Goal: Task Accomplishment & Management: Manage account settings

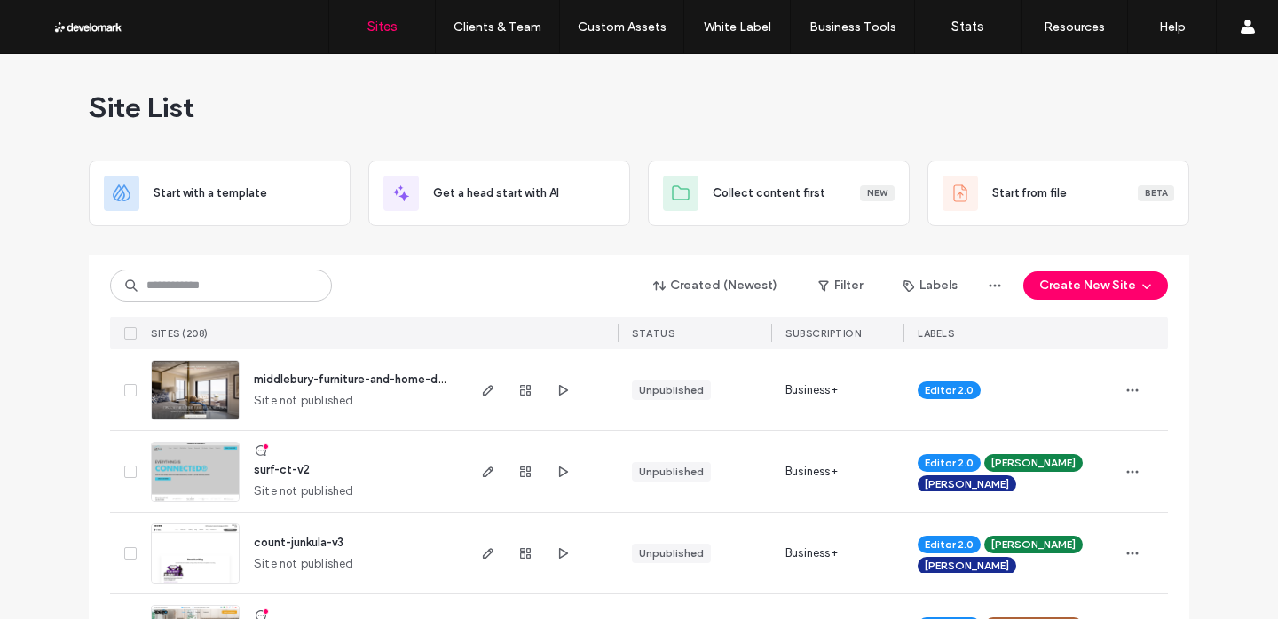
click at [301, 465] on span "surf-ct-v2" at bounding box center [282, 469] width 56 height 13
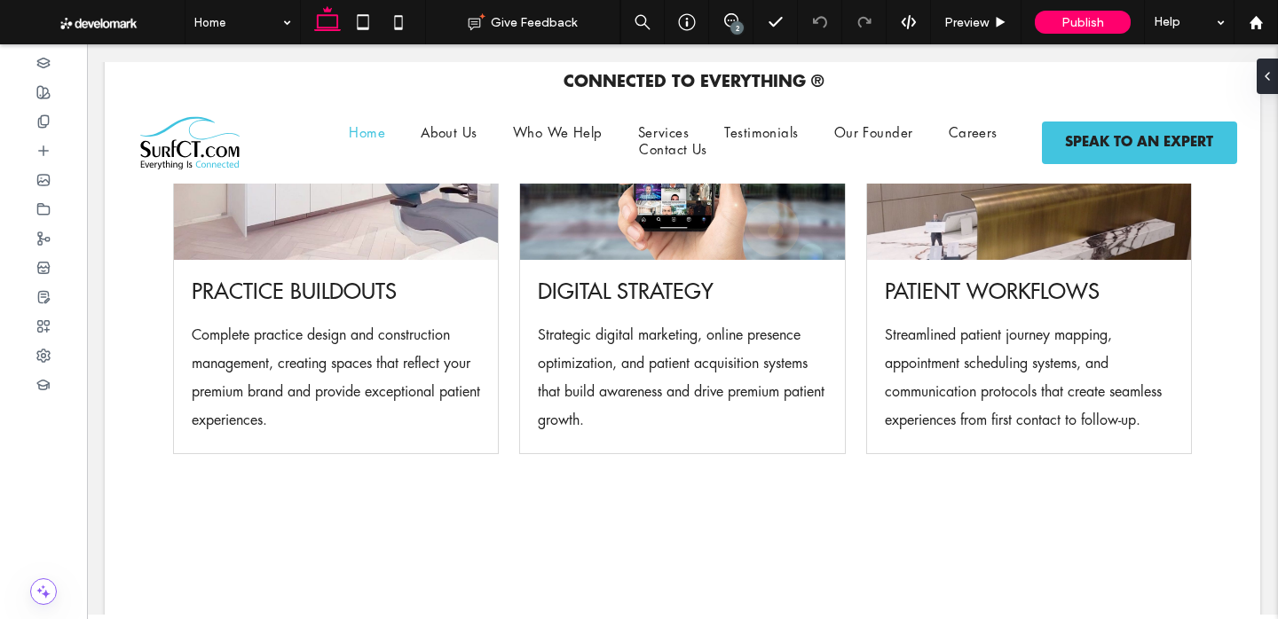
scroll to position [5400, 0]
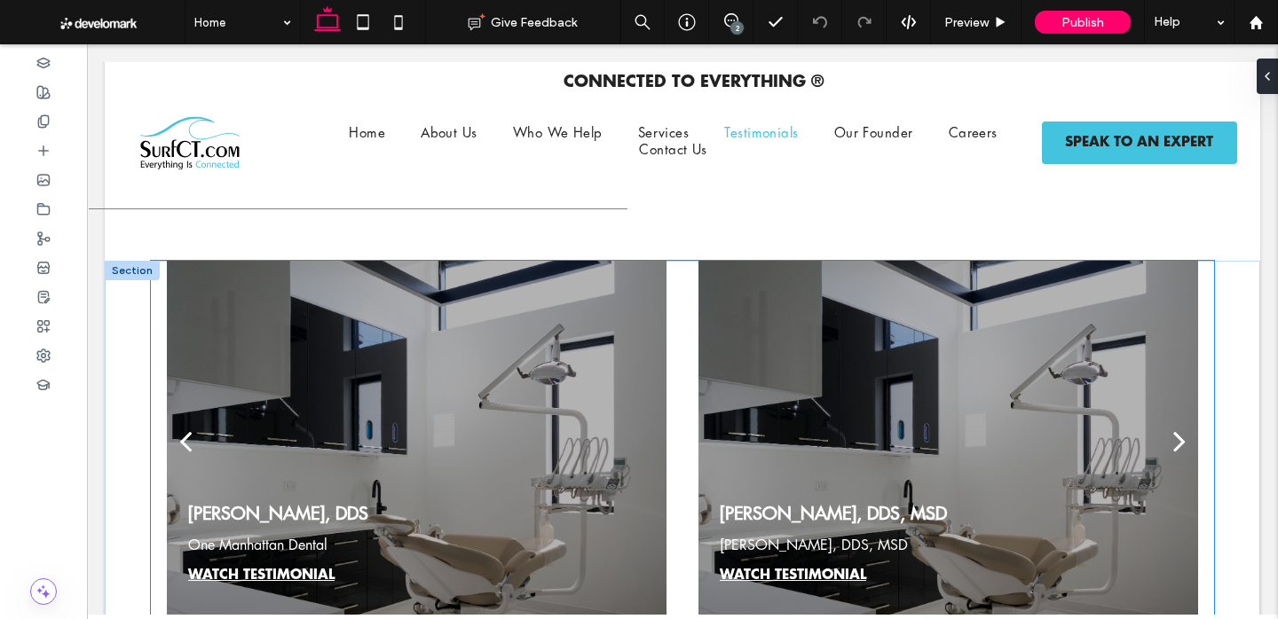
click at [656, 414] on div "Dr. Marc Sclafani, DDS One Manhattan Dental WATCH TESTIMONIAL WATCH TESTIMONIAL" at bounding box center [417, 454] width 500 height 280
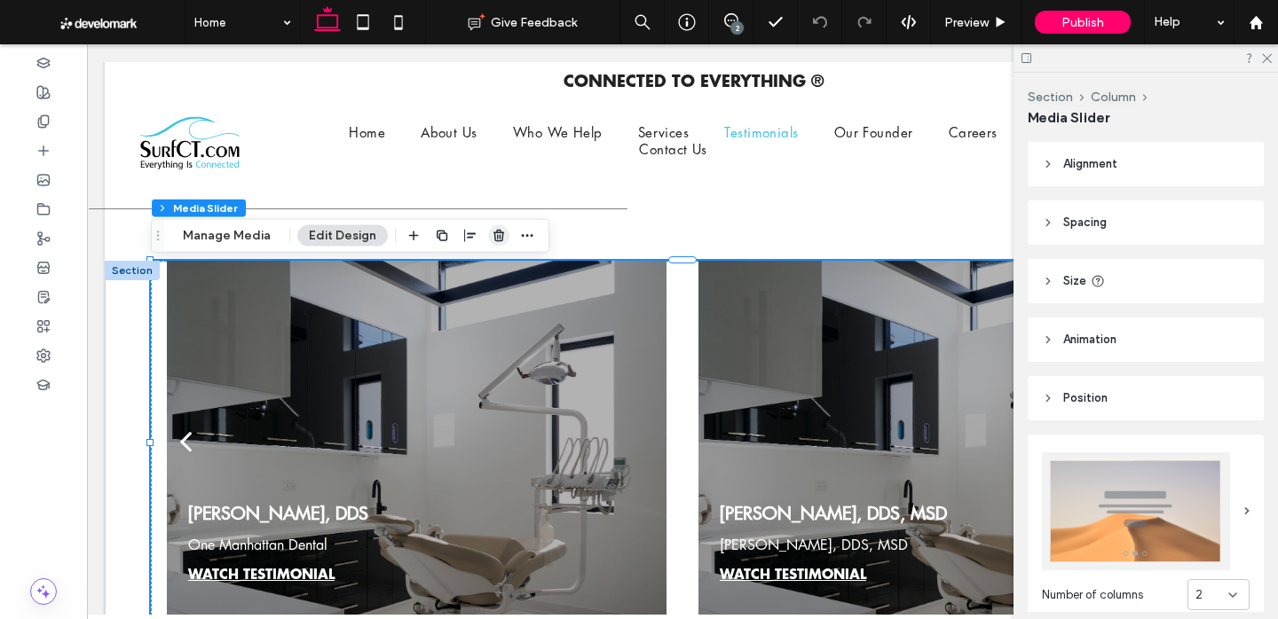
click at [495, 234] on use "button" at bounding box center [498, 236] width 11 height 12
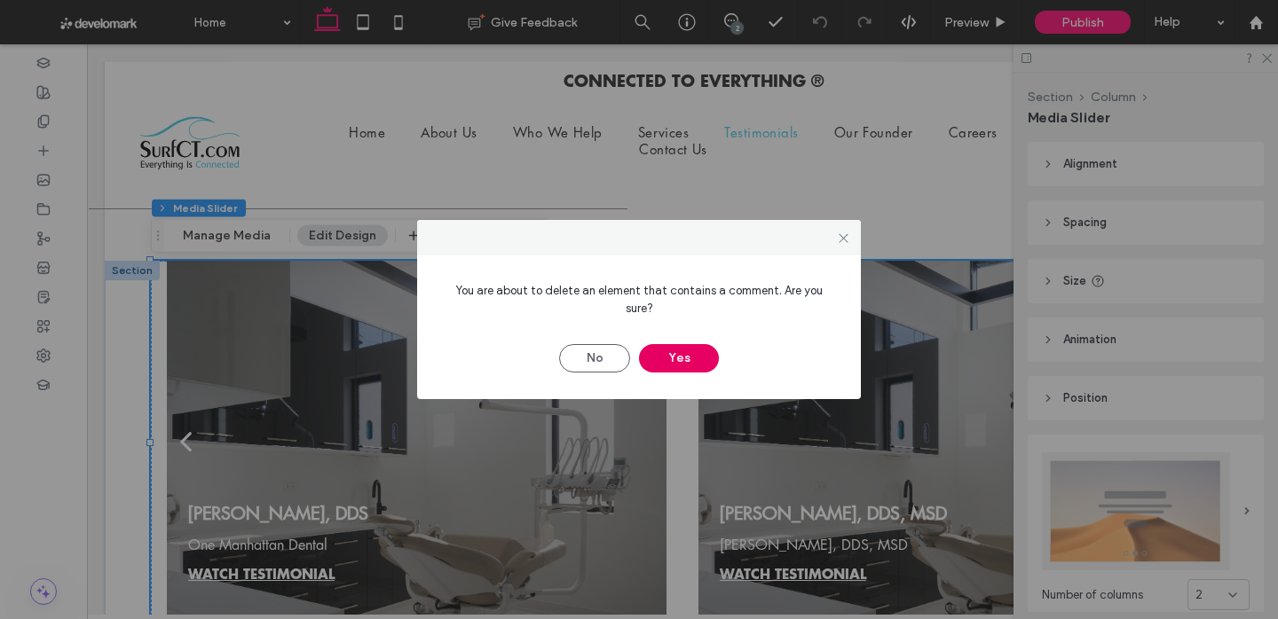
click at [704, 348] on button "Yes" at bounding box center [679, 358] width 80 height 28
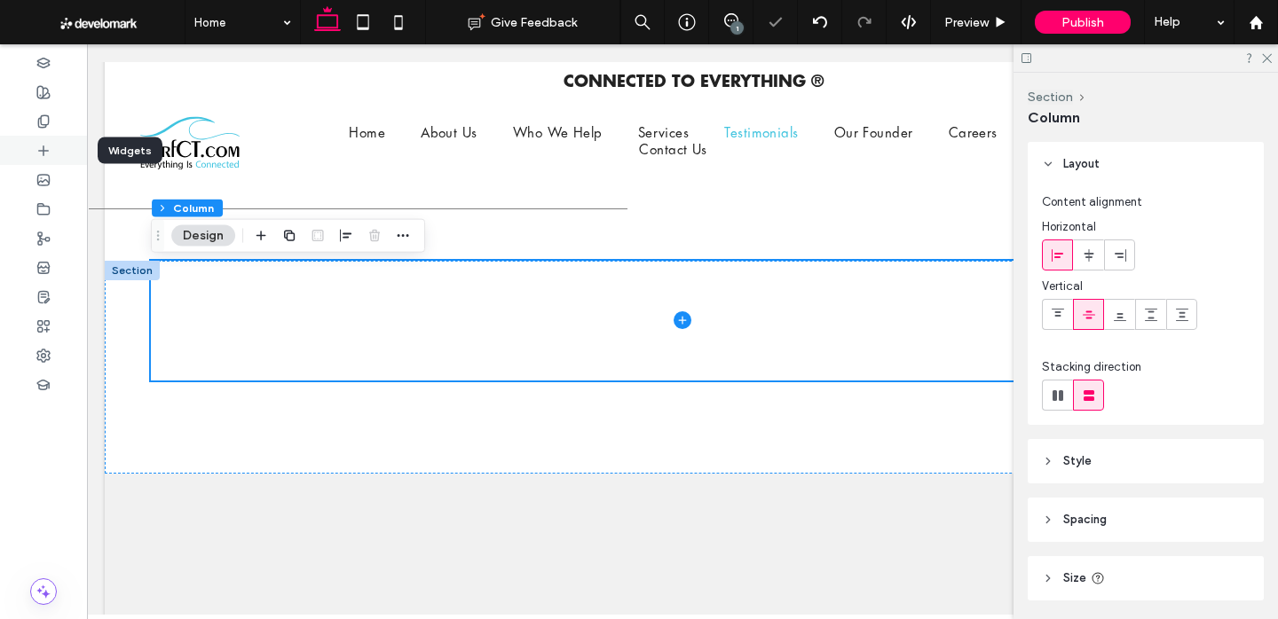
click at [42, 159] on div at bounding box center [43, 150] width 87 height 29
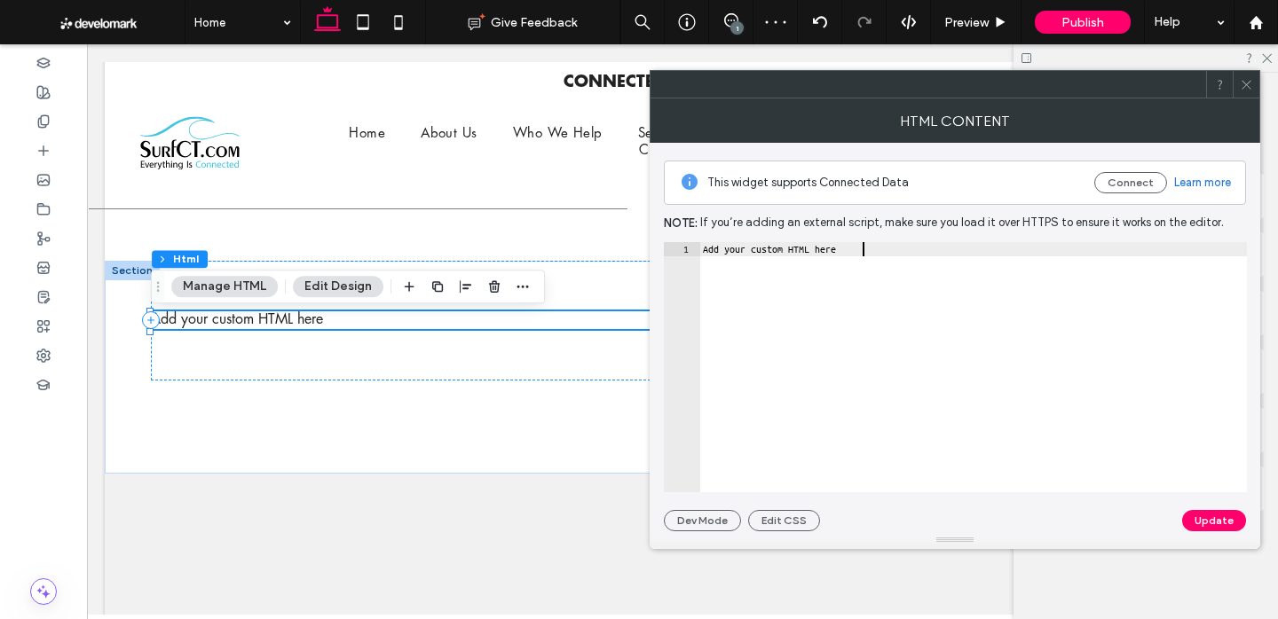
click at [811, 258] on div "Add your custom HTML here" at bounding box center [973, 381] width 548 height 279
paste textarea "**********"
type textarea "**********"
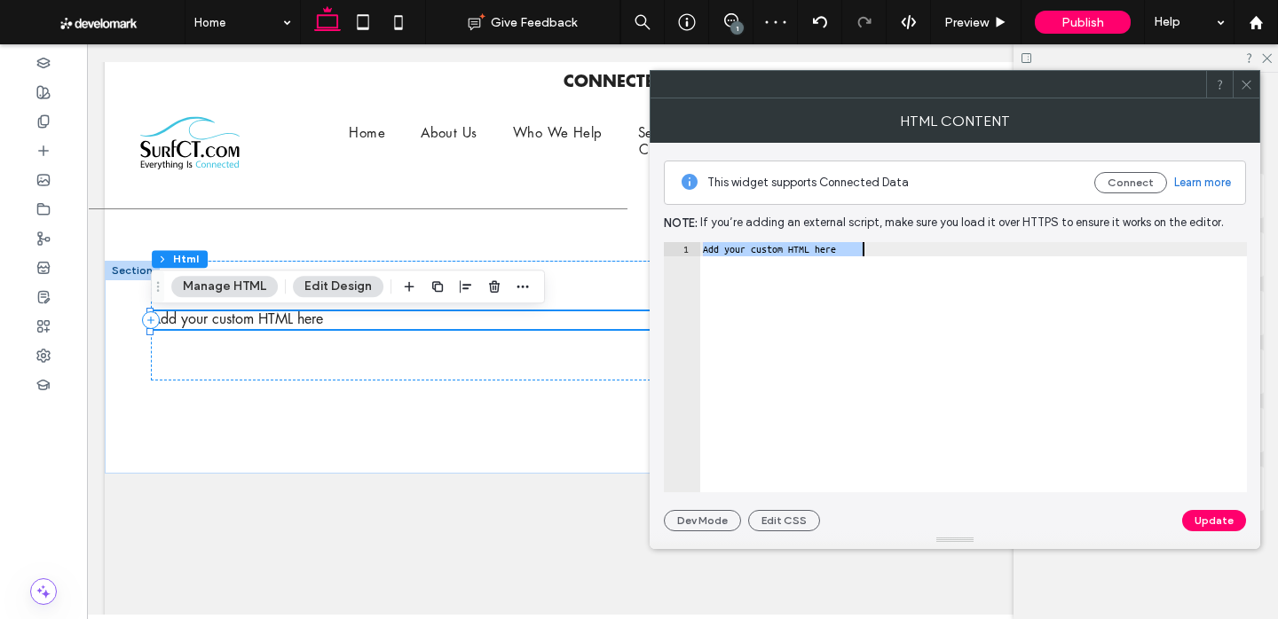
scroll to position [0, 48]
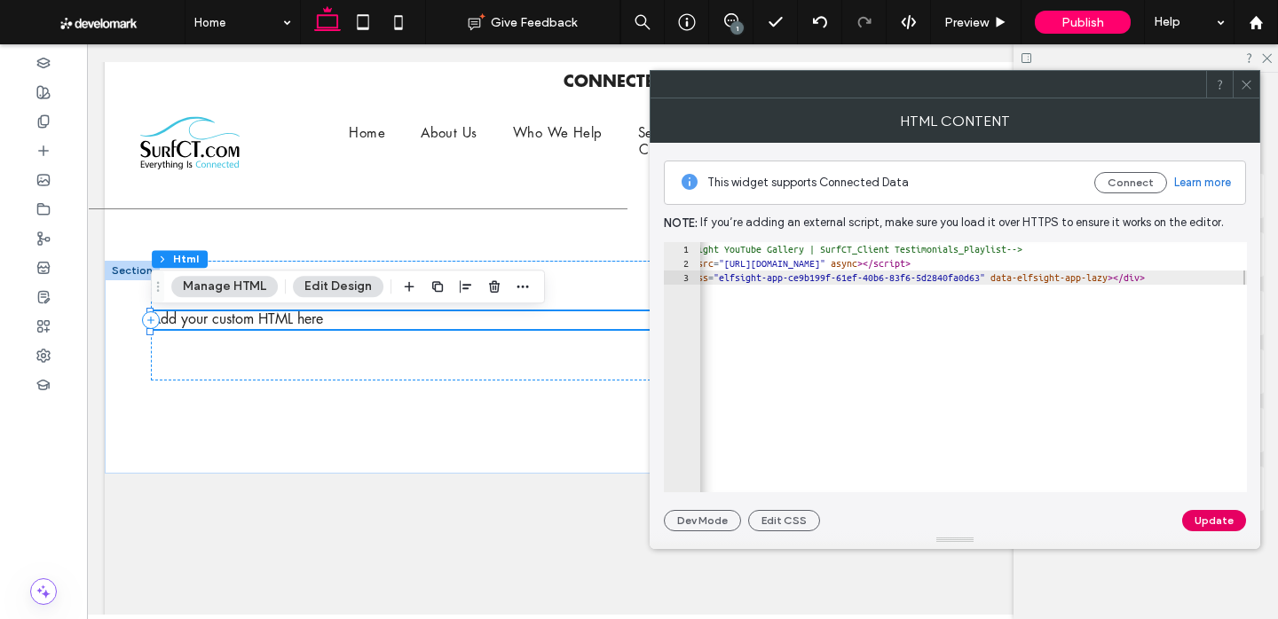
click at [1211, 520] on button "Update" at bounding box center [1214, 520] width 64 height 21
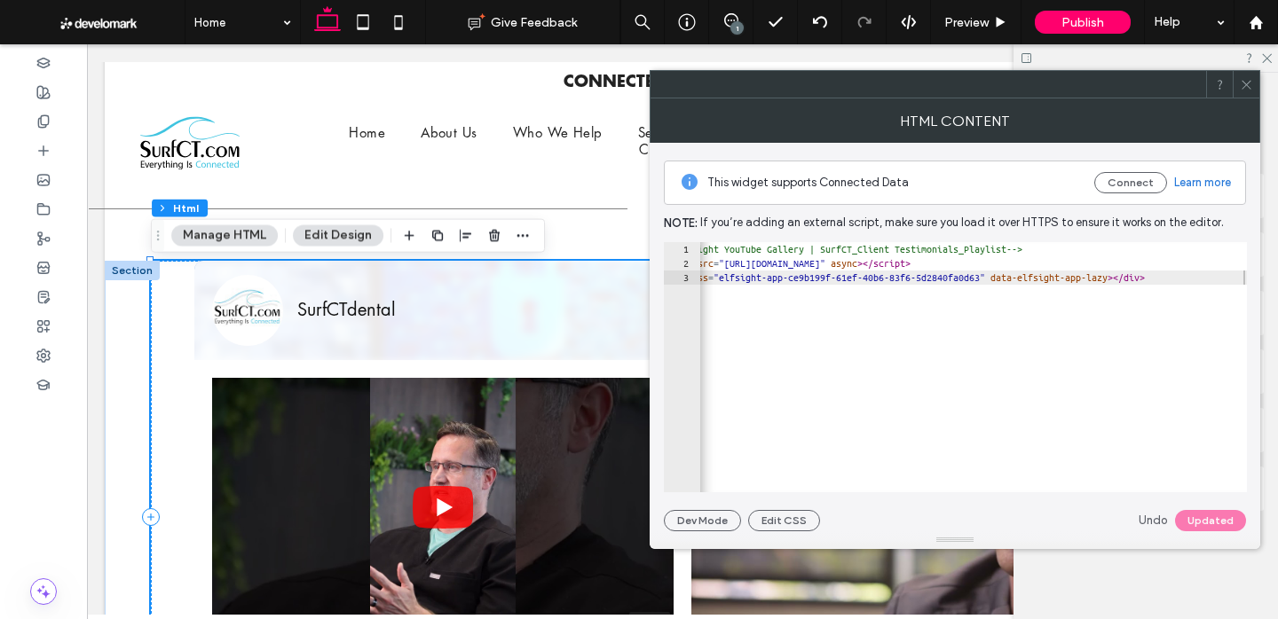
click at [1243, 87] on icon at bounding box center [1246, 84] width 13 height 13
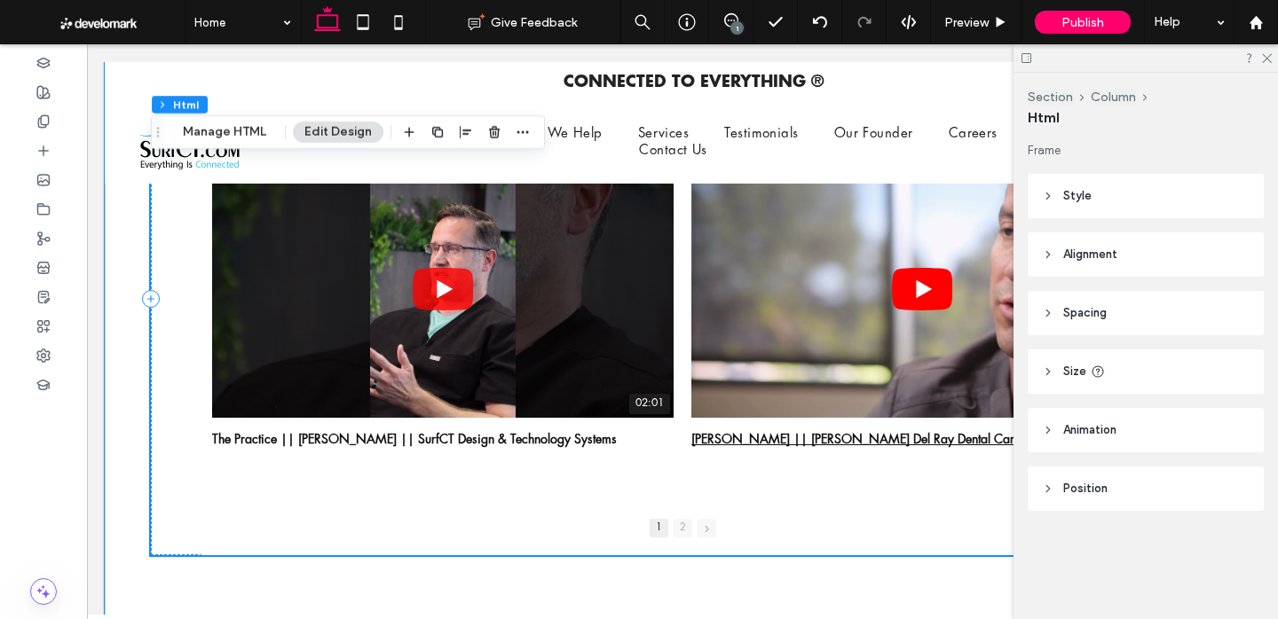
scroll to position [5629, 0]
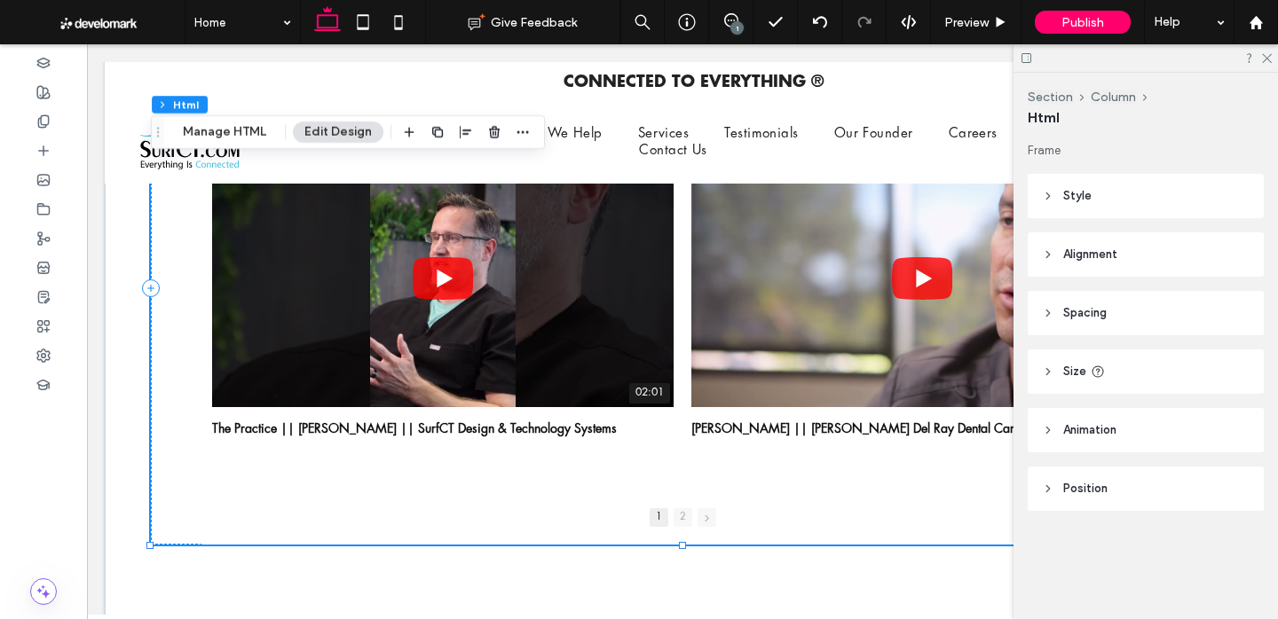
click at [1080, 449] on header "Animation" at bounding box center [1146, 430] width 236 height 44
click at [1077, 504] on span "None" at bounding box center [1063, 497] width 27 height 18
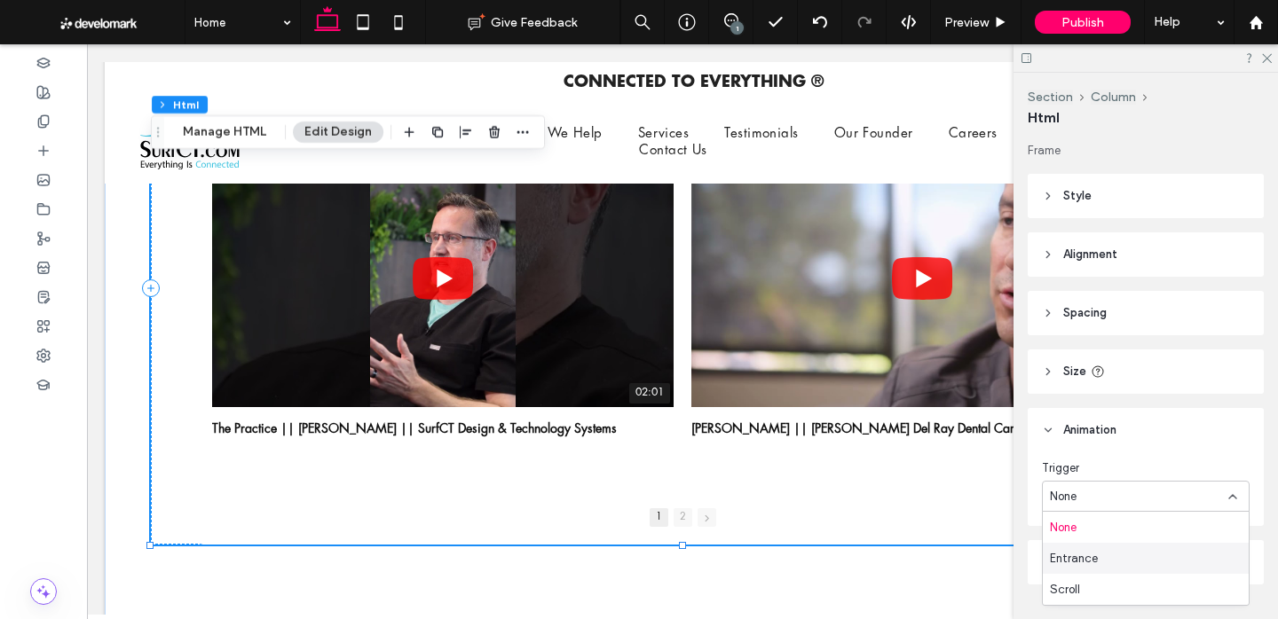
click at [1080, 556] on span "Entrance" at bounding box center [1074, 559] width 48 height 18
click at [1080, 556] on div "None" at bounding box center [1146, 570] width 208 height 31
click at [1084, 403] on div "Fade In" at bounding box center [1146, 414] width 206 height 31
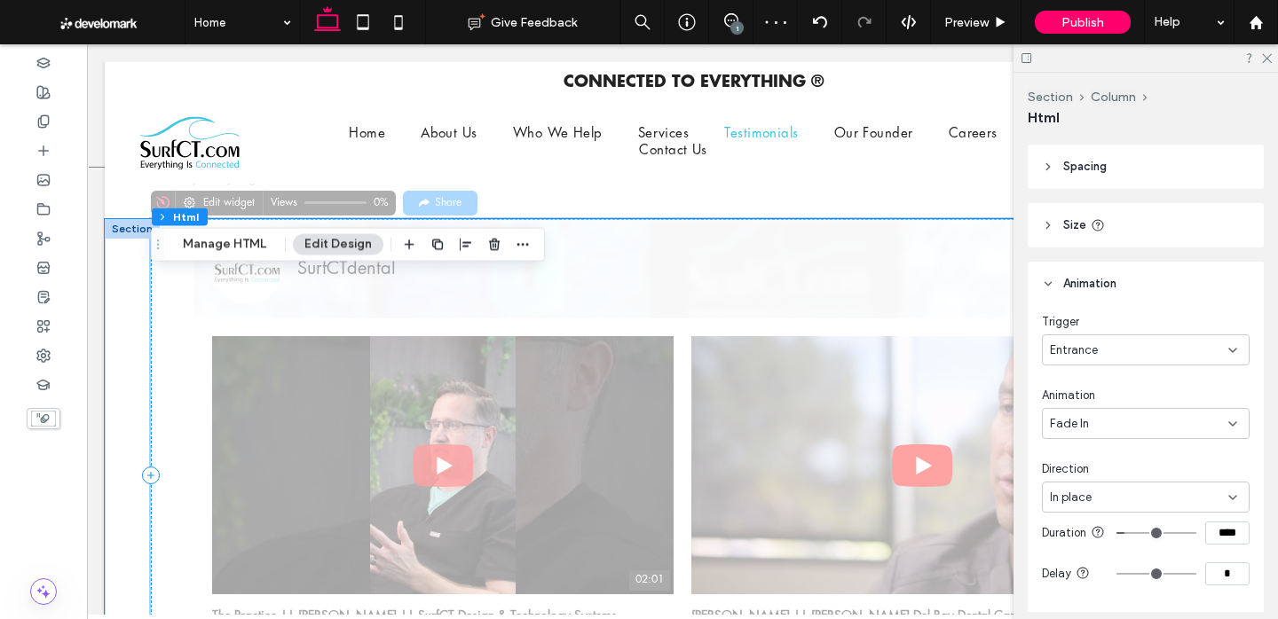
scroll to position [5386, 0]
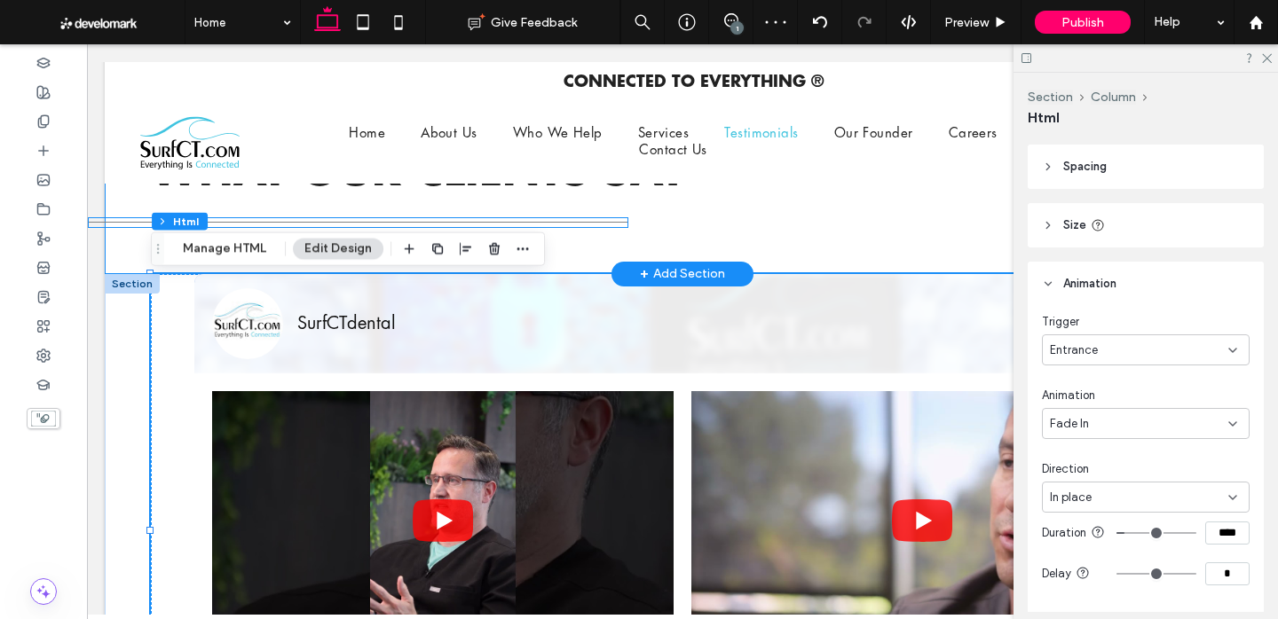
click at [579, 225] on div at bounding box center [358, 222] width 539 height 9
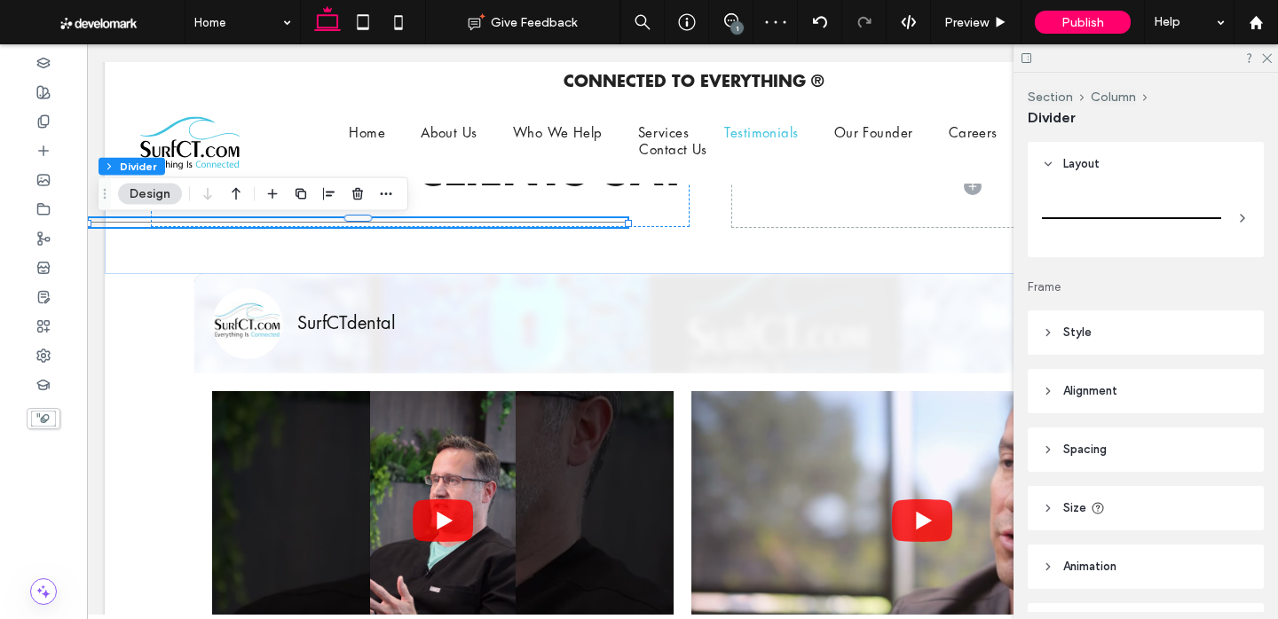
scroll to position [107, 0]
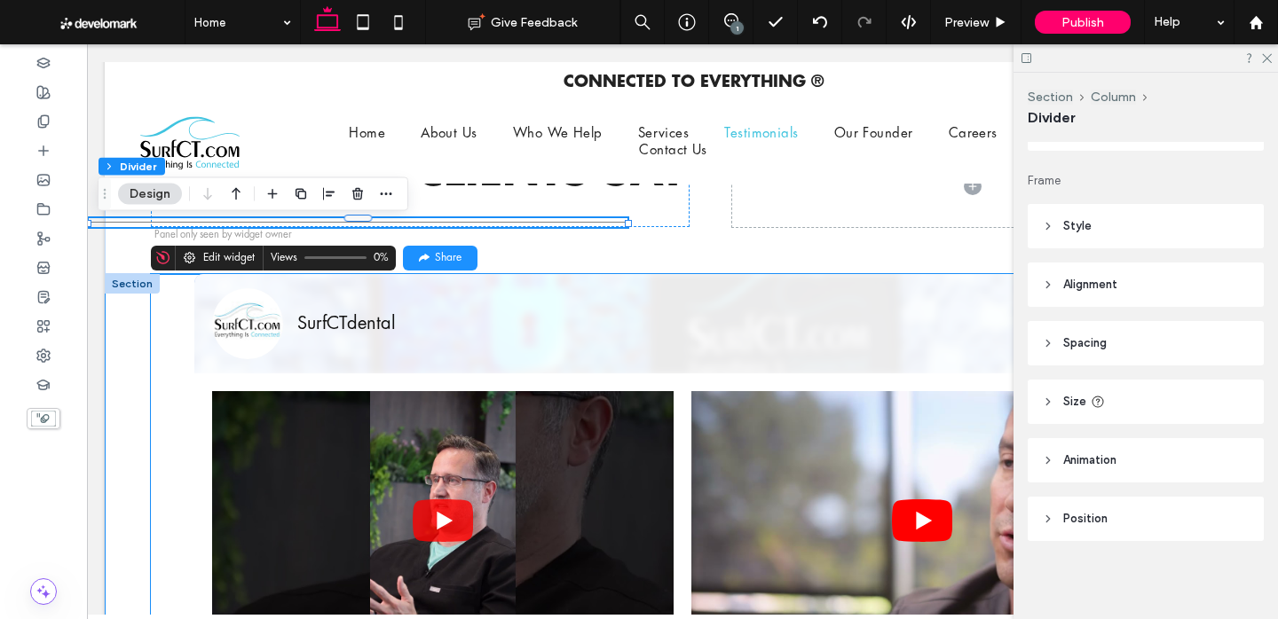
click at [796, 501] on img at bounding box center [922, 521] width 462 height 260
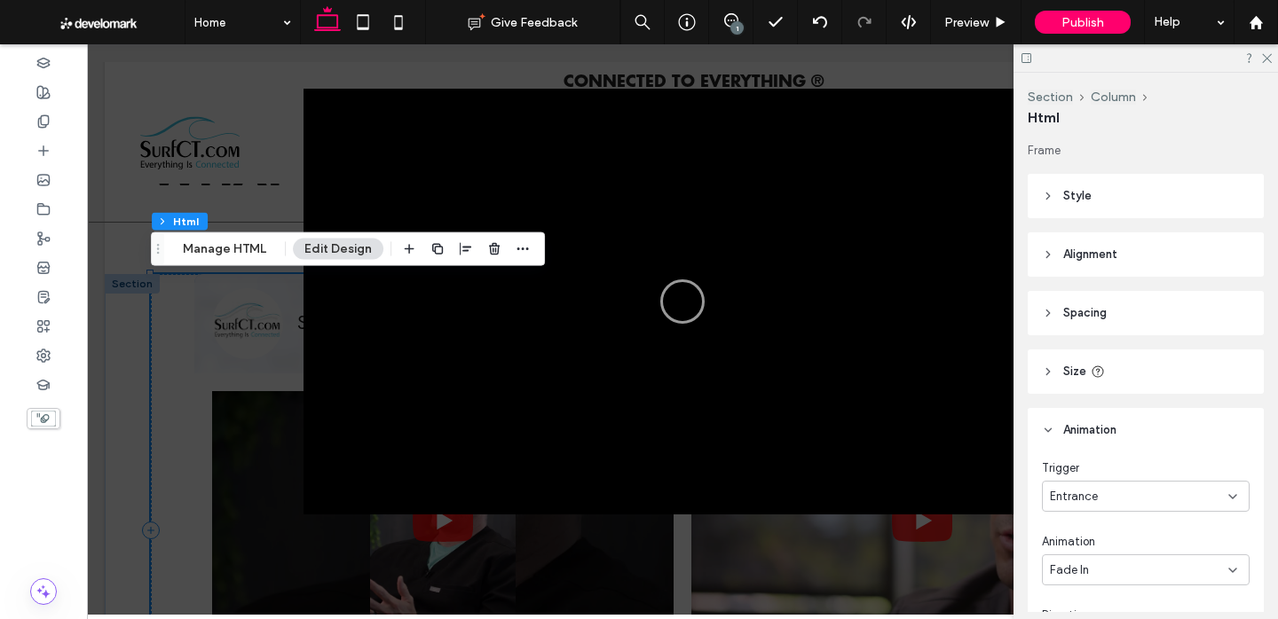
click at [880, 57] on div at bounding box center [682, 329] width 1191 height 571
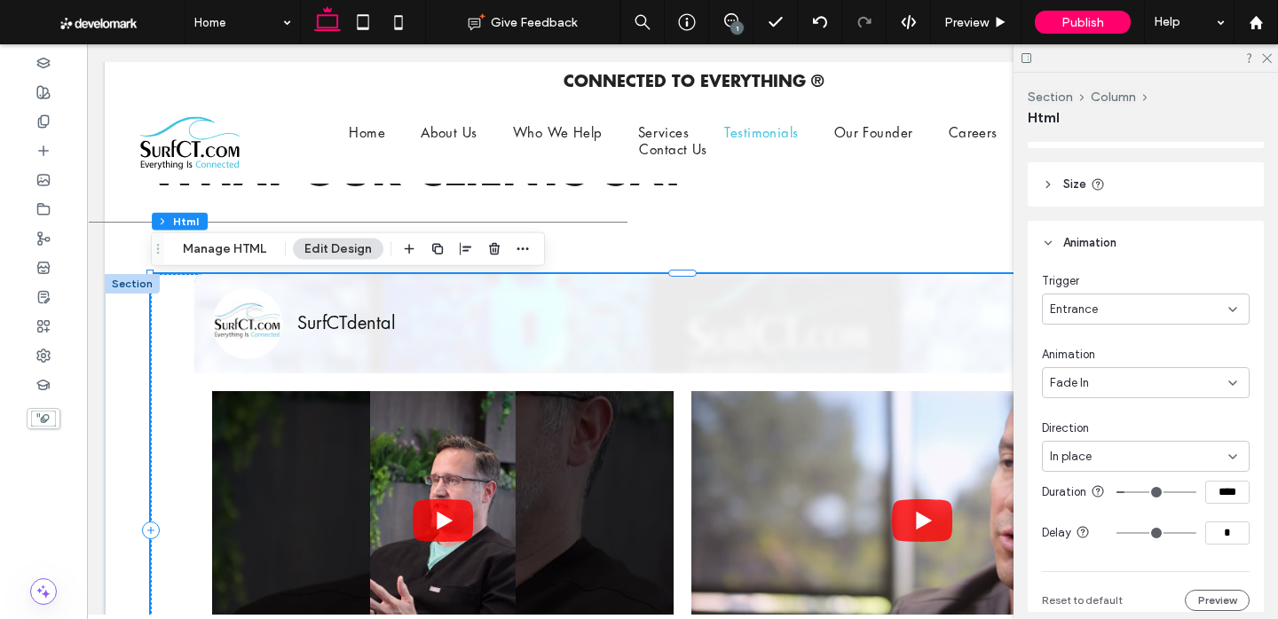
scroll to position [191, 0]
click at [1219, 541] on input "*" at bounding box center [1227, 529] width 44 height 23
type input "***"
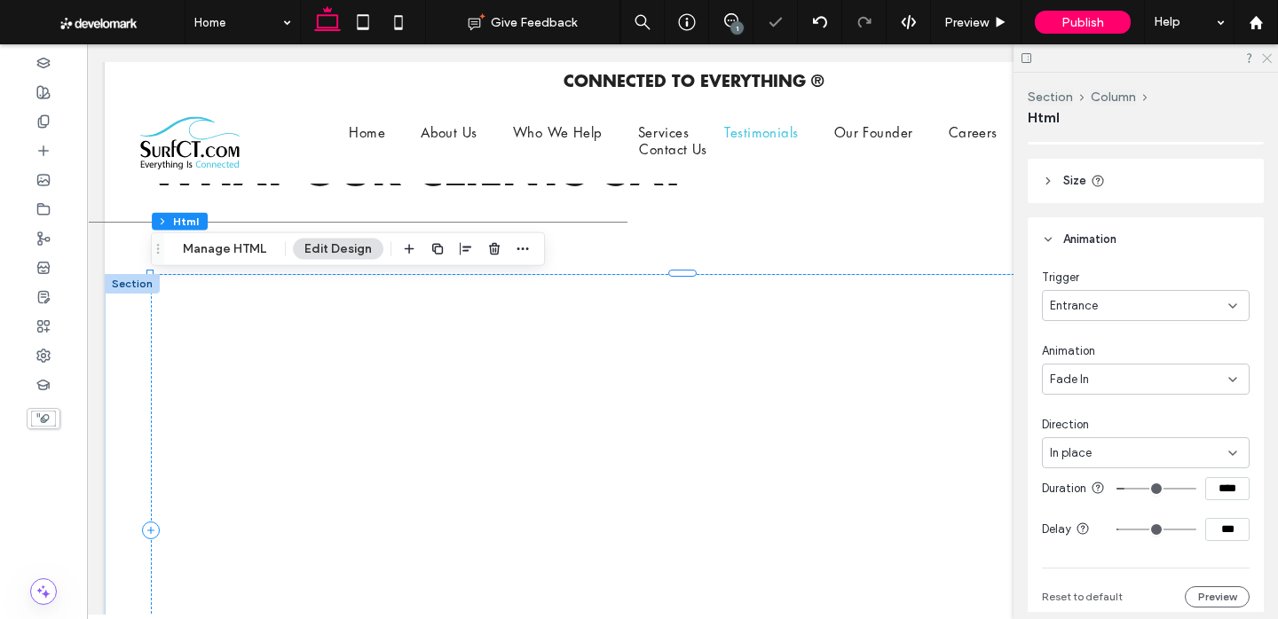
click at [1266, 59] on use at bounding box center [1267, 59] width 10 height 10
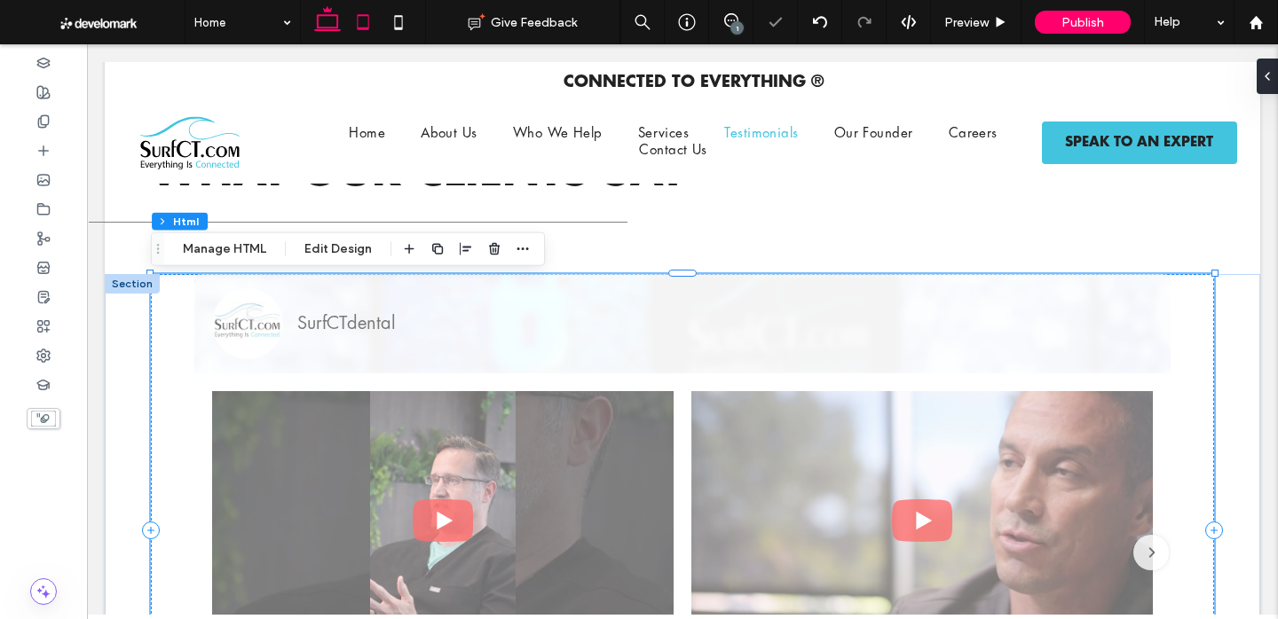
click at [359, 23] on icon at bounding box center [363, 22] width 36 height 36
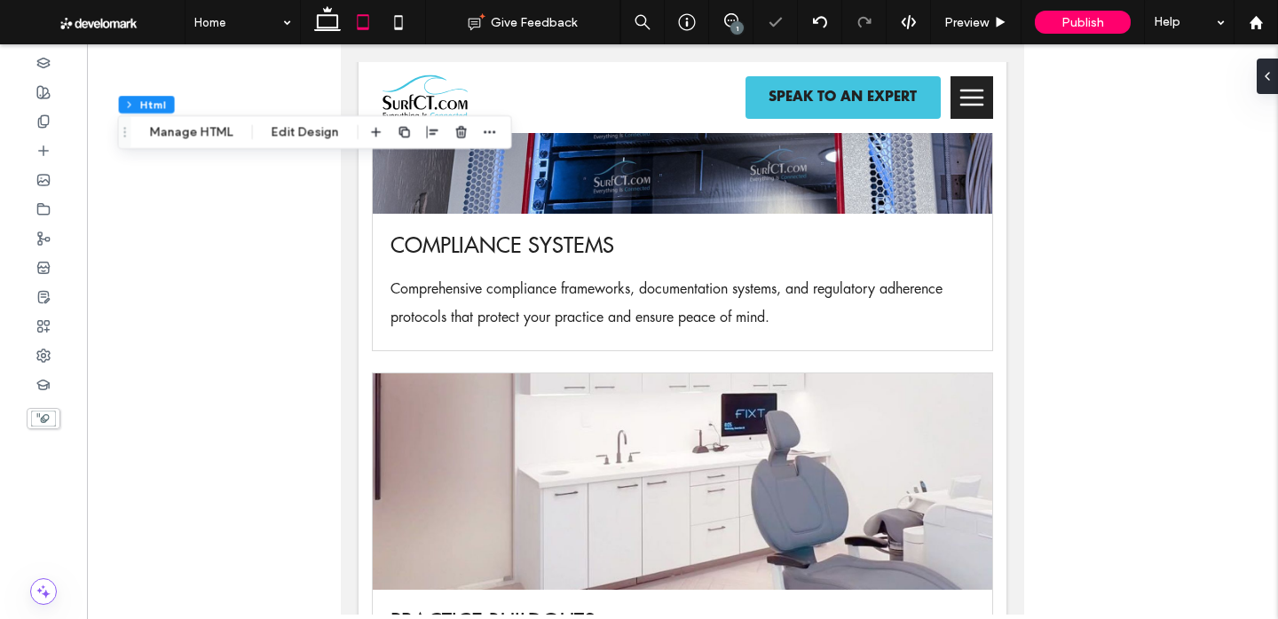
scroll to position [7001, 0]
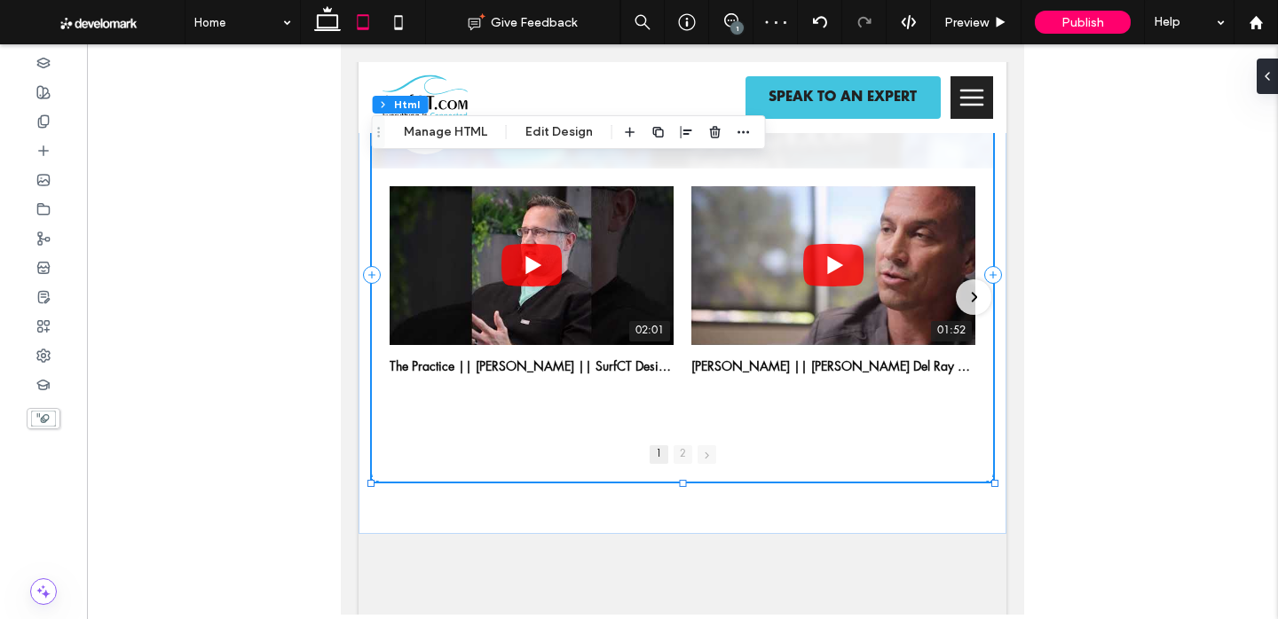
click at [743, 28] on div "1" at bounding box center [736, 27] width 13 height 13
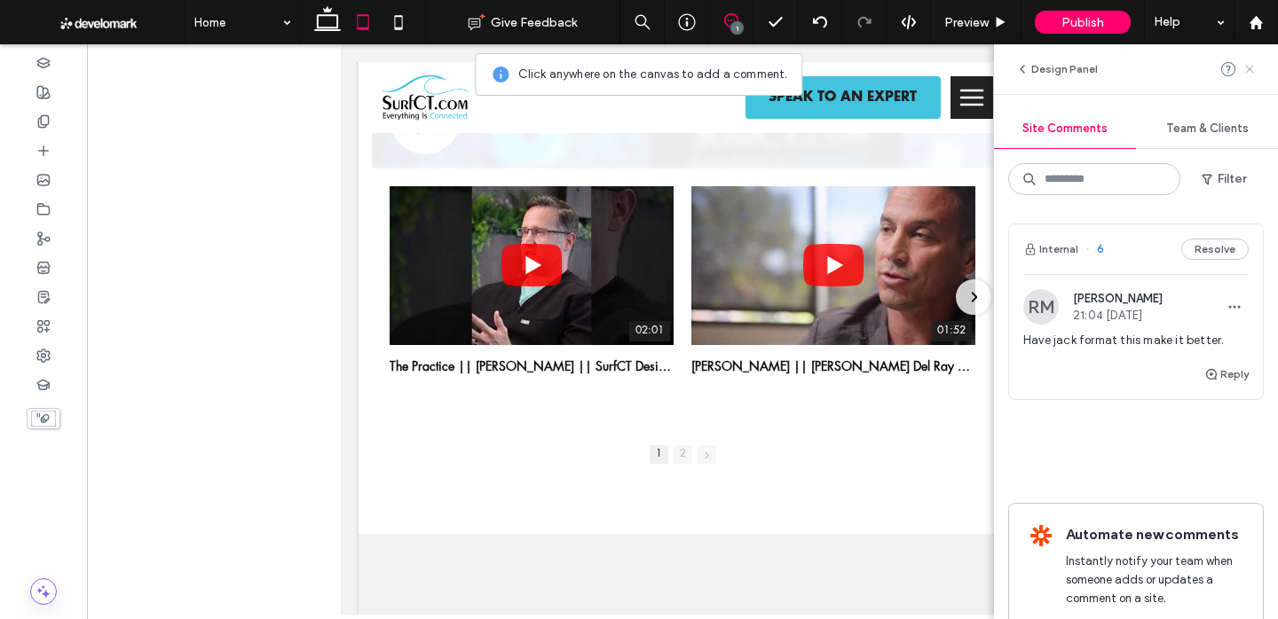
click at [1250, 68] on icon at bounding box center [1250, 69] width 14 height 14
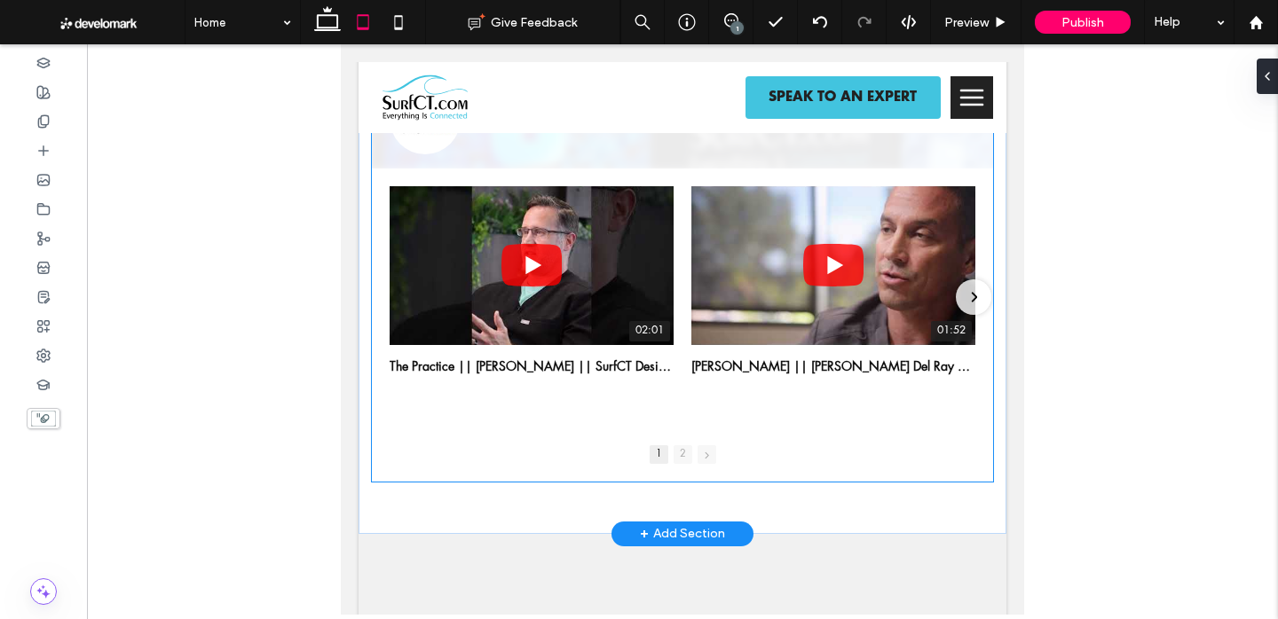
click at [592, 443] on div "1 2" at bounding box center [683, 454] width 622 height 55
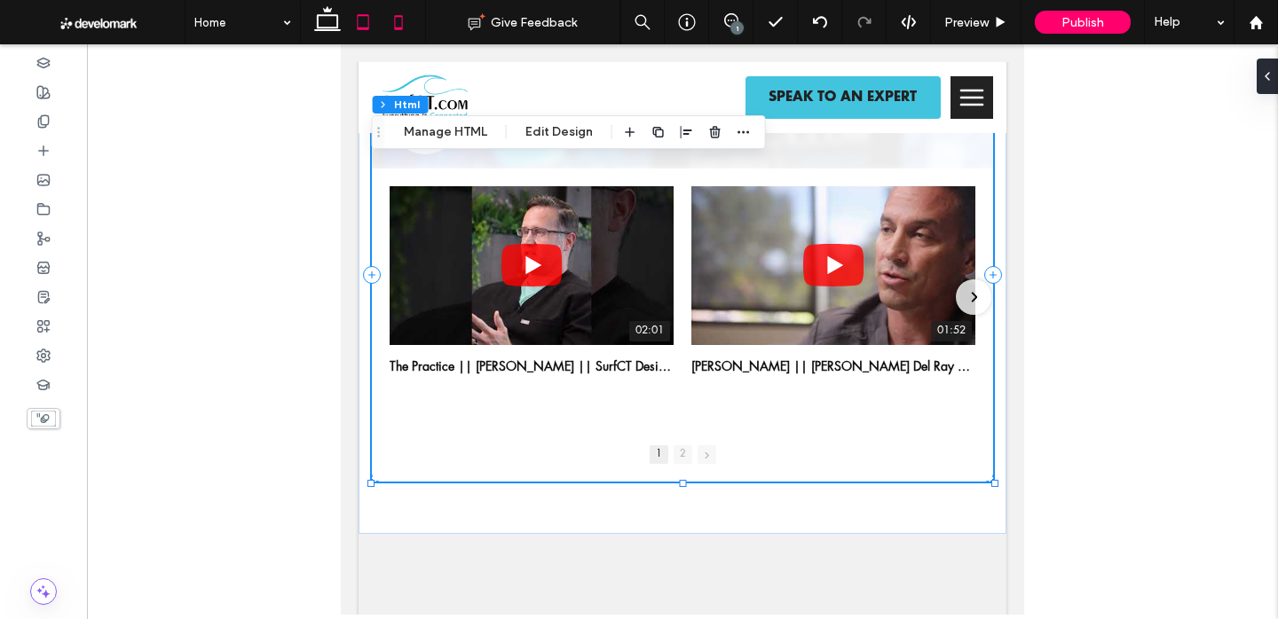
click at [395, 23] on use at bounding box center [398, 22] width 8 height 14
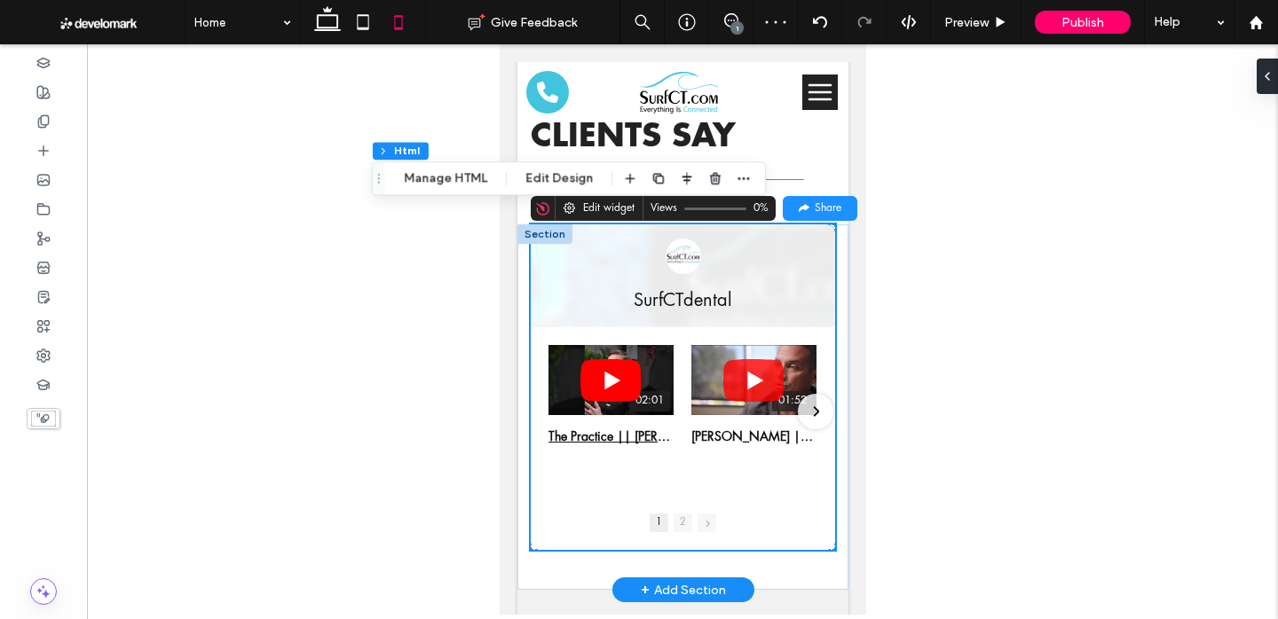
scroll to position [9315, 0]
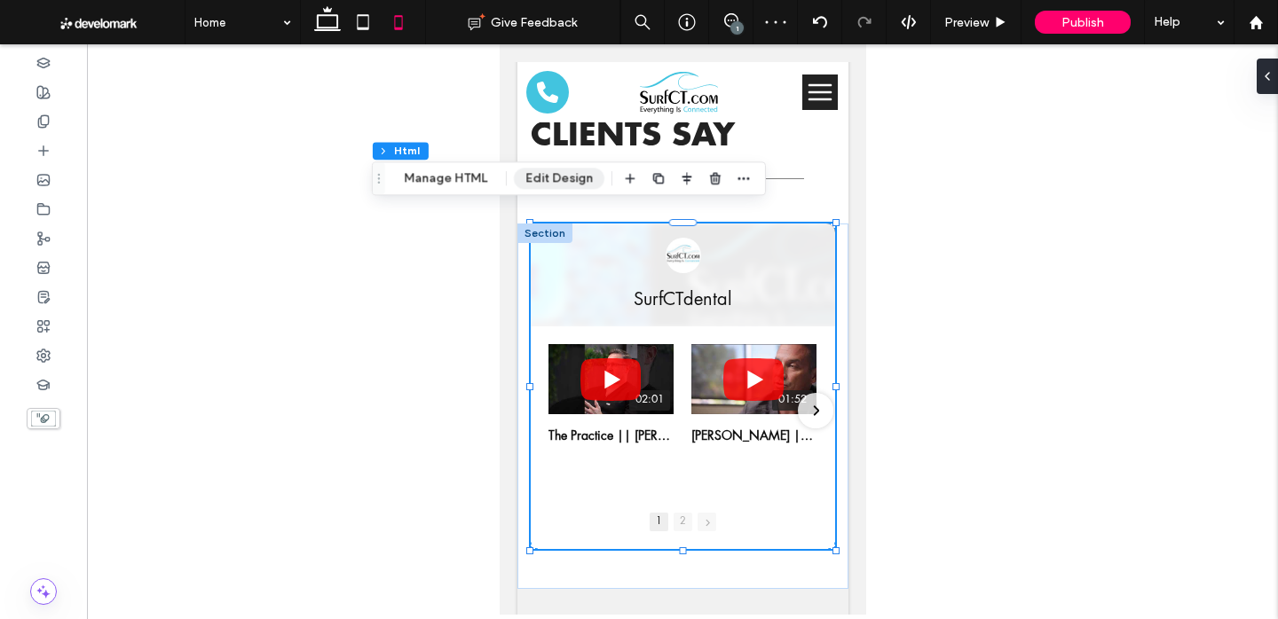
click at [580, 178] on button "Edit Design" at bounding box center [559, 178] width 91 height 21
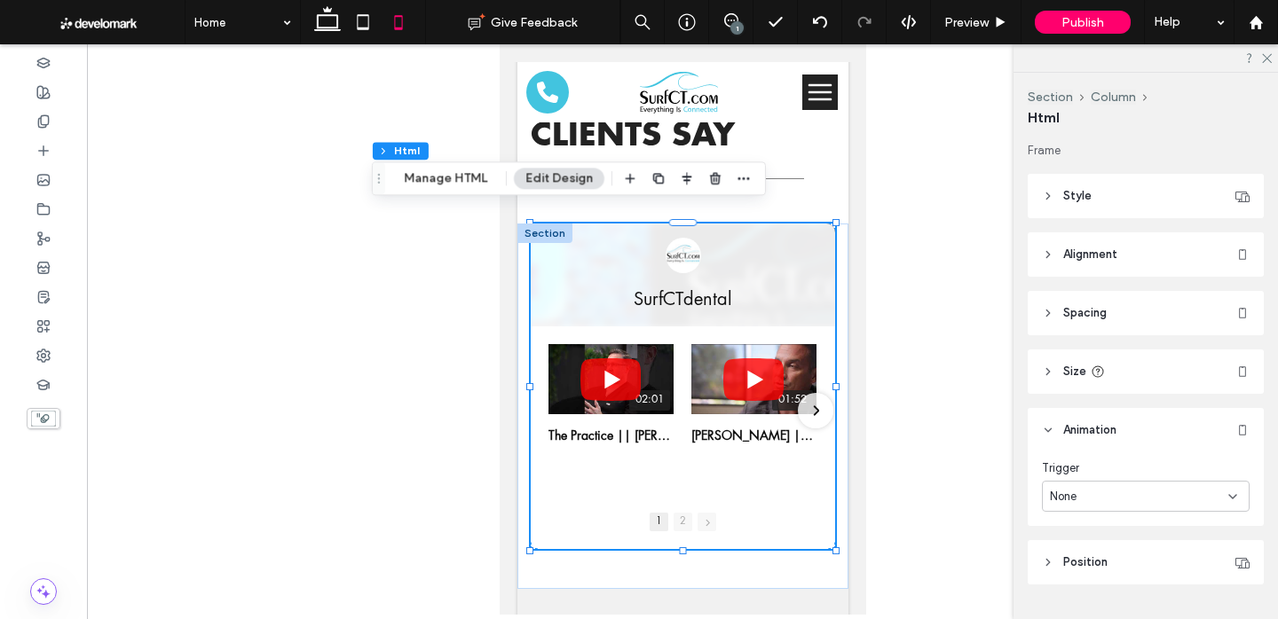
click at [1167, 501] on div "None" at bounding box center [1139, 497] width 178 height 18
click at [1142, 560] on div "Entrance" at bounding box center [1146, 558] width 206 height 31
click at [1142, 560] on div "None" at bounding box center [1146, 570] width 208 height 31
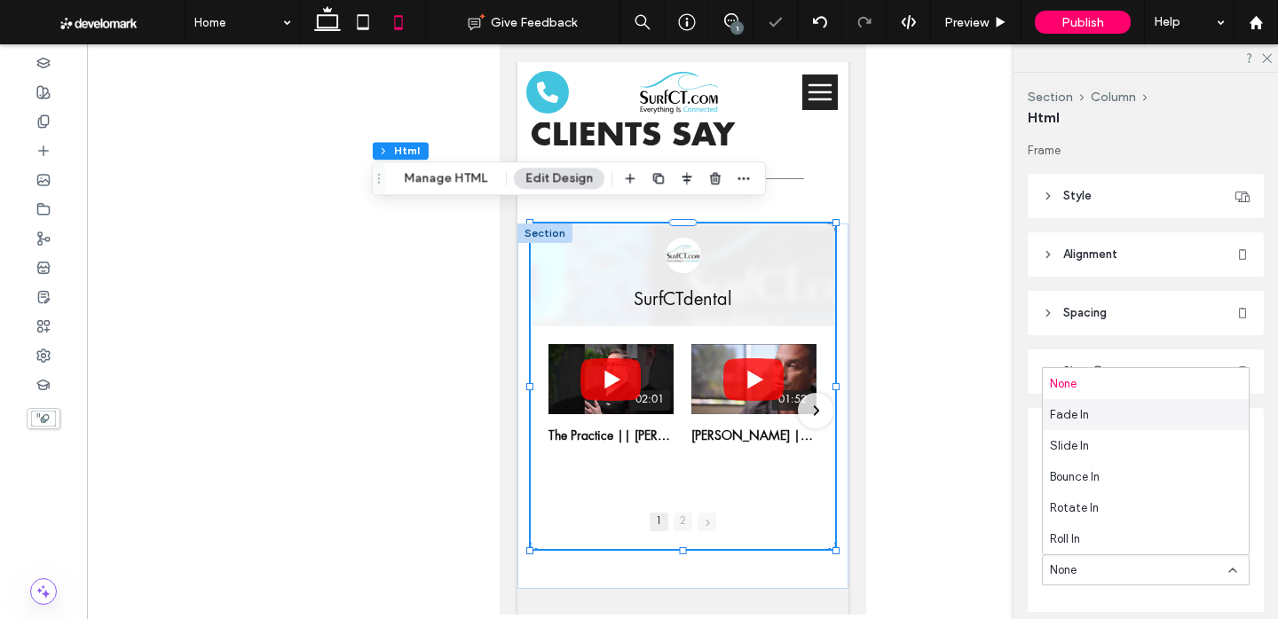
click at [1114, 423] on div "Fade In" at bounding box center [1146, 414] width 206 height 31
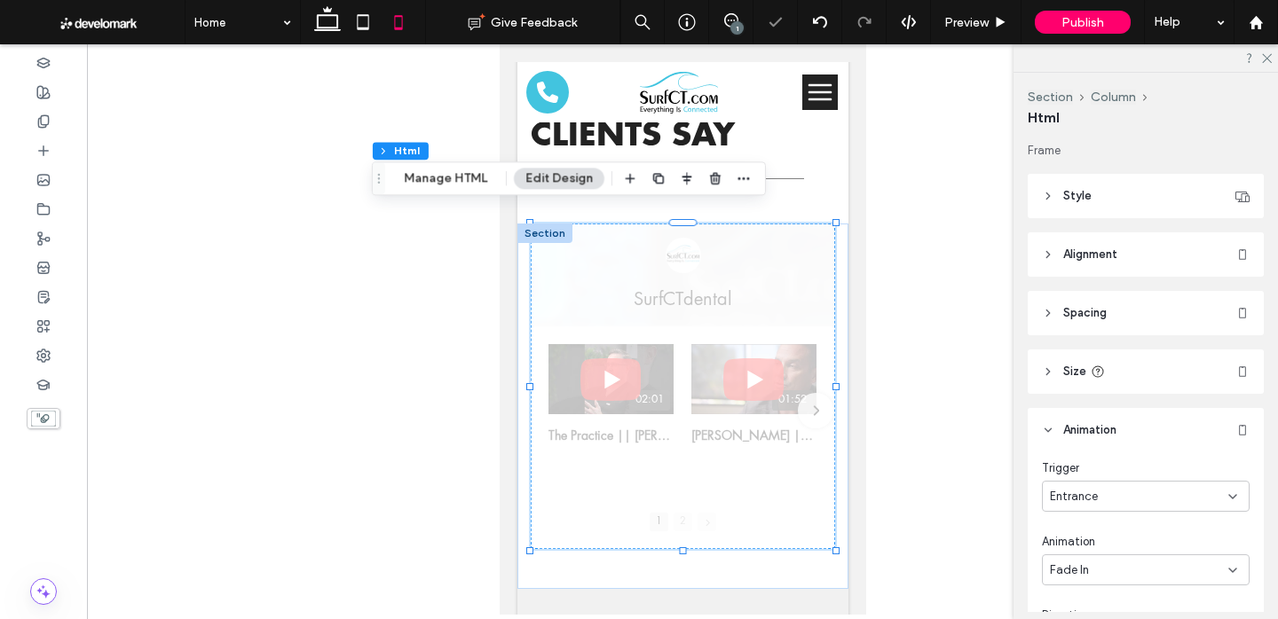
scroll to position [164, 0]
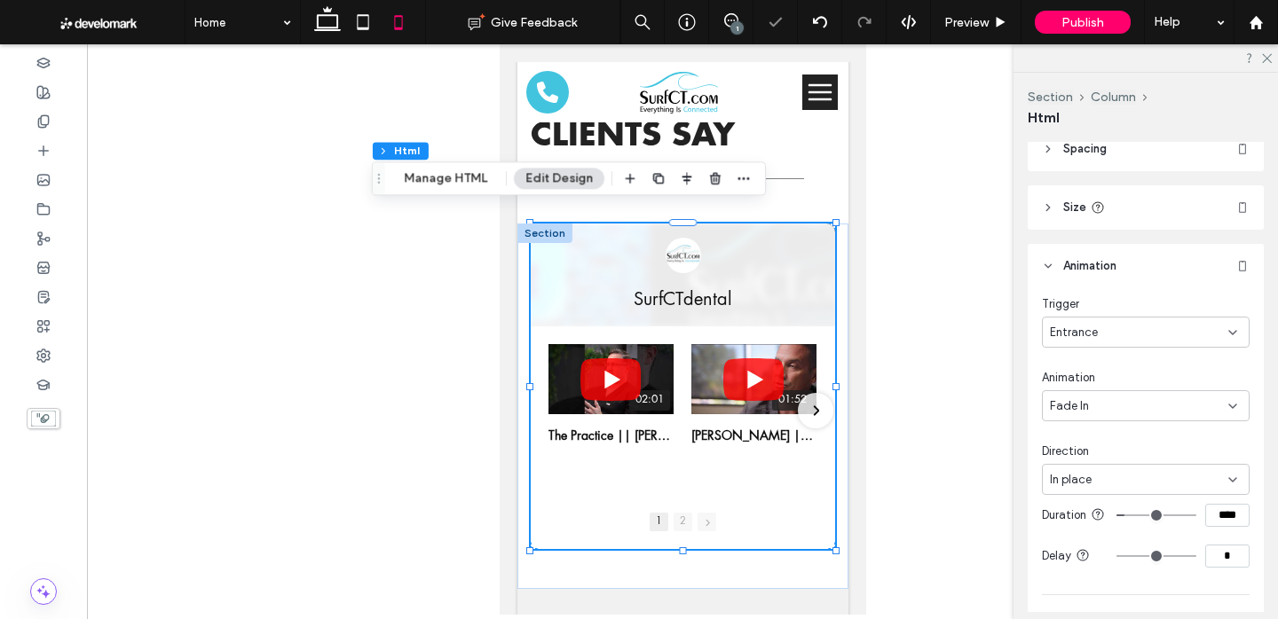
click at [1214, 568] on input "*" at bounding box center [1227, 556] width 44 height 23
type input "***"
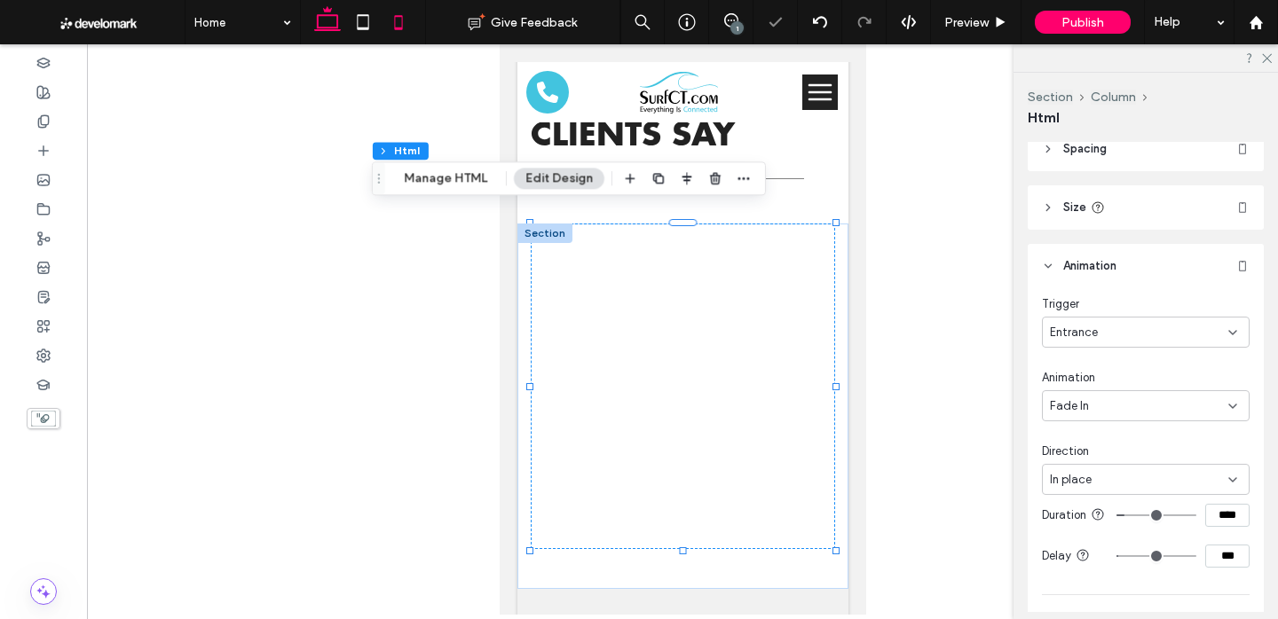
click at [323, 24] on icon at bounding box center [328, 22] width 36 height 36
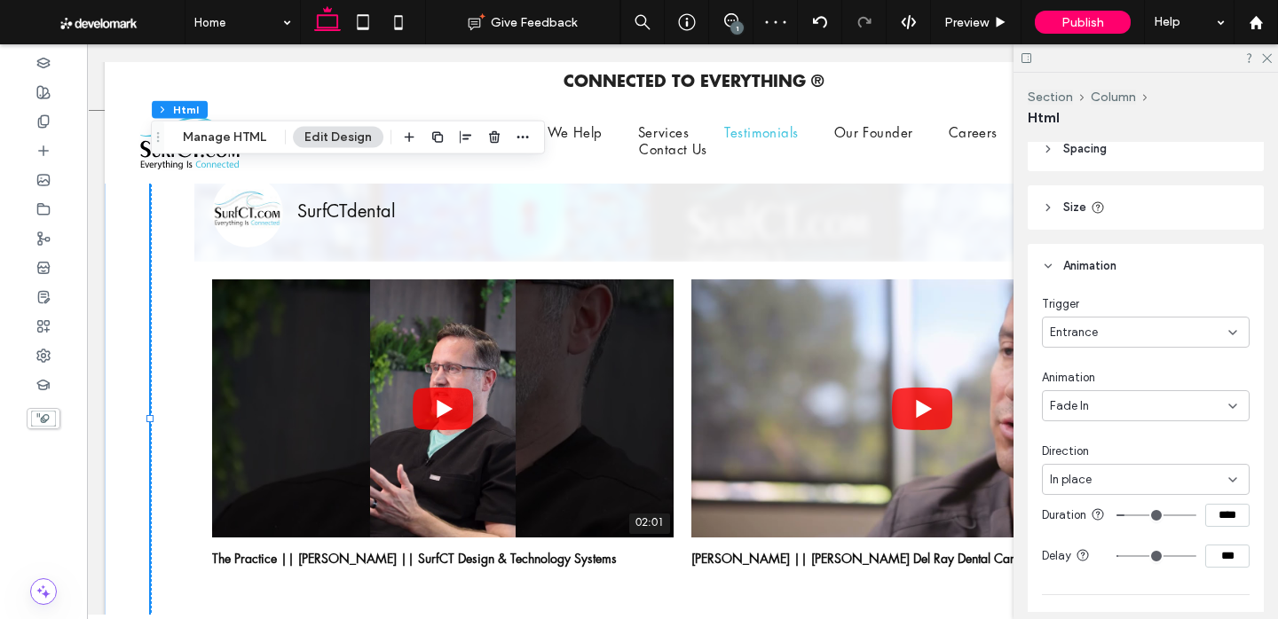
click at [1265, 64] on div at bounding box center [1146, 58] width 264 height 28
click at [1265, 51] on icon at bounding box center [1266, 57] width 12 height 12
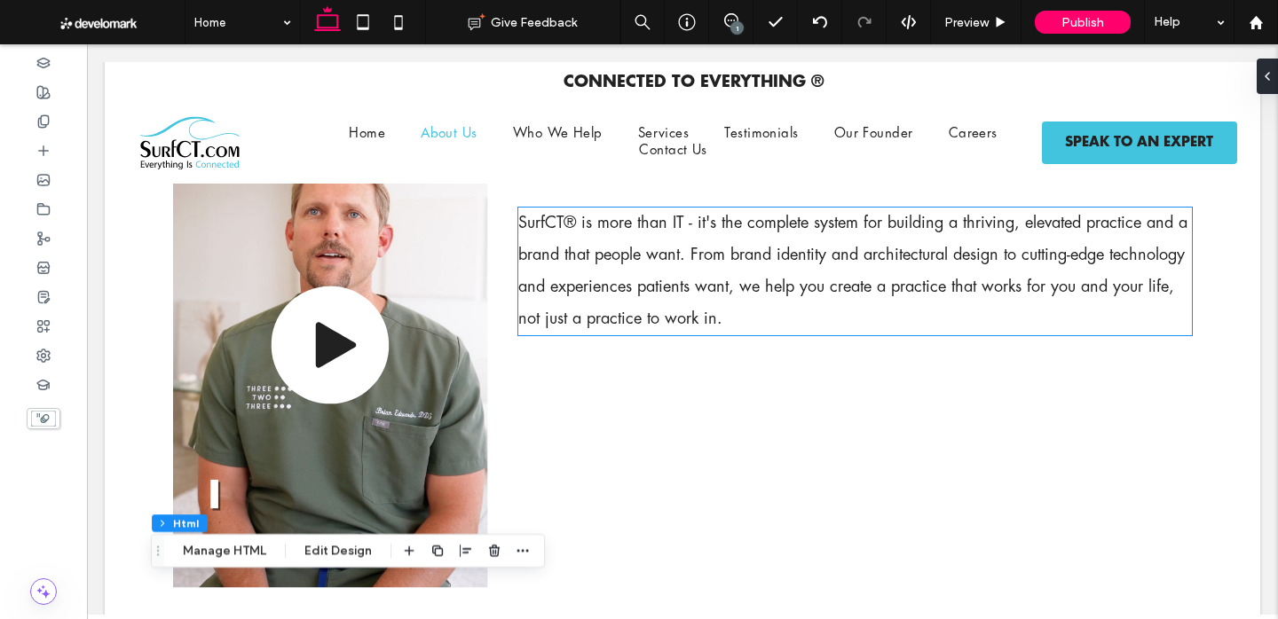
scroll to position [0, 0]
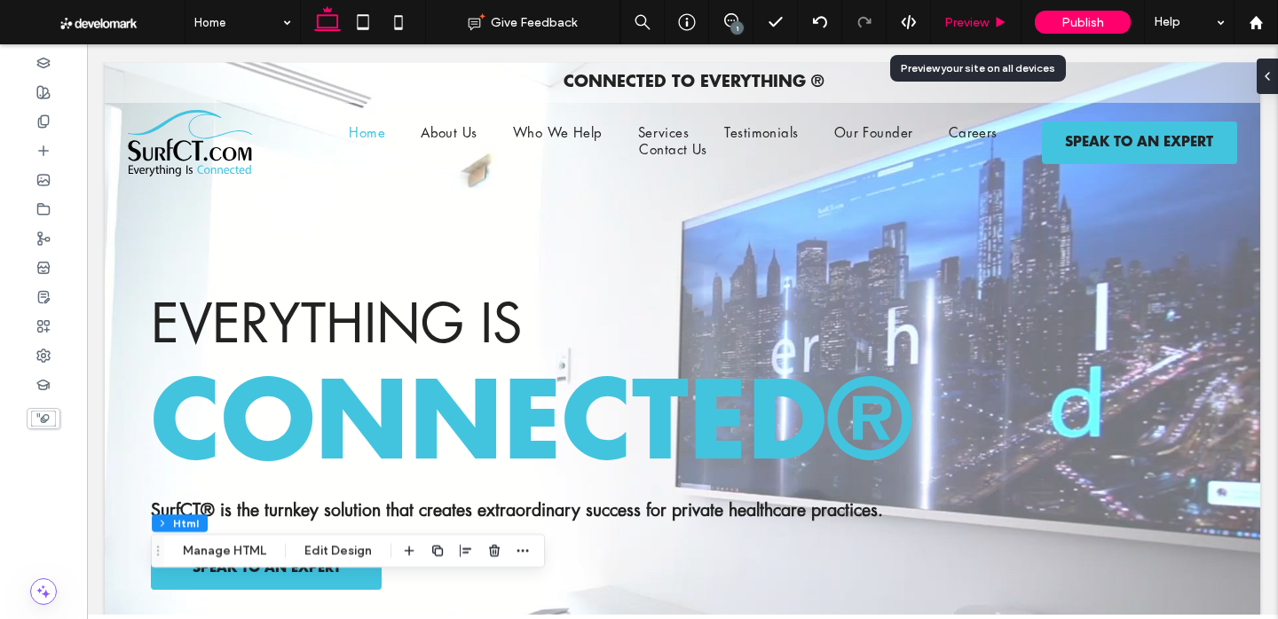
click at [992, 8] on div "Preview" at bounding box center [976, 22] width 91 height 44
click at [985, 18] on span "Preview" at bounding box center [966, 22] width 44 height 15
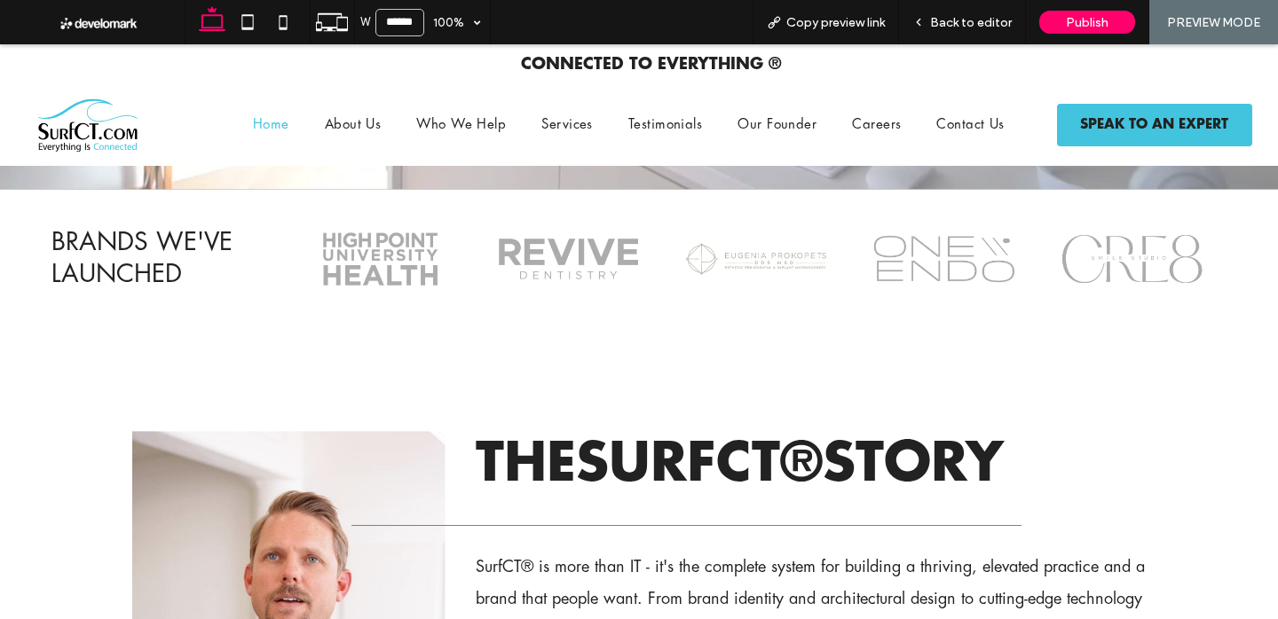
scroll to position [619, 0]
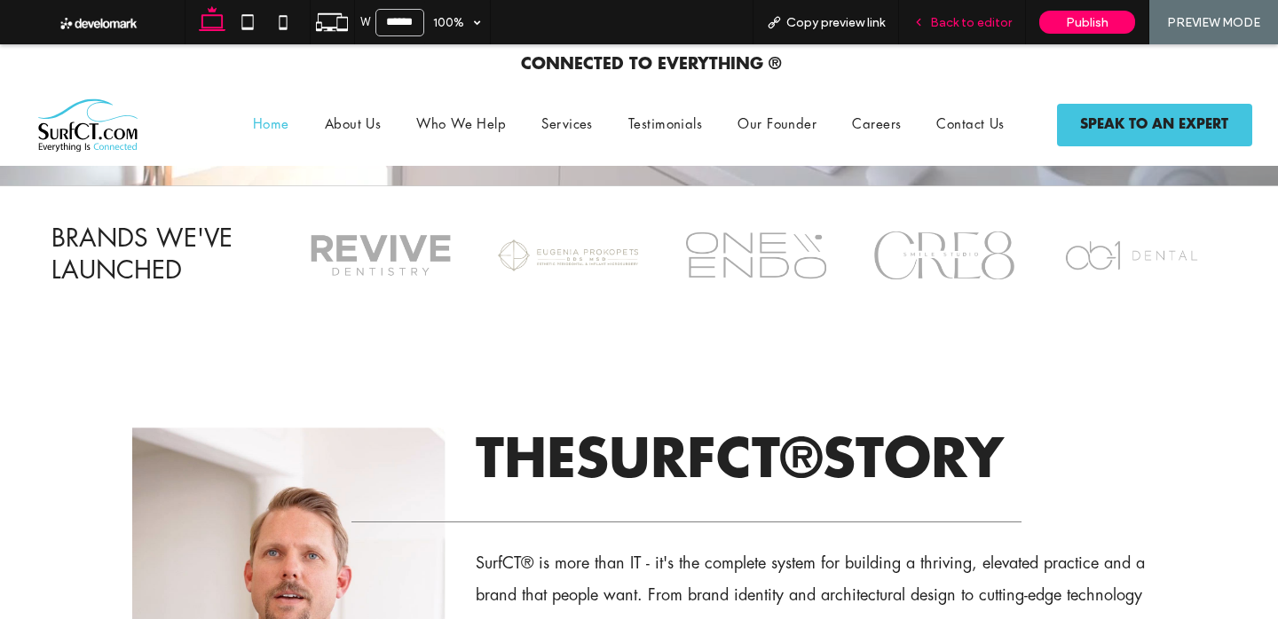
click at [957, 26] on span "Back to editor" at bounding box center [971, 22] width 82 height 15
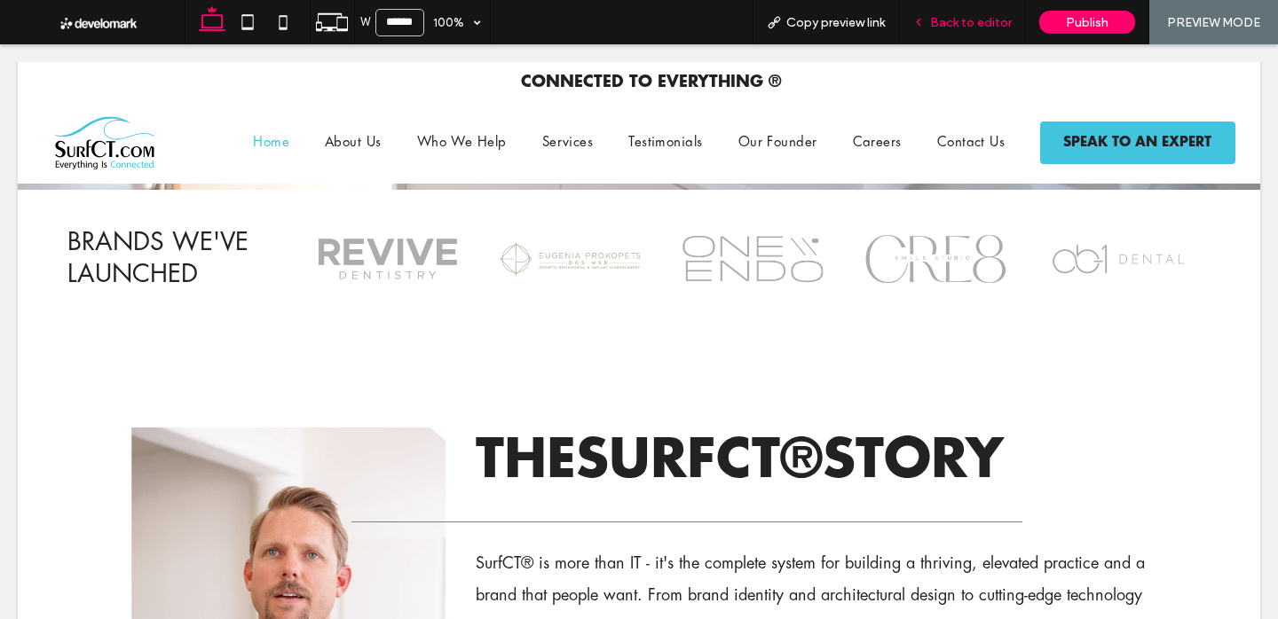
scroll to position [637, 0]
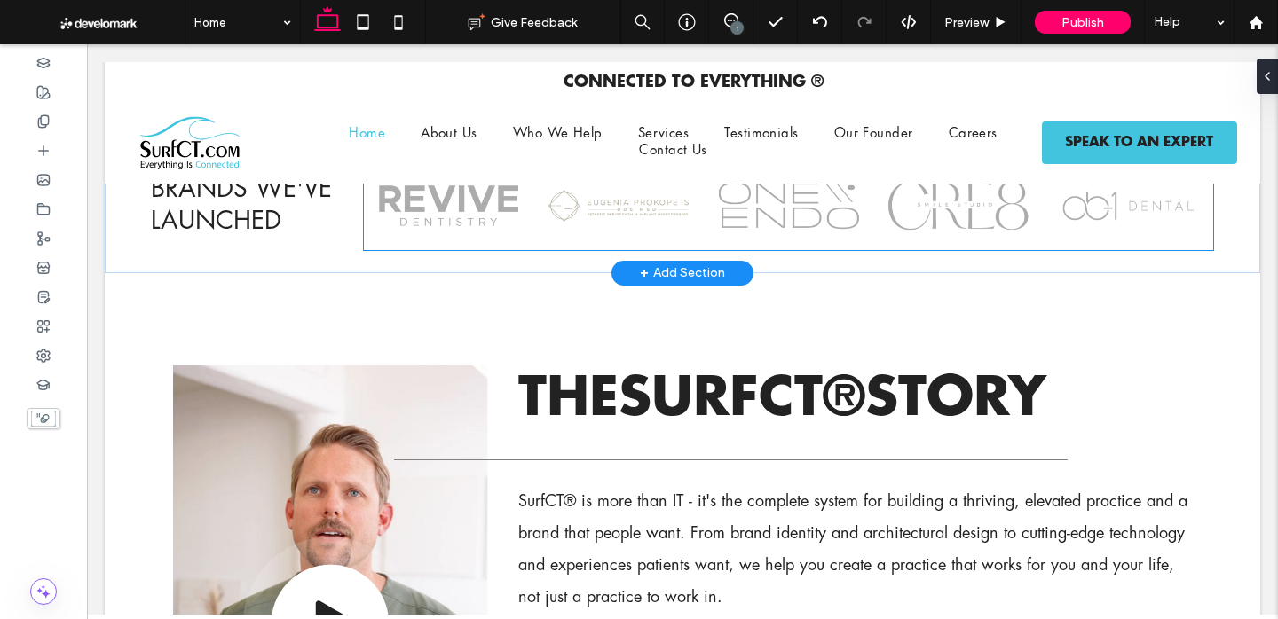
click at [852, 208] on div at bounding box center [788, 206] width 160 height 89
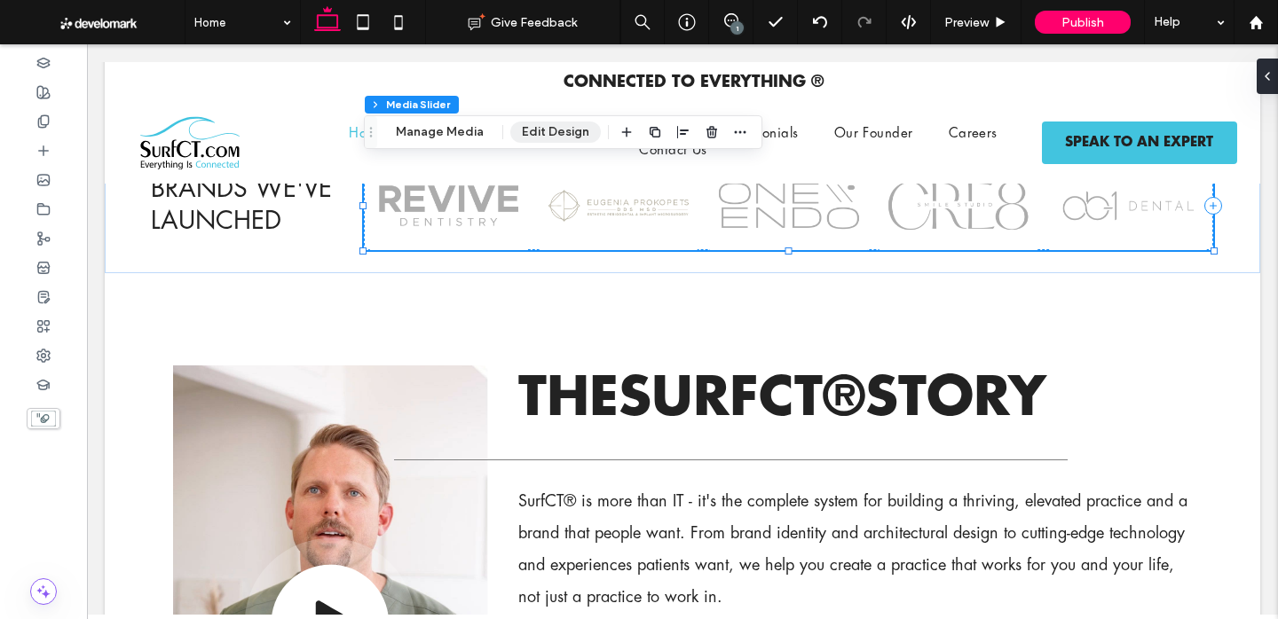
click at [543, 130] on button "Edit Design" at bounding box center [555, 132] width 91 height 21
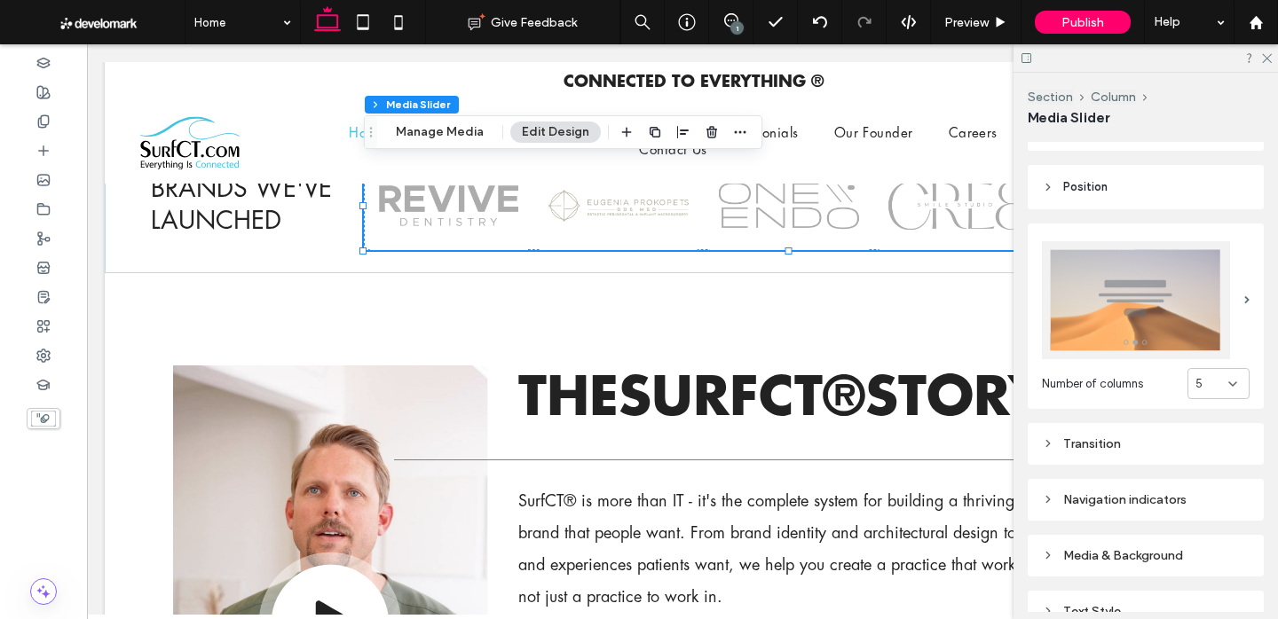
scroll to position [212, 0]
click at [1082, 444] on div "Transition" at bounding box center [1146, 443] width 208 height 15
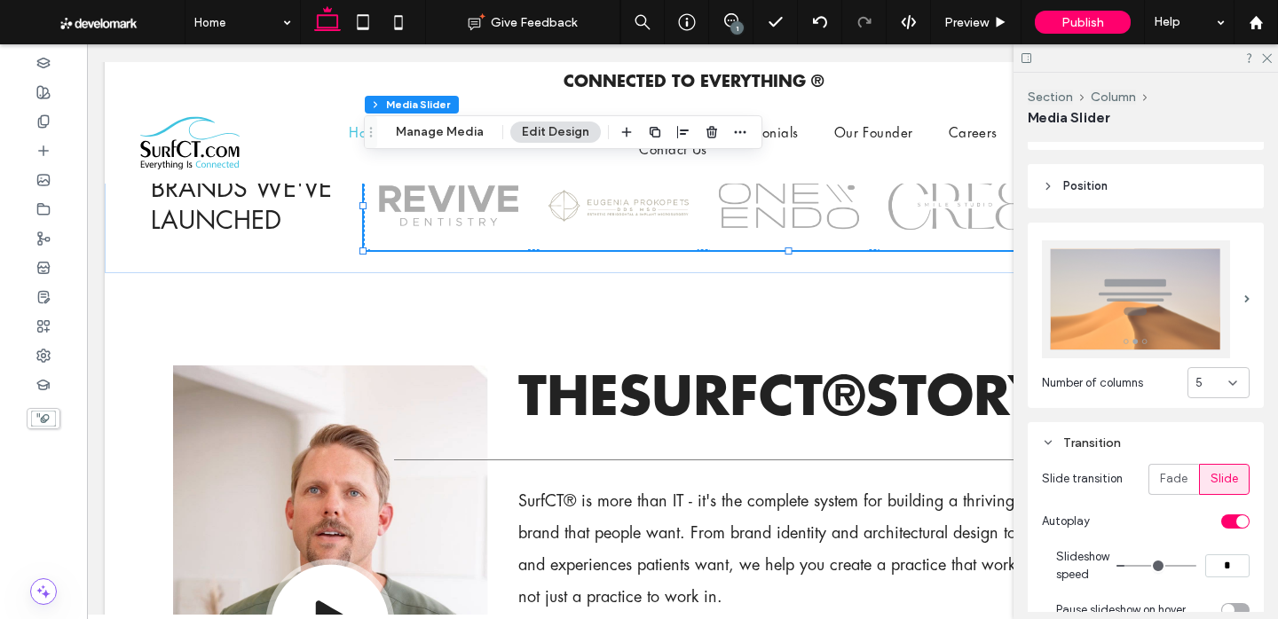
scroll to position [313, 0]
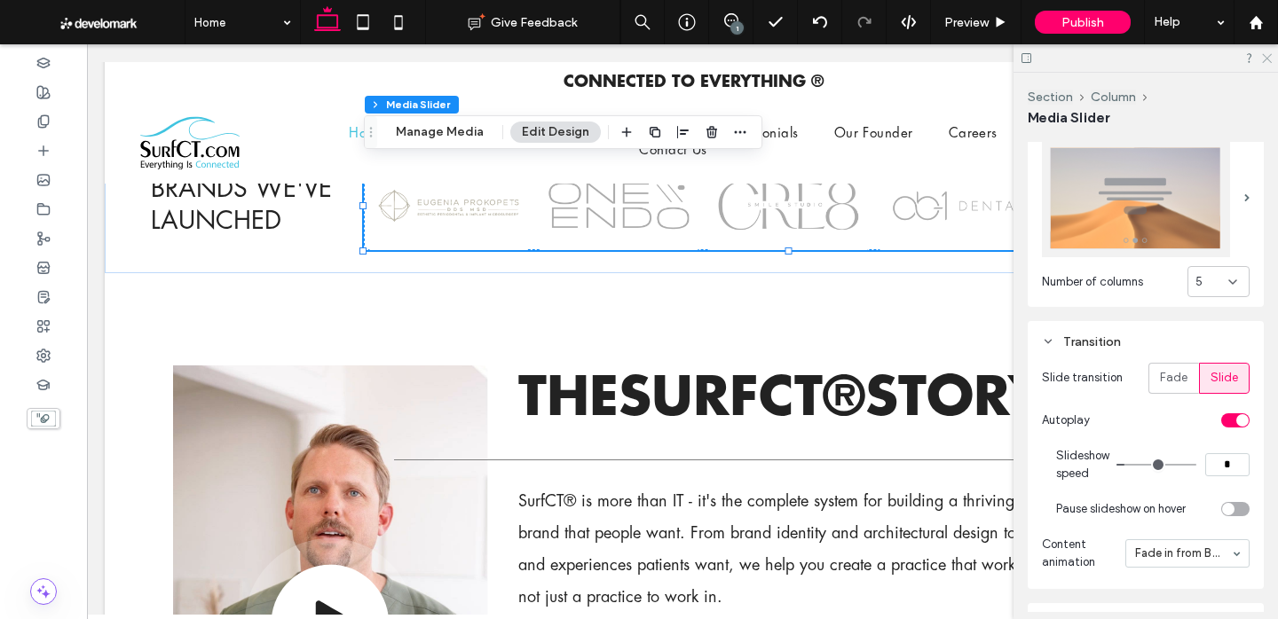
click at [1266, 56] on icon at bounding box center [1266, 57] width 12 height 12
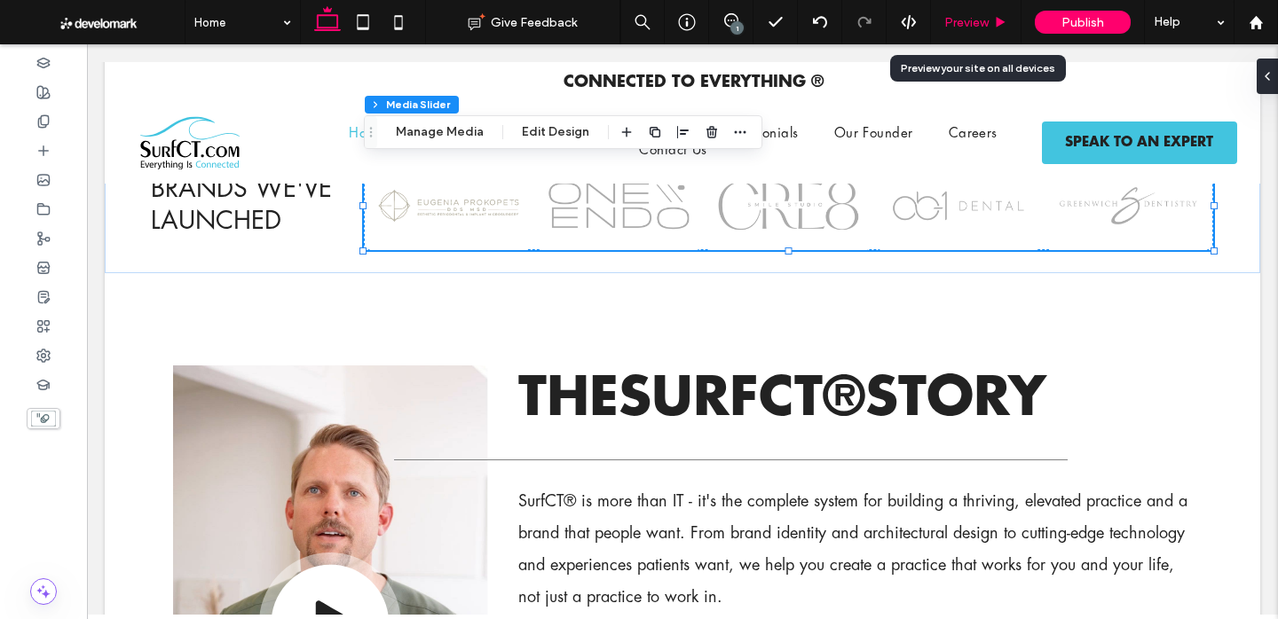
click at [998, 36] on div "Preview" at bounding box center [976, 22] width 91 height 44
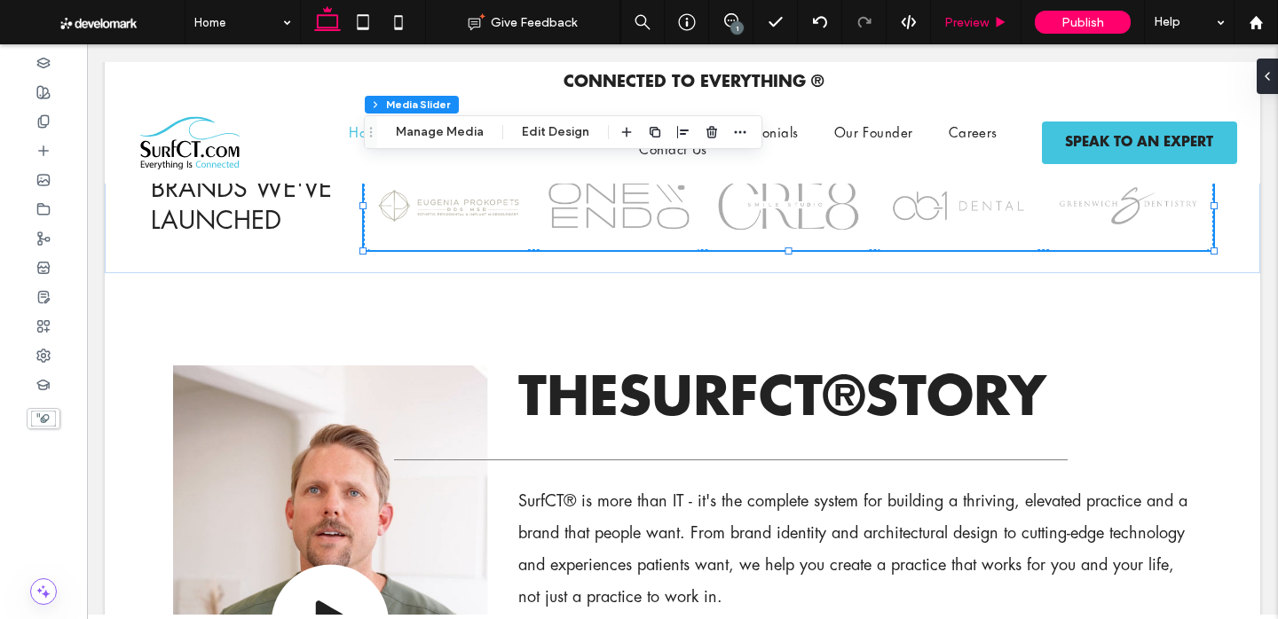
click at [982, 30] on div "Preview" at bounding box center [976, 22] width 91 height 44
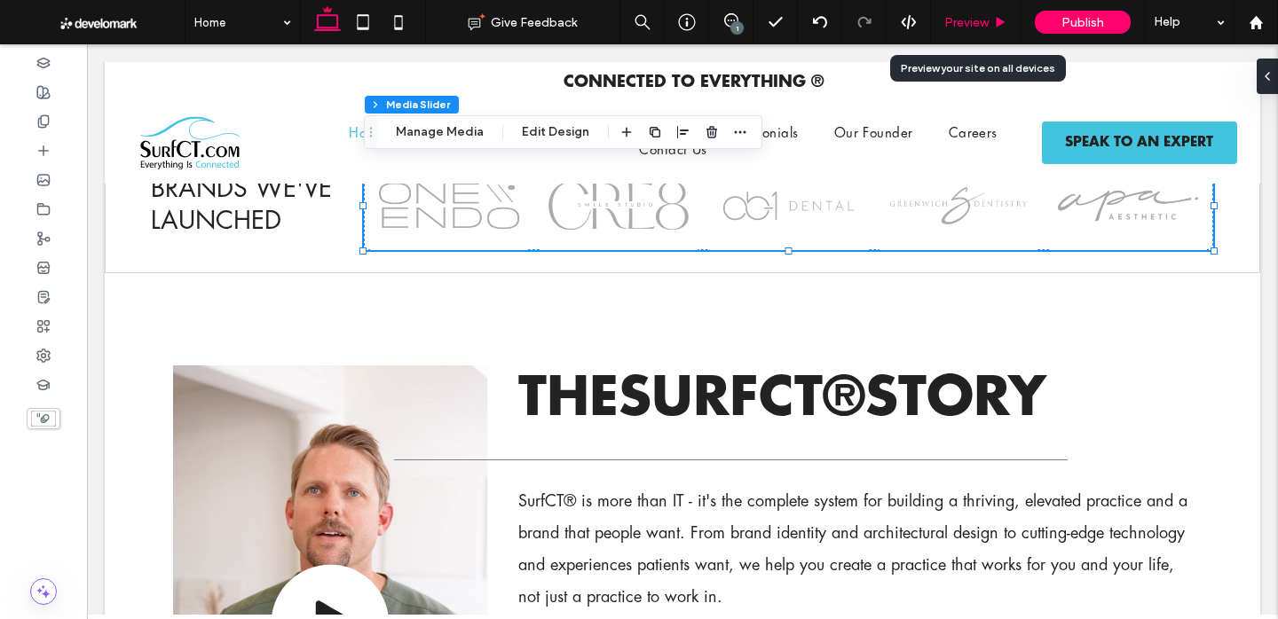
click at [974, 23] on span "Preview" at bounding box center [966, 22] width 44 height 15
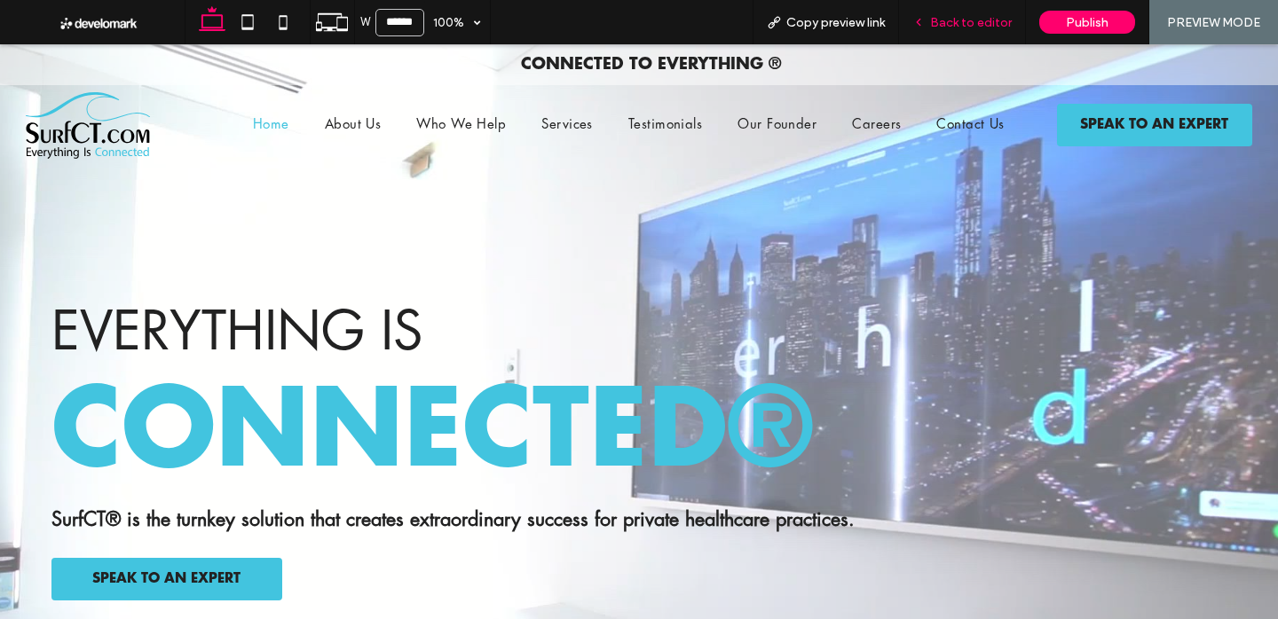
click at [966, 34] on div "Back to editor" at bounding box center [962, 22] width 127 height 44
click at [945, 15] on span "Back to editor" at bounding box center [971, 22] width 82 height 15
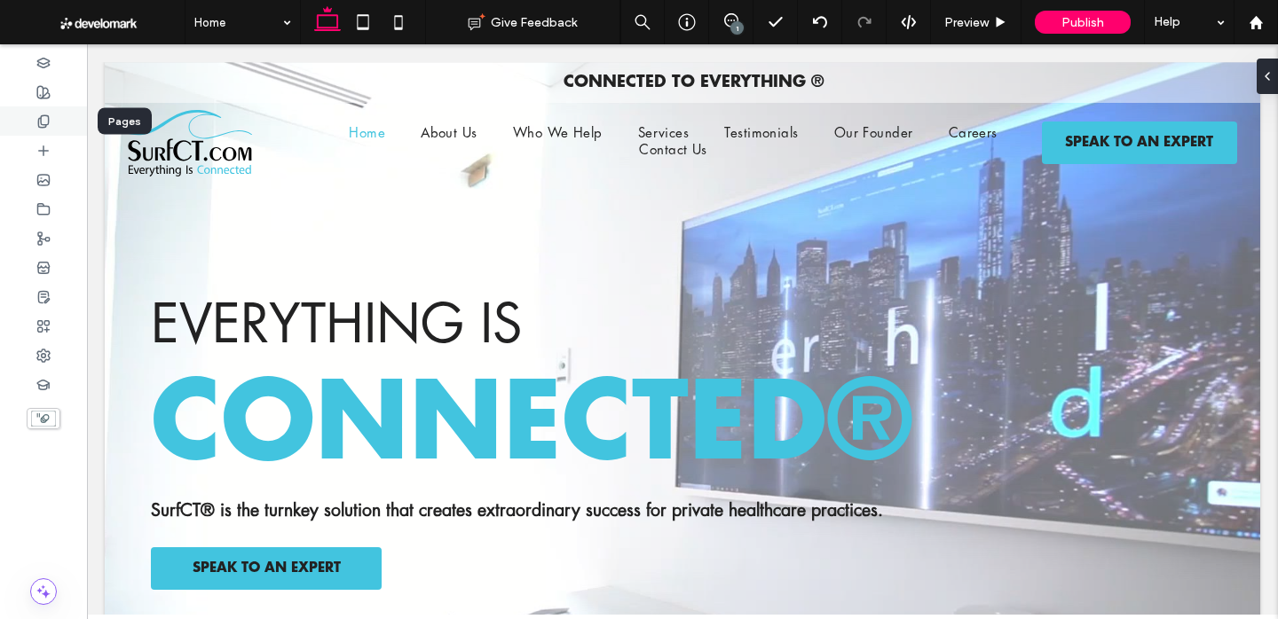
click at [48, 120] on use at bounding box center [43, 121] width 10 height 12
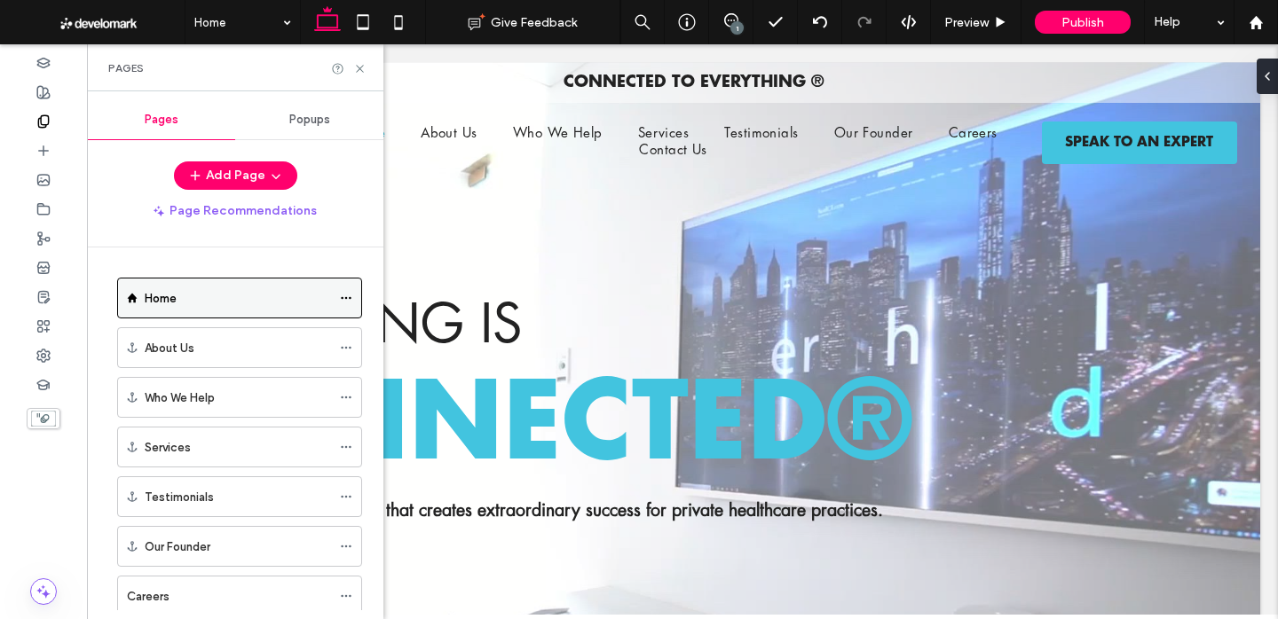
click at [343, 298] on icon at bounding box center [346, 298] width 12 height 12
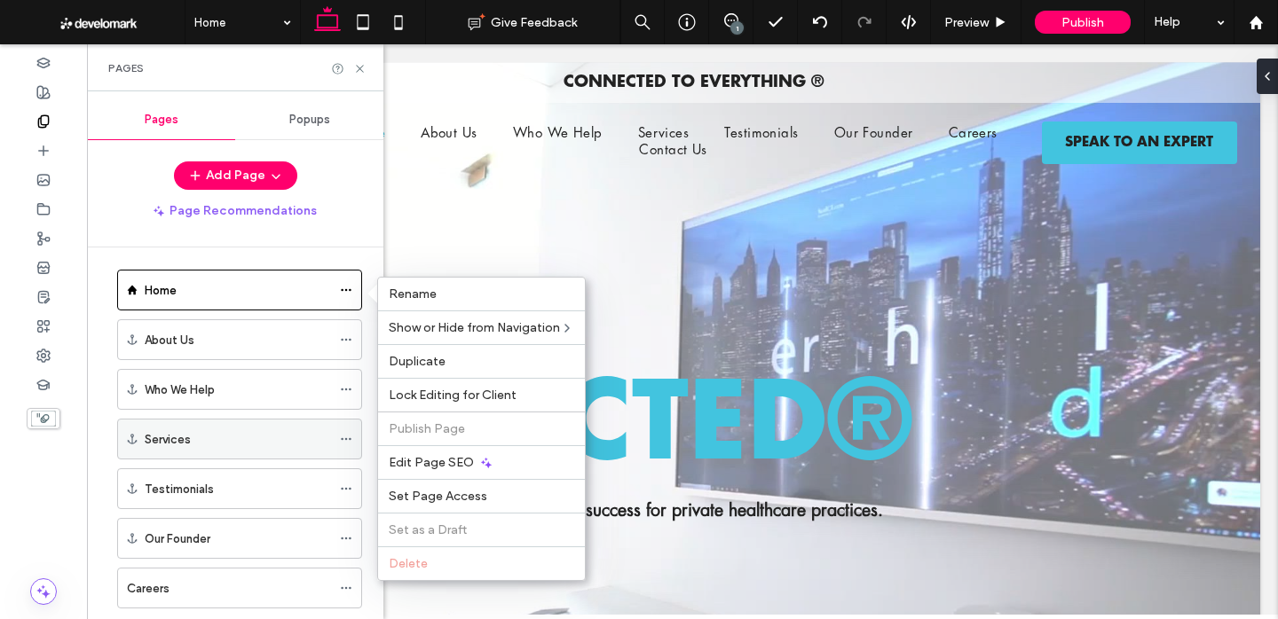
scroll to position [7, 0]
click at [447, 471] on div "Edit Page SEO" at bounding box center [481, 463] width 207 height 34
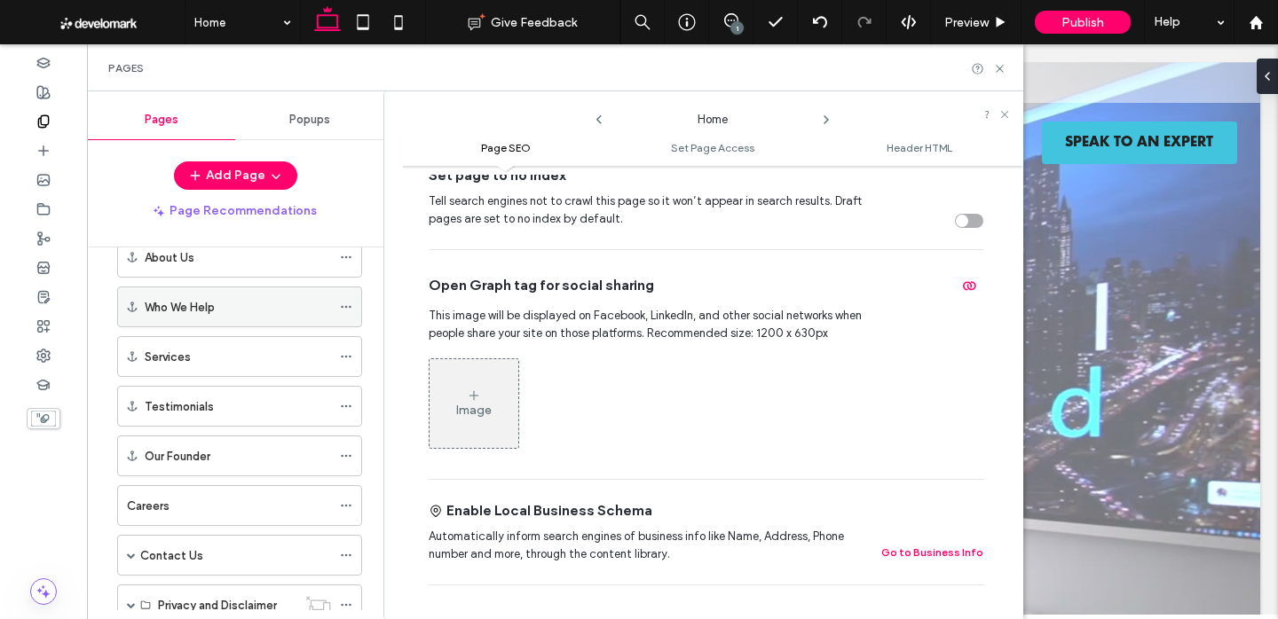
scroll to position [105, 0]
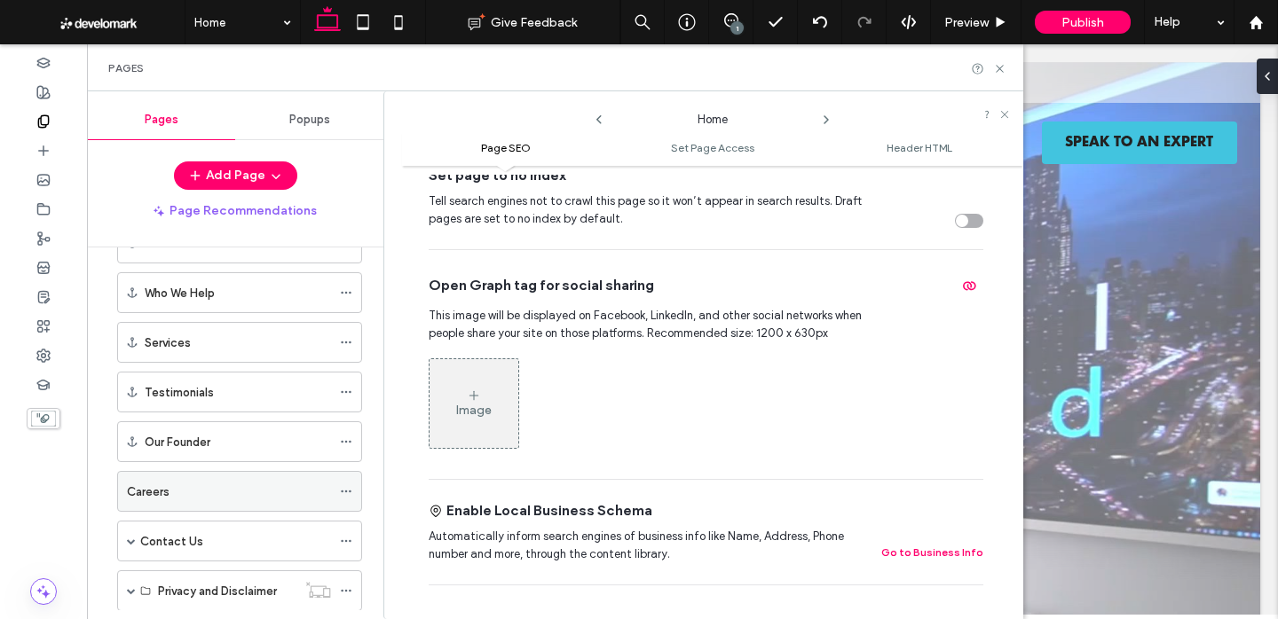
click at [347, 488] on icon at bounding box center [346, 491] width 12 height 12
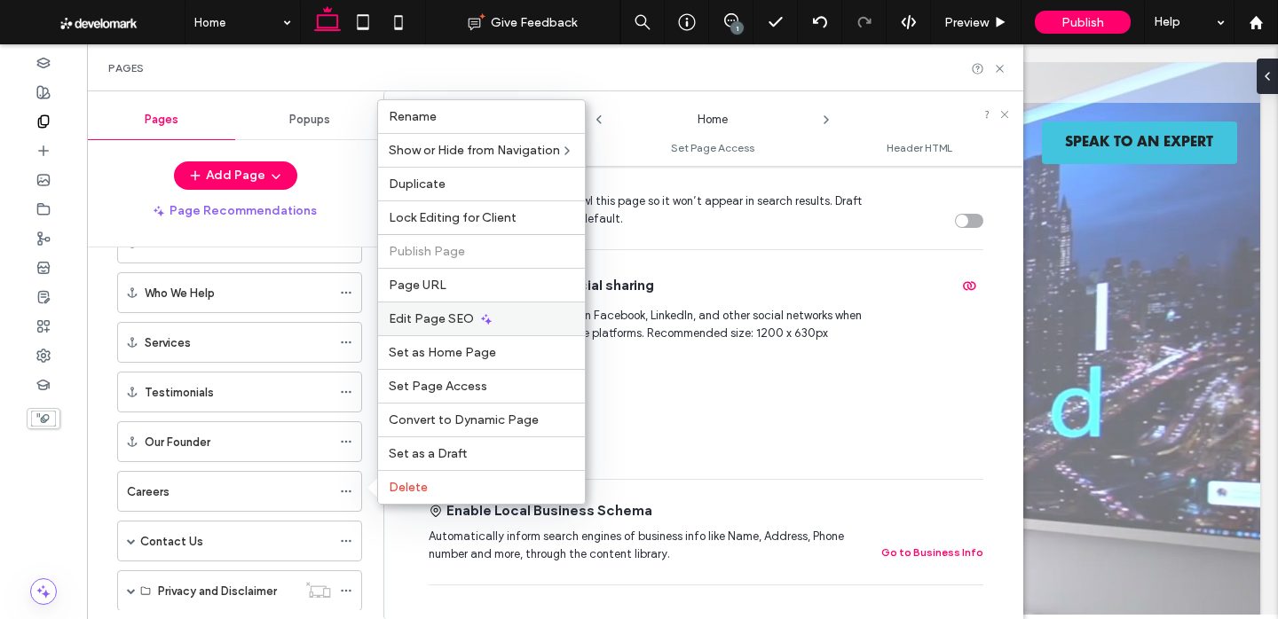
click at [451, 327] on div "Edit Page SEO" at bounding box center [481, 319] width 207 height 34
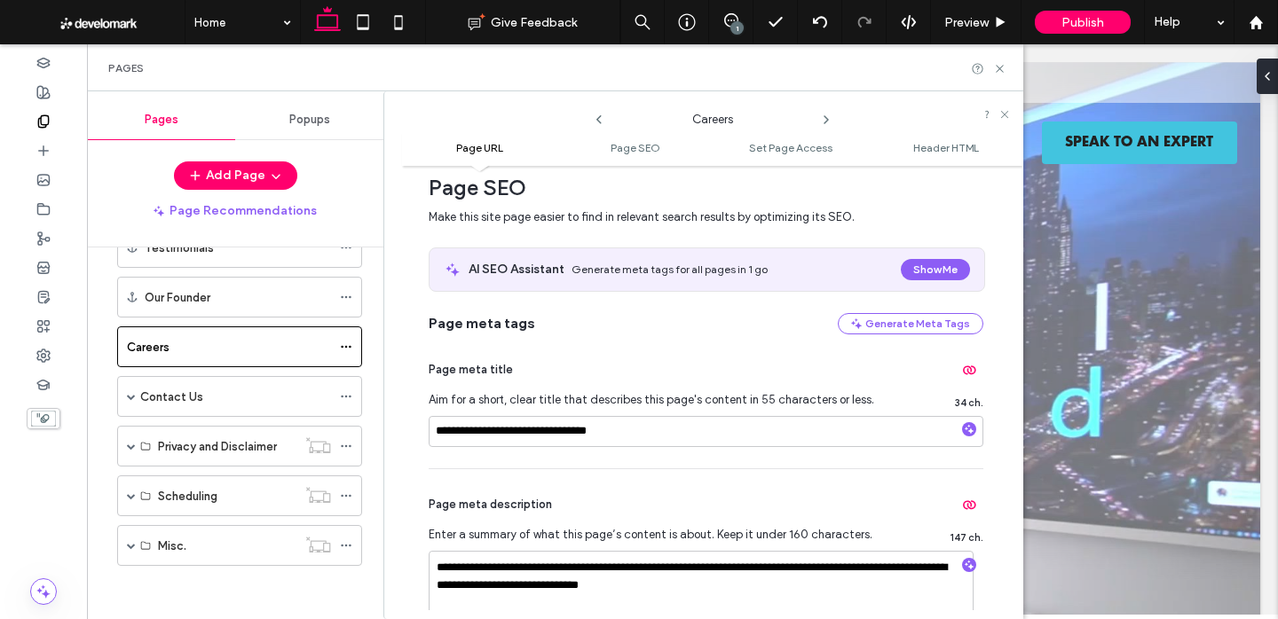
scroll to position [0, 0]
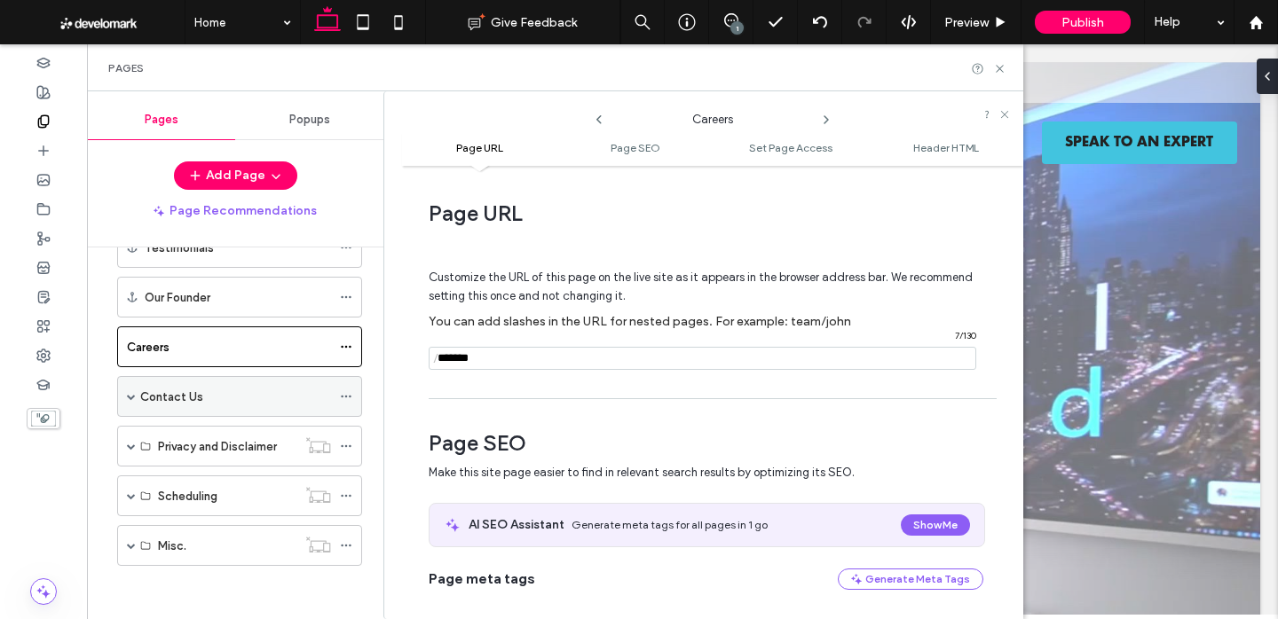
click at [343, 393] on icon at bounding box center [346, 397] width 12 height 12
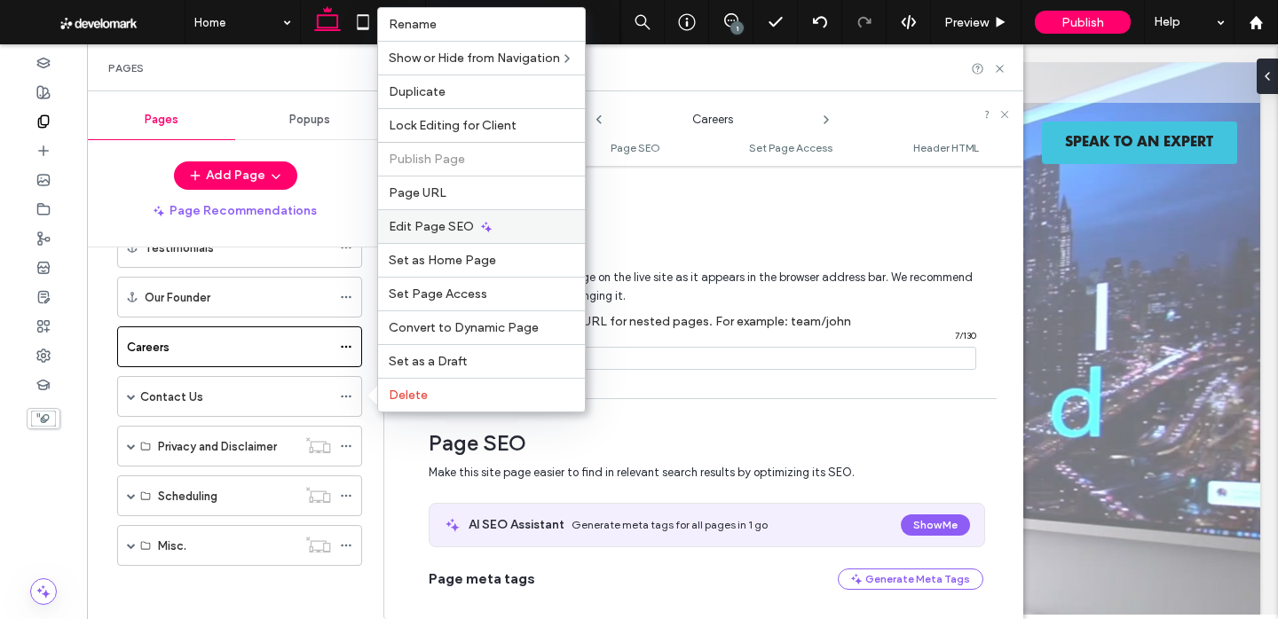
click at [475, 222] on div "Edit Page SEO" at bounding box center [481, 226] width 207 height 34
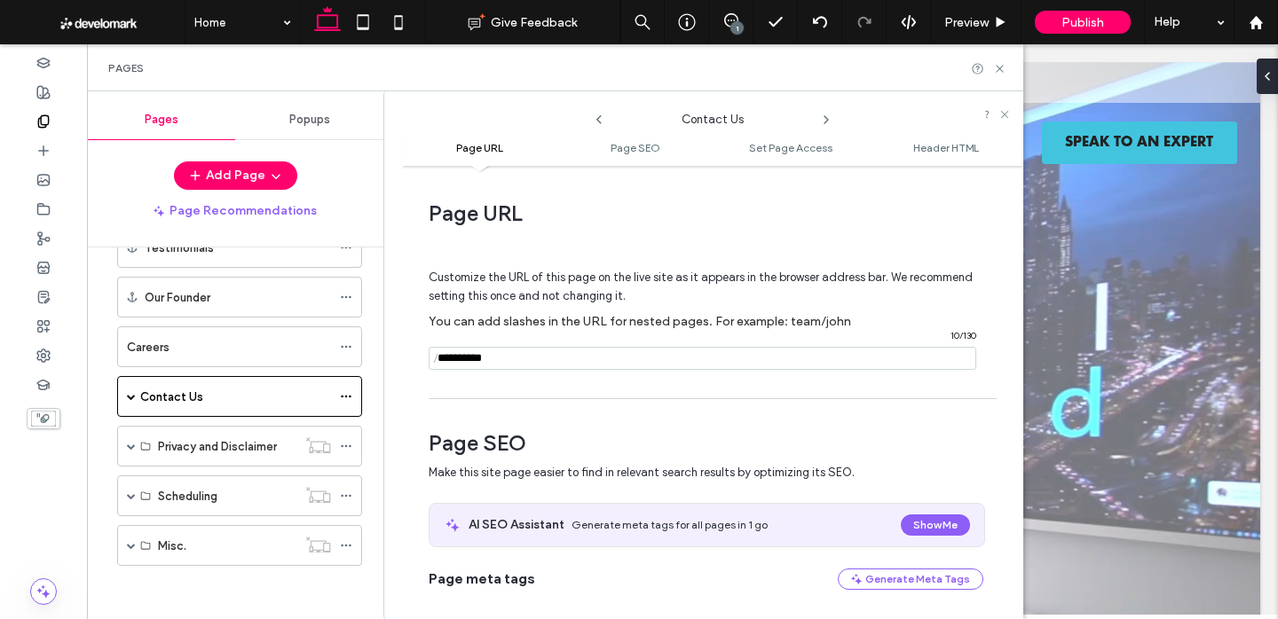
scroll to position [421, 0]
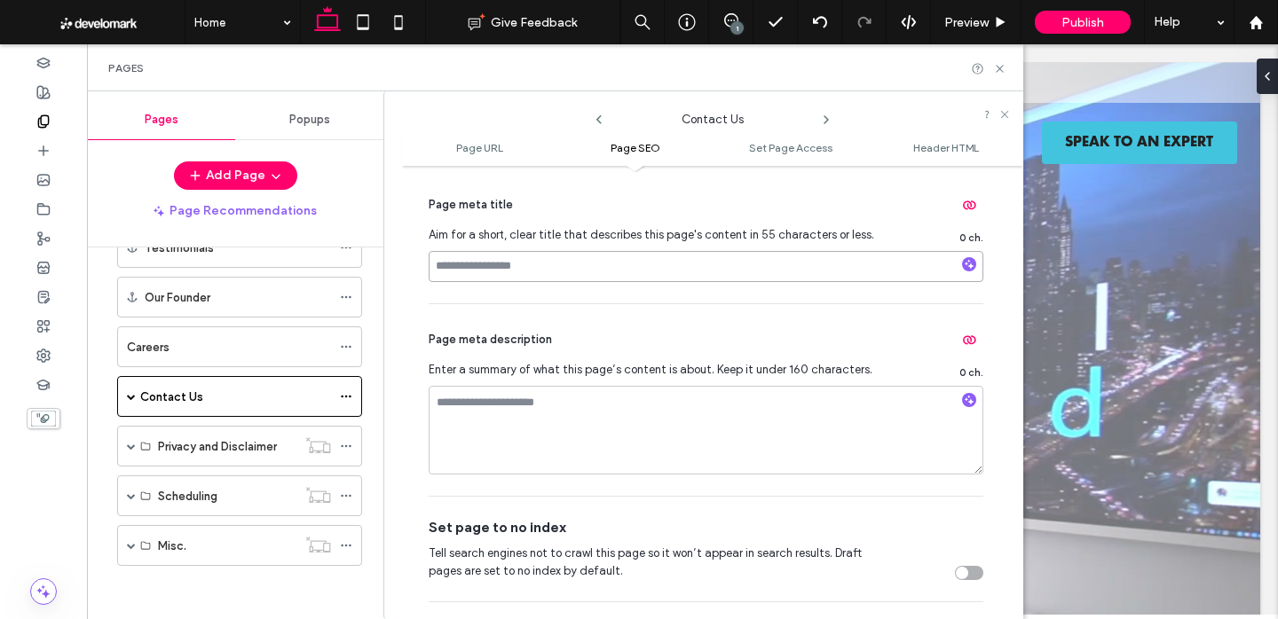
click at [494, 265] on input at bounding box center [706, 266] width 555 height 31
paste input "**********"
click at [499, 268] on input "**********" at bounding box center [706, 266] width 555 height 31
click at [494, 268] on input "**********" at bounding box center [706, 266] width 555 height 31
click at [557, 268] on input "**********" at bounding box center [706, 266] width 555 height 31
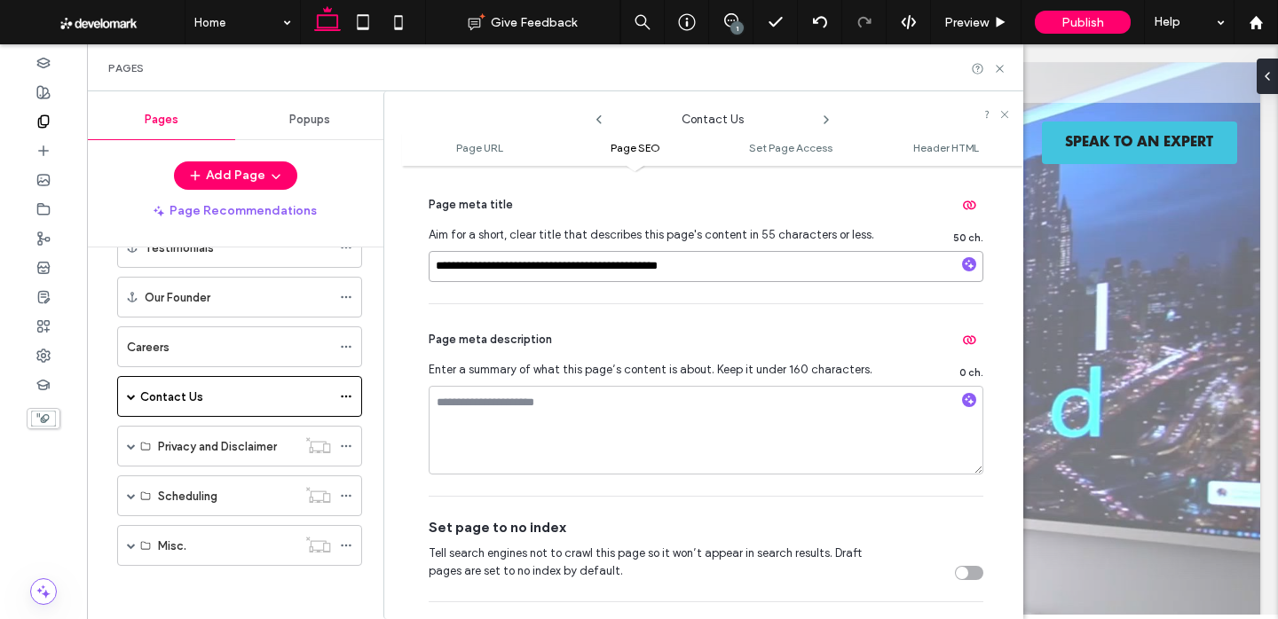
click at [673, 264] on input "**********" at bounding box center [706, 266] width 555 height 31
type input "**********"
click at [545, 427] on textarea at bounding box center [706, 430] width 555 height 89
paste textarea "**********"
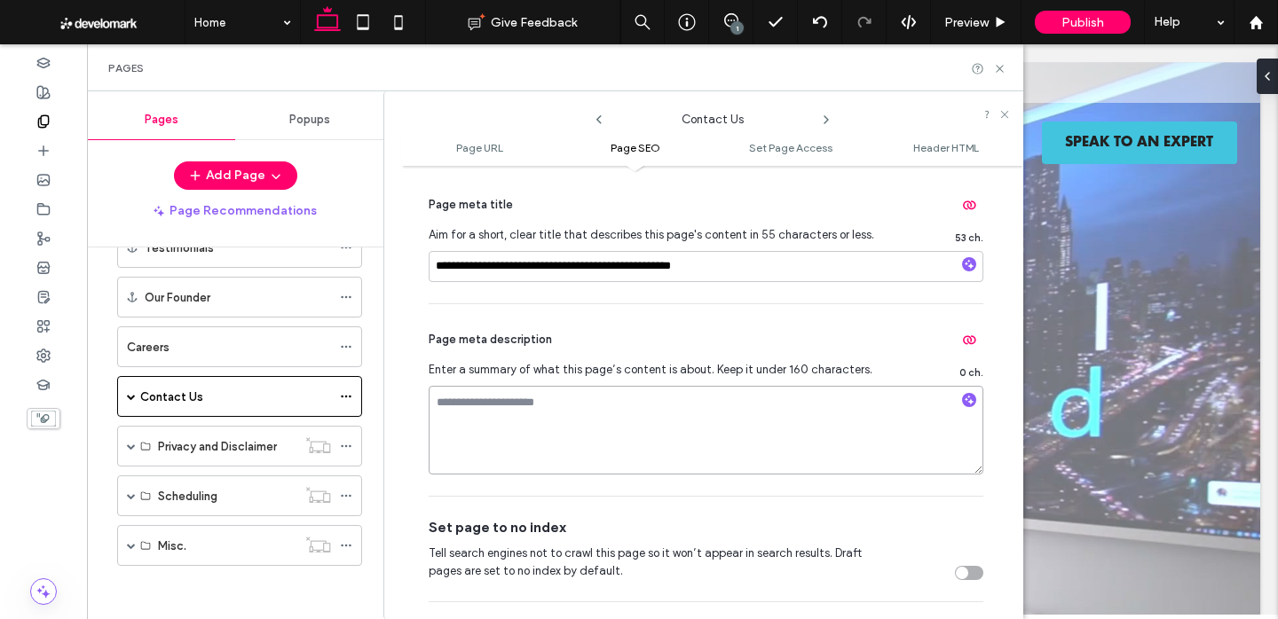
type textarea "**********"
click at [706, 317] on div "**********" at bounding box center [706, 400] width 555 height 192
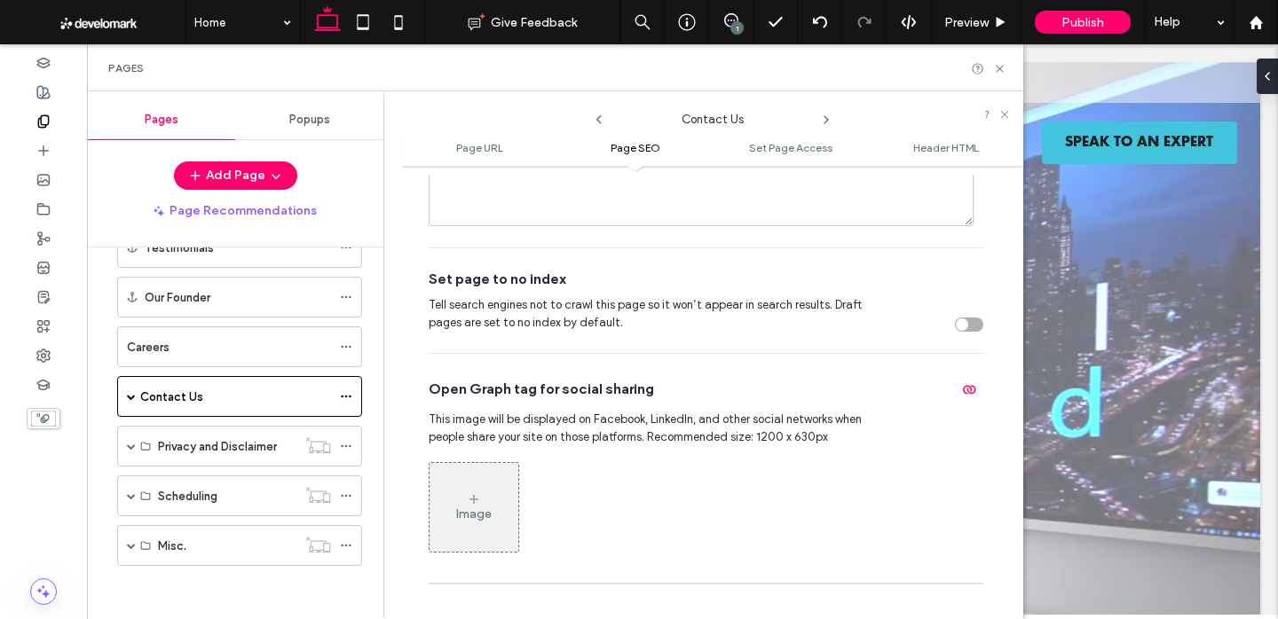
scroll to position [743, 0]
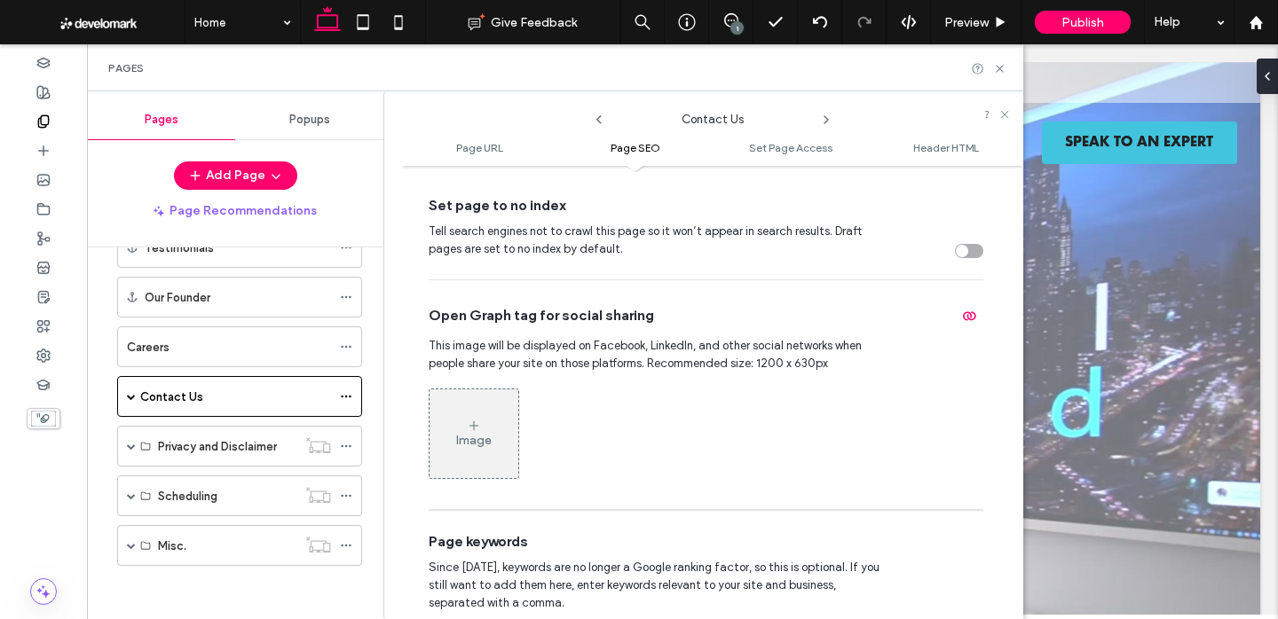
click at [471, 459] on div "Image" at bounding box center [474, 433] width 89 height 85
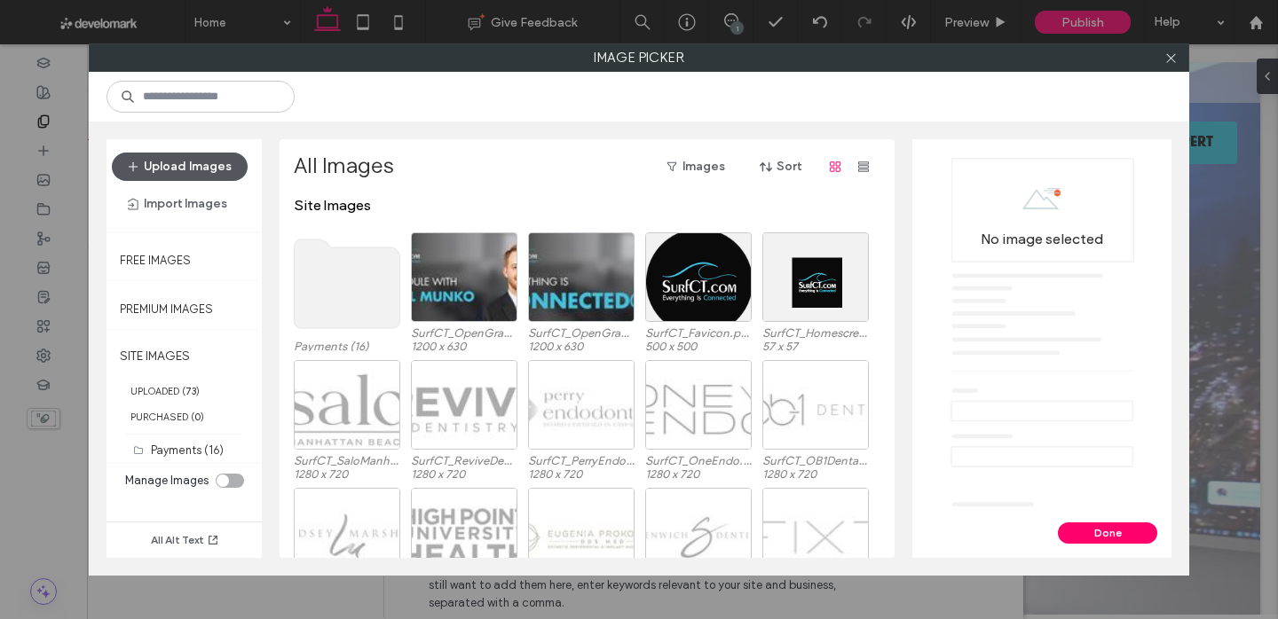
click at [199, 168] on button "Upload Images" at bounding box center [180, 167] width 136 height 28
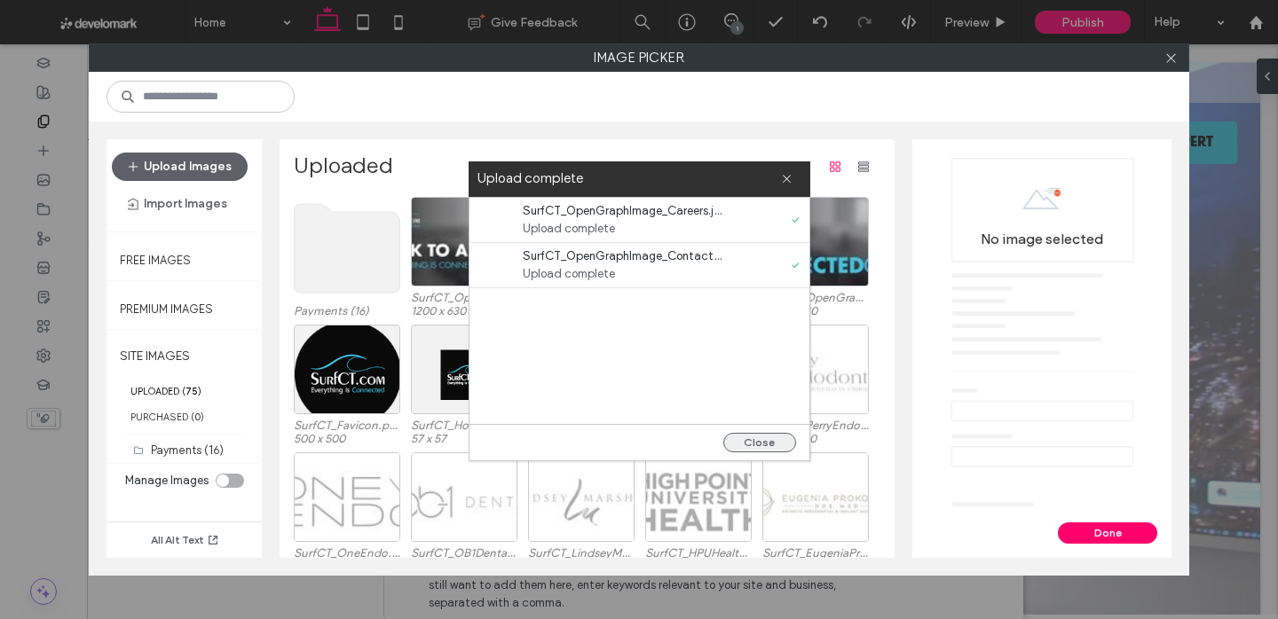
click at [756, 445] on button "Close" at bounding box center [759, 443] width 73 height 20
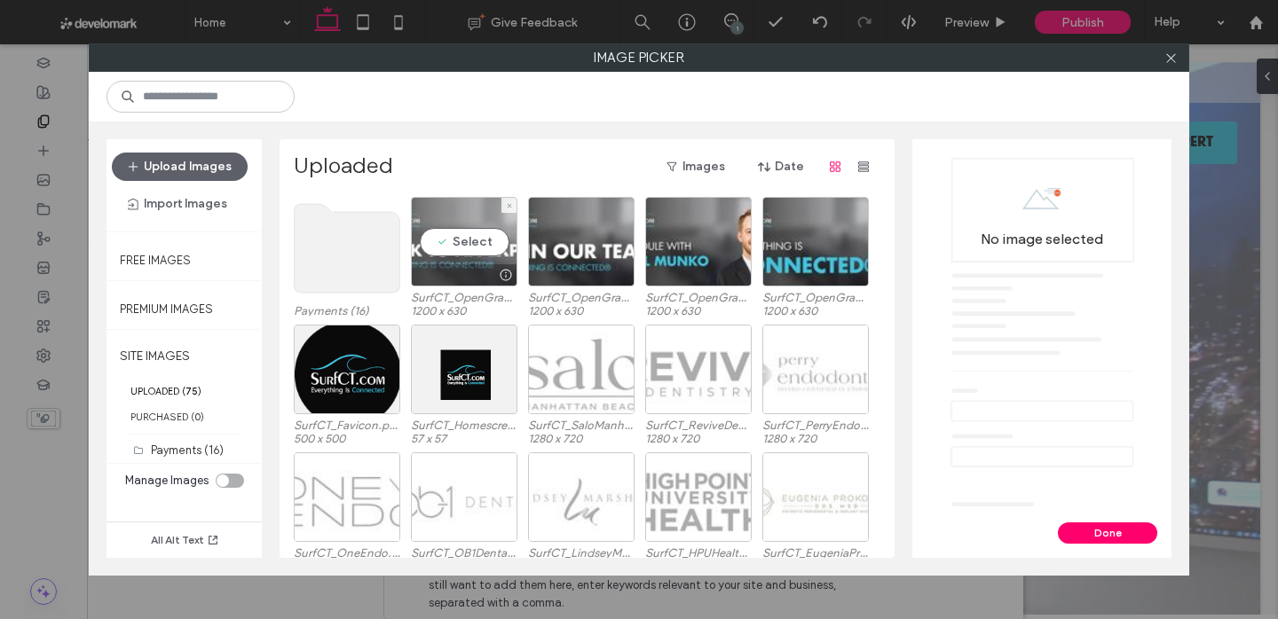
click at [479, 248] on div "Select" at bounding box center [464, 242] width 107 height 90
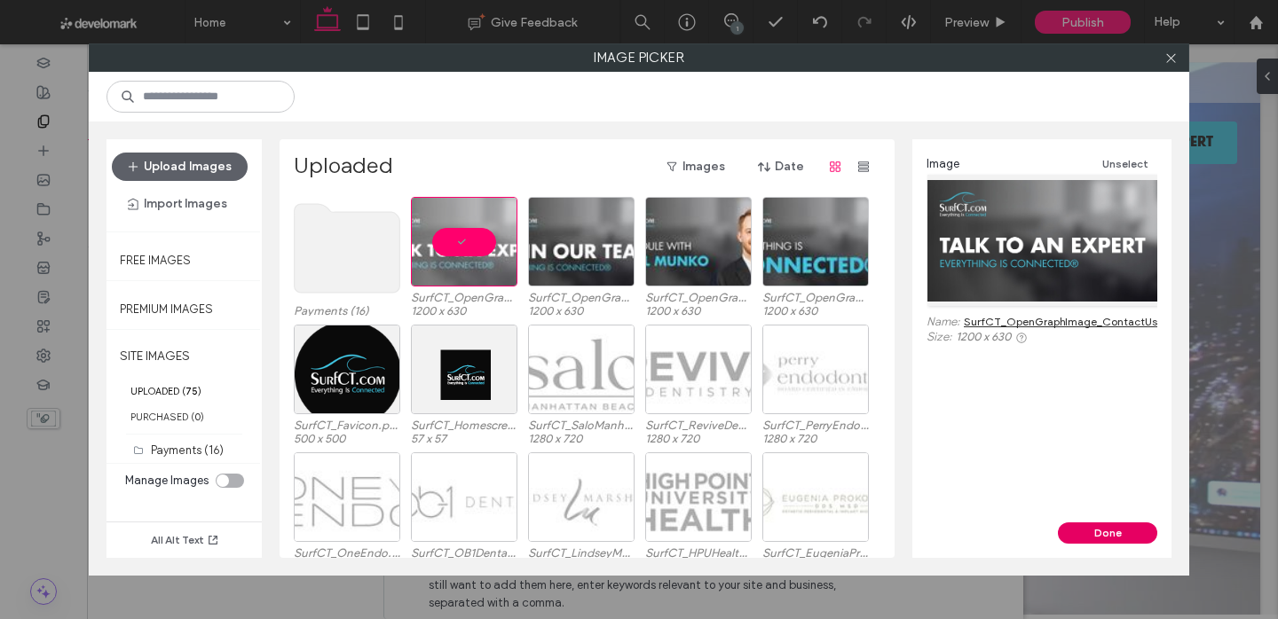
click at [1120, 538] on button "Done" at bounding box center [1107, 533] width 99 height 21
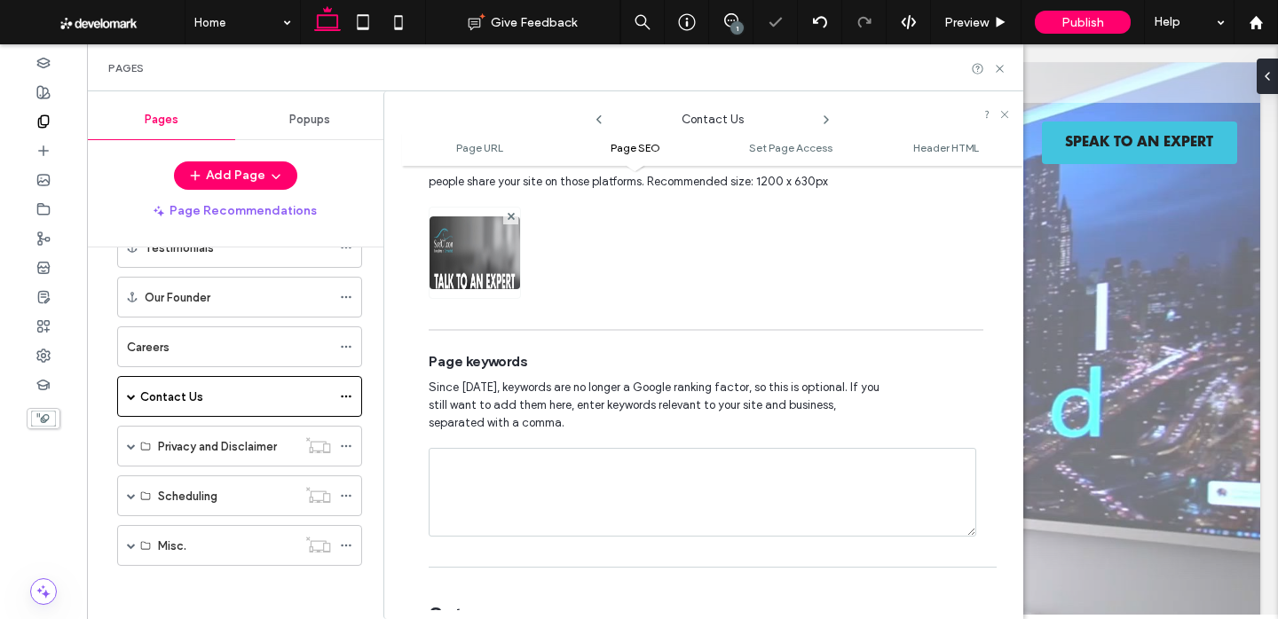
scroll to position [989, 0]
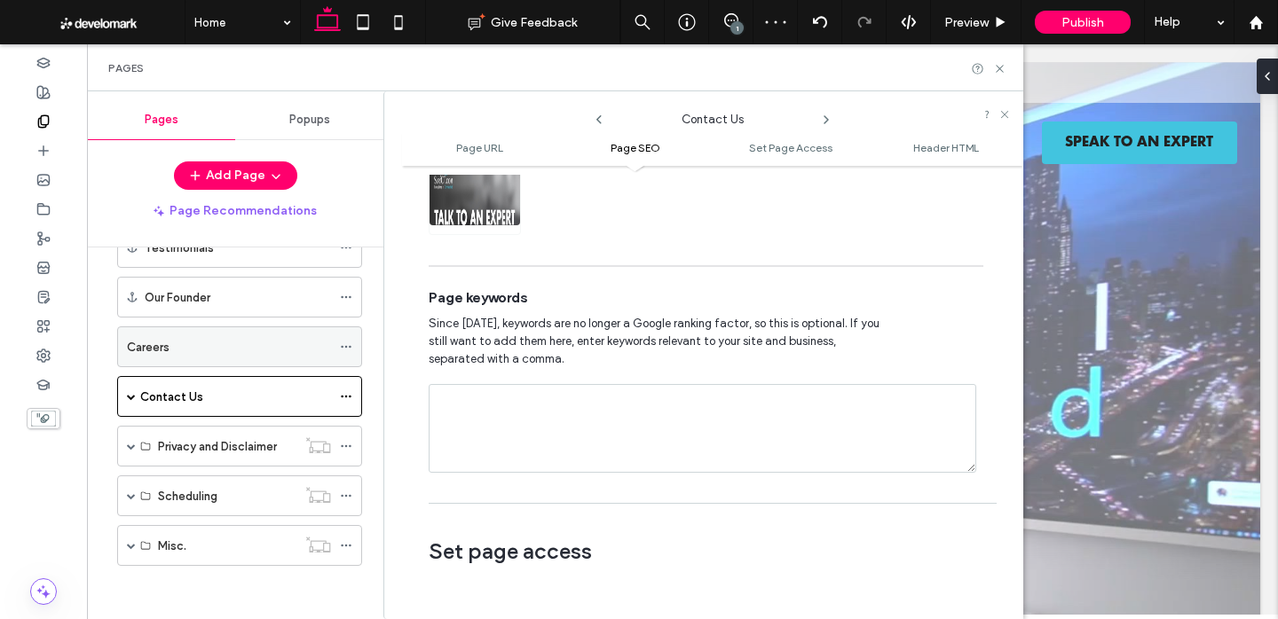
click at [347, 347] on icon at bounding box center [346, 347] width 12 height 12
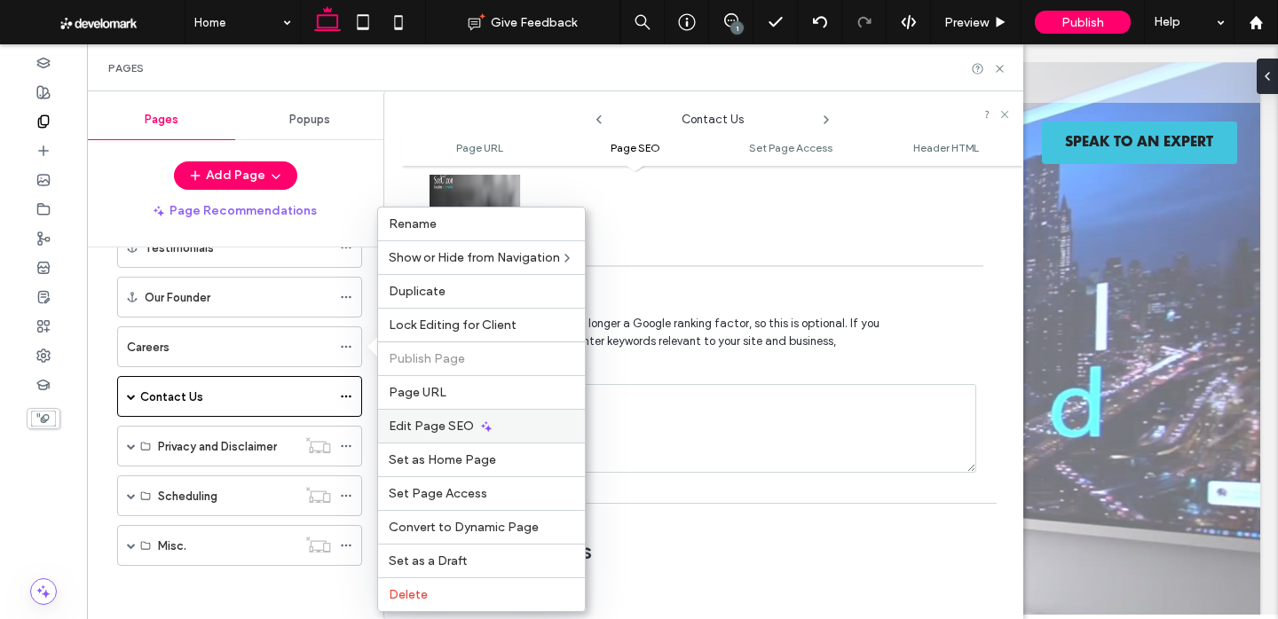
click at [476, 438] on div "Edit Page SEO" at bounding box center [481, 426] width 207 height 34
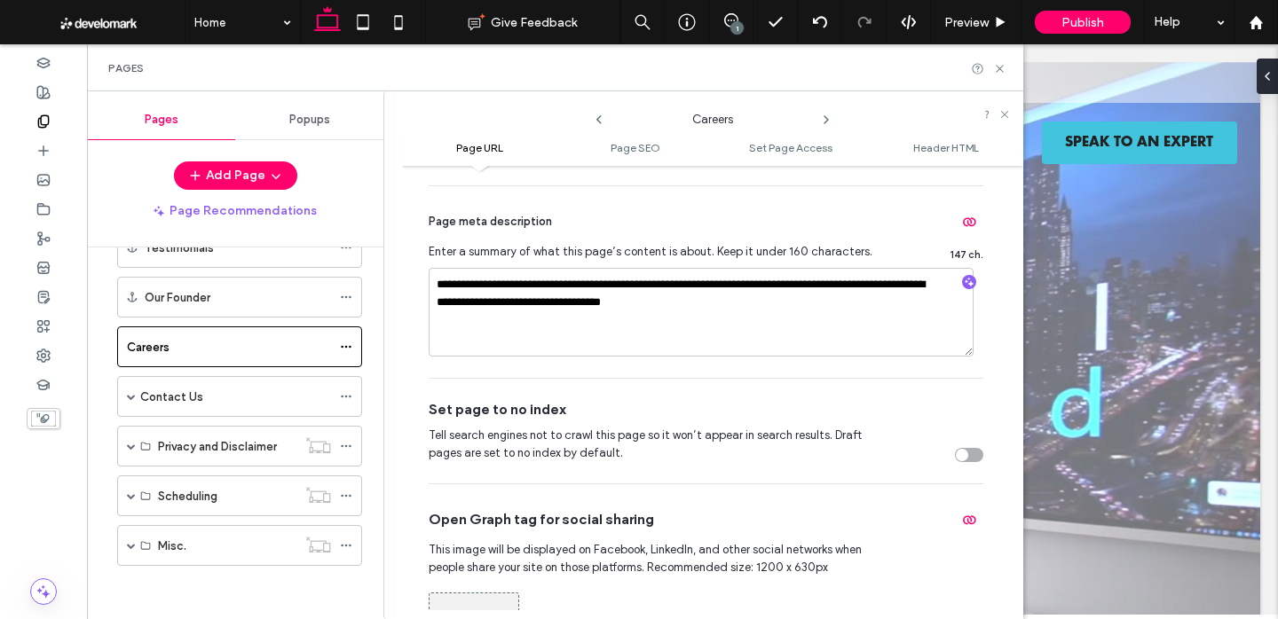
scroll to position [633, 0]
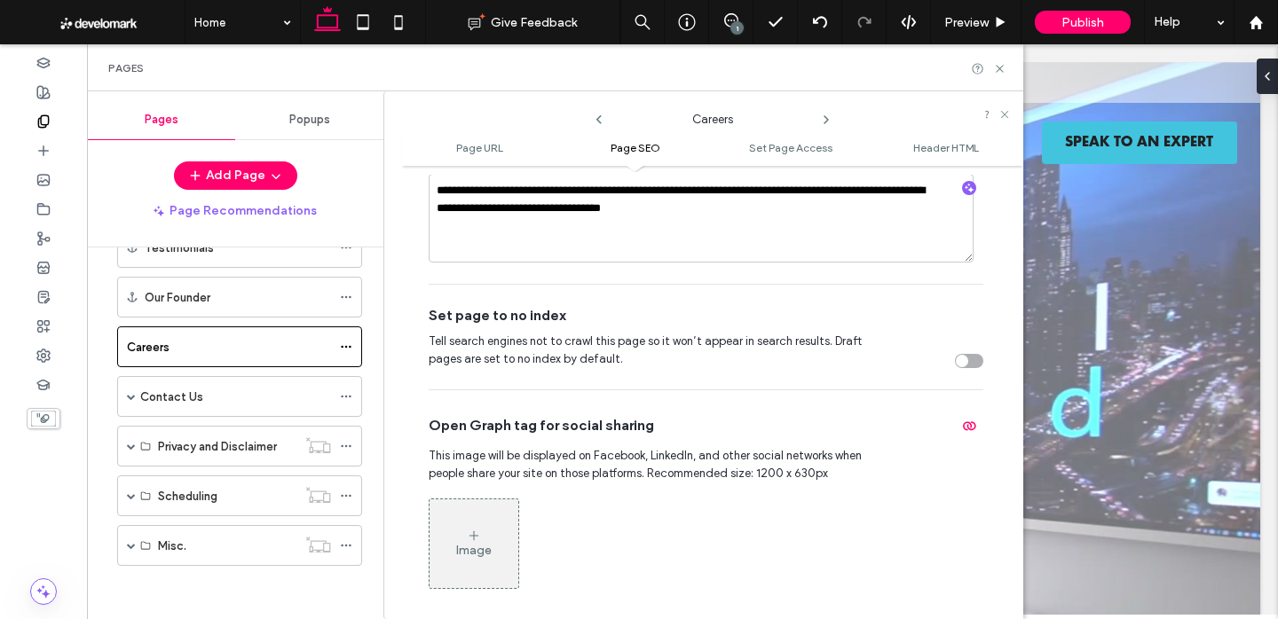
click at [468, 530] on div "Image" at bounding box center [474, 543] width 89 height 85
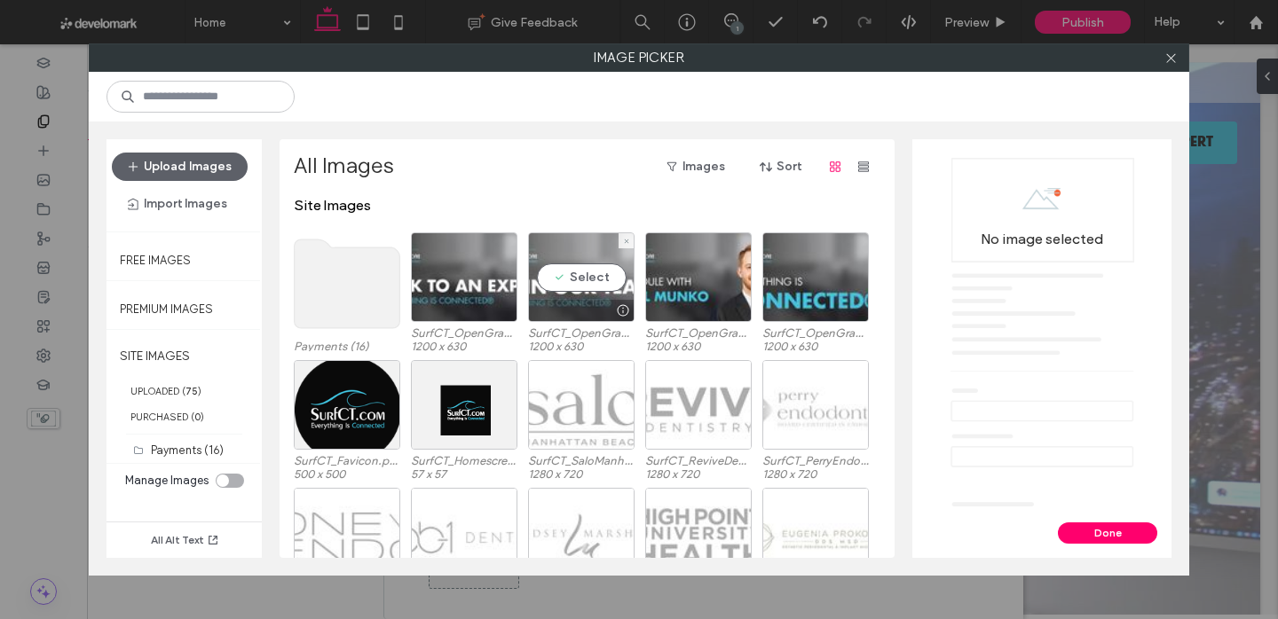
click at [570, 289] on div "Select" at bounding box center [581, 278] width 107 height 90
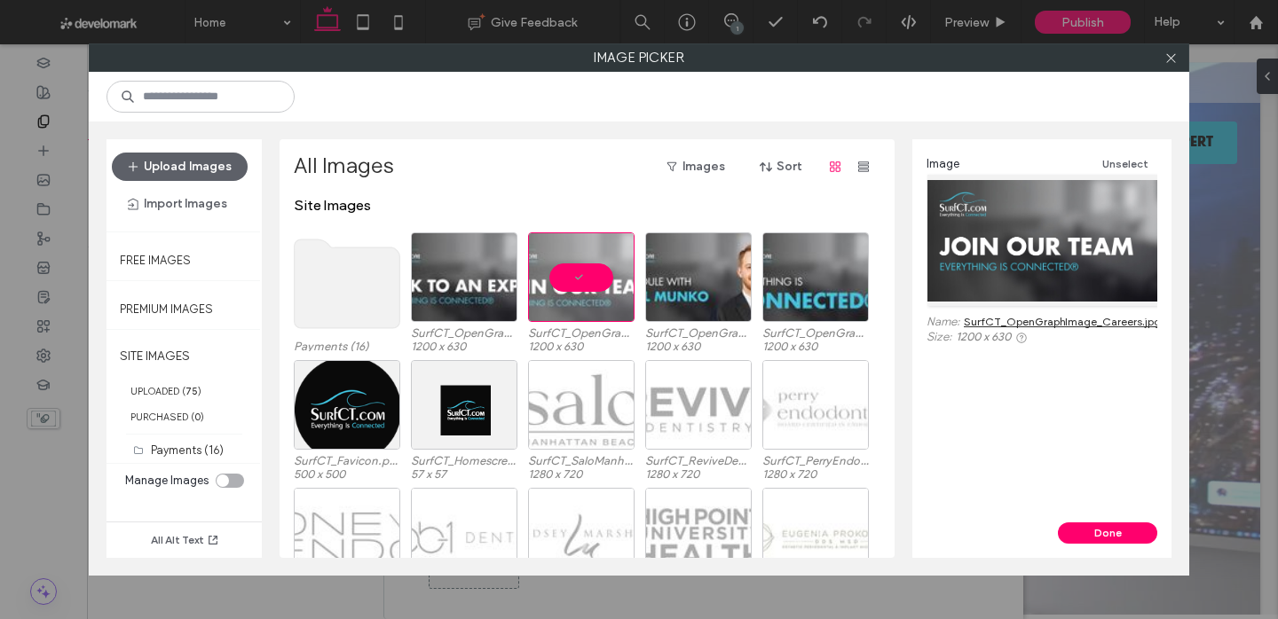
click at [1117, 521] on div "Image Unselect Name: SurfCT_OpenGraphImage_Careers.jpg Size: 1200 x 630" at bounding box center [1041, 330] width 259 height 383
click at [1116, 527] on button "Done" at bounding box center [1107, 533] width 99 height 21
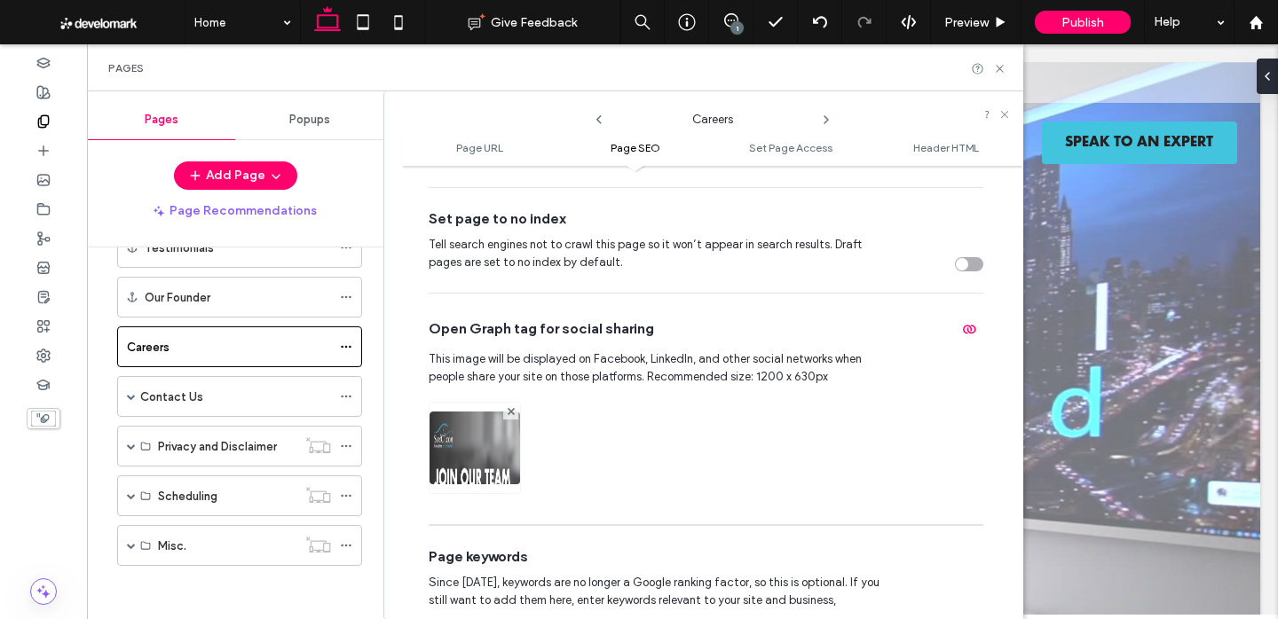
scroll to position [911, 0]
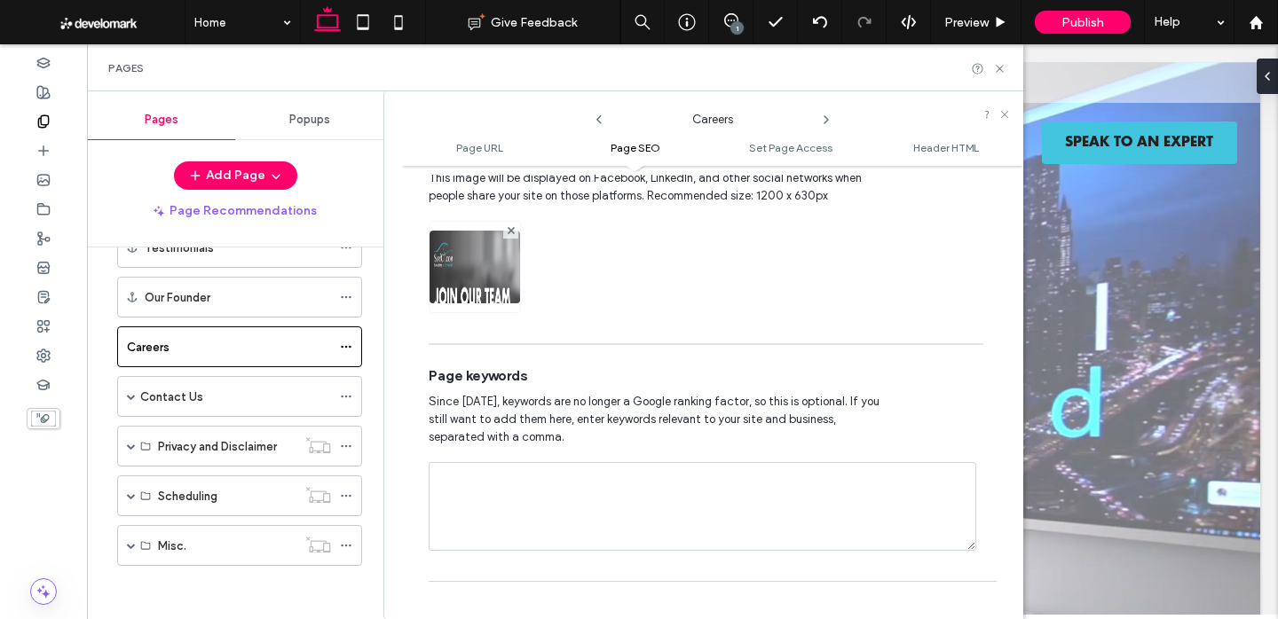
click at [517, 515] on textarea at bounding box center [703, 506] width 548 height 89
paste textarea "**********"
type textarea "**********"
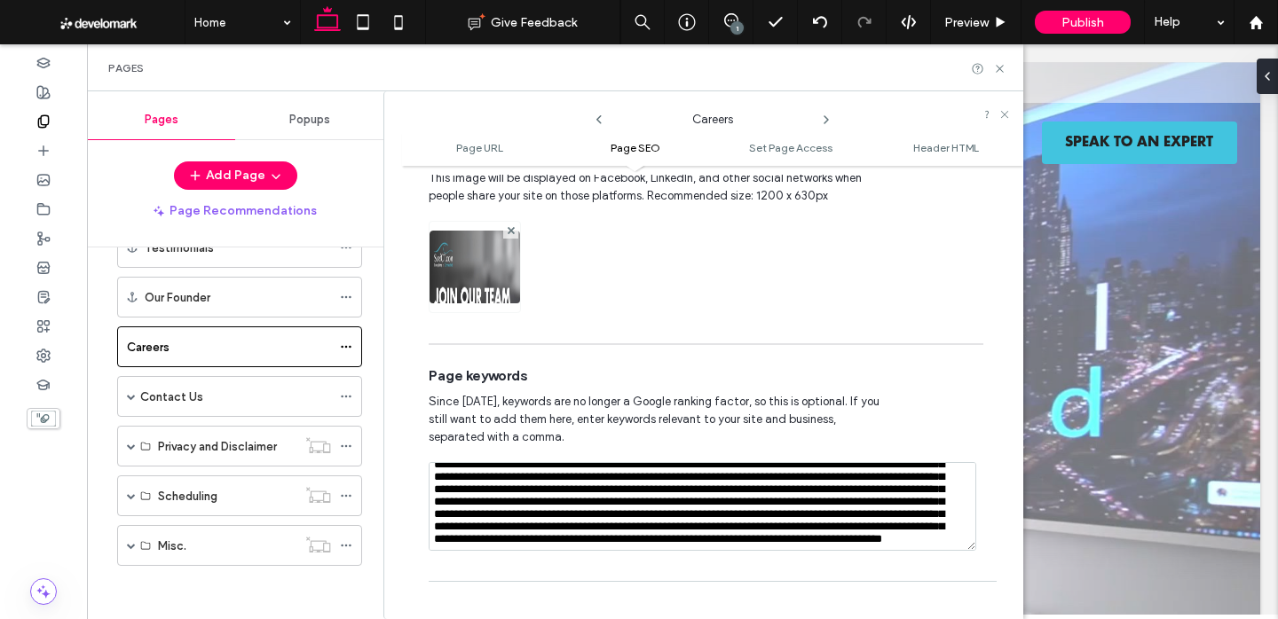
scroll to position [0, 0]
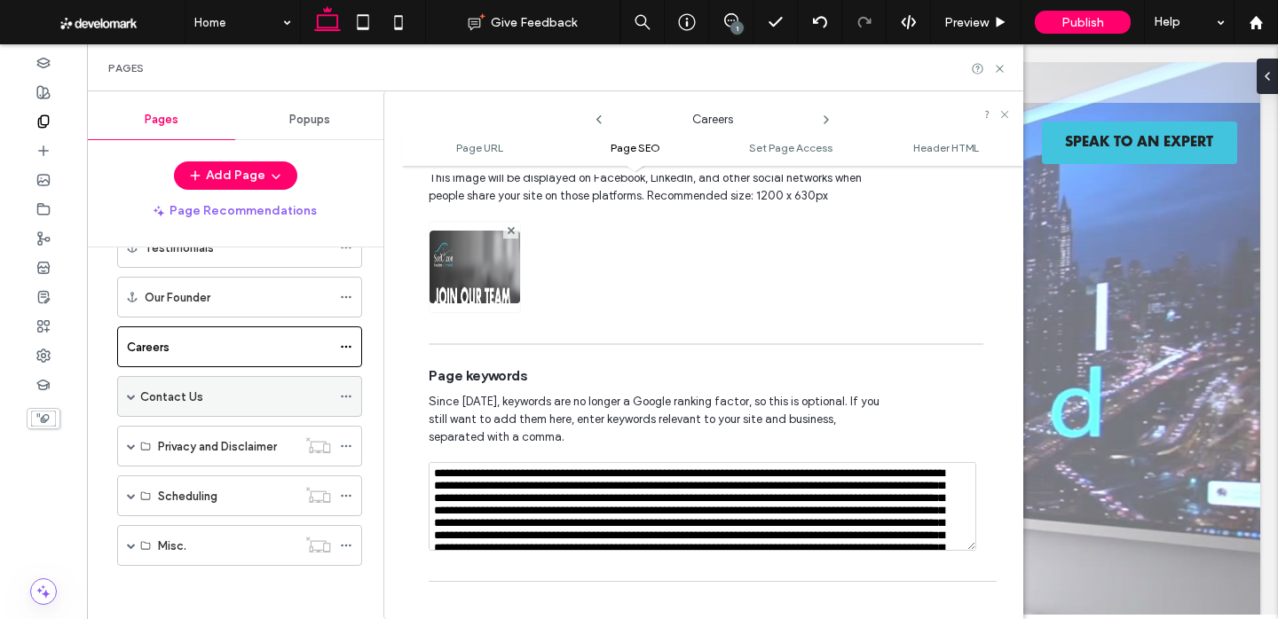
click at [347, 394] on icon at bounding box center [346, 397] width 12 height 12
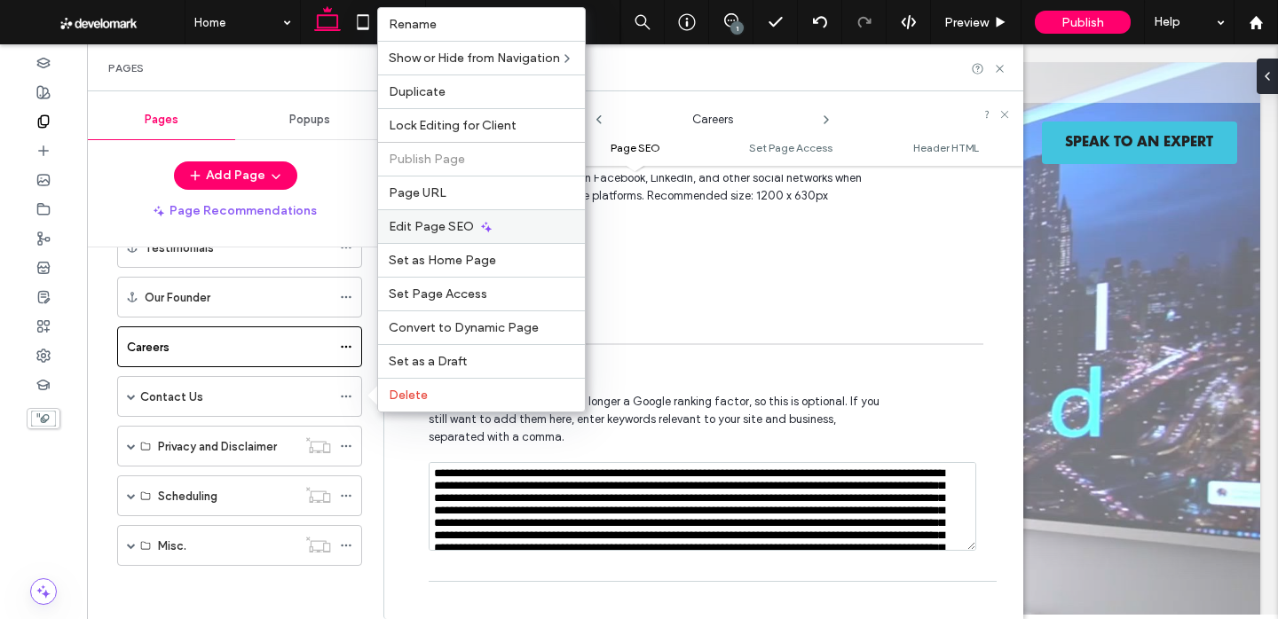
click at [466, 235] on div "Edit Page SEO" at bounding box center [481, 226] width 207 height 34
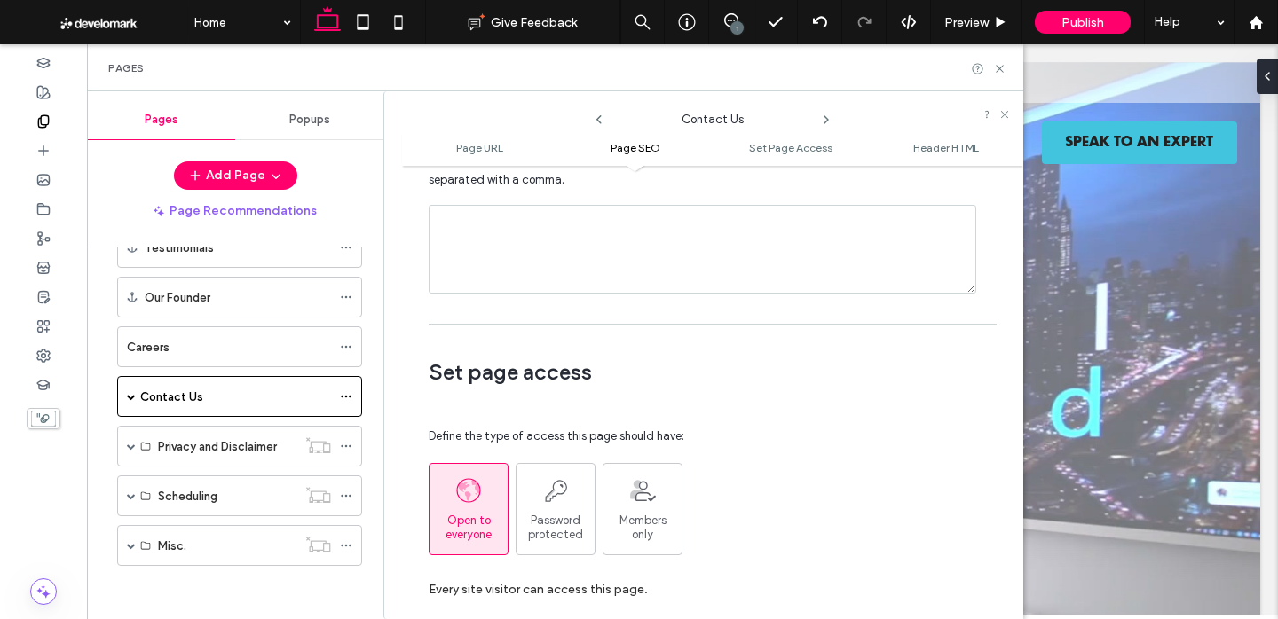
scroll to position [1166, 0]
click at [512, 238] on textarea at bounding box center [703, 251] width 548 height 89
paste textarea "**********"
type textarea "**********"
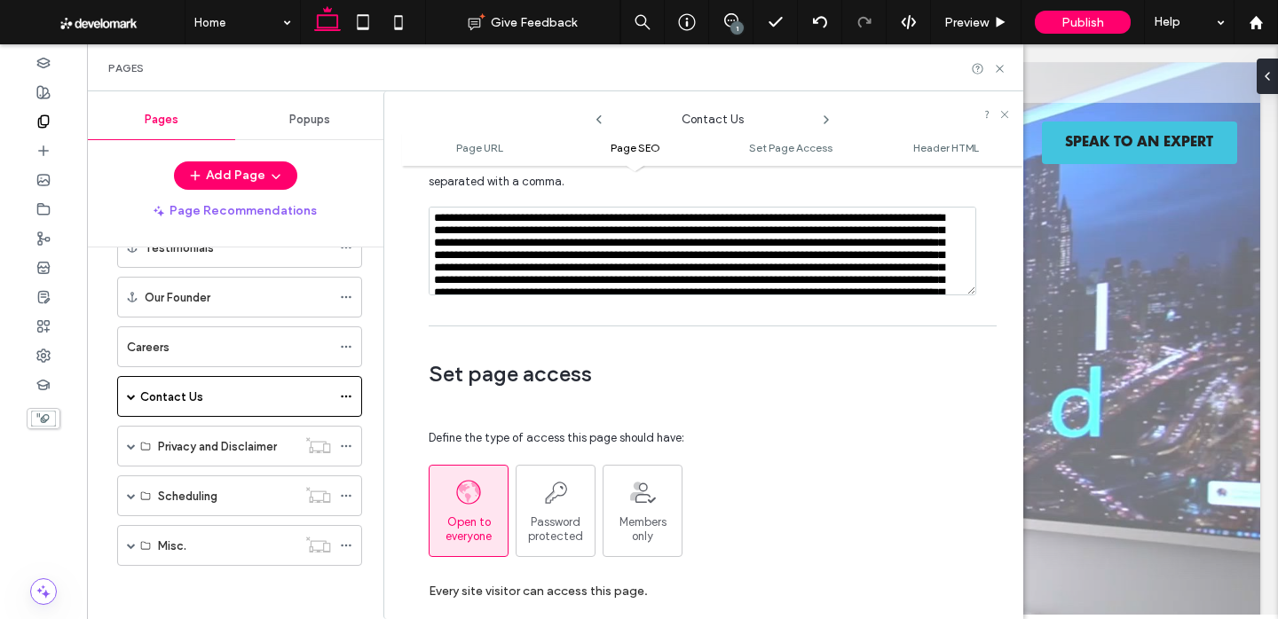
scroll to position [59, 0]
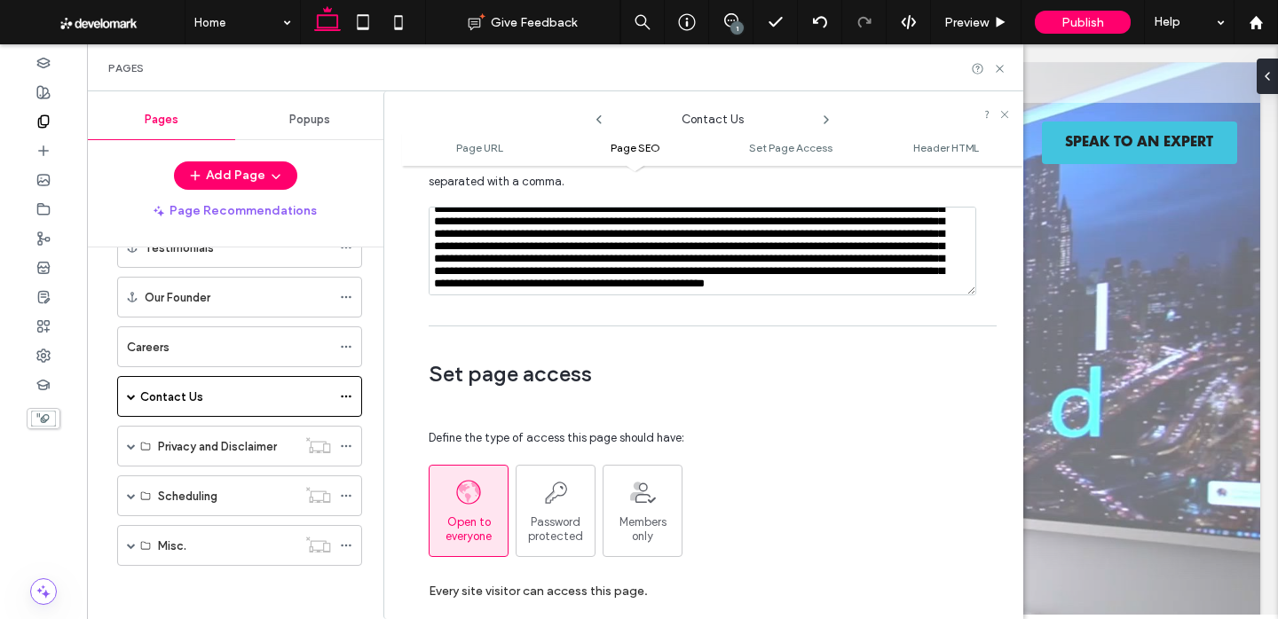
click at [651, 364] on span "Set page access" at bounding box center [706, 374] width 555 height 27
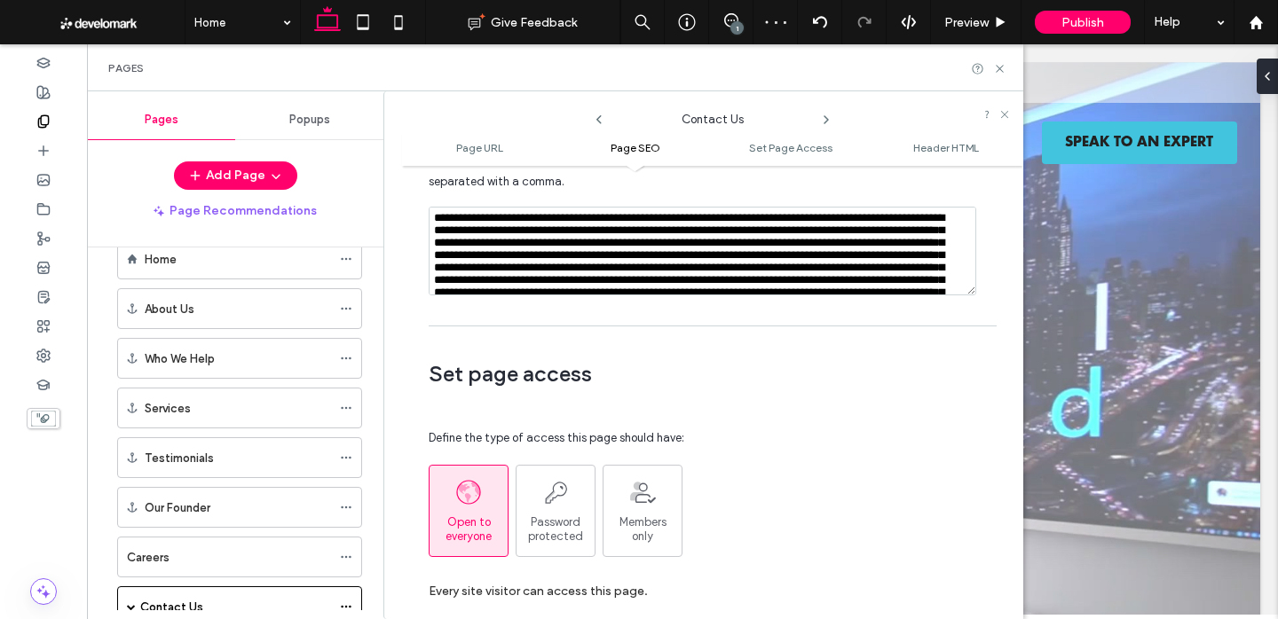
scroll to position [0, 0]
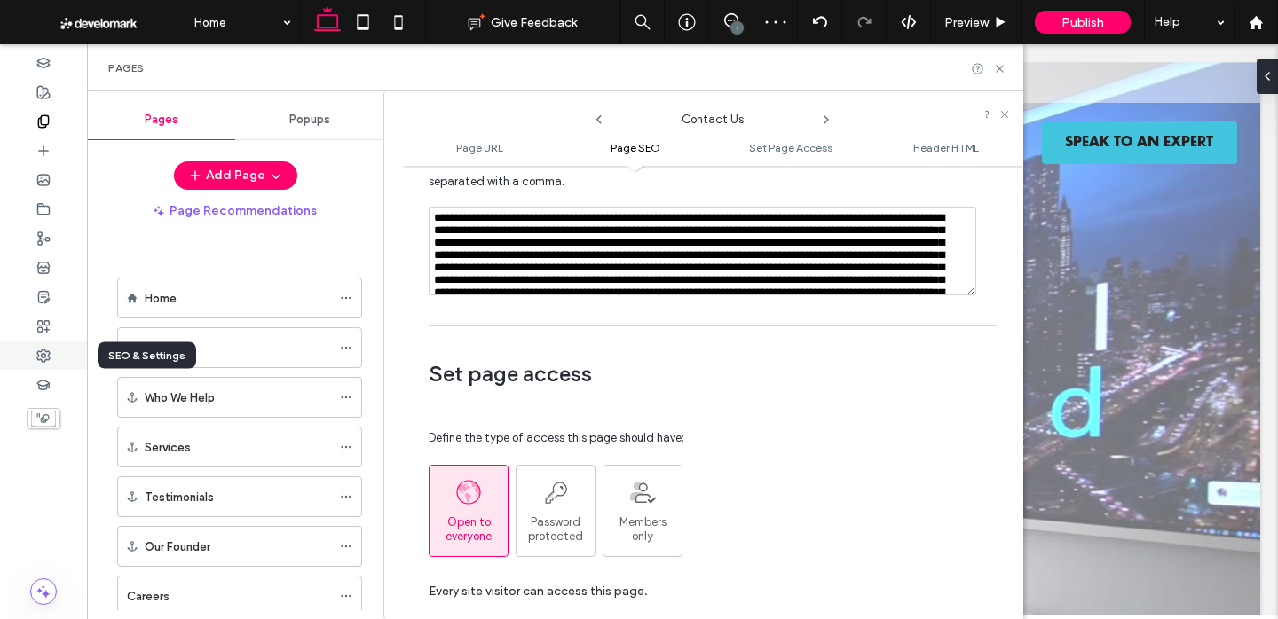
click at [51, 344] on div at bounding box center [43, 355] width 87 height 29
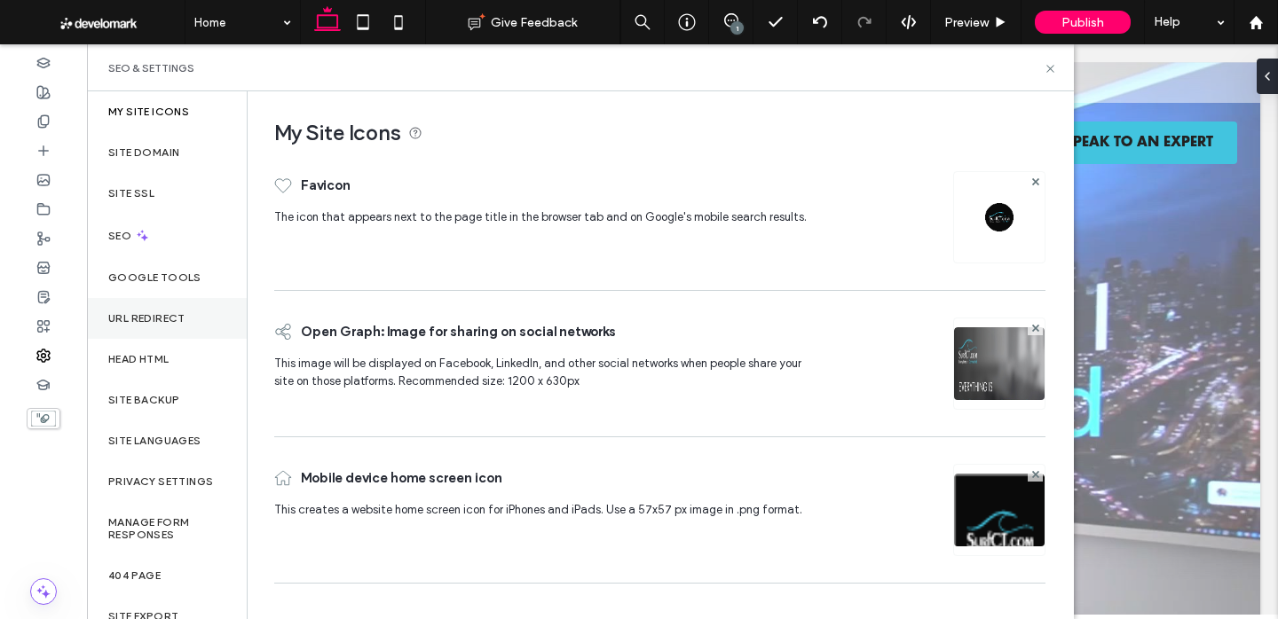
click at [179, 318] on label "URL Redirect" at bounding box center [146, 318] width 77 height 12
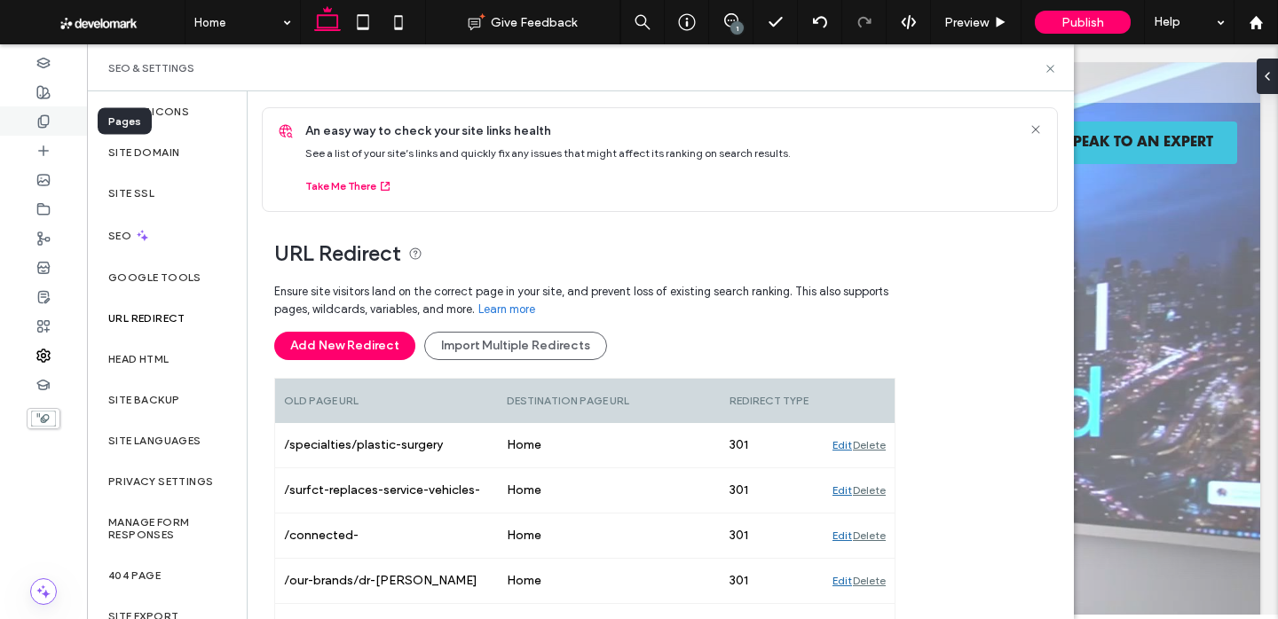
click at [43, 110] on div at bounding box center [43, 121] width 87 height 29
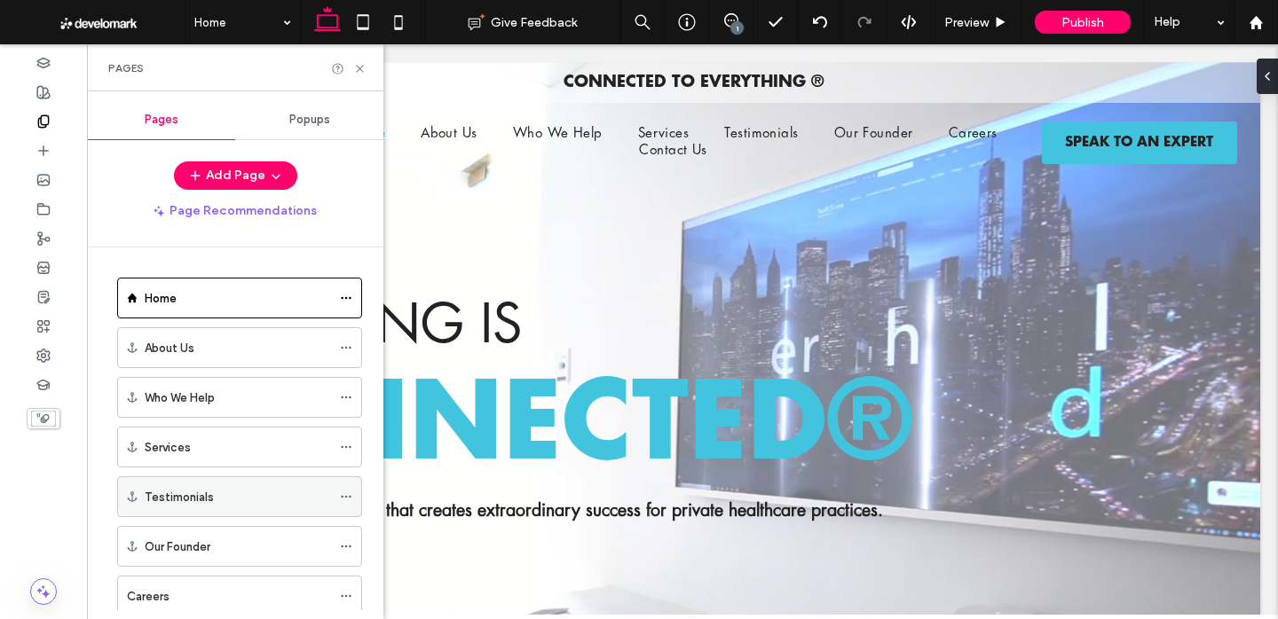
scroll to position [223, 0]
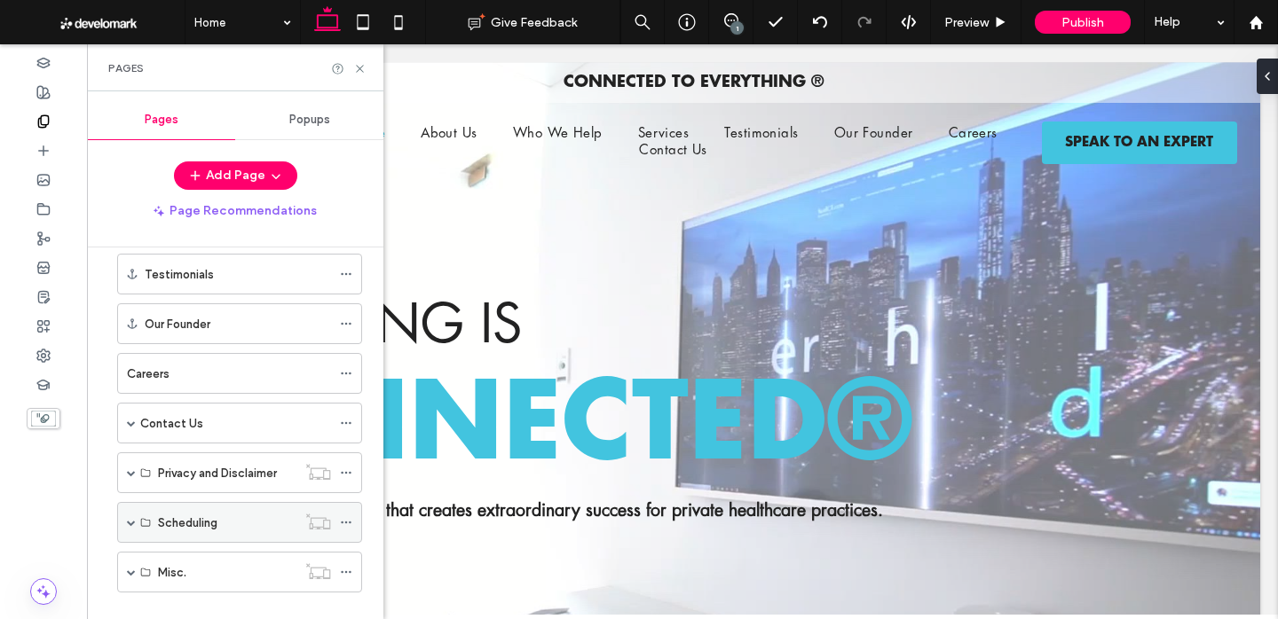
click at [130, 521] on span at bounding box center [131, 522] width 9 height 9
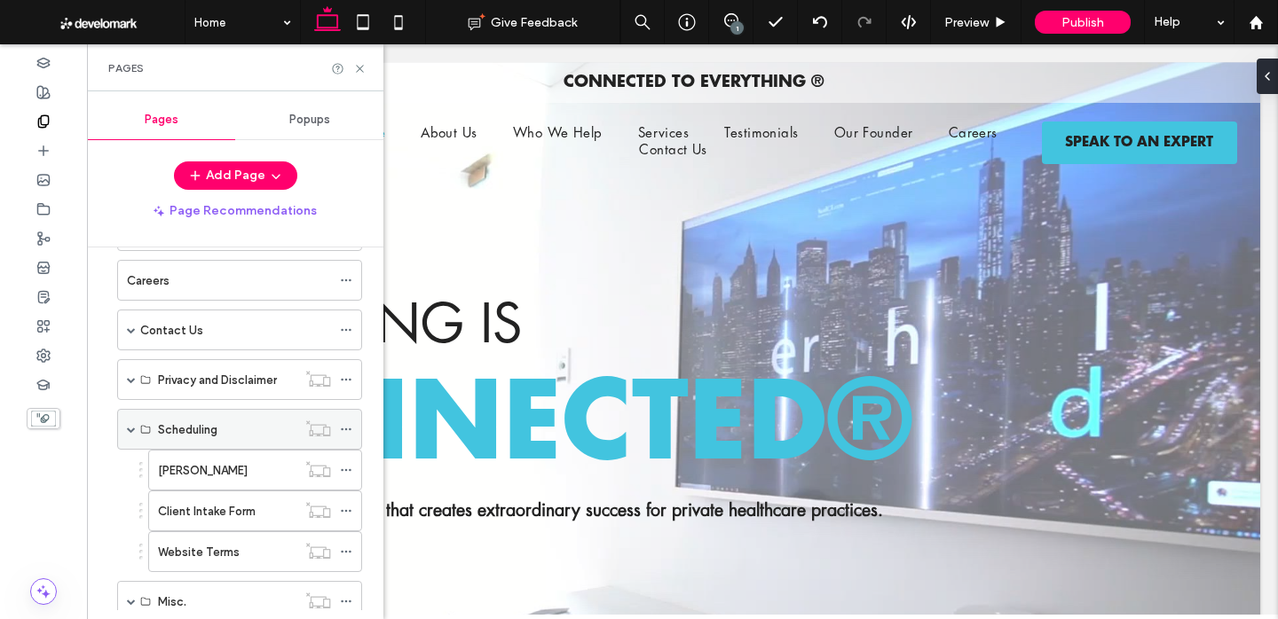
scroll to position [322, 0]
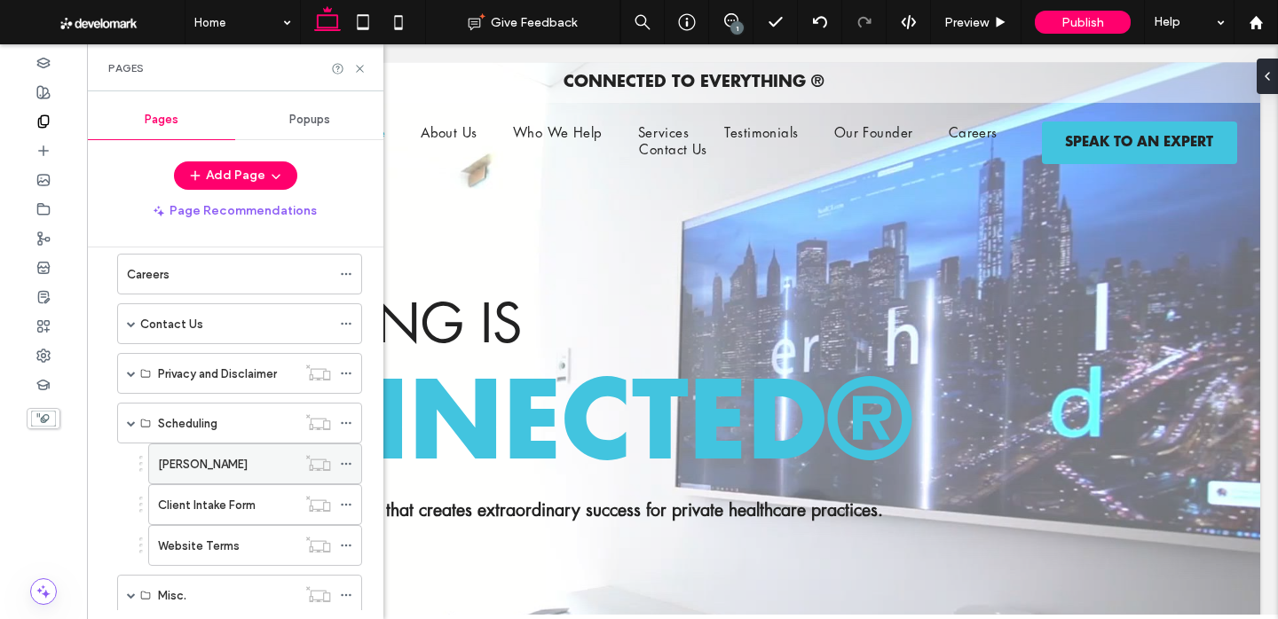
click at [343, 467] on icon at bounding box center [346, 464] width 12 height 12
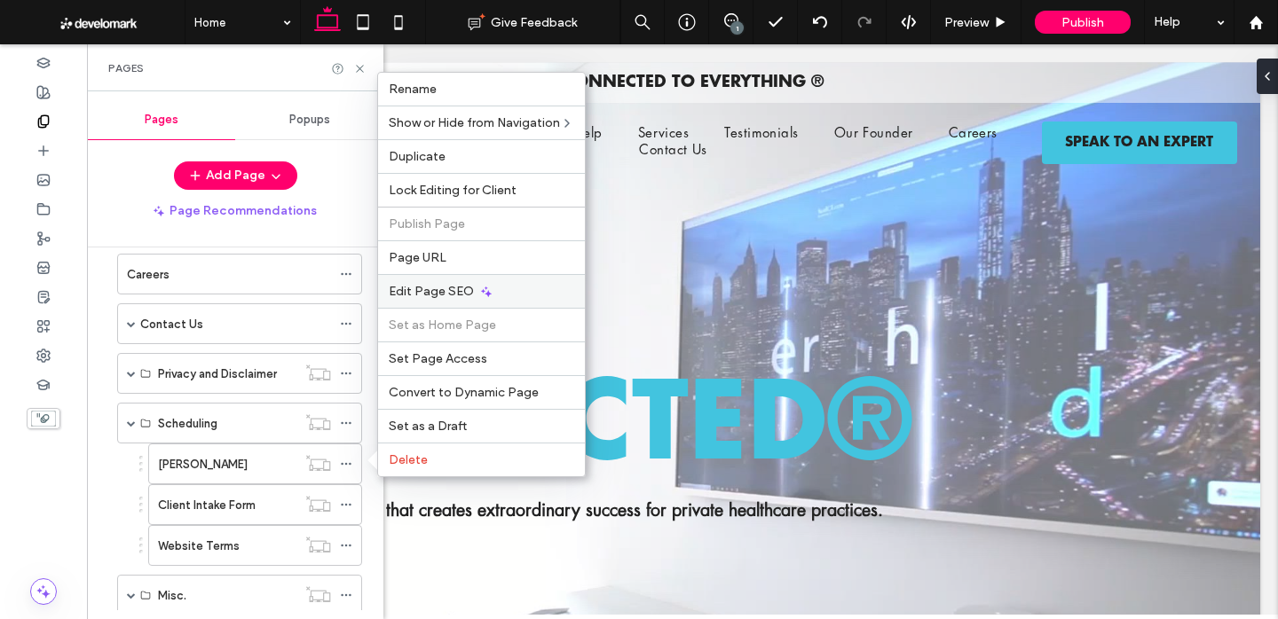
click at [451, 302] on div "Edit Page SEO" at bounding box center [481, 291] width 207 height 34
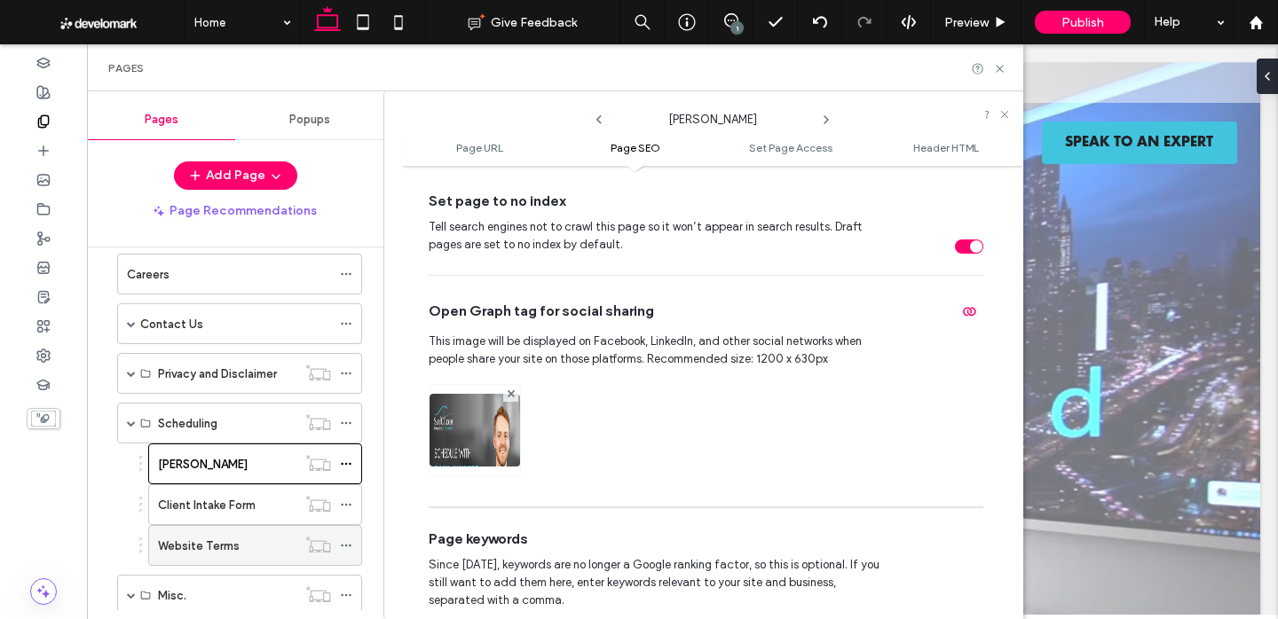
scroll to position [763, 0]
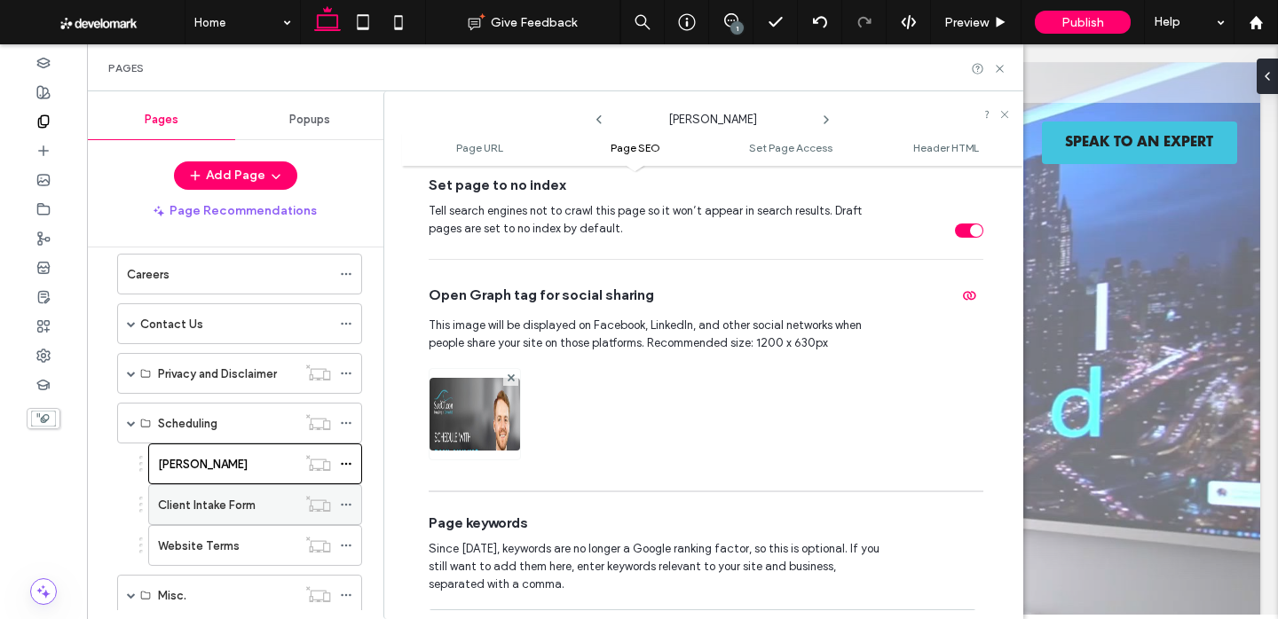
click at [344, 505] on icon at bounding box center [346, 505] width 12 height 12
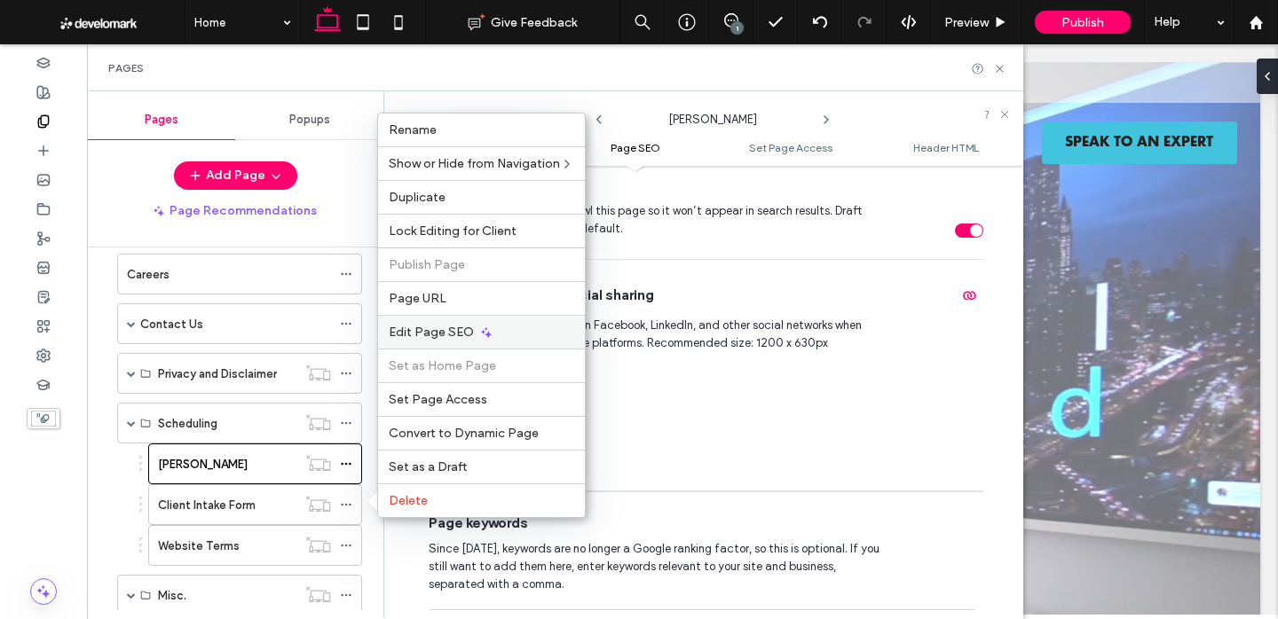
click at [472, 334] on div "Edit Page SEO" at bounding box center [481, 332] width 207 height 34
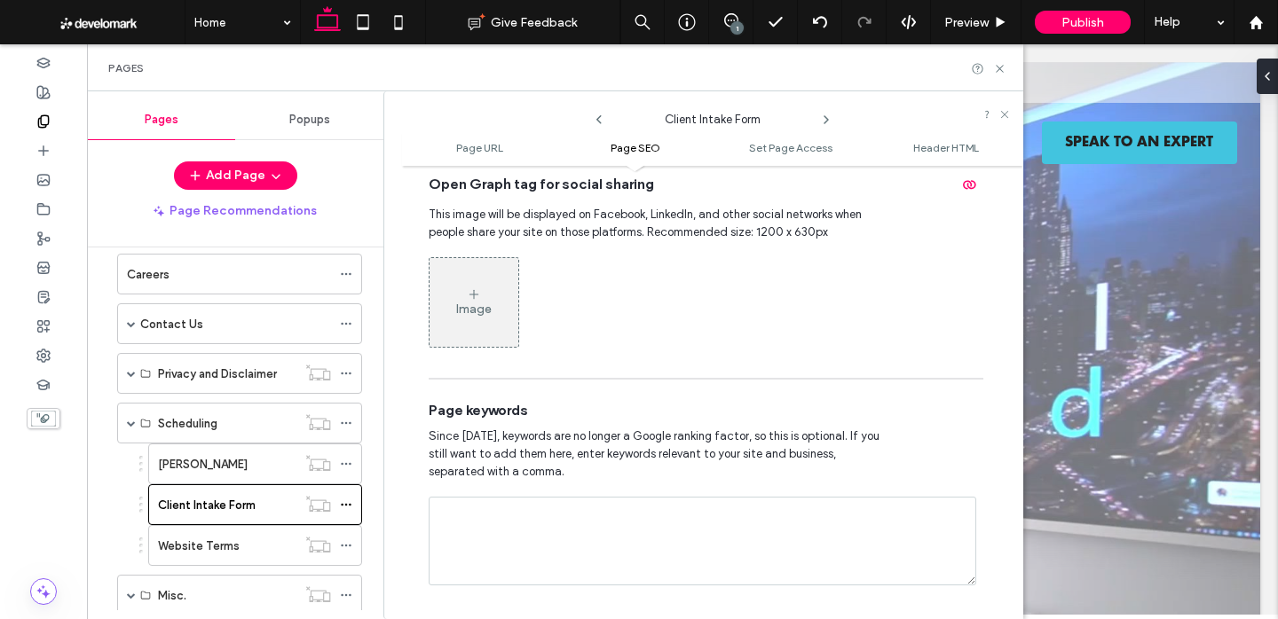
scroll to position [892, 0]
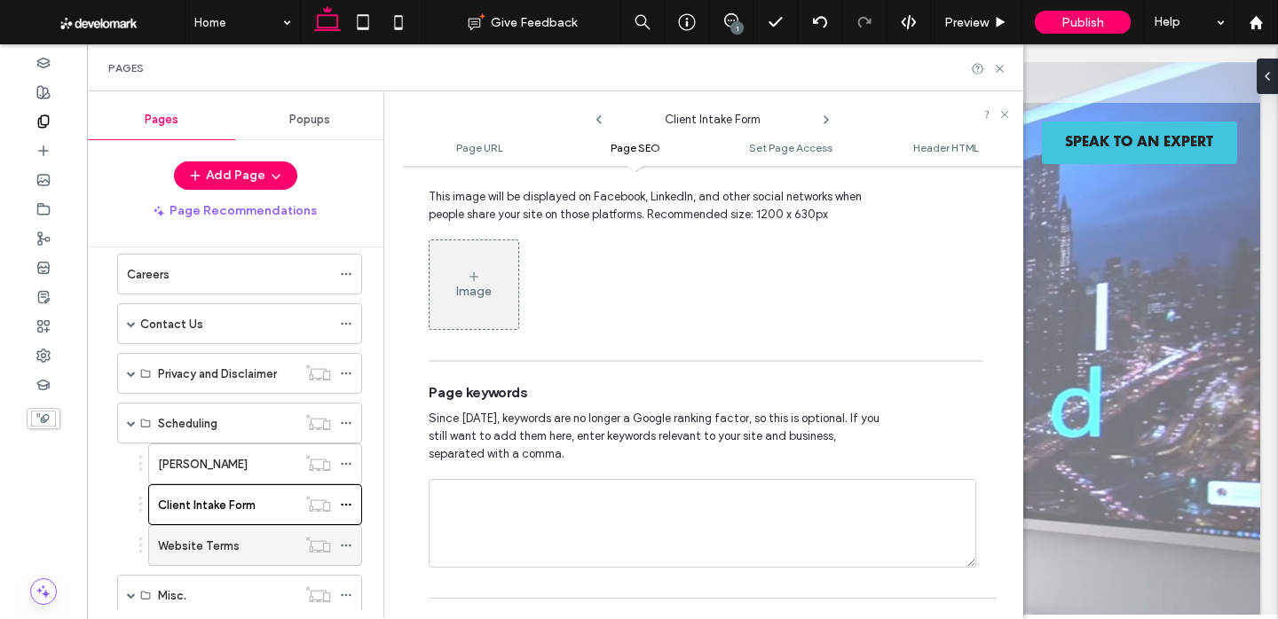
click at [346, 547] on use at bounding box center [346, 546] width 10 height 3
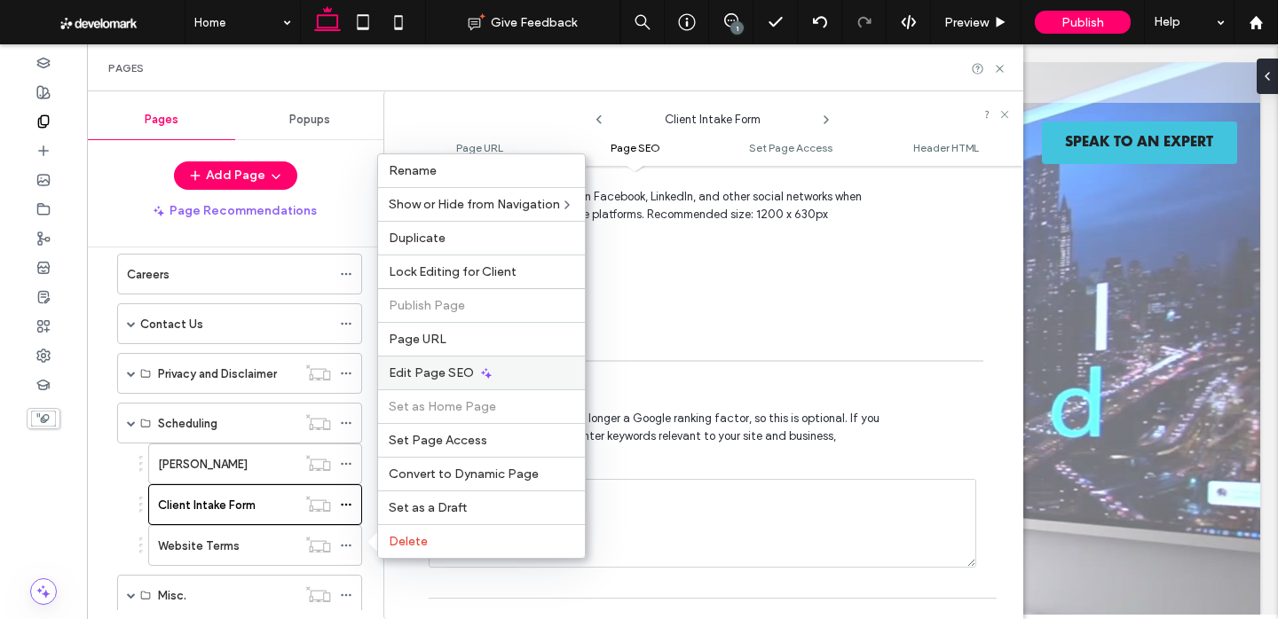
click at [457, 369] on span "Edit Page SEO" at bounding box center [431, 373] width 85 height 15
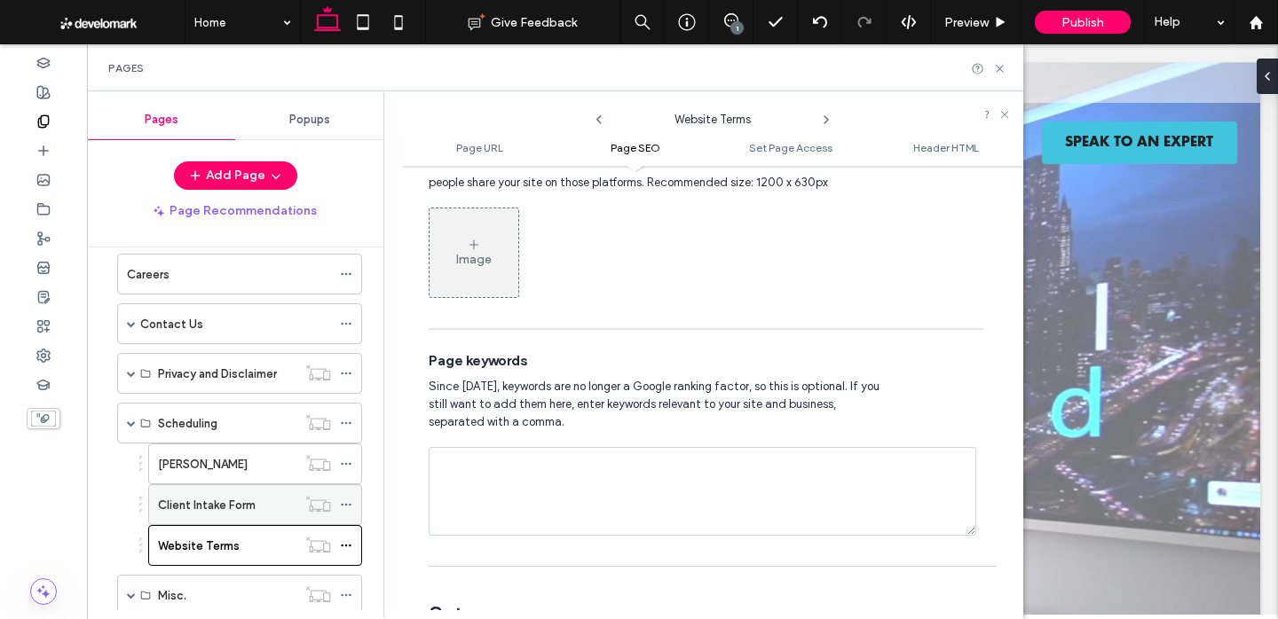
scroll to position [988, 0]
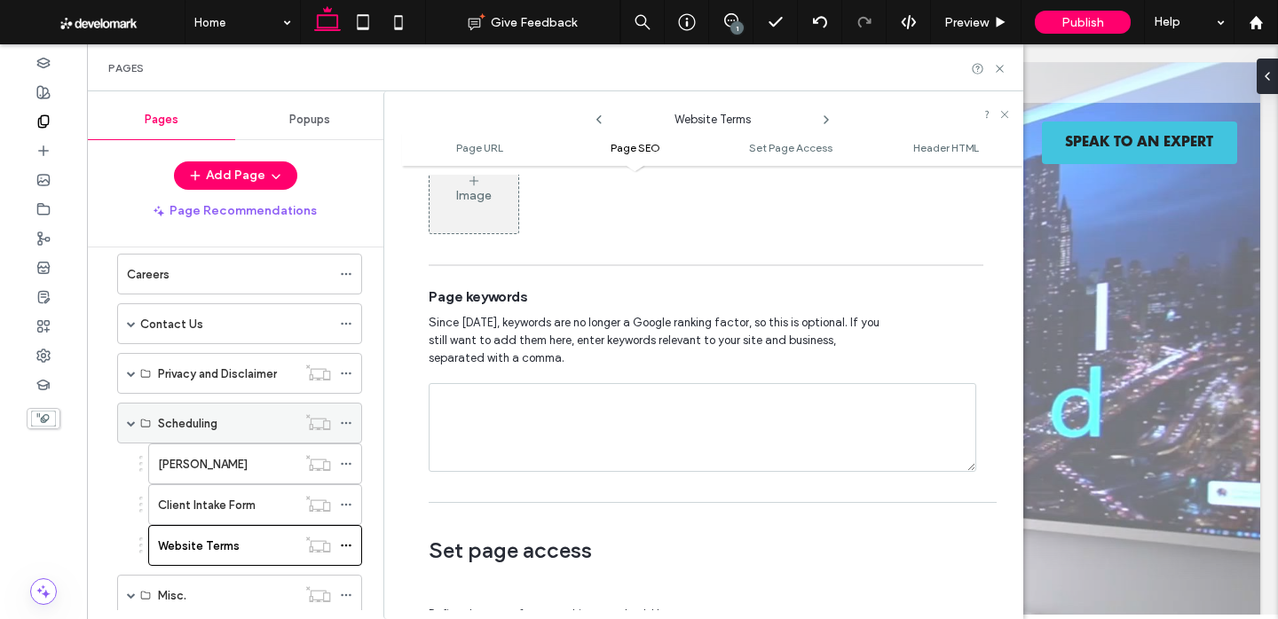
click at [130, 423] on span at bounding box center [131, 423] width 9 height 9
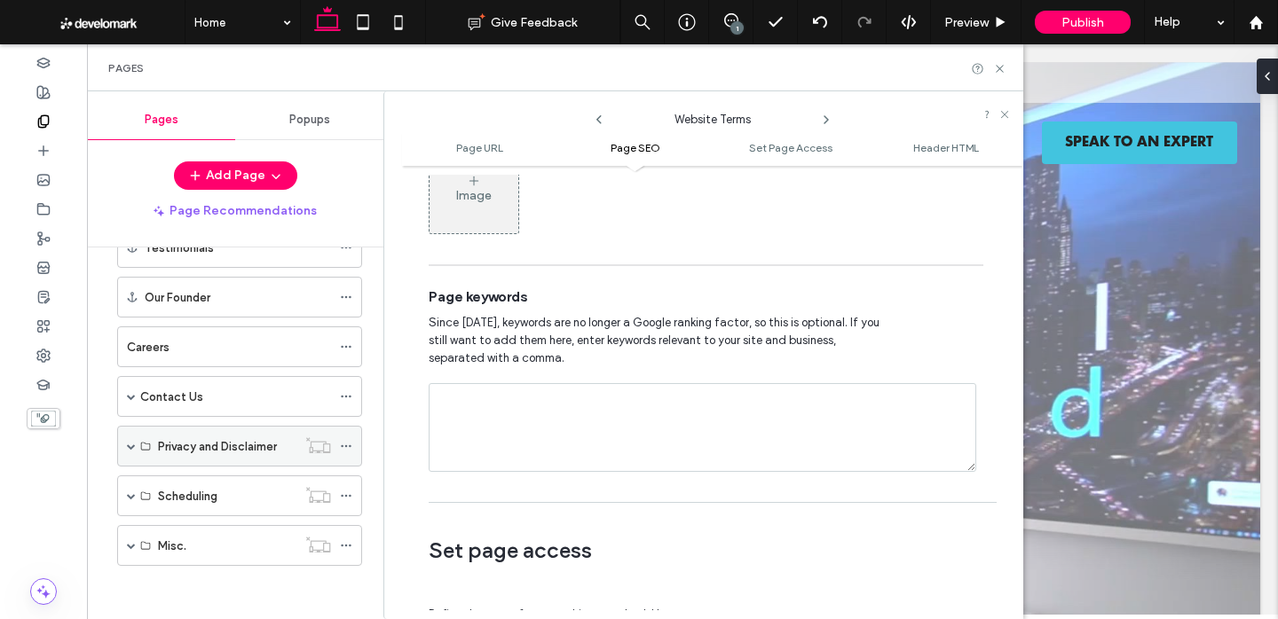
click at [132, 447] on span at bounding box center [131, 446] width 9 height 9
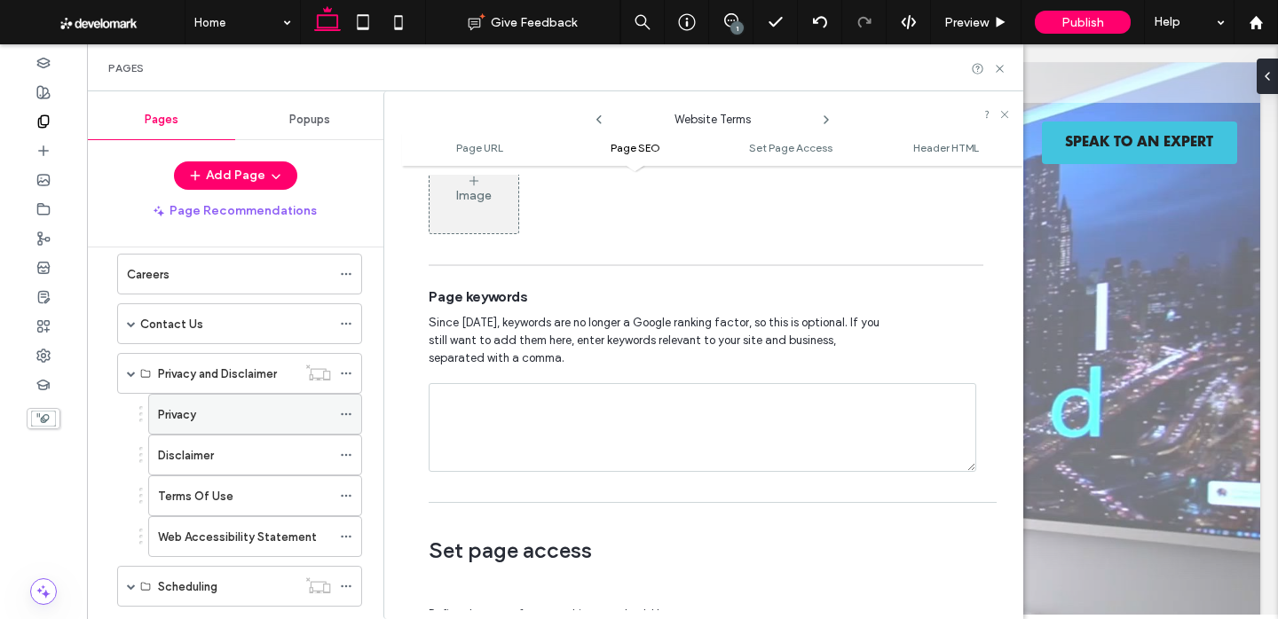
click at [345, 415] on icon at bounding box center [346, 414] width 12 height 12
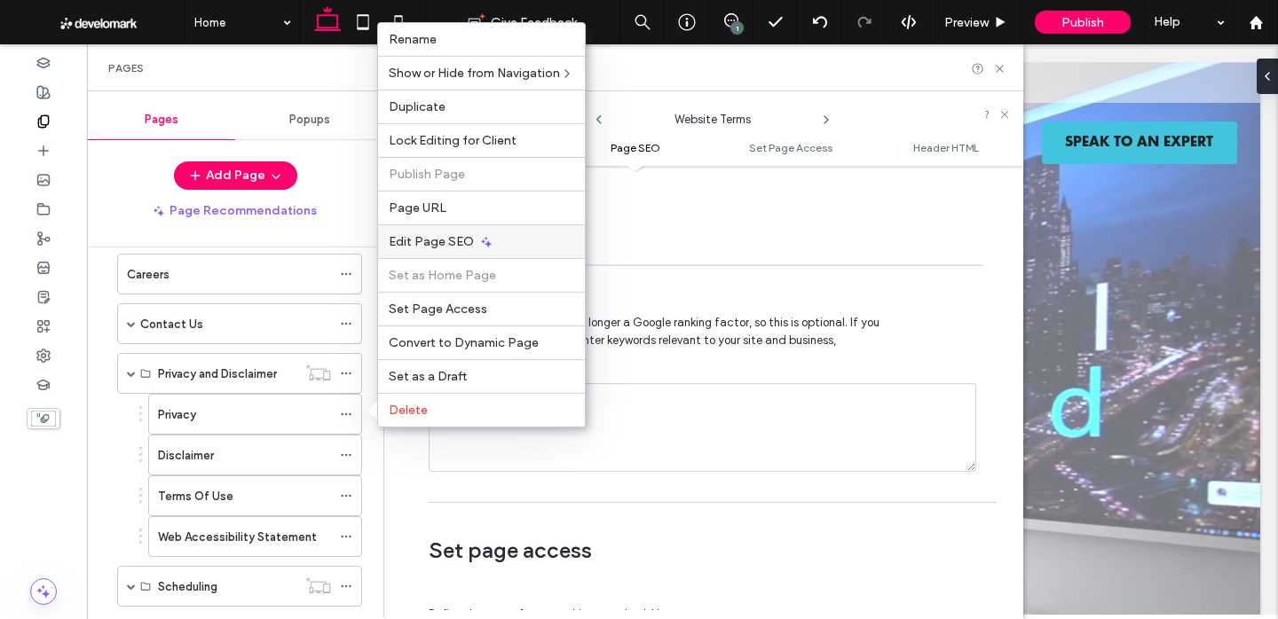
click at [525, 237] on div "Edit Page SEO" at bounding box center [481, 242] width 207 height 34
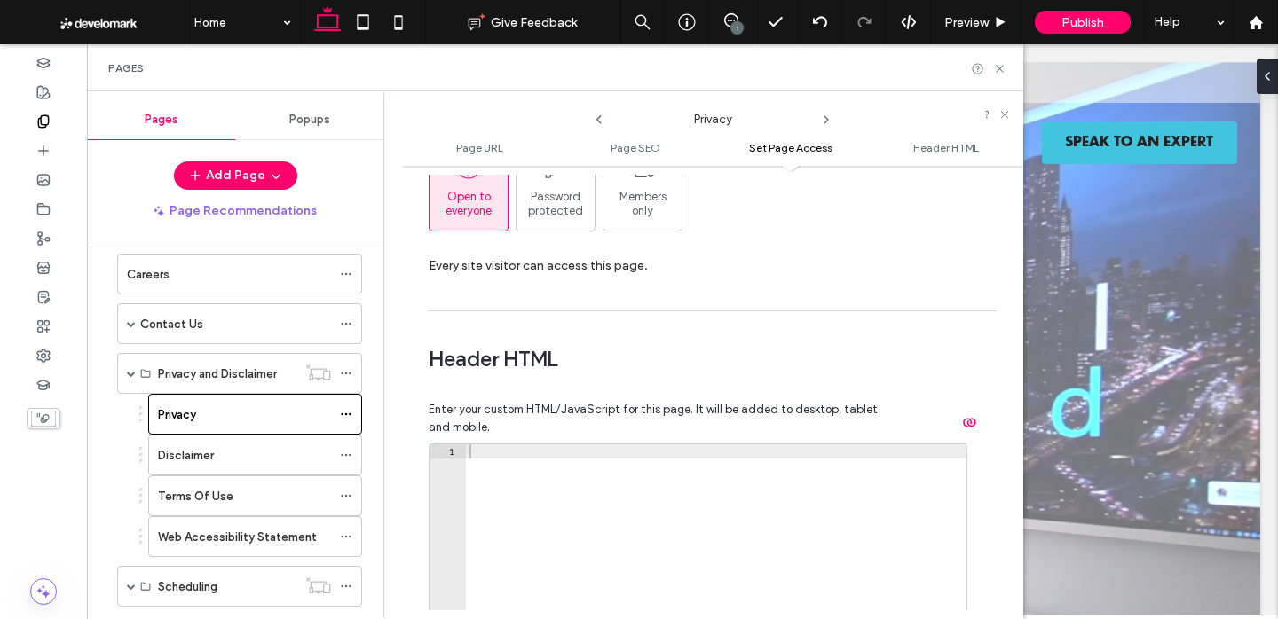
scroll to position [1590, 0]
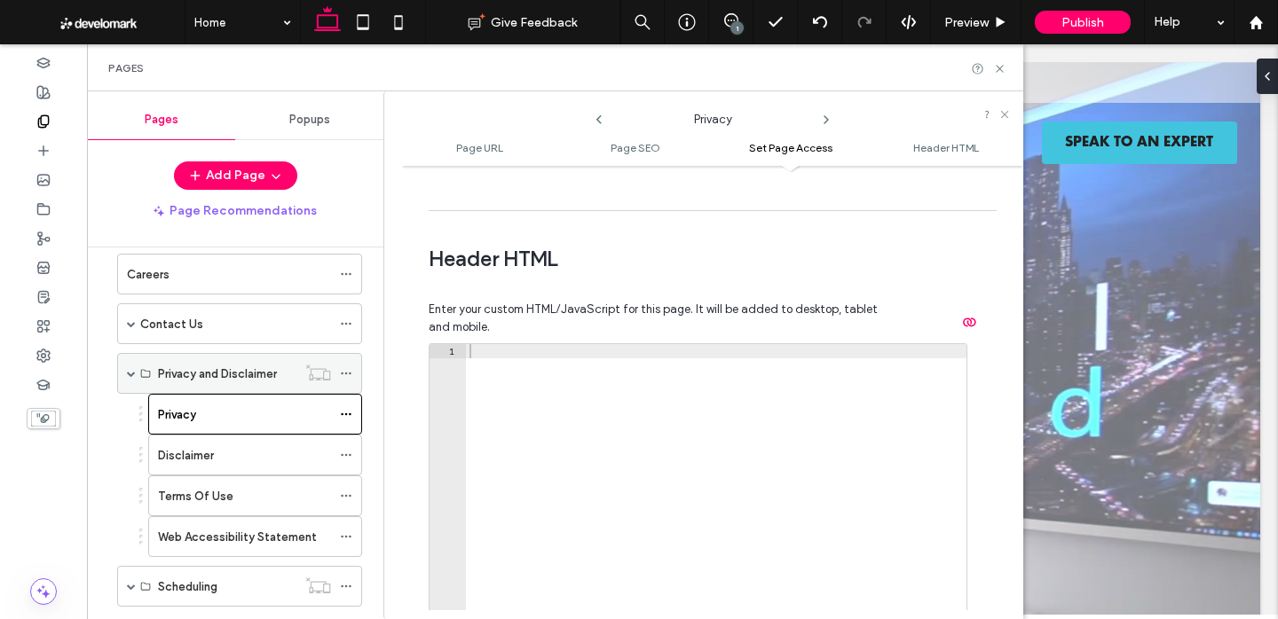
click at [131, 374] on span at bounding box center [131, 373] width 9 height 9
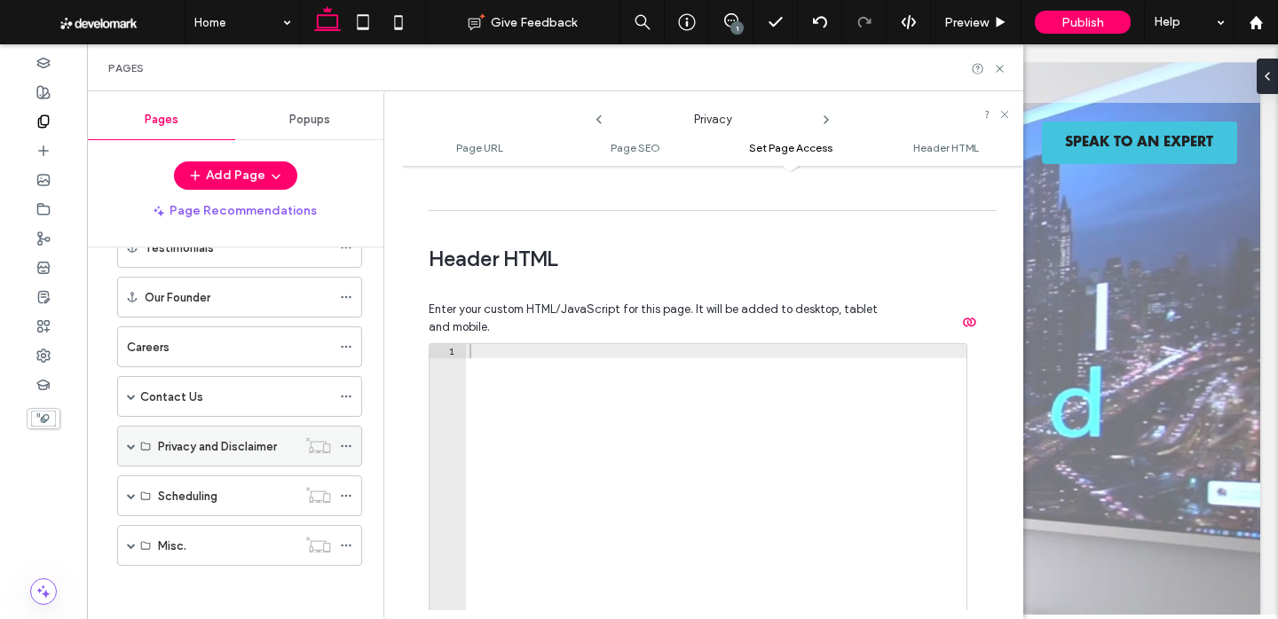
scroll to position [249, 0]
click at [126, 538] on div "Misc." at bounding box center [239, 545] width 245 height 41
click at [127, 542] on span at bounding box center [131, 545] width 9 height 9
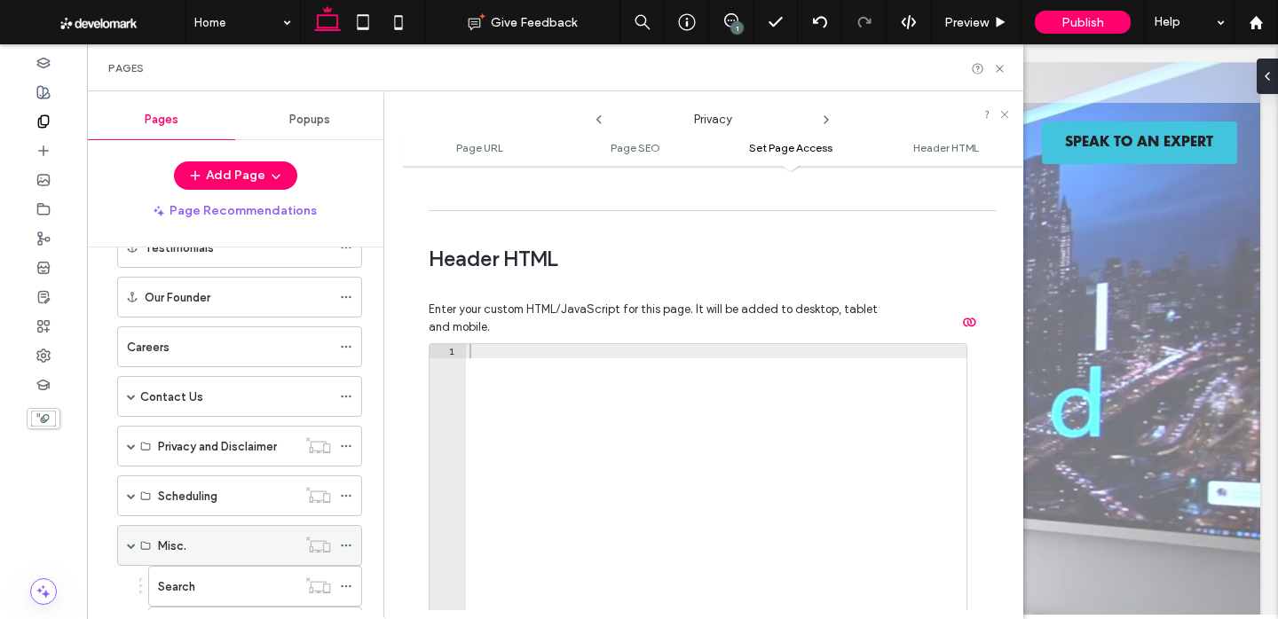
scroll to position [322, 0]
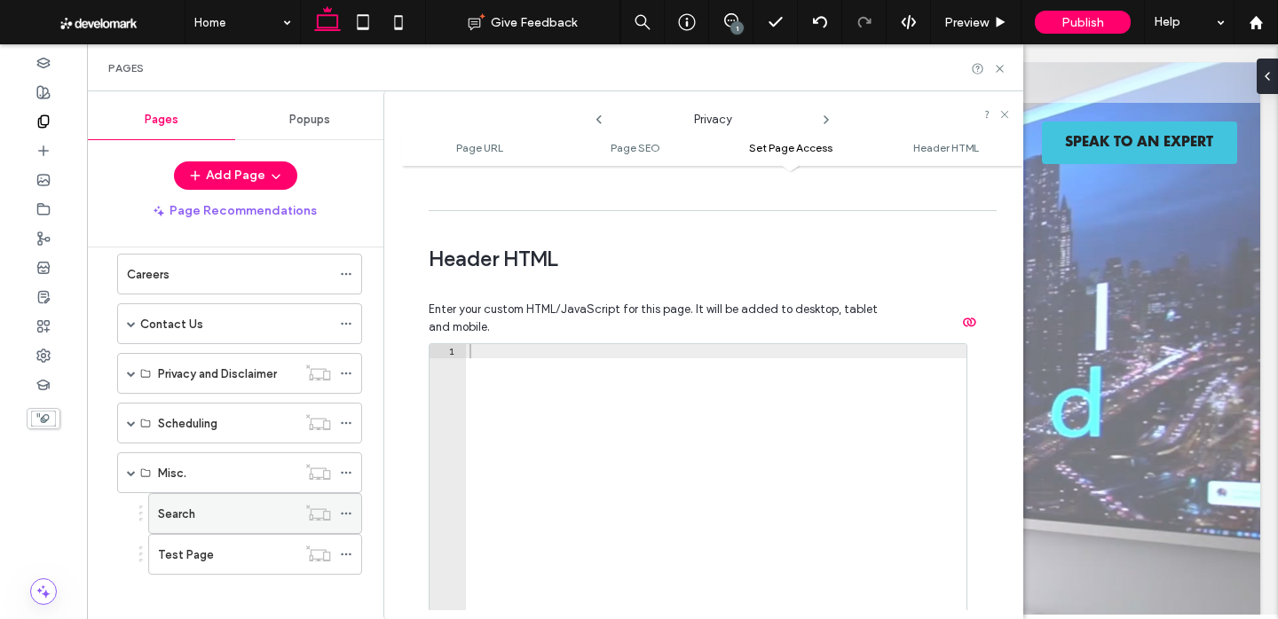
click at [344, 513] on icon at bounding box center [346, 514] width 12 height 12
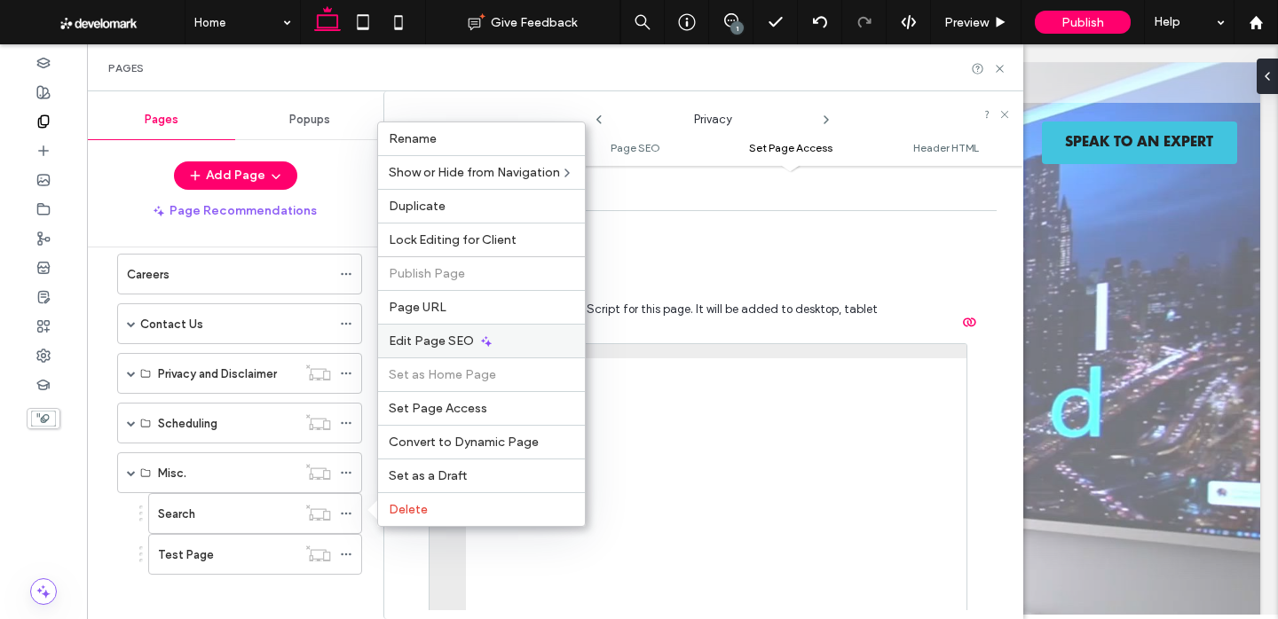
click at [462, 337] on span "Edit Page SEO" at bounding box center [431, 341] width 85 height 15
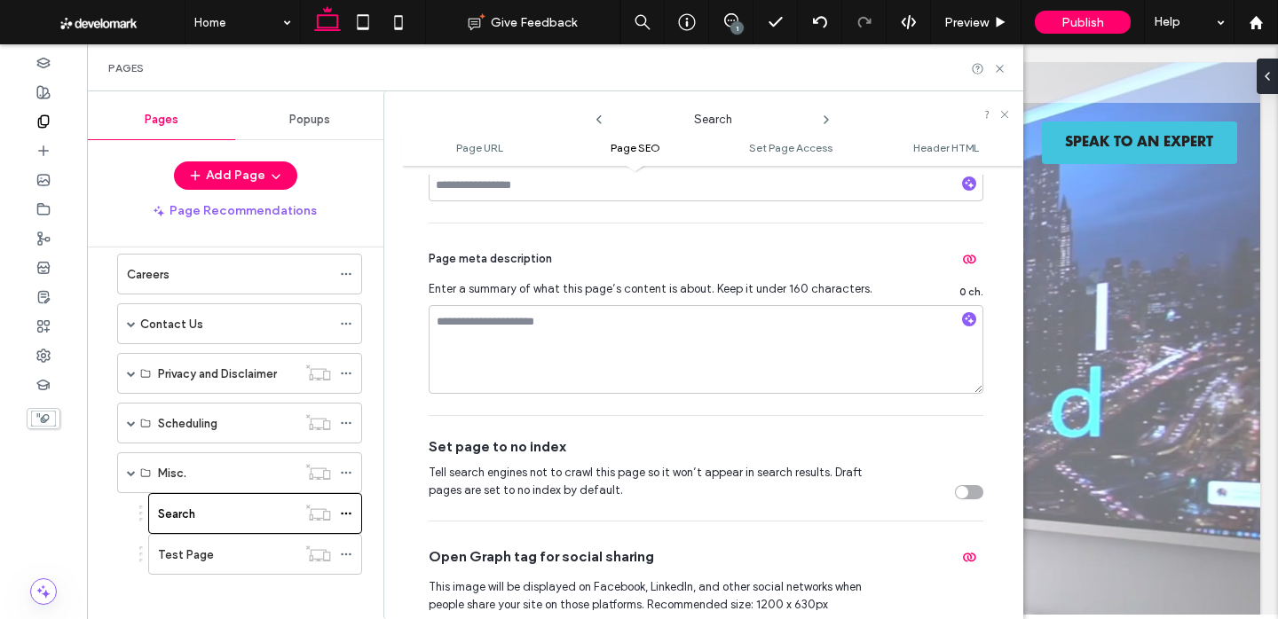
scroll to position [540, 0]
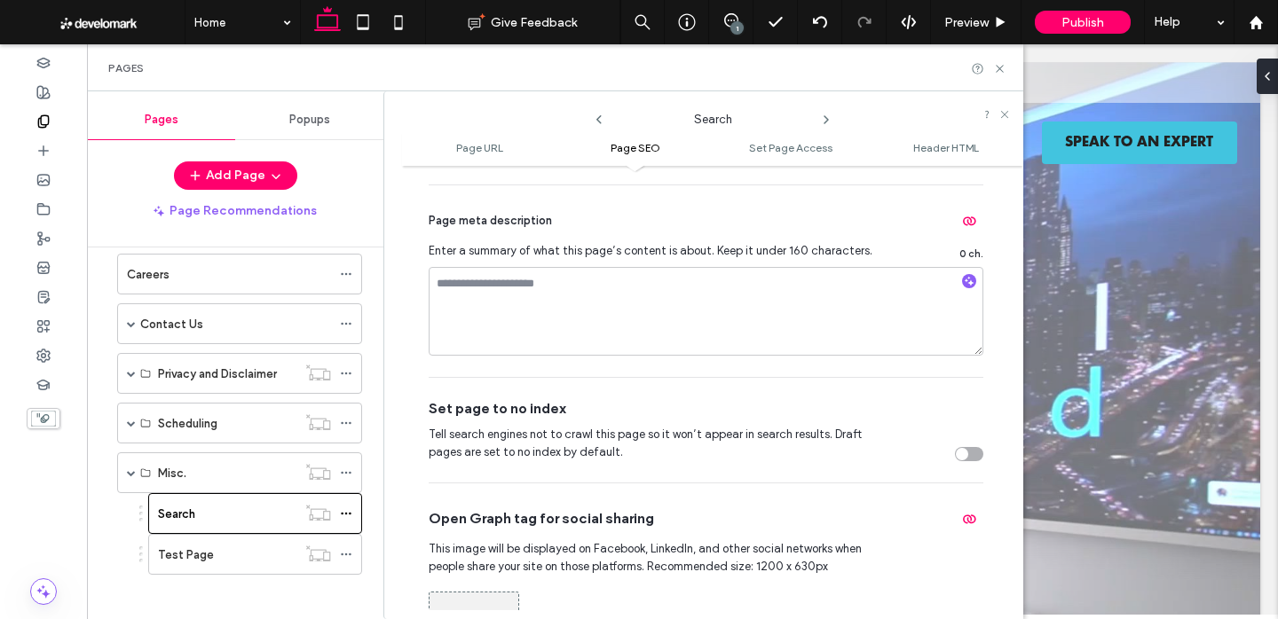
click at [961, 454] on div "toggle" at bounding box center [969, 454] width 28 height 14
click at [348, 556] on icon at bounding box center [346, 554] width 12 height 12
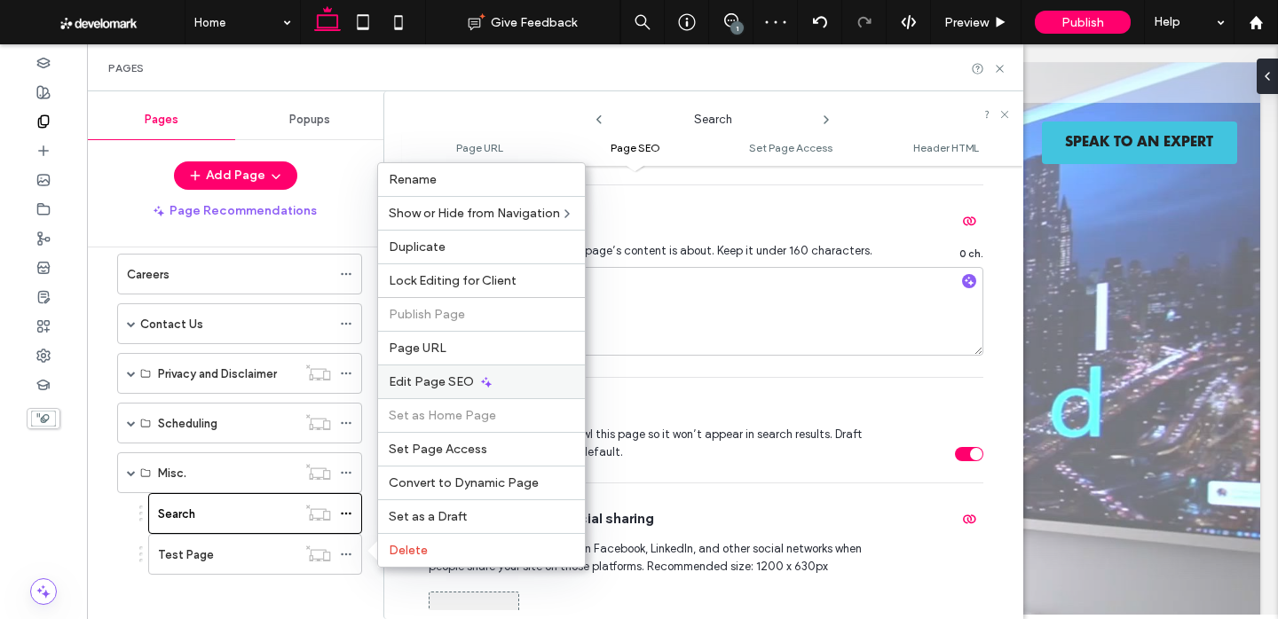
click at [450, 391] on div "Edit Page SEO" at bounding box center [481, 382] width 207 height 34
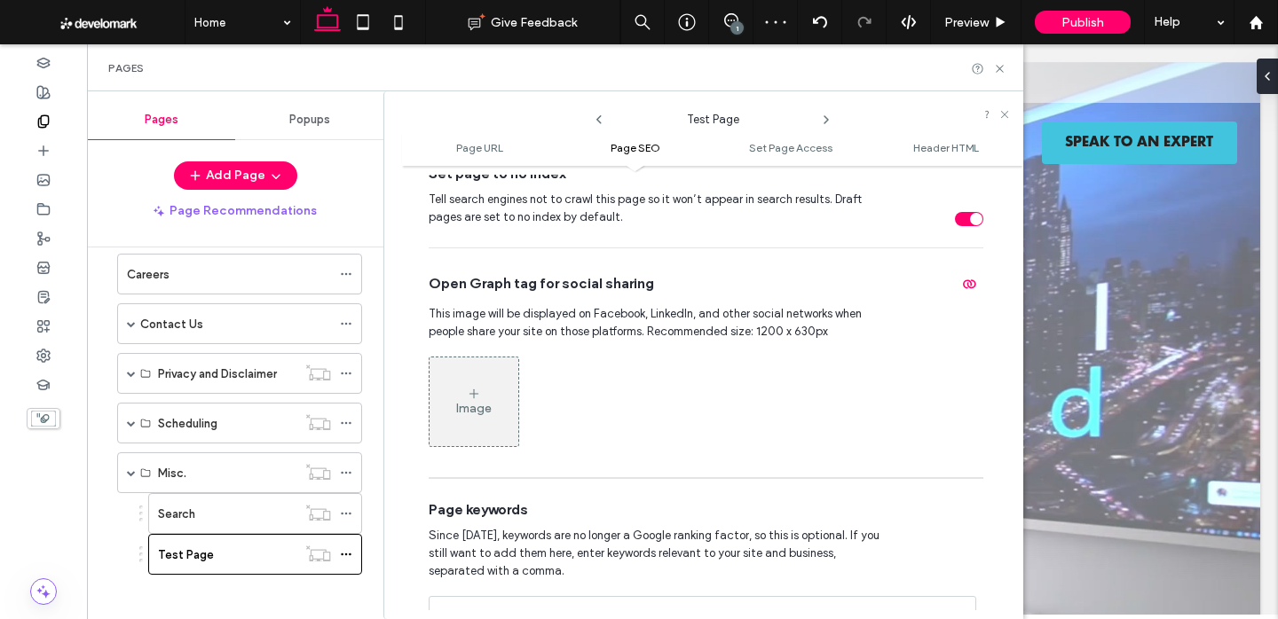
scroll to position [864, 0]
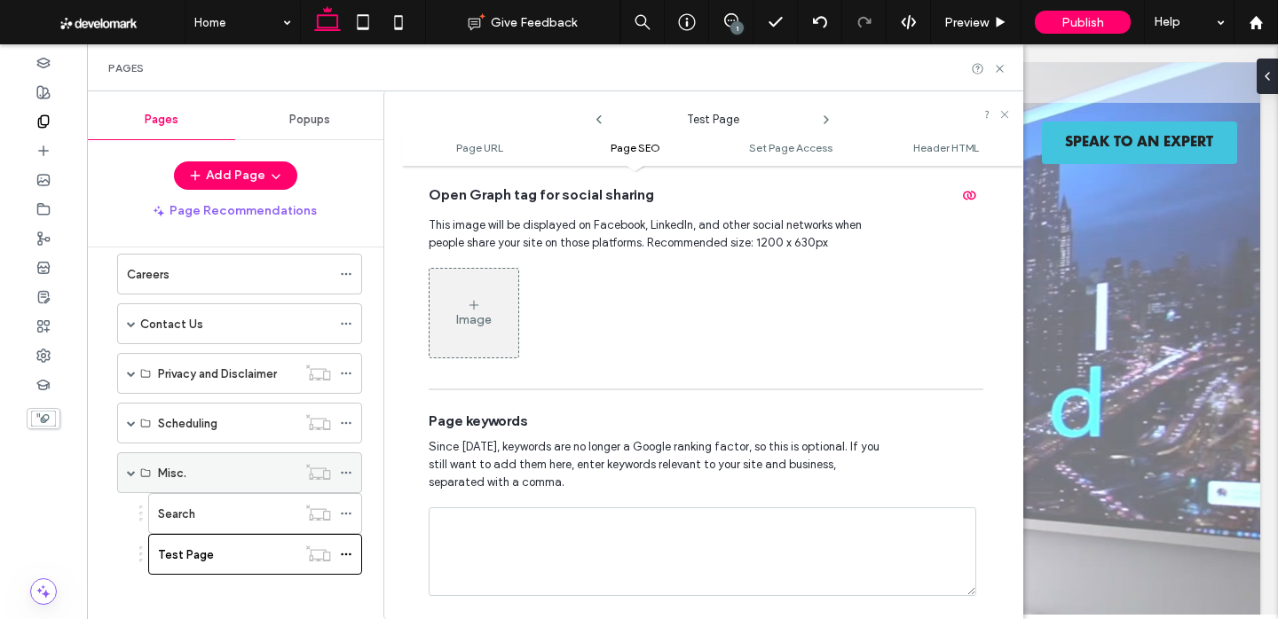
click at [128, 473] on span at bounding box center [131, 473] width 9 height 9
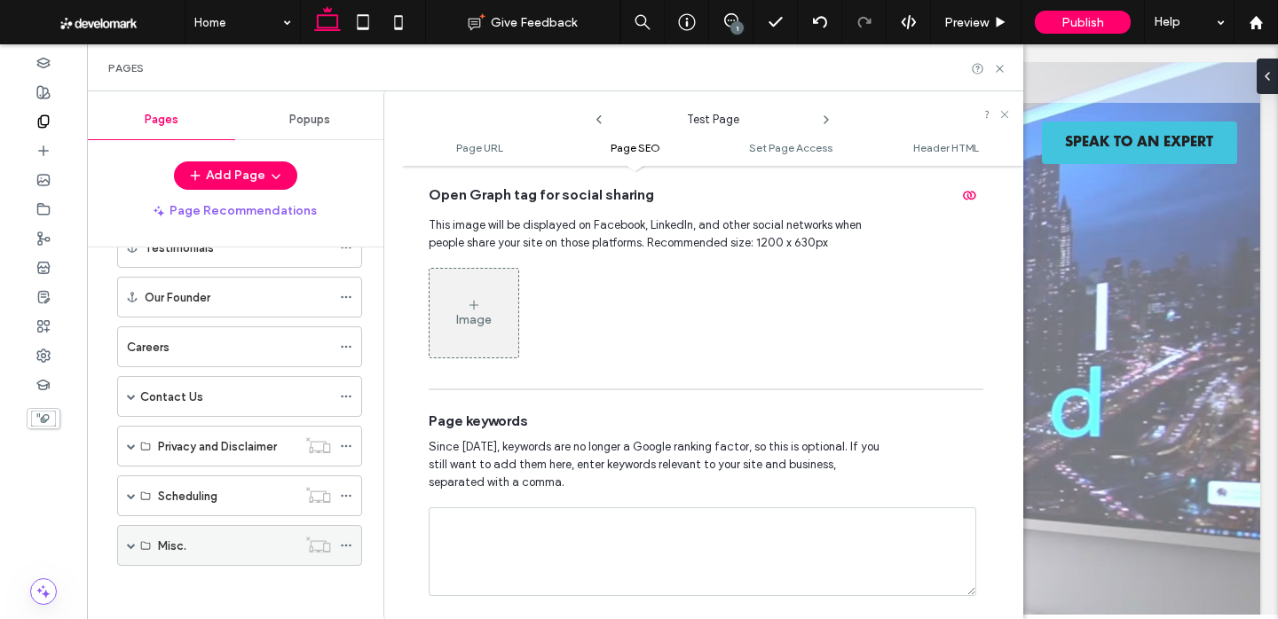
scroll to position [249, 0]
click at [1001, 65] on icon at bounding box center [999, 68] width 13 height 13
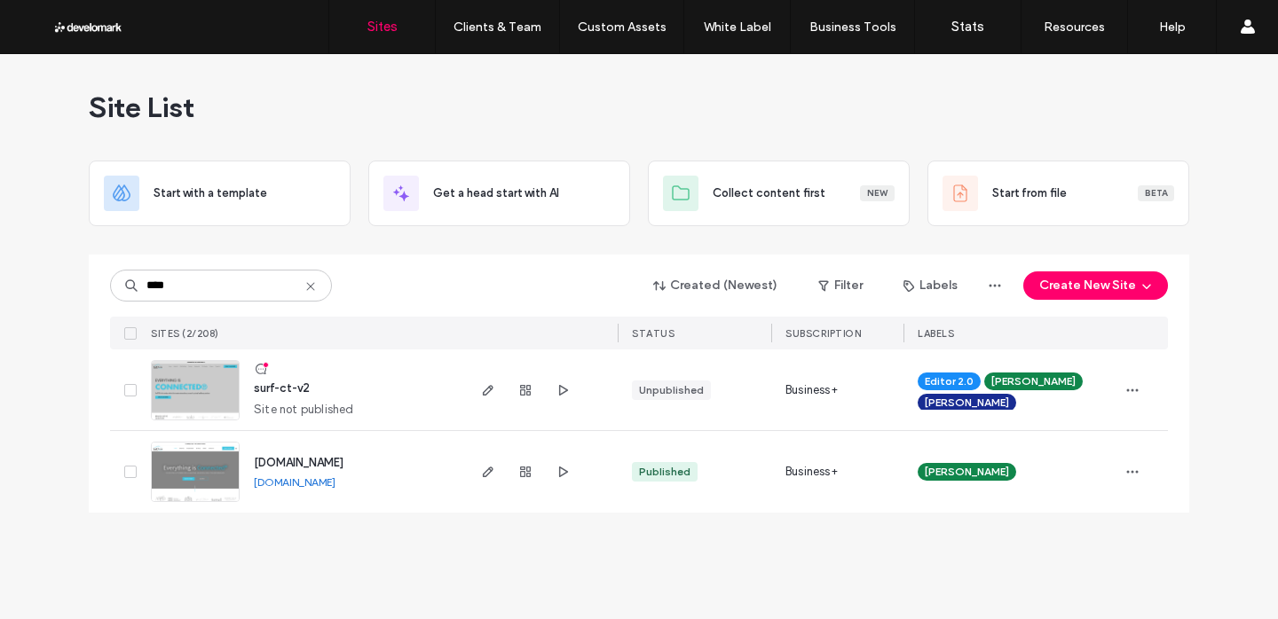
type input "****"
click at [316, 461] on span "www.surfct.com" at bounding box center [299, 462] width 90 height 13
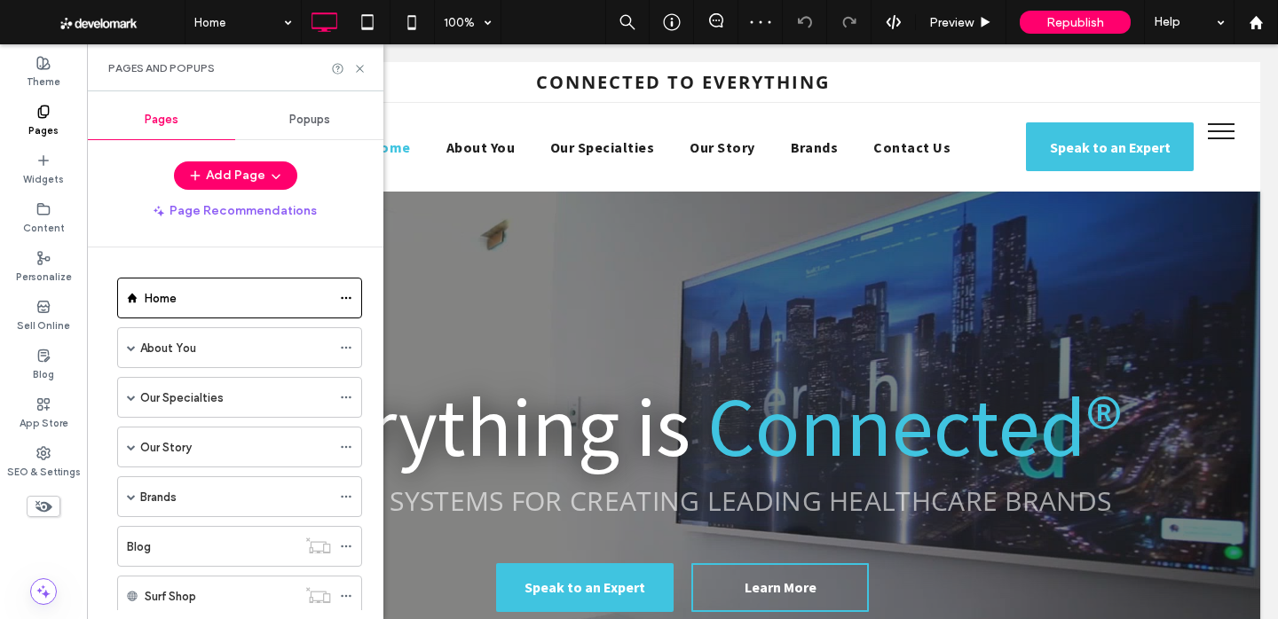
scroll to position [115, 0]
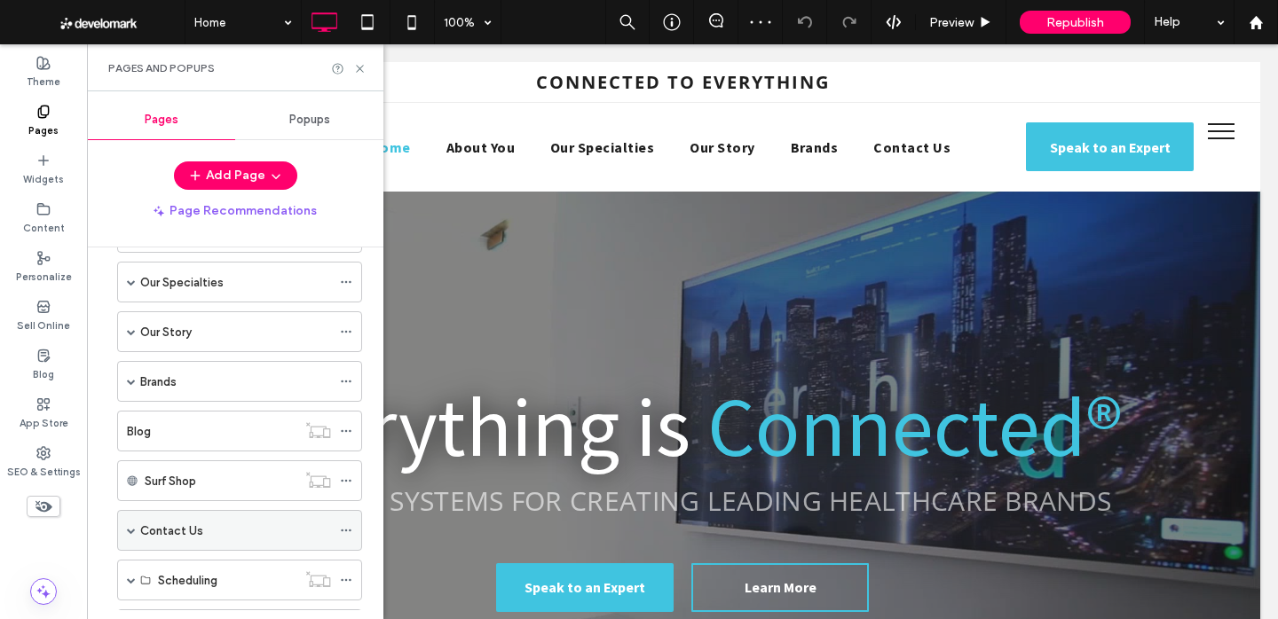
click at [346, 533] on icon at bounding box center [346, 531] width 12 height 12
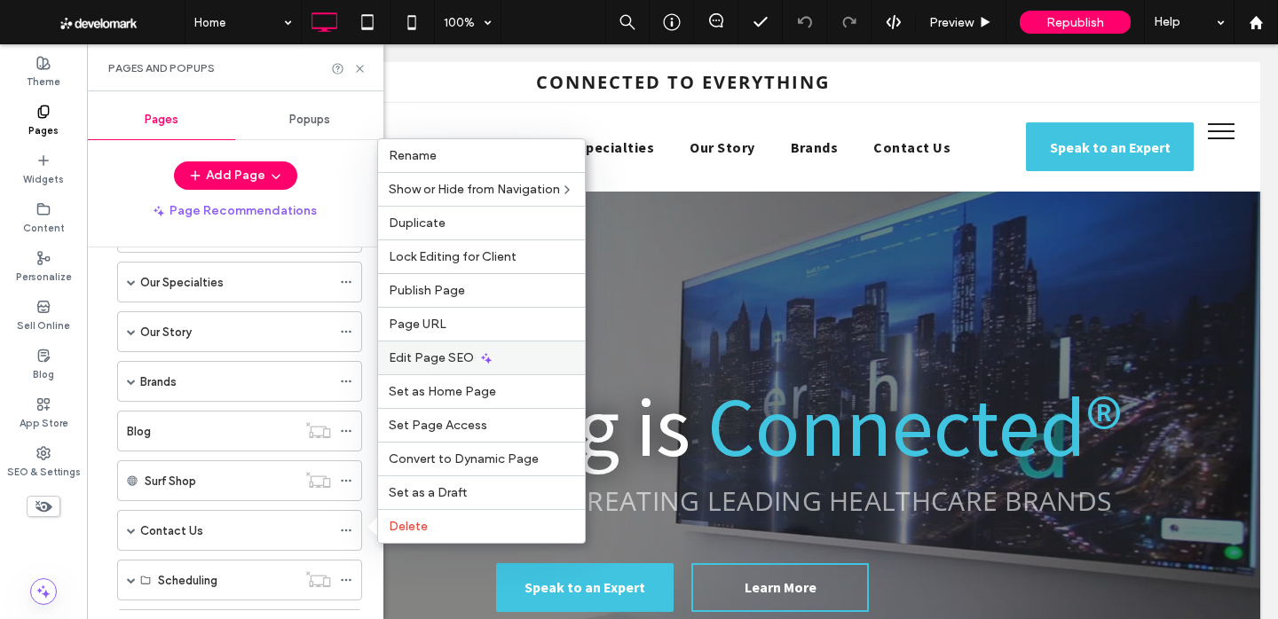
click at [441, 361] on span "Edit Page SEO" at bounding box center [431, 358] width 85 height 15
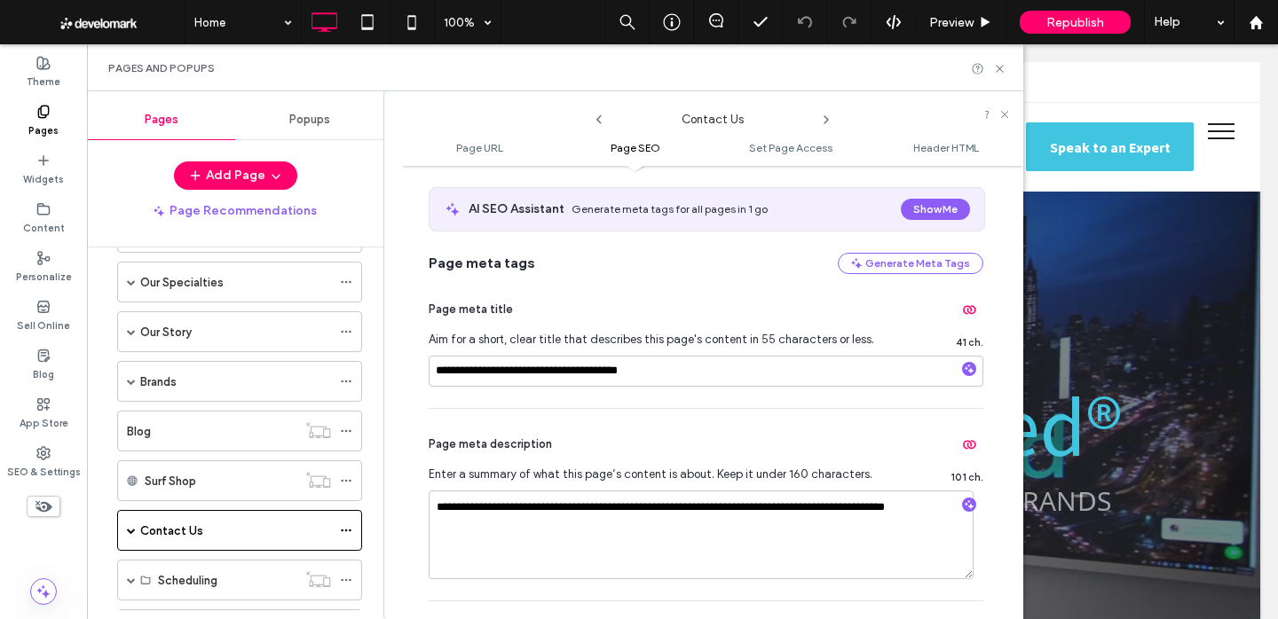
scroll to position [321, 0]
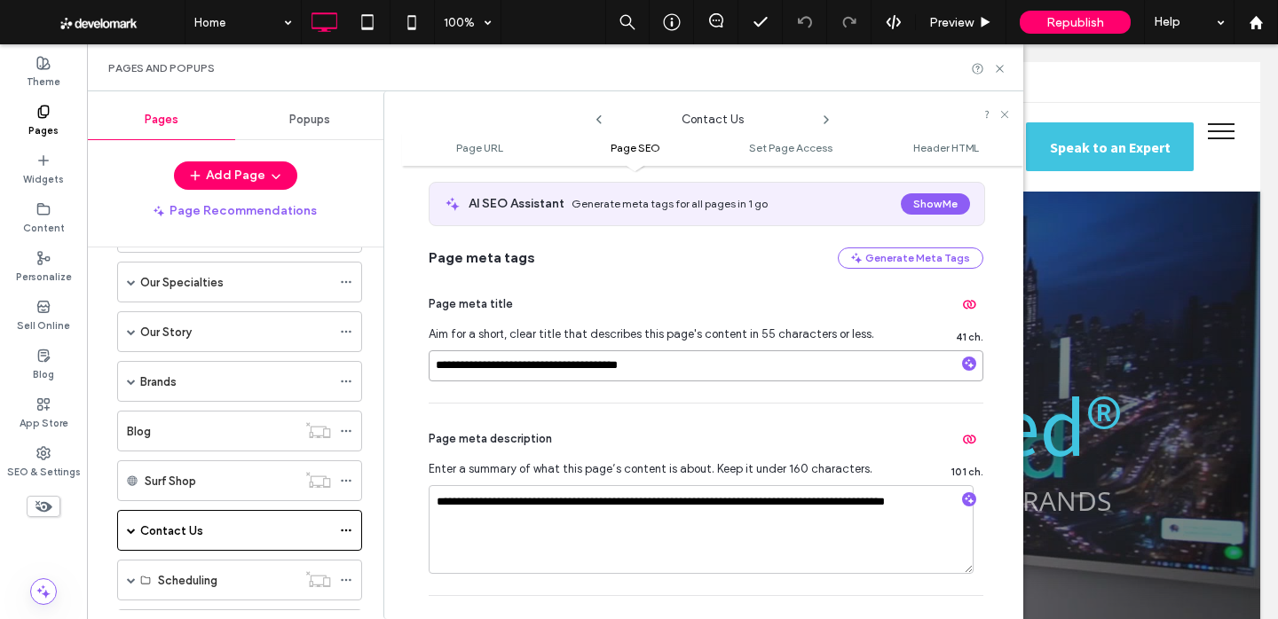
click at [699, 374] on input "**********" at bounding box center [706, 366] width 555 height 31
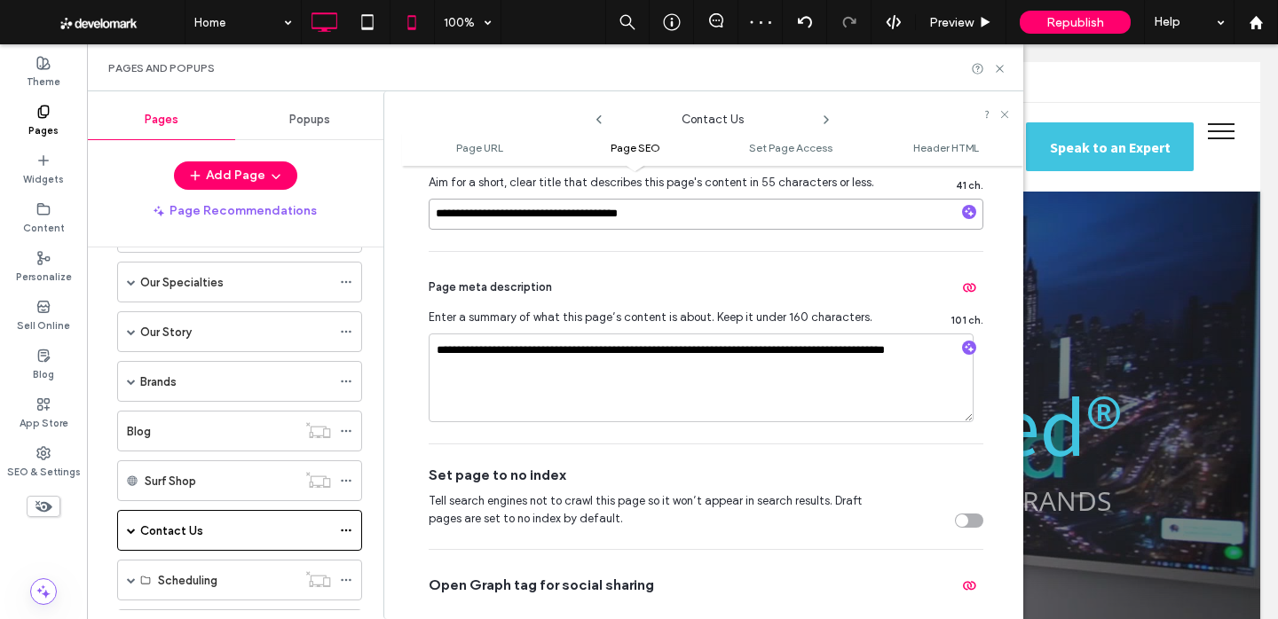
scroll to position [593, 0]
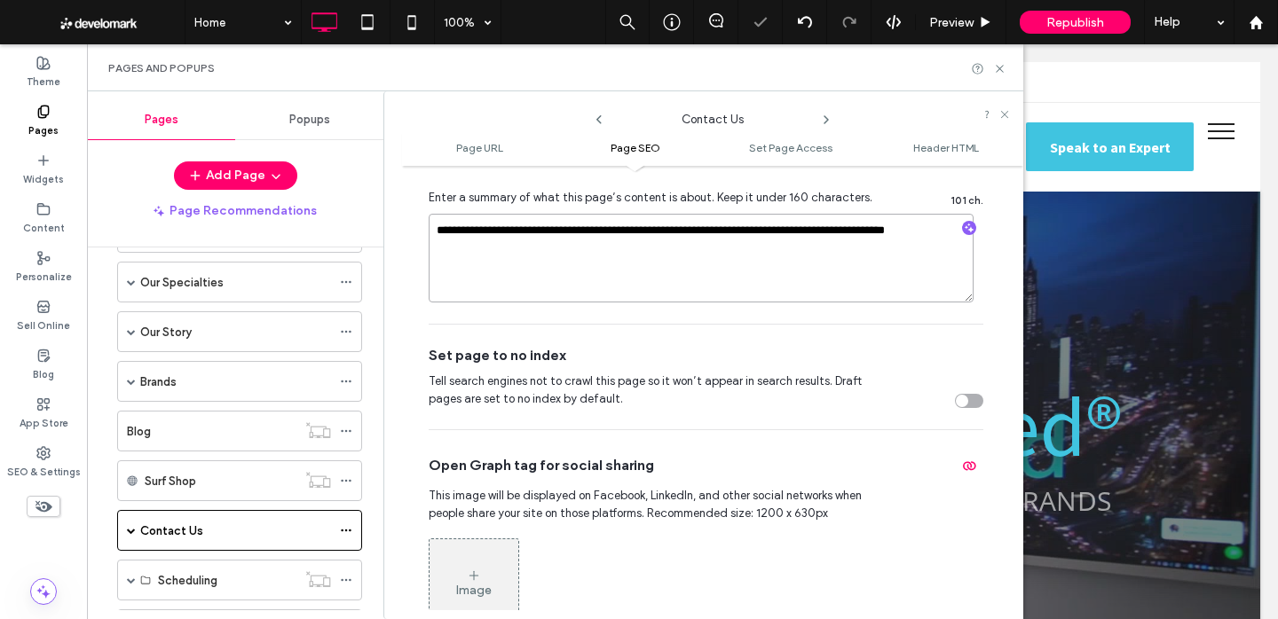
click at [558, 246] on textarea "**********" at bounding box center [701, 258] width 545 height 89
click at [478, 557] on div "Image" at bounding box center [474, 583] width 89 height 85
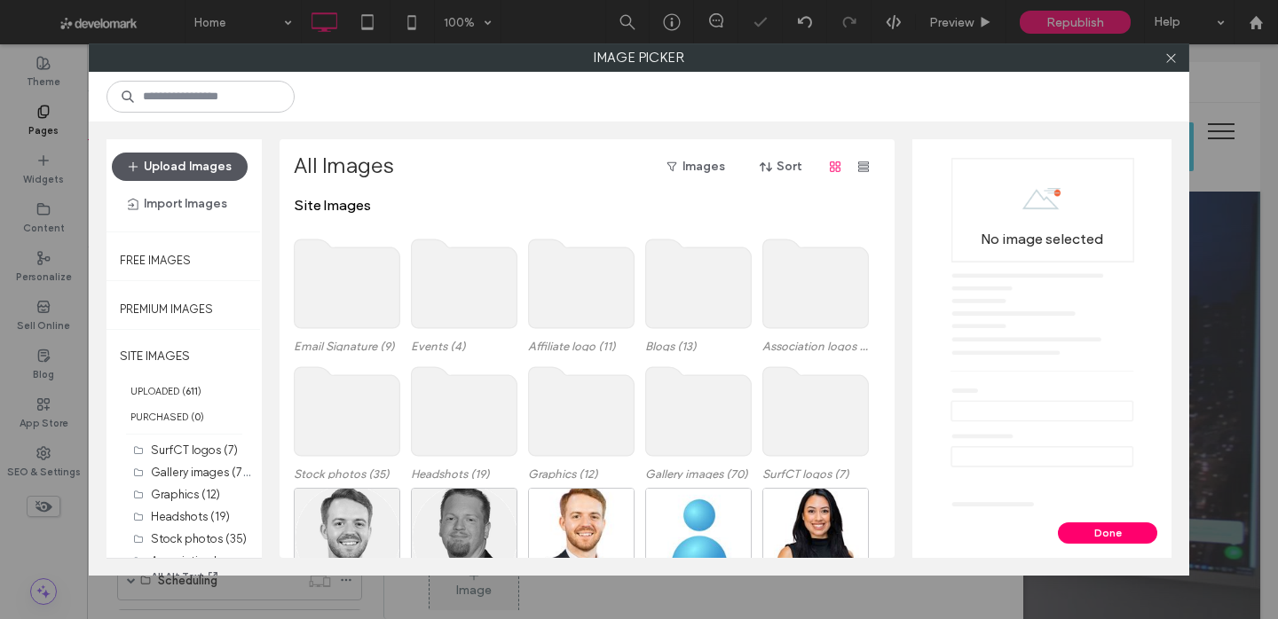
click at [168, 168] on button "Upload Images" at bounding box center [180, 167] width 136 height 28
click at [1168, 60] on icon at bounding box center [1170, 57] width 13 height 13
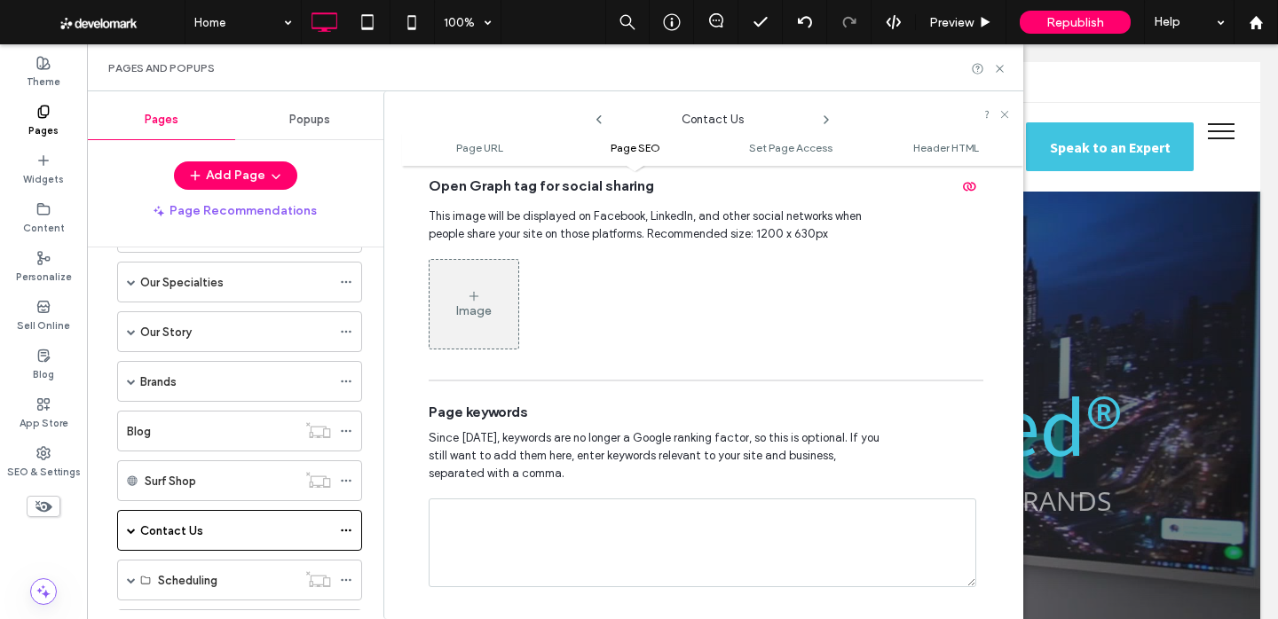
scroll to position [815, 0]
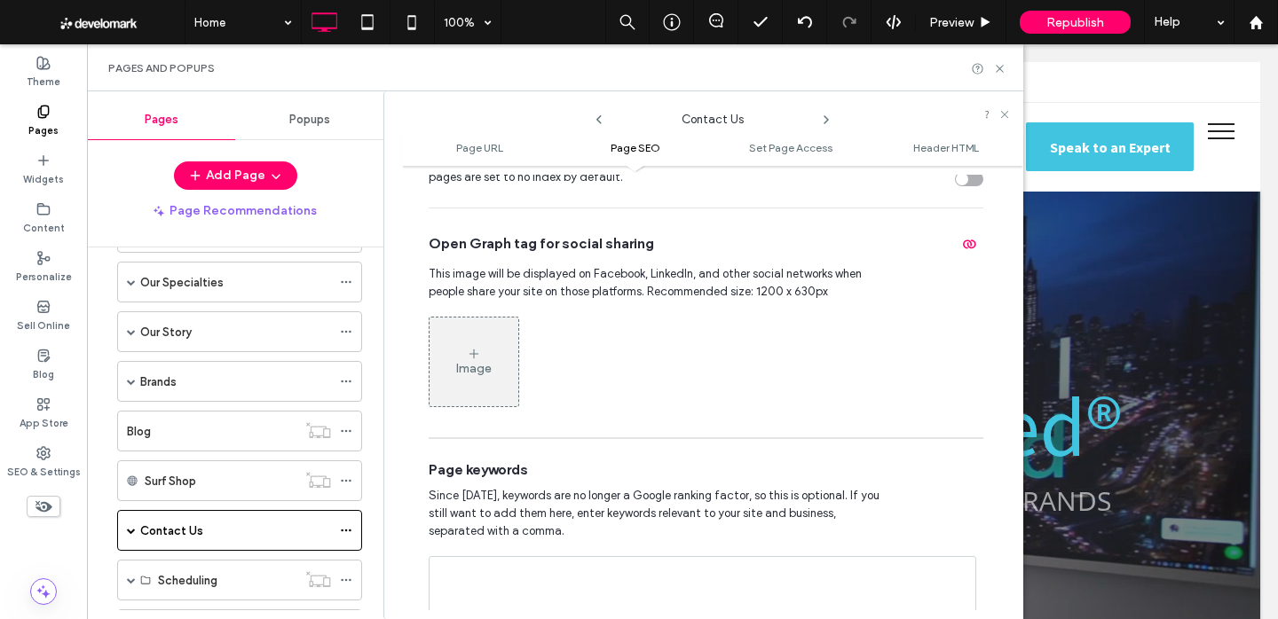
click at [476, 366] on div "Image" at bounding box center [474, 368] width 36 height 15
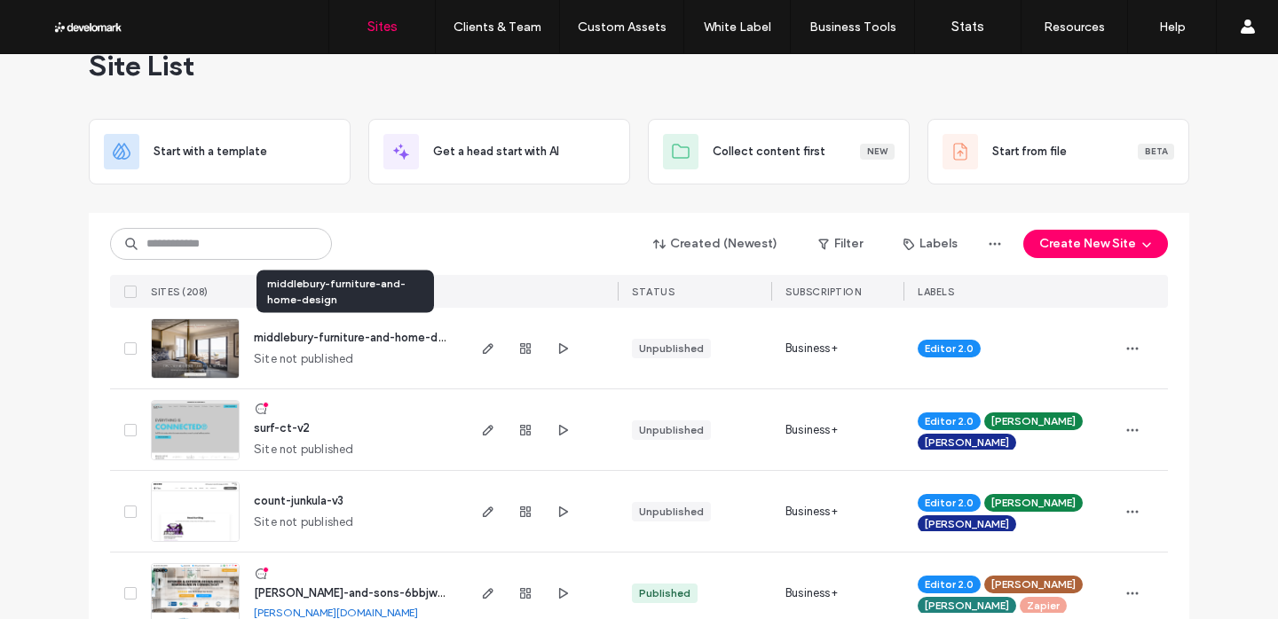
scroll to position [51, 0]
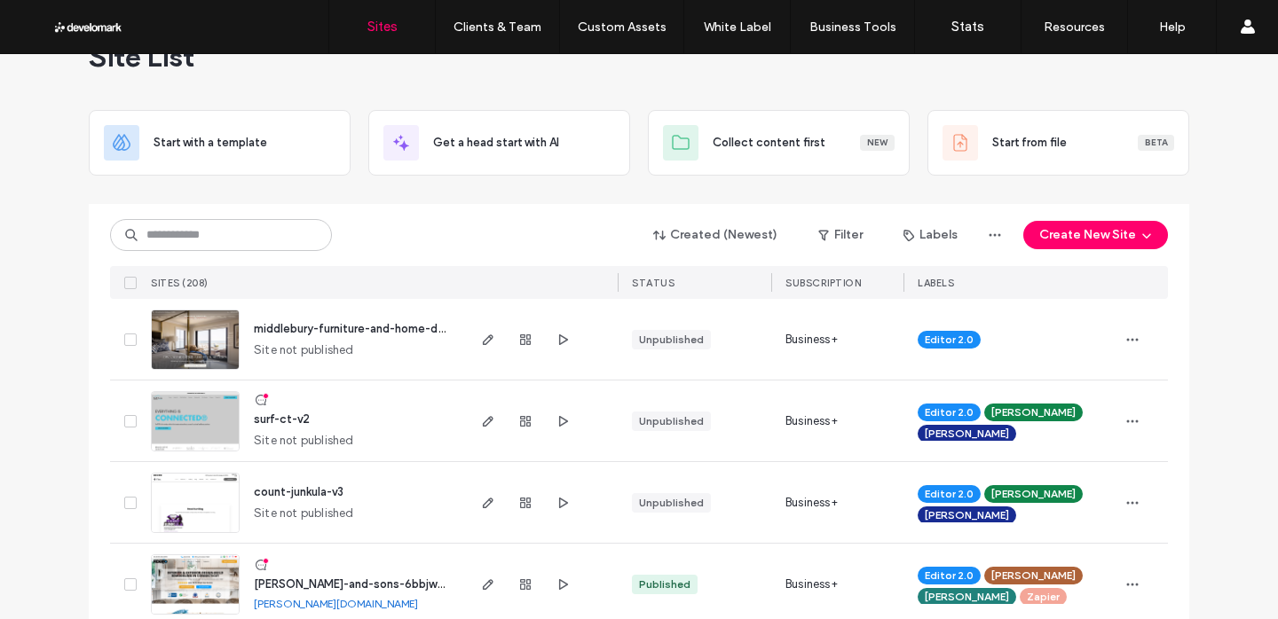
click at [306, 492] on span "count-junkula-v3" at bounding box center [299, 491] width 90 height 13
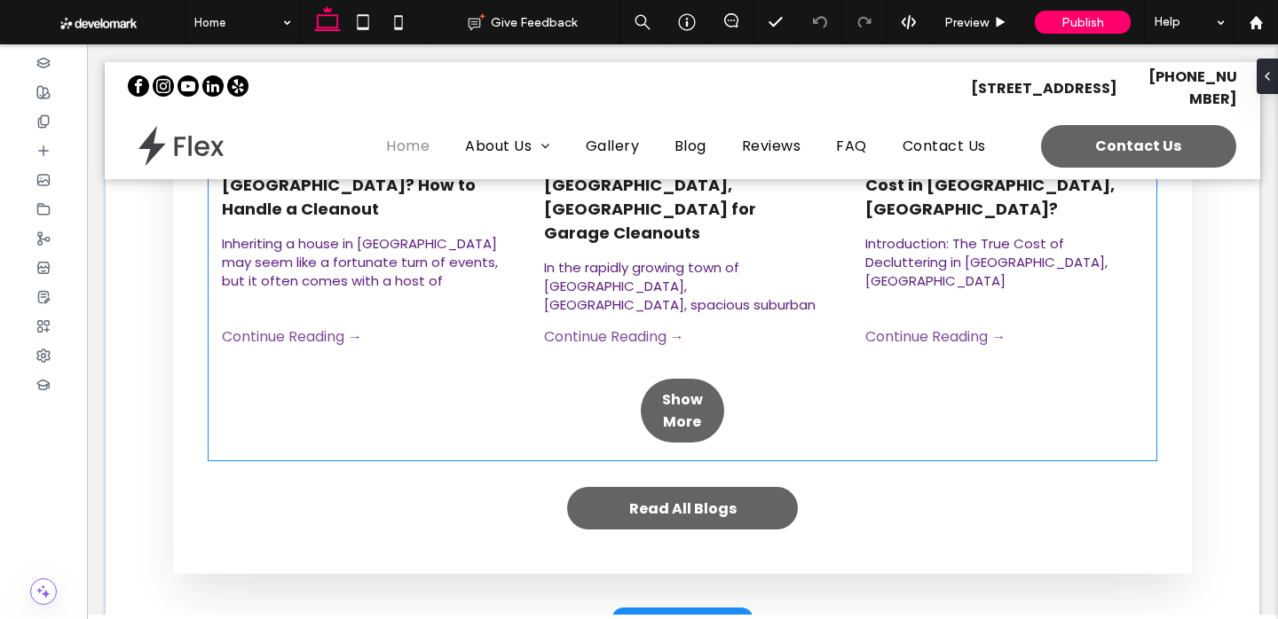
scroll to position [705, 0]
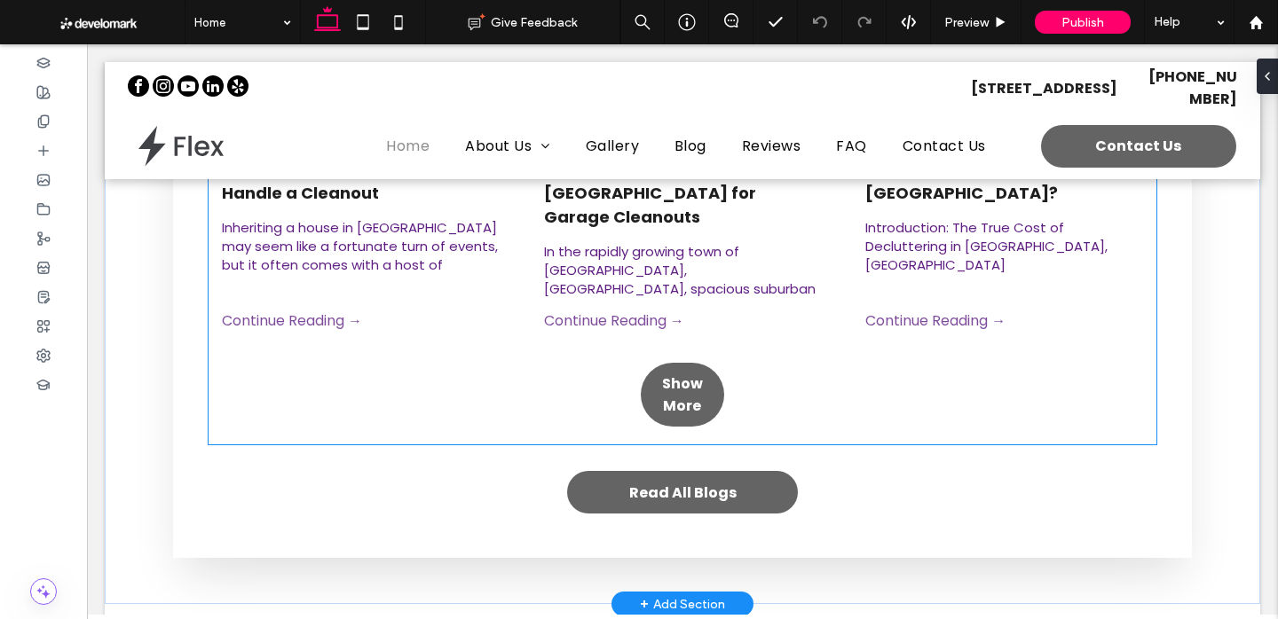
click at [885, 327] on div "Inherited a House in [GEOGRAPHIC_DATA]? How to Handle a Cleanout [DATE] Inherit…" at bounding box center [683, 198] width 948 height 494
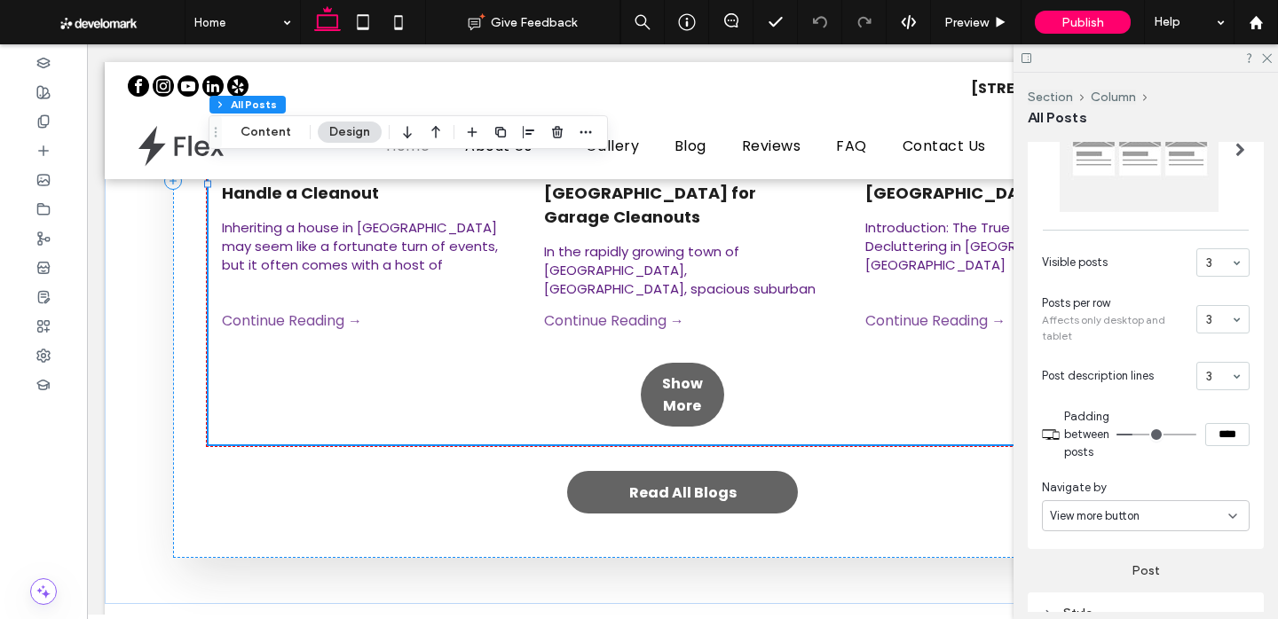
scroll to position [442, 0]
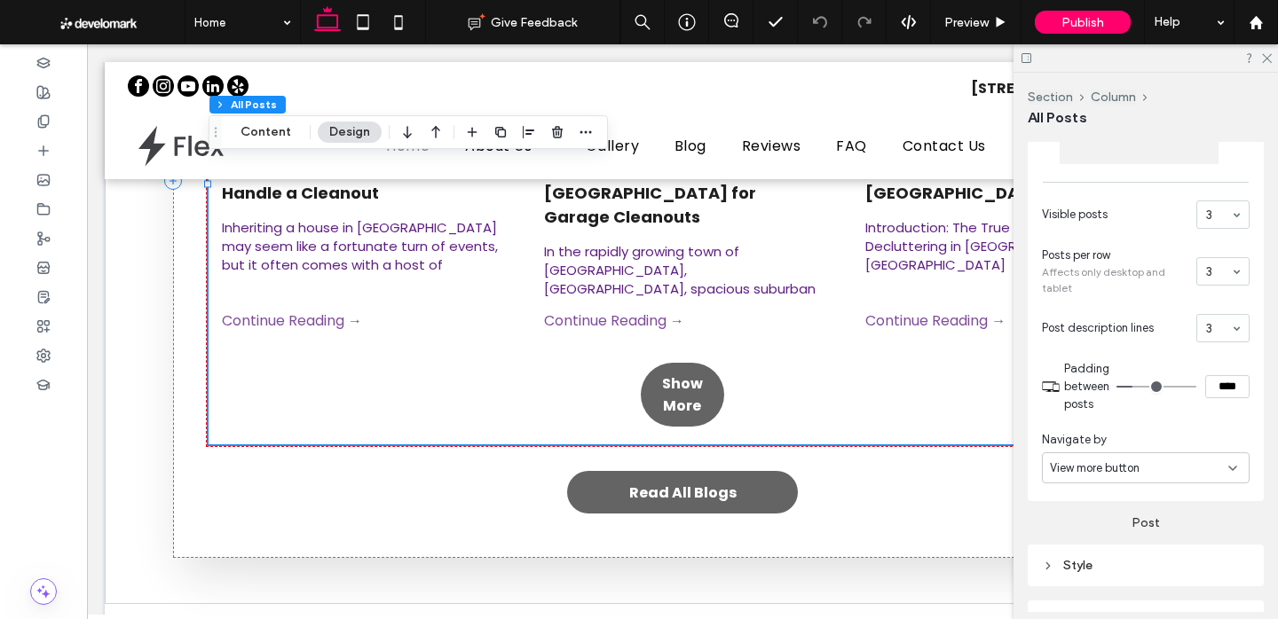
click at [1217, 462] on div "View more button" at bounding box center [1139, 469] width 178 height 18
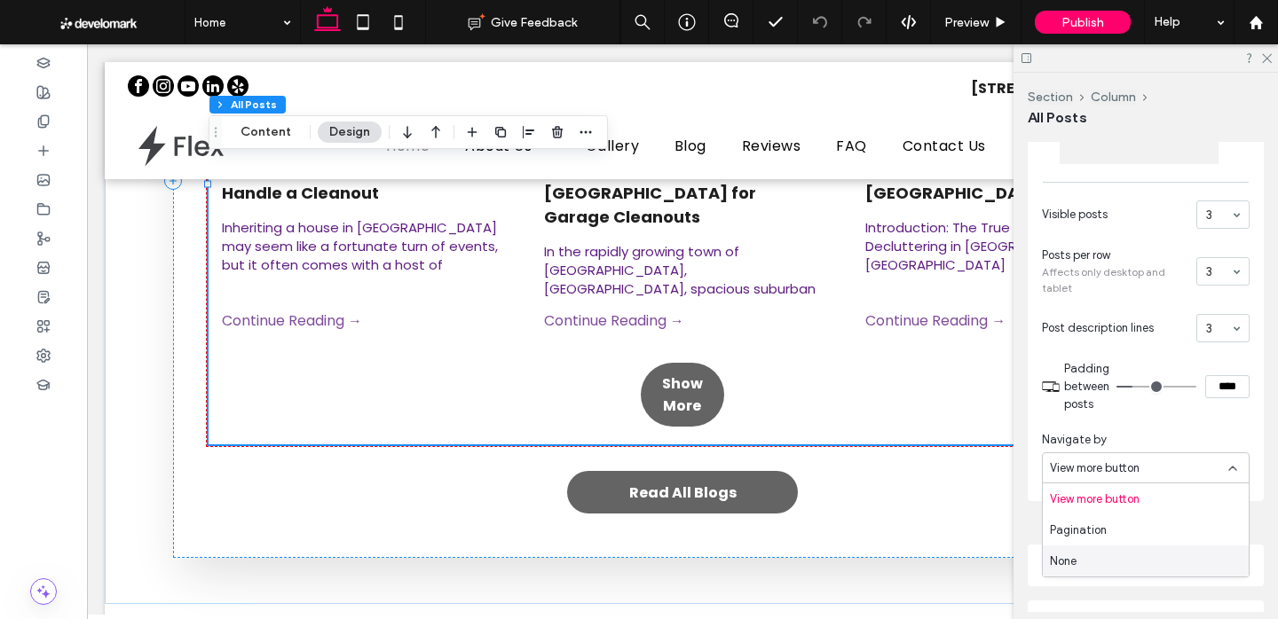
click at [1165, 548] on div "None" at bounding box center [1146, 561] width 206 height 31
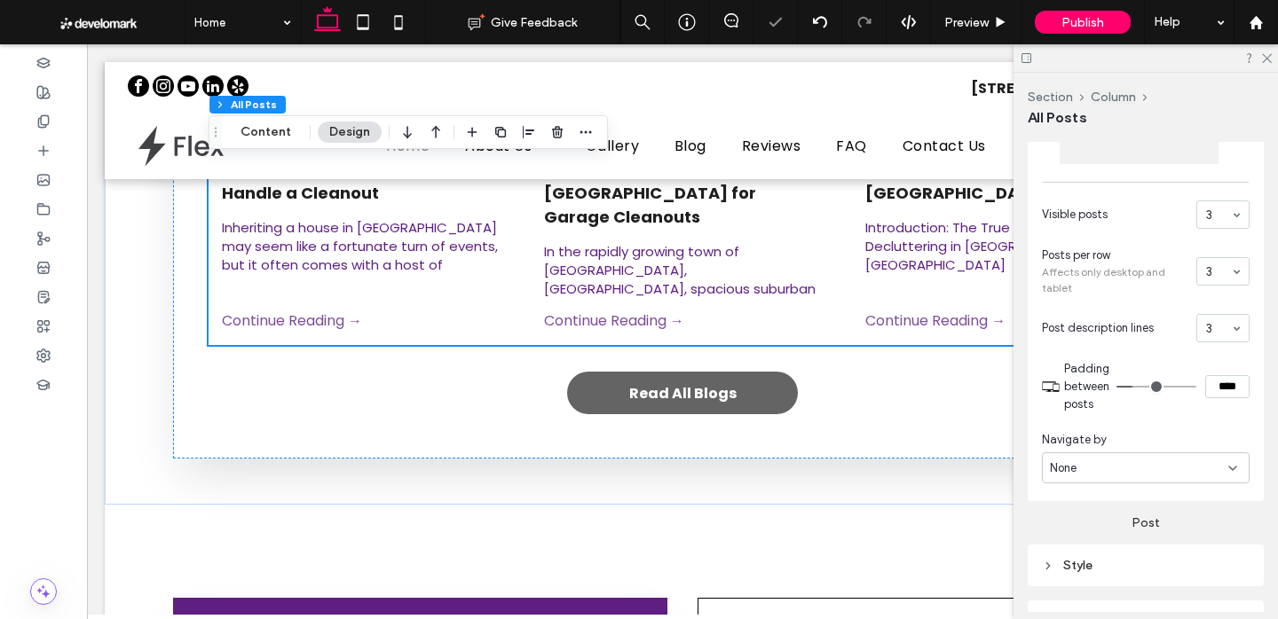
drag, startPoint x: 1264, startPoint y: 55, endPoint x: 1247, endPoint y: 72, distance: 23.8
click at [1264, 55] on use at bounding box center [1267, 59] width 10 height 10
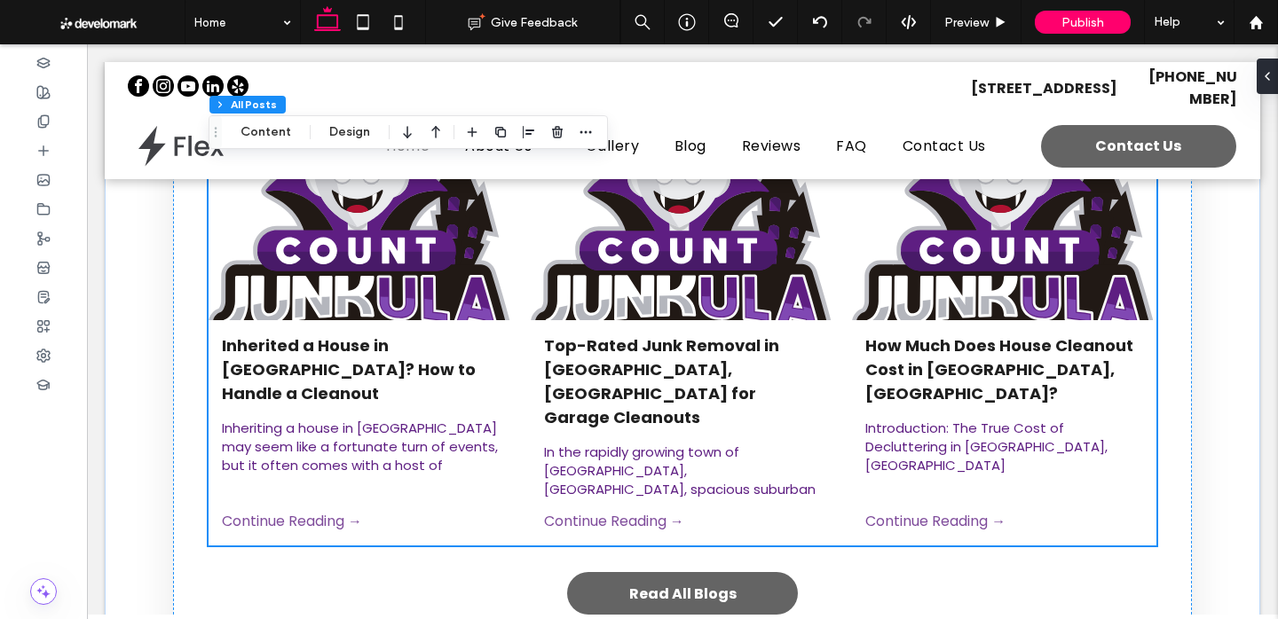
scroll to position [0, 0]
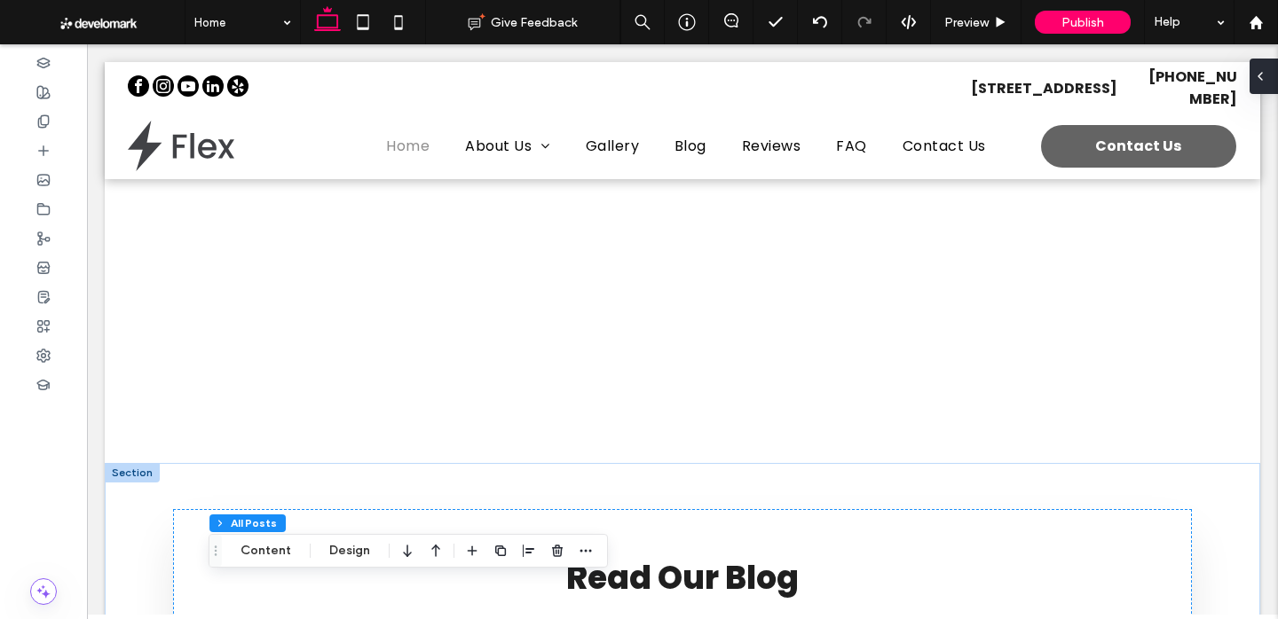
click at [1270, 72] on div at bounding box center [1264, 77] width 28 height 36
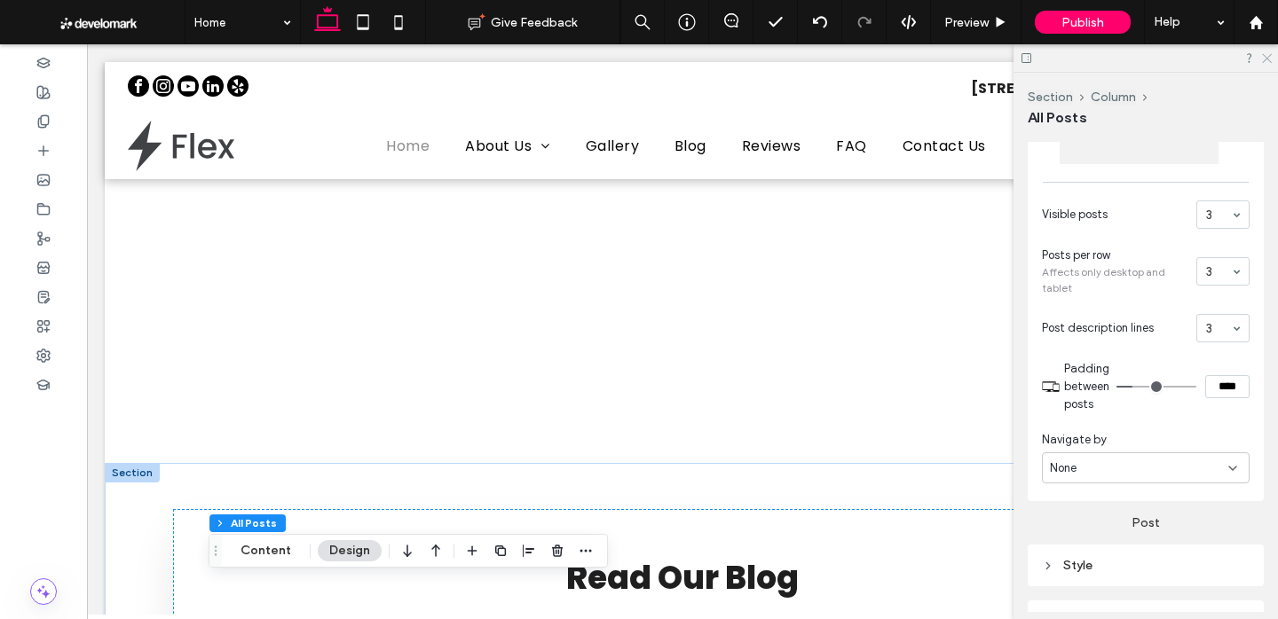
click at [1266, 54] on icon at bounding box center [1266, 57] width 12 height 12
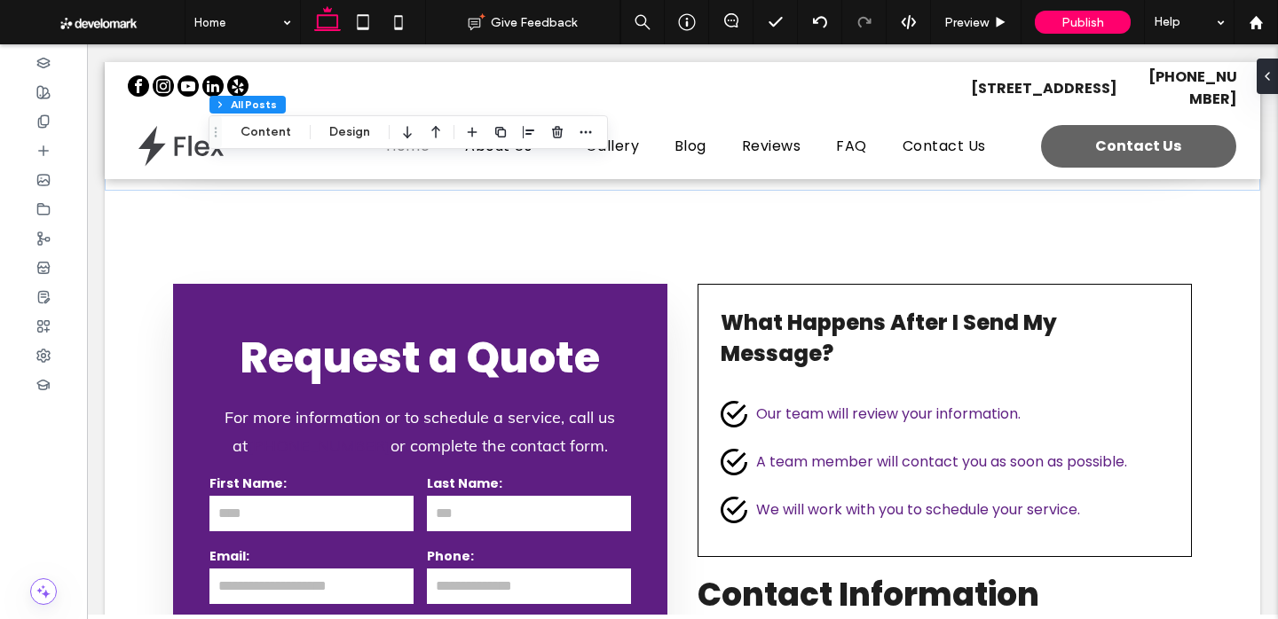
scroll to position [1077, 0]
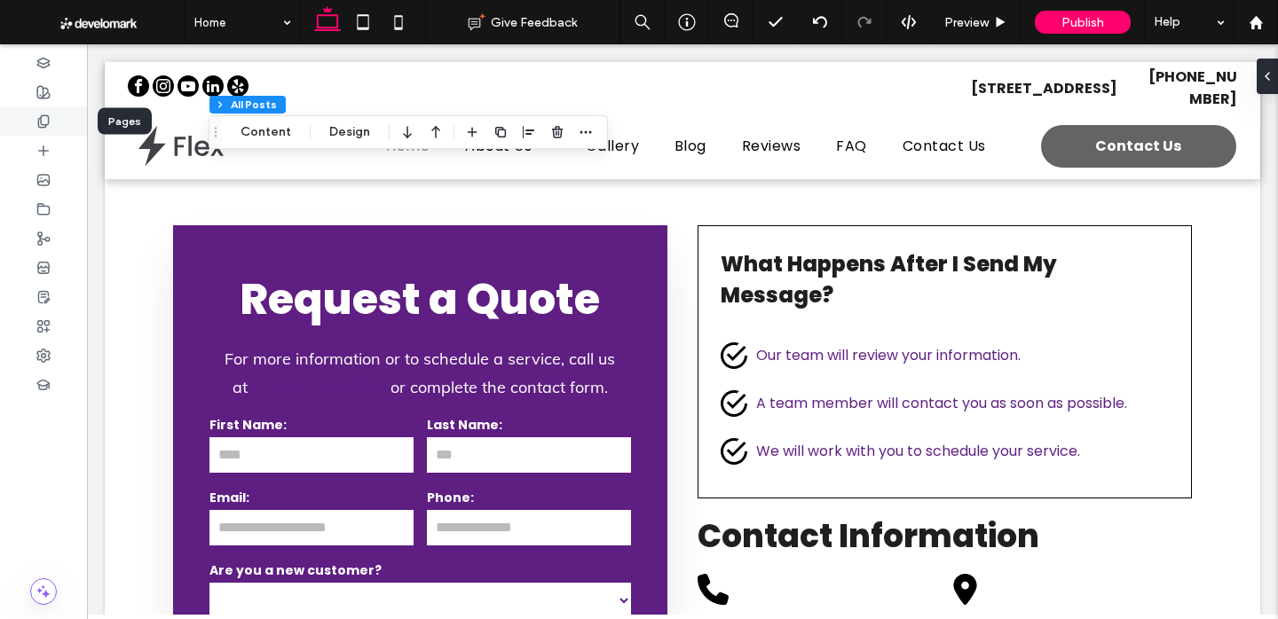
click at [49, 116] on icon at bounding box center [43, 121] width 14 height 14
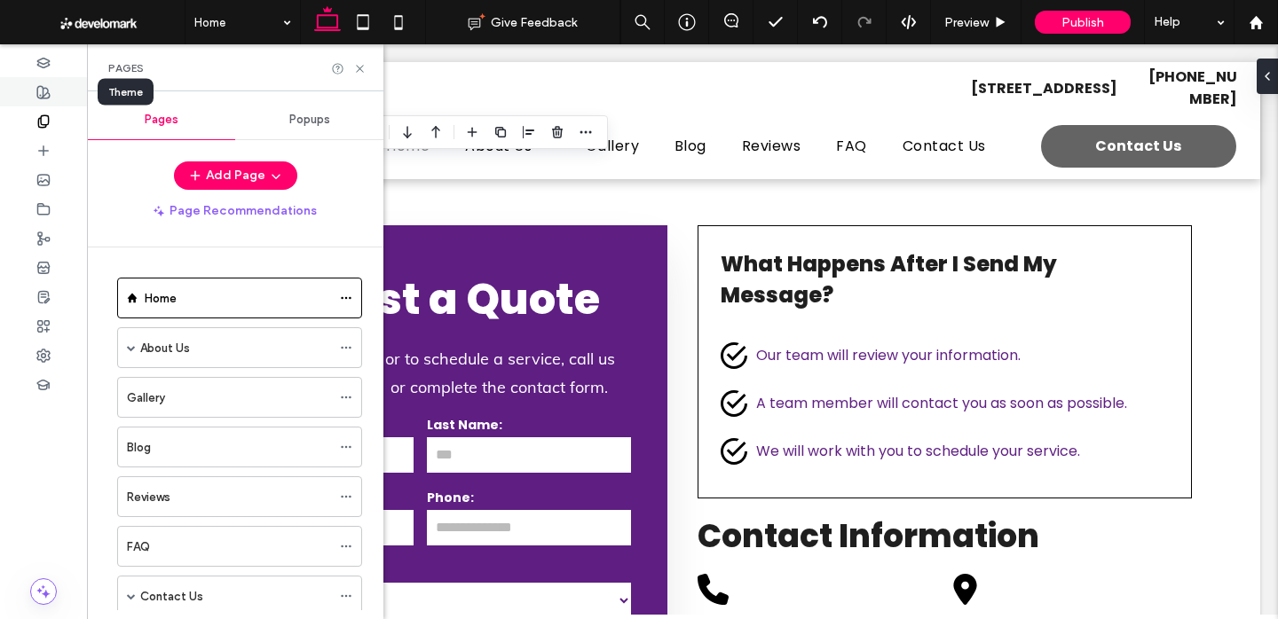
click at [49, 102] on div at bounding box center [43, 91] width 87 height 29
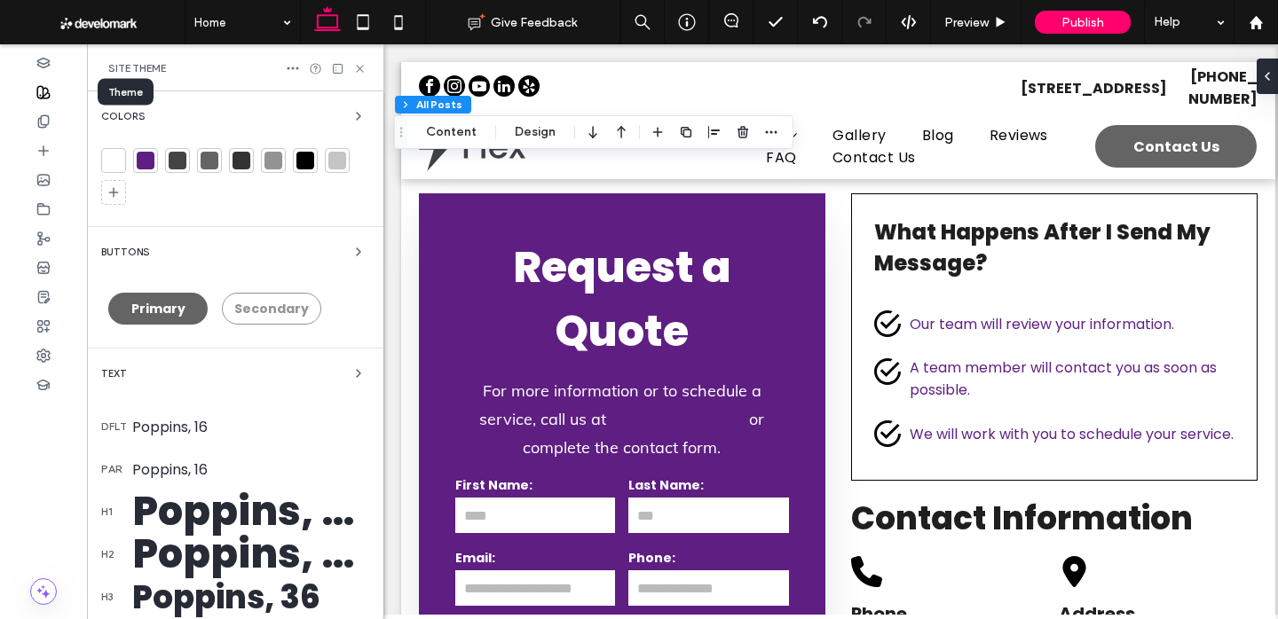
scroll to position [1066, 0]
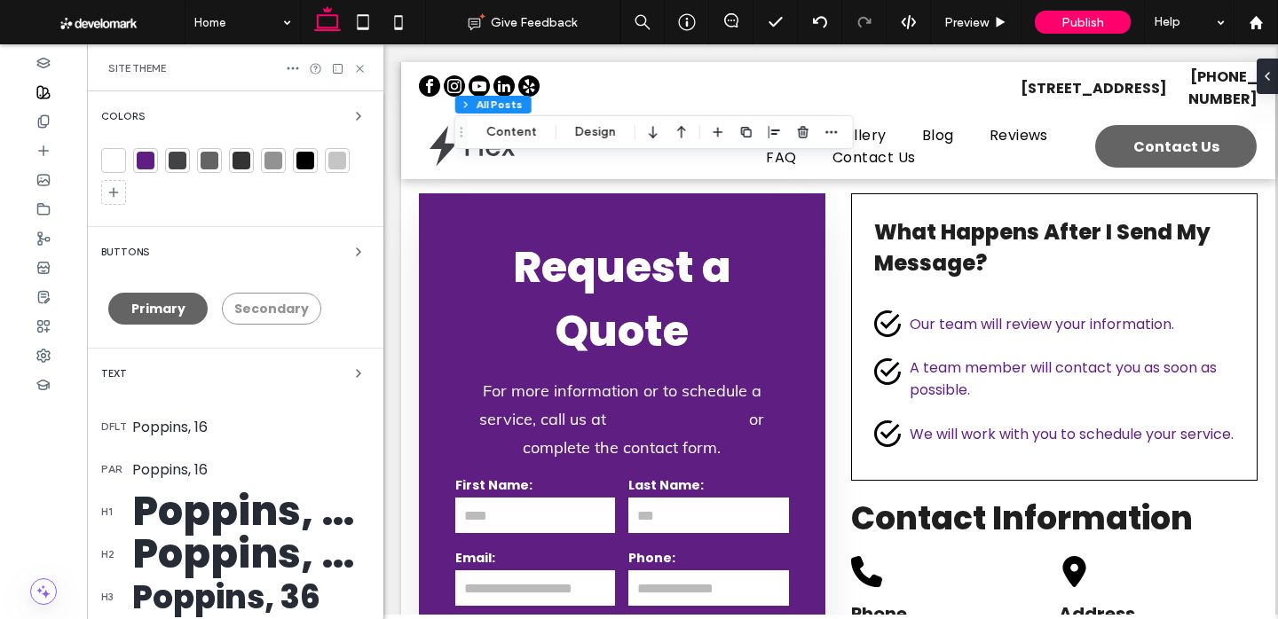
click at [355, 64] on icon at bounding box center [359, 68] width 13 height 13
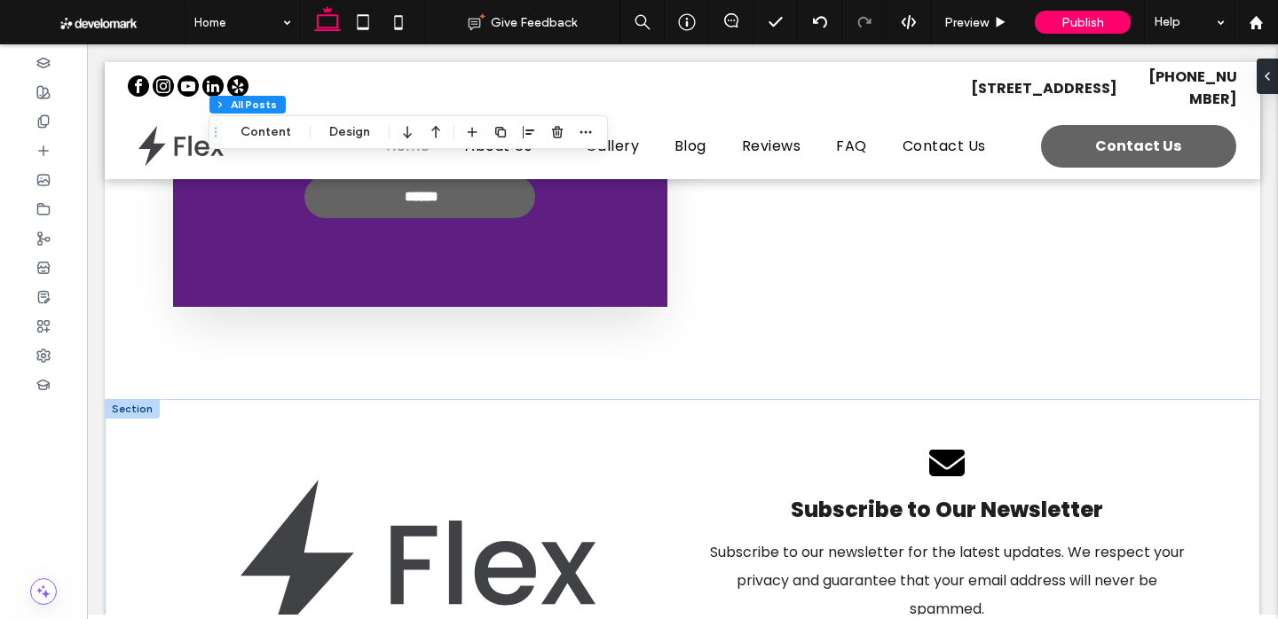
scroll to position [1630, 0]
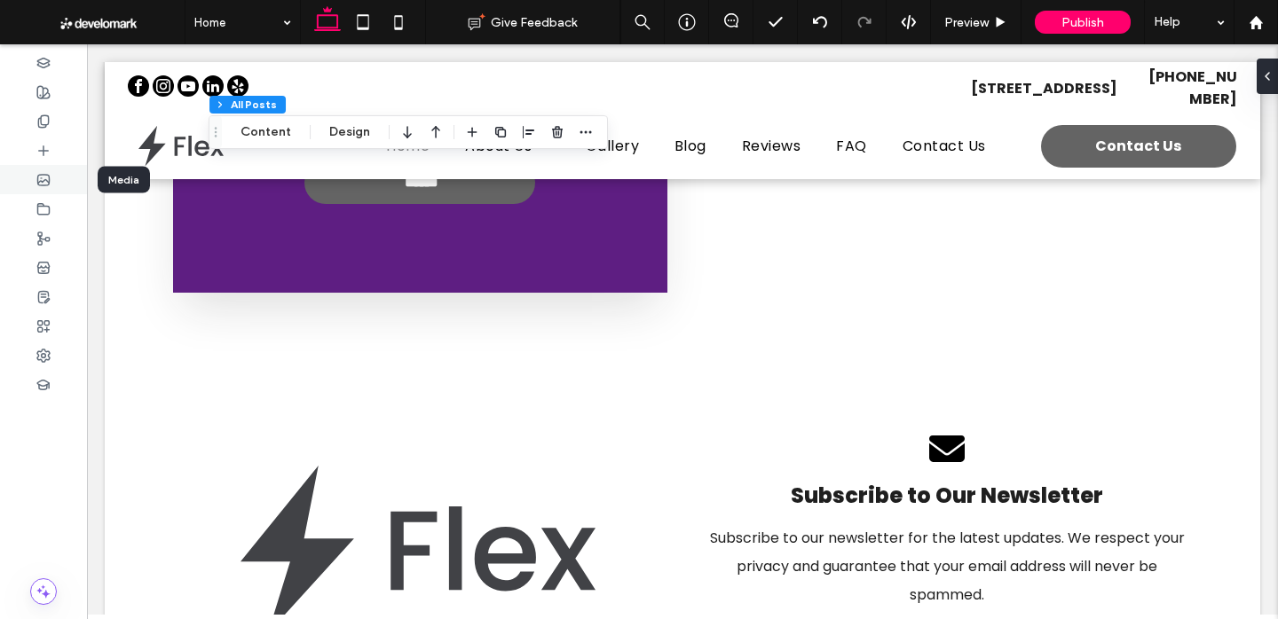
click at [46, 188] on div at bounding box center [43, 179] width 87 height 29
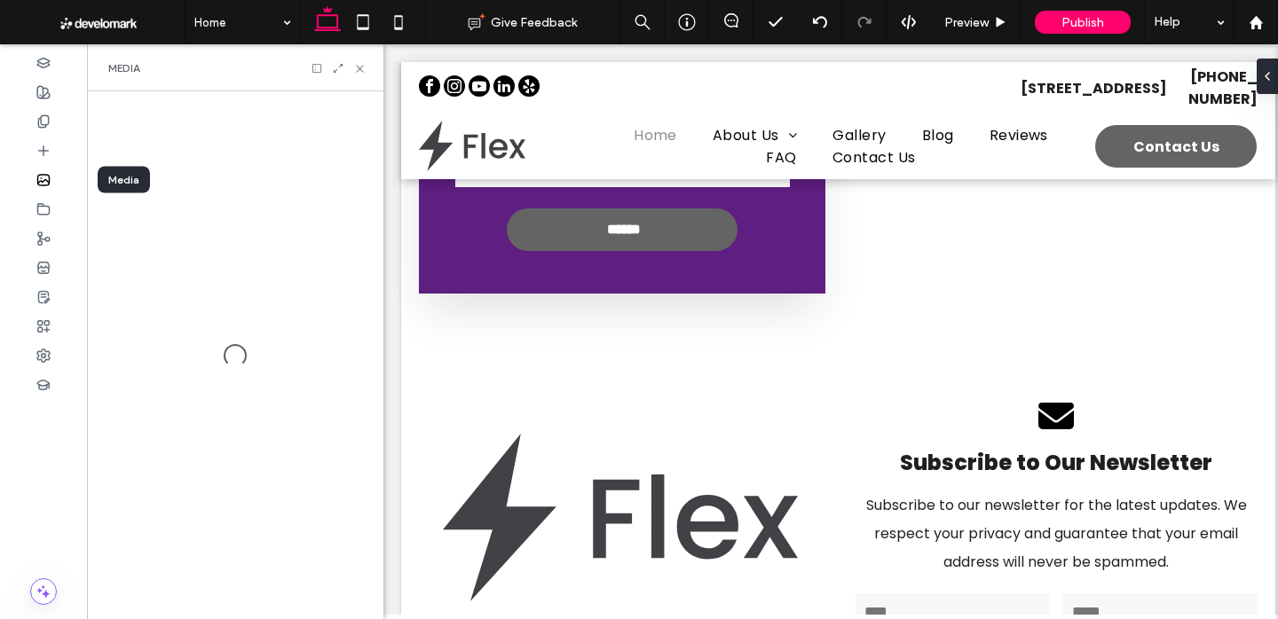
scroll to position [1678, 0]
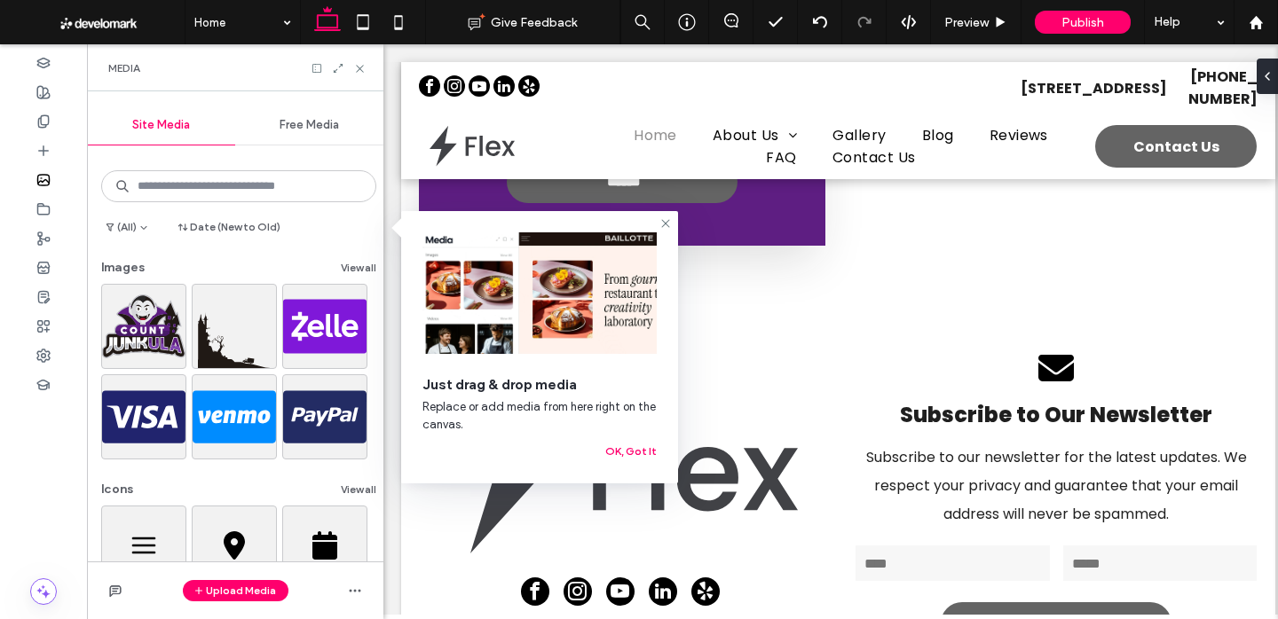
click at [365, 67] on icon at bounding box center [359, 68] width 13 height 13
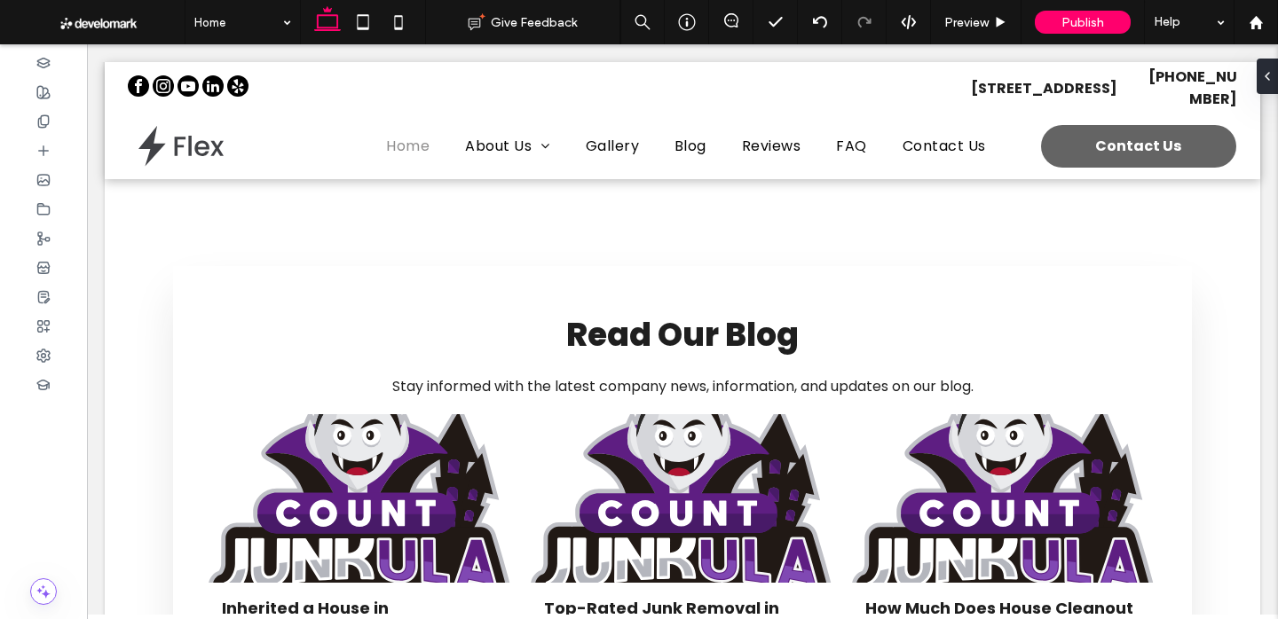
scroll to position [0, 0]
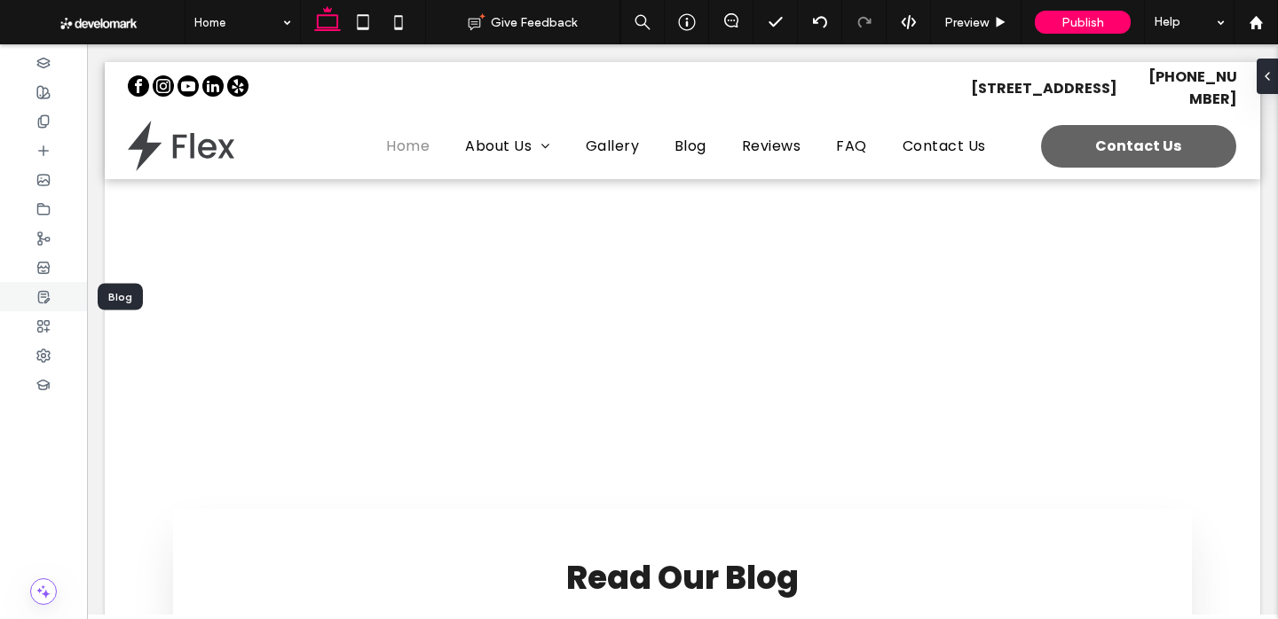
click at [50, 301] on icon at bounding box center [43, 297] width 14 height 14
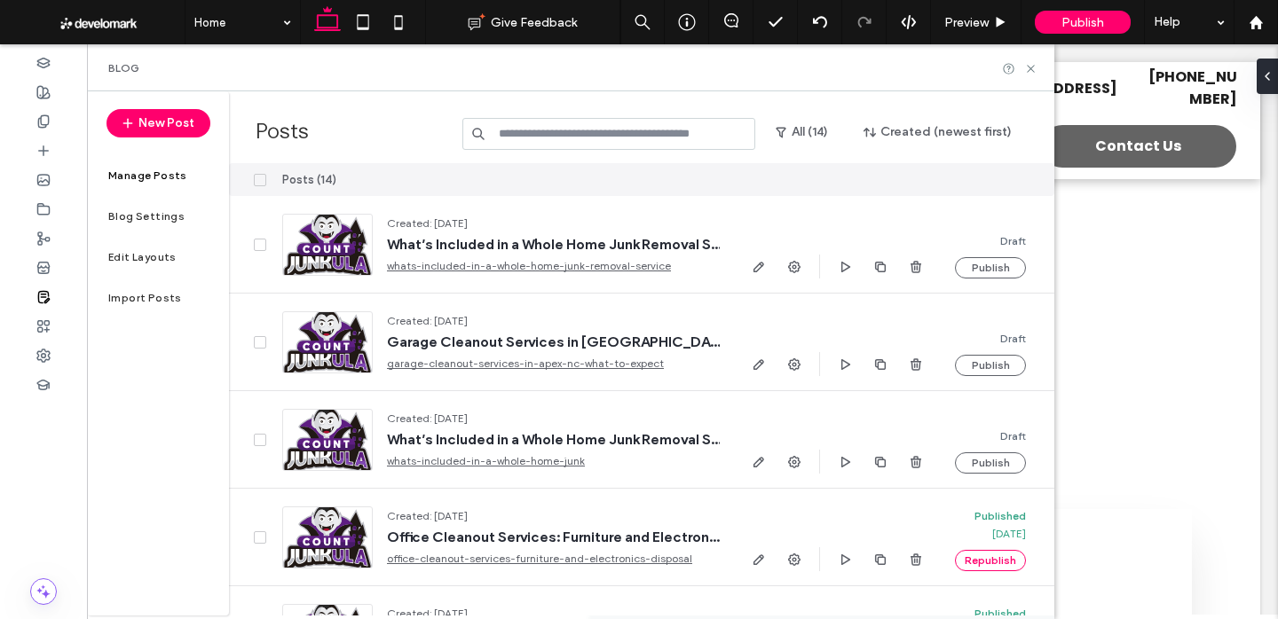
click at [632, 142] on input at bounding box center [608, 134] width 293 height 32
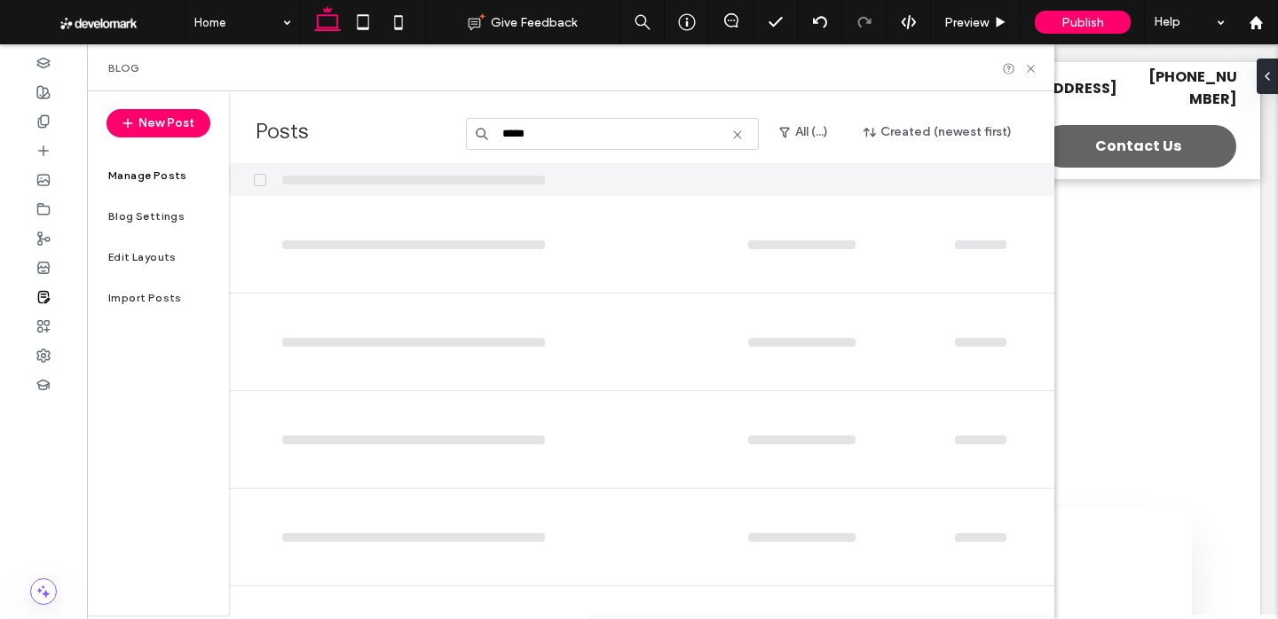
type input "******"
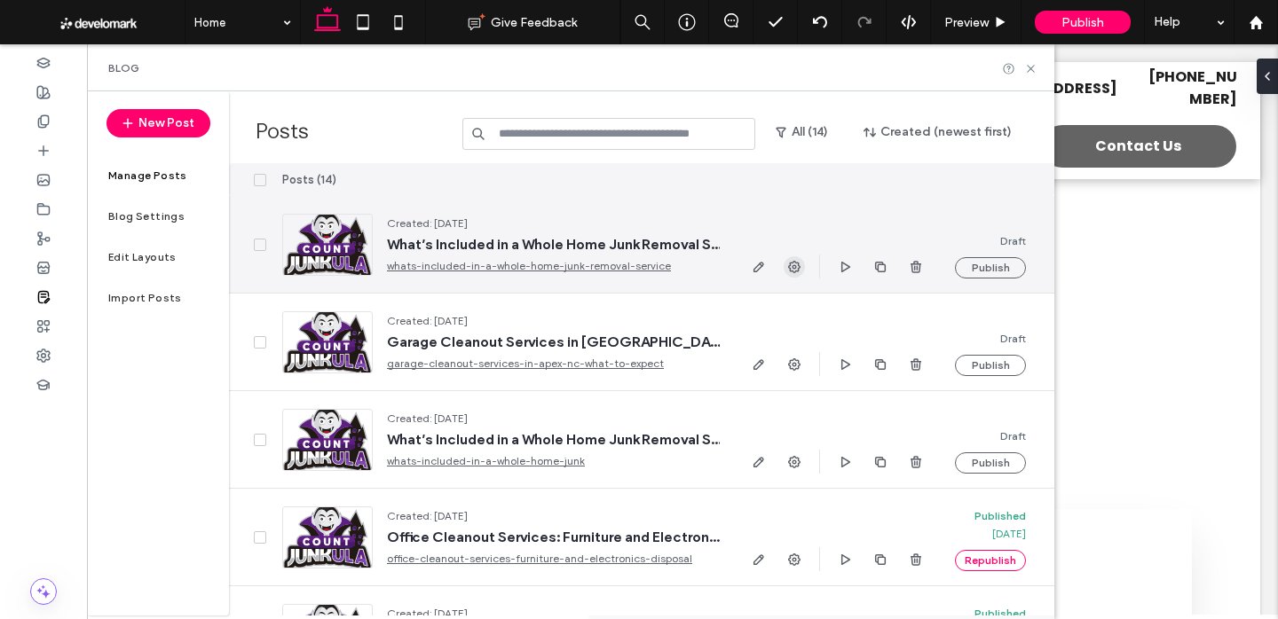
click at [789, 267] on use "button" at bounding box center [794, 267] width 12 height 12
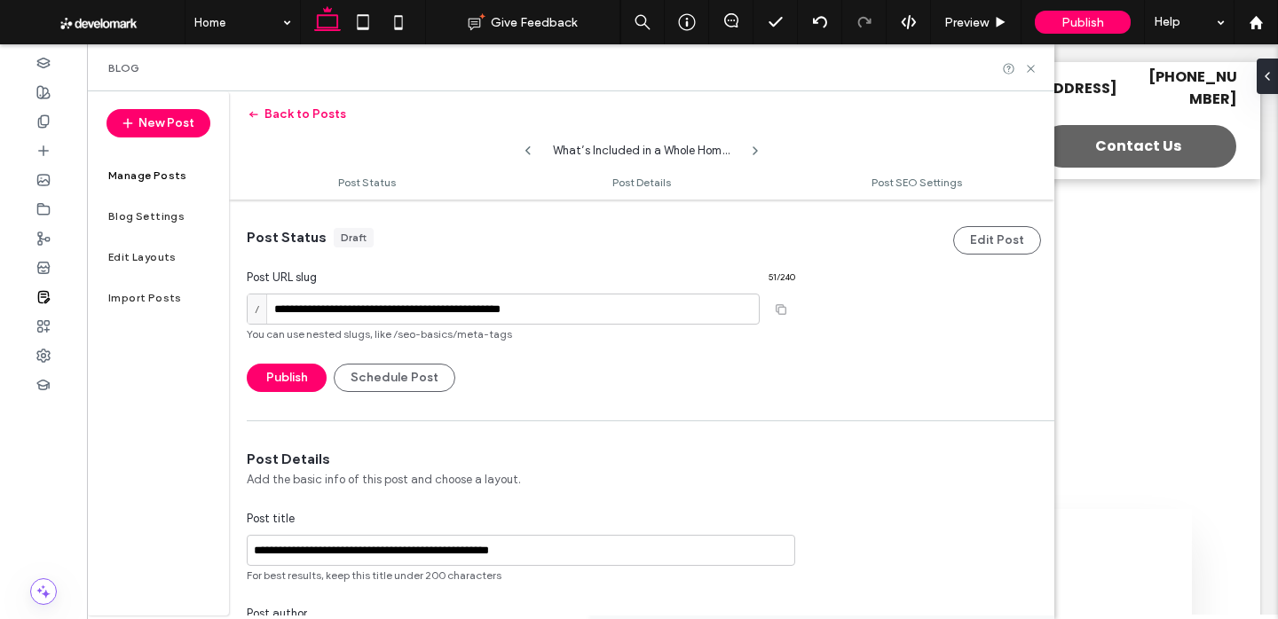
scroll to position [1, 0]
click at [603, 312] on input "**********" at bounding box center [503, 308] width 513 height 31
paste input "********"
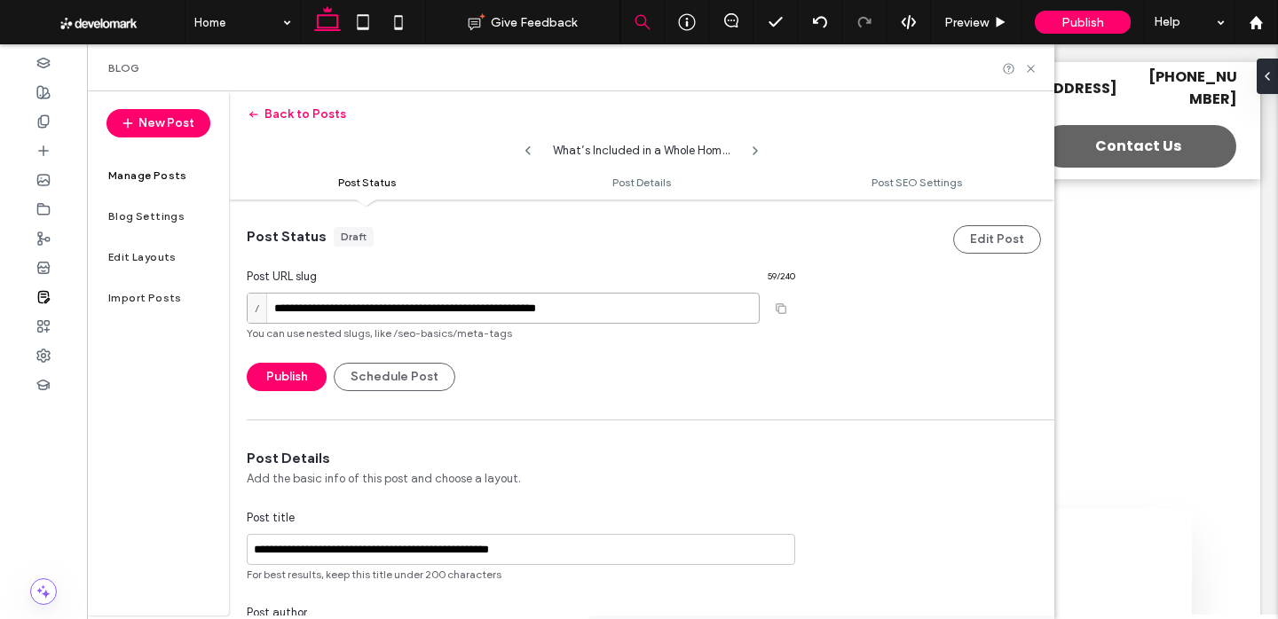
type input "**********"
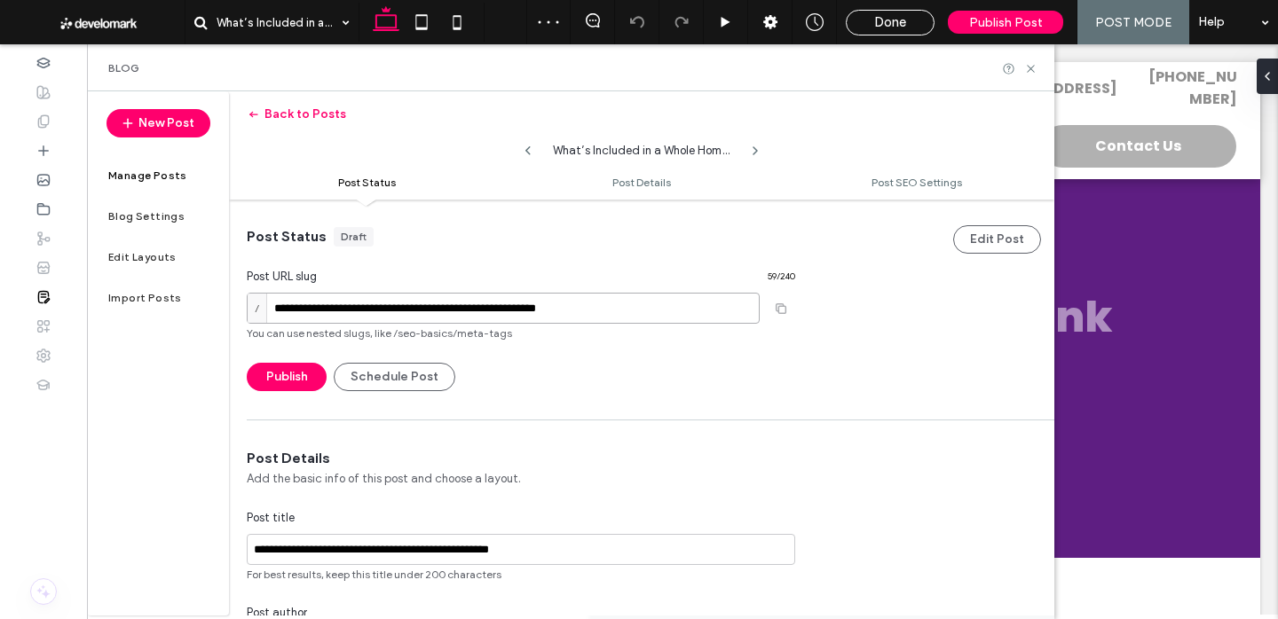
scroll to position [90, 0]
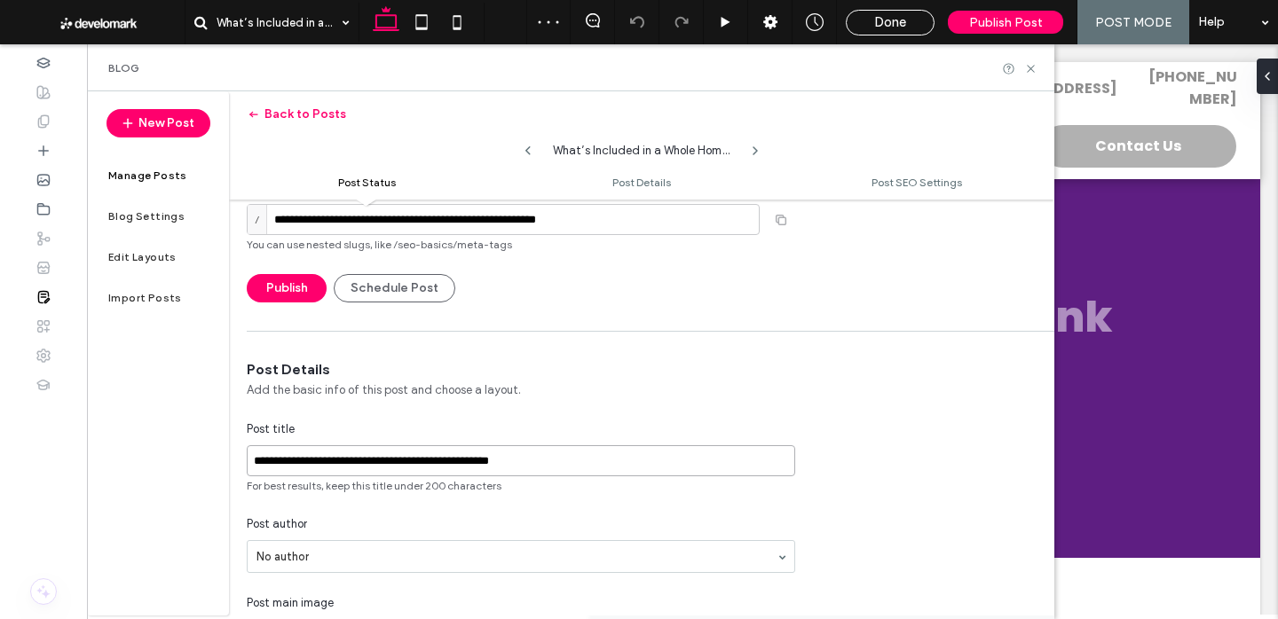
click at [608, 448] on input "**********" at bounding box center [521, 461] width 548 height 31
click at [607, 448] on input "**********" at bounding box center [521, 461] width 548 height 31
paste input "*******"
type input "**********"
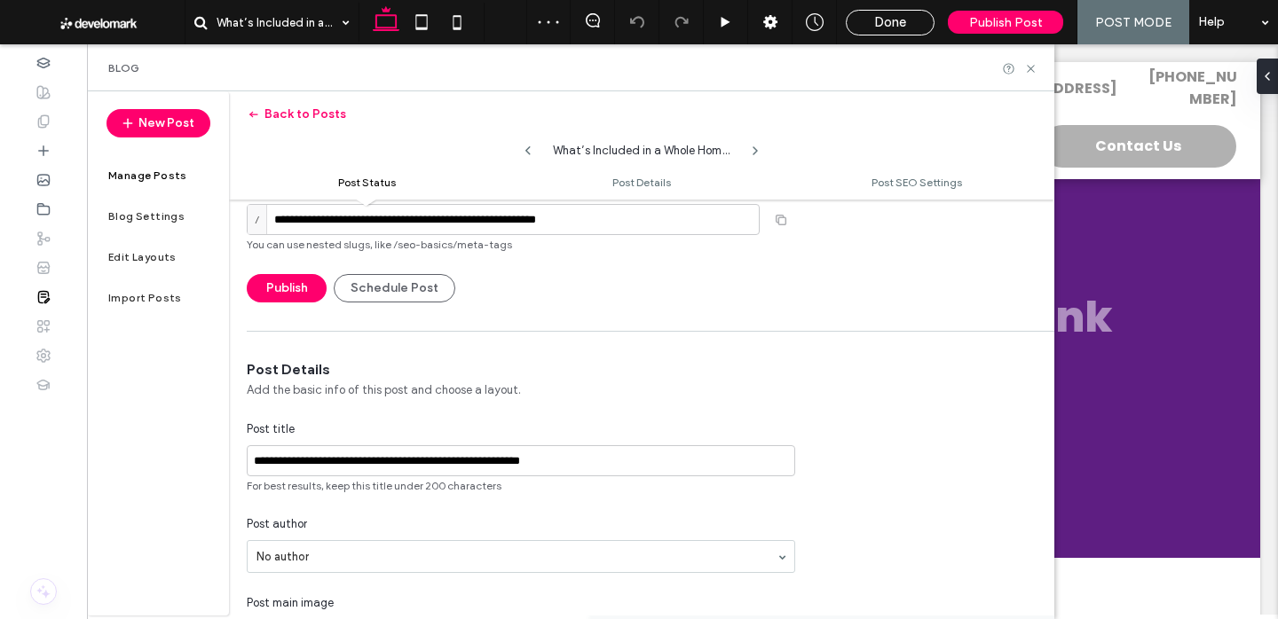
click at [597, 388] on span "Add the basic info of this post and choose a layout." at bounding box center [521, 391] width 548 height 18
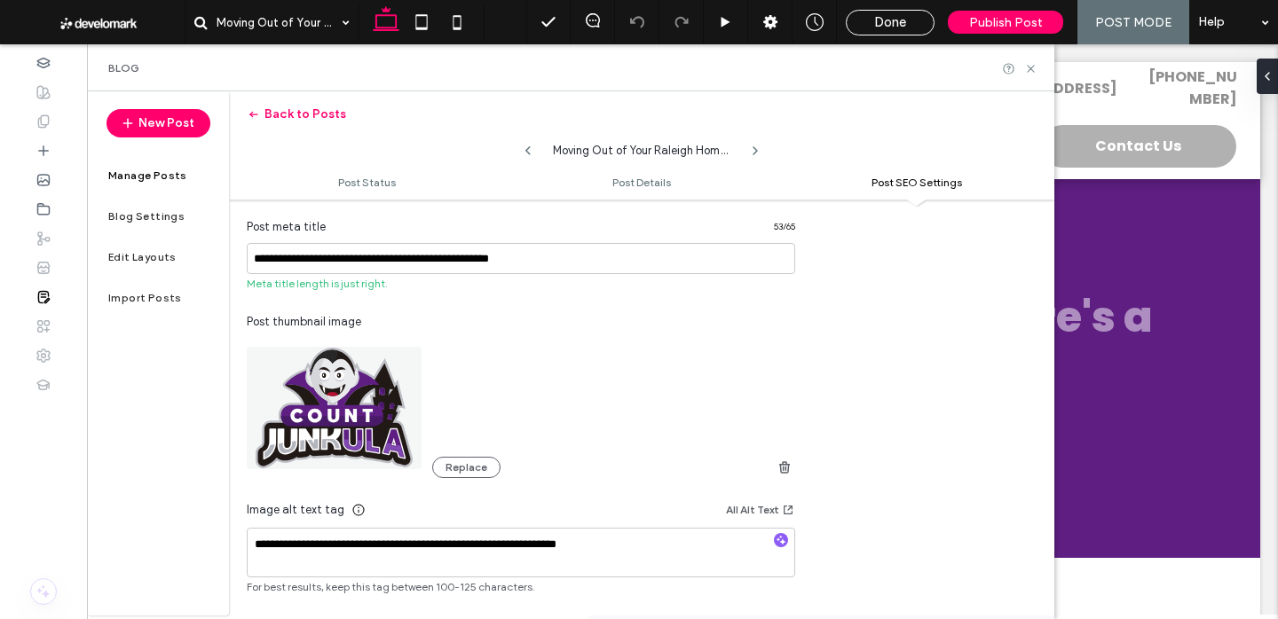
scroll to position [862, 0]
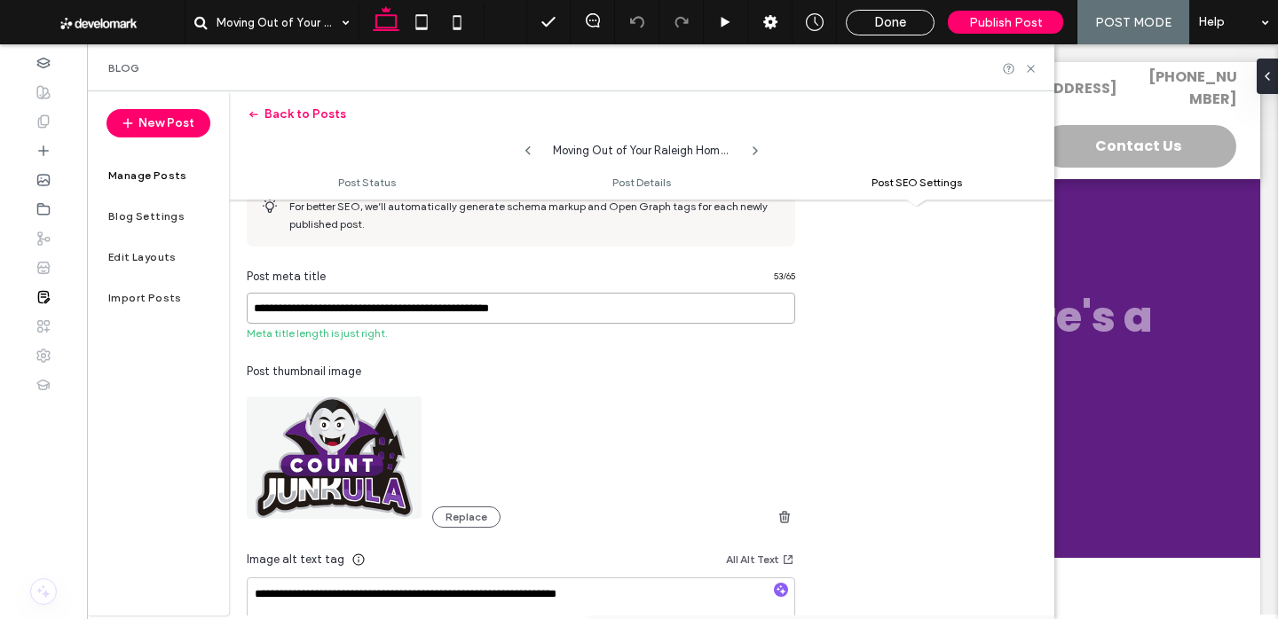
click at [607, 312] on input "**********" at bounding box center [521, 308] width 548 height 31
paste input "*********"
type input "**********"
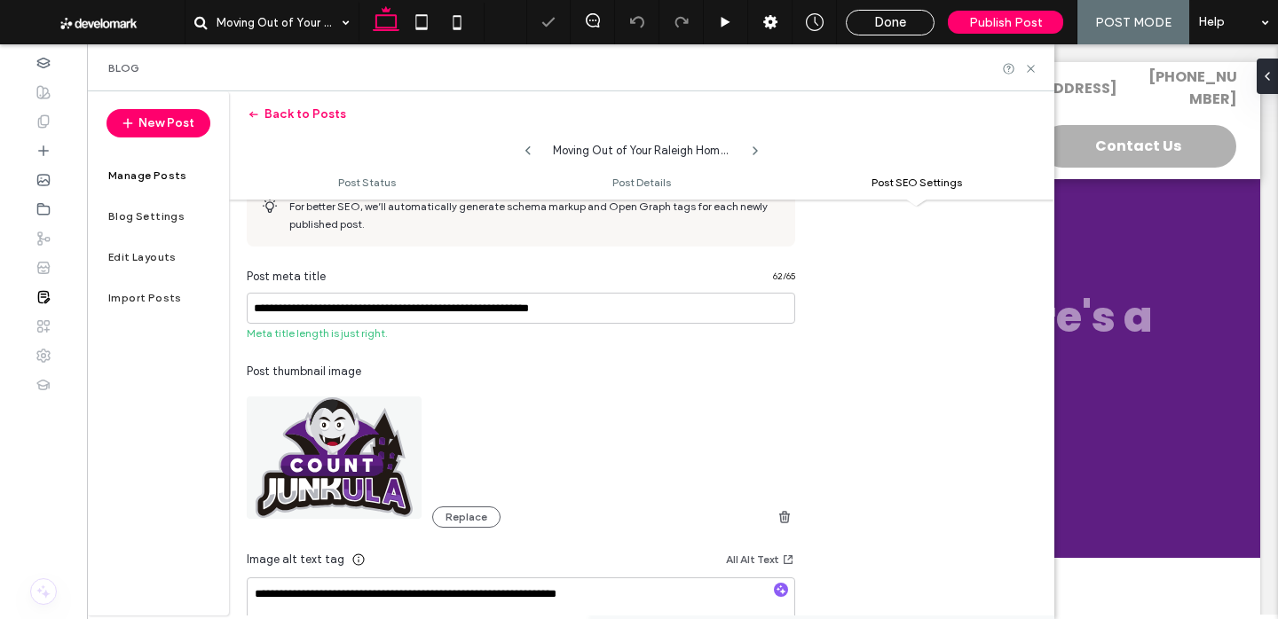
click at [614, 375] on div "Post thumbnail image" at bounding box center [521, 372] width 548 height 18
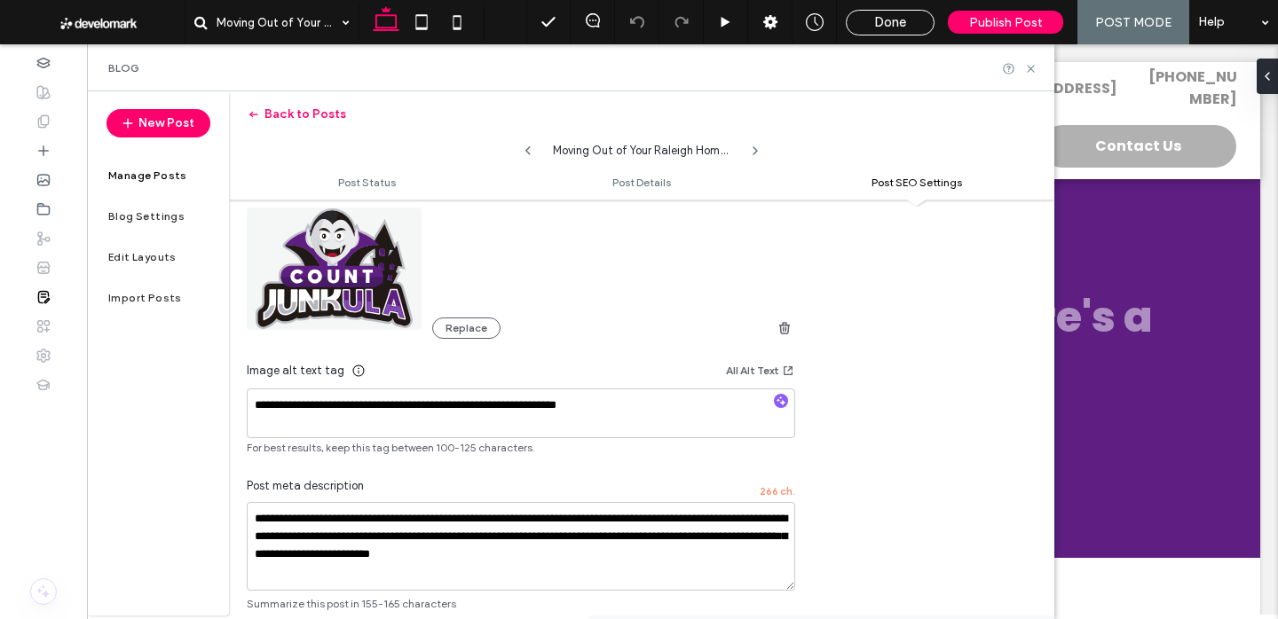
scroll to position [1128, 0]
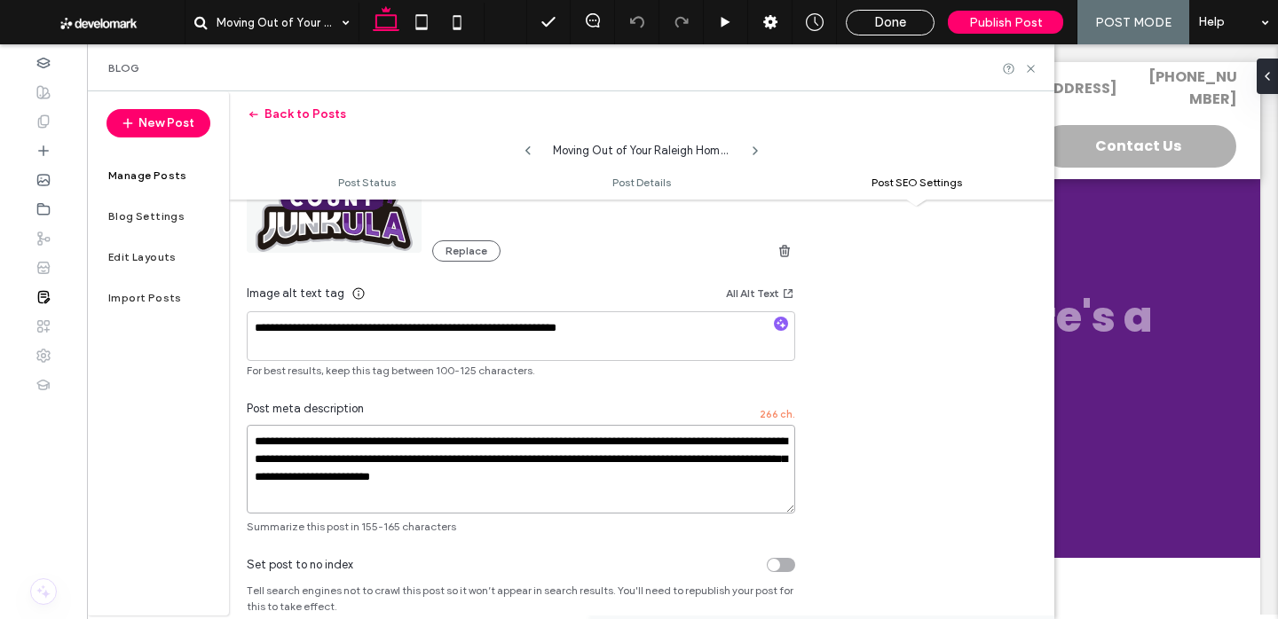
click at [452, 430] on textarea "**********" at bounding box center [521, 469] width 548 height 89
click at [452, 453] on textarea "**********" at bounding box center [521, 469] width 548 height 89
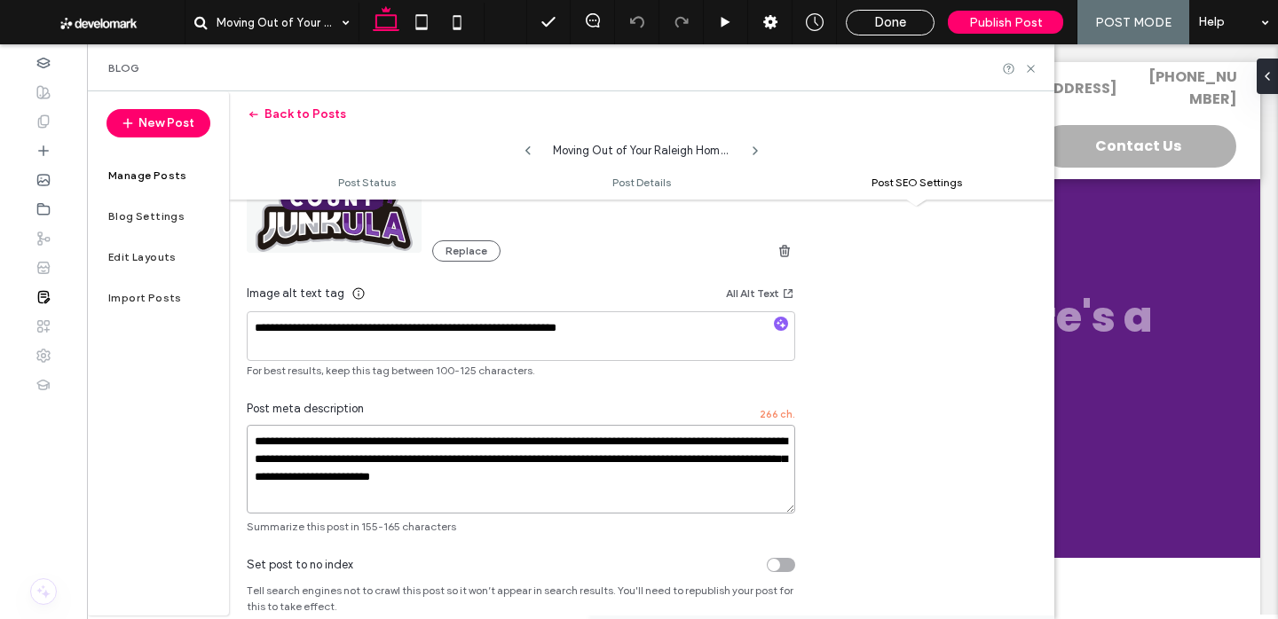
paste textarea
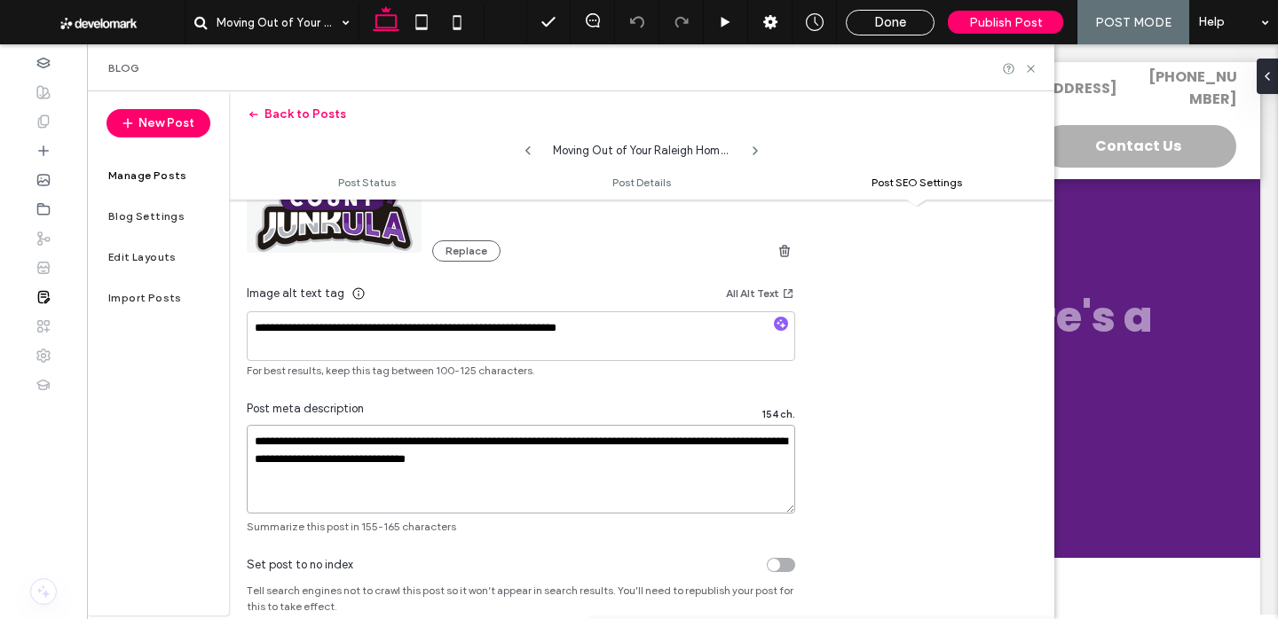
type textarea "**********"
click at [587, 378] on span "For best results, keep this tag between 100-125 characters." at bounding box center [521, 371] width 548 height 16
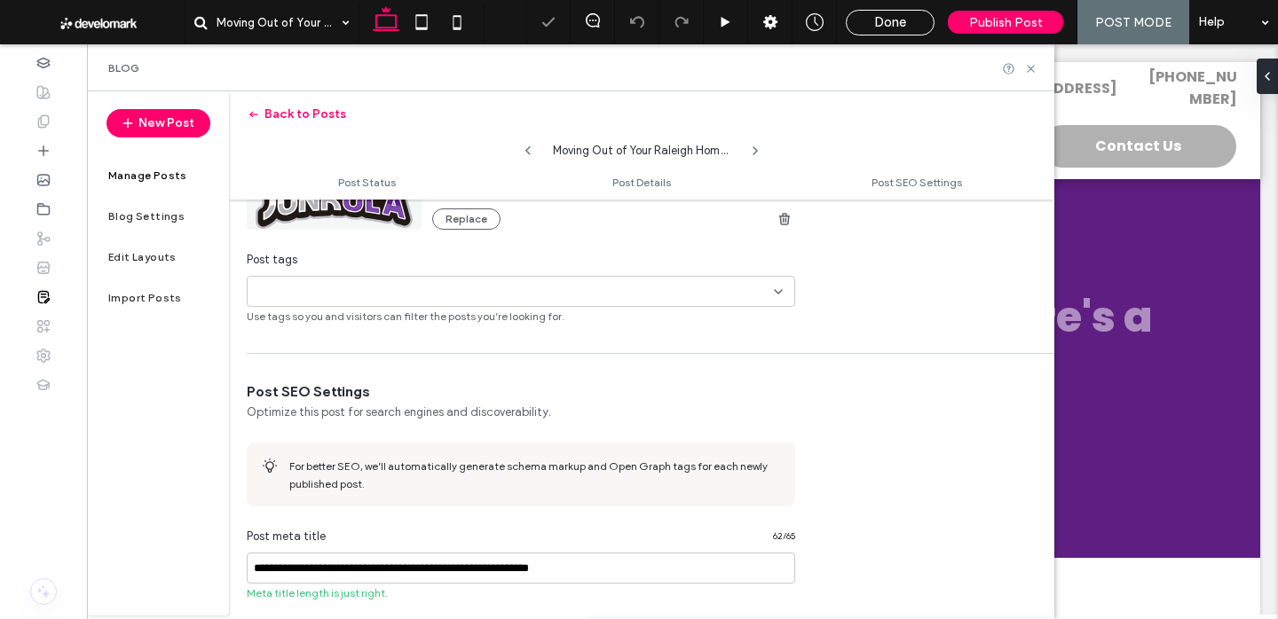
scroll to position [0, 0]
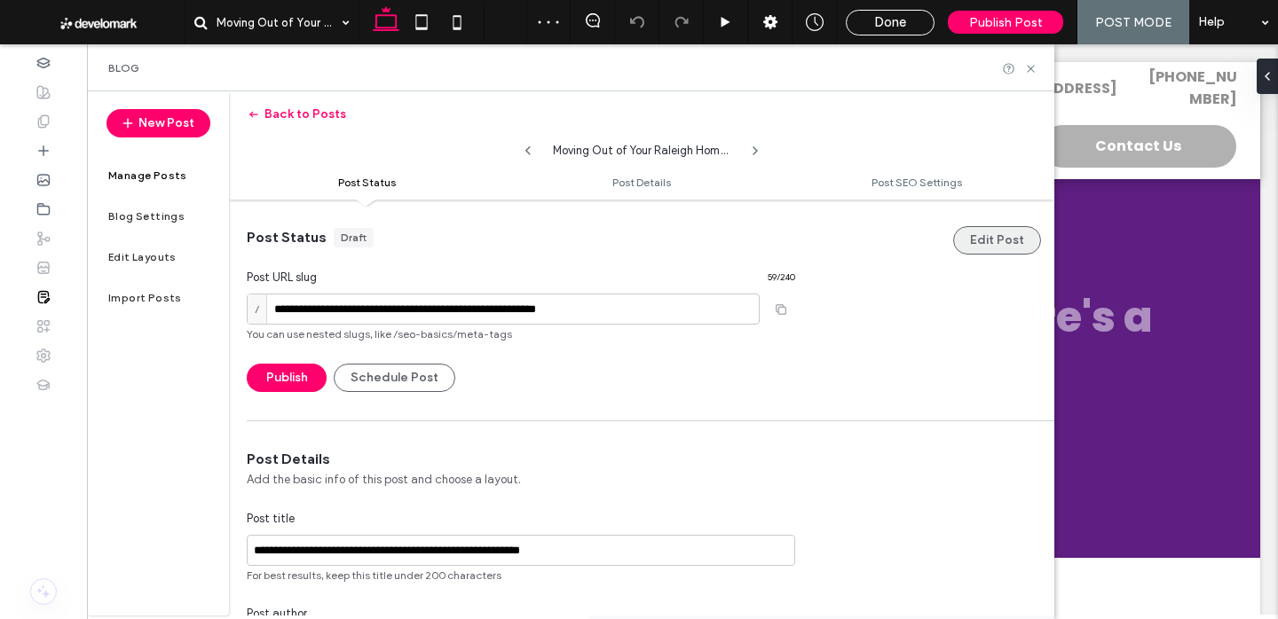
click at [964, 250] on button "Edit Post" at bounding box center [997, 240] width 88 height 28
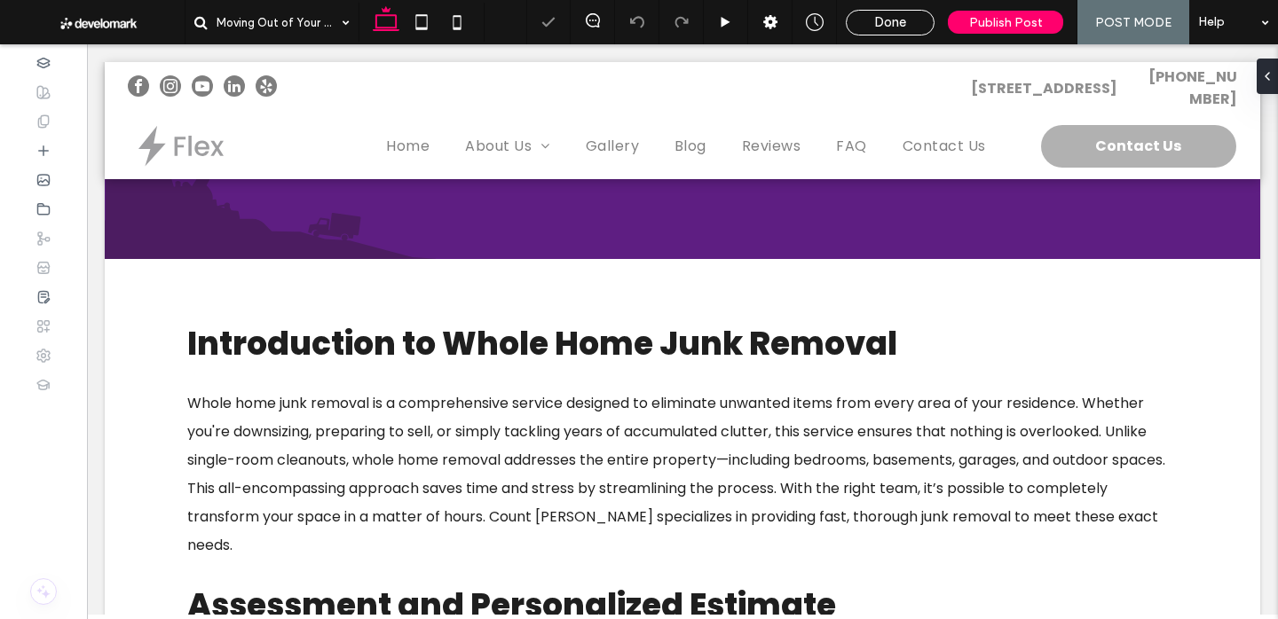
scroll to position [319, 0]
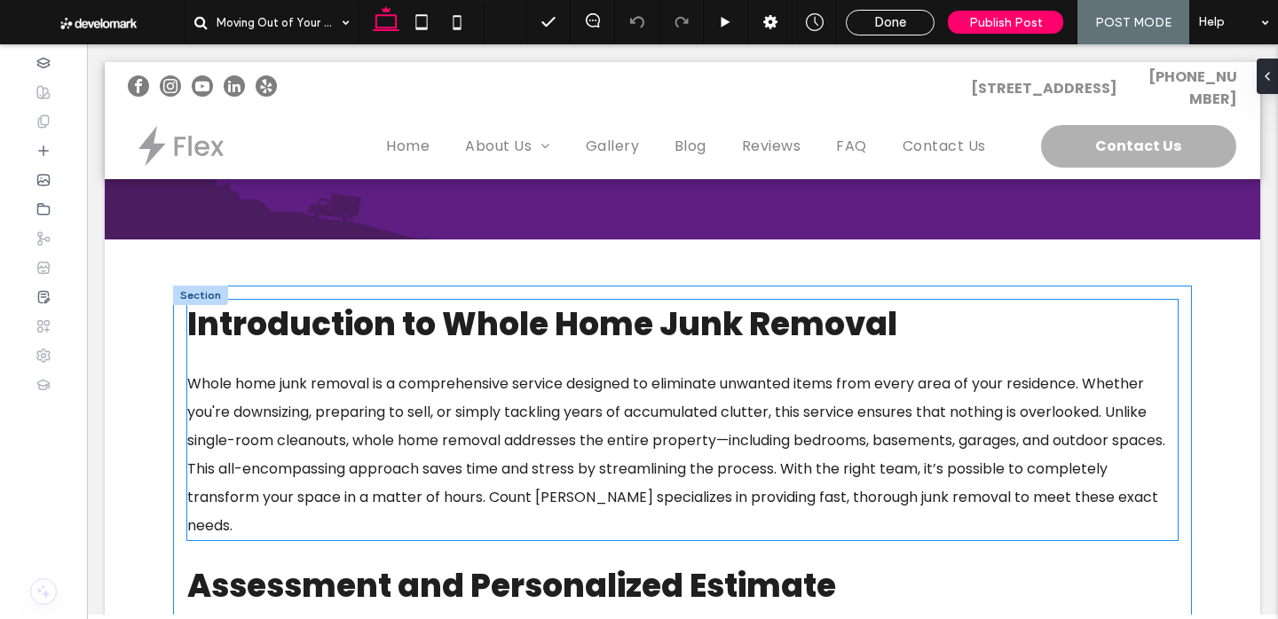
click at [543, 336] on span "Introduction to Whole Home Junk Removal" at bounding box center [542, 324] width 710 height 45
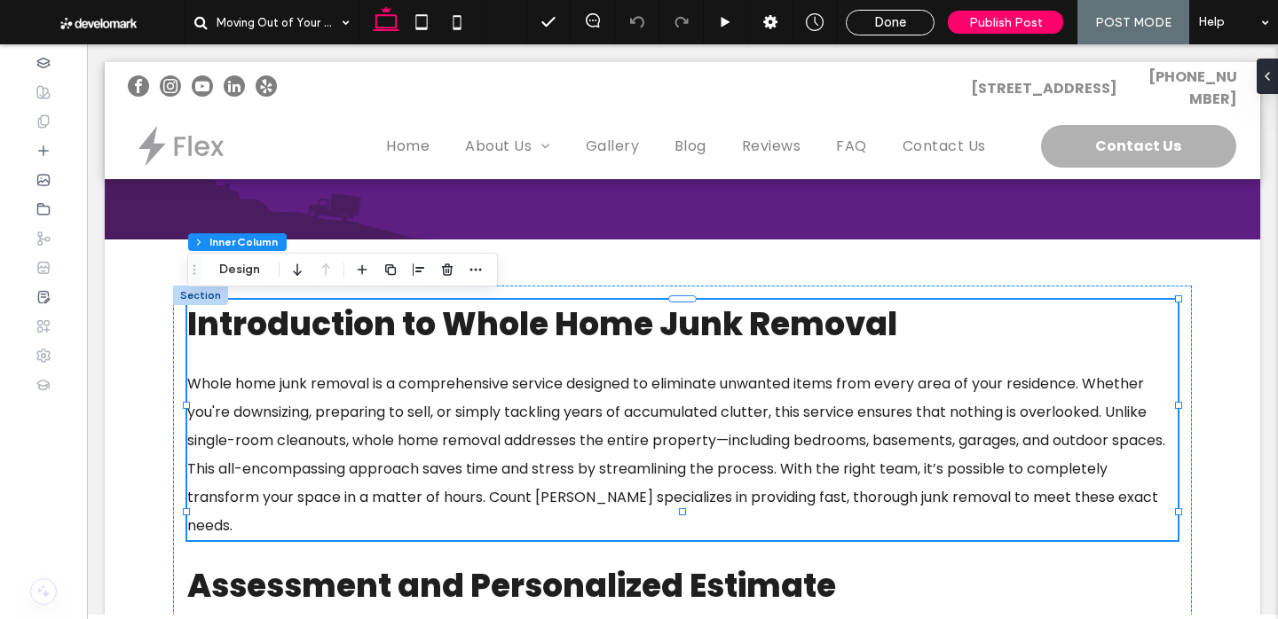
click at [542, 326] on span "Introduction to Whole Home Junk Removal" at bounding box center [542, 324] width 710 height 45
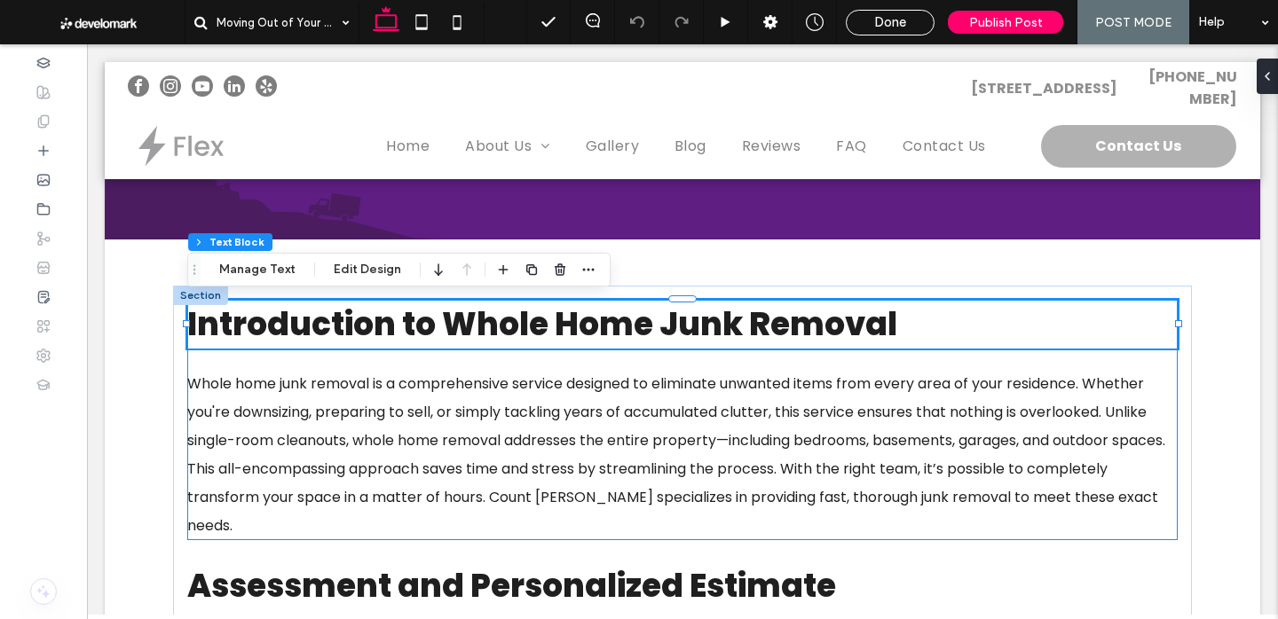
click at [542, 326] on span "Introduction to Whole Home Junk Removal" at bounding box center [542, 324] width 710 height 45
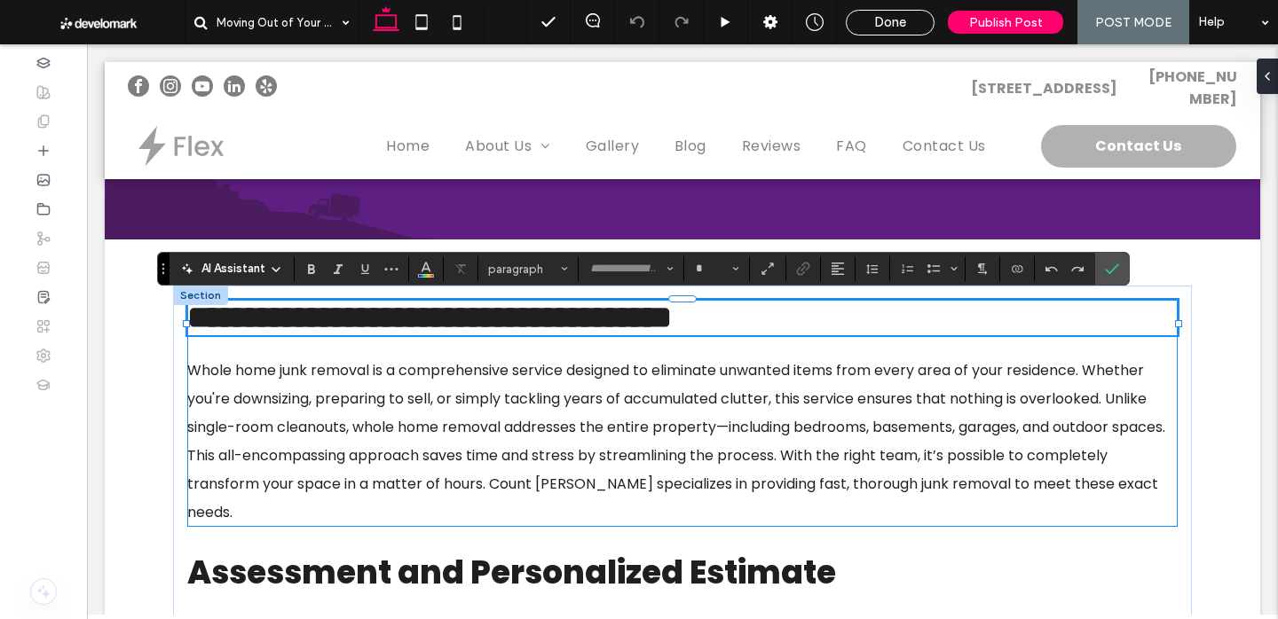
type input "*******"
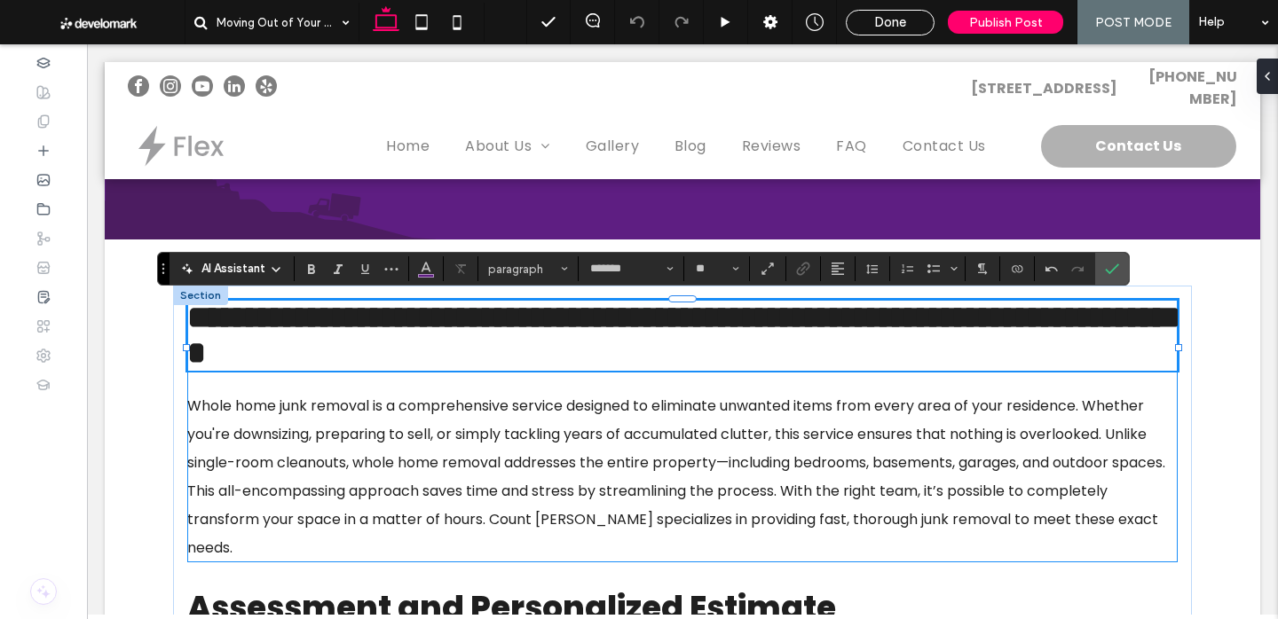
type input "**"
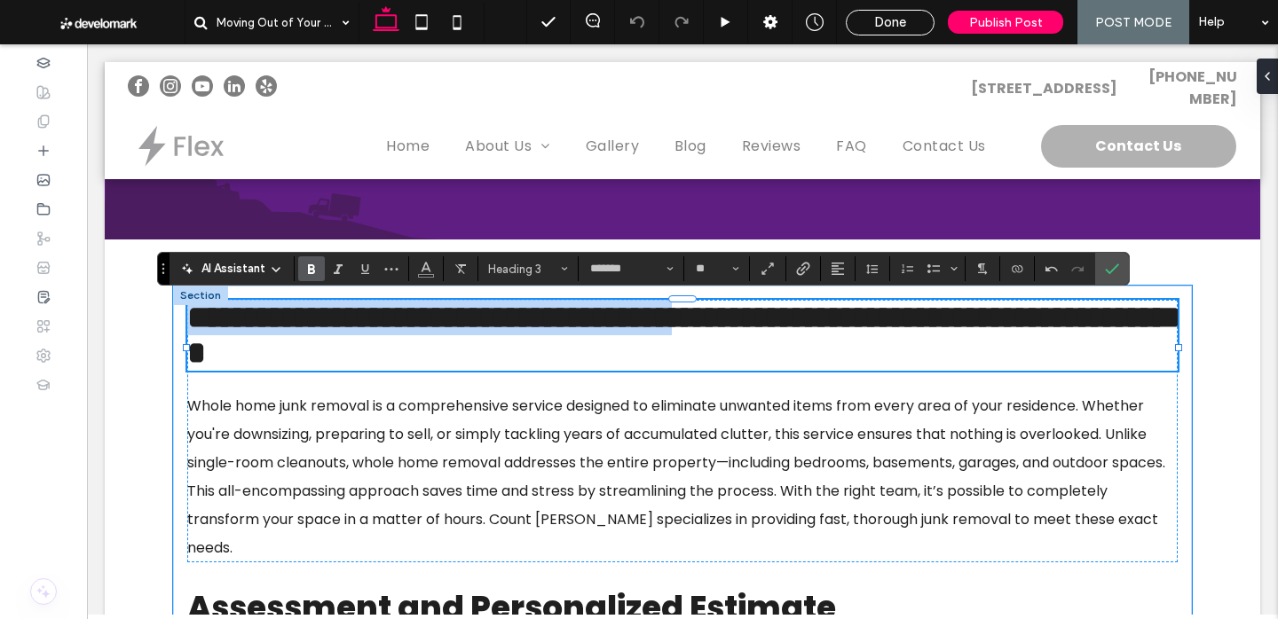
drag, startPoint x: 900, startPoint y: 327, endPoint x: 179, endPoint y: 306, distance: 720.9
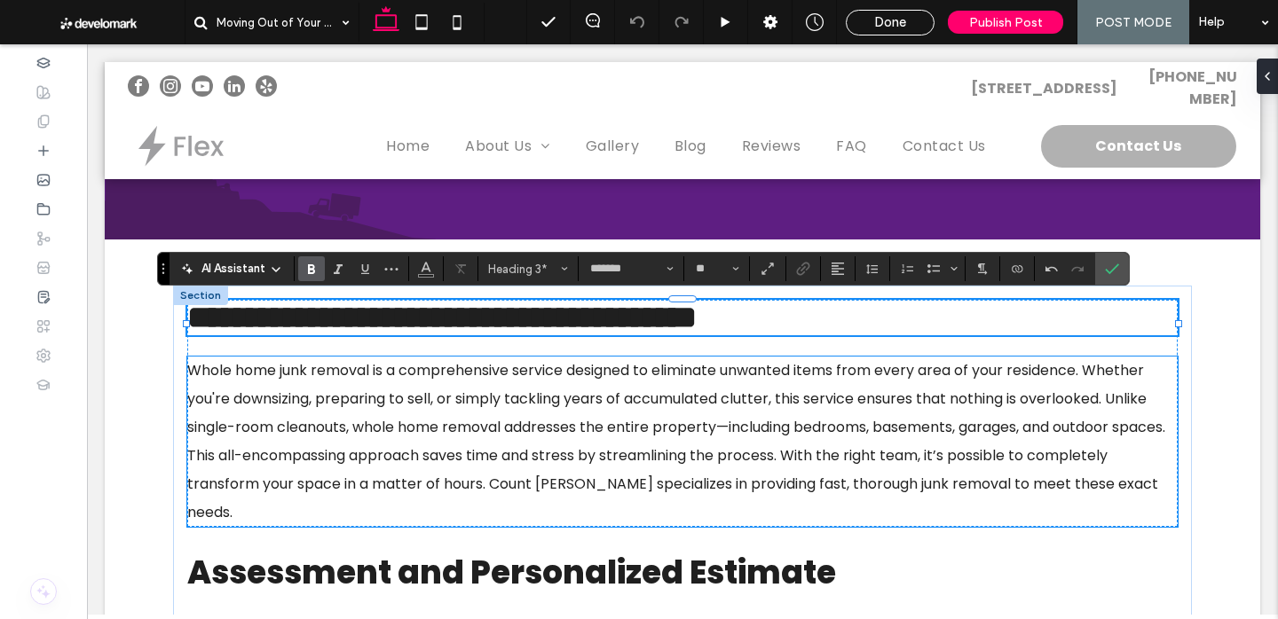
click at [536, 443] on span "Whole home junk removal is a comprehensive service designed to eliminate unwant…" at bounding box center [676, 441] width 978 height 162
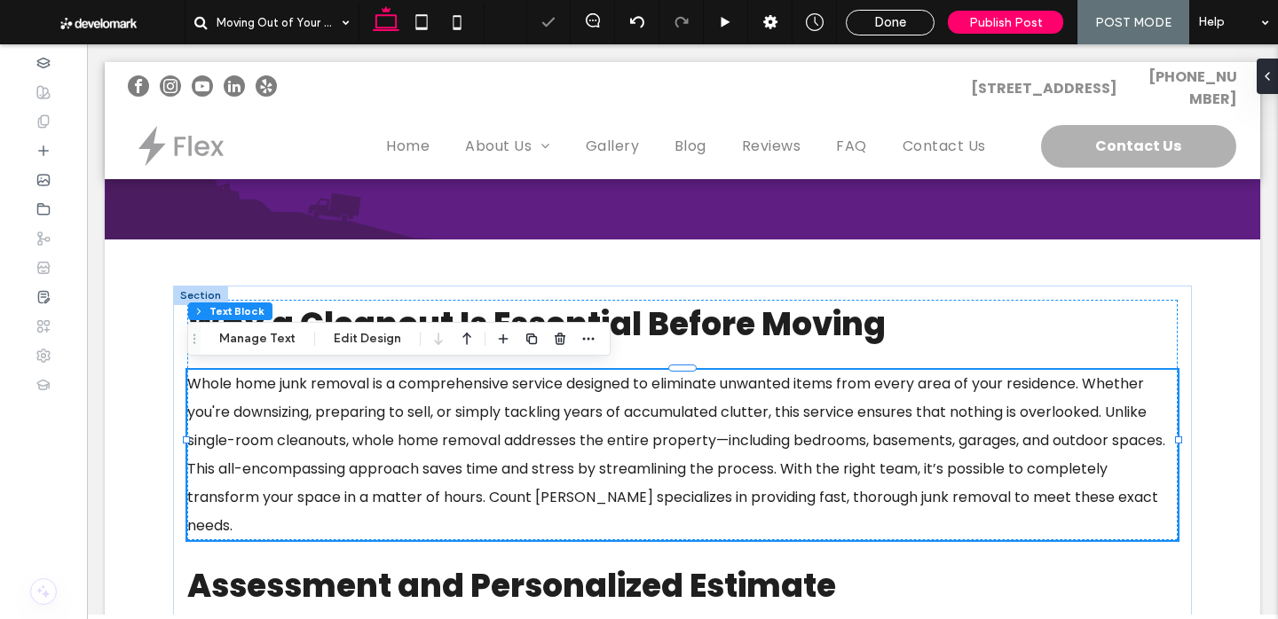
click at [536, 443] on span "Whole home junk removal is a comprehensive service designed to eliminate unwant…" at bounding box center [676, 455] width 978 height 162
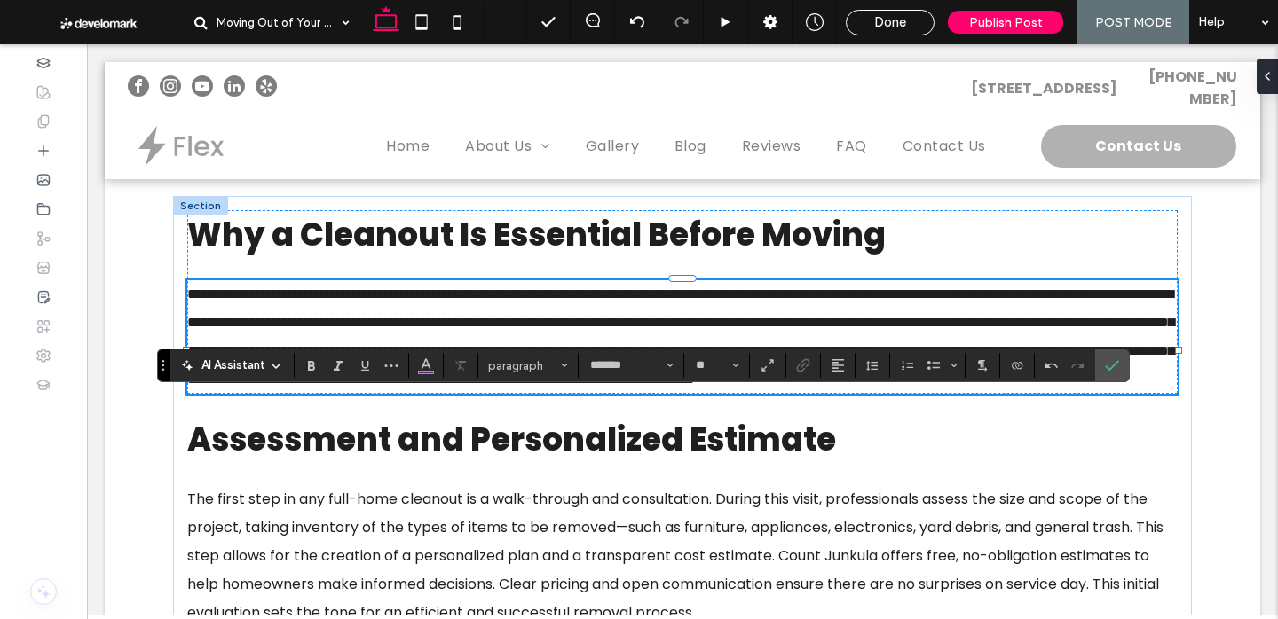
scroll to position [424, 0]
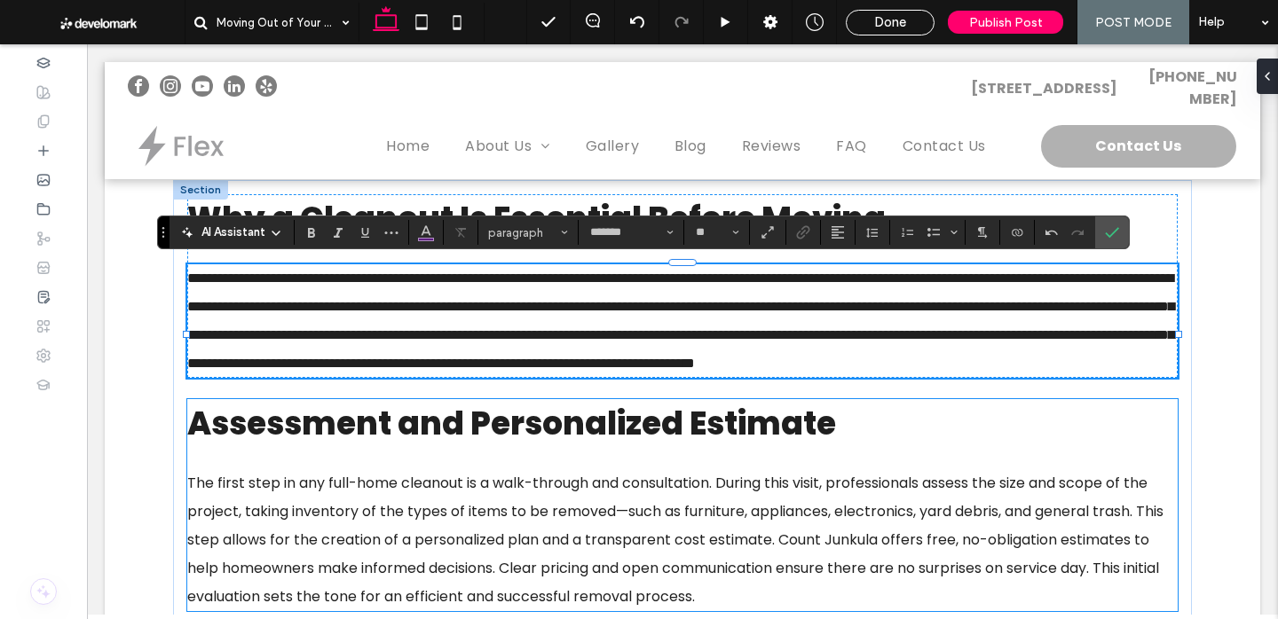
click at [824, 446] on span "Assessment and Personalized Estimate" at bounding box center [511, 423] width 649 height 45
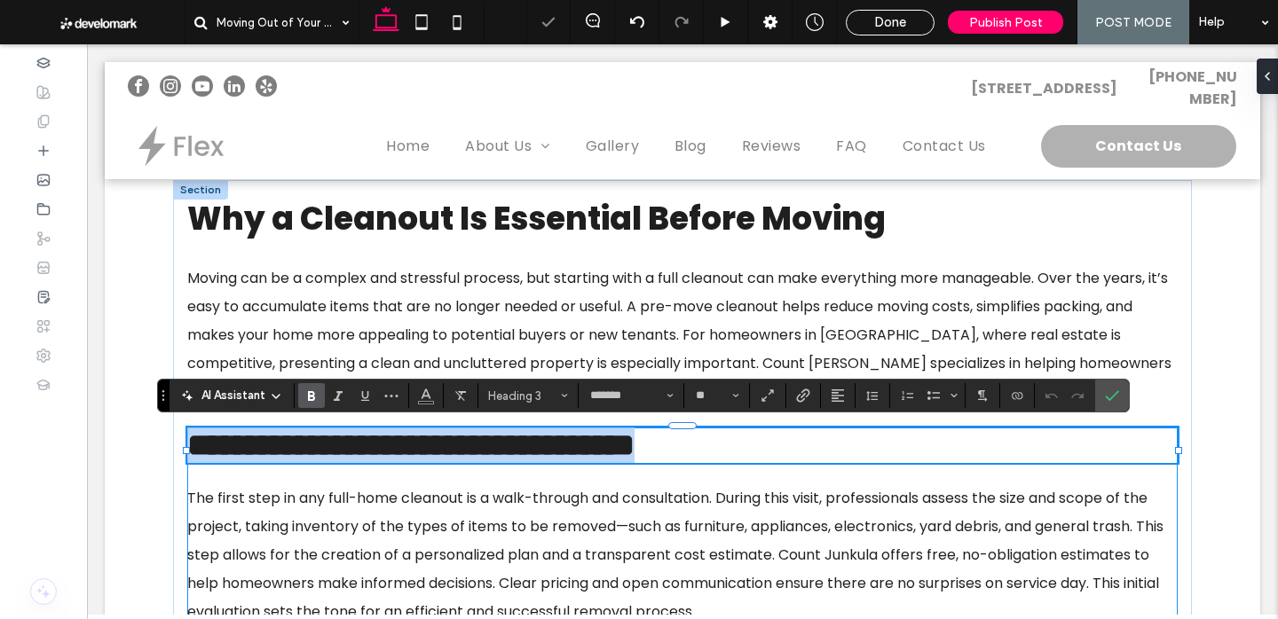
click at [860, 449] on h3 "**********" at bounding box center [682, 446] width 990 height 36
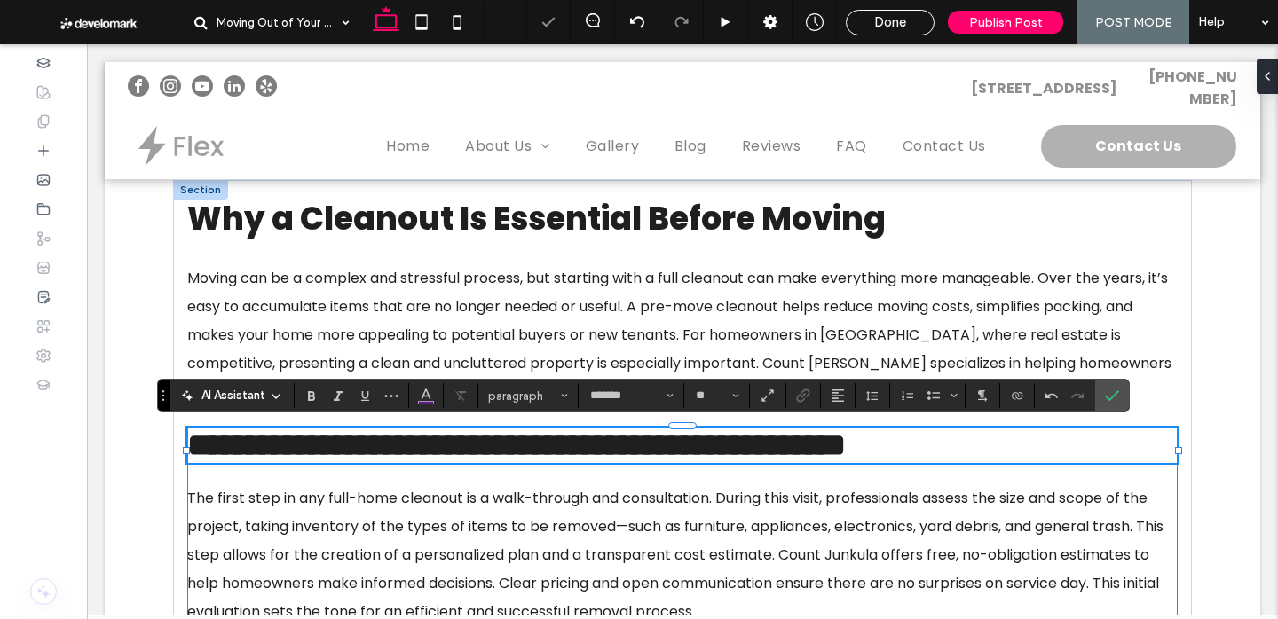
type input "**"
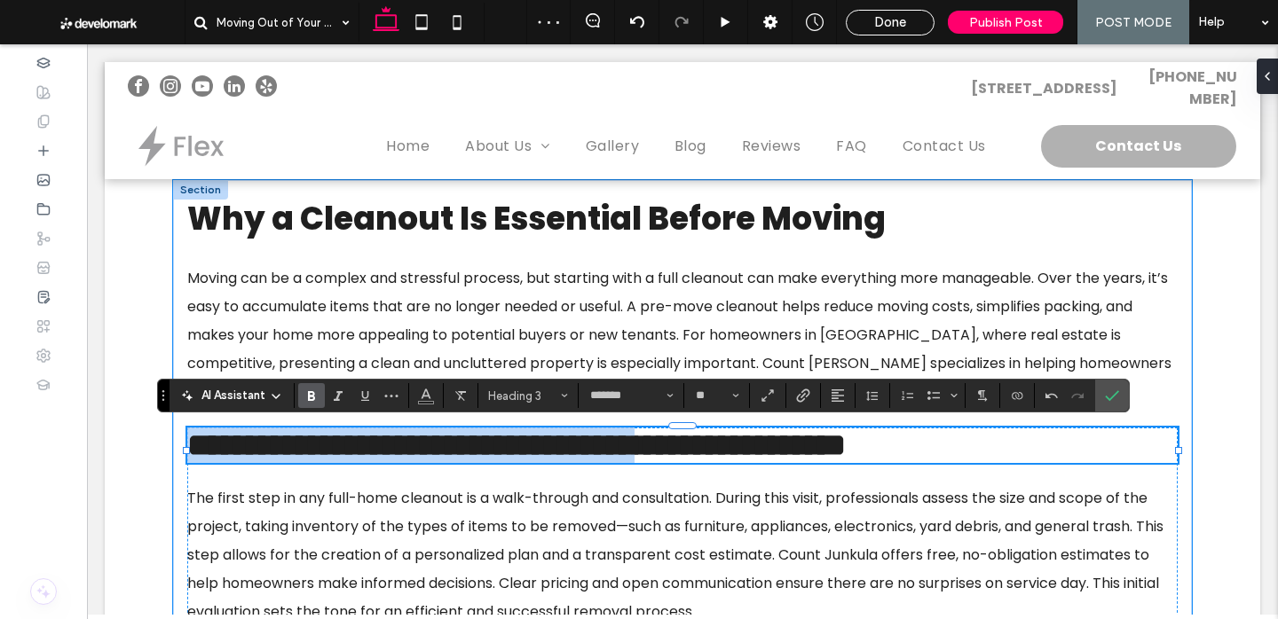
drag, startPoint x: 838, startPoint y: 453, endPoint x: 178, endPoint y: 415, distance: 661.4
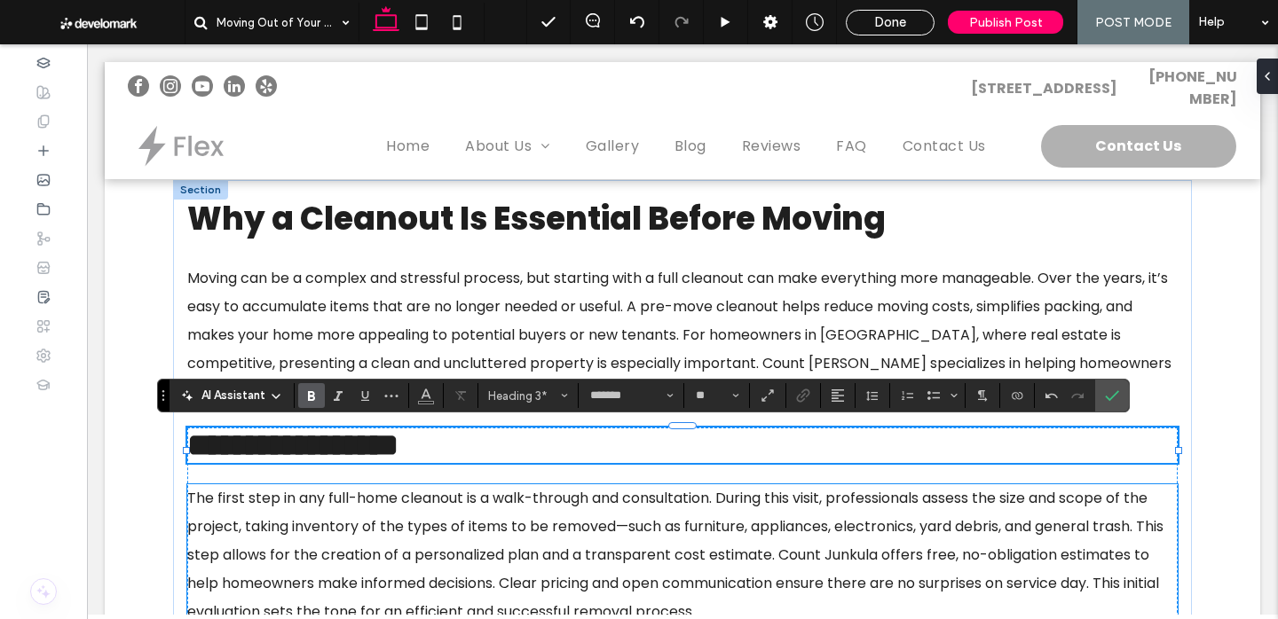
click at [398, 533] on span "The first step in any full-home cleanout is a walk-through and consultation. Du…" at bounding box center [675, 555] width 976 height 134
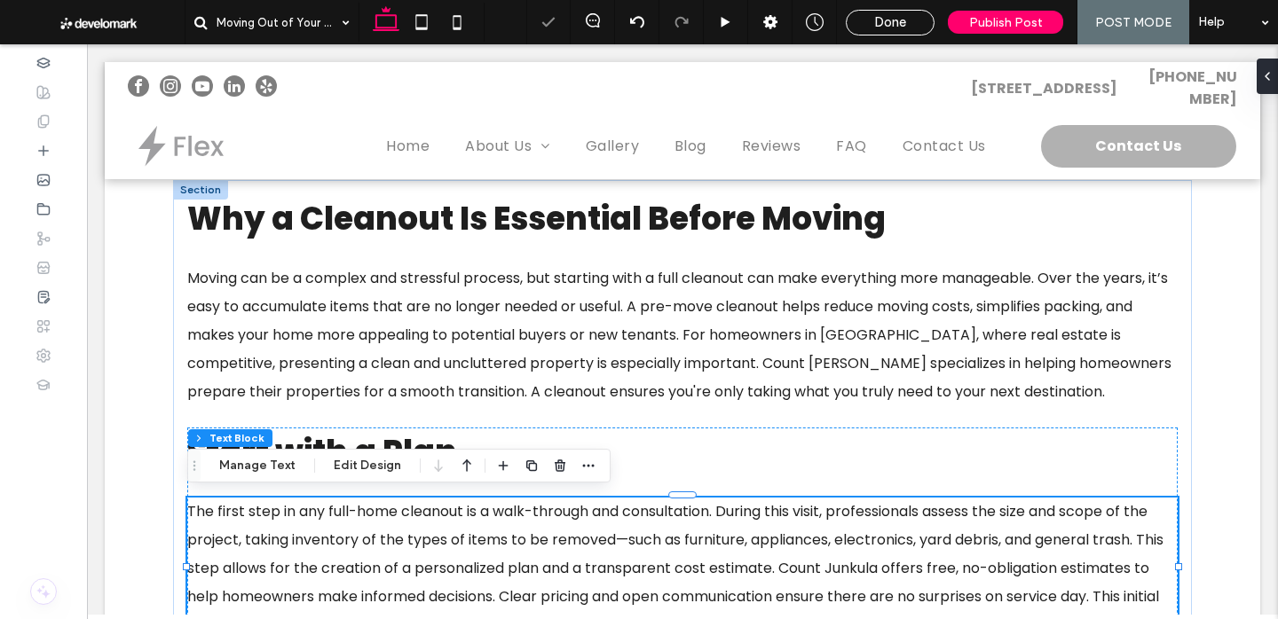
click at [398, 533] on span "The first step in any full-home cleanout is a walk-through and consultation. Du…" at bounding box center [675, 568] width 976 height 134
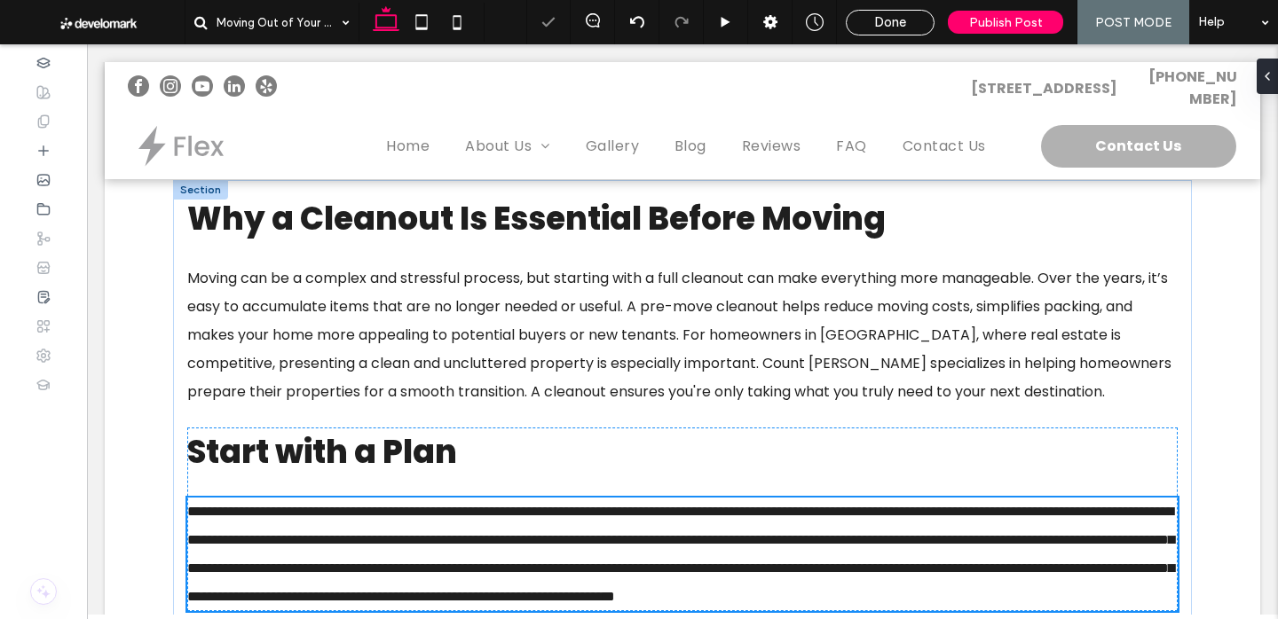
type input "*******"
type input "**"
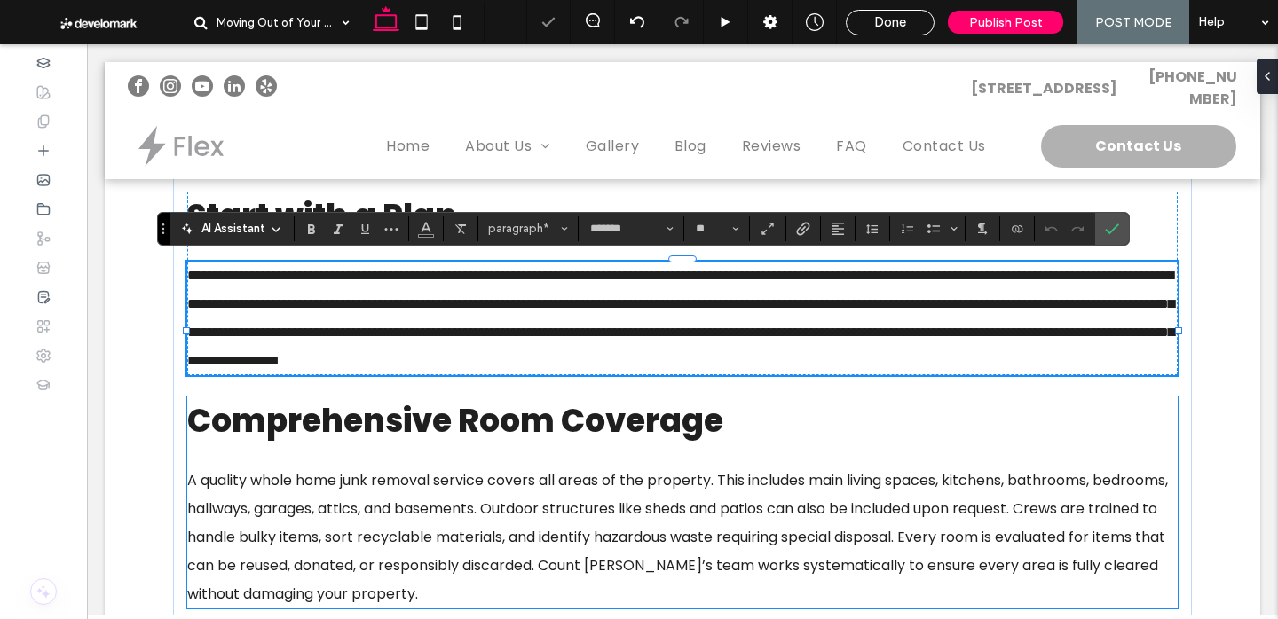
scroll to position [0, 0]
click at [739, 446] on h3 "Comprehensive Room Coverage" at bounding box center [682, 421] width 990 height 49
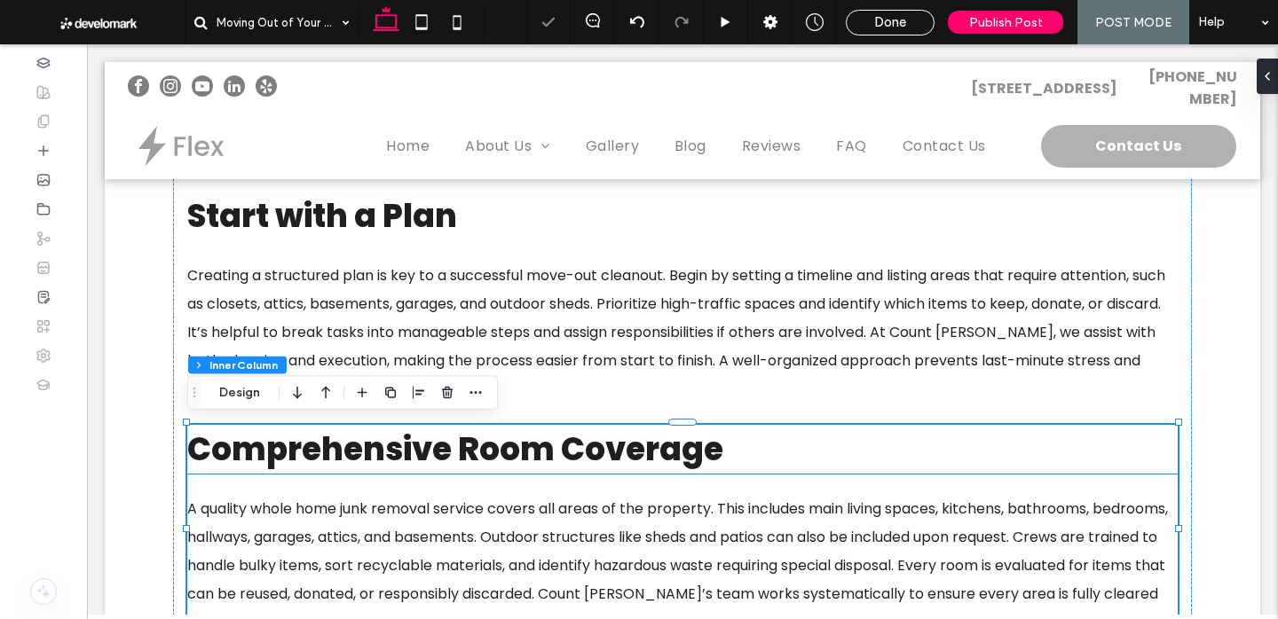
click at [803, 441] on h3 "Comprehensive Room Coverage" at bounding box center [682, 449] width 990 height 49
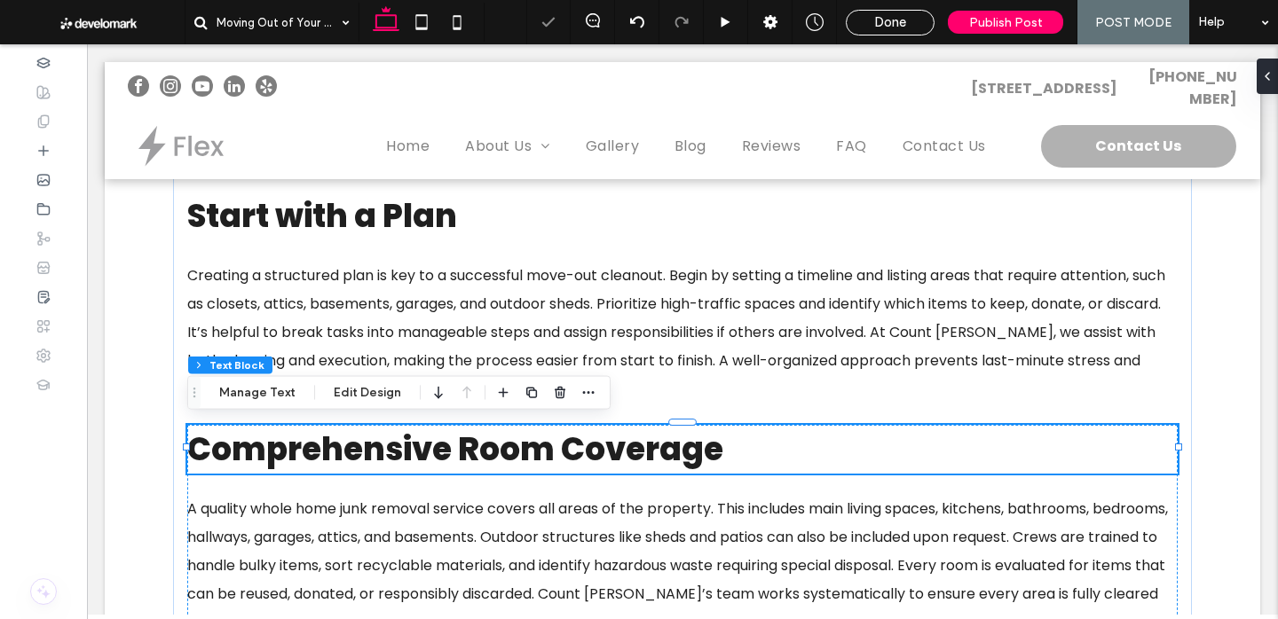
click at [803, 441] on h3 "Comprehensive Room Coverage" at bounding box center [682, 449] width 990 height 49
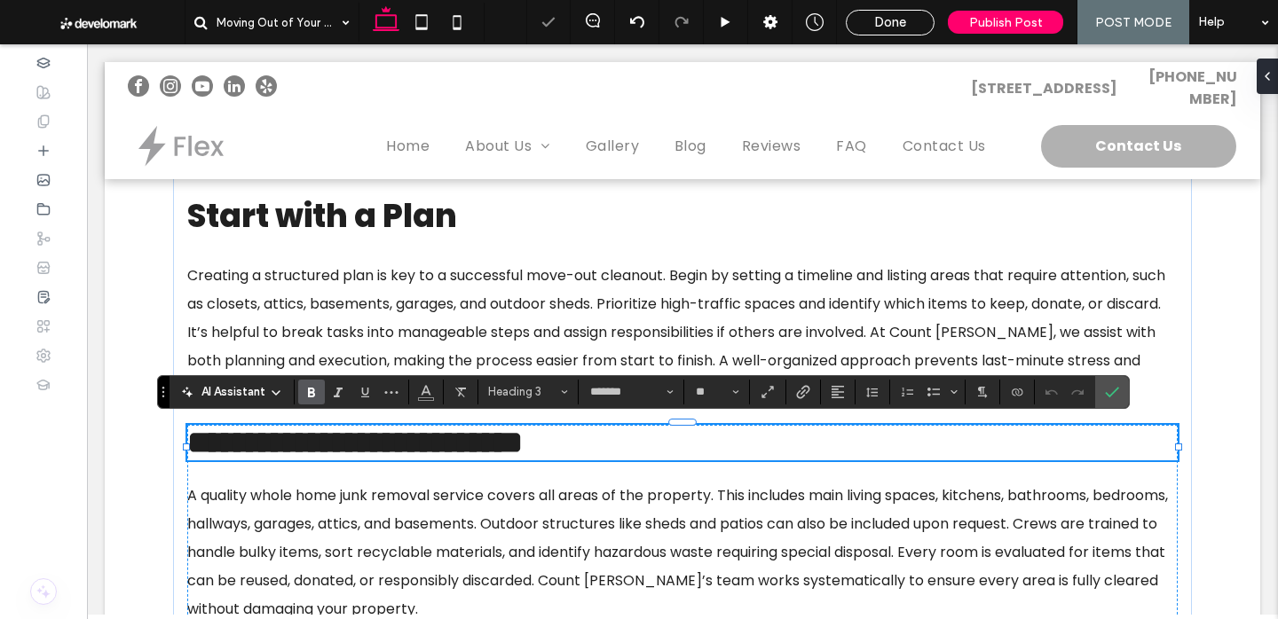
click at [786, 445] on h3 "**********" at bounding box center [682, 443] width 990 height 36
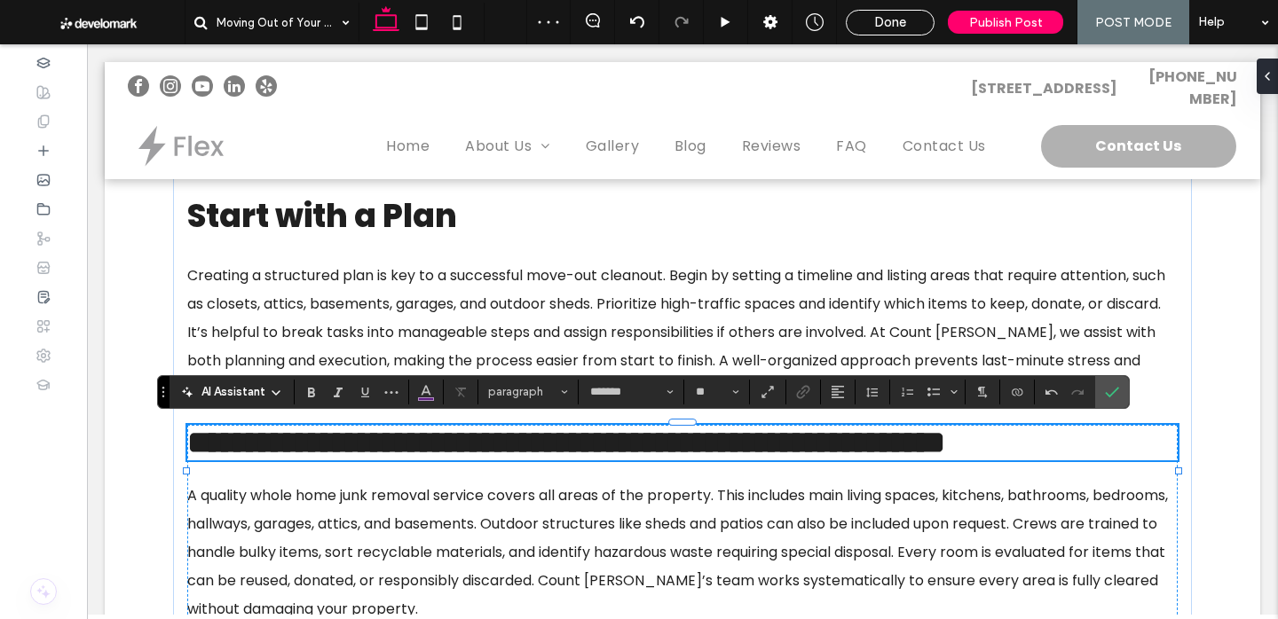
type input "**"
drag, startPoint x: 718, startPoint y: 444, endPoint x: 195, endPoint y: 447, distance: 522.8
click at [195, 447] on span "**********" at bounding box center [354, 443] width 335 height 32
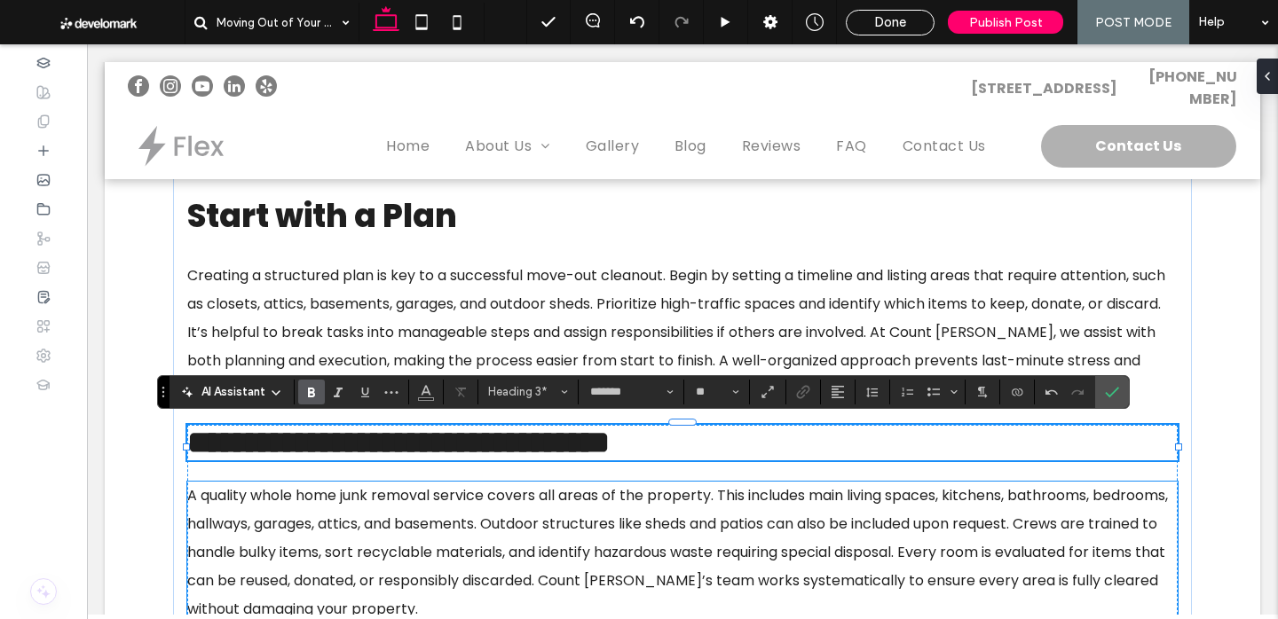
click at [567, 573] on p "A quality whole home junk removal service covers all areas of the property. Thi…" at bounding box center [682, 553] width 990 height 142
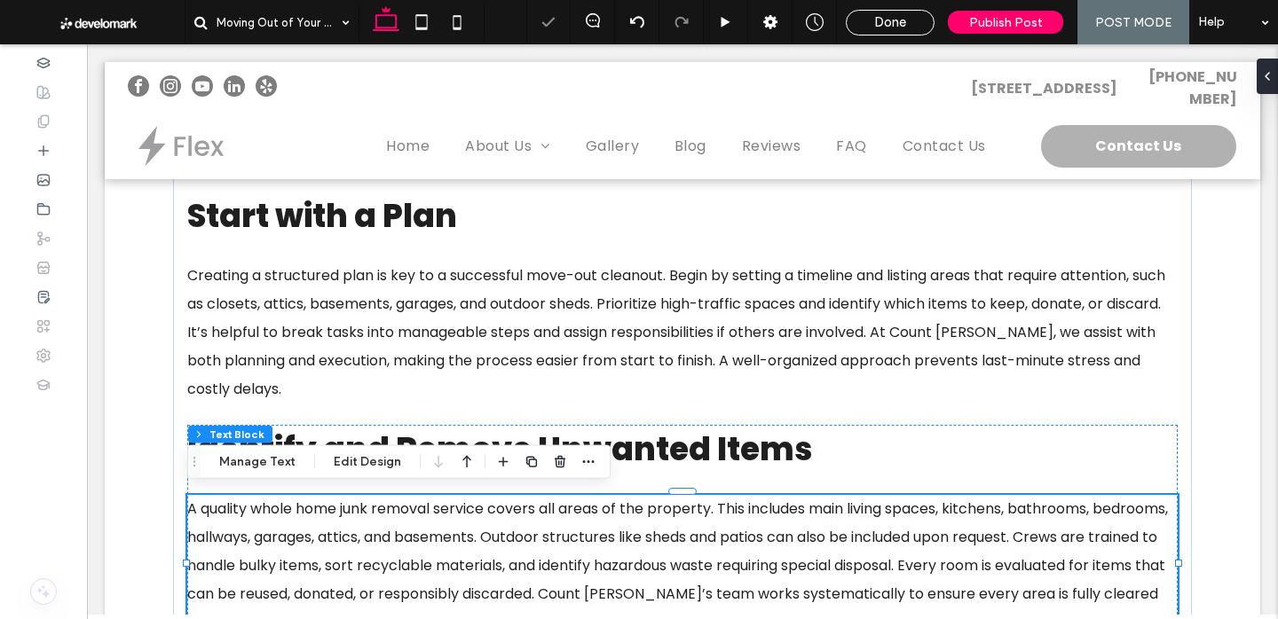
click at [567, 573] on p "A quality whole home junk removal service covers all areas of the property. Thi…" at bounding box center [682, 566] width 990 height 142
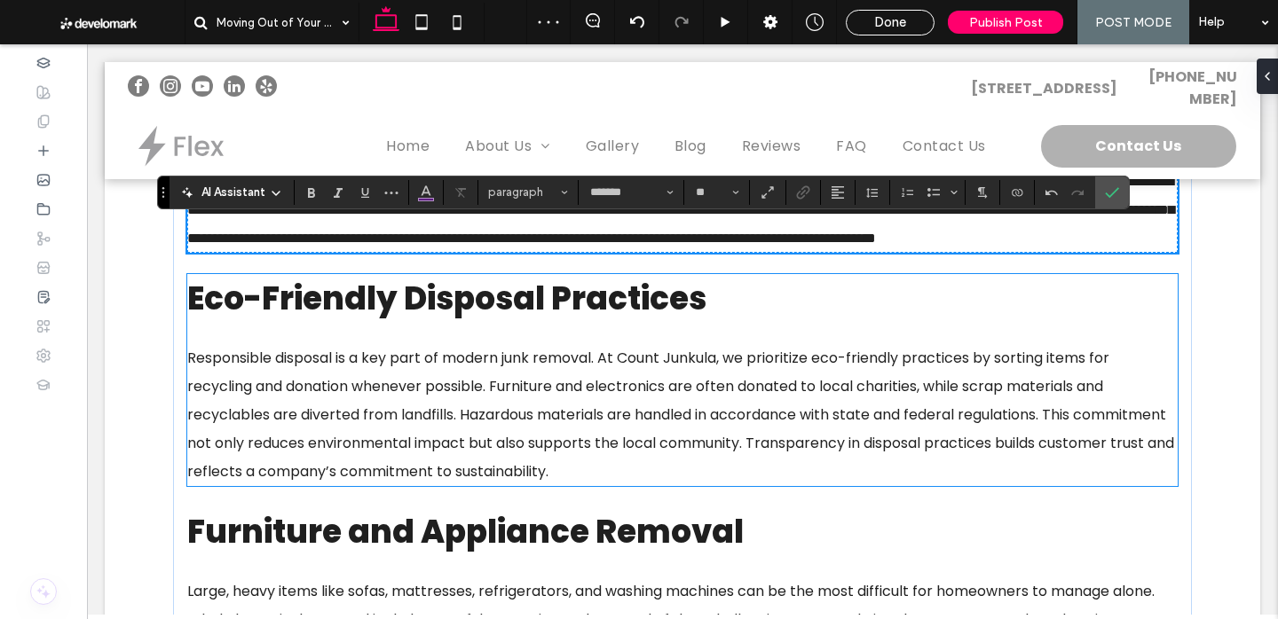
scroll to position [1012, 0]
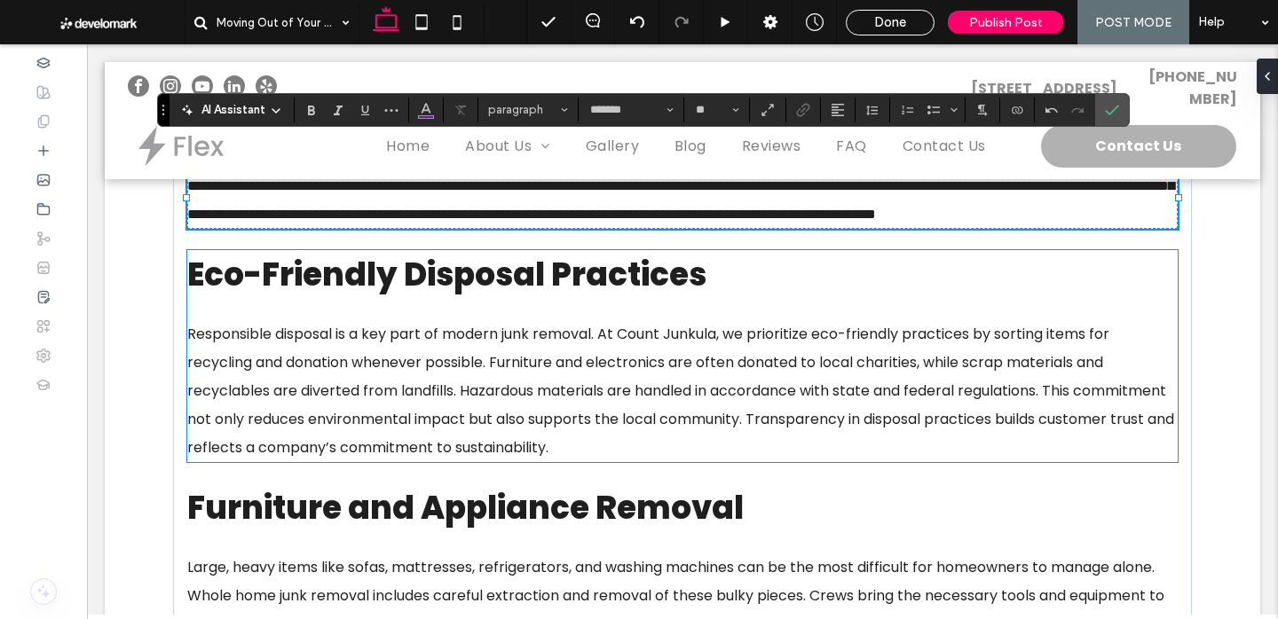
click at [744, 299] on h3 "Eco-Friendly Disposal Practices" at bounding box center [682, 274] width 990 height 49
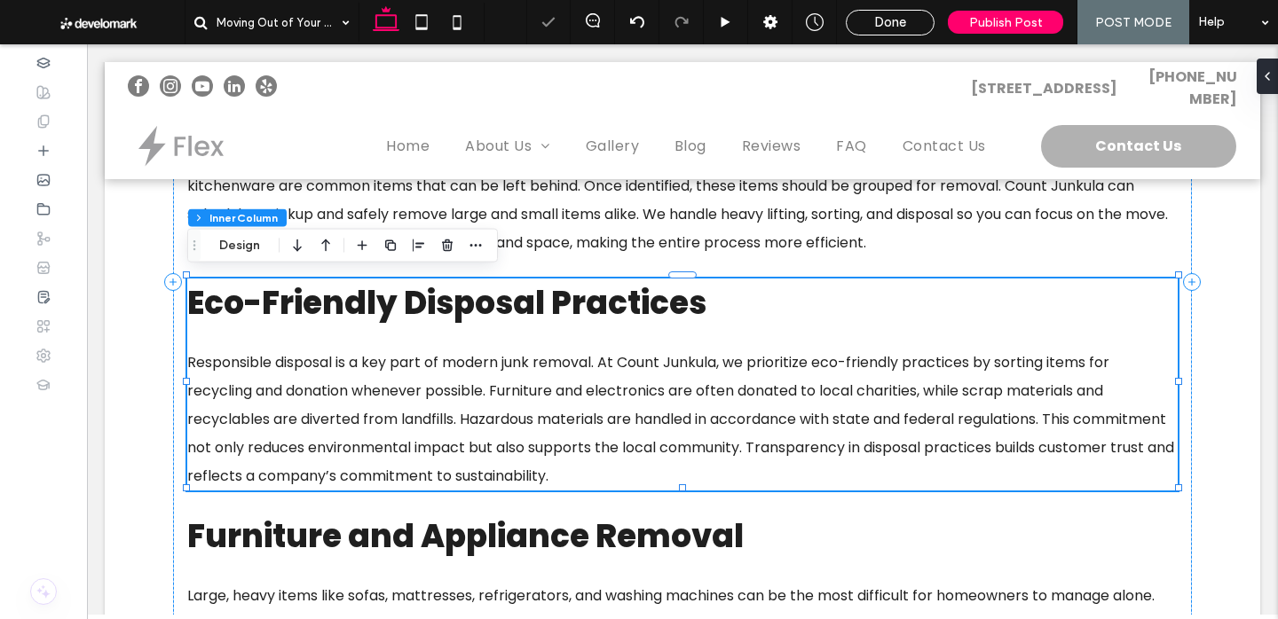
click at [744, 304] on h3 "Eco-Friendly Disposal Practices" at bounding box center [682, 303] width 990 height 49
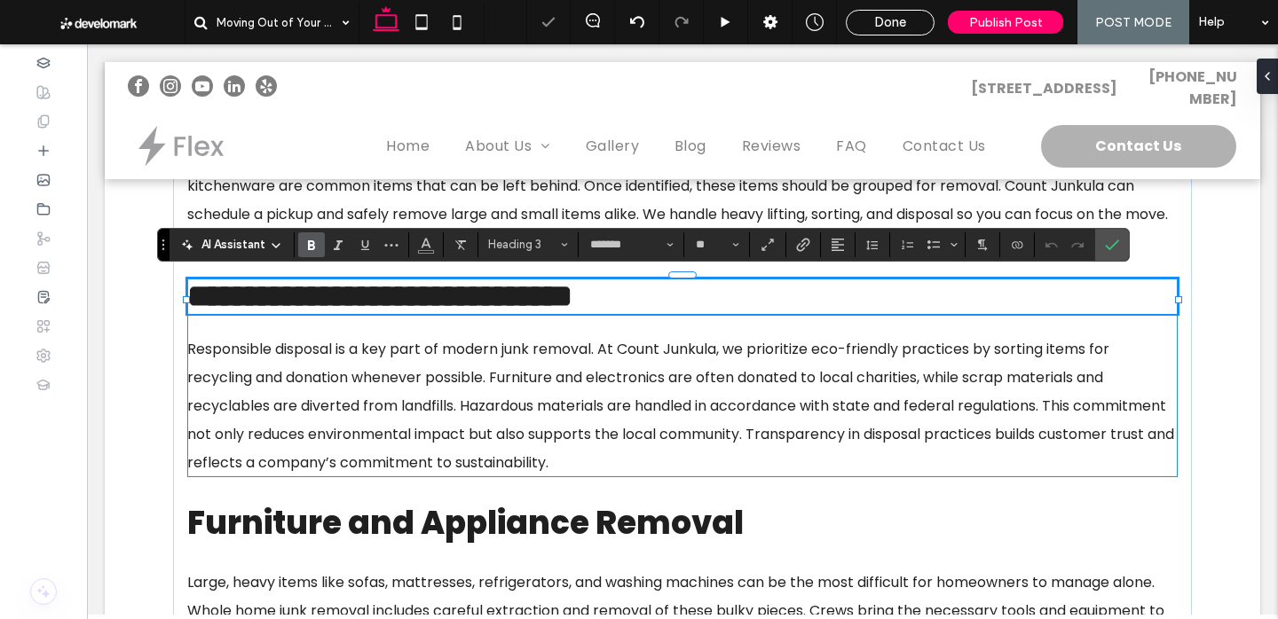
click at [744, 304] on h3 "**********" at bounding box center [682, 297] width 990 height 36
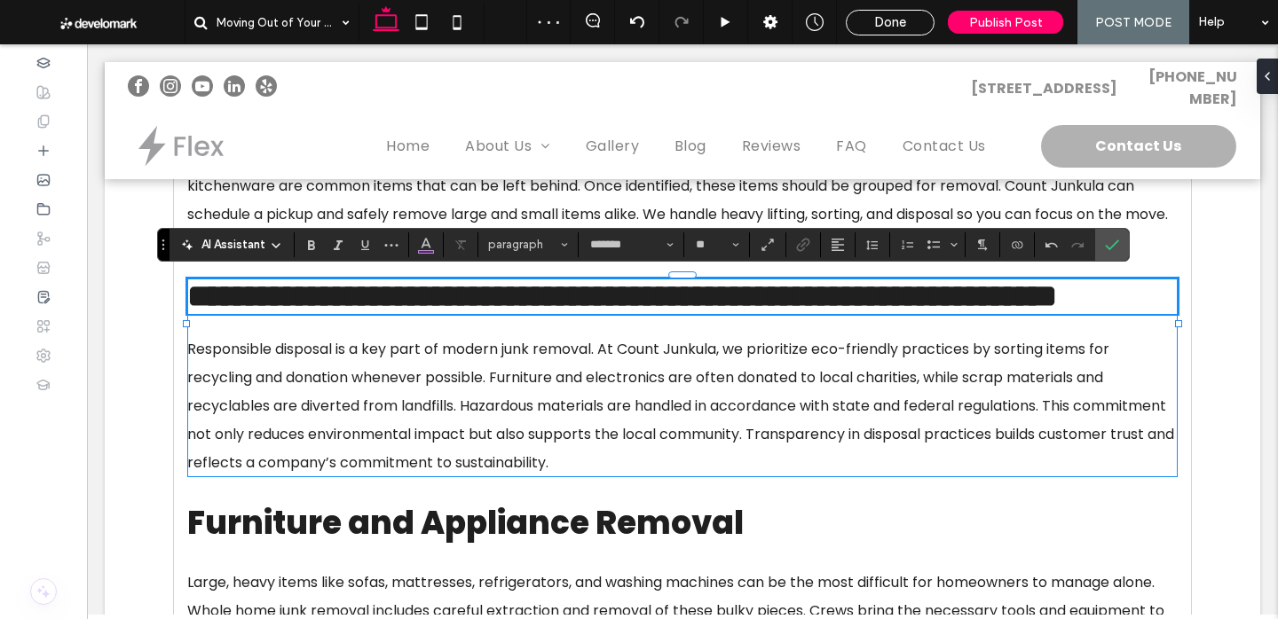
type input "**"
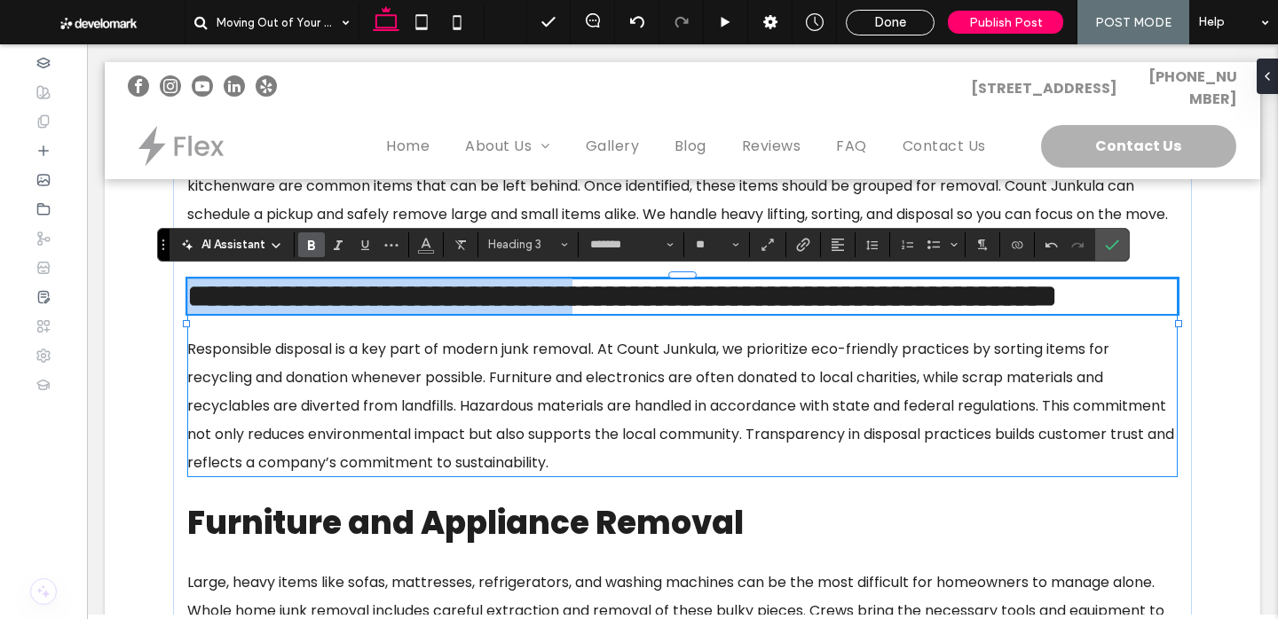
drag, startPoint x: 713, startPoint y: 297, endPoint x: 190, endPoint y: 287, distance: 522.8
click at [190, 287] on h3 "**********" at bounding box center [682, 297] width 990 height 36
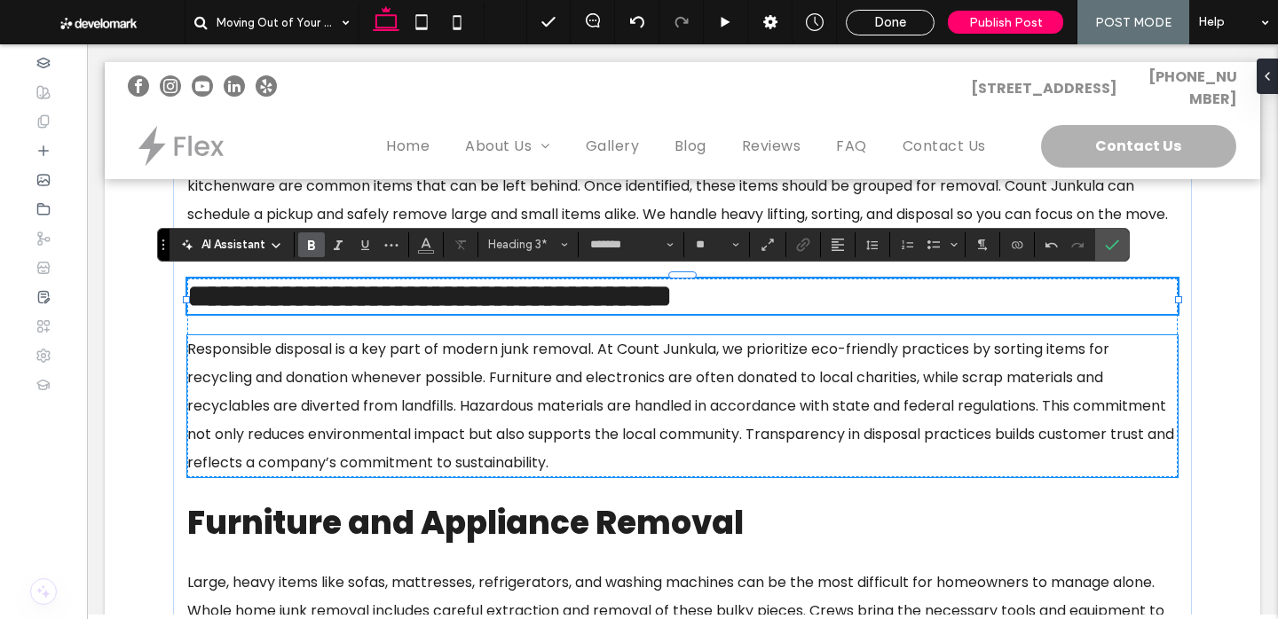
click at [473, 443] on span "Responsible disposal is a key part of modern junk removal. At Count Junkula, we…" at bounding box center [680, 406] width 987 height 134
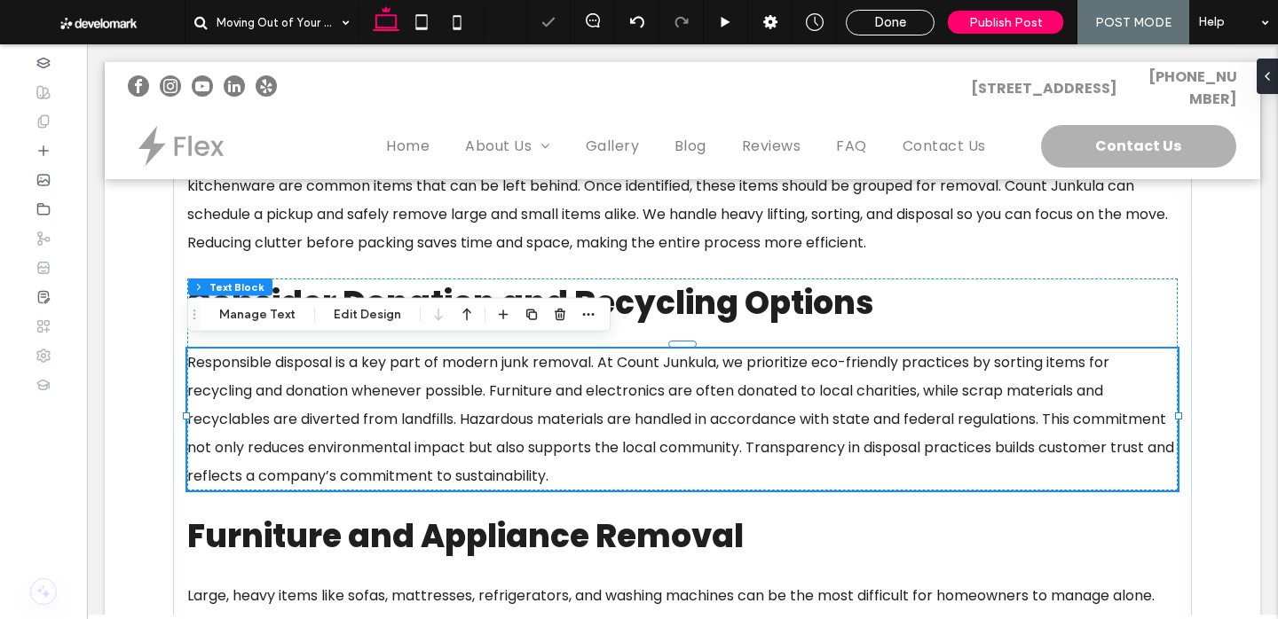
click at [473, 443] on span "Responsible disposal is a key part of modern junk removal. At Count Junkula, we…" at bounding box center [680, 419] width 987 height 134
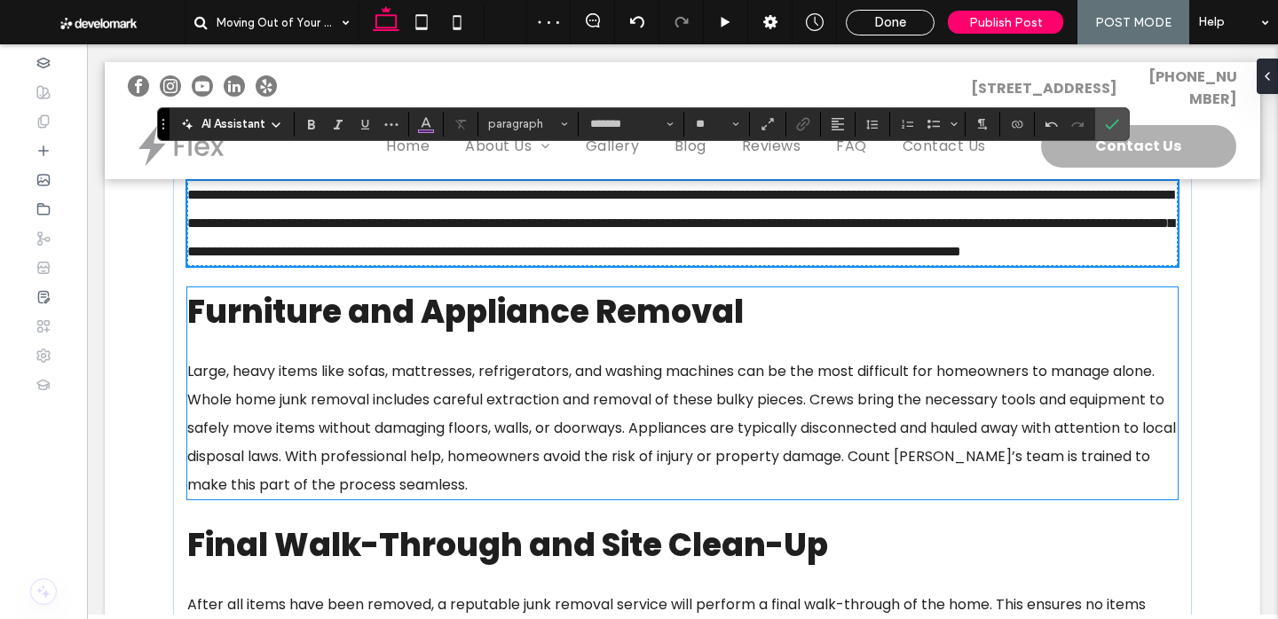
scroll to position [1216, 0]
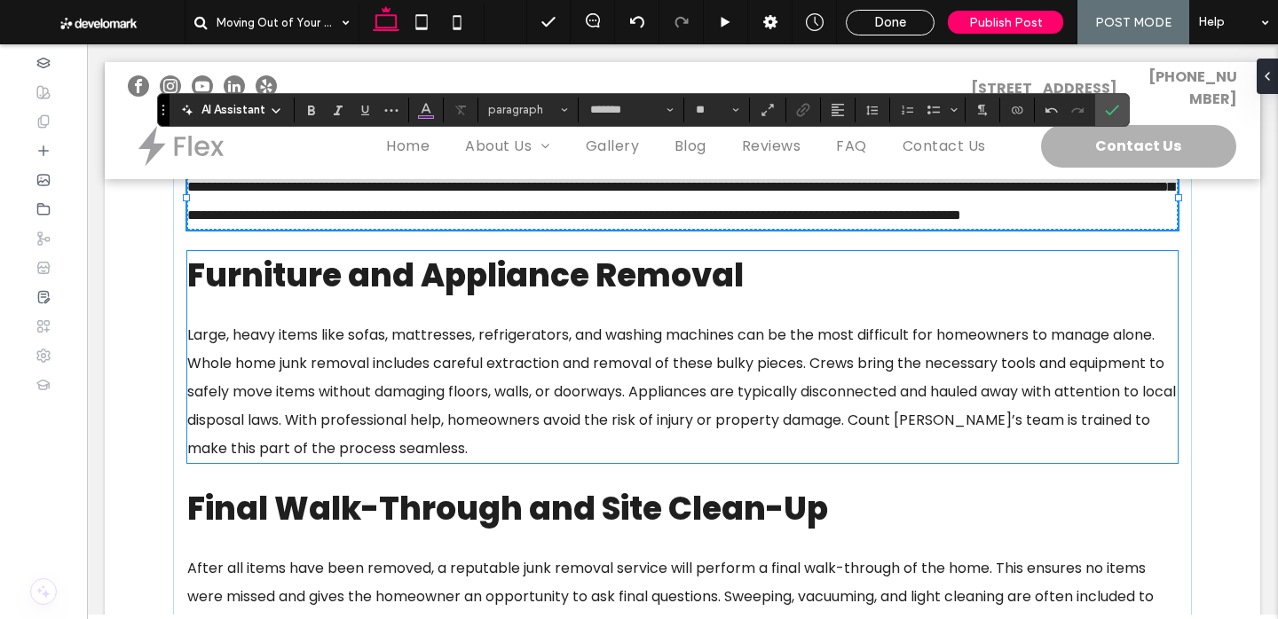
click at [643, 298] on span "Furniture and Appliance Removal" at bounding box center [465, 275] width 556 height 45
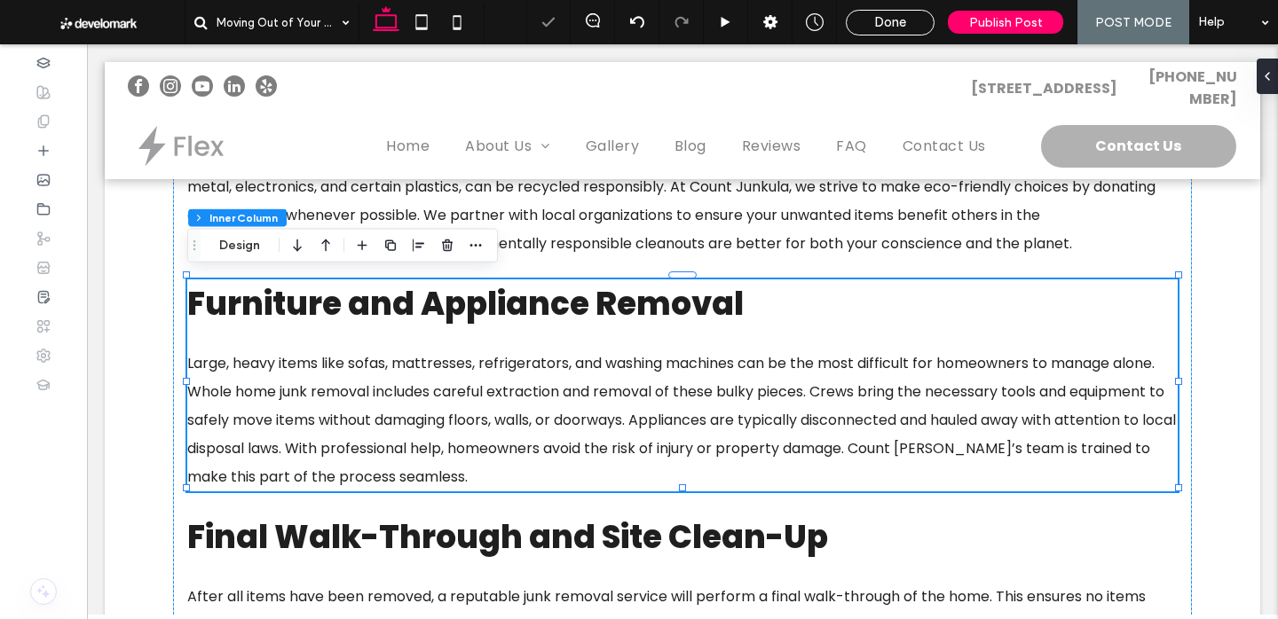
click at [643, 302] on span "Furniture and Appliance Removal" at bounding box center [465, 303] width 556 height 45
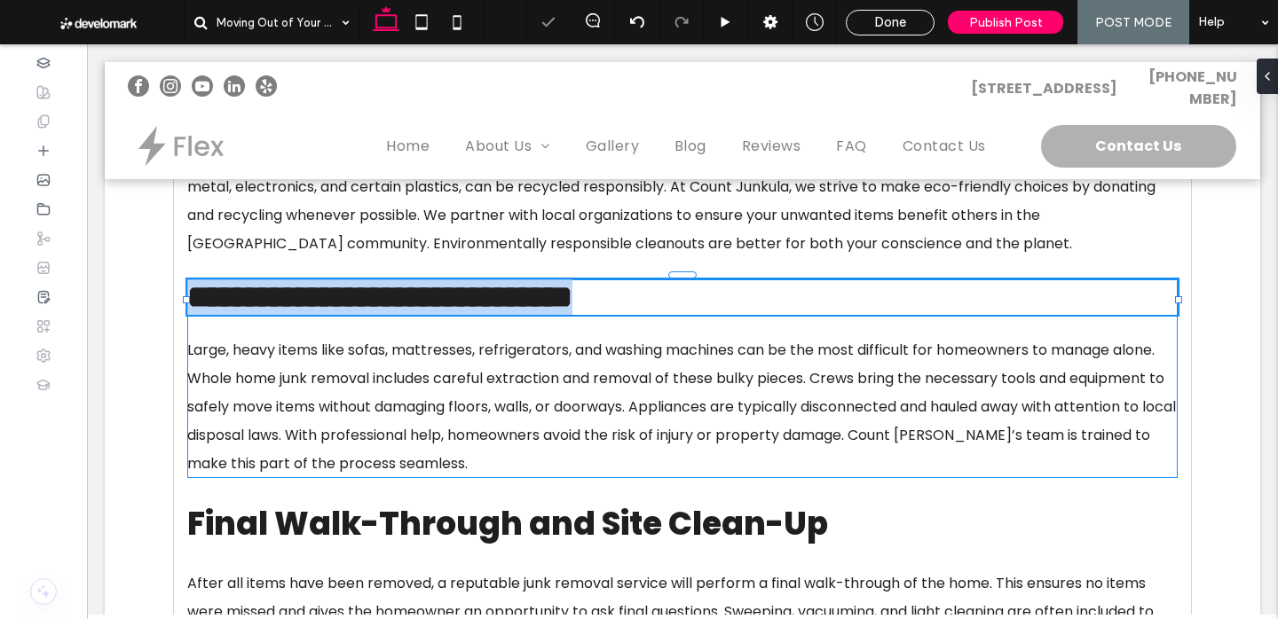
type input "*******"
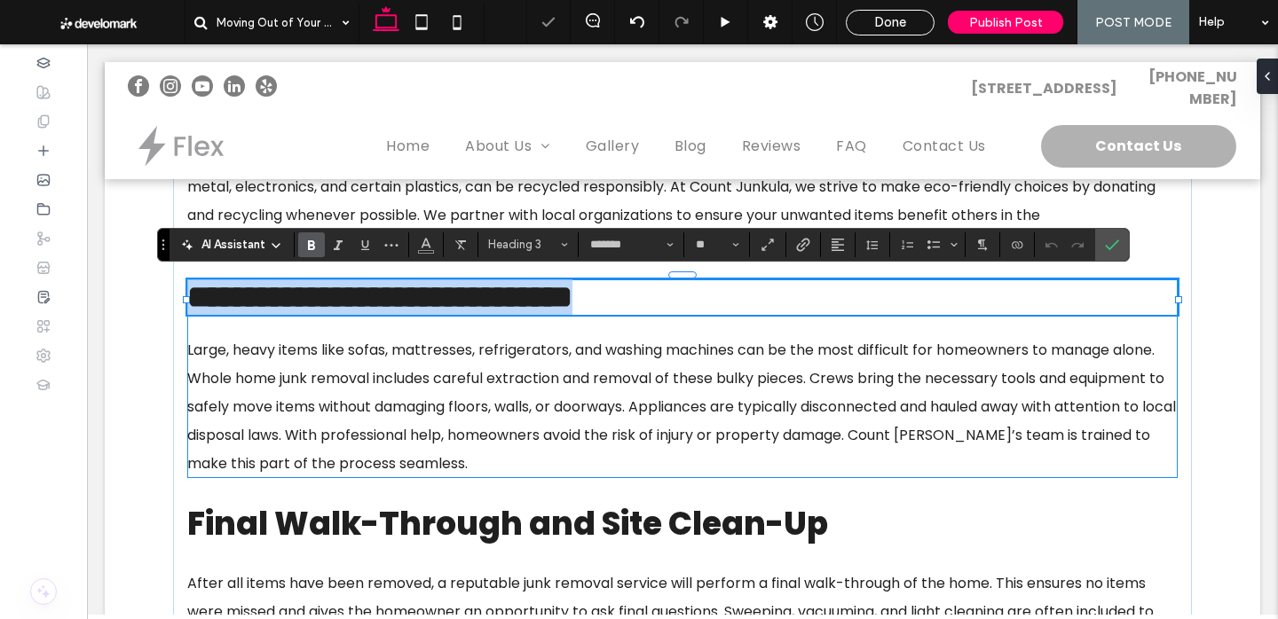
click at [819, 296] on h3 "**********" at bounding box center [682, 298] width 990 height 36
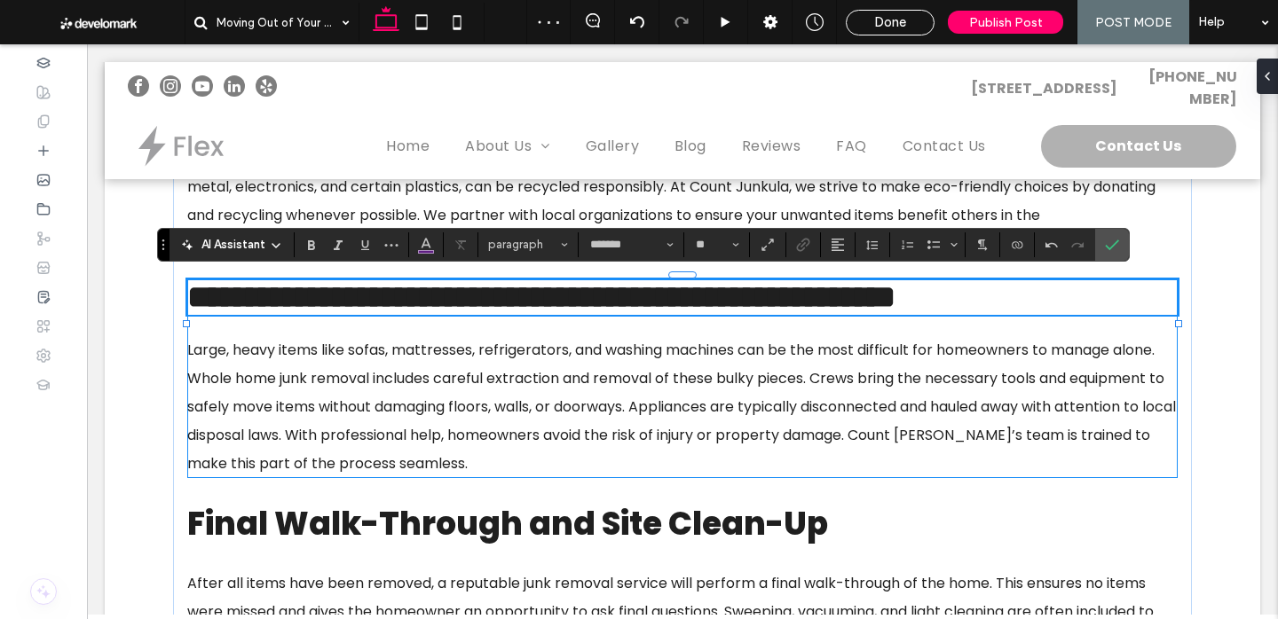
type input "**"
drag, startPoint x: 743, startPoint y: 303, endPoint x: 903, endPoint y: 371, distance: 173.8
click at [903, 371] on div "**********" at bounding box center [682, 379] width 990 height 199
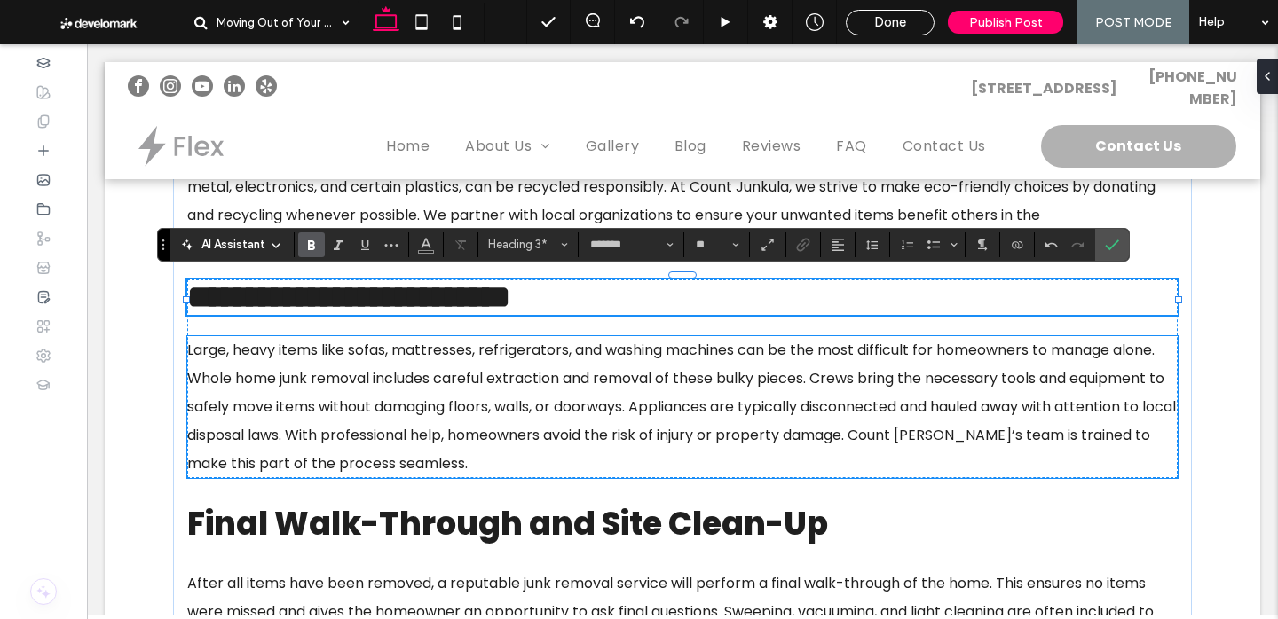
click at [486, 414] on span "Large, heavy items like sofas, mattresses, refrigerators, and washing machines …" at bounding box center [681, 407] width 989 height 134
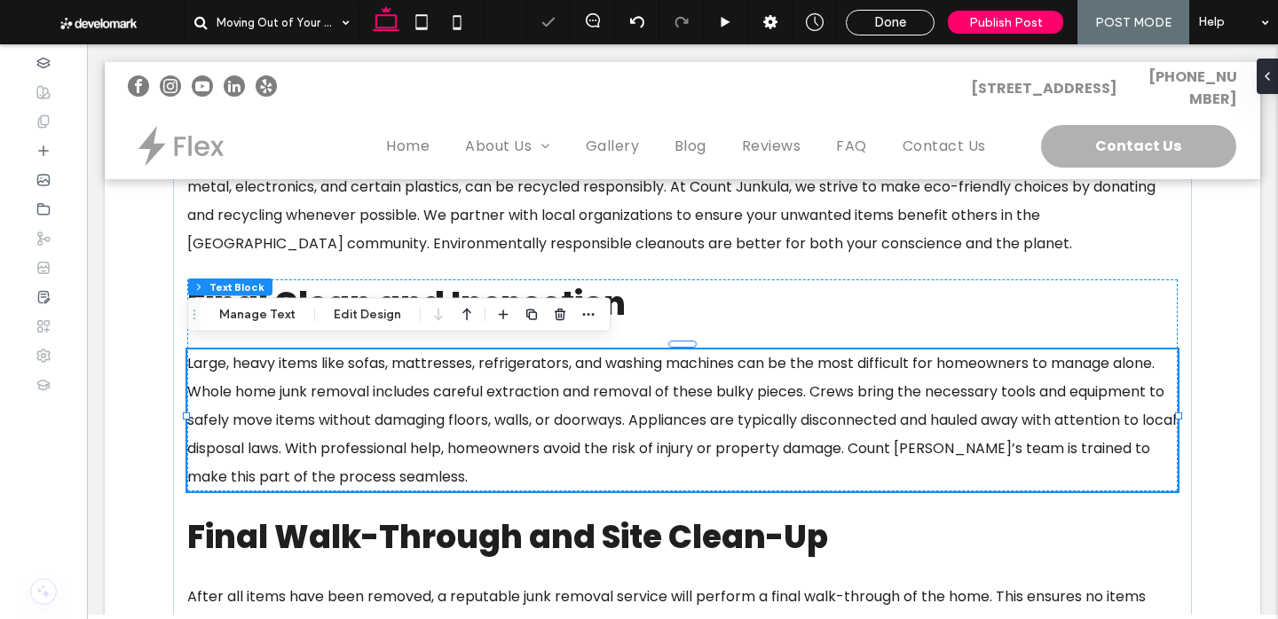
click at [487, 414] on span "Large, heavy items like sofas, mattresses, refrigerators, and washing machines …" at bounding box center [681, 420] width 989 height 134
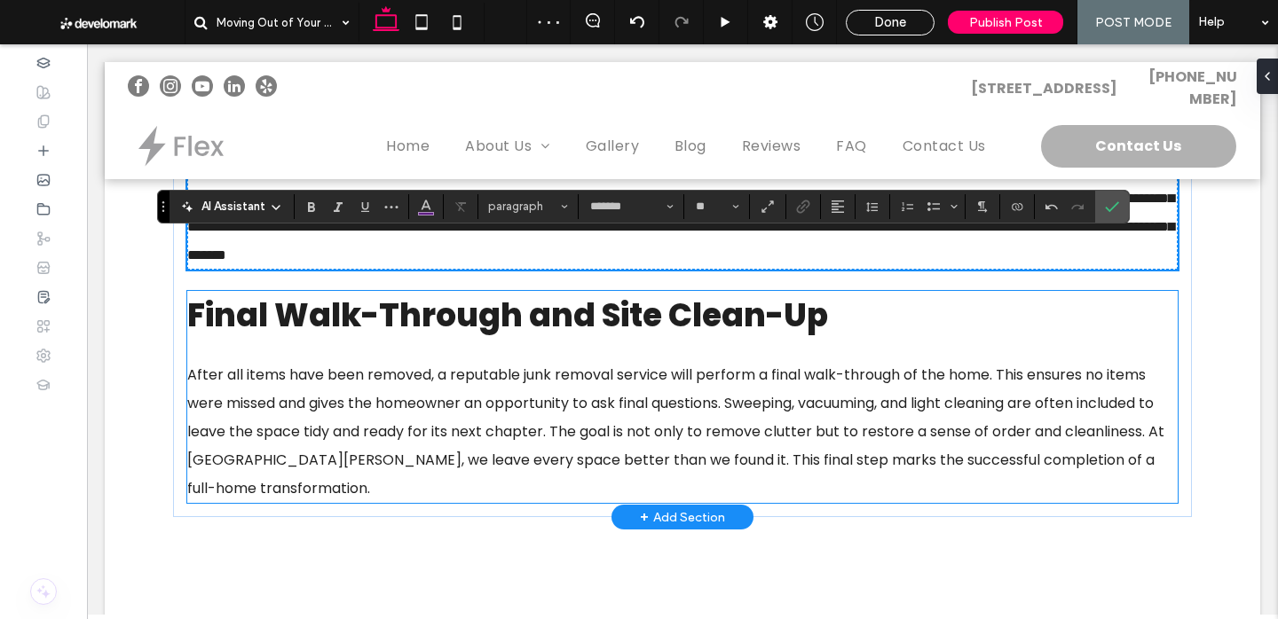
scroll to position [1413, 0]
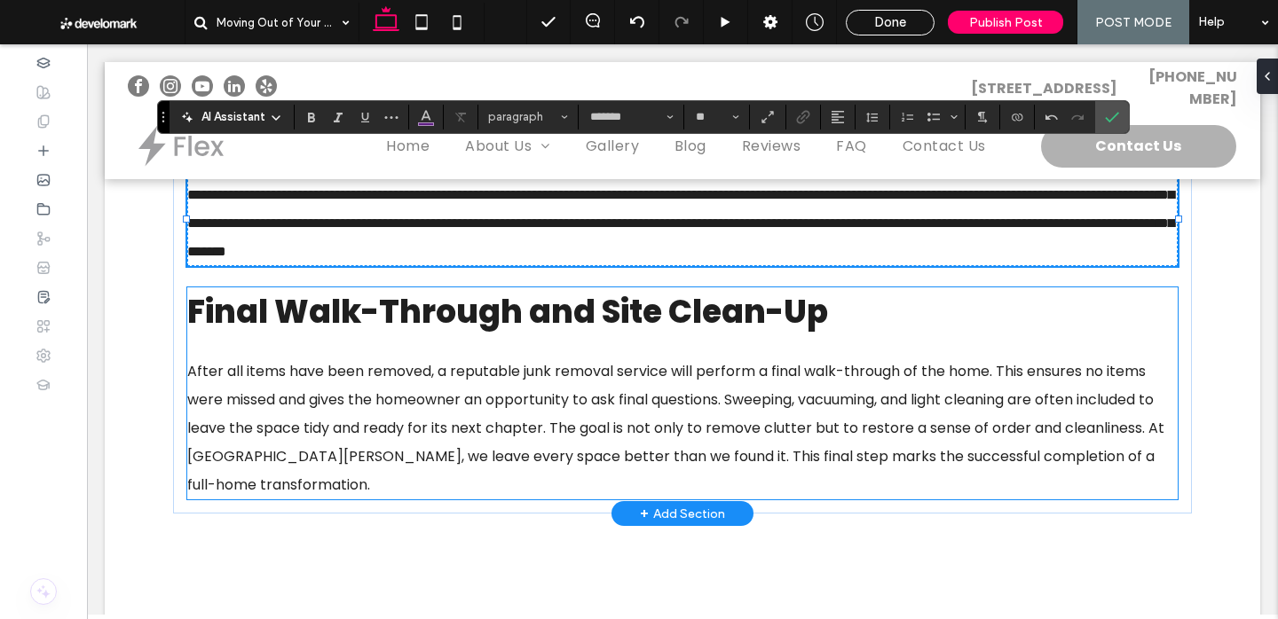
click at [823, 322] on span "Final Walk-Through and Site Clean-Up" at bounding box center [507, 311] width 641 height 45
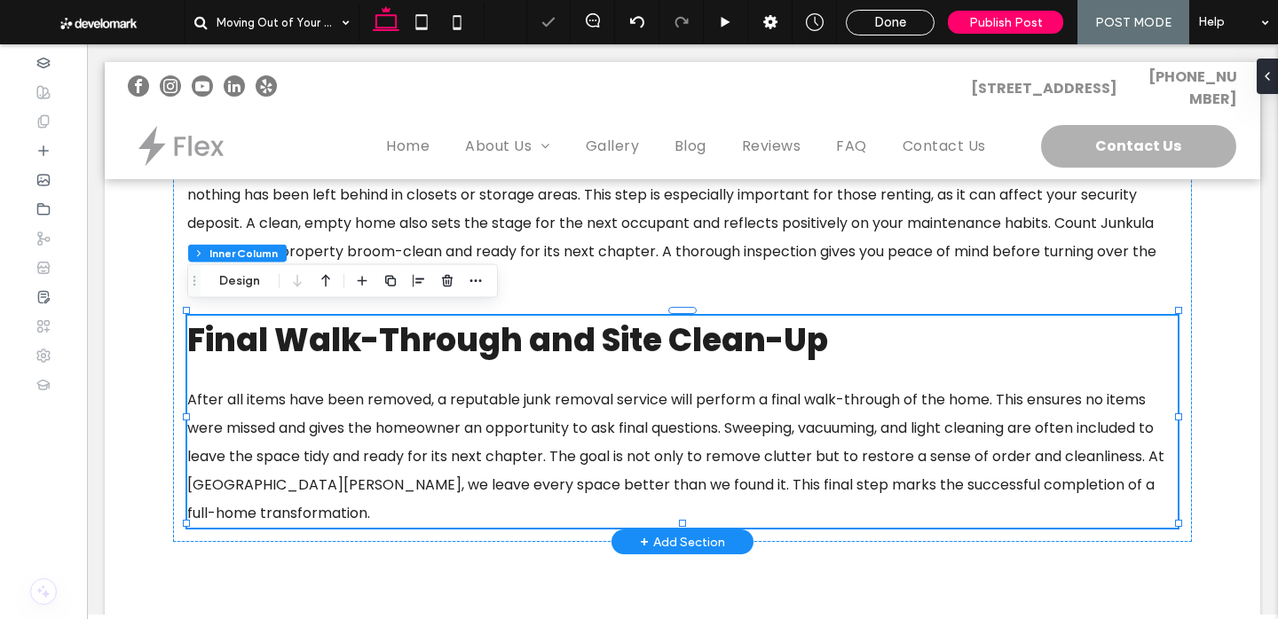
click at [823, 322] on span "Final Walk-Through and Site Clean-Up" at bounding box center [507, 340] width 641 height 45
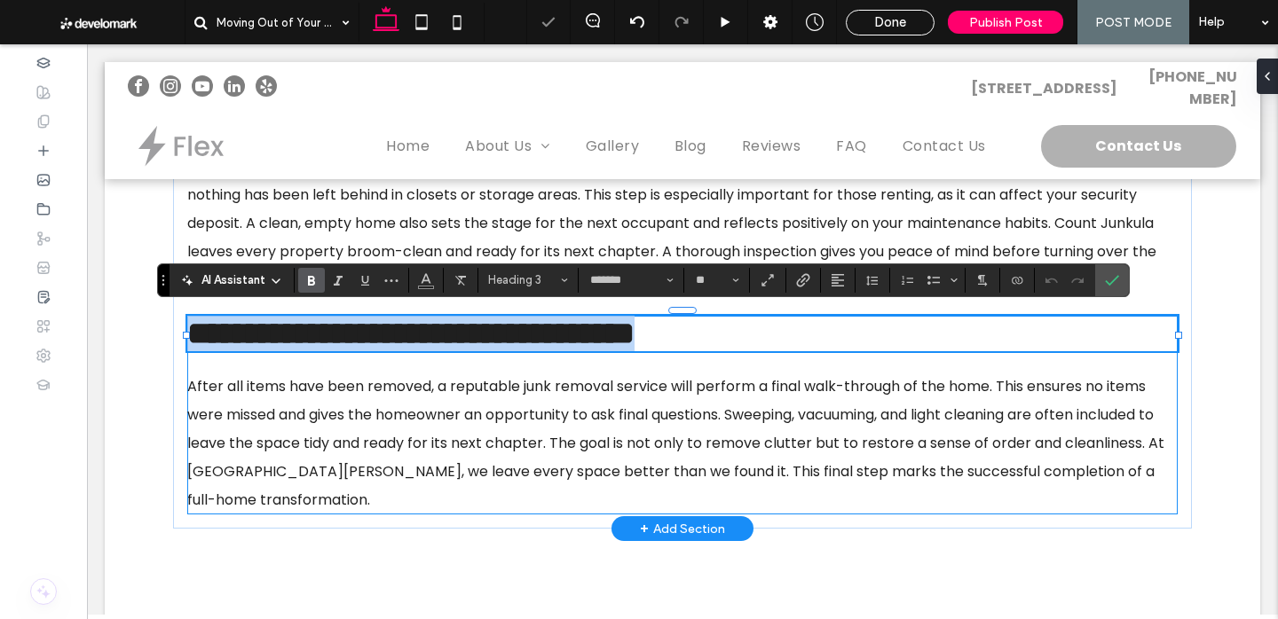
click at [867, 327] on h3 "**********" at bounding box center [682, 334] width 990 height 36
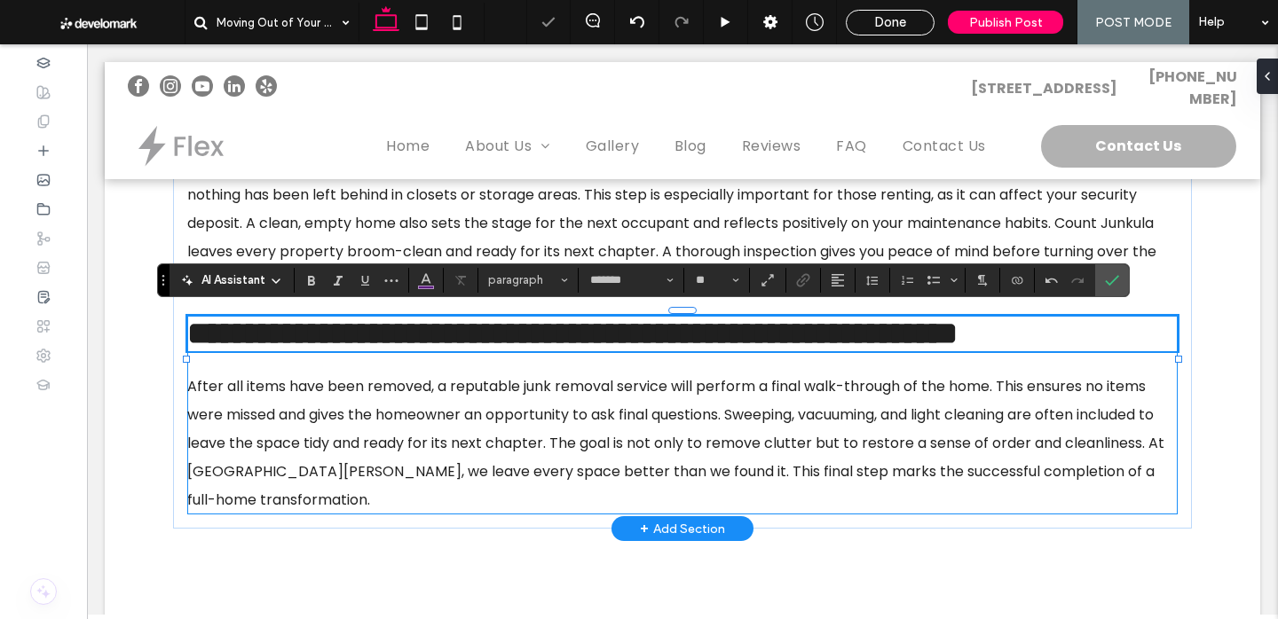
type input "**"
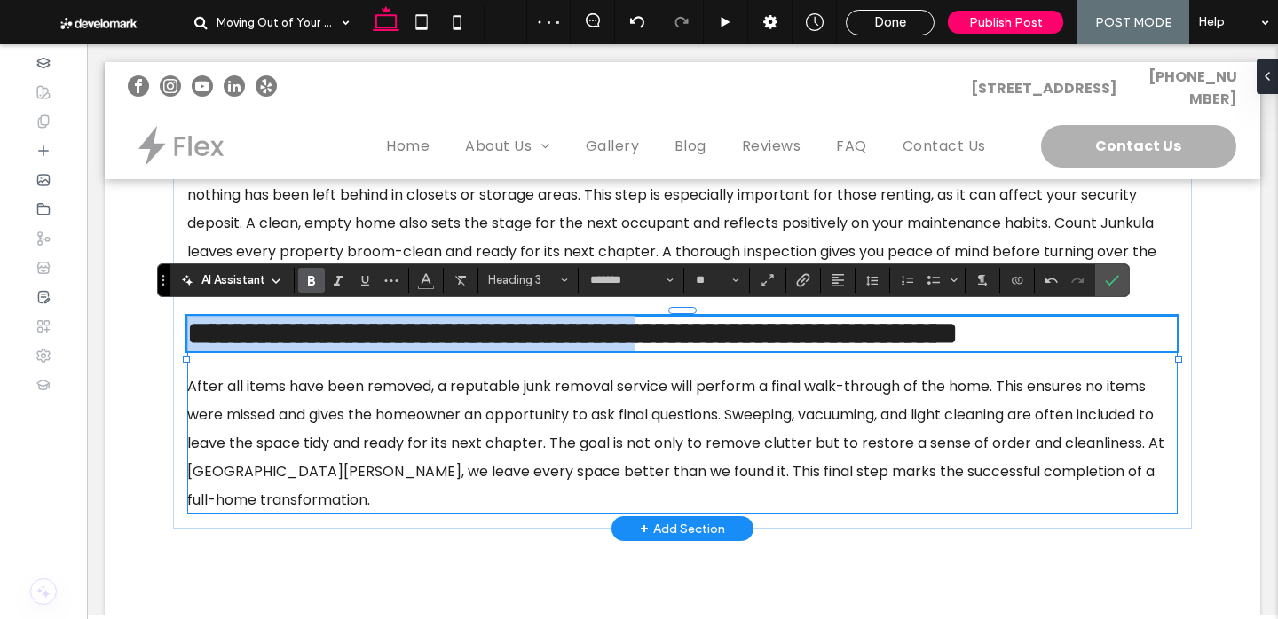
drag, startPoint x: 821, startPoint y: 330, endPoint x: 191, endPoint y: 338, distance: 630.2
click at [191, 338] on span "**********" at bounding box center [572, 334] width 770 height 32
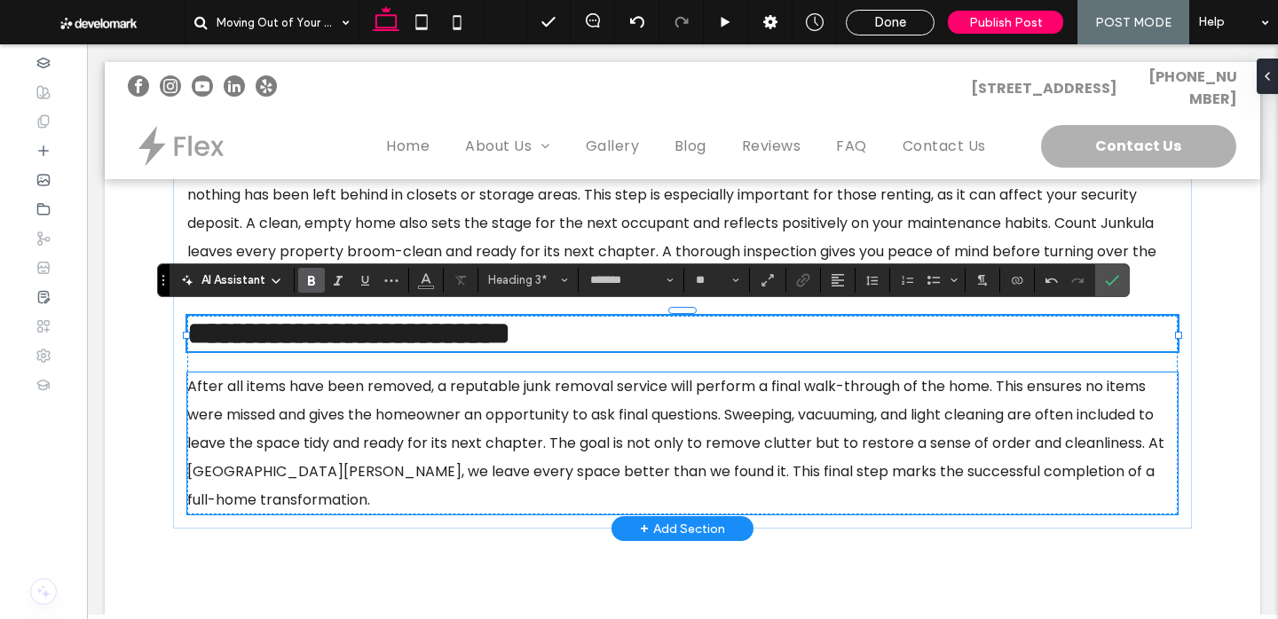
click at [452, 469] on span "After all items have been removed, a reputable junk removal service will perfor…" at bounding box center [675, 443] width 977 height 134
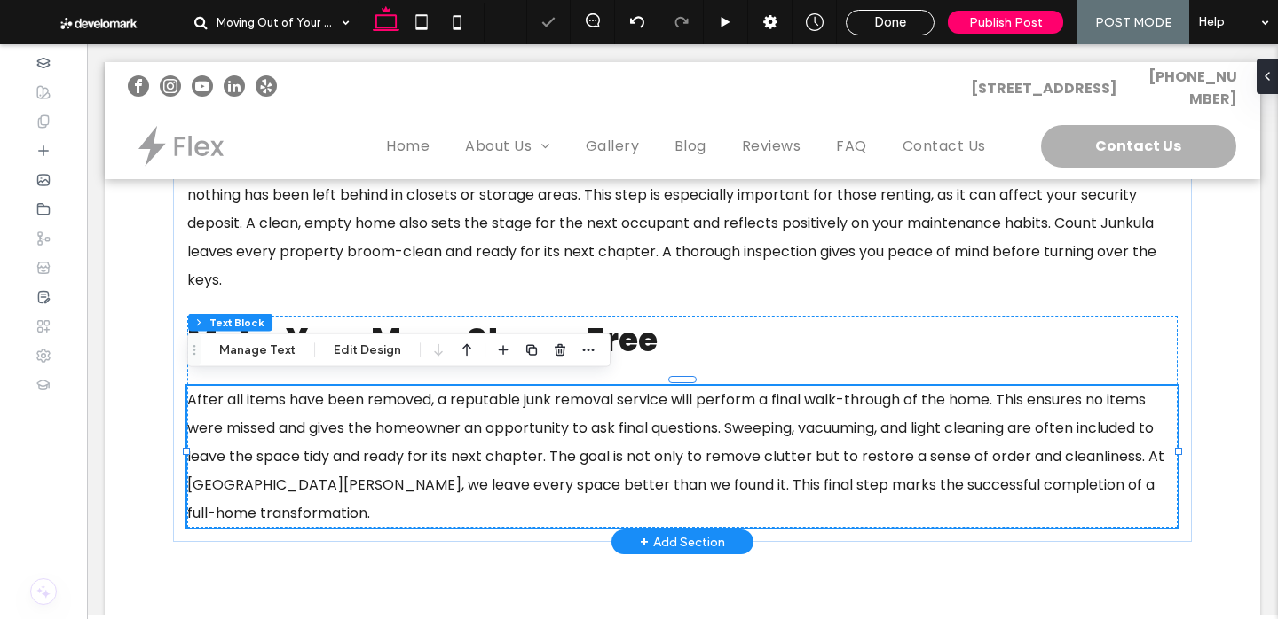
click at [452, 469] on span "After all items have been removed, a reputable junk removal service will perfor…" at bounding box center [675, 457] width 977 height 134
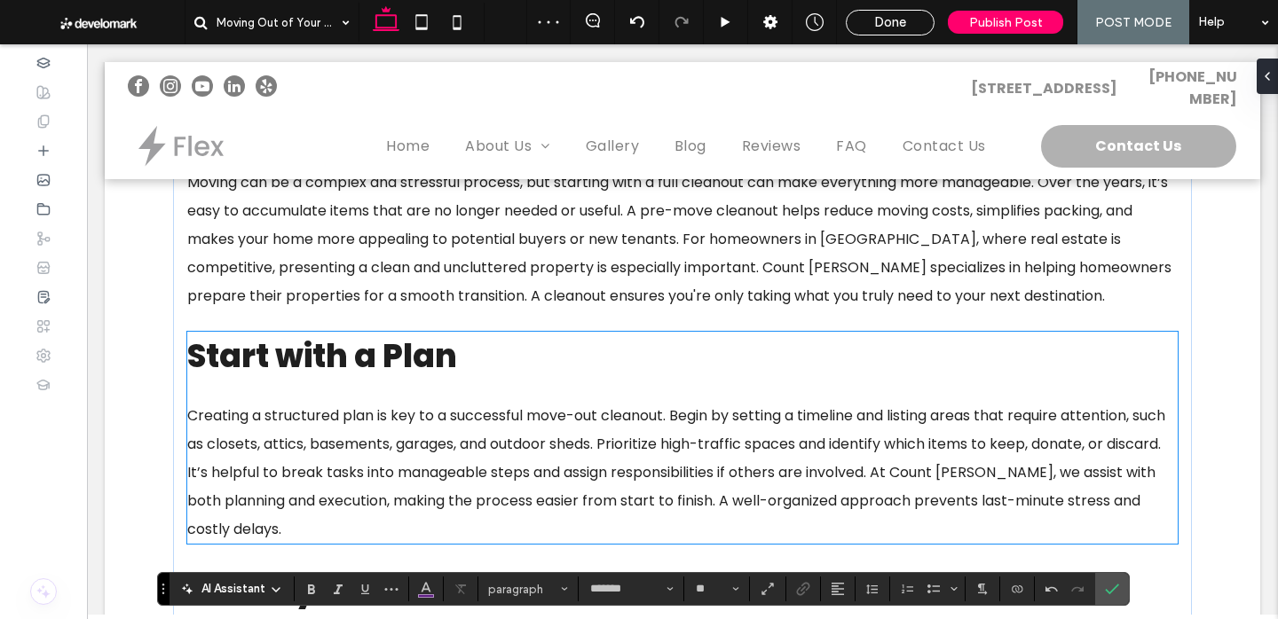
scroll to position [0, 0]
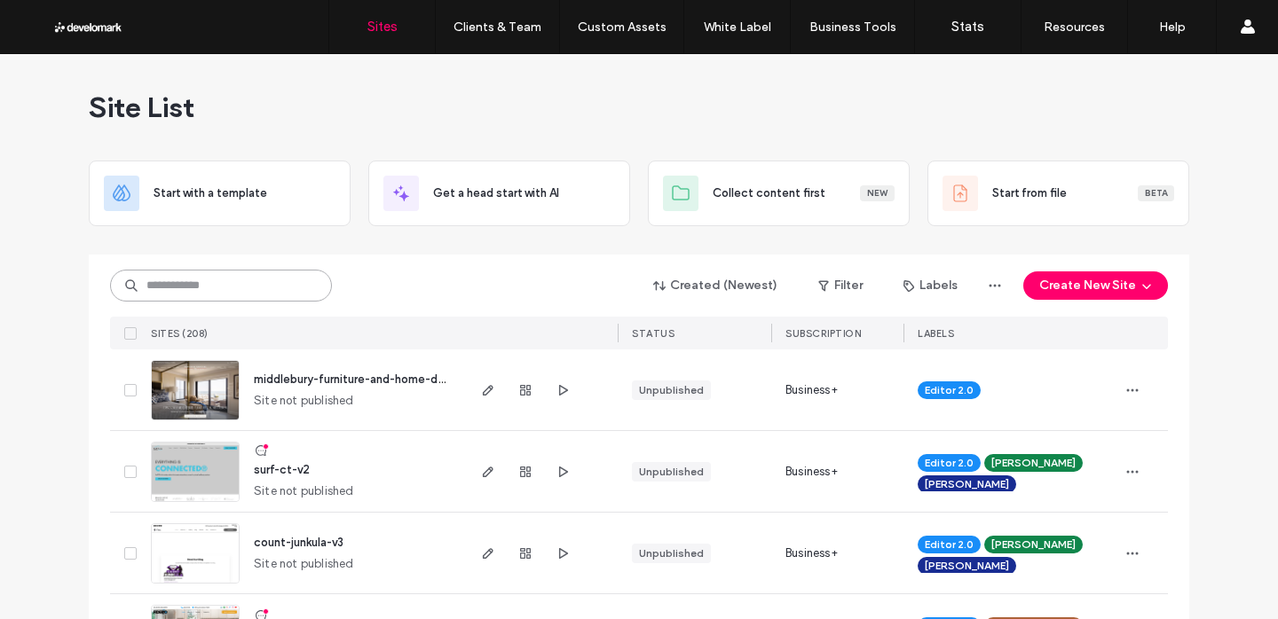
click at [198, 286] on input at bounding box center [221, 286] width 222 height 32
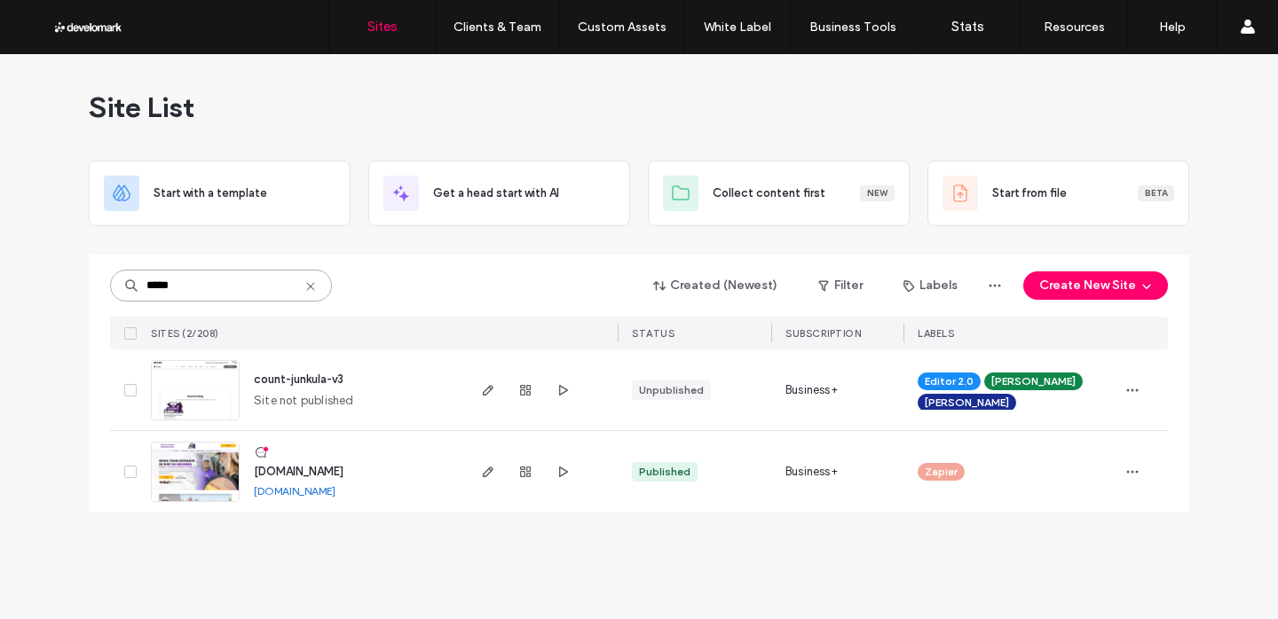
type input "*****"
click at [320, 472] on span "www.countjunkula.com" at bounding box center [299, 471] width 90 height 13
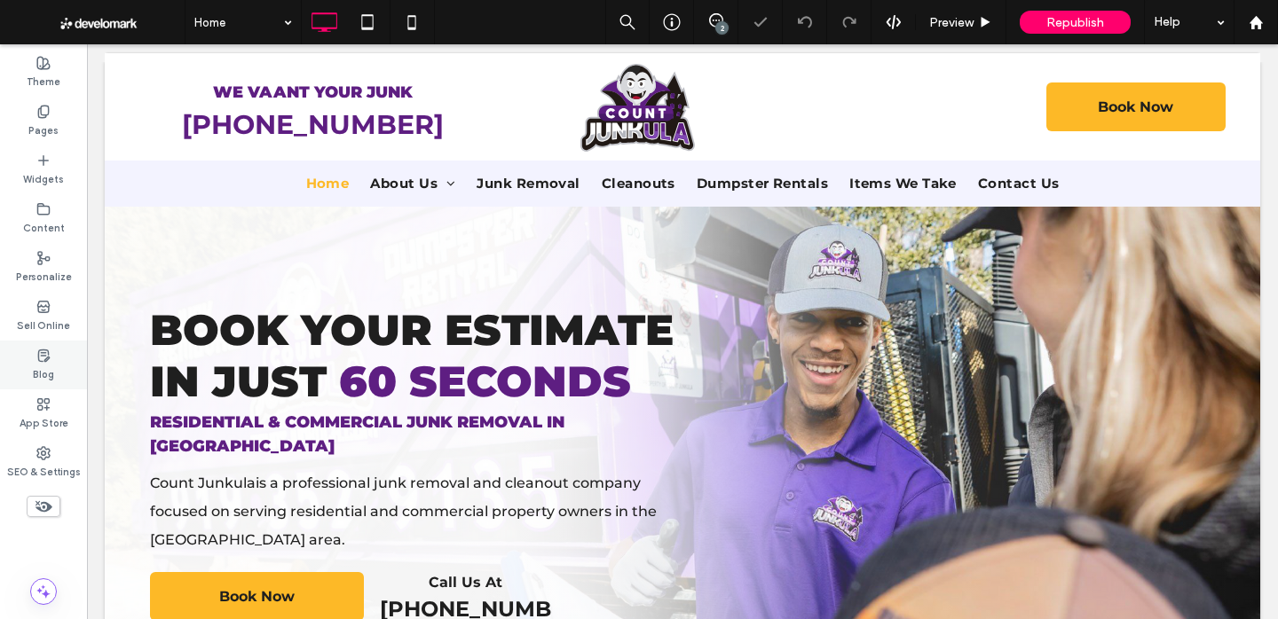
click at [59, 375] on div "Blog" at bounding box center [43, 365] width 87 height 49
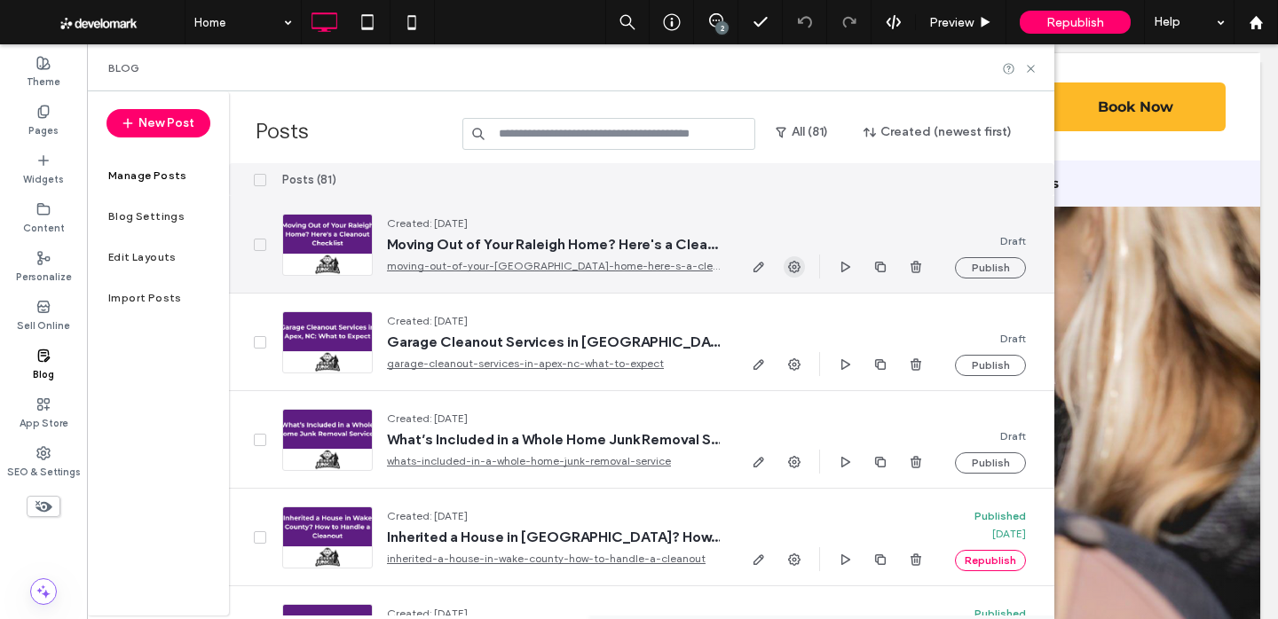
click at [794, 264] on icon "button" at bounding box center [794, 267] width 14 height 14
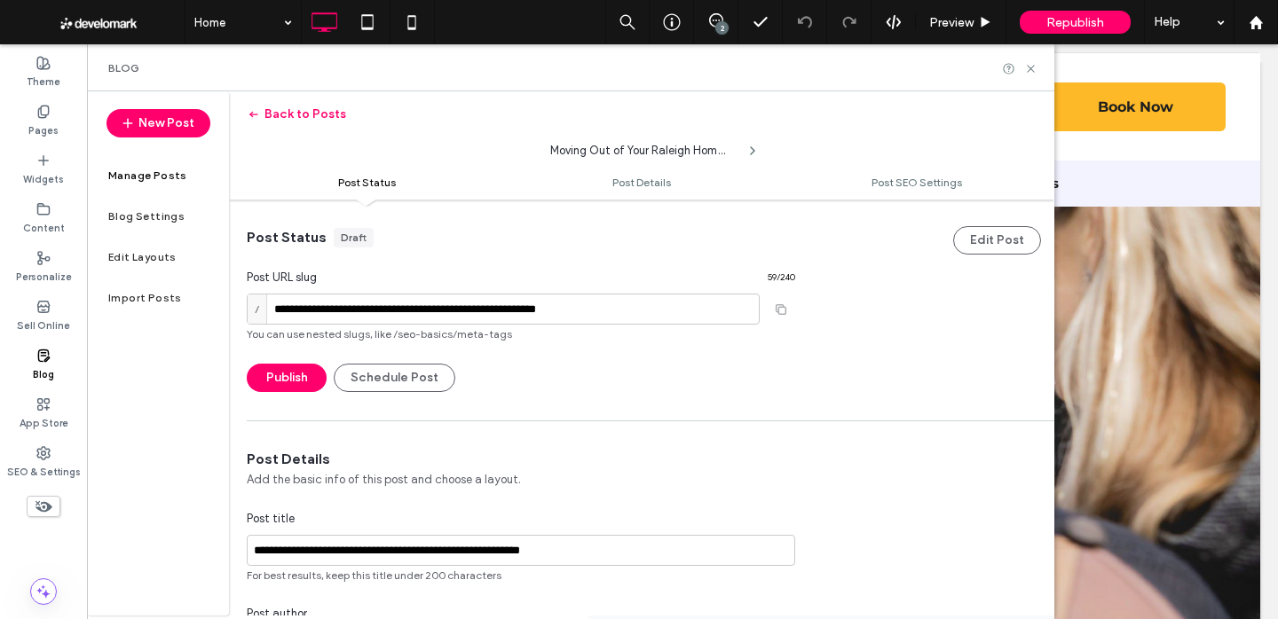
scroll to position [1, 0]
click at [644, 305] on input "**********" at bounding box center [503, 308] width 513 height 31
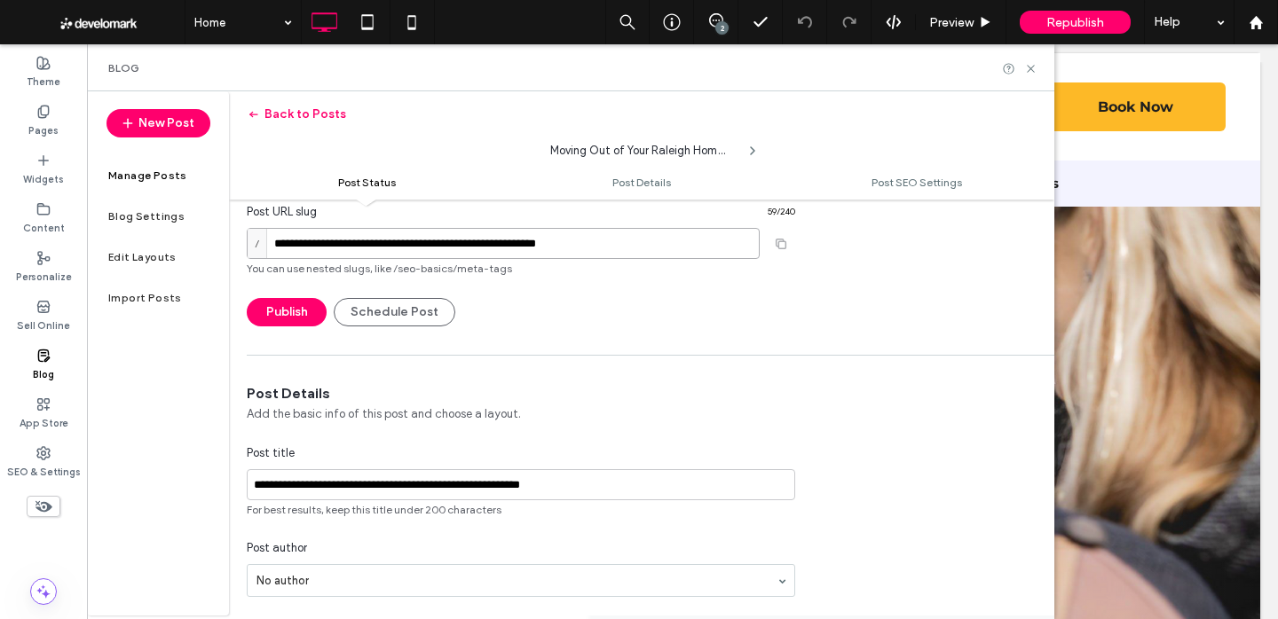
scroll to position [116, 0]
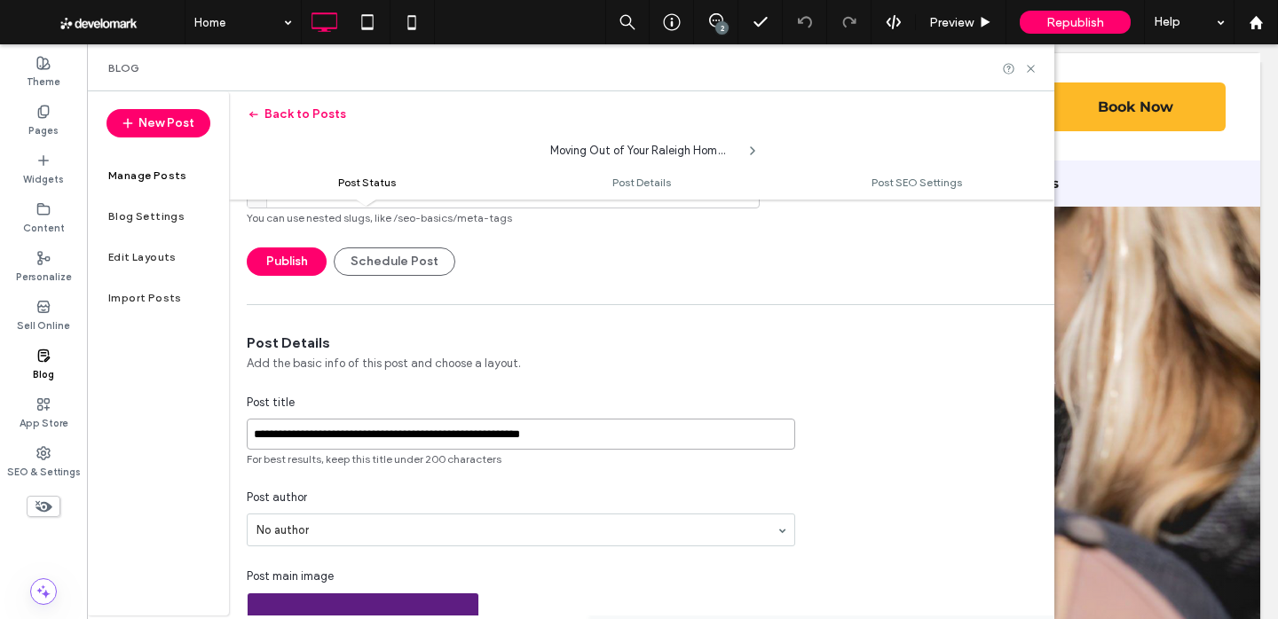
click at [644, 440] on input "**********" at bounding box center [521, 434] width 548 height 31
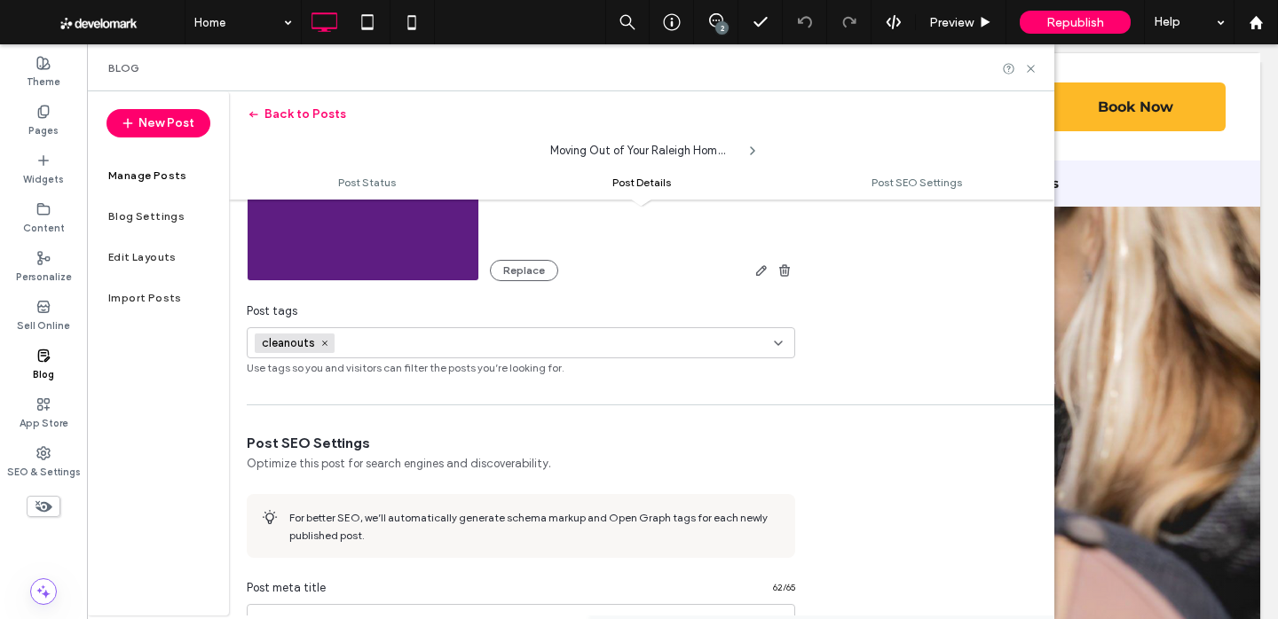
scroll to position [646, 0]
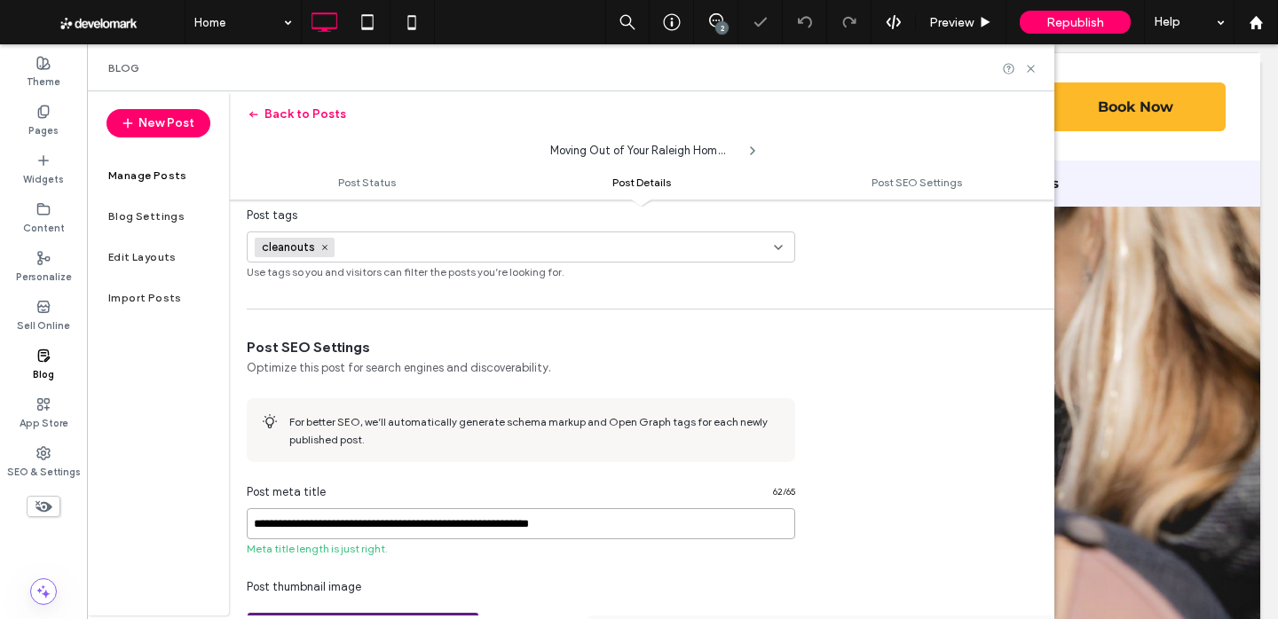
click at [582, 526] on input "**********" at bounding box center [521, 524] width 548 height 31
click at [582, 526] on div "**********" at bounding box center [639, 309] width 1278 height 619
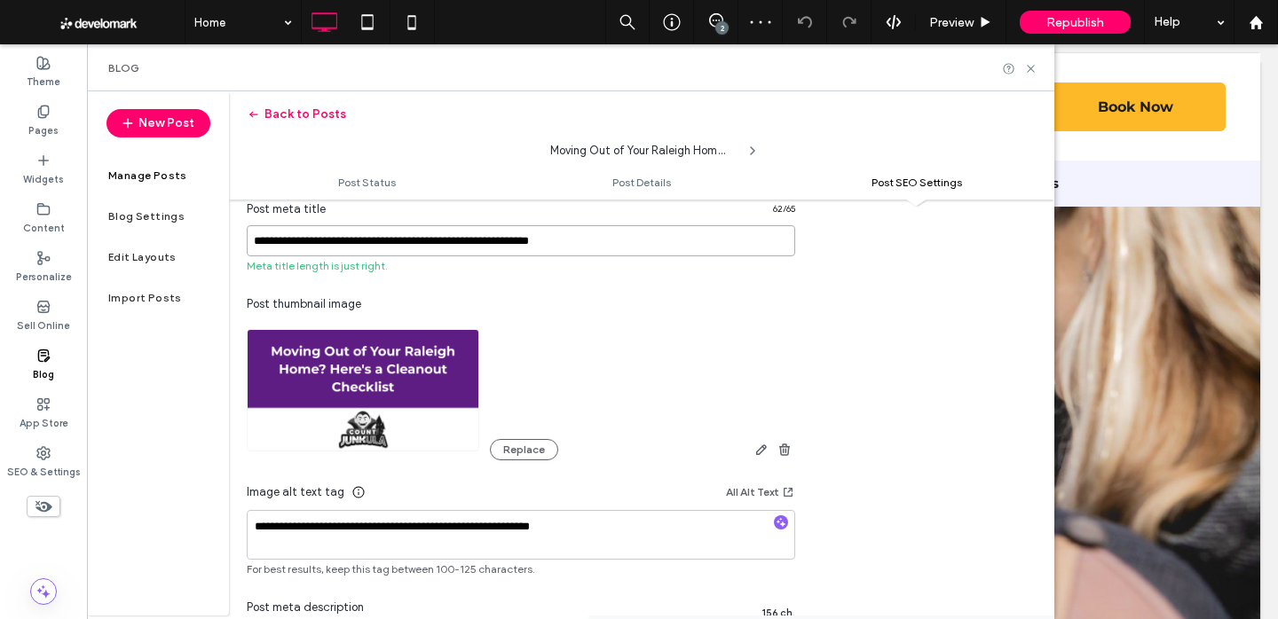
scroll to position [1026, 0]
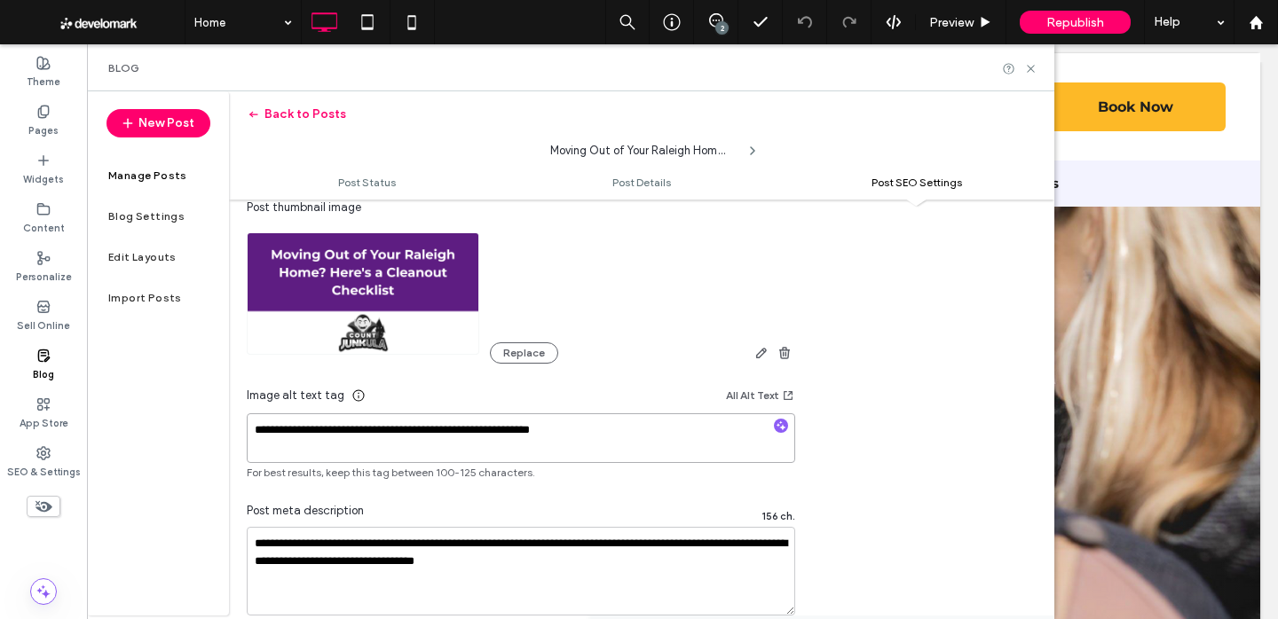
click at [643, 446] on textarea "**********" at bounding box center [521, 439] width 548 height 50
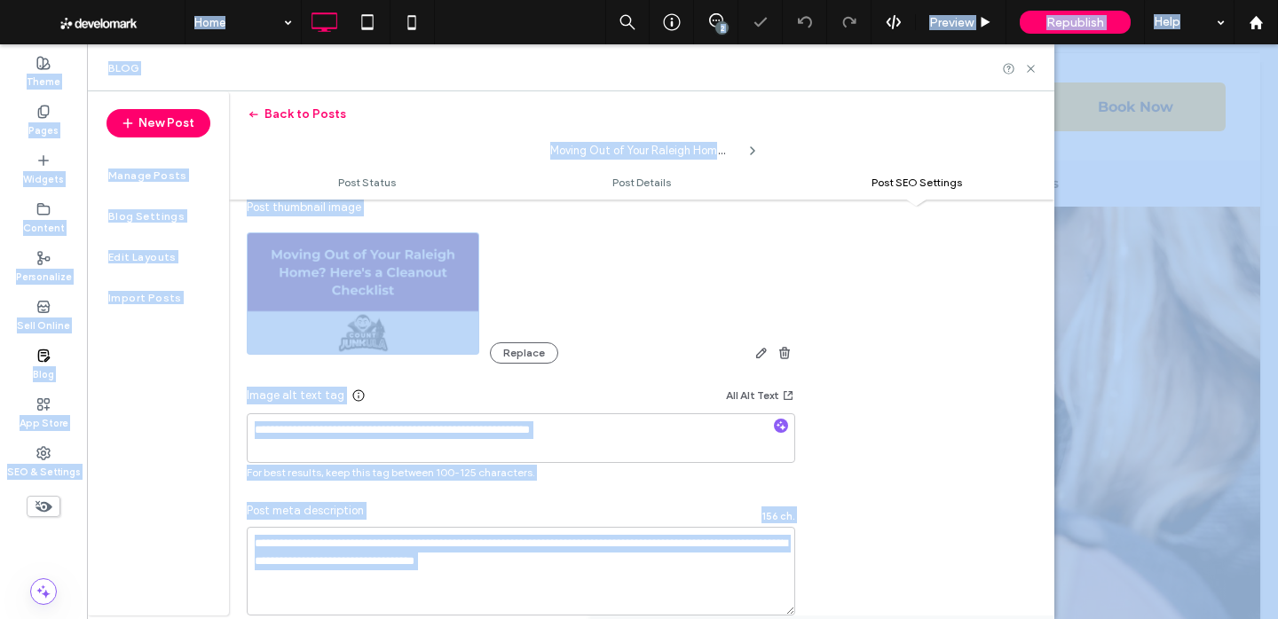
click at [643, 446] on div at bounding box center [639, 309] width 1278 height 619
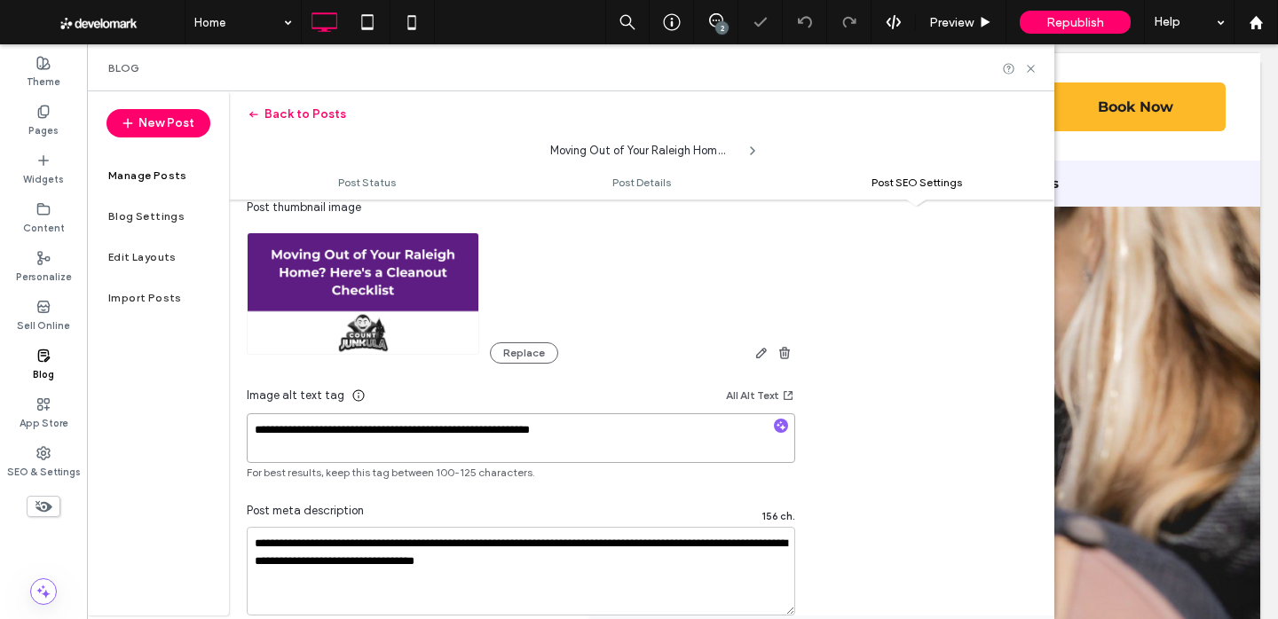
click at [611, 427] on textarea "**********" at bounding box center [521, 439] width 548 height 50
drag, startPoint x: 525, startPoint y: 602, endPoint x: 525, endPoint y: 580, distance: 22.2
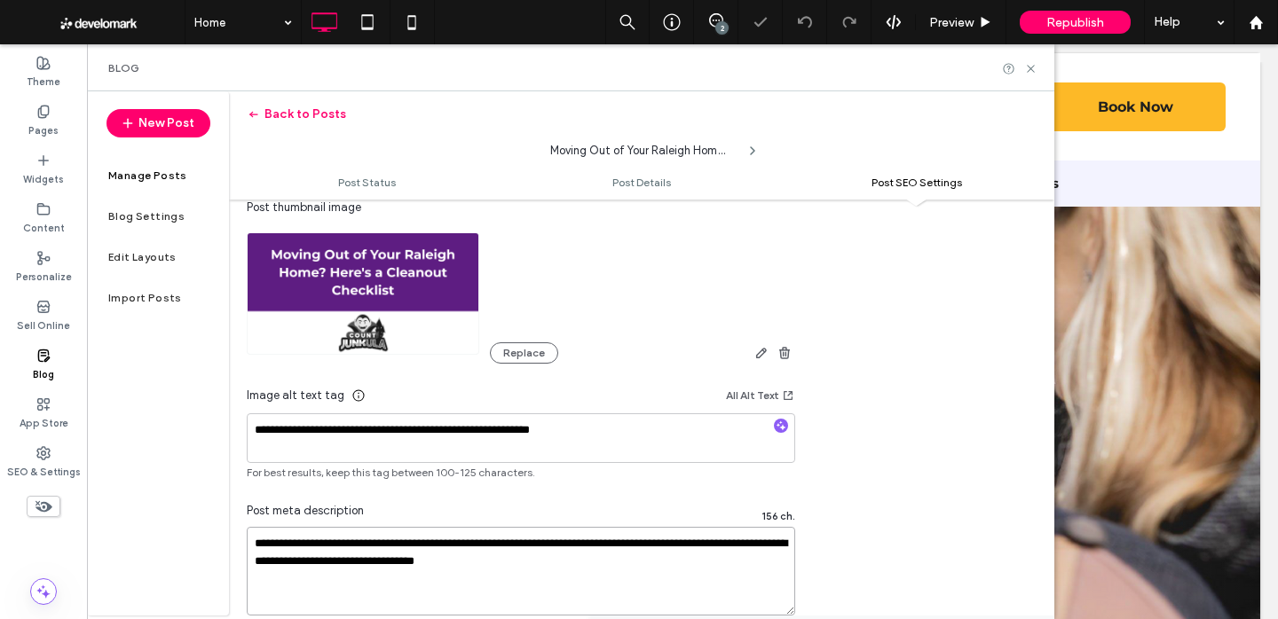
click at [525, 591] on textarea "**********" at bounding box center [521, 571] width 548 height 89
click at [526, 574] on textarea "**********" at bounding box center [521, 571] width 548 height 89
click at [510, 561] on textarea "**********" at bounding box center [521, 571] width 548 height 89
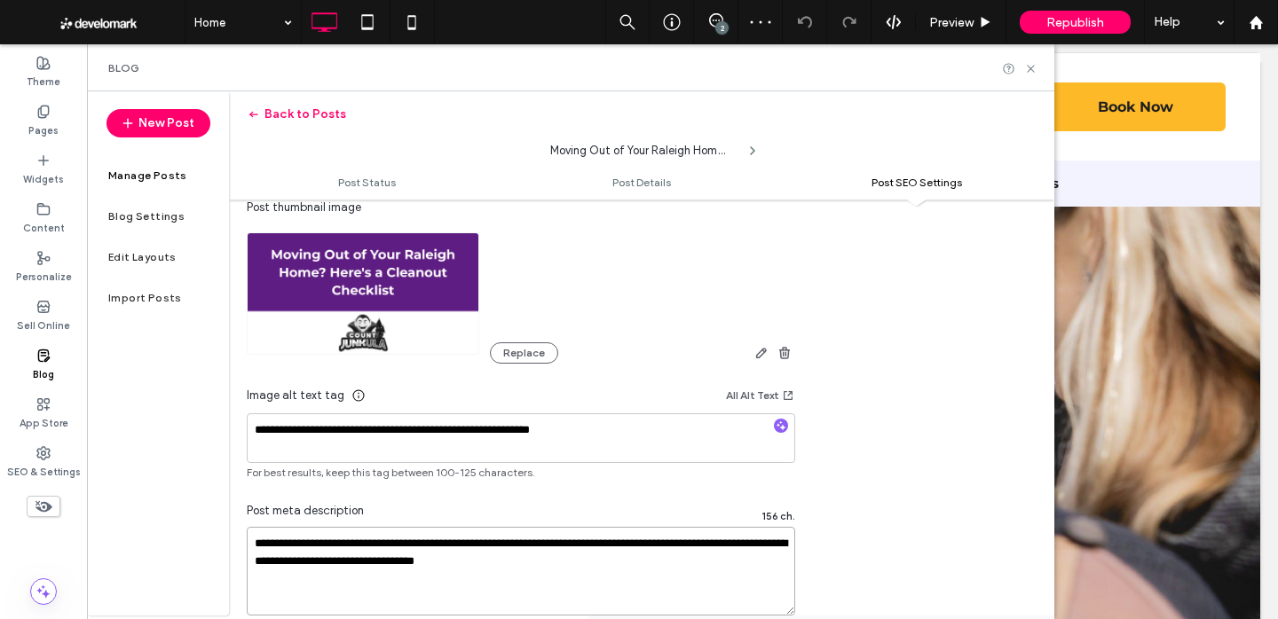
click at [510, 561] on textarea "**********" at bounding box center [521, 571] width 548 height 89
click at [509, 561] on textarea "**********" at bounding box center [521, 571] width 548 height 89
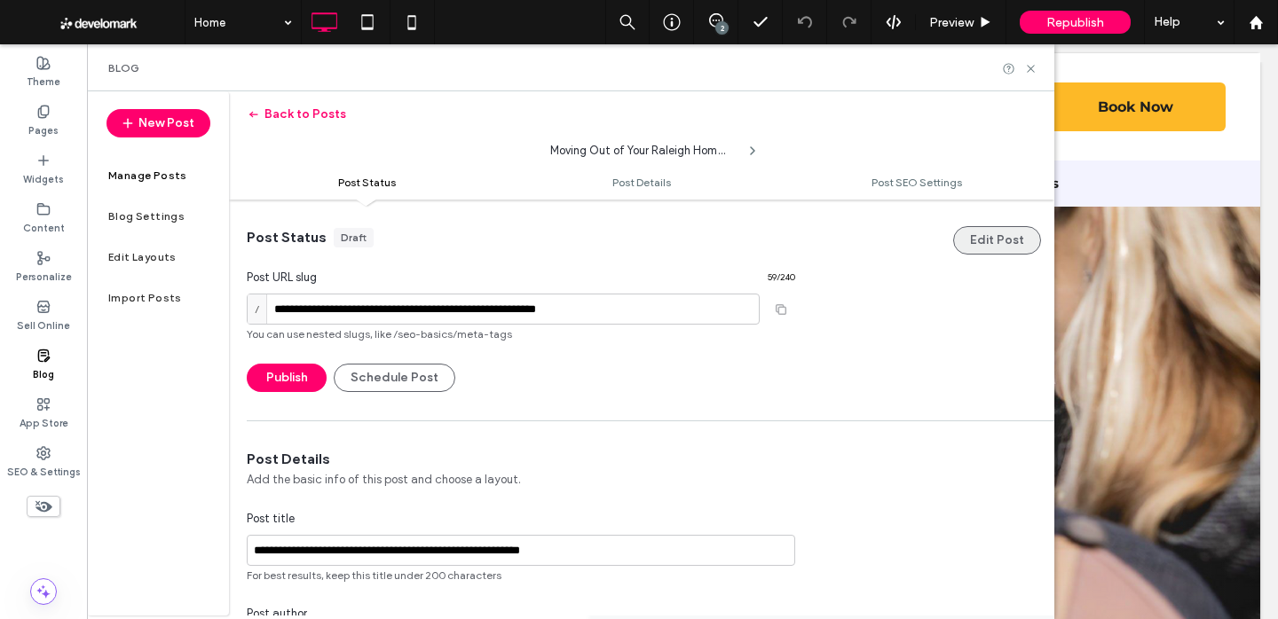
click at [1006, 249] on button "Edit Post" at bounding box center [997, 240] width 88 height 28
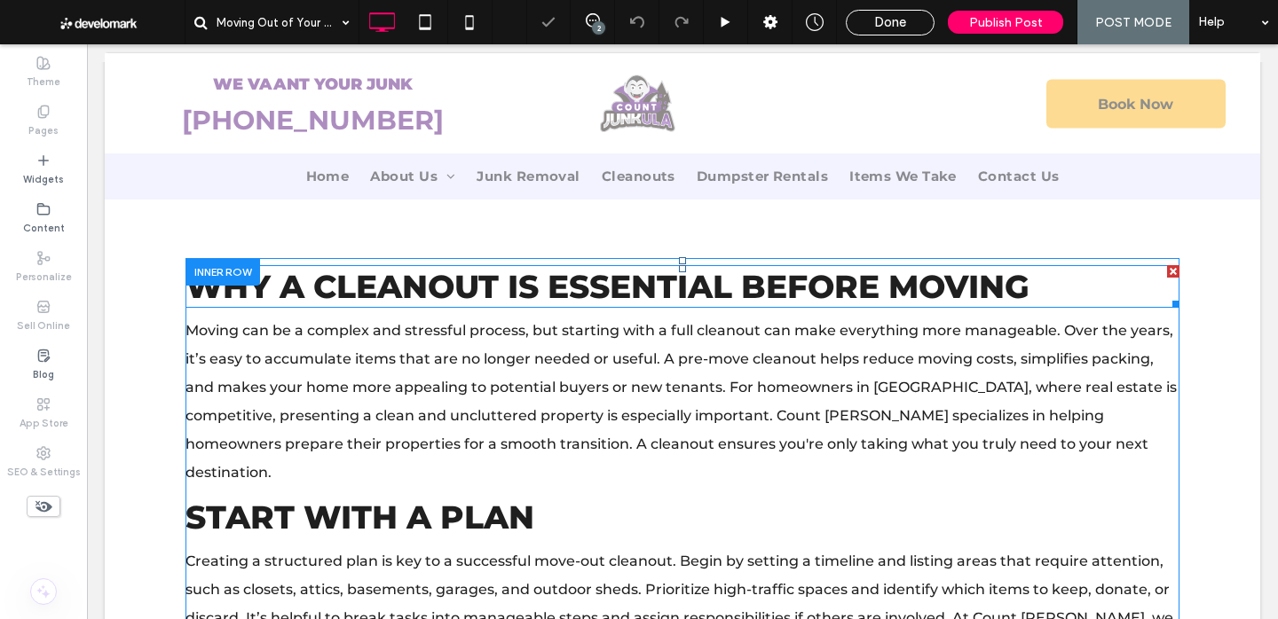
scroll to position [440, 0]
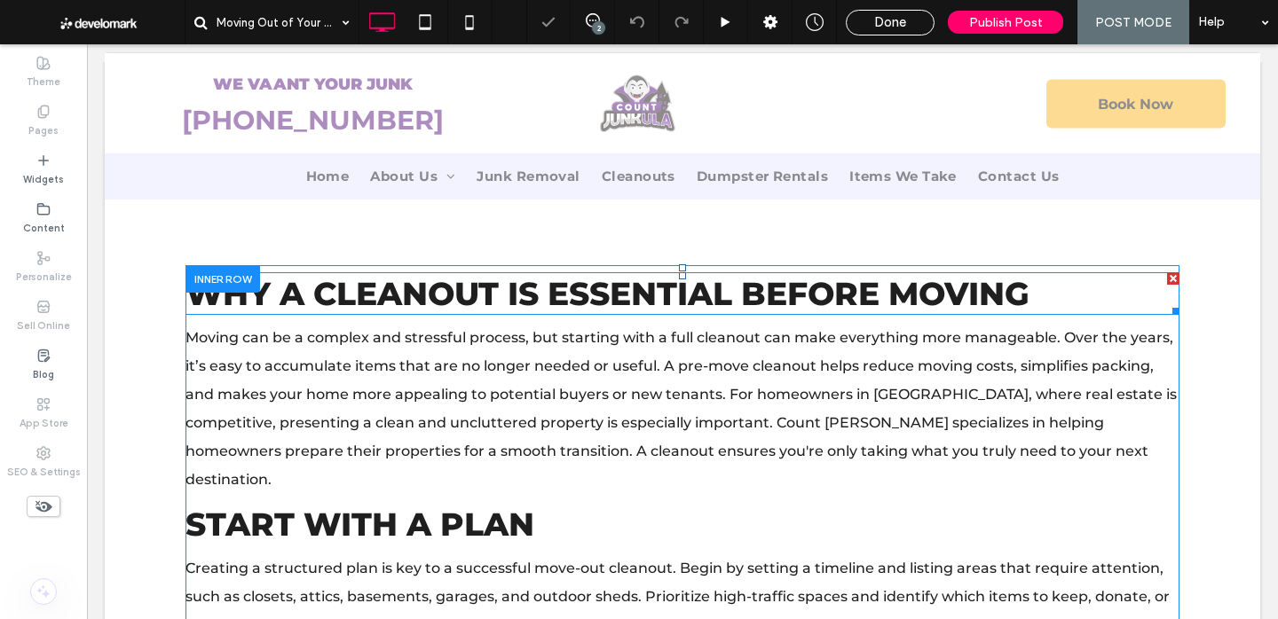
click at [709, 299] on span "Why a Cleanout Is Essential Before Moving" at bounding box center [607, 293] width 844 height 39
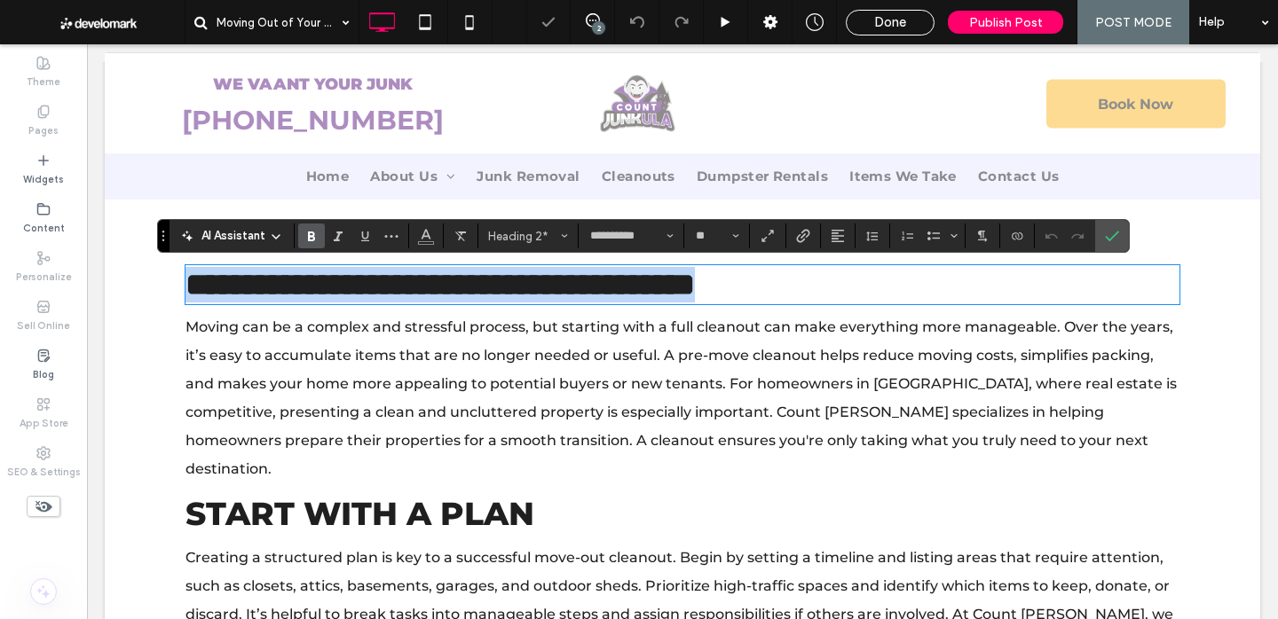
copy strong "**********"
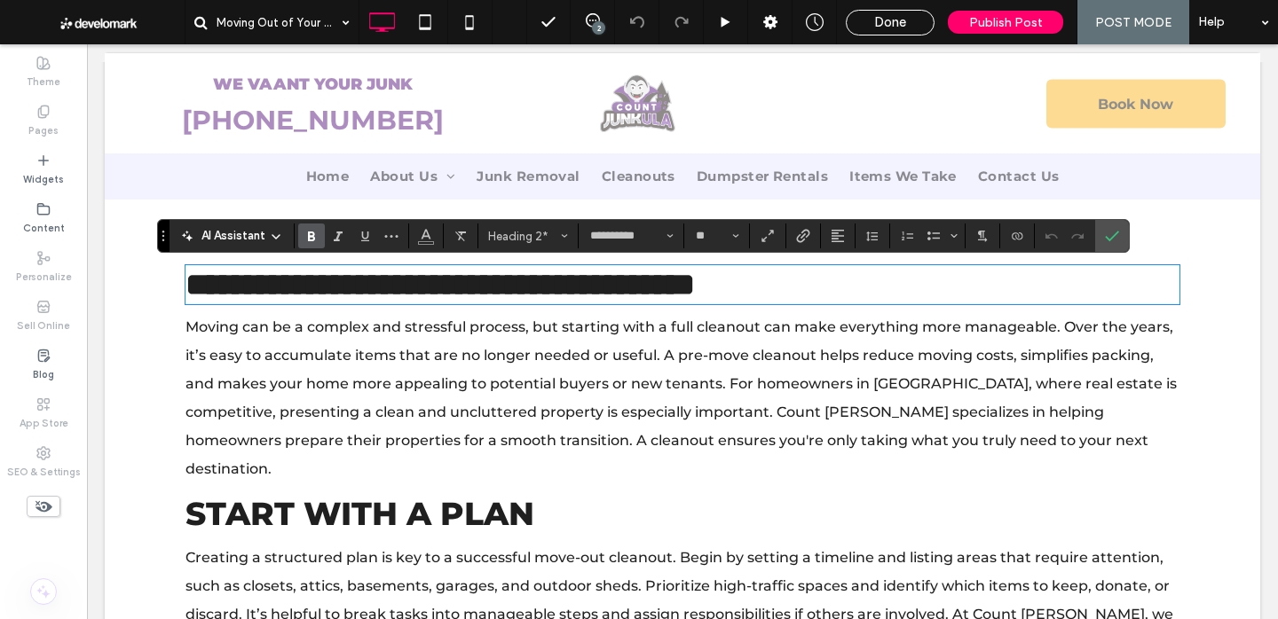
click at [583, 381] on span "Moving can be a complex and stressful process, but starting with a full cleanou…" at bounding box center [680, 398] width 991 height 159
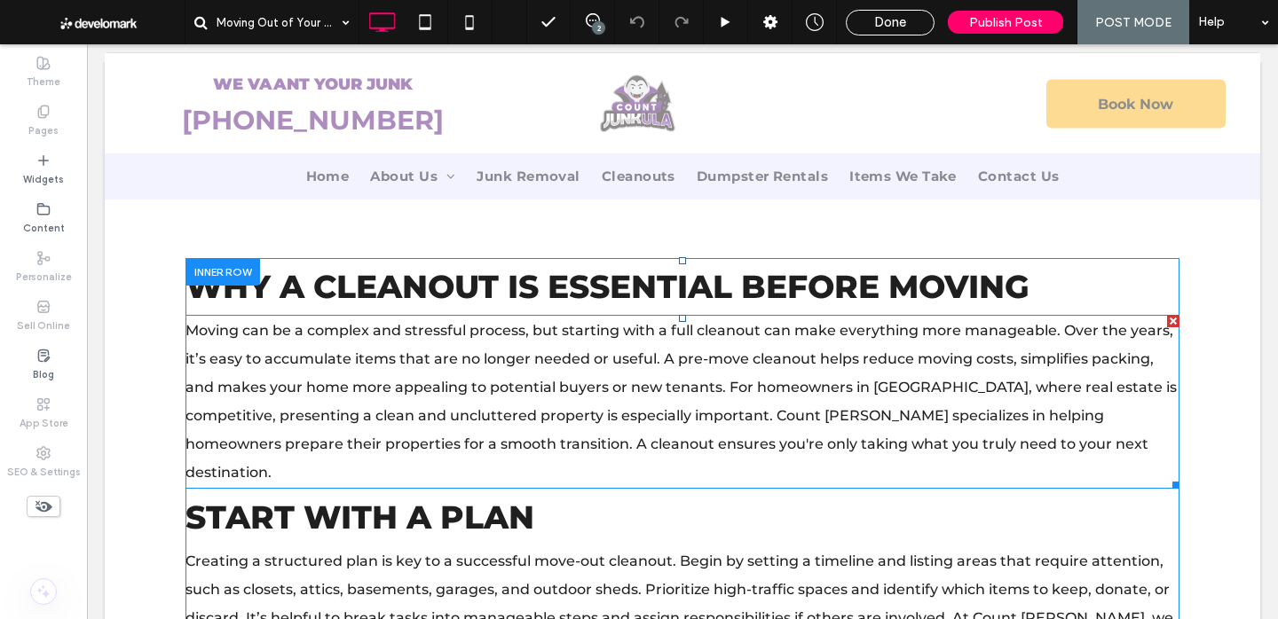
click at [583, 381] on span "Moving can be a complex and stressful process, but starting with a full cleanou…" at bounding box center [680, 401] width 991 height 159
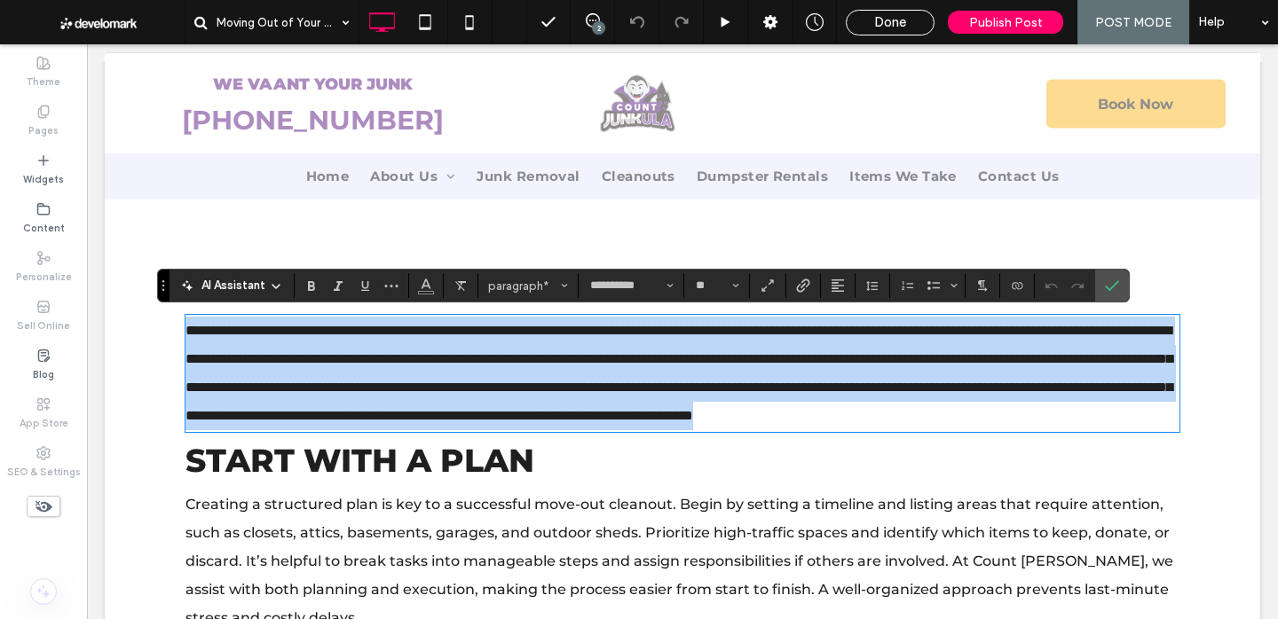
copy span "**********"
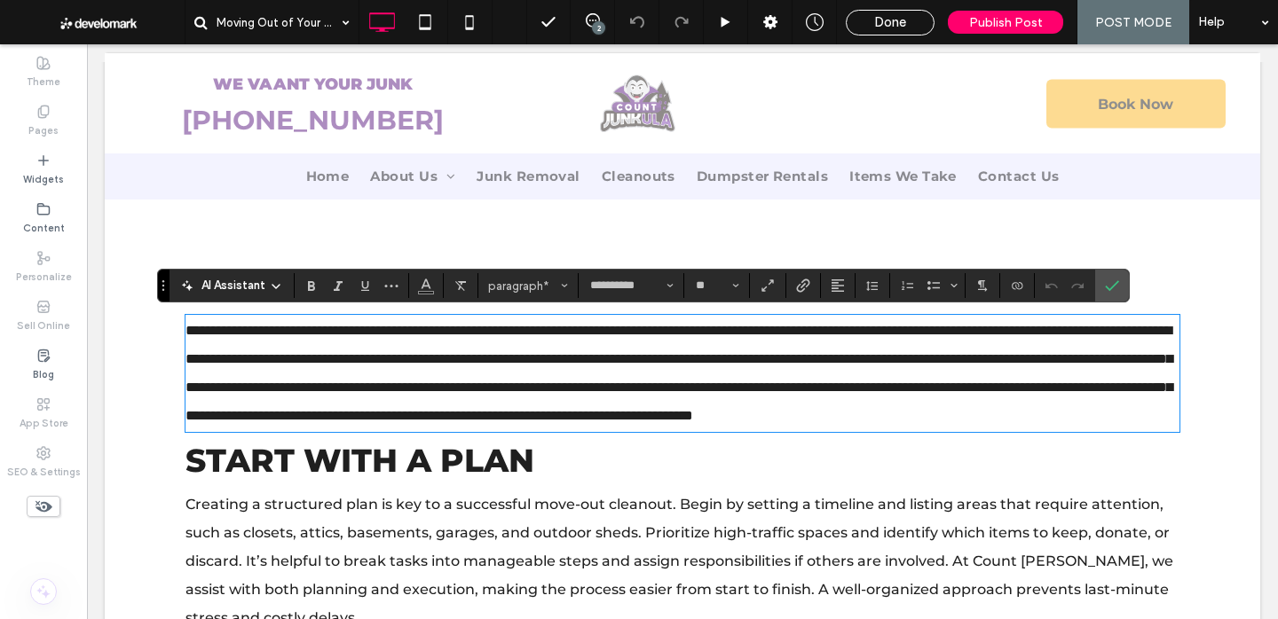
click at [438, 480] on span "Start with a Plan" at bounding box center [359, 460] width 349 height 39
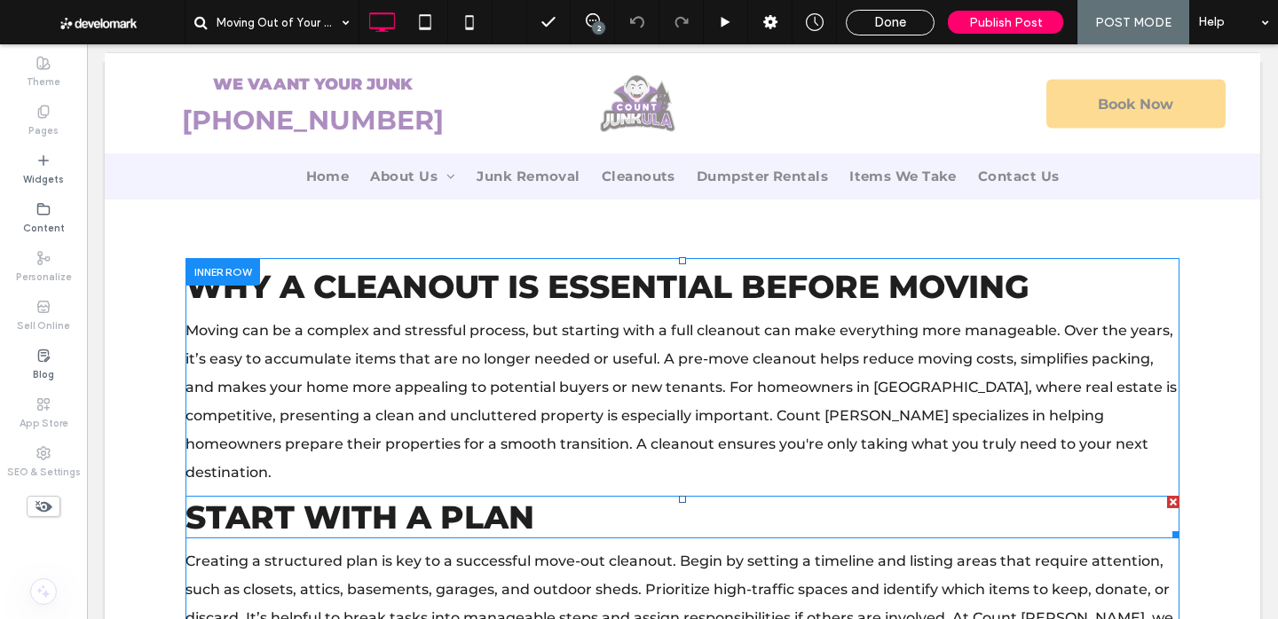
click at [438, 498] on span "Start with a Plan" at bounding box center [359, 517] width 349 height 39
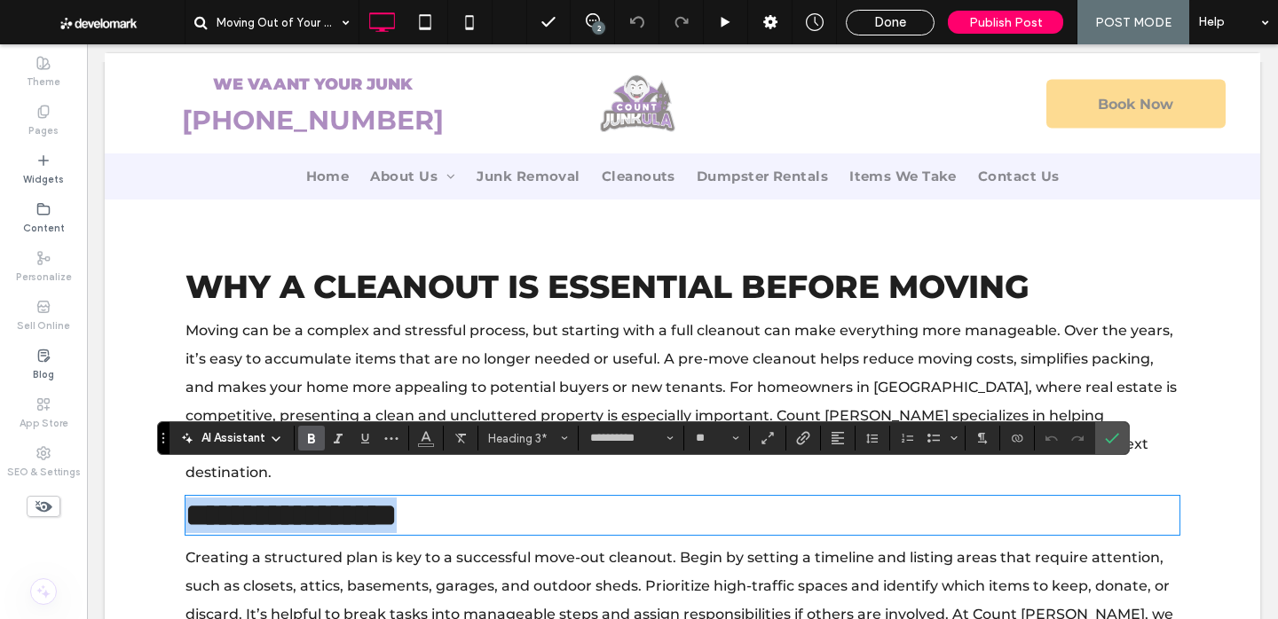
copy strong "**********"
click at [474, 549] on span "Creating a structured plan is key to a successful move-out cleanout. Begin by s…" at bounding box center [679, 614] width 988 height 130
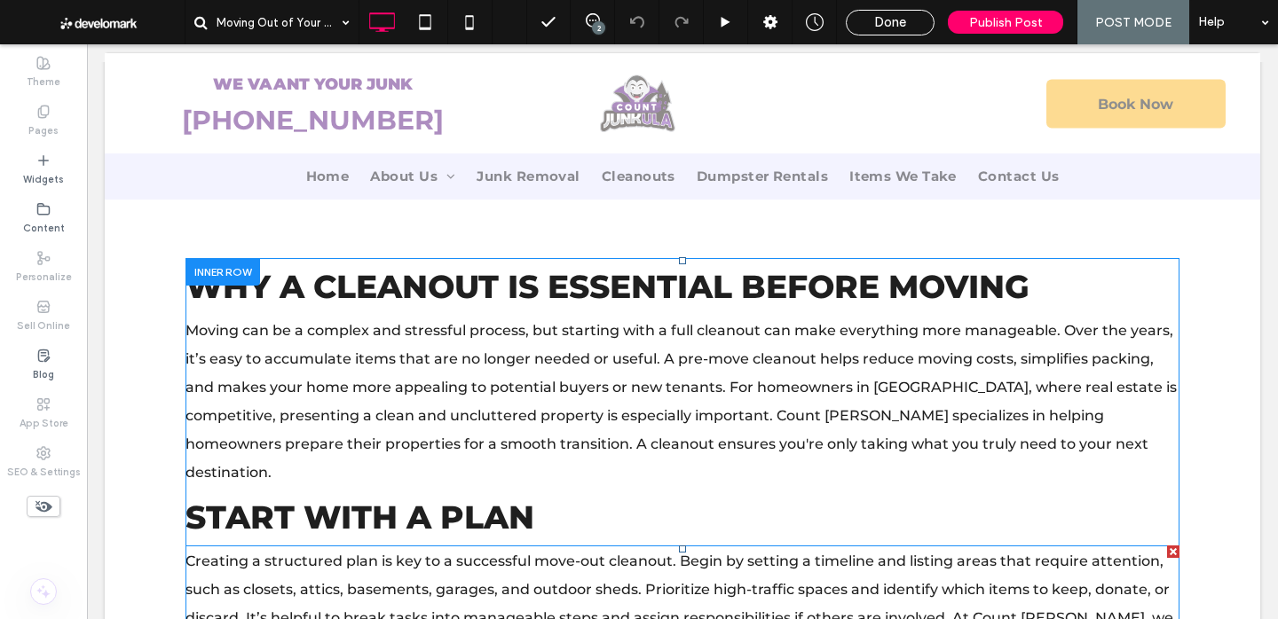
click at [474, 553] on span "Creating a structured plan is key to a successful move-out cleanout. Begin by s…" at bounding box center [679, 618] width 988 height 130
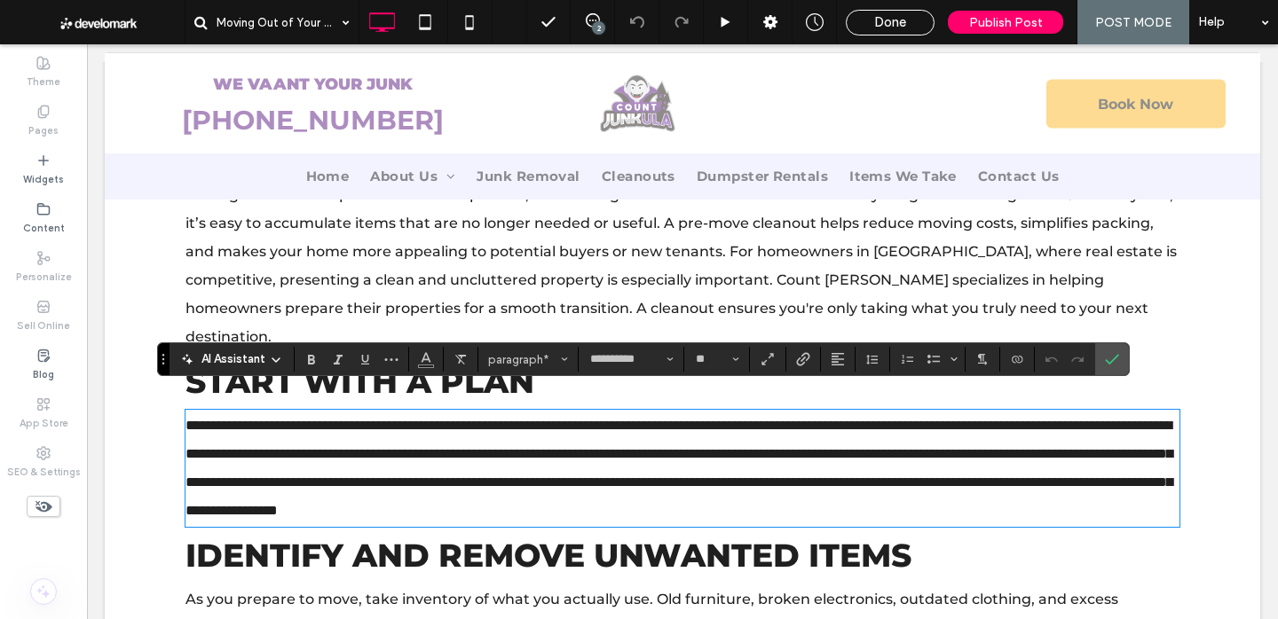
scroll to position [720, 0]
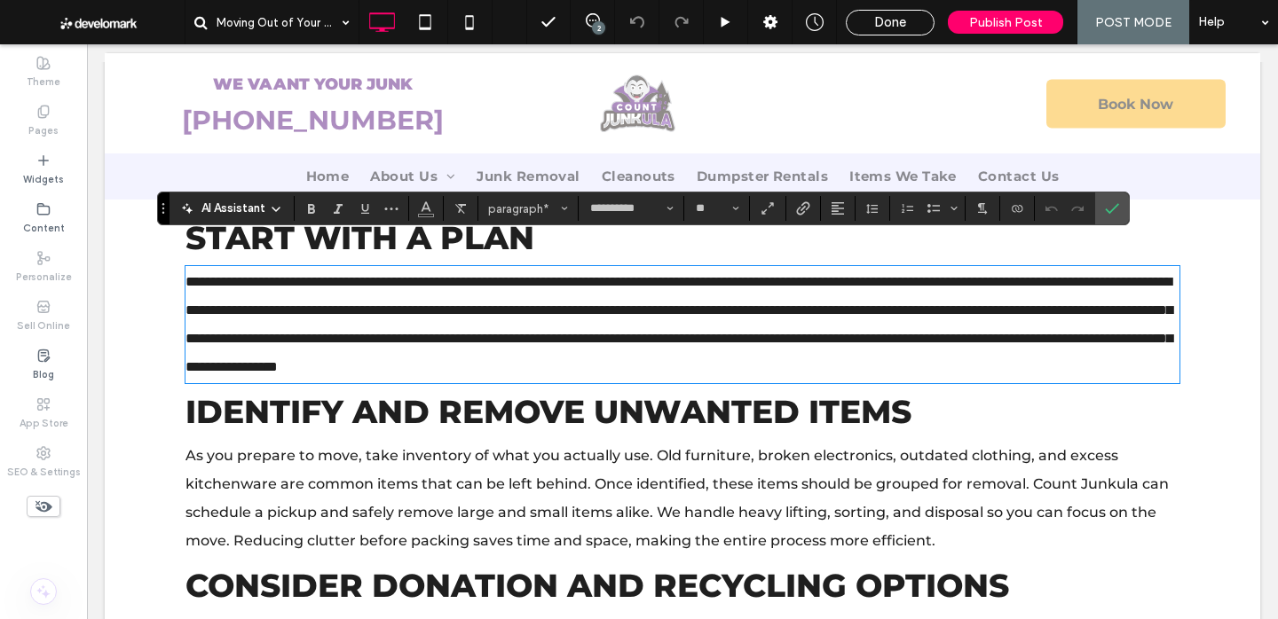
click at [579, 411] on strong "Identify and Remove Unwanted Items" at bounding box center [548, 411] width 726 height 39
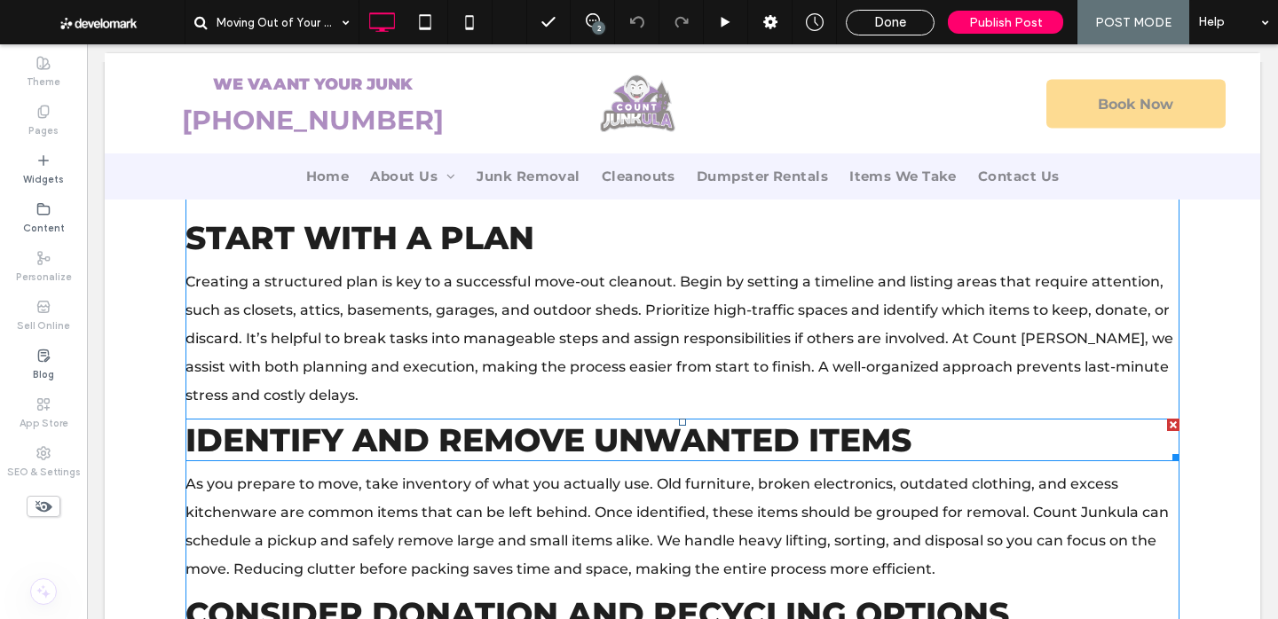
click at [579, 421] on strong "Identify and Remove Unwanted Items" at bounding box center [548, 440] width 726 height 39
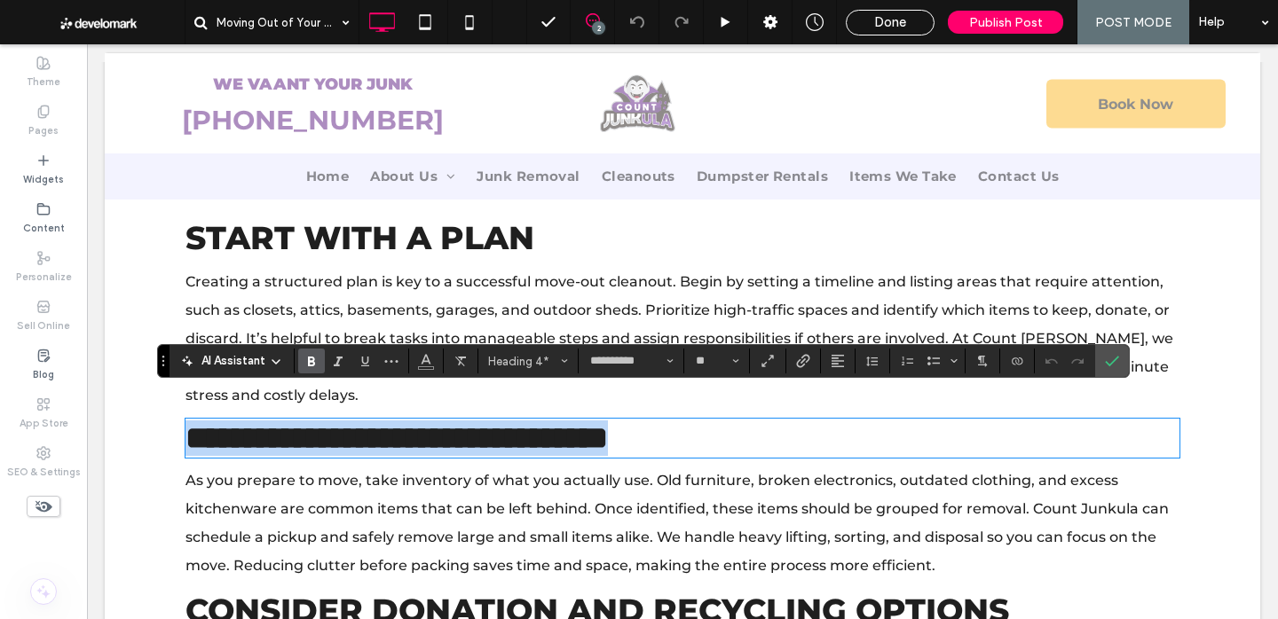
copy strong "**********"
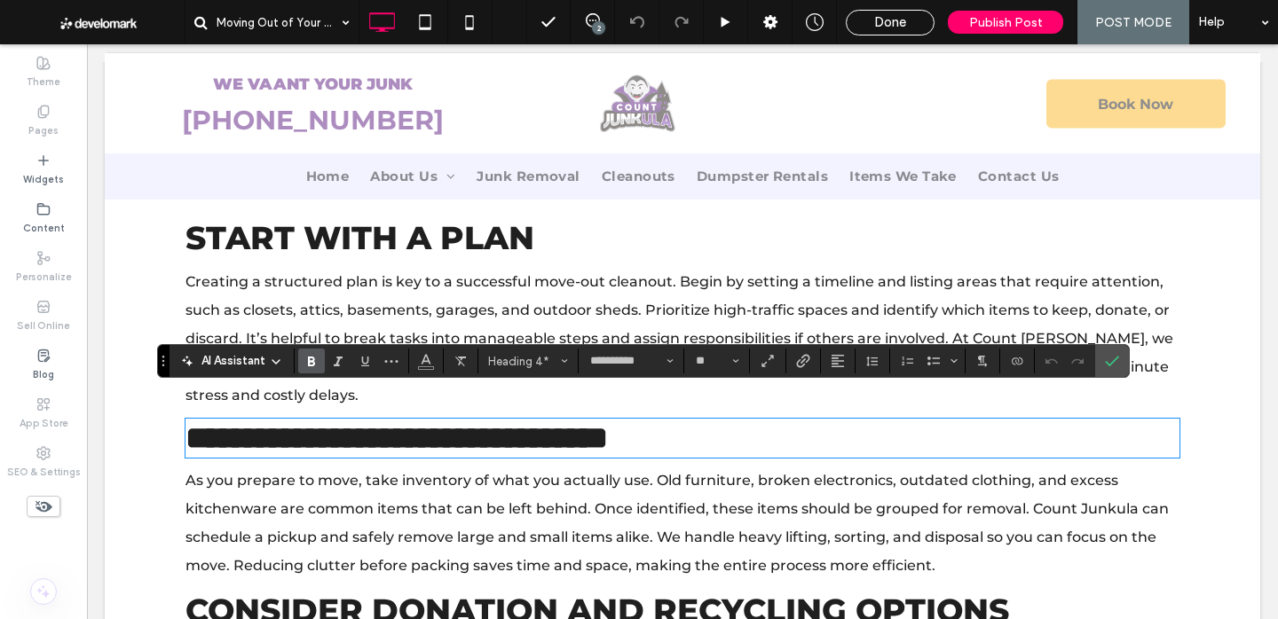
click at [467, 472] on span "As you prepare to move, take inventory of what you actually use. Old furniture,…" at bounding box center [676, 523] width 983 height 102
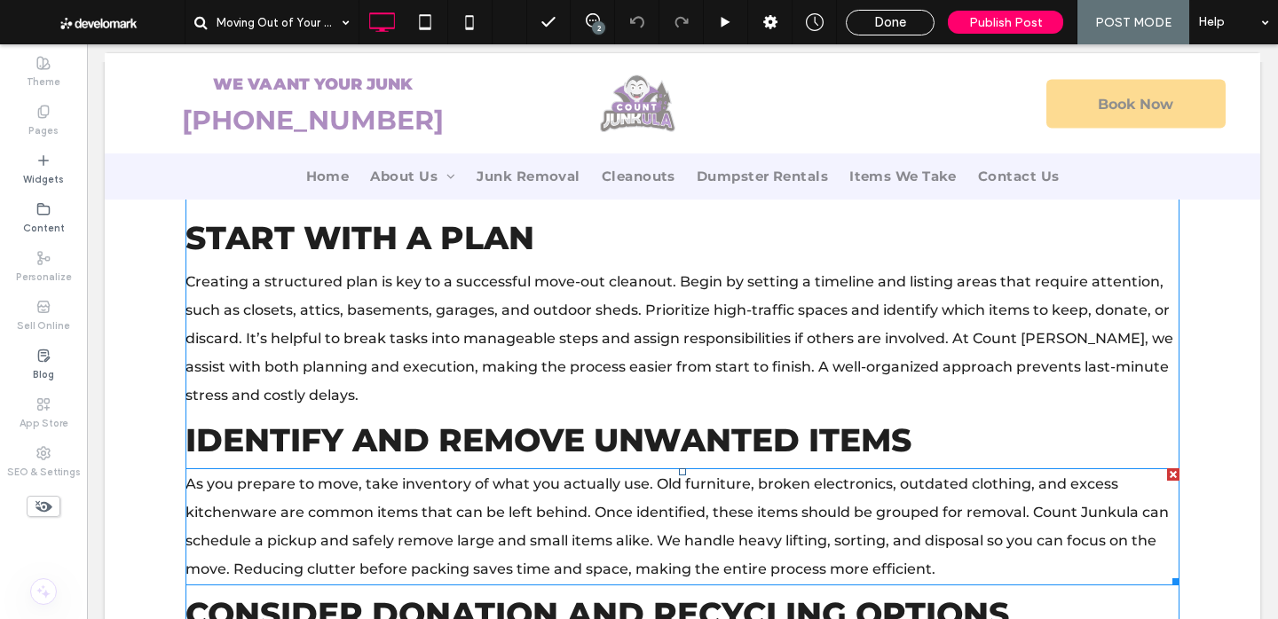
click at [467, 476] on span "As you prepare to move, take inventory of what you actually use. Old furniture,…" at bounding box center [676, 527] width 983 height 102
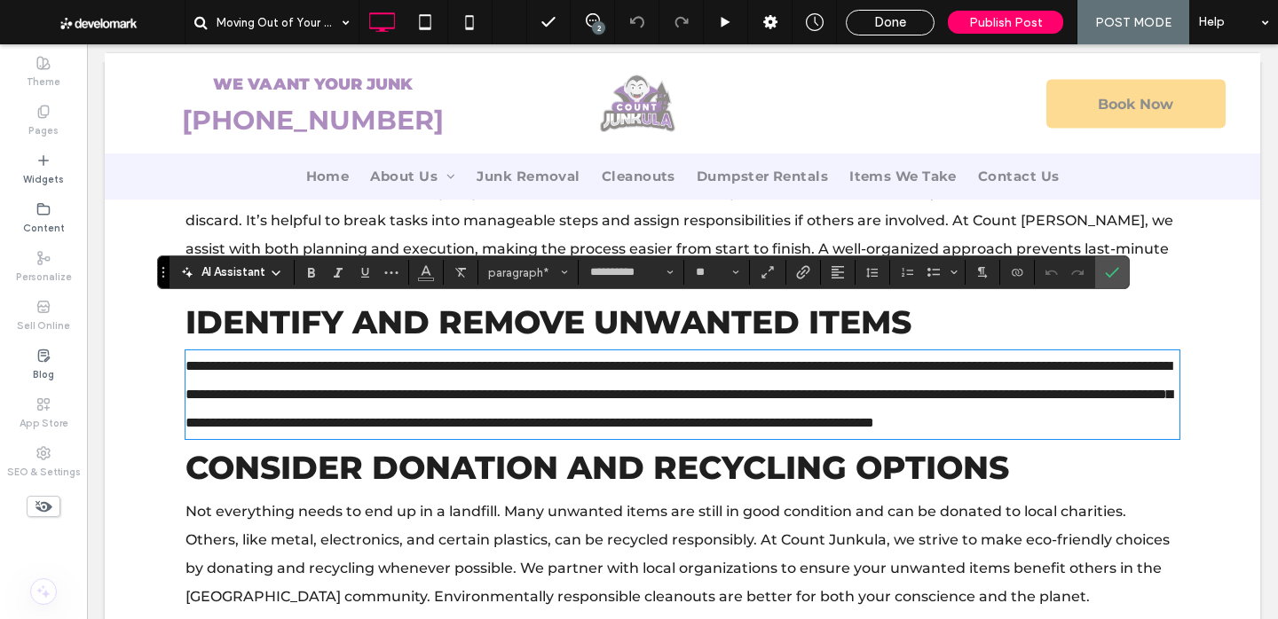
scroll to position [858, 0]
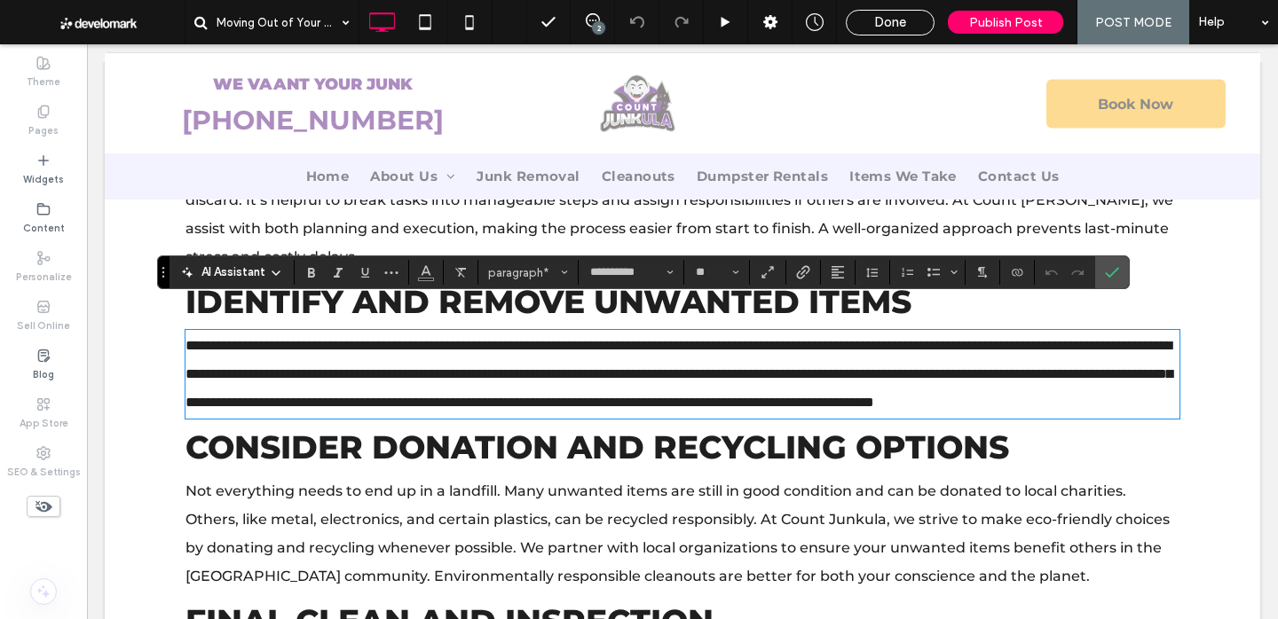
click at [777, 443] on span "Consider Donation and Recycling Options" at bounding box center [597, 447] width 824 height 39
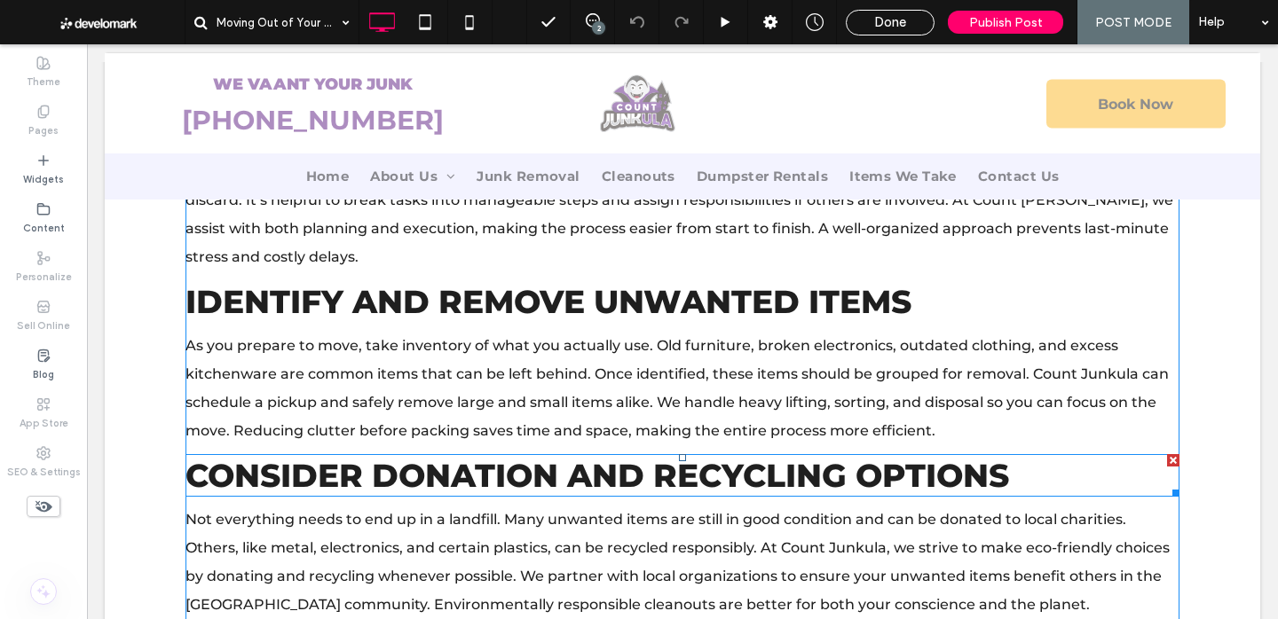
click at [777, 456] on span "Consider Donation and Recycling Options" at bounding box center [597, 475] width 824 height 39
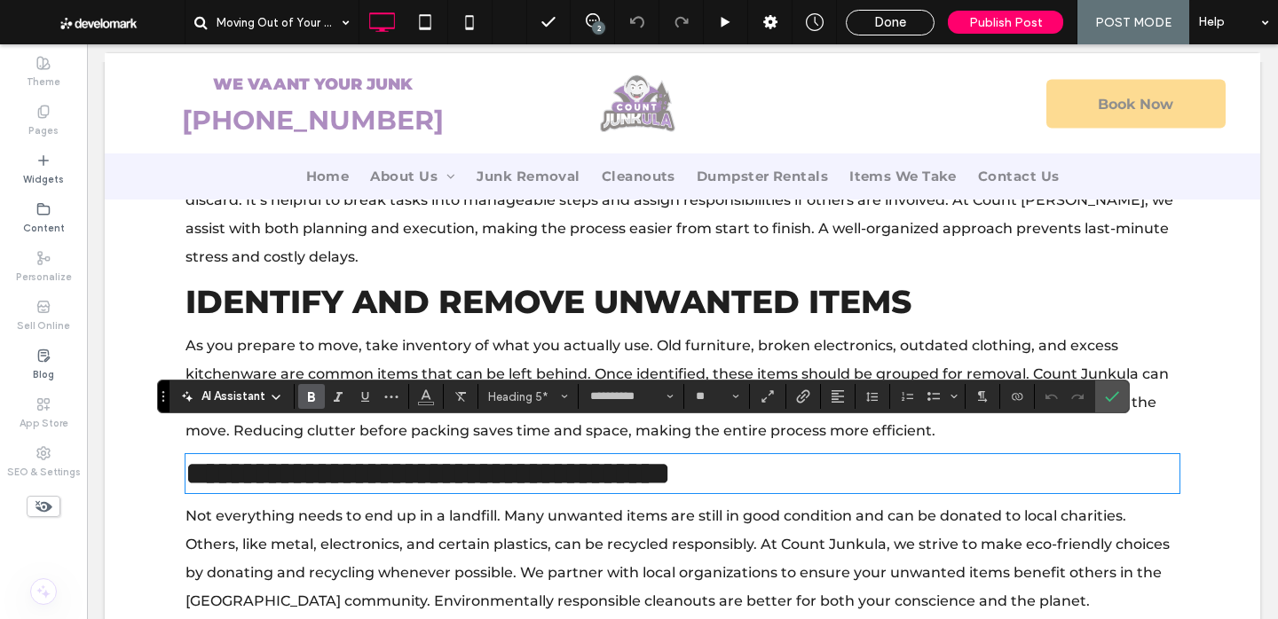
click at [545, 545] on span "Not everything needs to end up in a landfill. Many unwanted items are still in …" at bounding box center [677, 559] width 984 height 102
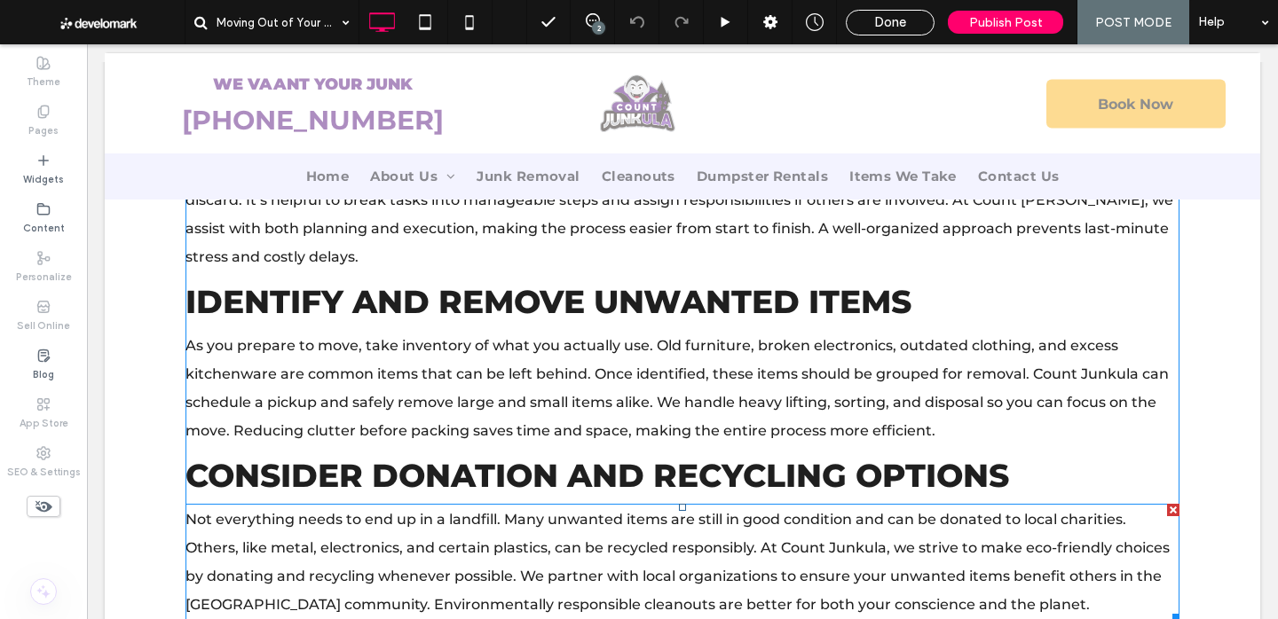
click at [545, 545] on span "Not everything needs to end up in a landfill. Many unwanted items are still in …" at bounding box center [677, 562] width 984 height 102
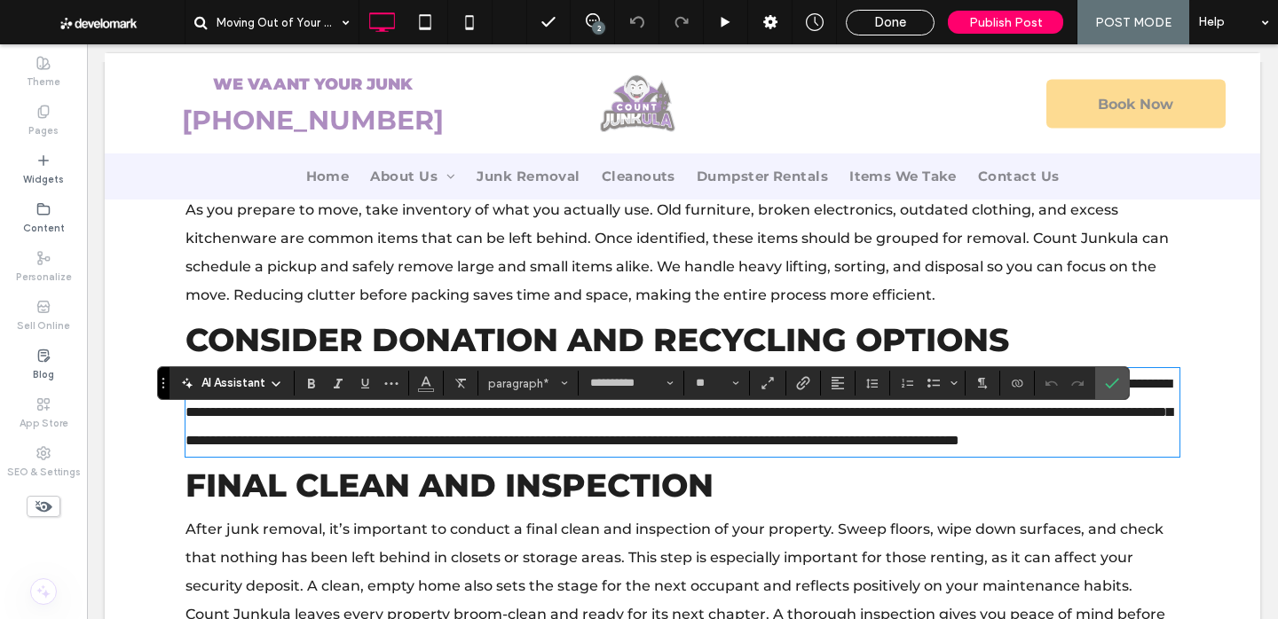
scroll to position [1044, 0]
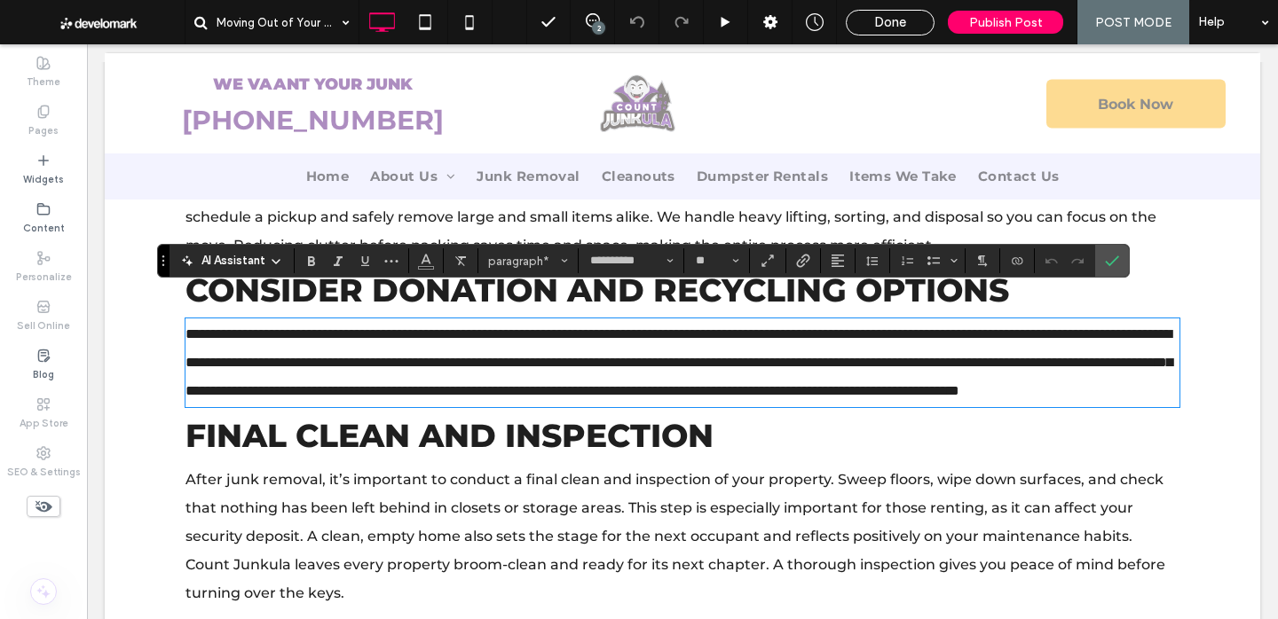
click at [623, 430] on span "Final Clean and Inspection" at bounding box center [449, 435] width 528 height 39
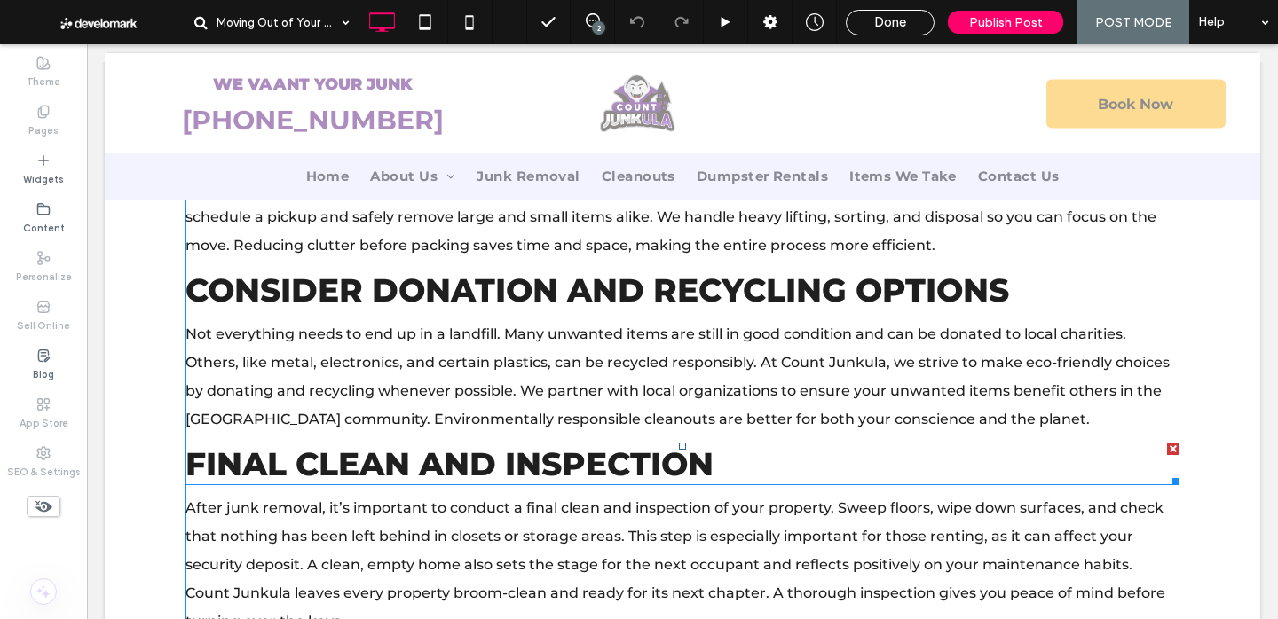
click at [623, 445] on span "Final Clean and Inspection" at bounding box center [449, 464] width 528 height 39
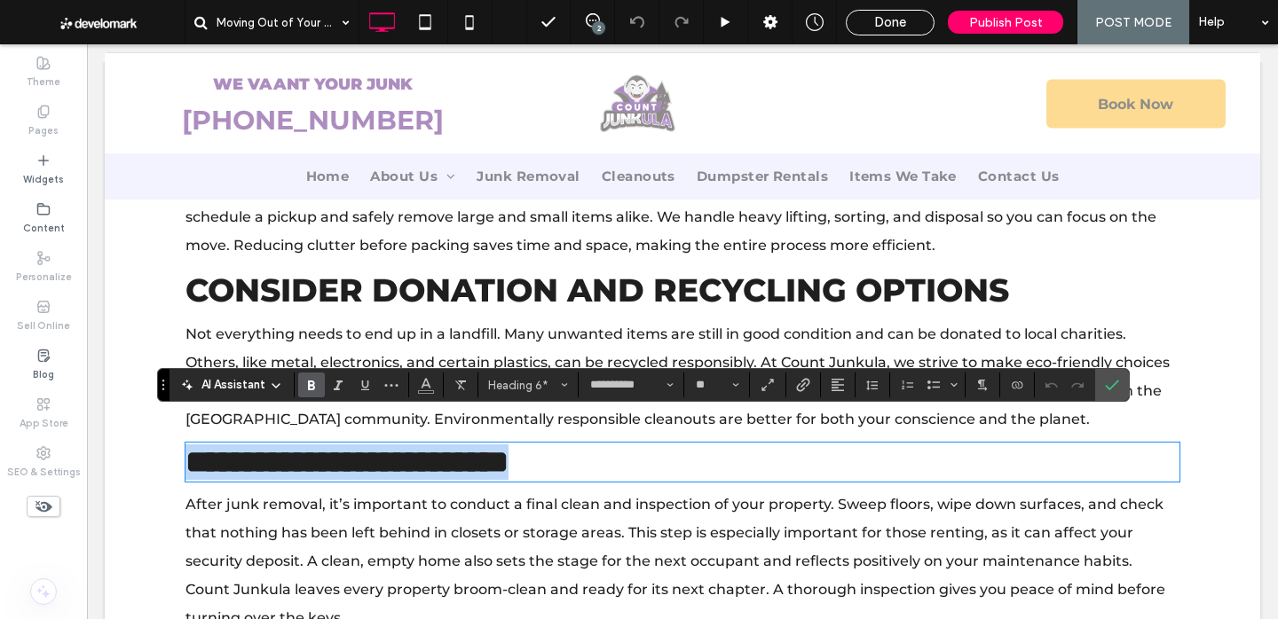
copy strong "**********"
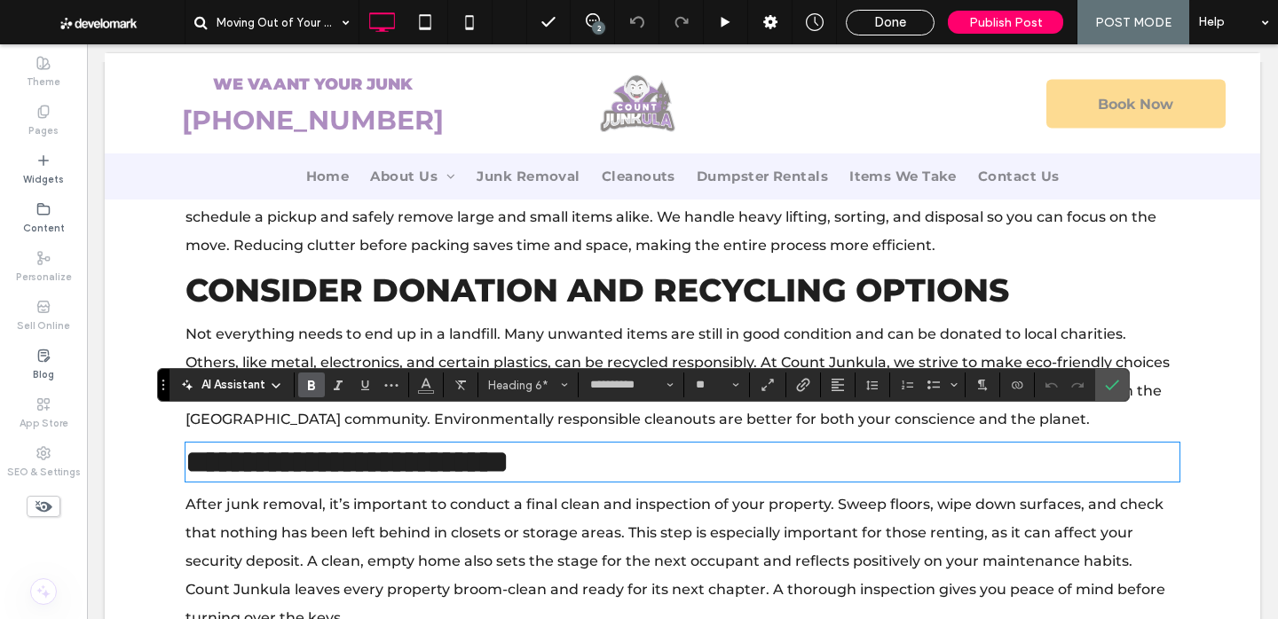
click at [576, 491] on p "After junk removal, it’s important to conduct a final clean and inspection of y…" at bounding box center [682, 562] width 994 height 142
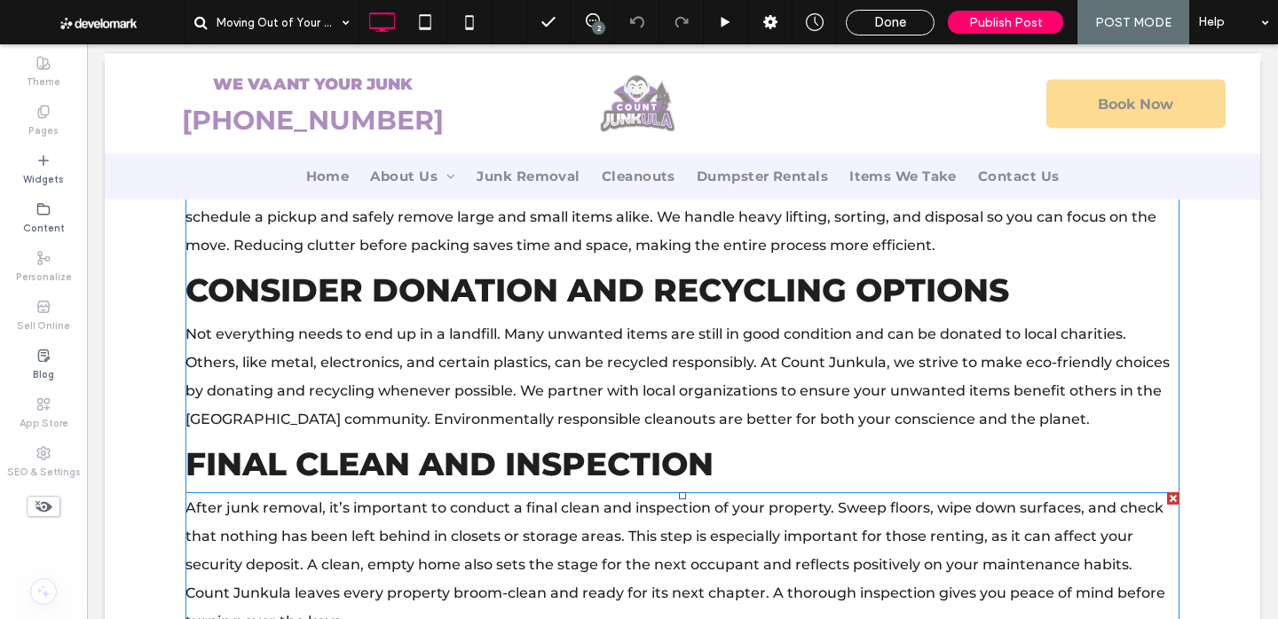
click at [576, 494] on p "After junk removal, it’s important to conduct a final clean and inspection of y…" at bounding box center [682, 565] width 994 height 142
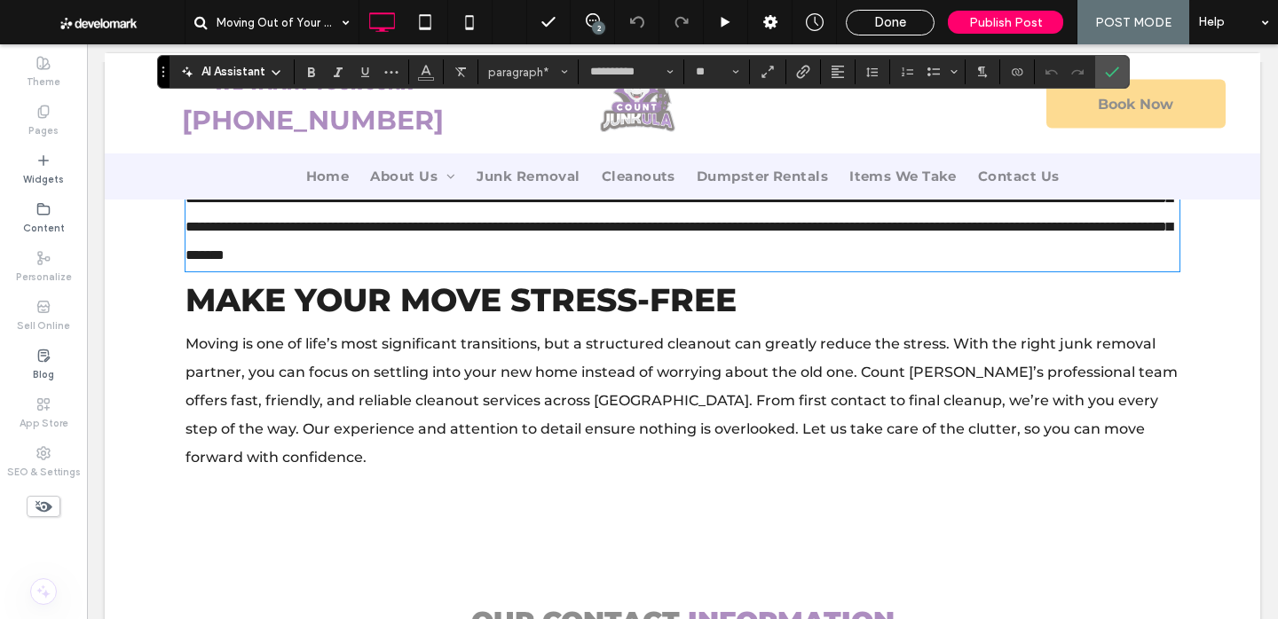
scroll to position [1419, 0]
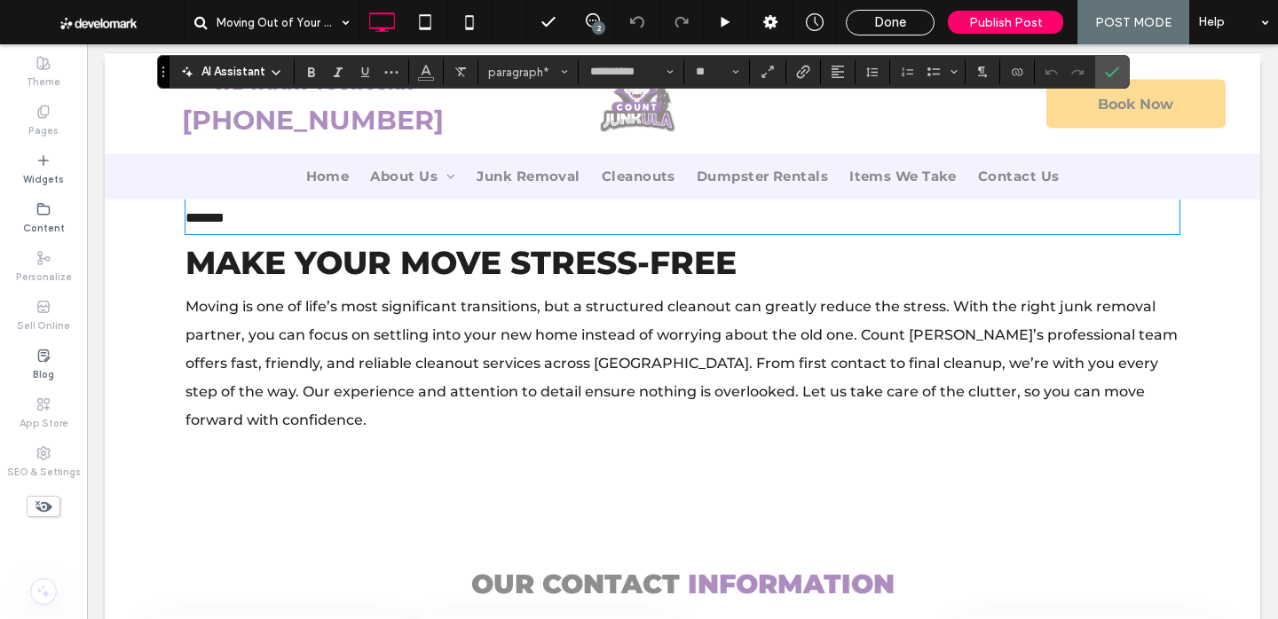
click at [588, 257] on span "Make Your Move Stress-Free" at bounding box center [460, 262] width 551 height 39
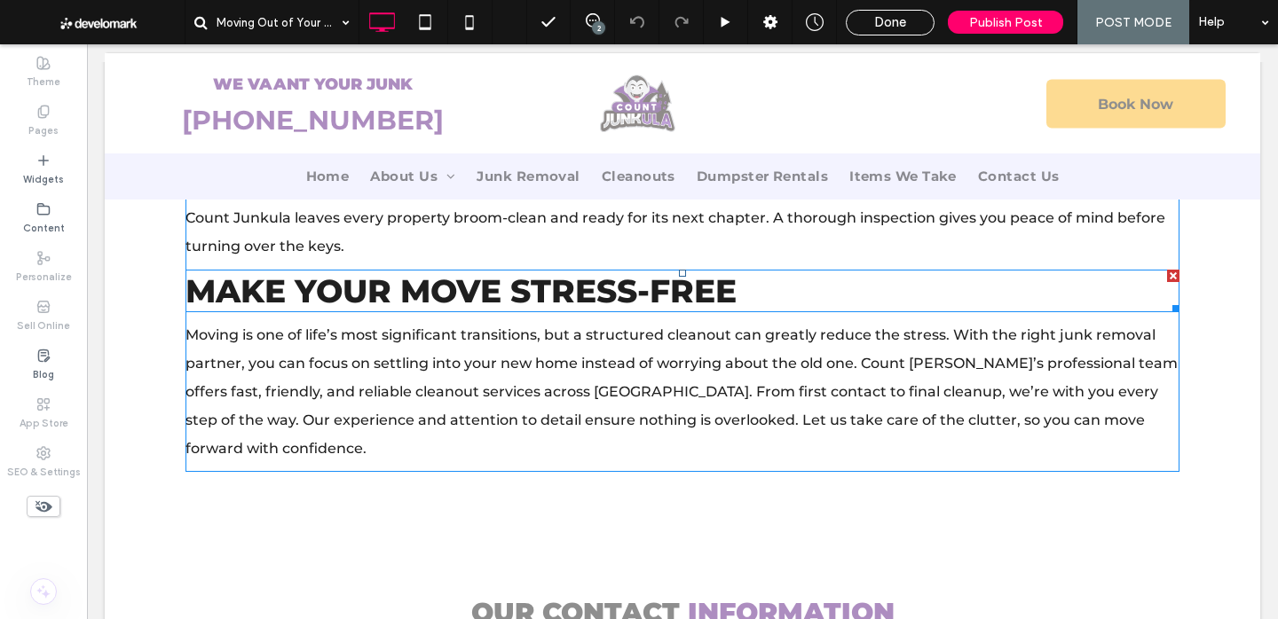
click at [588, 272] on span "Make Your Move Stress-Free" at bounding box center [460, 291] width 551 height 39
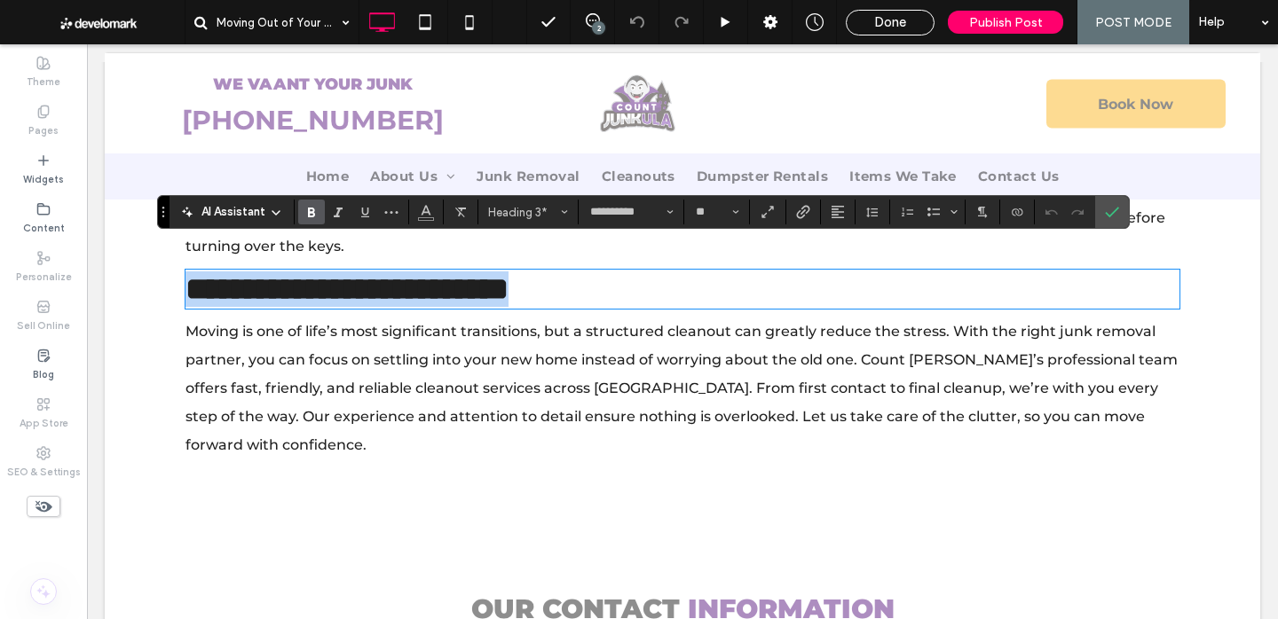
copy strong "**********"
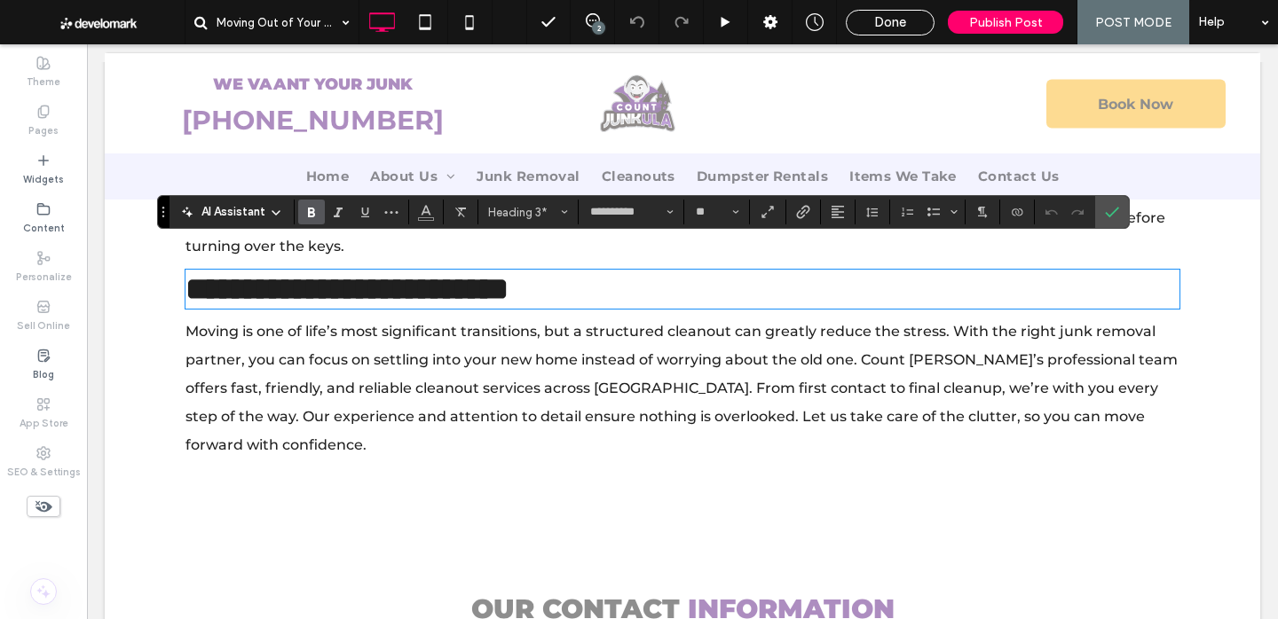
click at [447, 364] on span "Moving is one of life’s most significant transitions, but a structured cleanout…" at bounding box center [681, 388] width 992 height 130
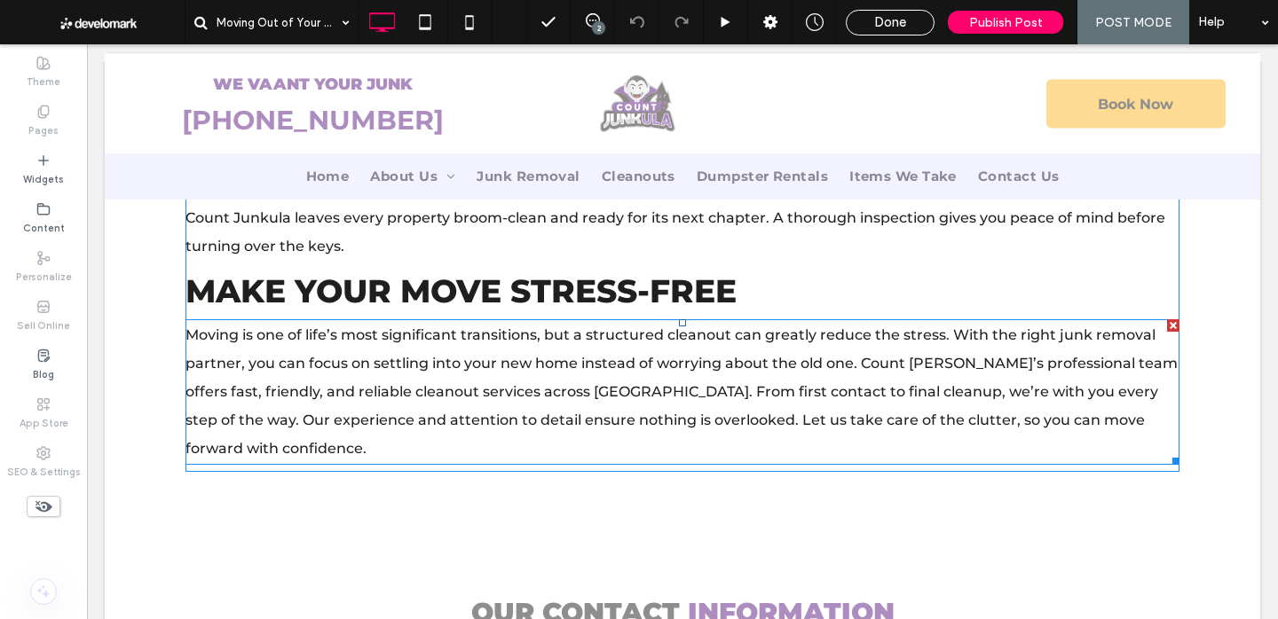
click at [447, 364] on span "Moving is one of life’s most significant transitions, but a structured cleanout…" at bounding box center [681, 392] width 992 height 130
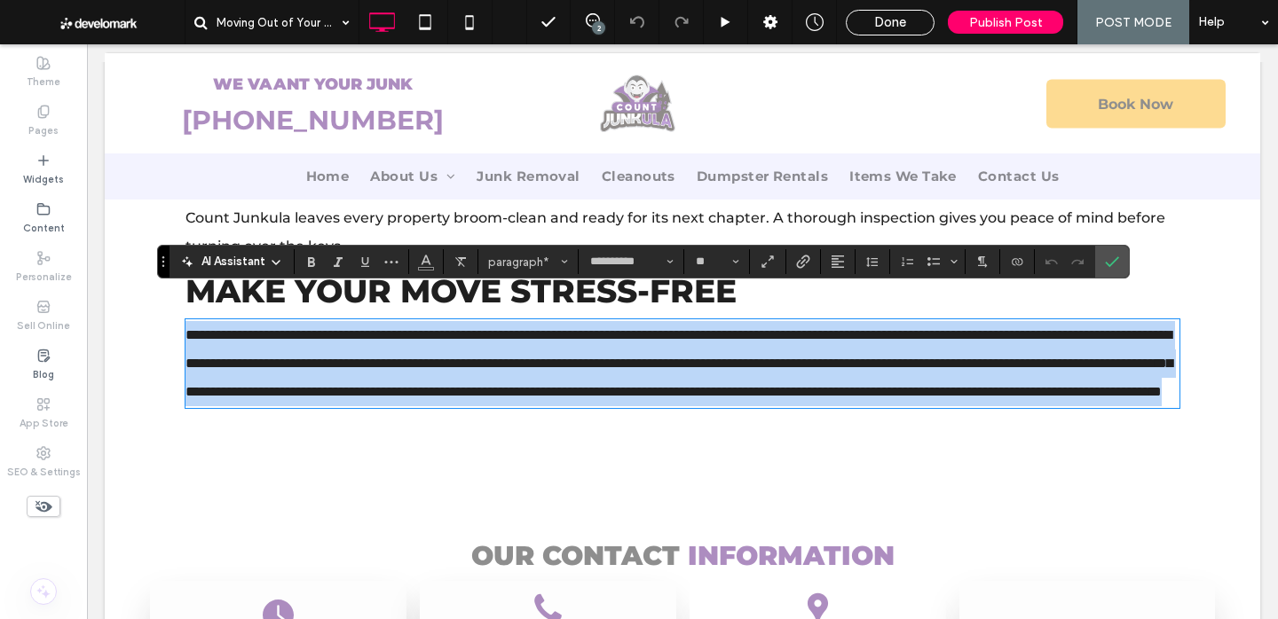
copy span "**********"
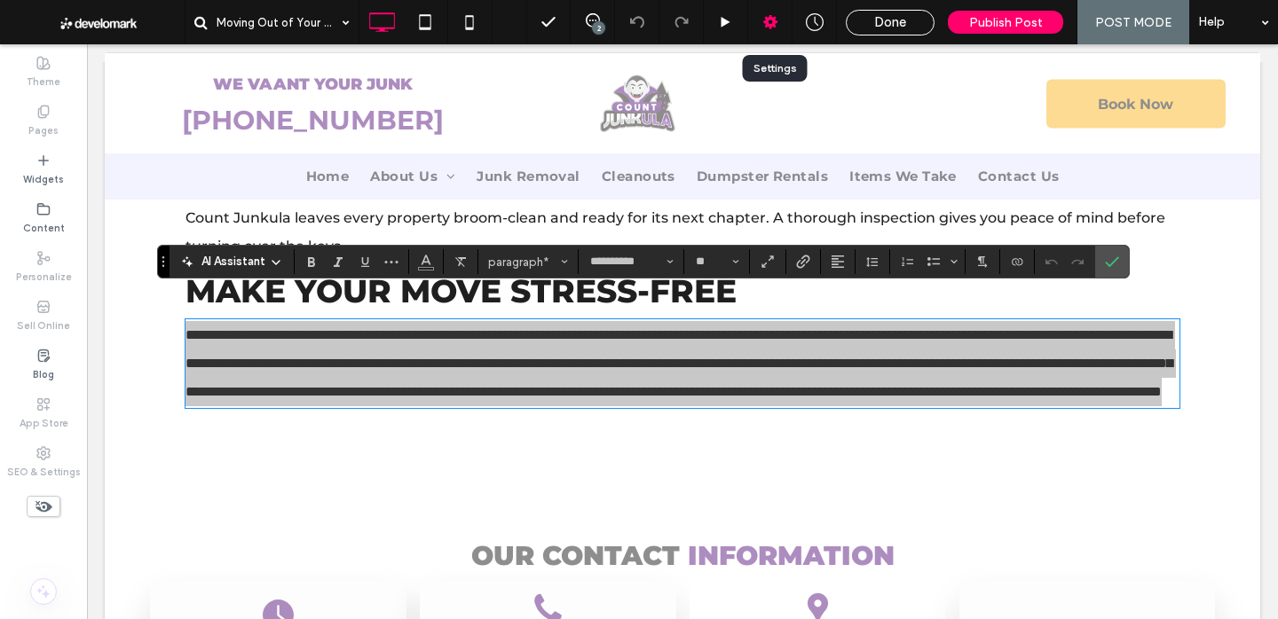
click at [768, 13] on icon at bounding box center [770, 22] width 18 height 18
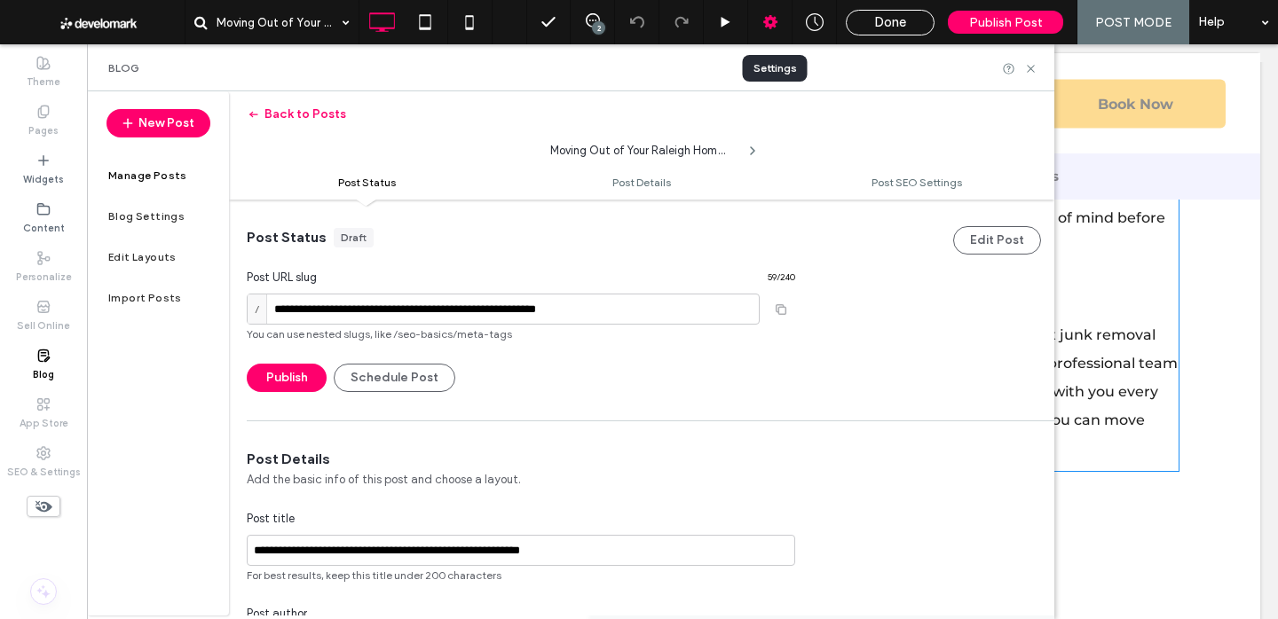
scroll to position [1, 0]
click at [629, 299] on input "**********" at bounding box center [503, 308] width 513 height 31
click at [282, 108] on button "Back to Posts" at bounding box center [296, 114] width 99 height 28
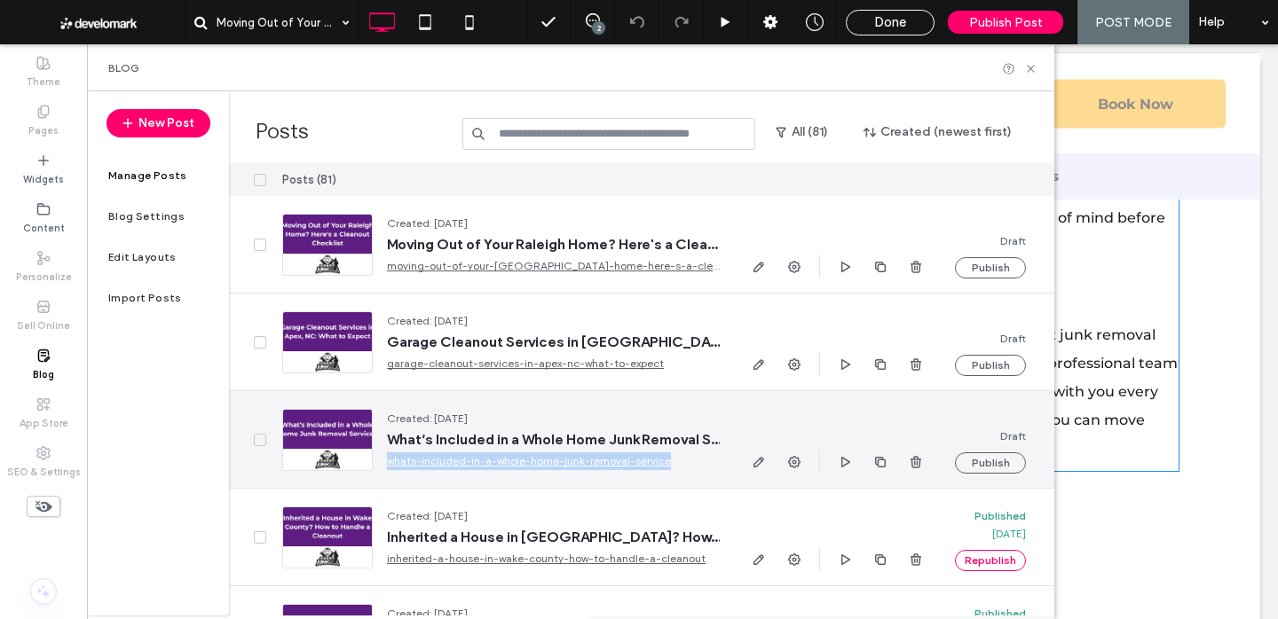
drag, startPoint x: 632, startPoint y: 462, endPoint x: 386, endPoint y: 465, distance: 245.9
click at [386, 465] on div "Created: Jul 23, 2025 What’s Included in a Whole Home Junk Removal Service? wha…" at bounding box center [546, 440] width 347 height 60
copy link "whats-included-in-a-whole-home-junk-removal-service"
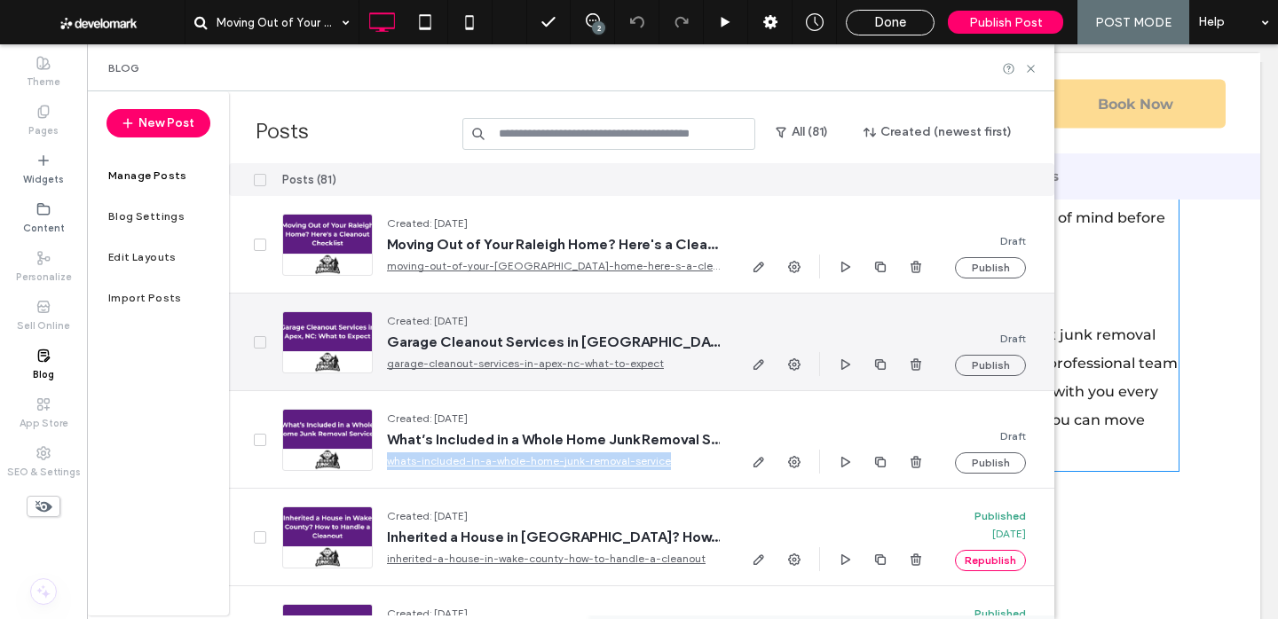
scroll to position [91, 0]
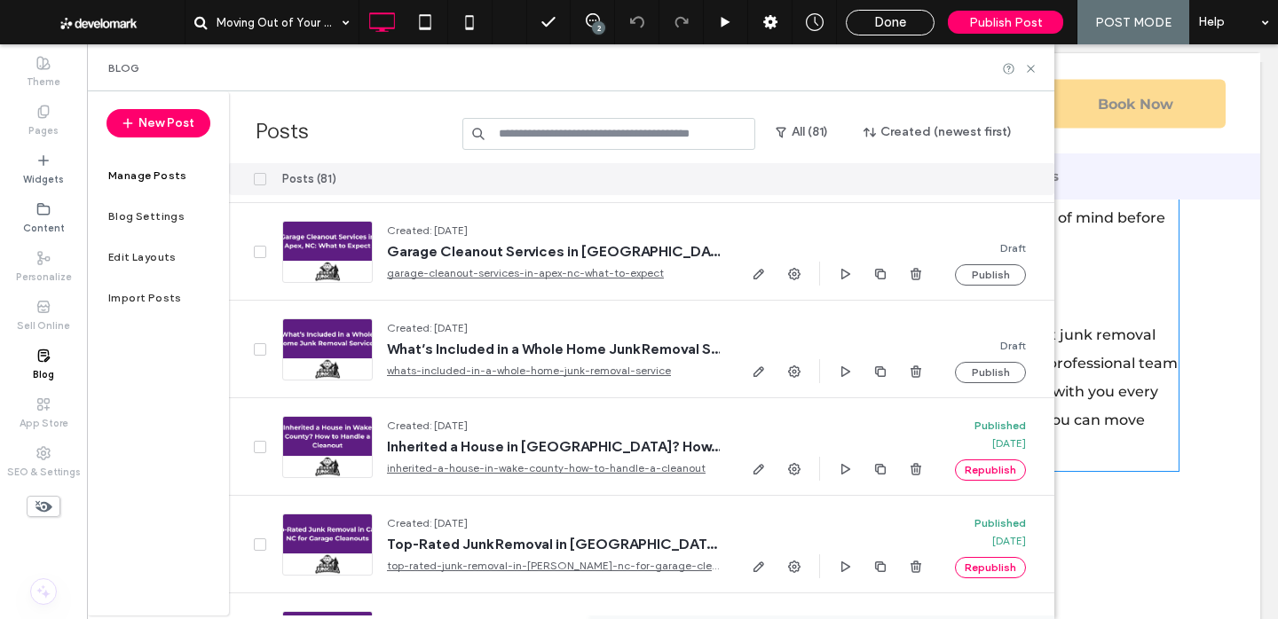
click at [596, 129] on input at bounding box center [608, 134] width 293 height 32
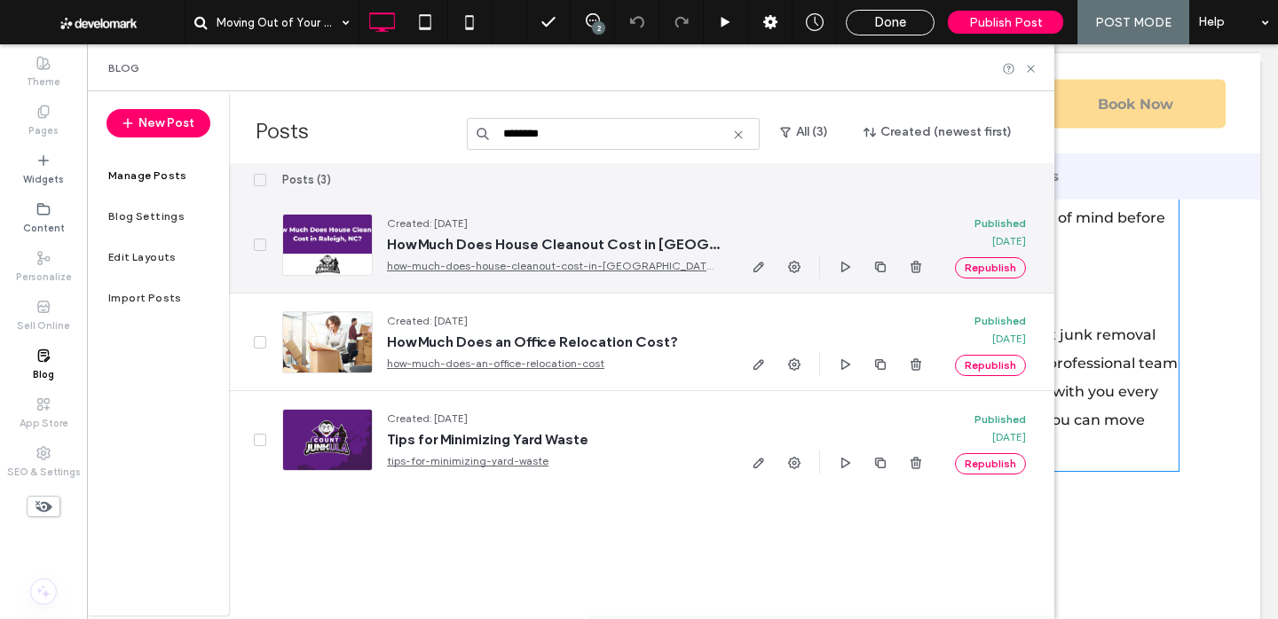
type input "********"
drag, startPoint x: 679, startPoint y: 267, endPoint x: 379, endPoint y: 273, distance: 300.0
click at [379, 273] on div "Created: Jul 2, 2025 How Much Does House Cleanout Cost in Raleigh, NC? how-much…" at bounding box center [546, 245] width 347 height 60
copy link "how-much-does-house-cleanout-cost-in-raleigh-nc"
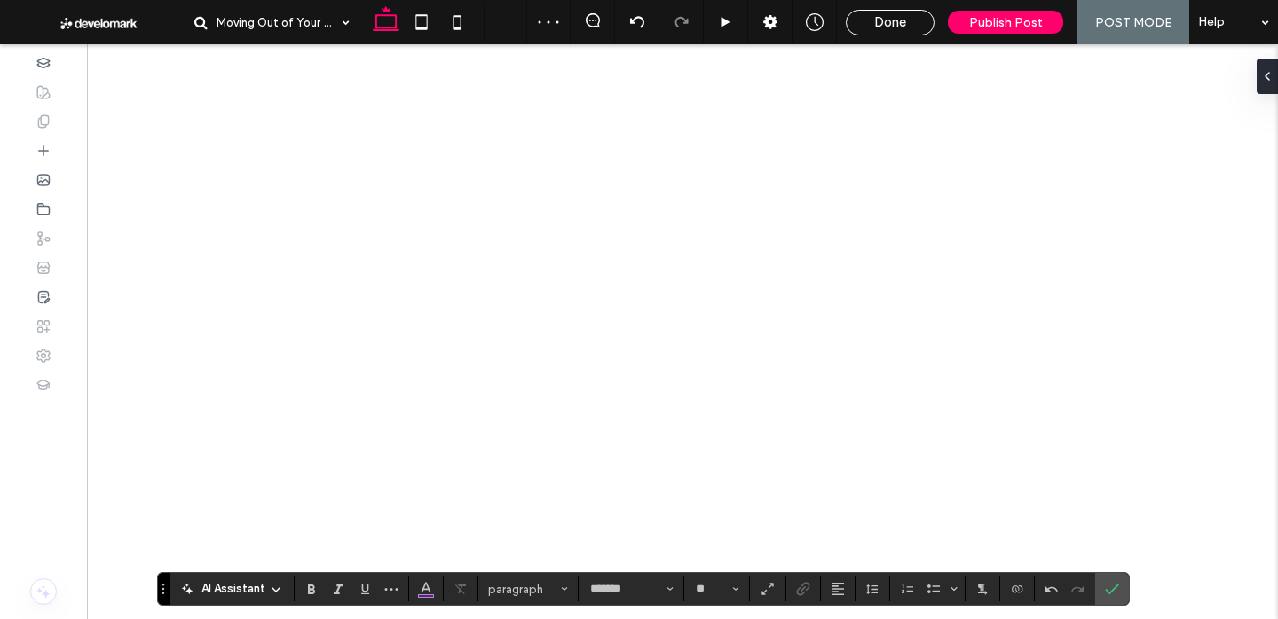
click at [894, 25] on span "Done" at bounding box center [890, 22] width 32 height 16
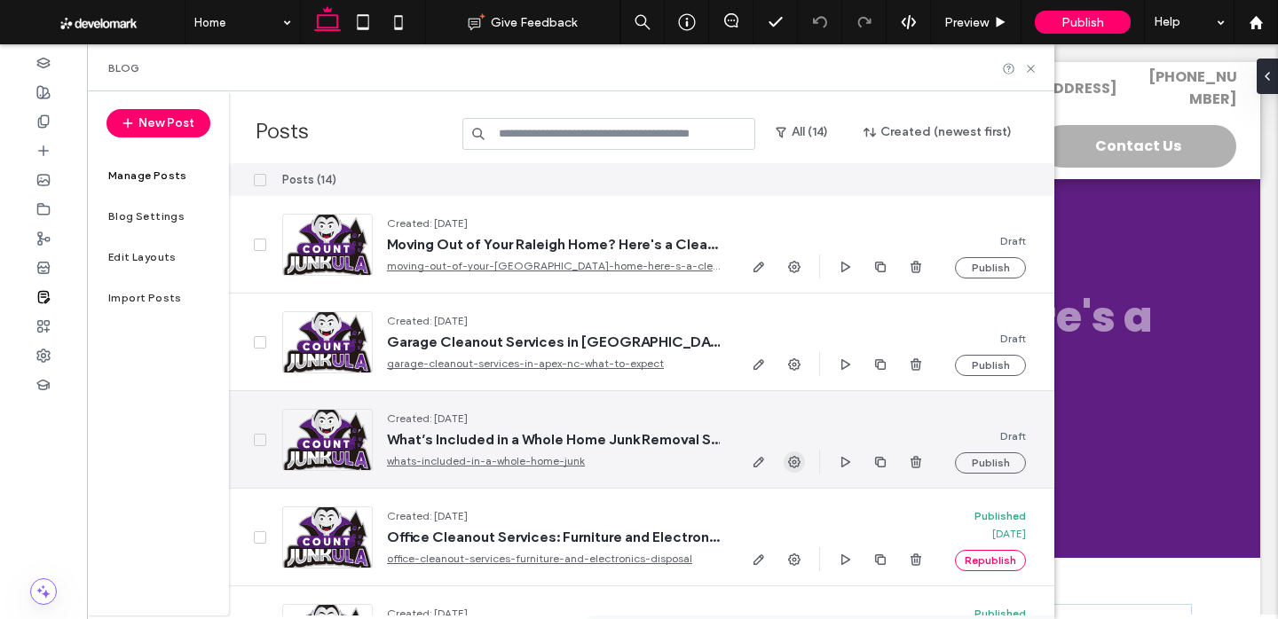
click at [798, 462] on icon "button" at bounding box center [794, 462] width 14 height 14
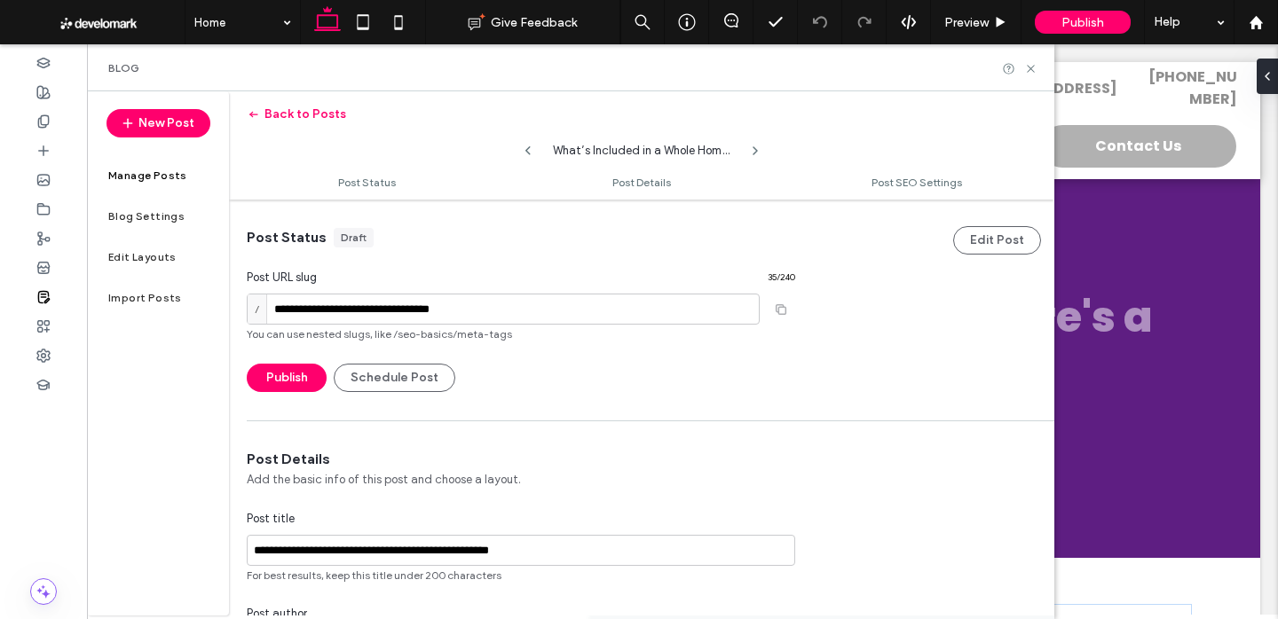
scroll to position [1, 0]
click at [606, 299] on input "**********" at bounding box center [503, 308] width 513 height 31
paste input "**********"
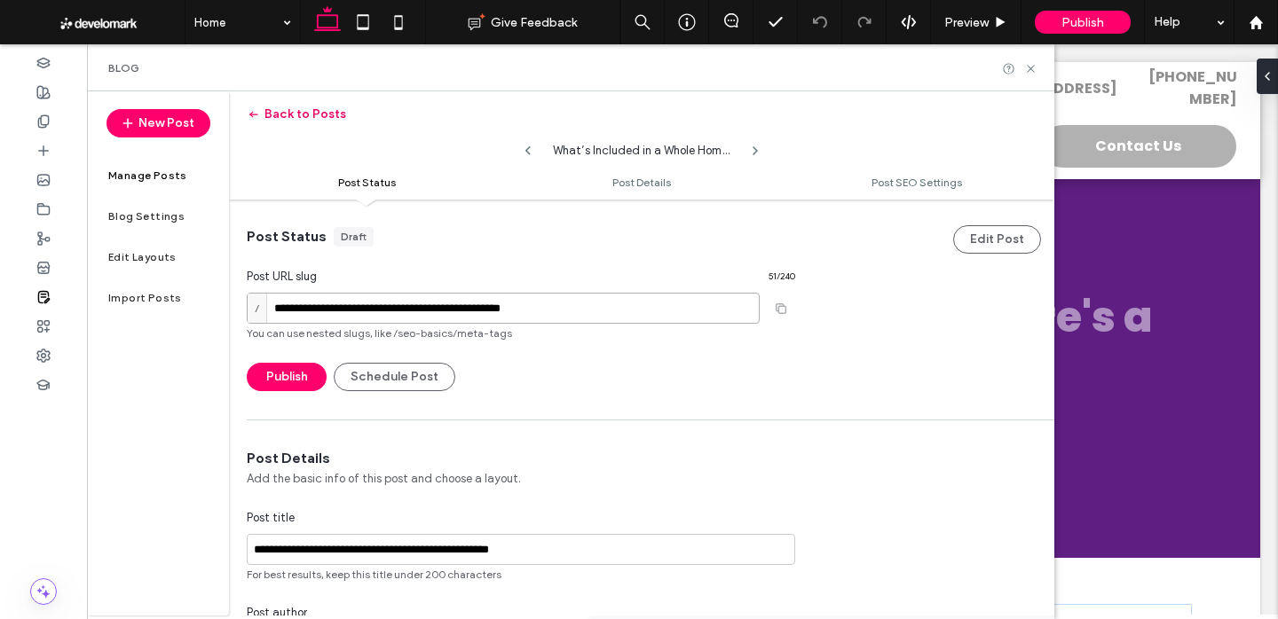
type input "**********"
click at [303, 113] on button "Back to Posts" at bounding box center [296, 114] width 99 height 28
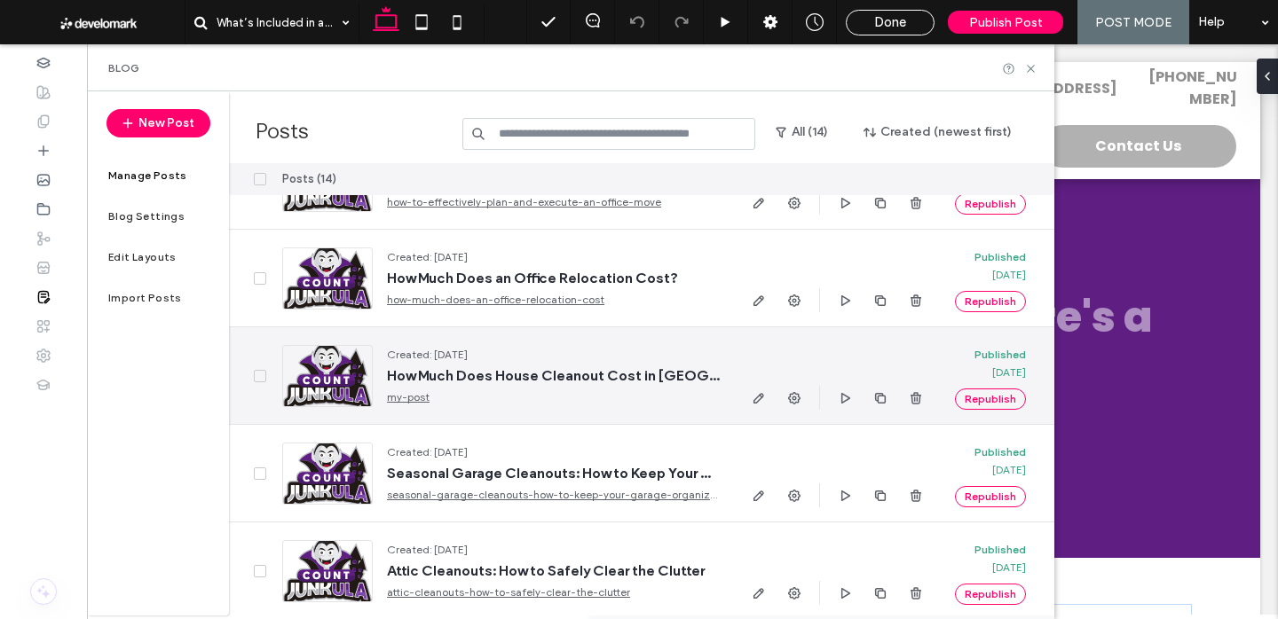
scroll to position [455, 0]
click at [797, 398] on icon "button" at bounding box center [794, 398] width 14 height 14
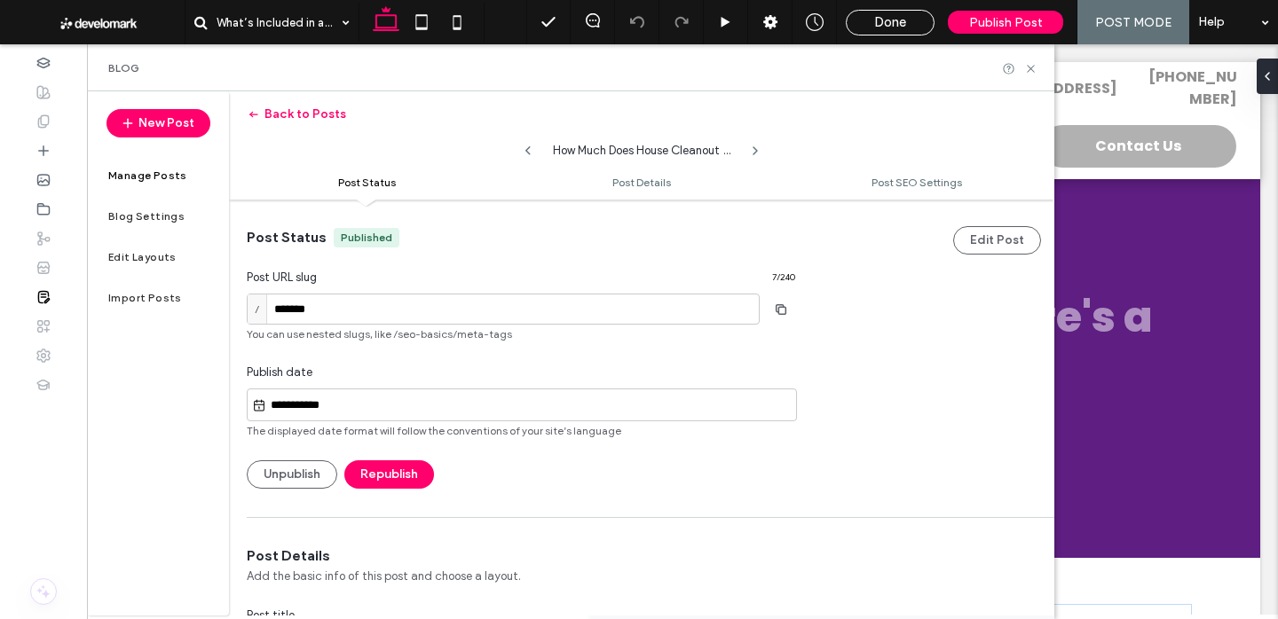
scroll to position [1, 0]
click at [604, 312] on input "*******" at bounding box center [503, 308] width 513 height 31
paste input "**********"
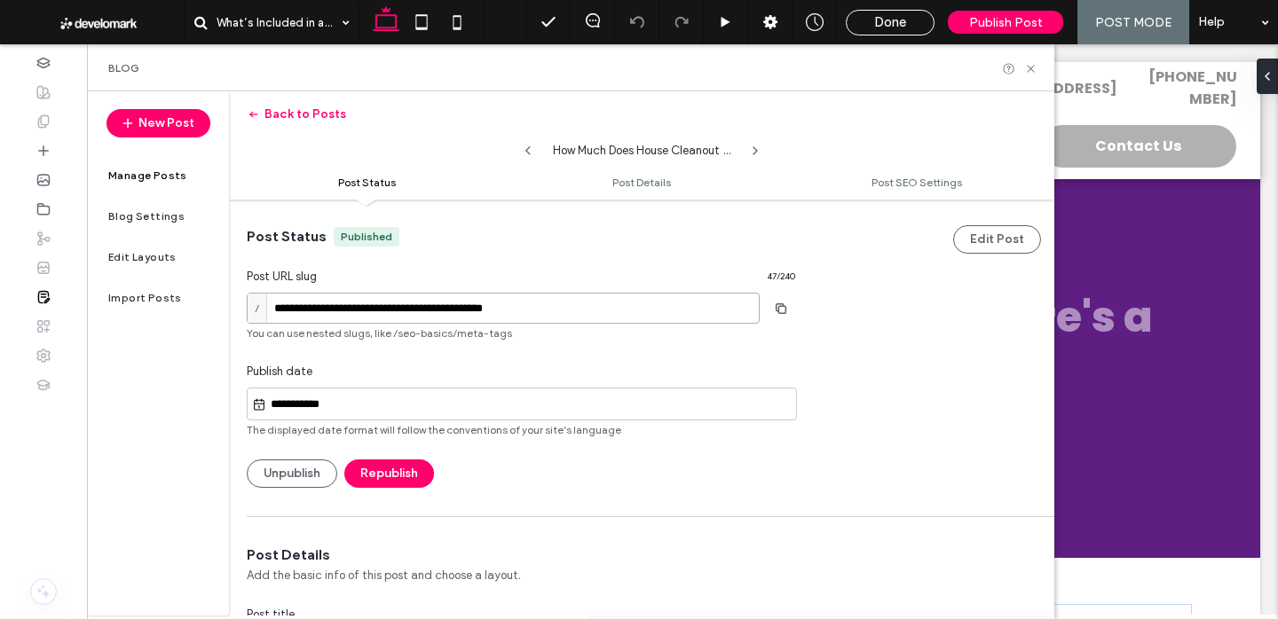
type input "**********"
click at [880, 441] on div "**********" at bounding box center [641, 343] width 825 height 289
click at [412, 469] on button "Republish" at bounding box center [389, 474] width 90 height 28
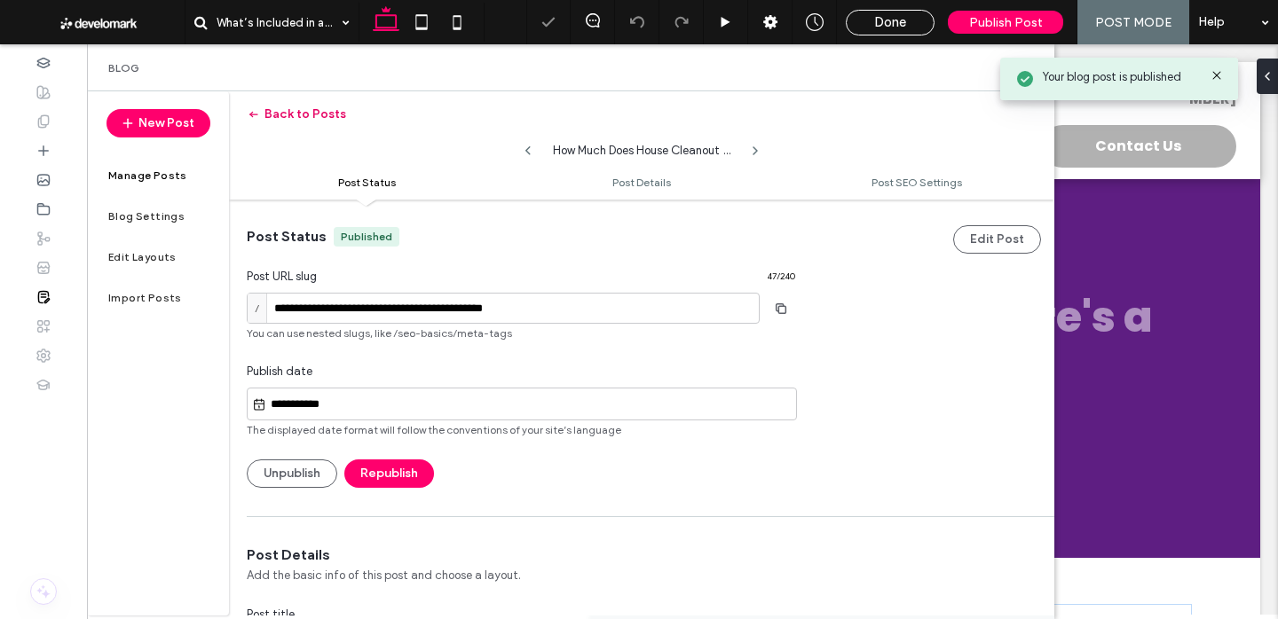
click at [298, 118] on button "Back to Posts" at bounding box center [296, 114] width 99 height 28
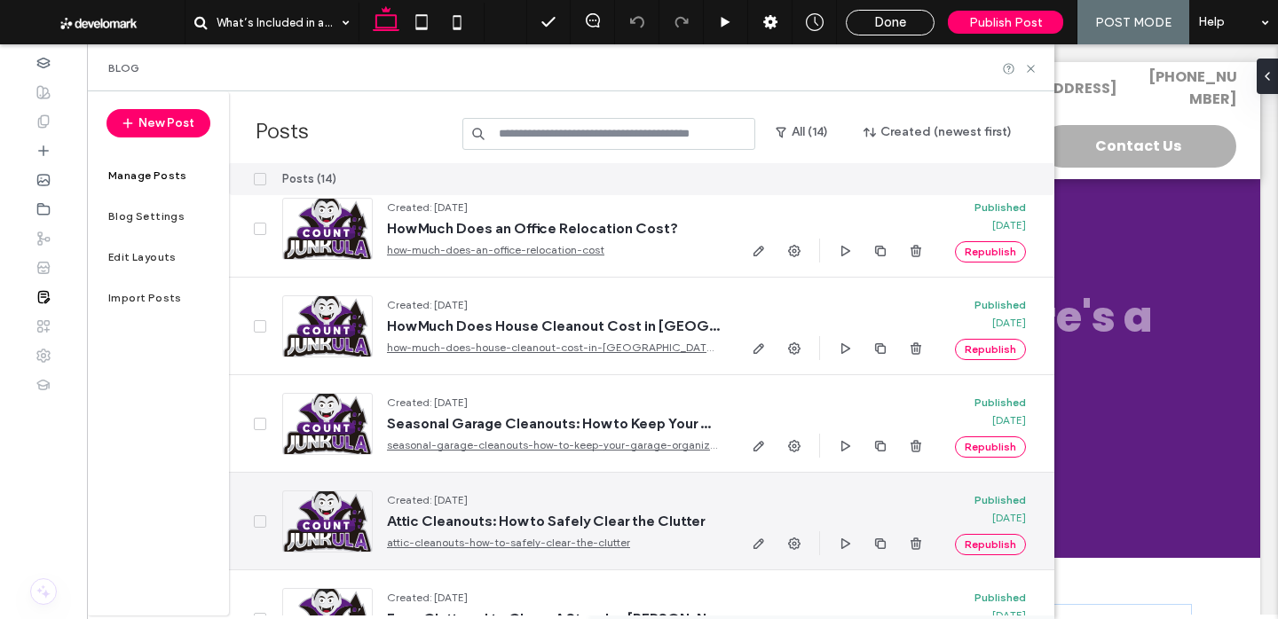
scroll to position [405, 0]
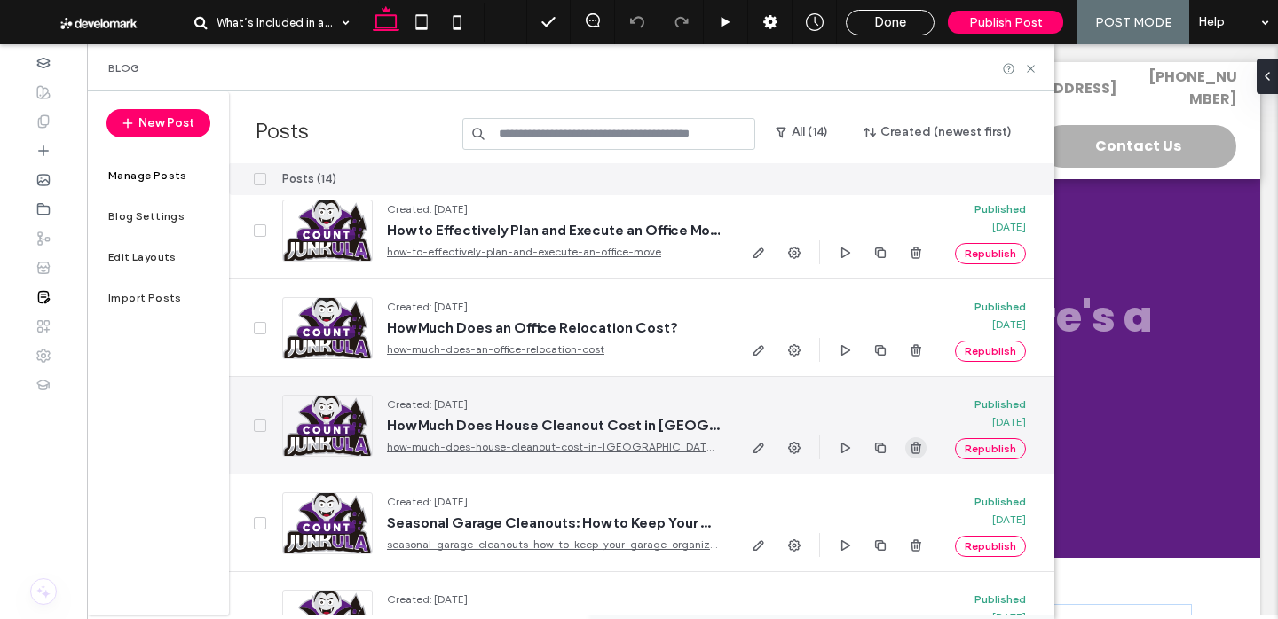
click at [924, 452] on span "button" at bounding box center [915, 448] width 21 height 21
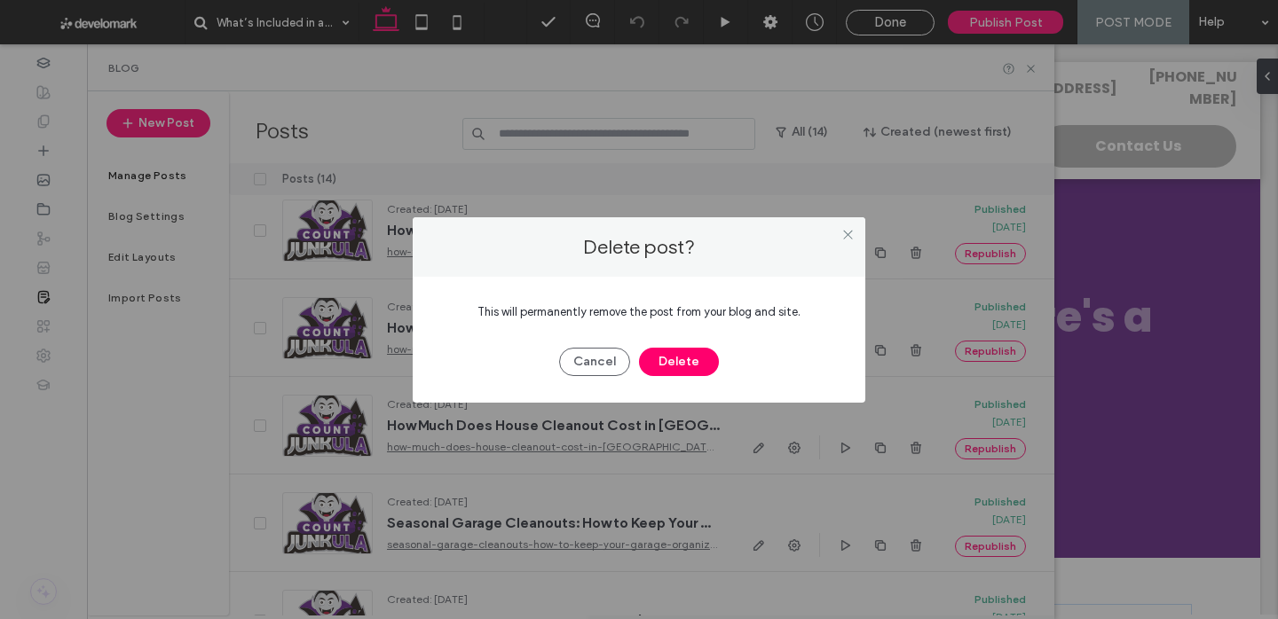
click at [711, 361] on button "Delete" at bounding box center [679, 362] width 80 height 28
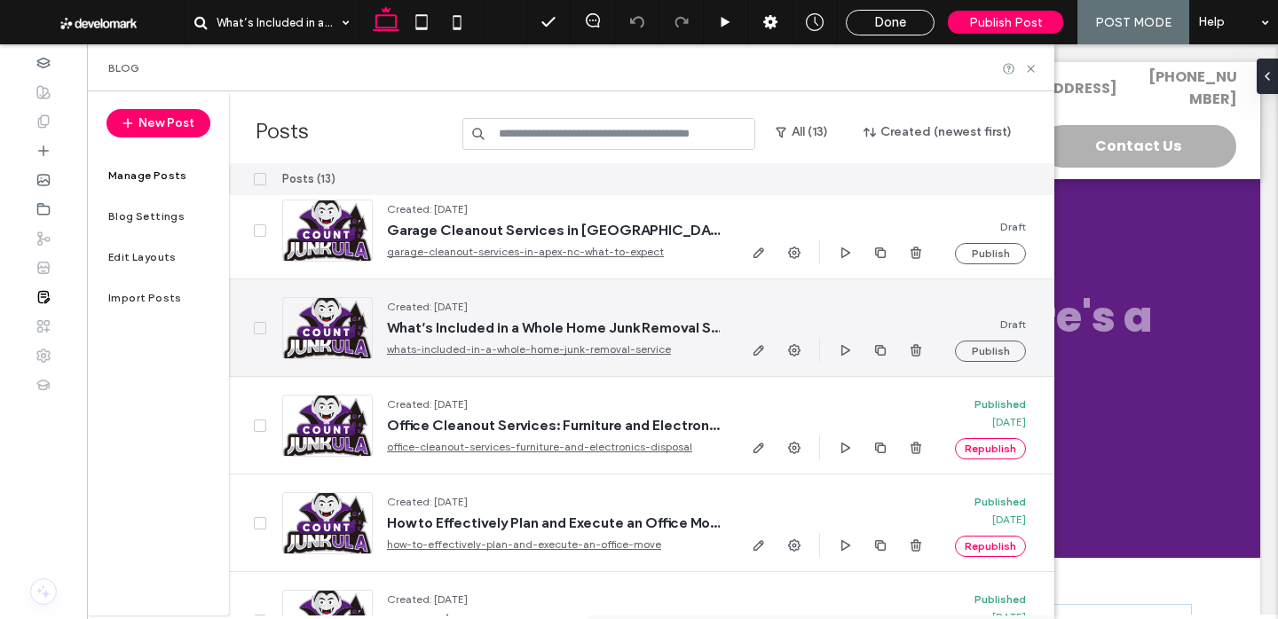
scroll to position [0, 0]
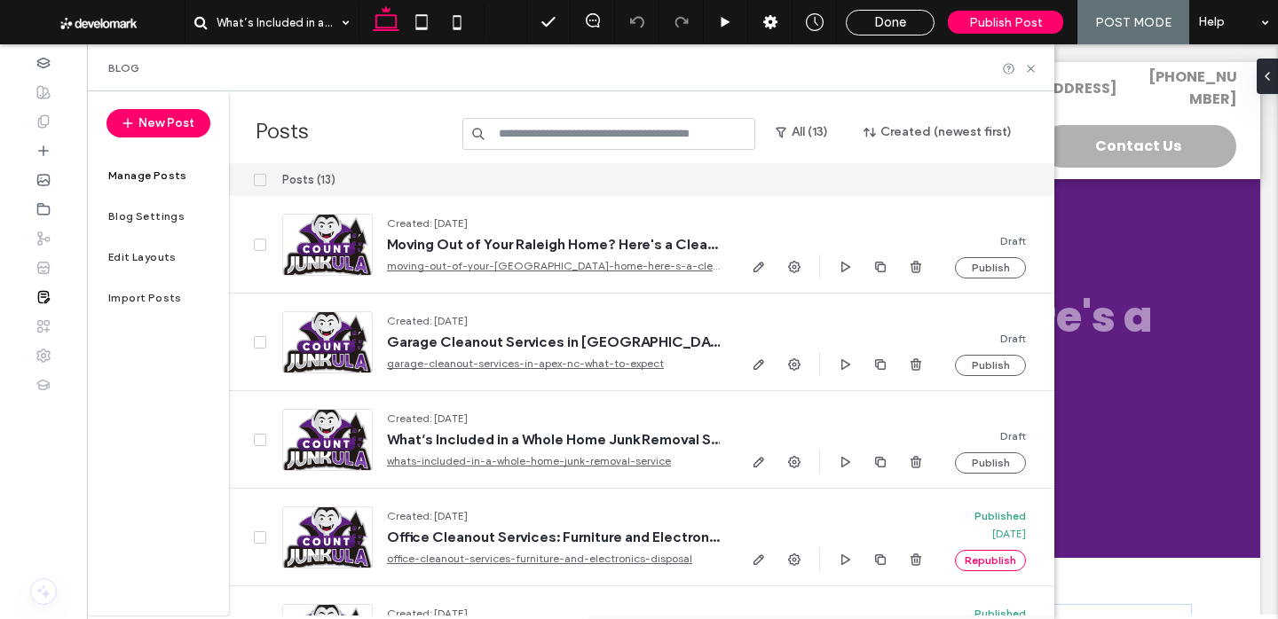
click at [1038, 74] on div "Blog" at bounding box center [570, 67] width 967 height 47
drag, startPoint x: 1029, startPoint y: 70, endPoint x: 928, endPoint y: 42, distance: 104.2
click at [1029, 70] on use at bounding box center [1030, 68] width 7 height 7
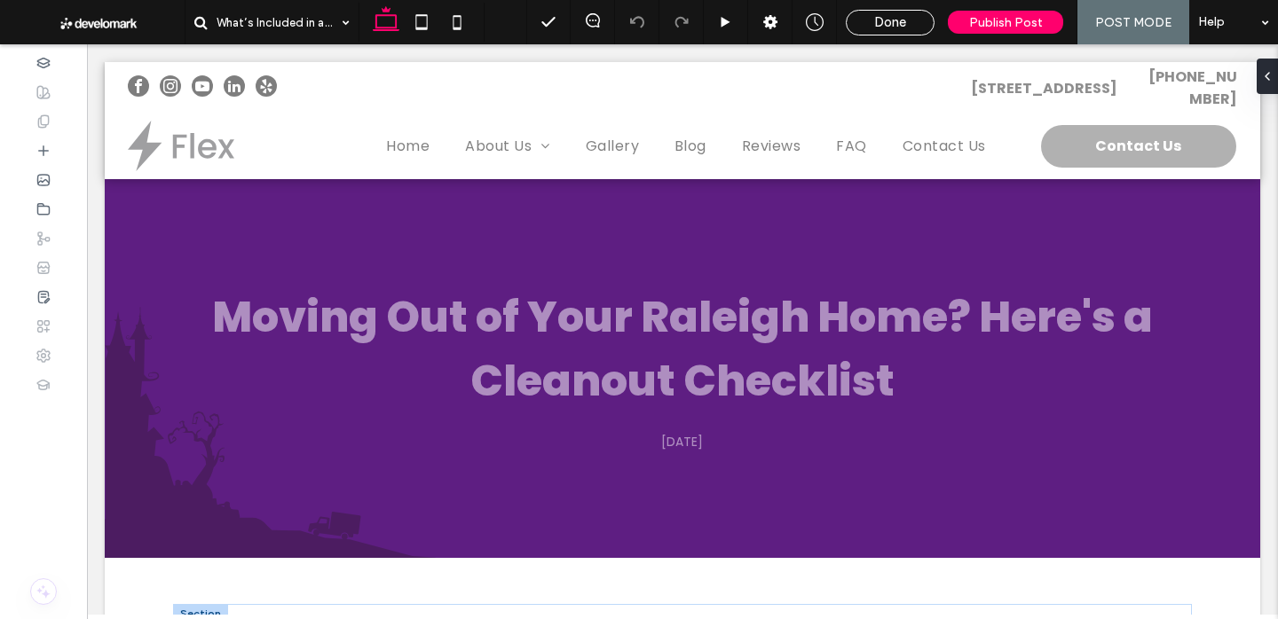
drag, startPoint x: 866, startPoint y: 21, endPoint x: 902, endPoint y: 22, distance: 35.5
click at [866, 21] on div "Done" at bounding box center [890, 22] width 87 height 16
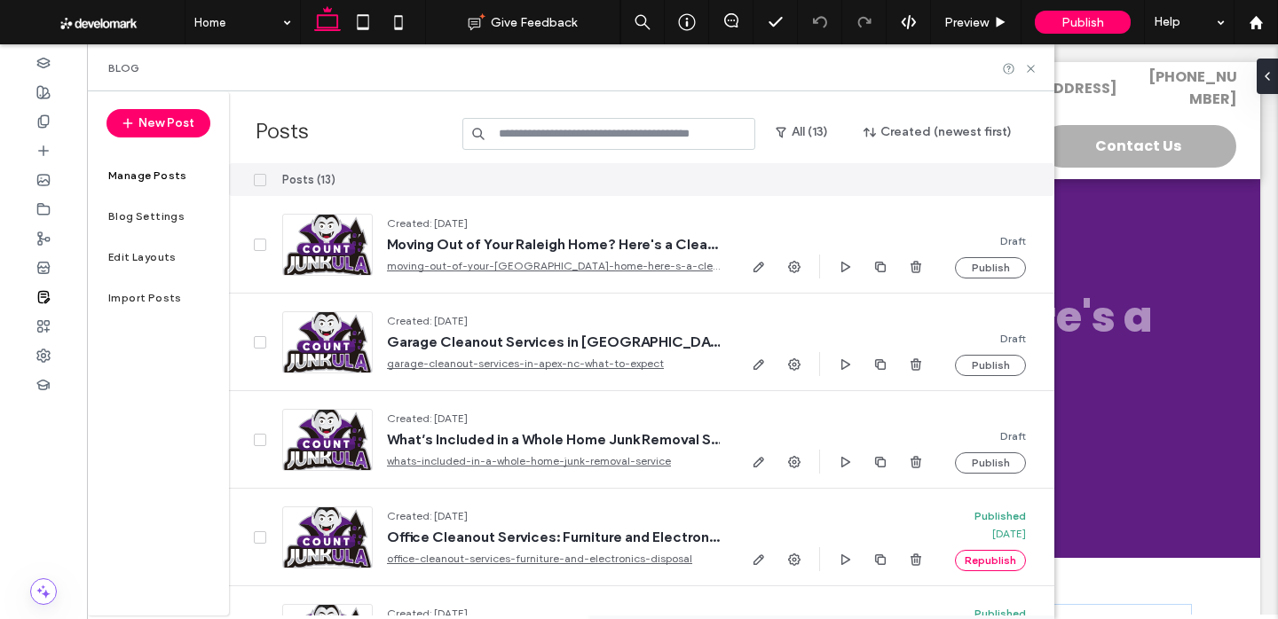
drag, startPoint x: 1030, startPoint y: 73, endPoint x: 1053, endPoint y: 27, distance: 51.2
click at [1030, 73] on icon at bounding box center [1030, 68] width 13 height 13
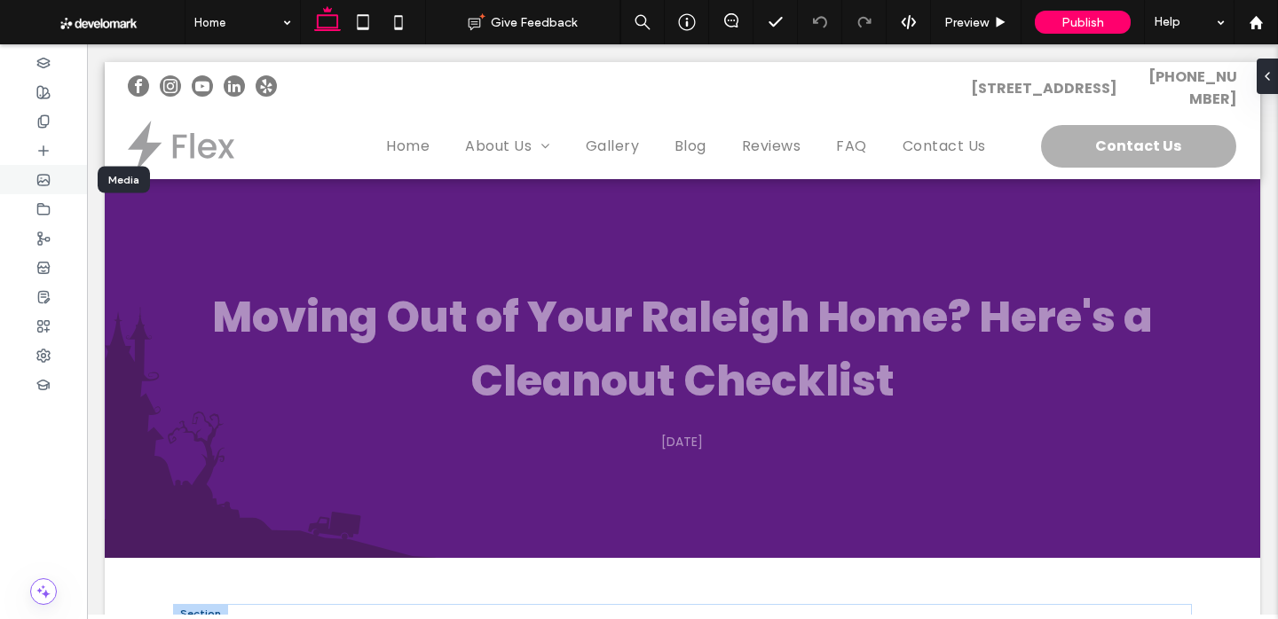
click at [64, 190] on div at bounding box center [43, 179] width 87 height 29
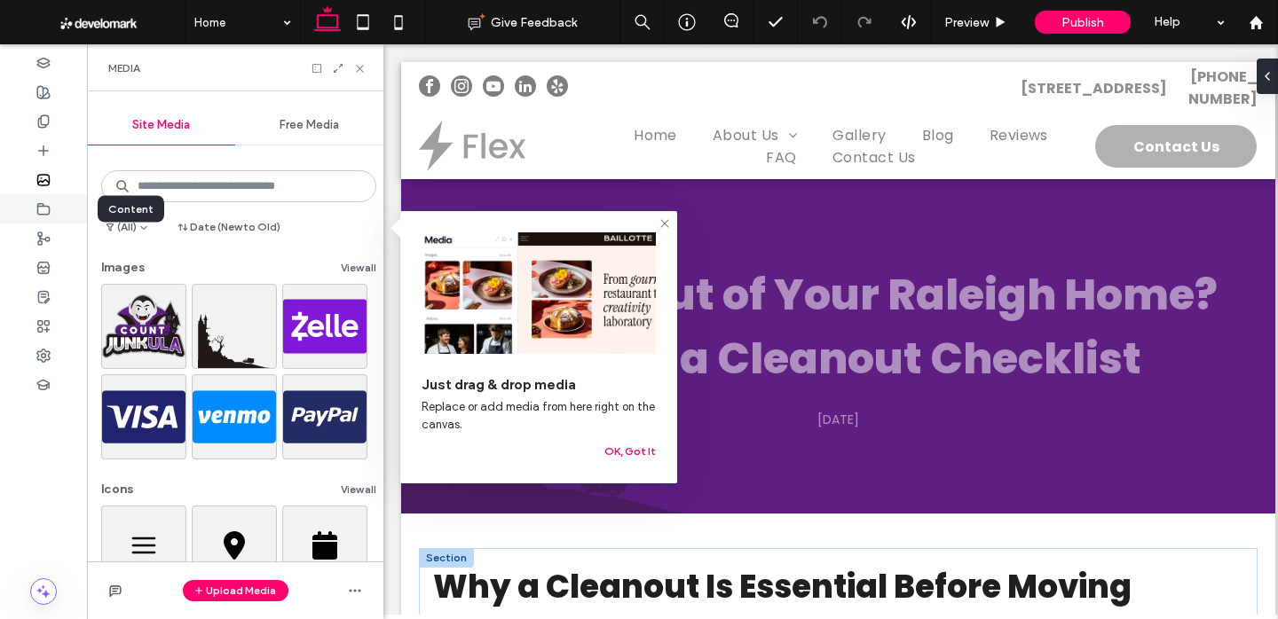
click at [59, 216] on div at bounding box center [43, 208] width 87 height 29
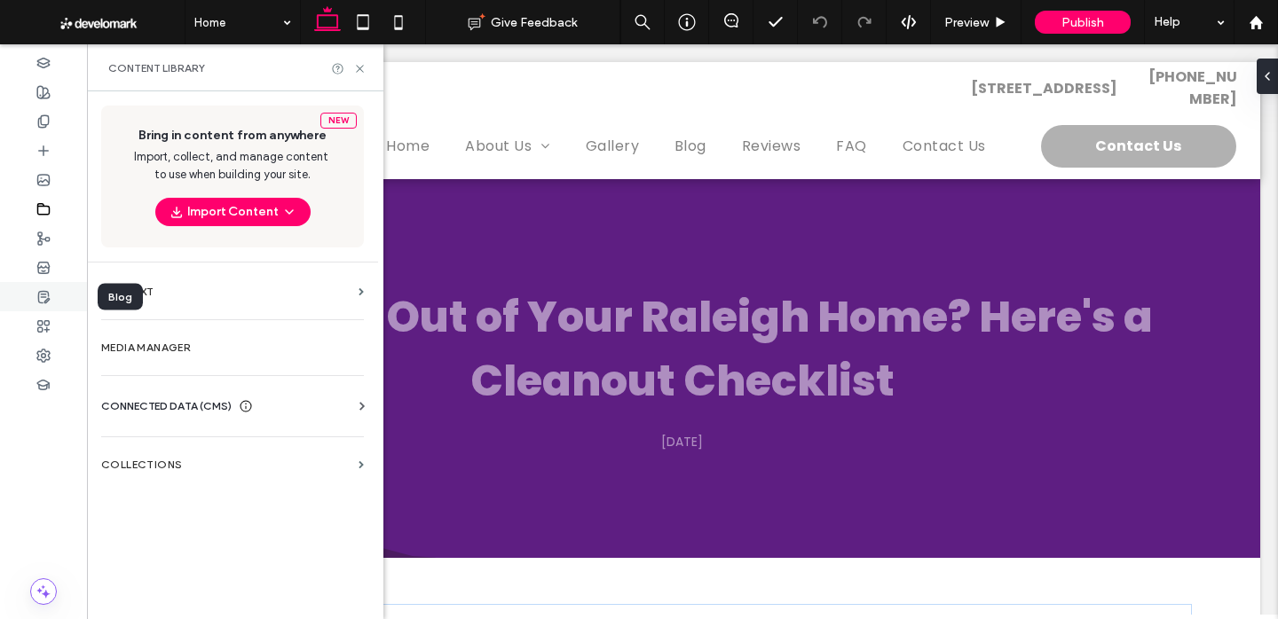
click at [36, 305] on div at bounding box center [43, 296] width 87 height 29
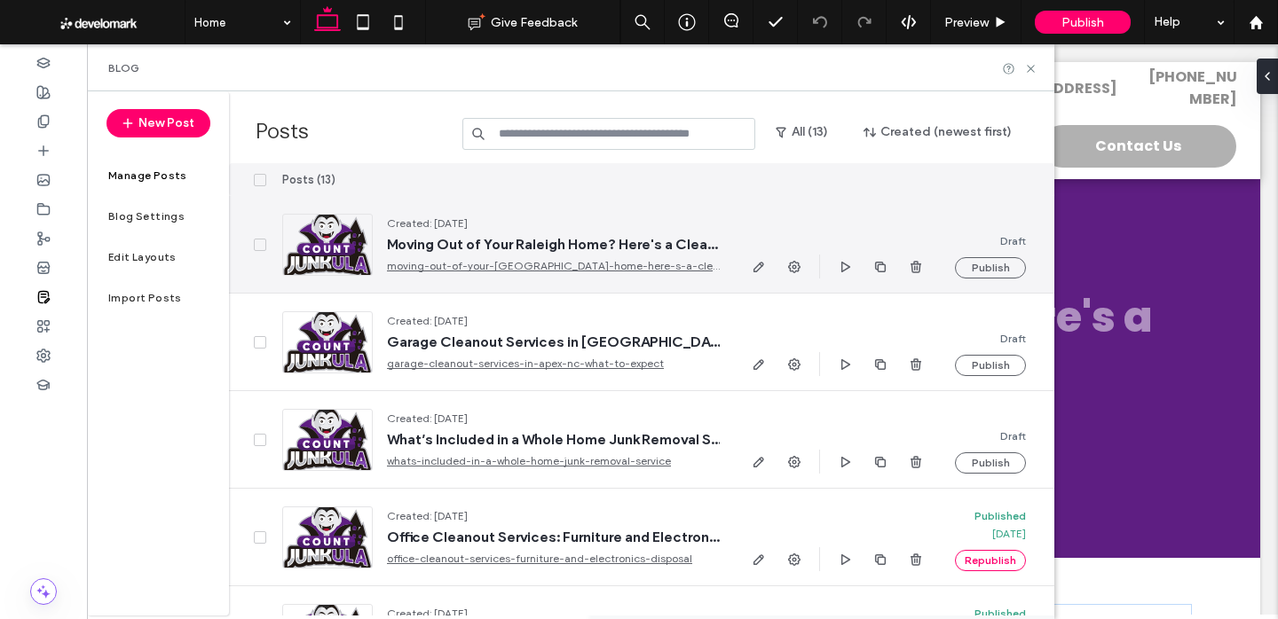
scroll to position [138, 0]
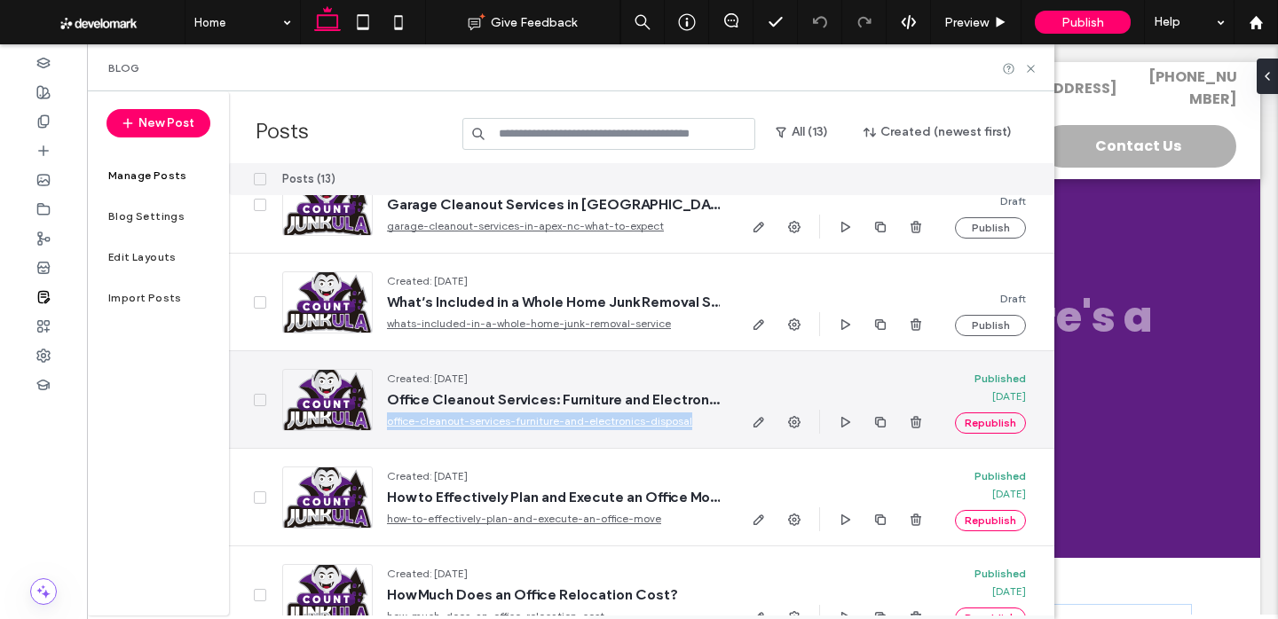
drag, startPoint x: 690, startPoint y: 431, endPoint x: 386, endPoint y: 429, distance: 304.4
click at [386, 429] on div "Created: Sep 11, 2025 Office Cleanout Services: Furniture and Electronics Dispo…" at bounding box center [501, 399] width 466 height 97
copy link "office-cleanout-services-furniture-and-electronics-disposal"
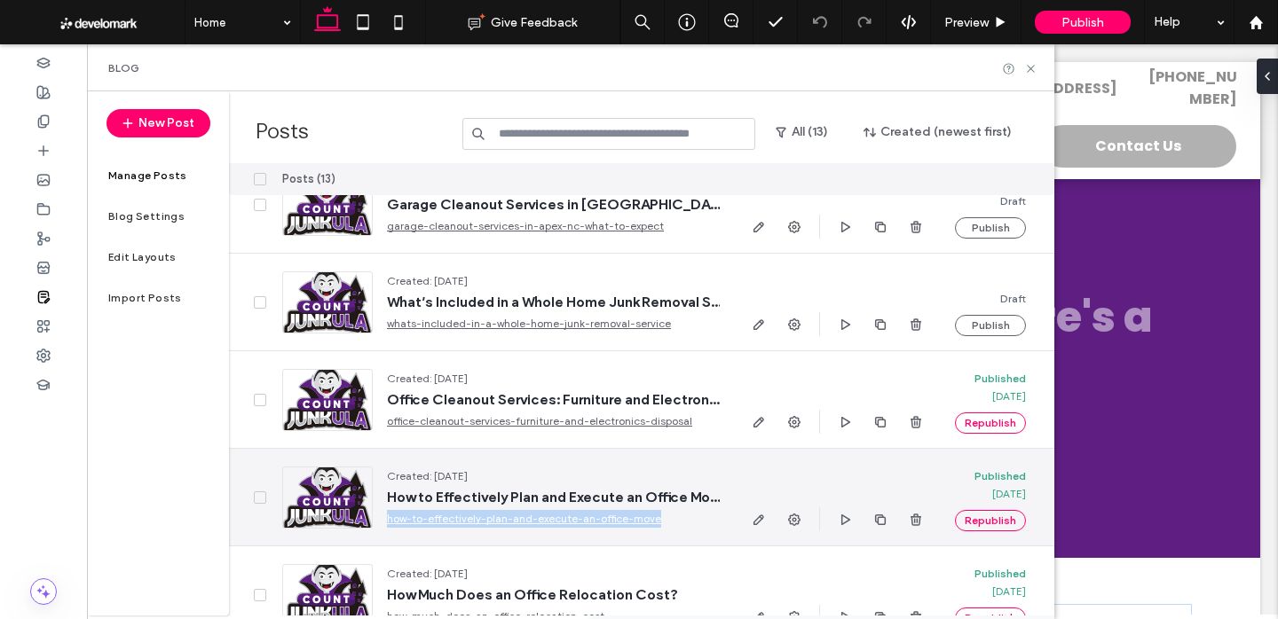
drag, startPoint x: 670, startPoint y: 519, endPoint x: 387, endPoint y: 526, distance: 283.2
click at [387, 526] on link "how-to-effectively-plan-and-execute-an-office-move" at bounding box center [553, 519] width 333 height 18
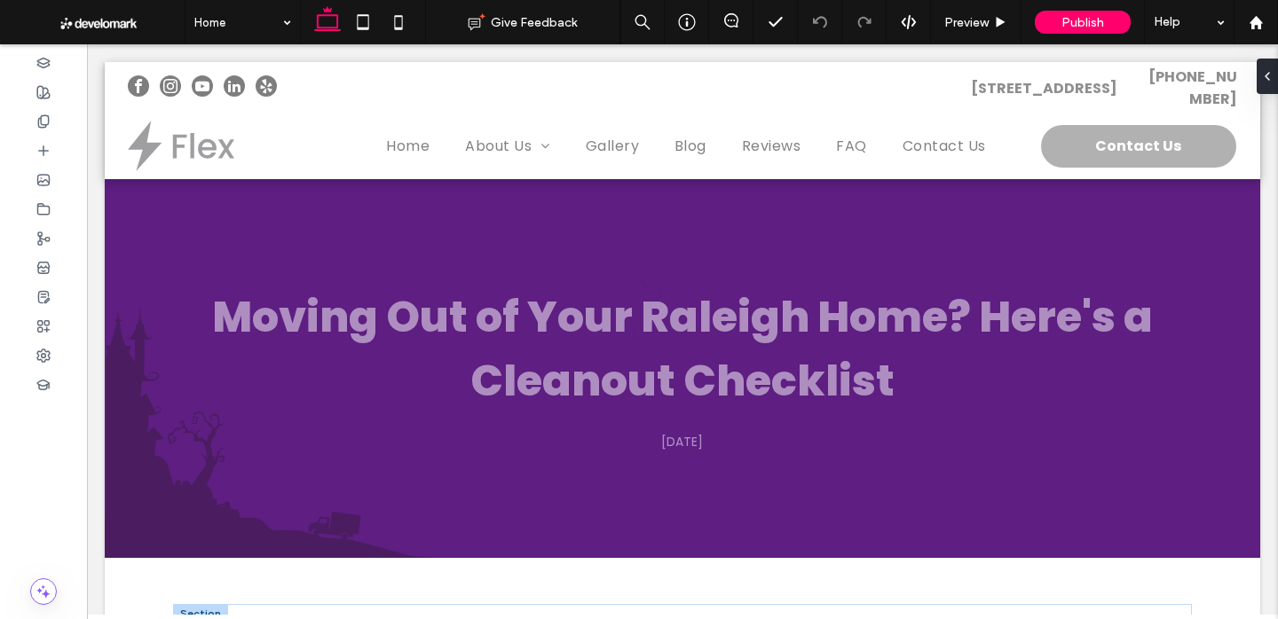
copy link "how-to-effectively-plan-and-execute-an-office-move"
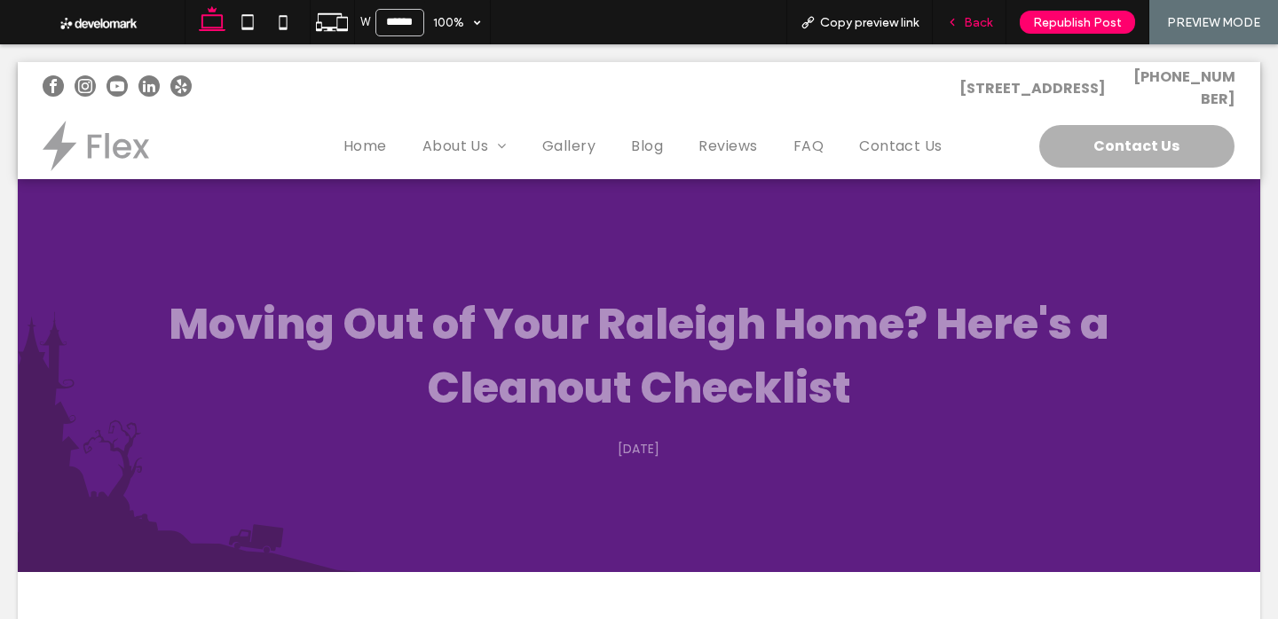
click at [972, 11] on div "Back" at bounding box center [970, 22] width 74 height 44
click at [967, 15] on span "Back" at bounding box center [978, 22] width 28 height 15
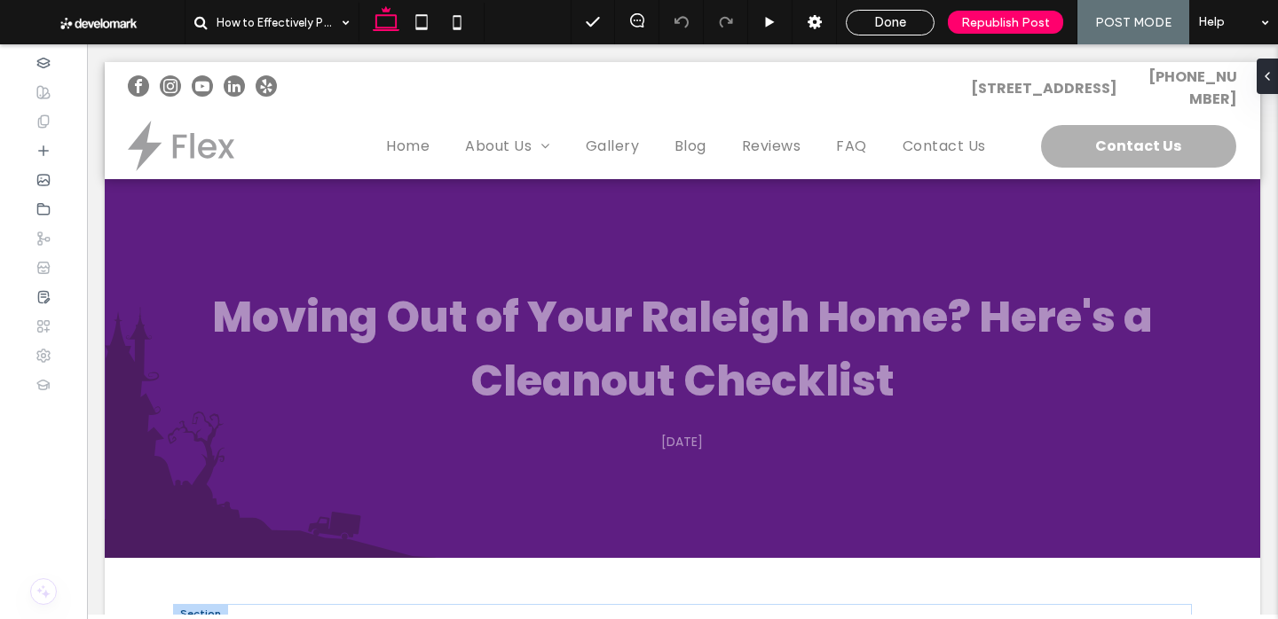
drag, startPoint x: 902, startPoint y: 24, endPoint x: 860, endPoint y: 163, distance: 145.4
click at [902, 24] on span "Done" at bounding box center [890, 22] width 32 height 16
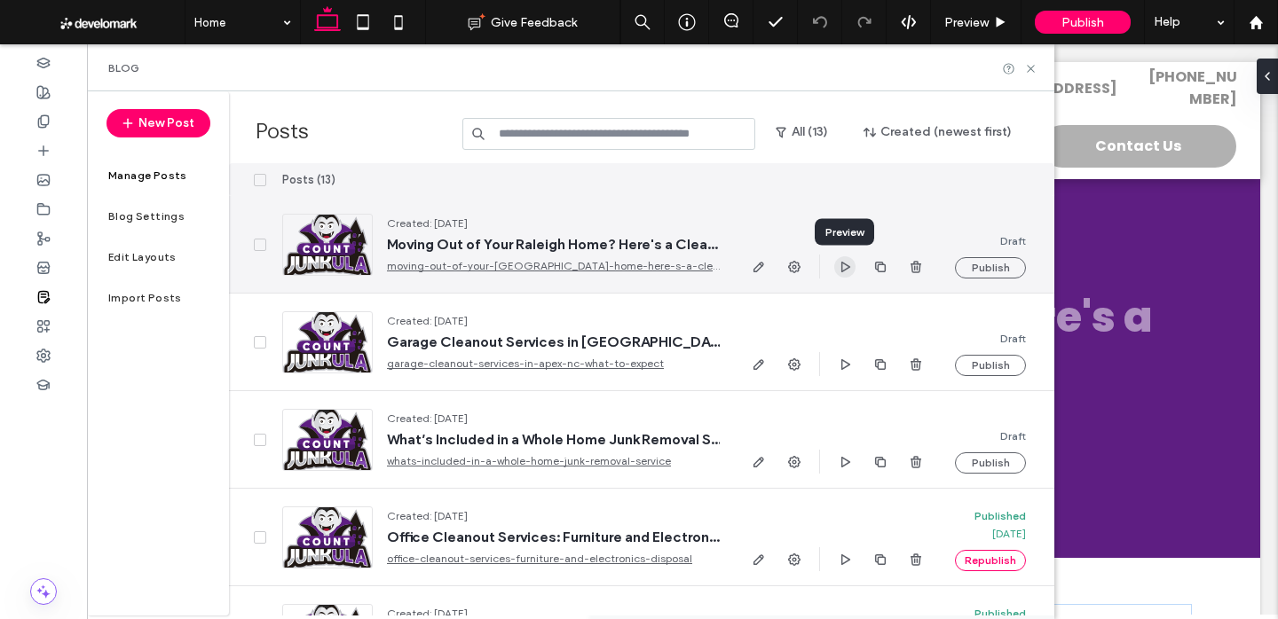
click at [849, 270] on icon "button" at bounding box center [845, 267] width 14 height 14
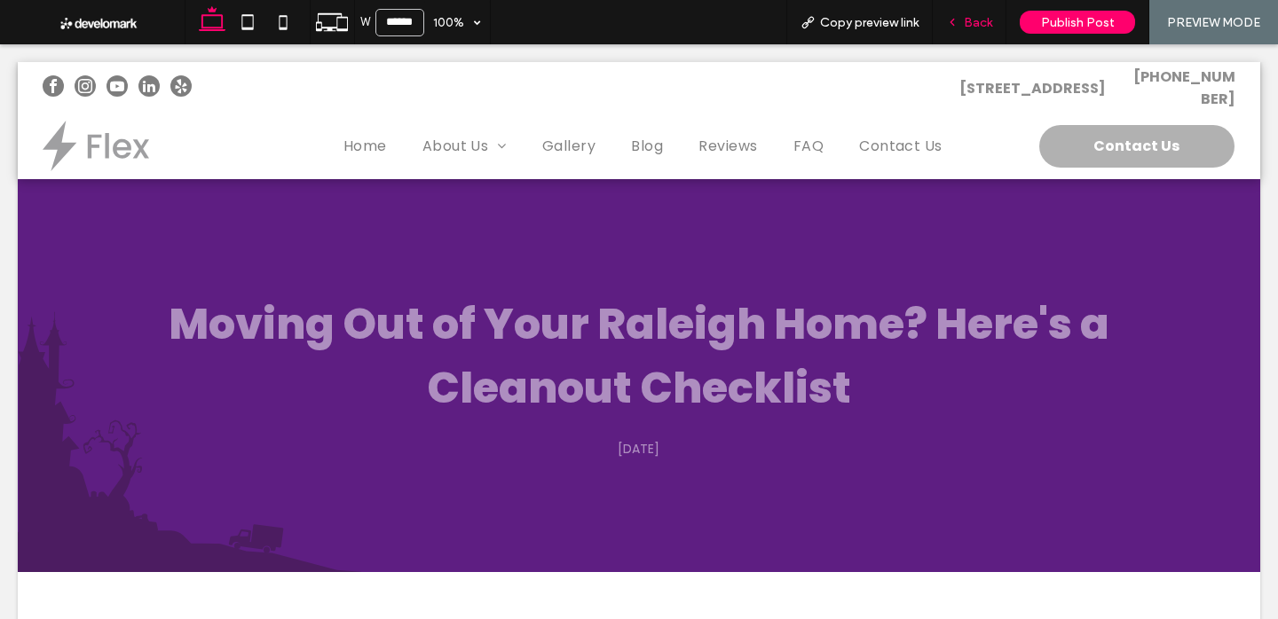
click at [985, 22] on span "Back" at bounding box center [978, 22] width 28 height 15
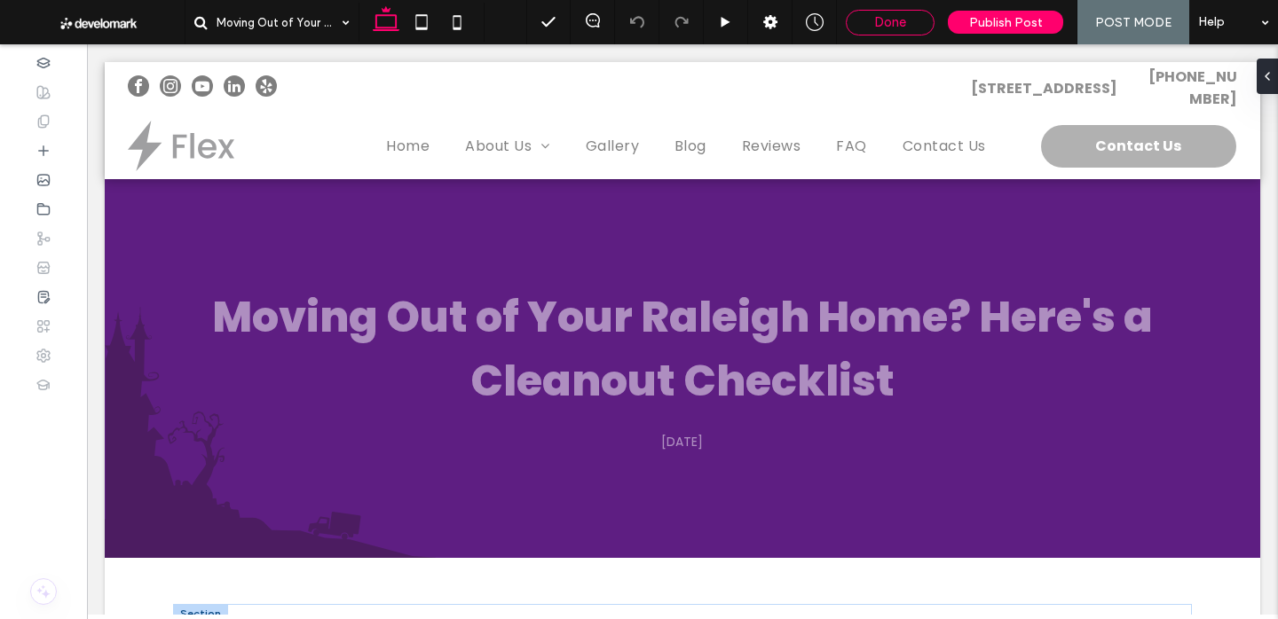
click at [926, 22] on div "Done" at bounding box center [890, 22] width 87 height 16
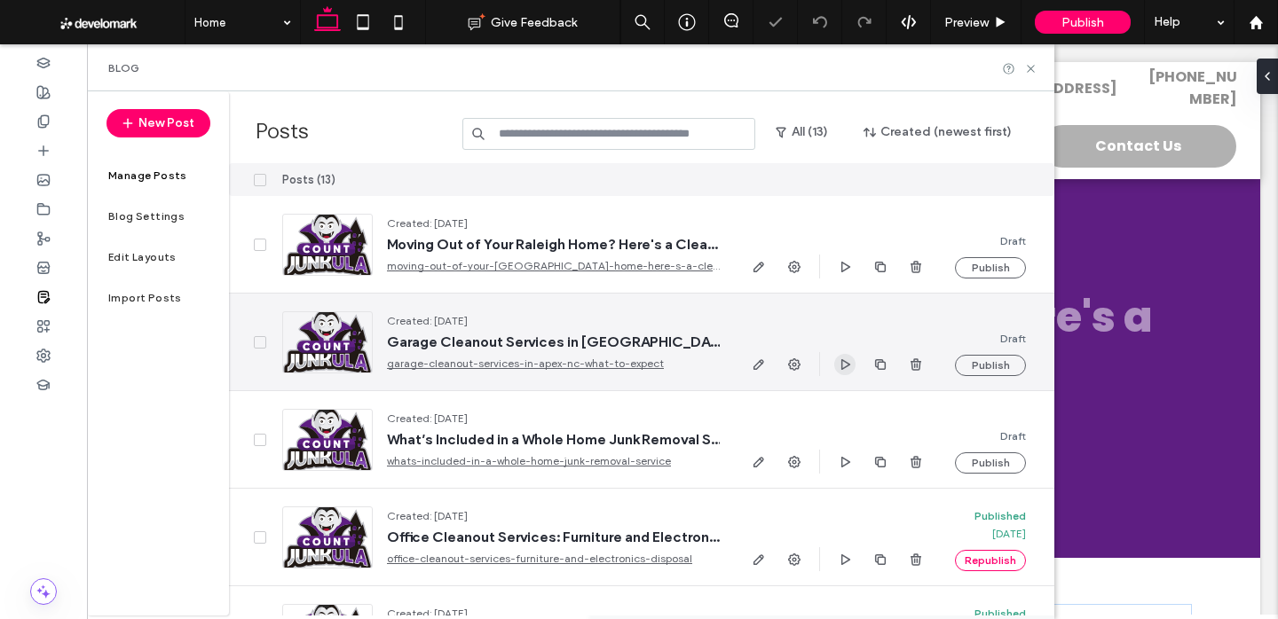
click at [841, 362] on use "button" at bounding box center [845, 364] width 9 height 11
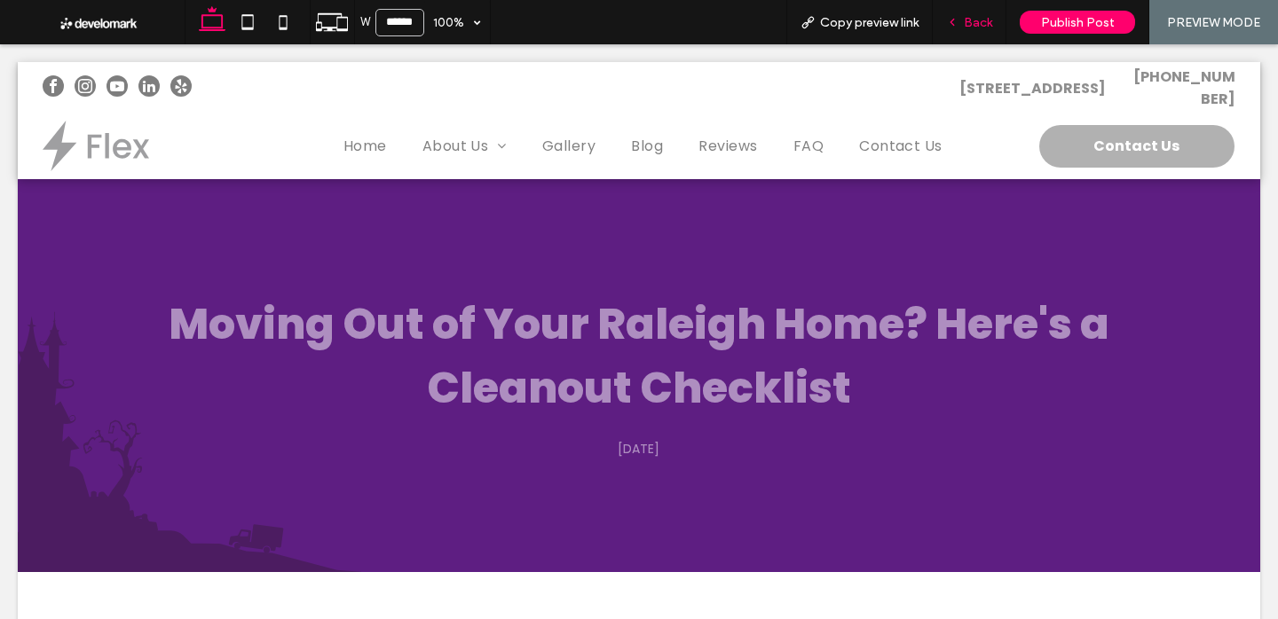
click at [957, 15] on div "Back" at bounding box center [969, 22] width 73 height 15
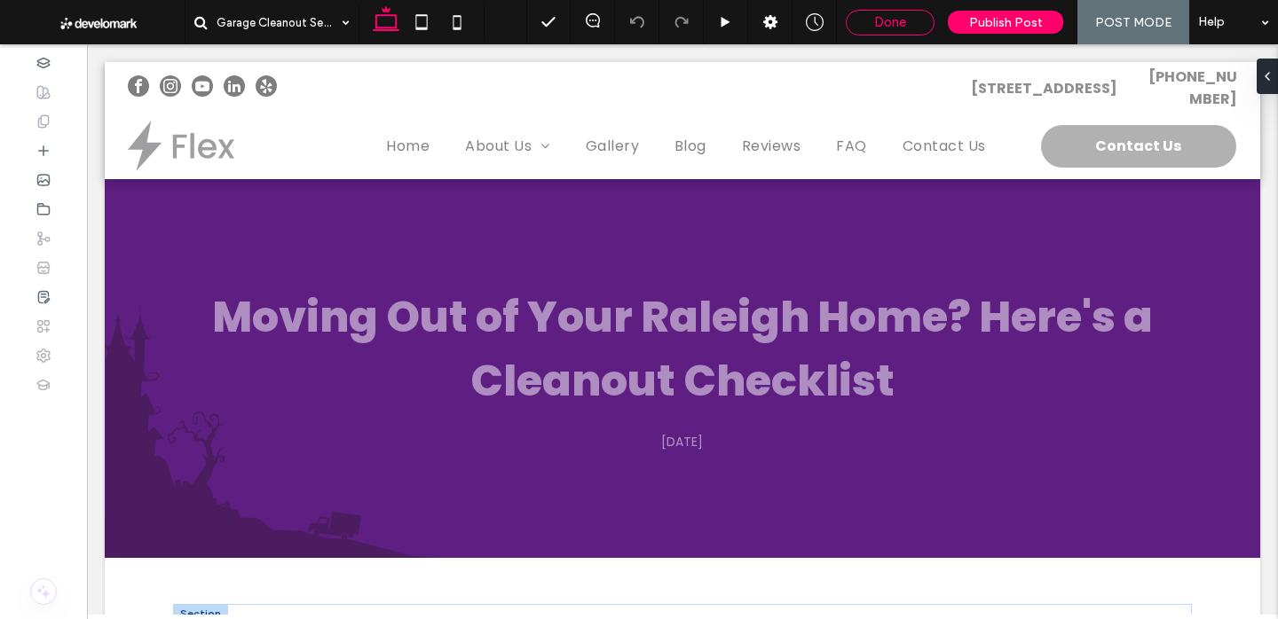
click at [897, 20] on span "Done" at bounding box center [890, 22] width 32 height 16
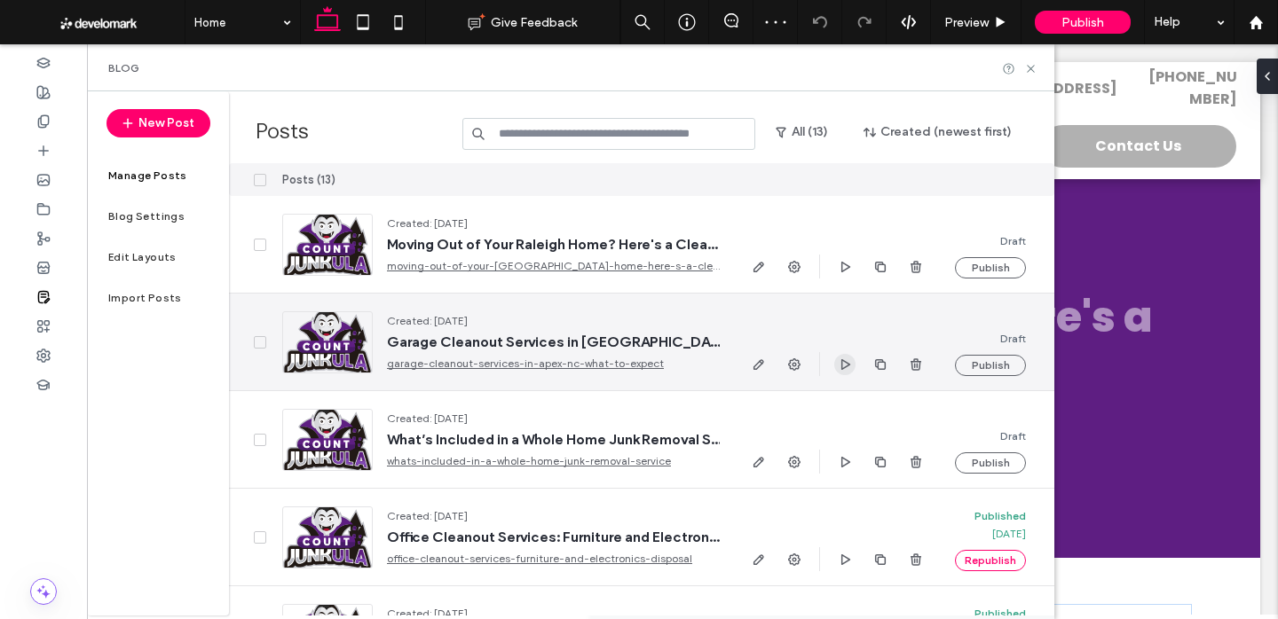
click at [844, 367] on icon "button" at bounding box center [845, 365] width 14 height 14
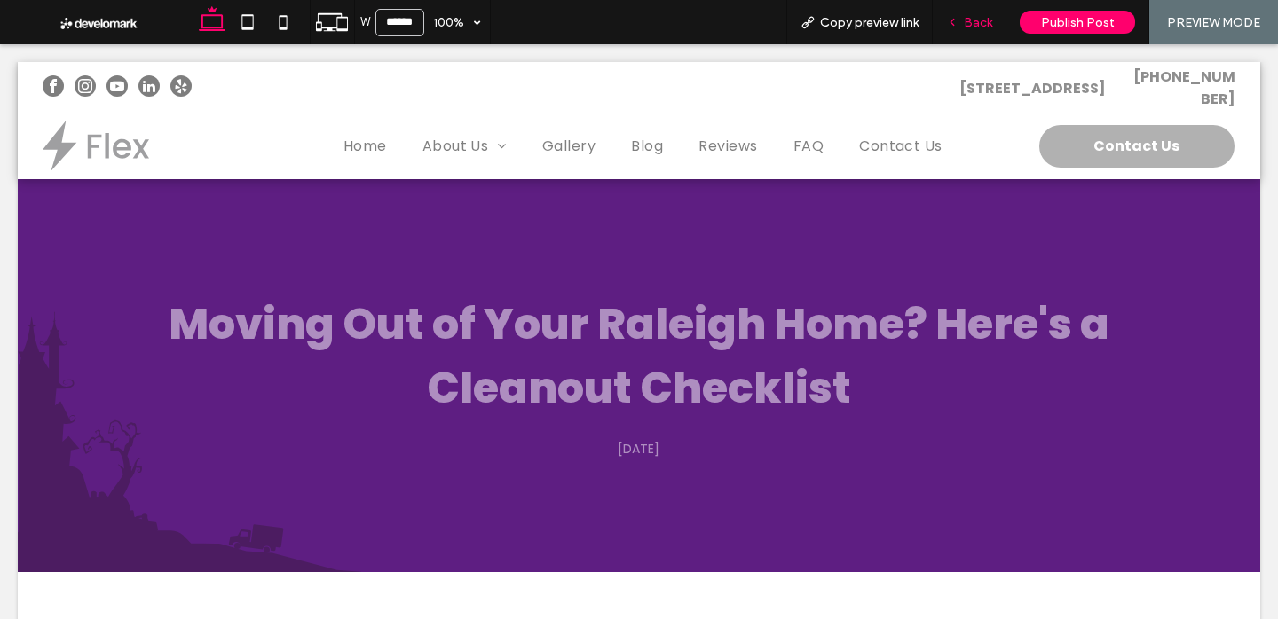
click at [990, 22] on span "Back" at bounding box center [978, 22] width 28 height 15
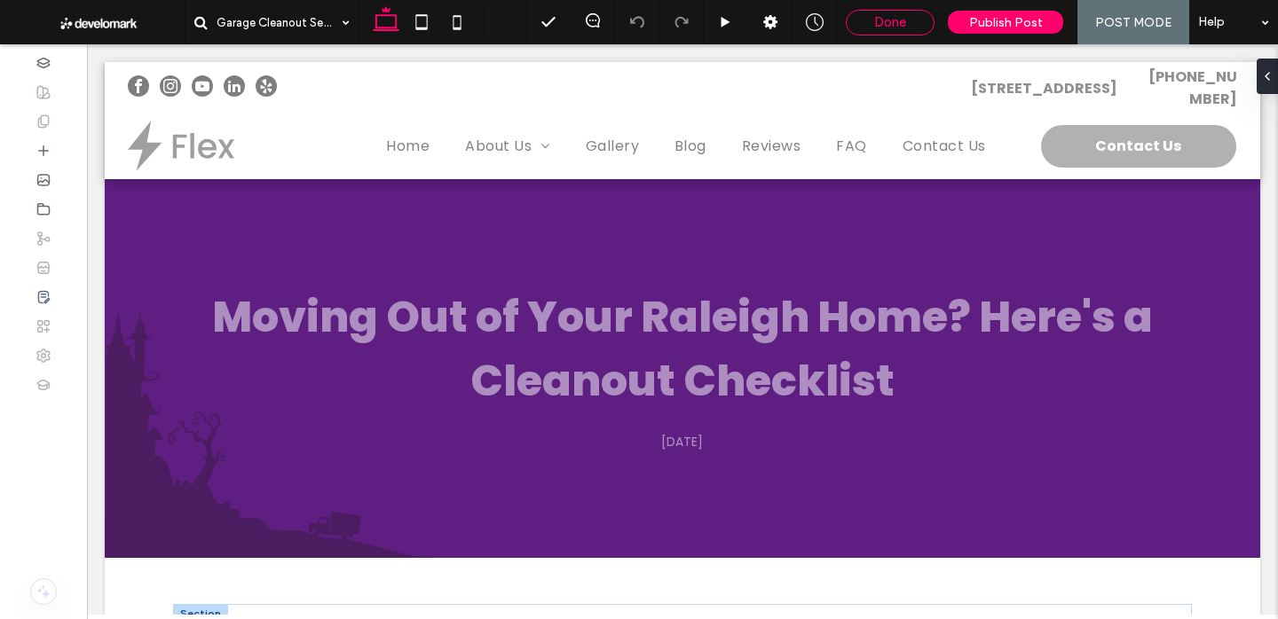
click at [901, 10] on div "Done" at bounding box center [890, 23] width 89 height 26
click at [888, 24] on span "Done" at bounding box center [890, 22] width 32 height 16
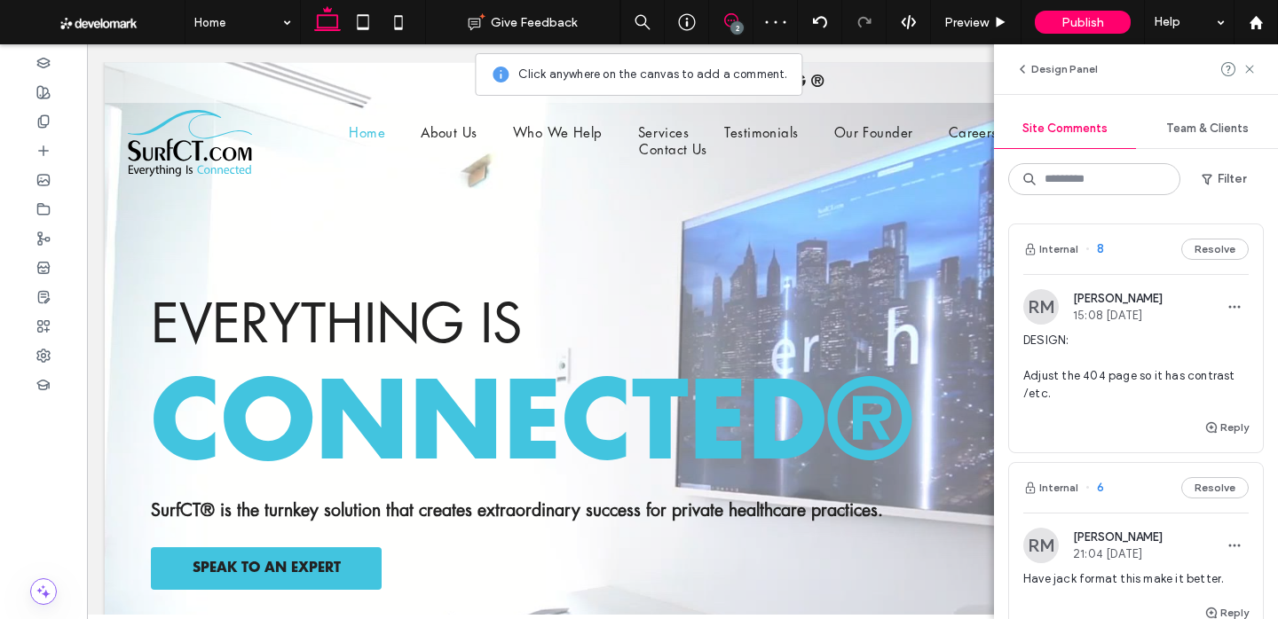
click at [1104, 301] on span "[PERSON_NAME]" at bounding box center [1118, 298] width 90 height 13
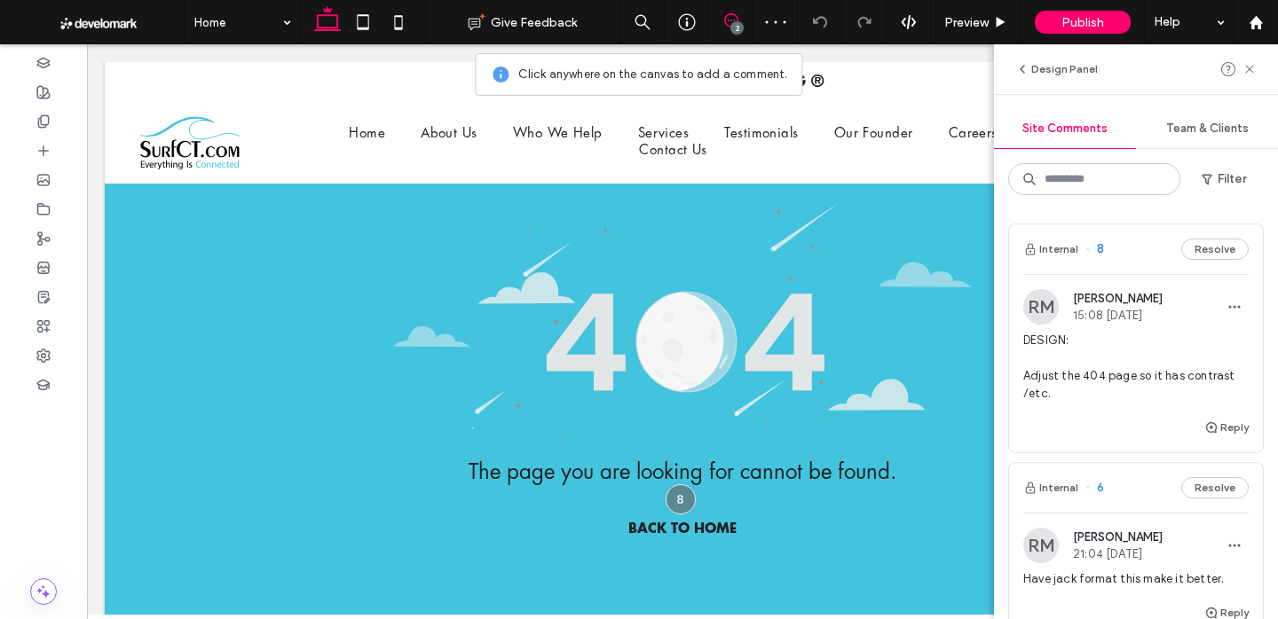
scroll to position [44, 0]
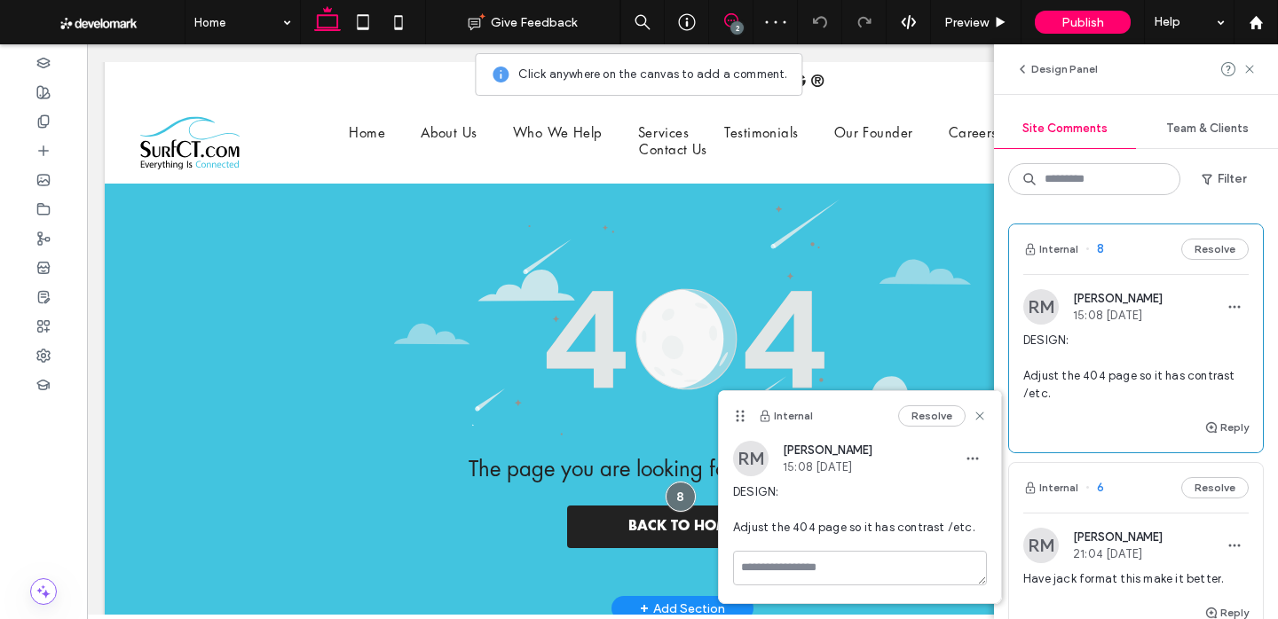
click at [680, 531] on span "BACK TO HOME" at bounding box center [682, 527] width 108 height 35
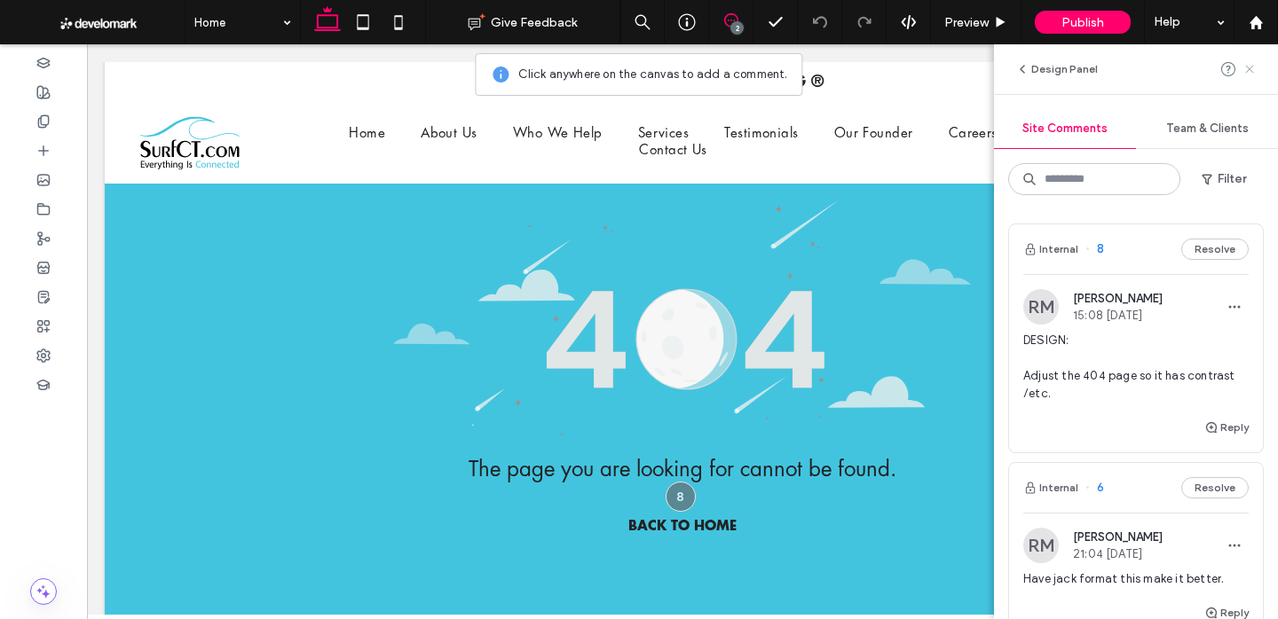
click at [1245, 69] on icon at bounding box center [1250, 69] width 14 height 14
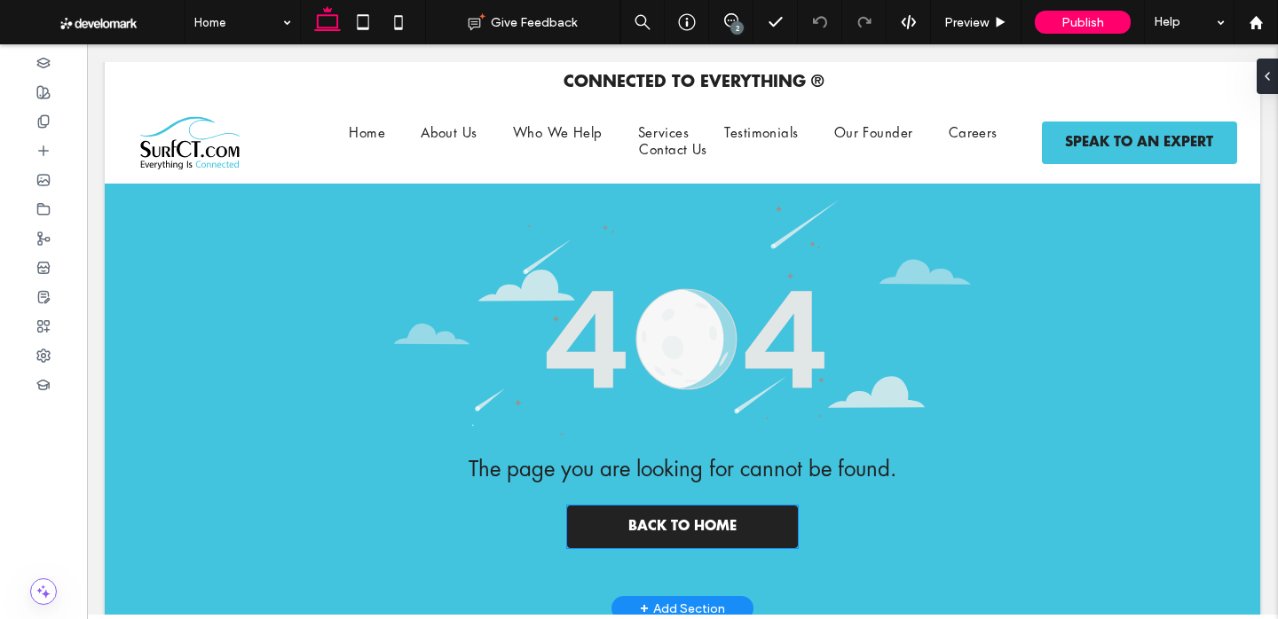
click at [736, 523] on span "BACK TO HOME" at bounding box center [682, 527] width 108 height 35
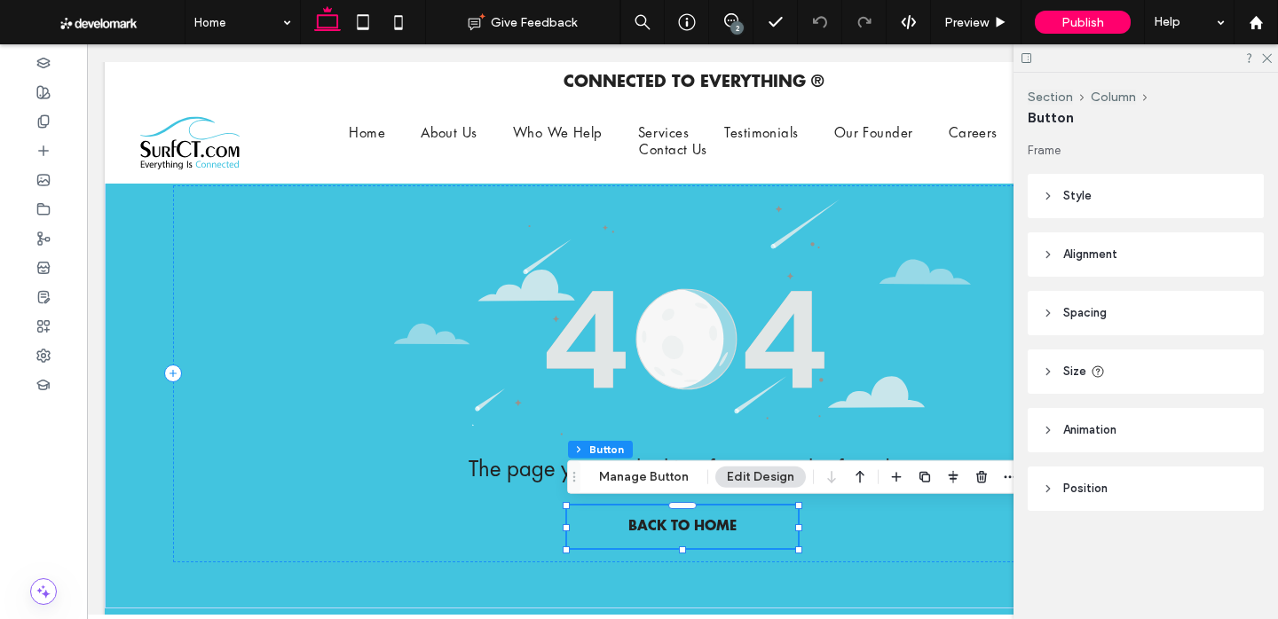
click at [1127, 477] on header "Position" at bounding box center [1146, 489] width 236 height 44
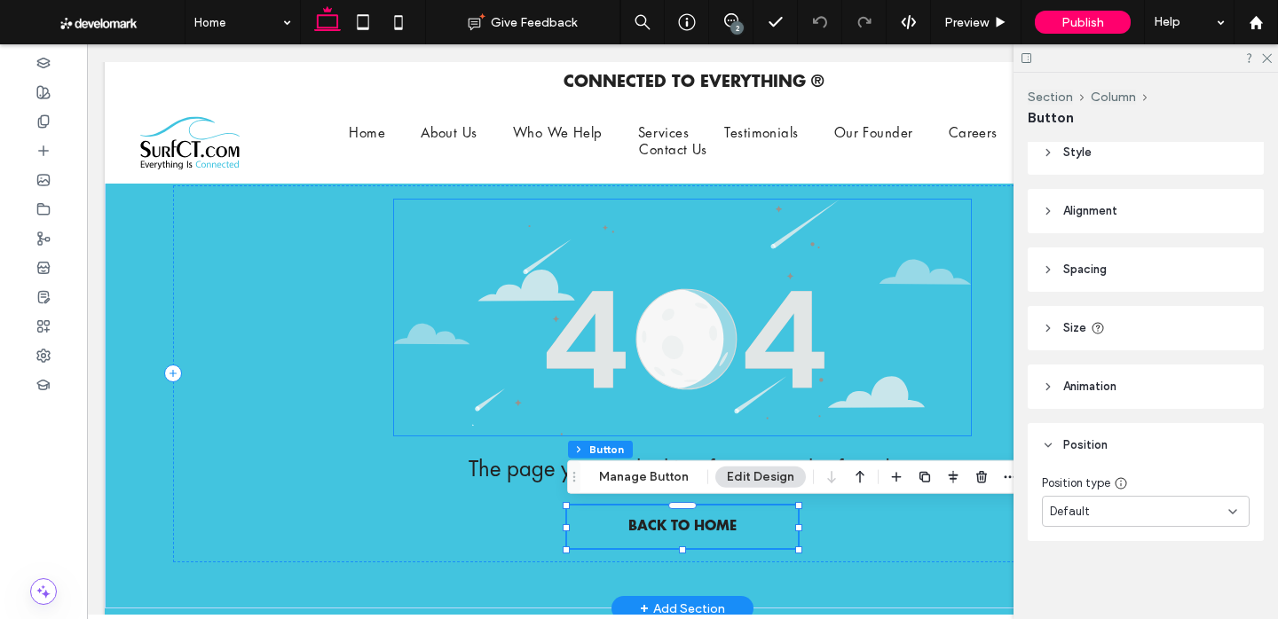
scroll to position [0, 0]
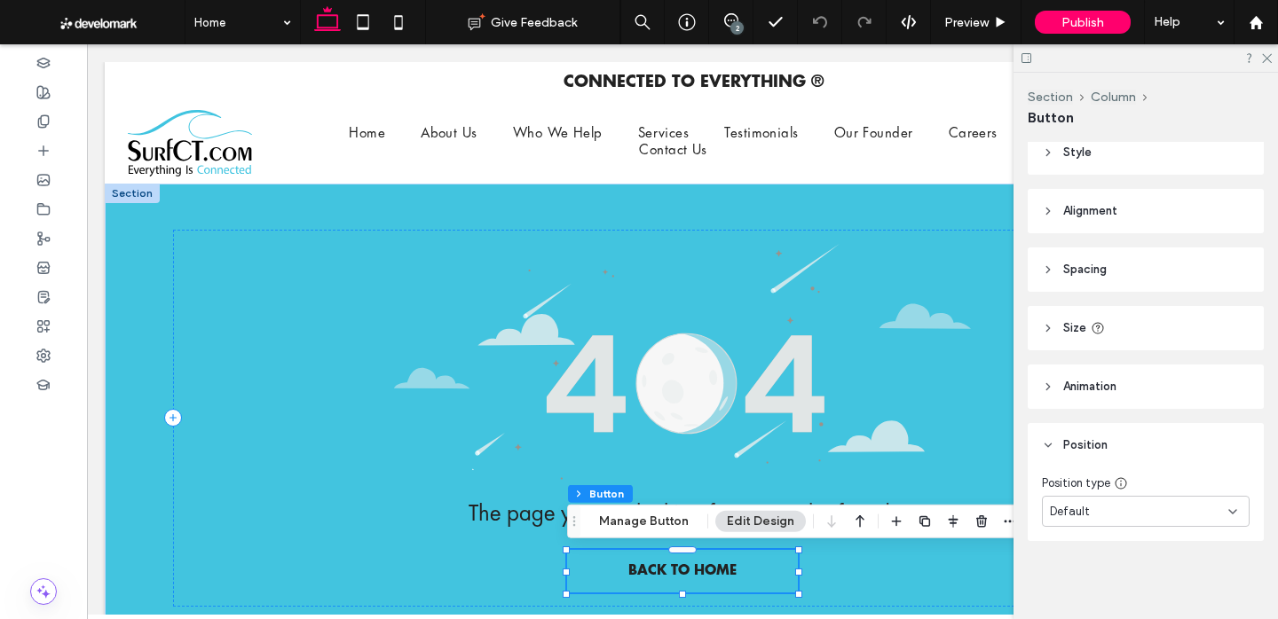
click at [1113, 167] on header "Style" at bounding box center [1146, 152] width 236 height 44
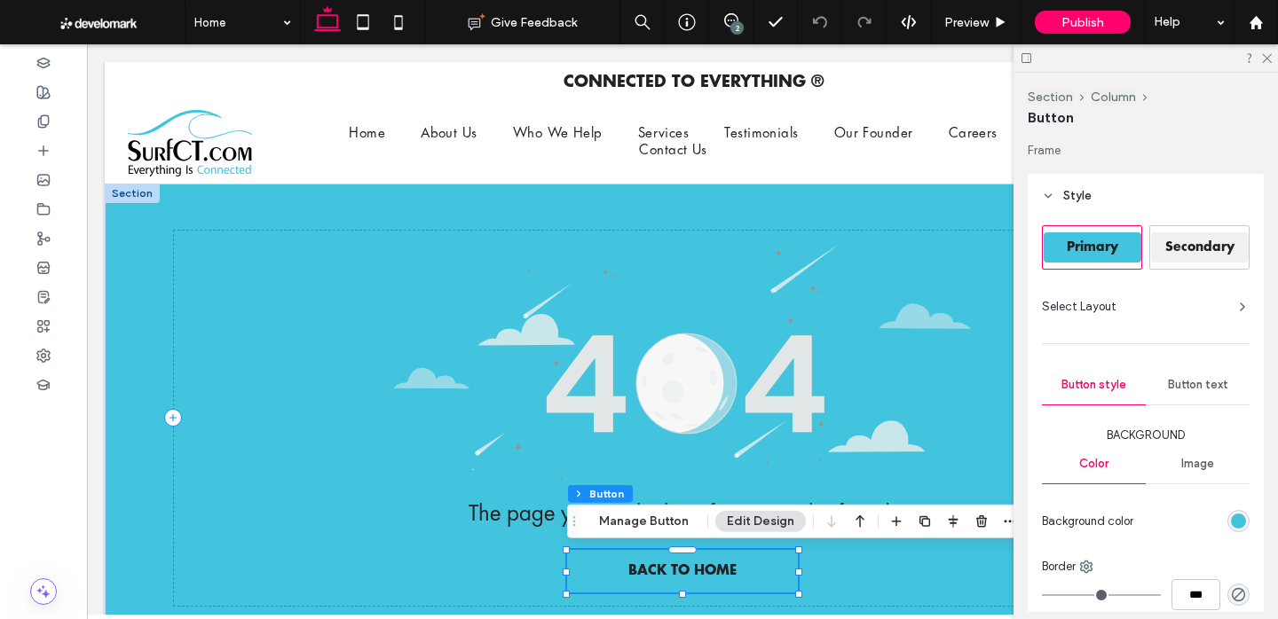
click at [1203, 237] on div "Secondary" at bounding box center [1200, 248] width 98 height 30
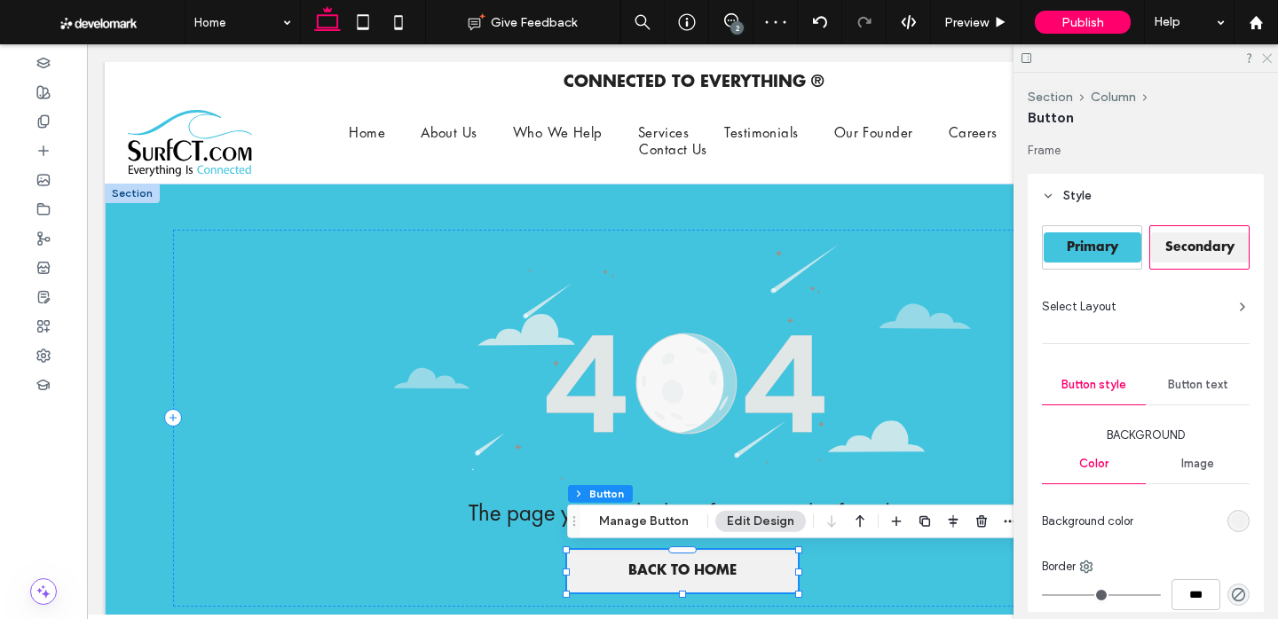
click at [1260, 57] on icon at bounding box center [1266, 57] width 12 height 12
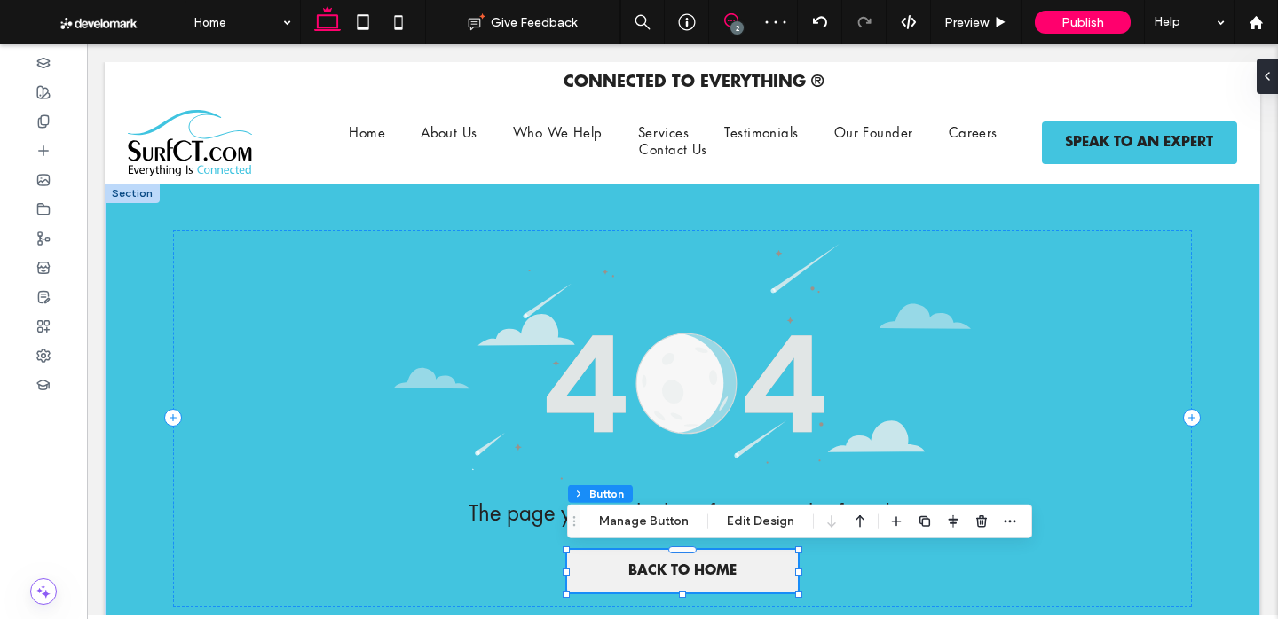
click at [733, 17] on icon at bounding box center [731, 20] width 14 height 14
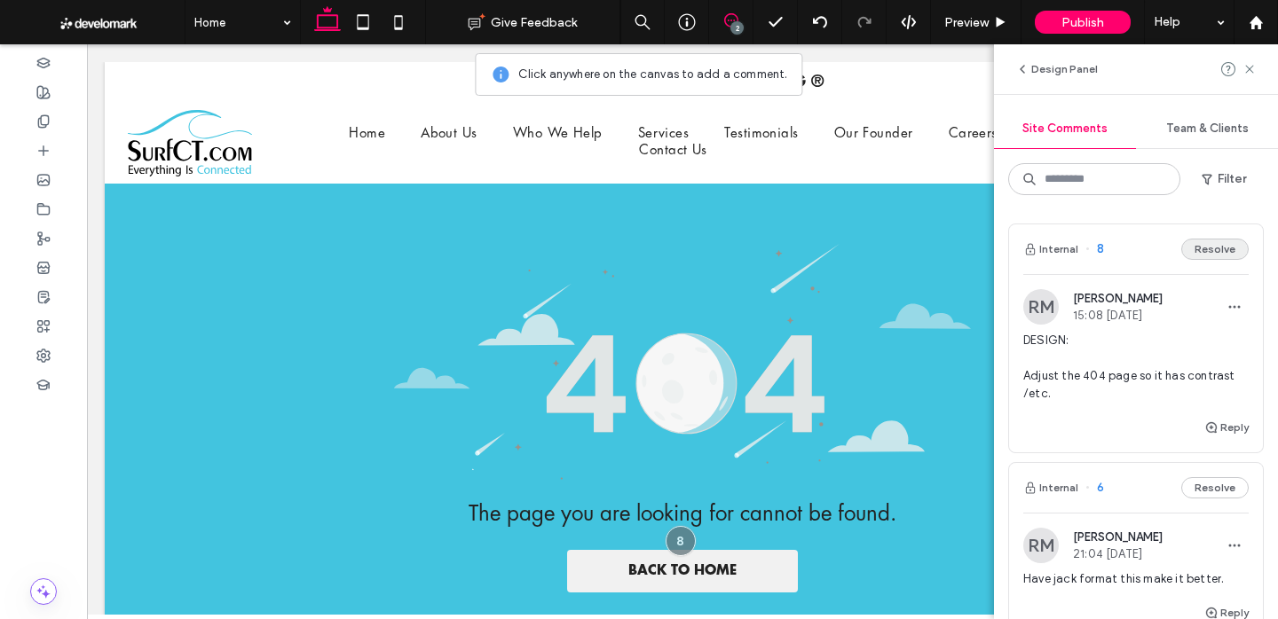
click at [1211, 256] on button "Resolve" at bounding box center [1214, 249] width 67 height 21
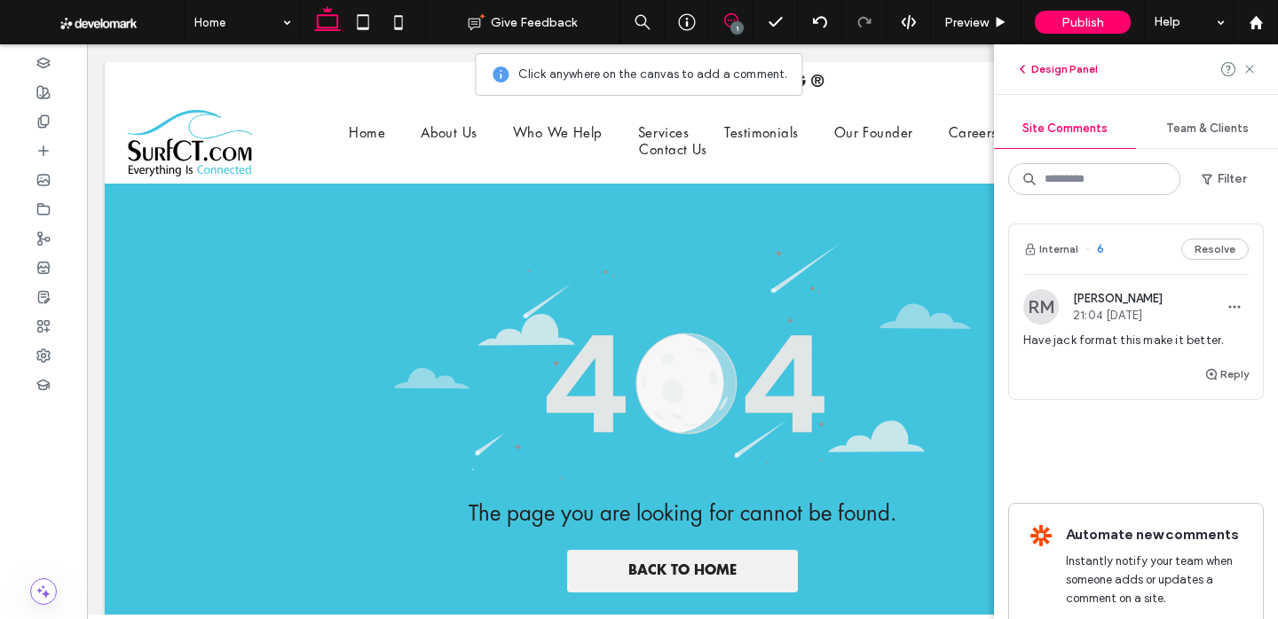
drag, startPoint x: 1253, startPoint y: 73, endPoint x: 1060, endPoint y: 67, distance: 193.6
click at [1249, 74] on icon at bounding box center [1250, 69] width 14 height 14
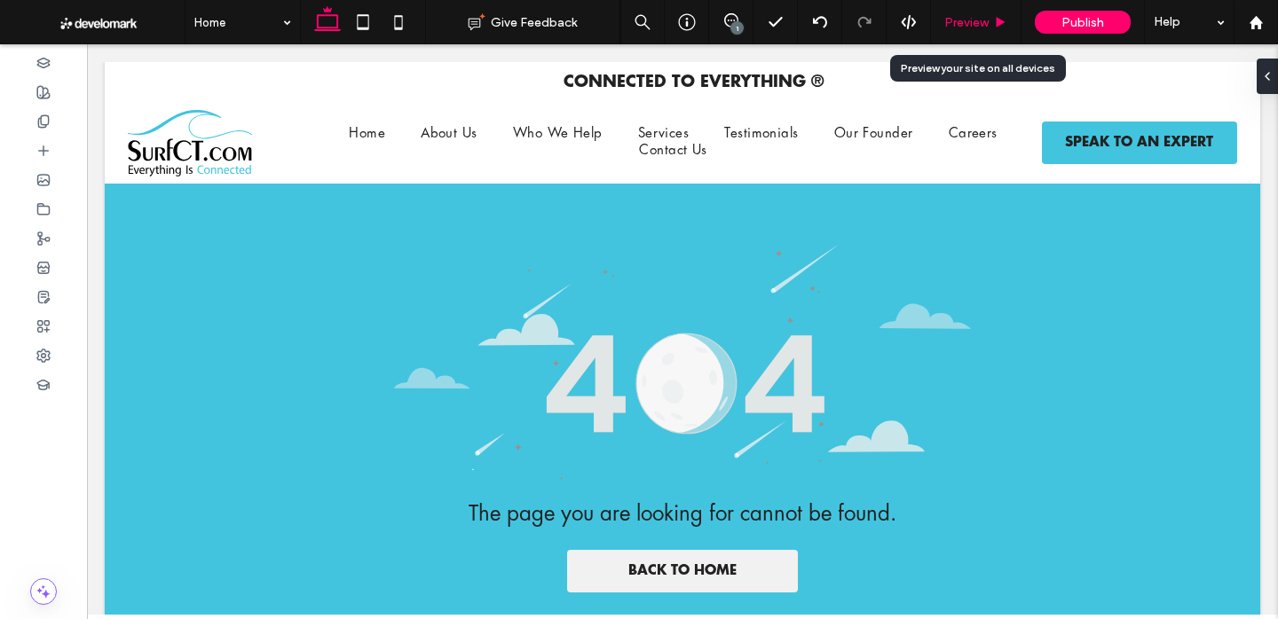
click at [973, 22] on span "Preview" at bounding box center [966, 22] width 44 height 15
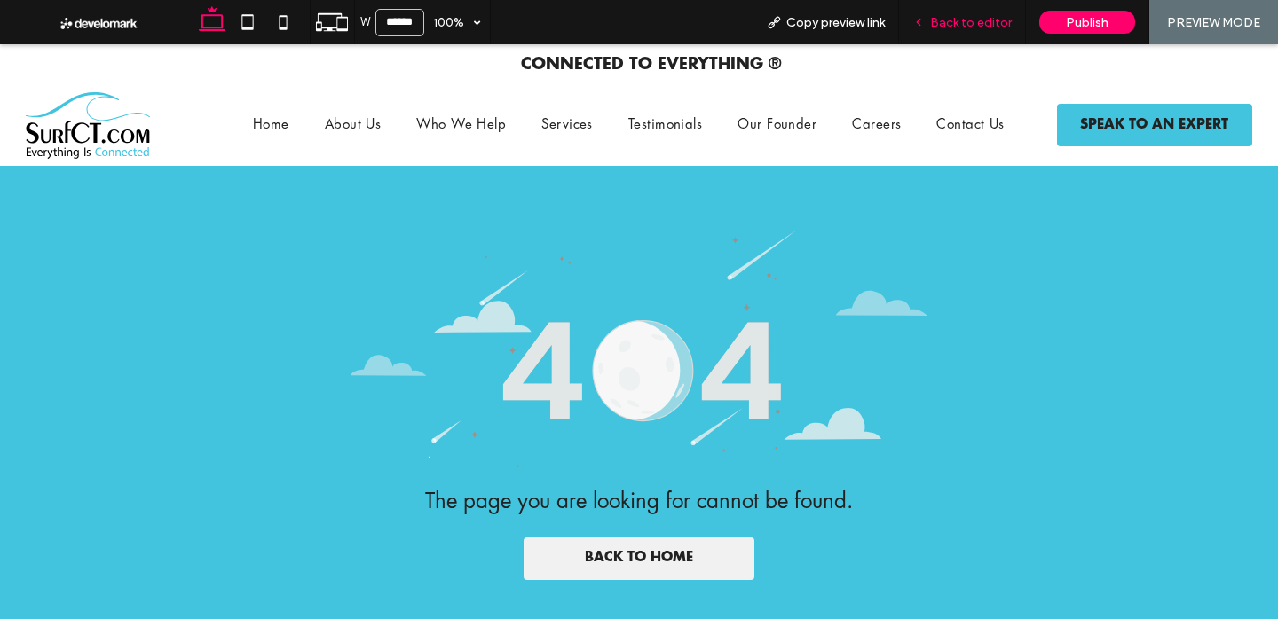
click at [986, 15] on span "Back to editor" at bounding box center [971, 22] width 82 height 15
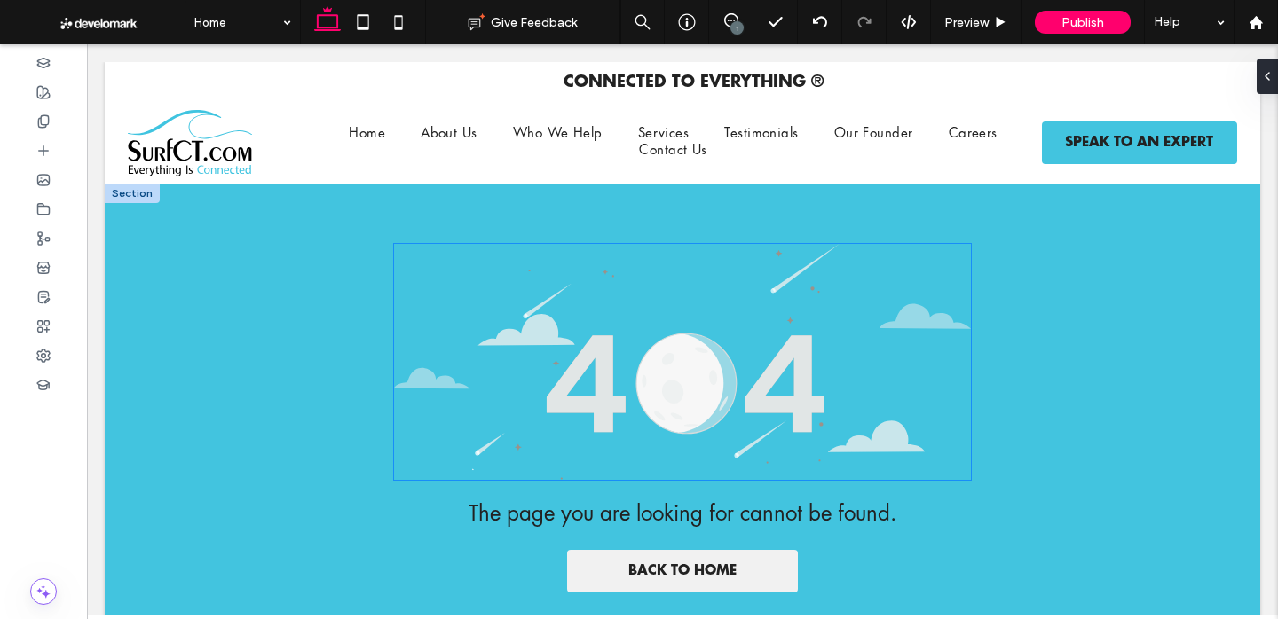
drag, startPoint x: 872, startPoint y: 387, endPoint x: 887, endPoint y: 403, distance: 22.0
click at [872, 387] on img at bounding box center [682, 362] width 577 height 237
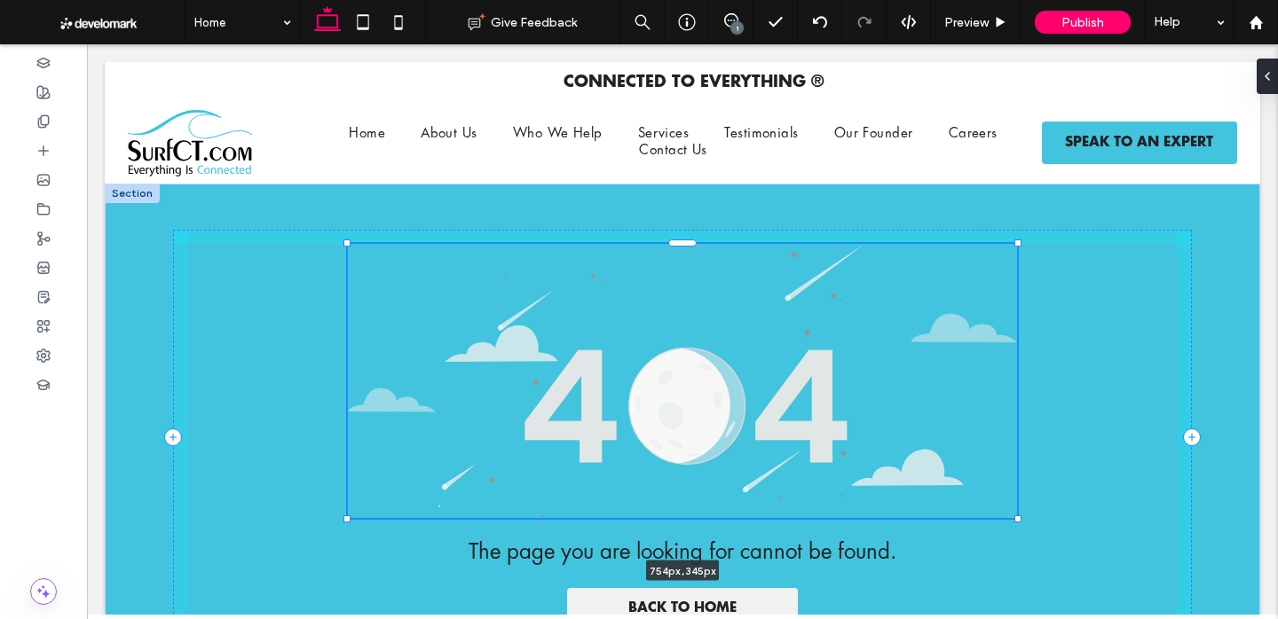
drag, startPoint x: 980, startPoint y: 493, endPoint x: 1007, endPoint y: 501, distance: 28.9
click at [1014, 515] on div at bounding box center [1017, 518] width 7 height 7
type input "***"
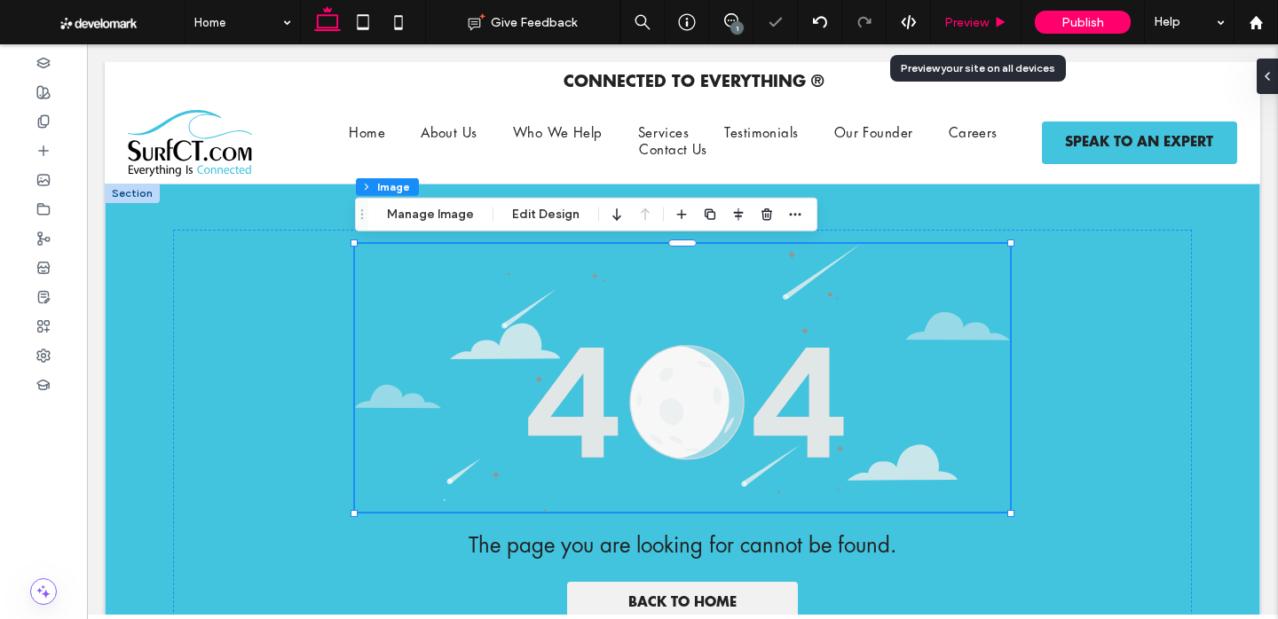
click at [959, 36] on div "Preview" at bounding box center [976, 22] width 91 height 44
click at [967, 28] on span "Preview" at bounding box center [966, 22] width 44 height 15
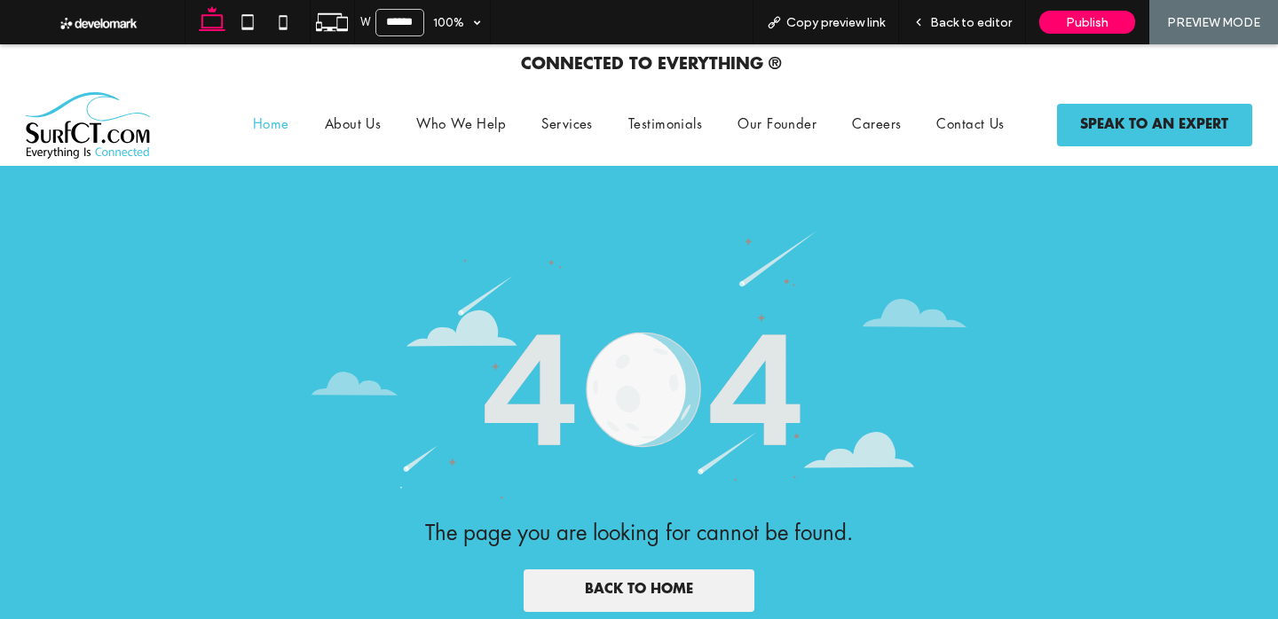
click at [280, 128] on span "Home" at bounding box center [271, 125] width 36 height 17
click at [958, 17] on div "W ****** 100% Copy preview link Back to editor Publish PREVIEW MODE Design Pane…" at bounding box center [639, 309] width 1278 height 619
click at [944, 40] on div "Back to editor" at bounding box center [962, 22] width 127 height 44
click at [987, 8] on div "Back to editor" at bounding box center [962, 22] width 127 height 44
click at [997, 29] on div "Back to editor" at bounding box center [962, 22] width 127 height 44
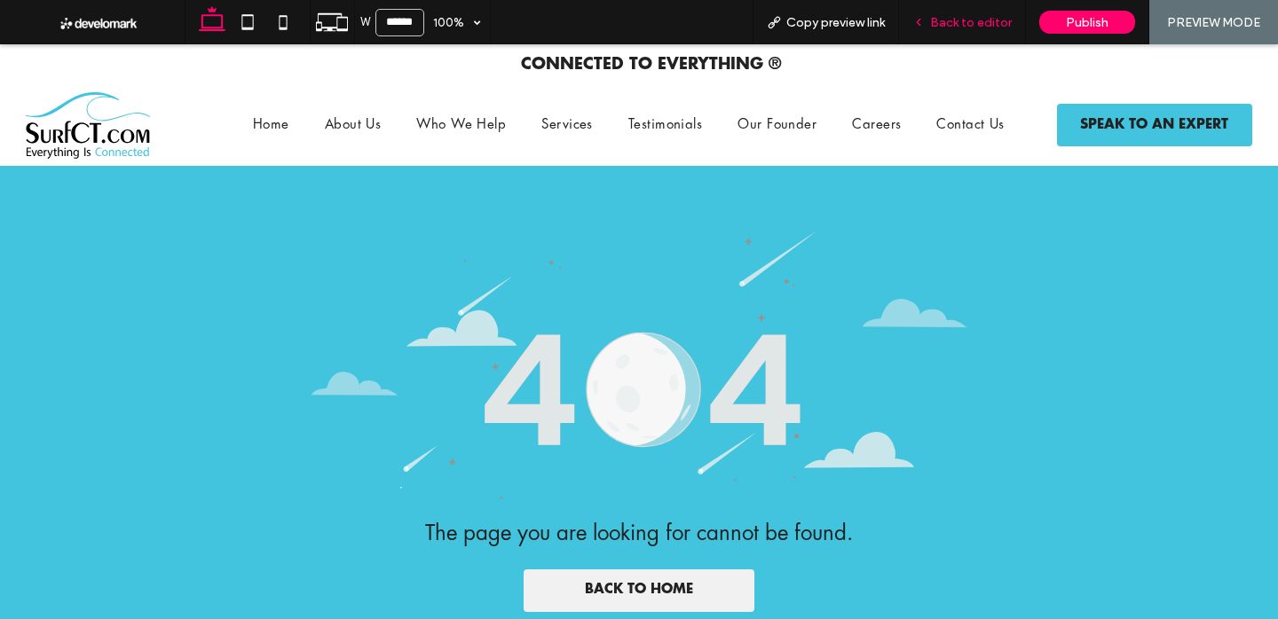
click at [967, 22] on span "Back to editor" at bounding box center [971, 22] width 82 height 15
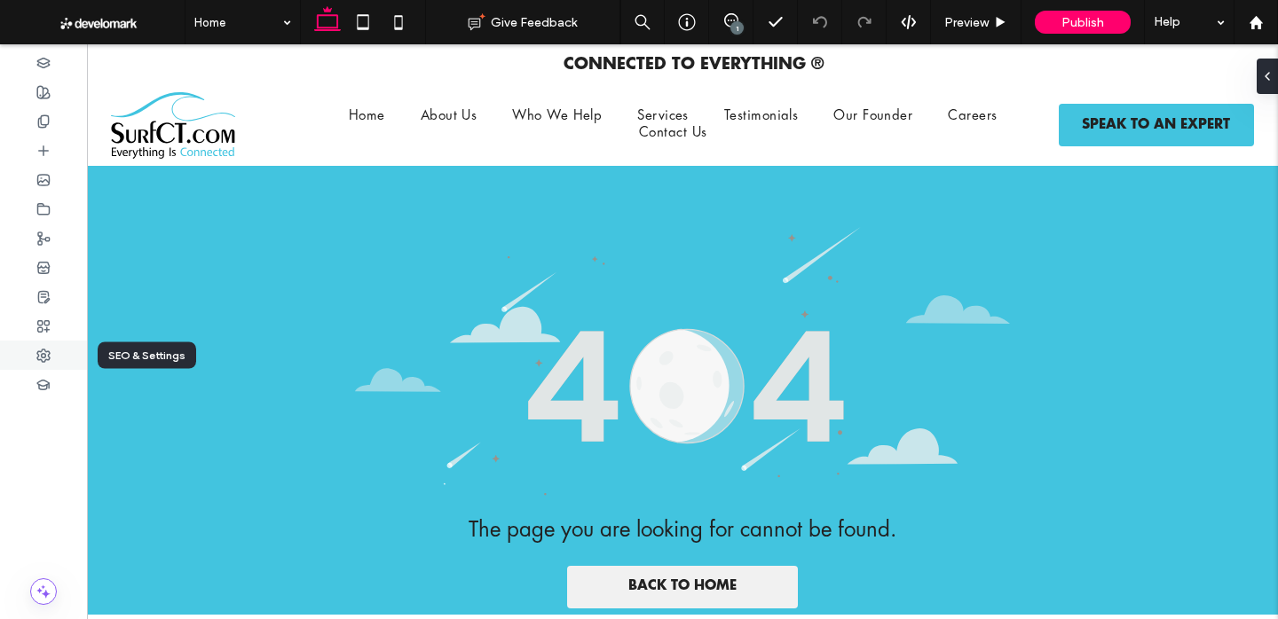
click at [45, 361] on icon at bounding box center [43, 356] width 14 height 14
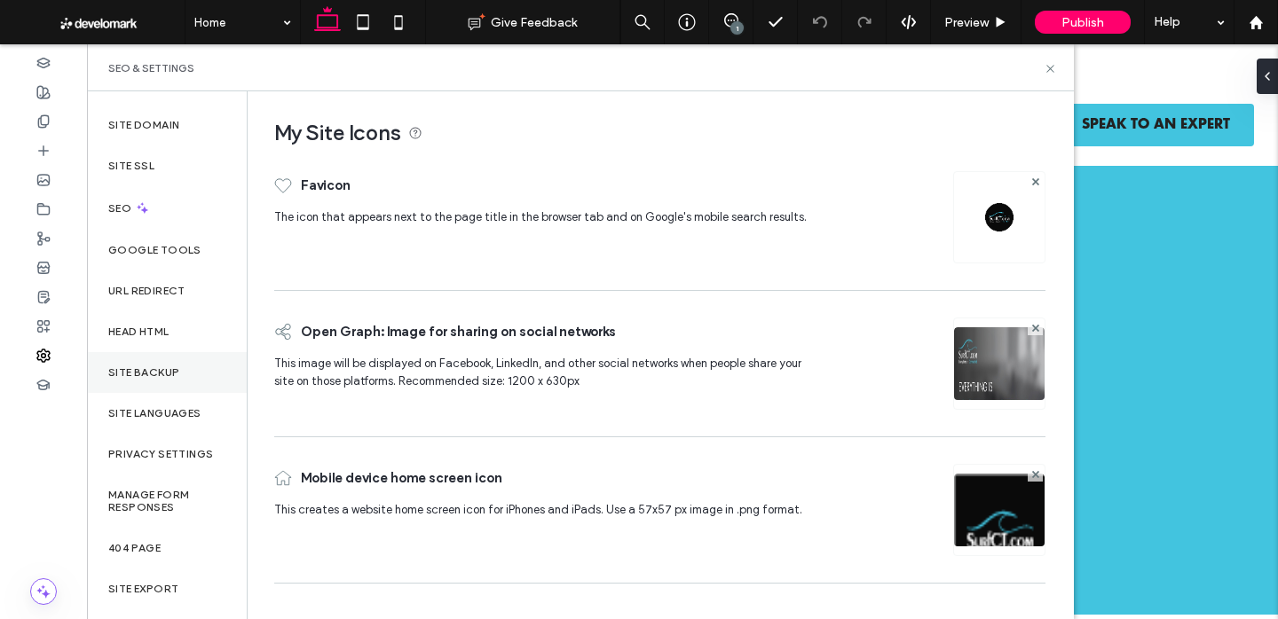
scroll to position [28, 0]
click at [178, 380] on div "Site Backup" at bounding box center [167, 371] width 160 height 41
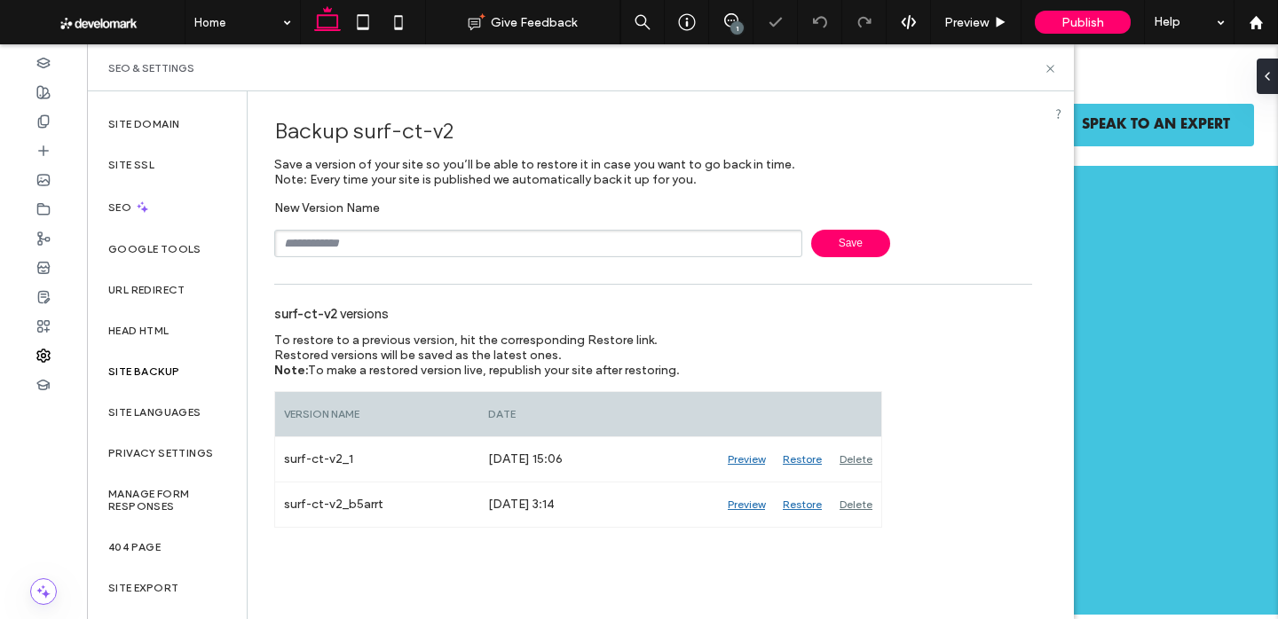
click at [675, 224] on div "New Version Name Save" at bounding box center [653, 229] width 758 height 57
click at [671, 237] on input "text" at bounding box center [538, 244] width 528 height 28
type input "**********"
click at [837, 243] on span "Save" at bounding box center [850, 244] width 79 height 28
click at [1050, 64] on icon at bounding box center [1050, 68] width 13 height 13
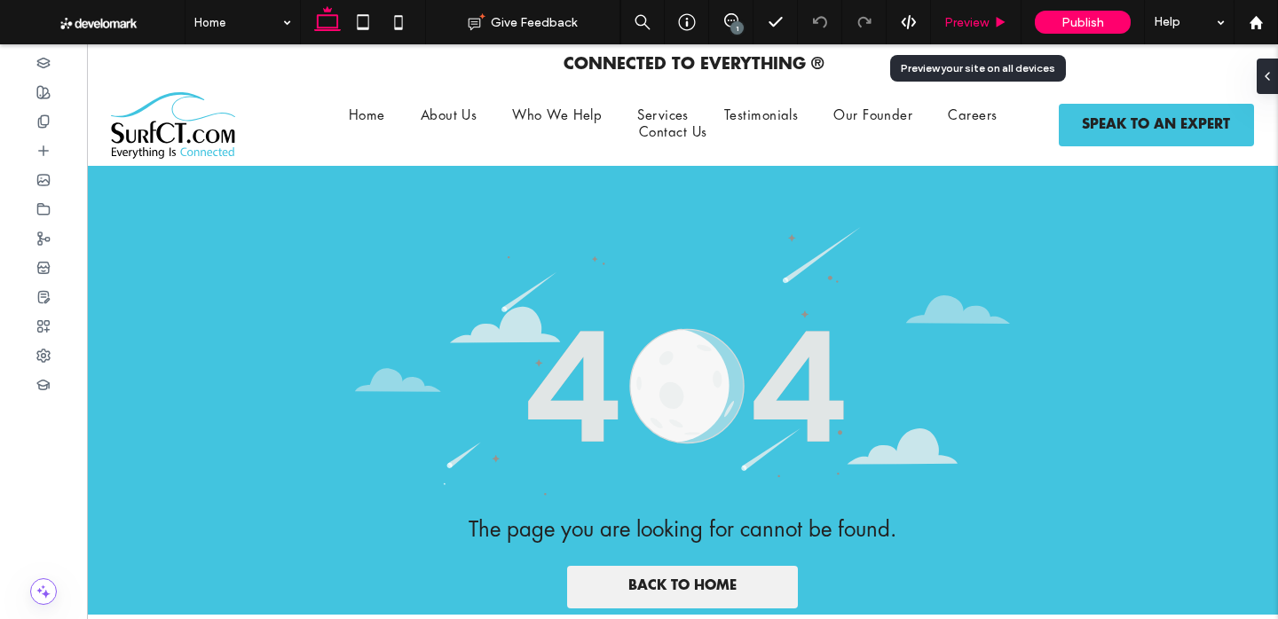
click at [991, 28] on div "Preview" at bounding box center [976, 22] width 90 height 15
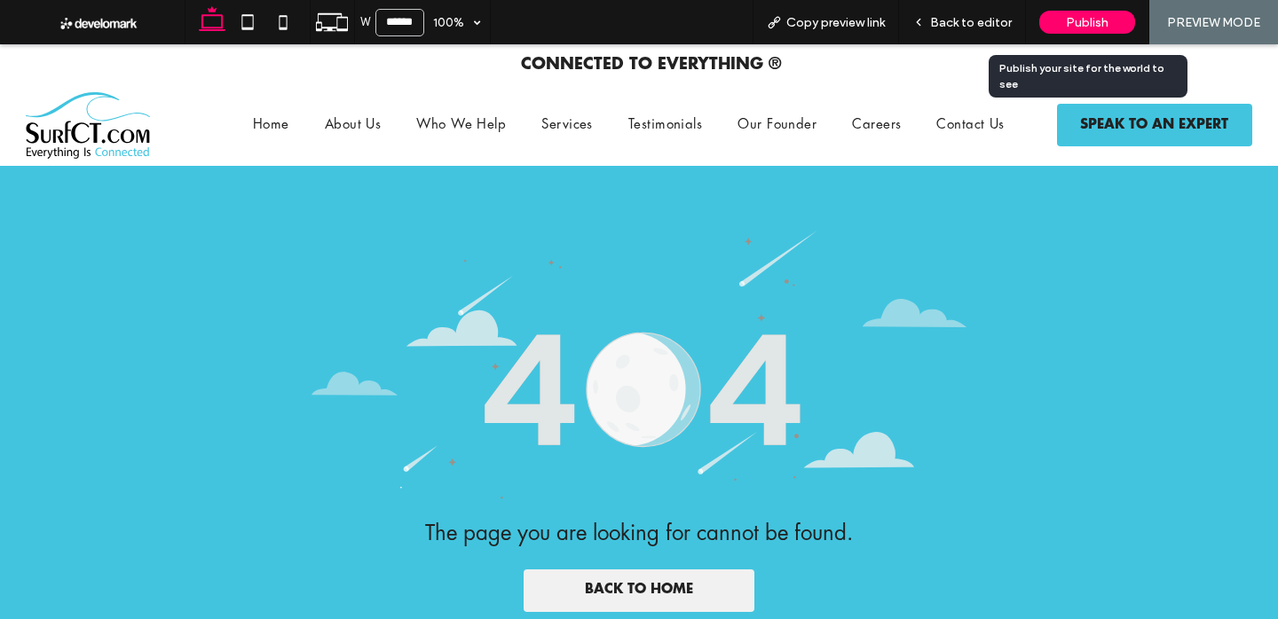
click at [1069, 21] on span "Publish" at bounding box center [1087, 22] width 43 height 15
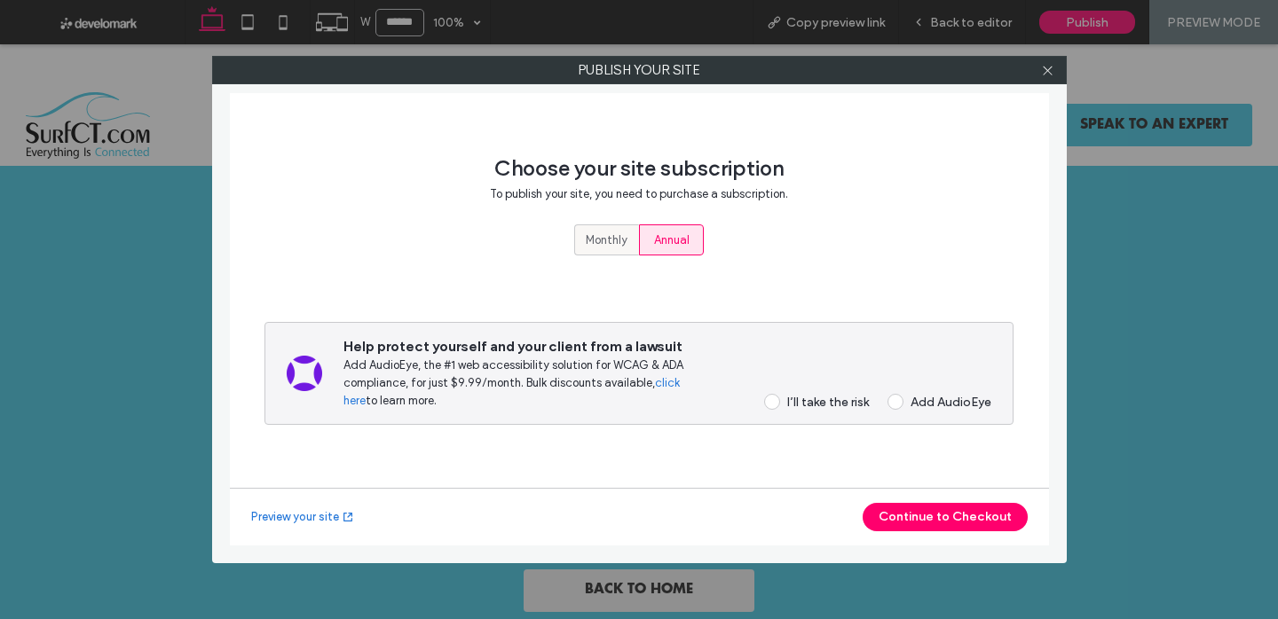
click at [589, 246] on span "Monthly" at bounding box center [607, 241] width 42 height 18
click at [853, 406] on div "I’ll take the risk" at bounding box center [828, 402] width 82 height 15
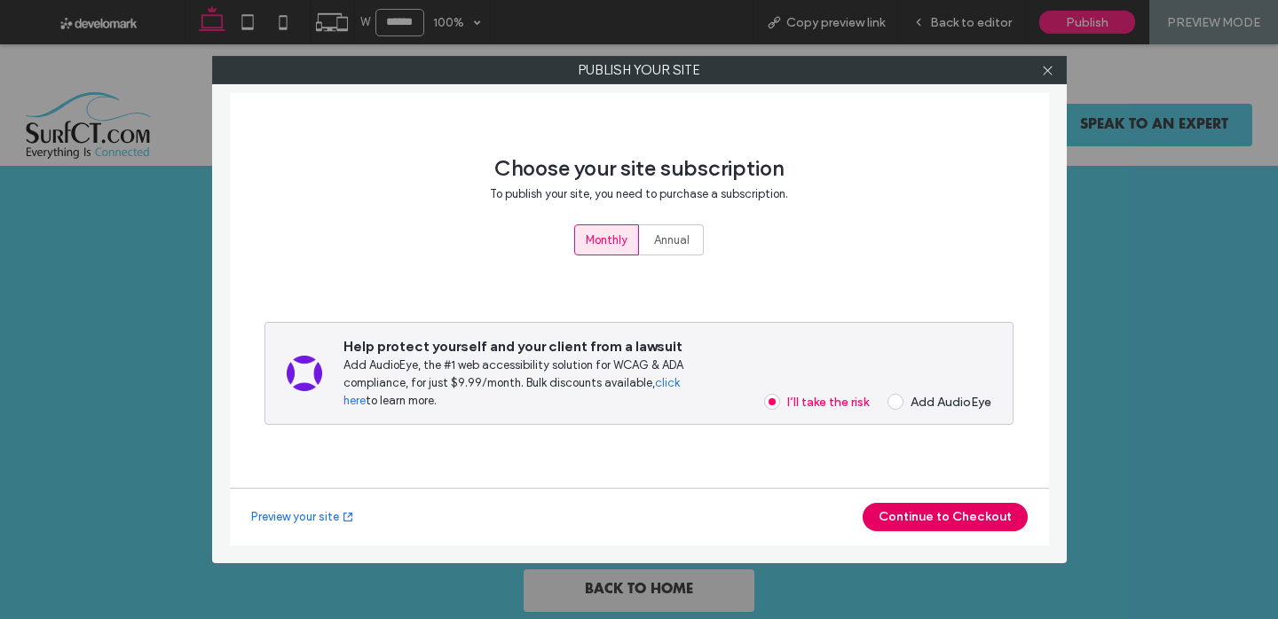
click at [923, 521] on button "Continue to Checkout" at bounding box center [945, 517] width 165 height 28
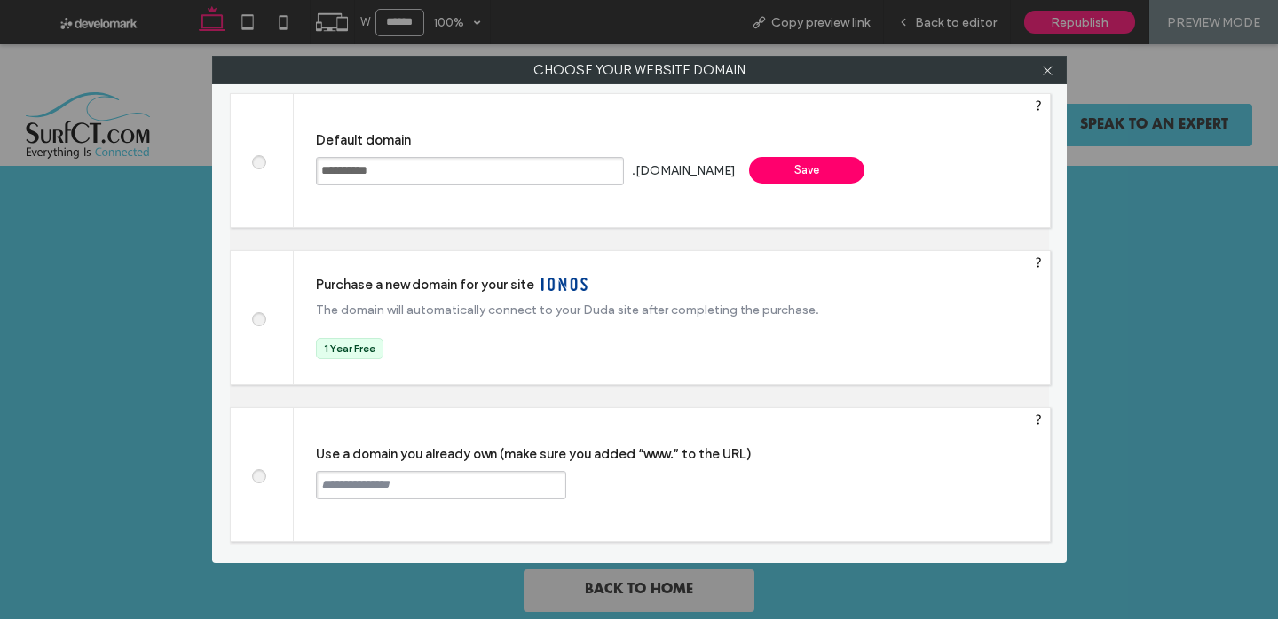
click at [258, 476] on span at bounding box center [258, 474] width 0 height 13
click at [367, 484] on input "text" at bounding box center [441, 485] width 250 height 28
paste input "**********"
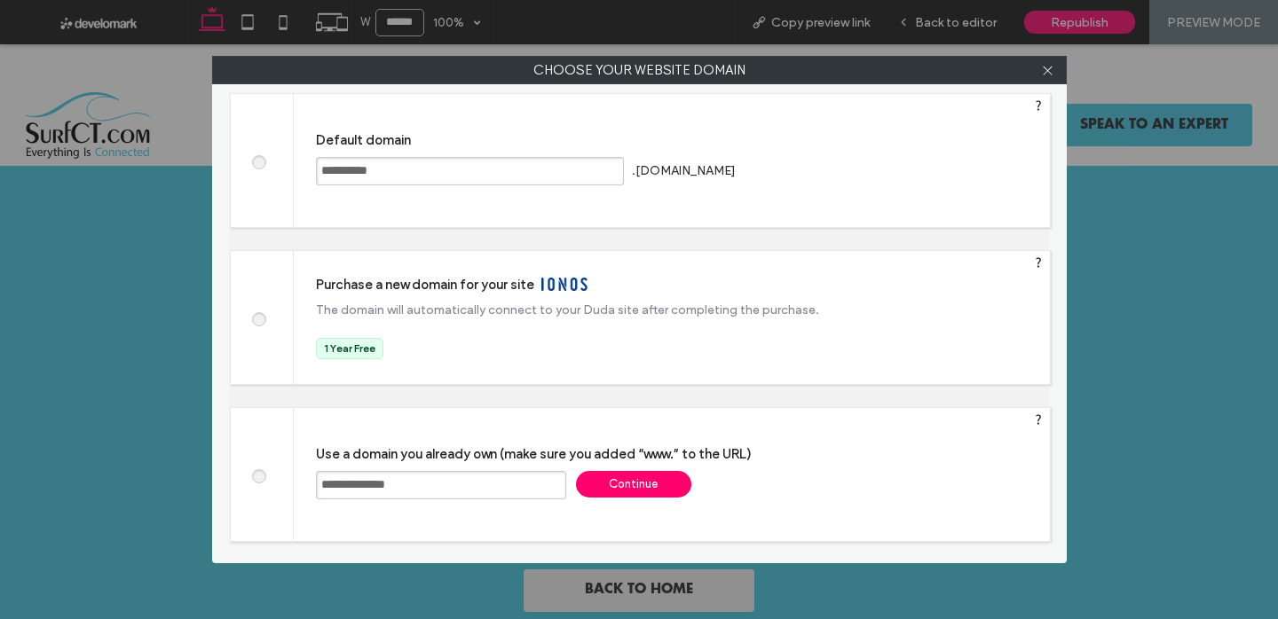
type input "**********"
click at [616, 480] on div "Continue" at bounding box center [633, 484] width 115 height 27
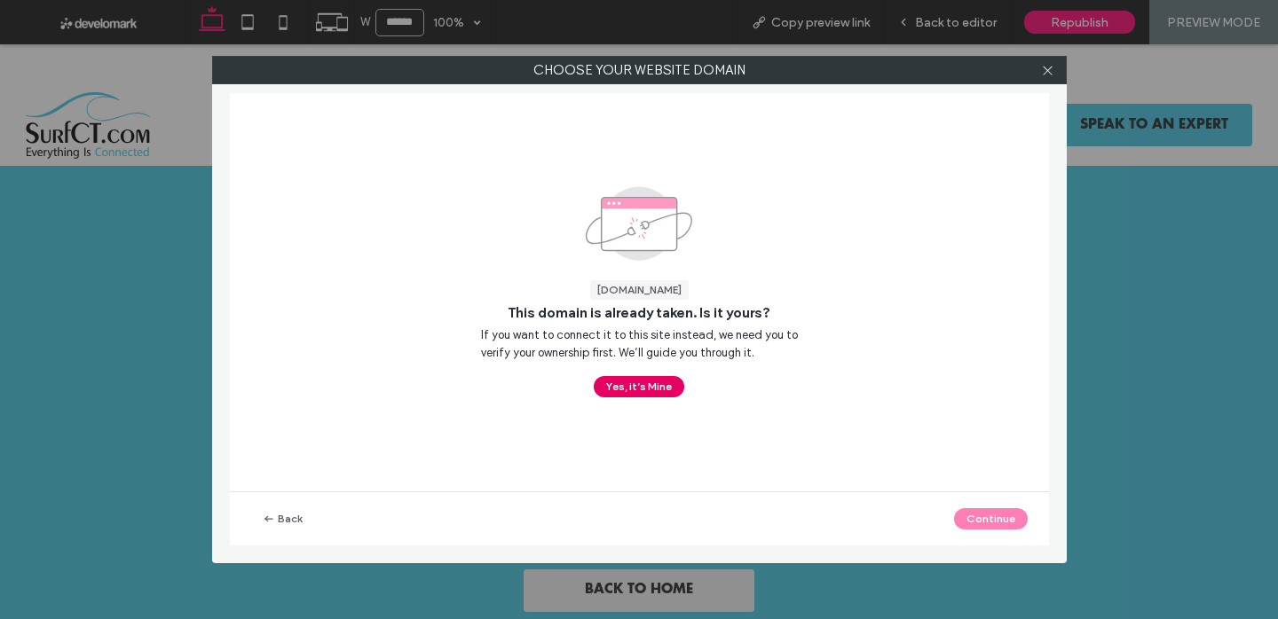
click at [666, 387] on button "Yes, it’s Mine" at bounding box center [639, 386] width 91 height 21
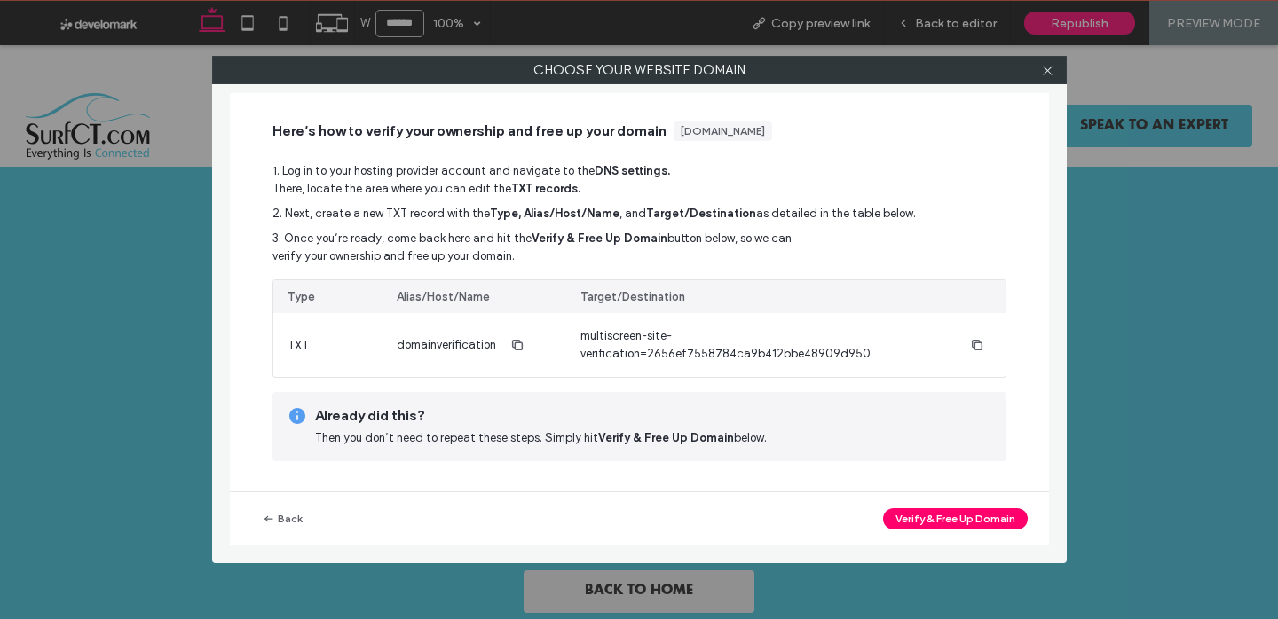
click at [1038, 69] on div at bounding box center [1048, 70] width 27 height 27
click at [1053, 69] on icon at bounding box center [1047, 70] width 13 height 13
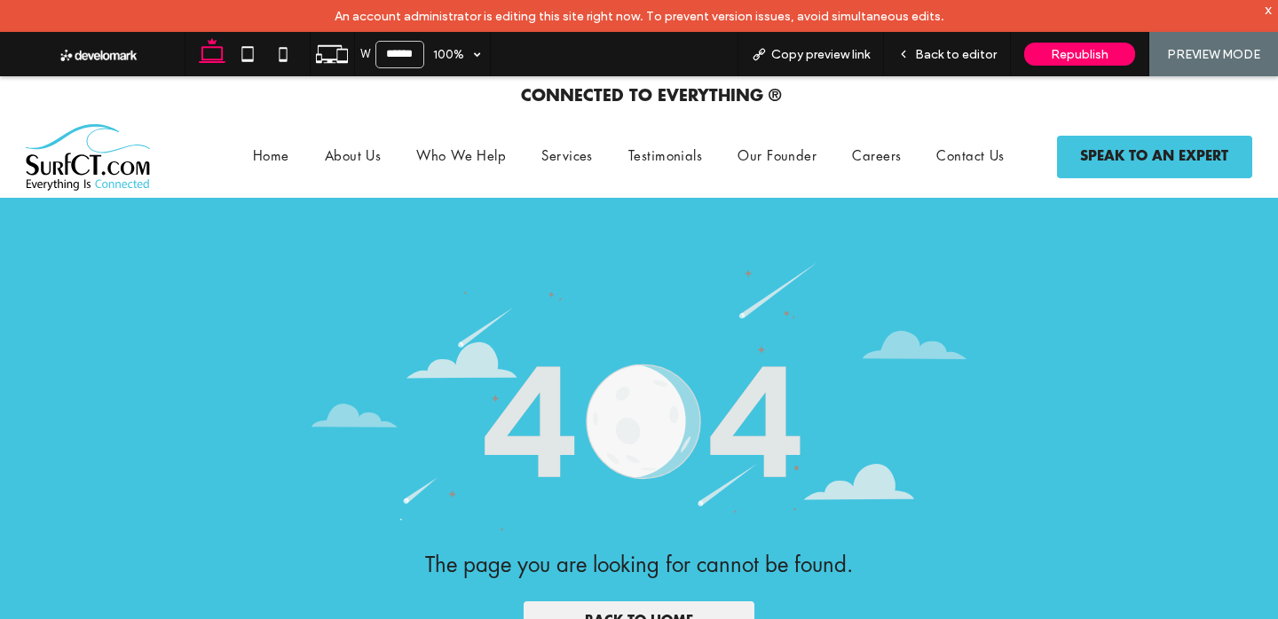
drag, startPoint x: 977, startPoint y: 61, endPoint x: 1067, endPoint y: 4, distance: 106.6
click at [977, 61] on span "Back to editor" at bounding box center [956, 54] width 82 height 15
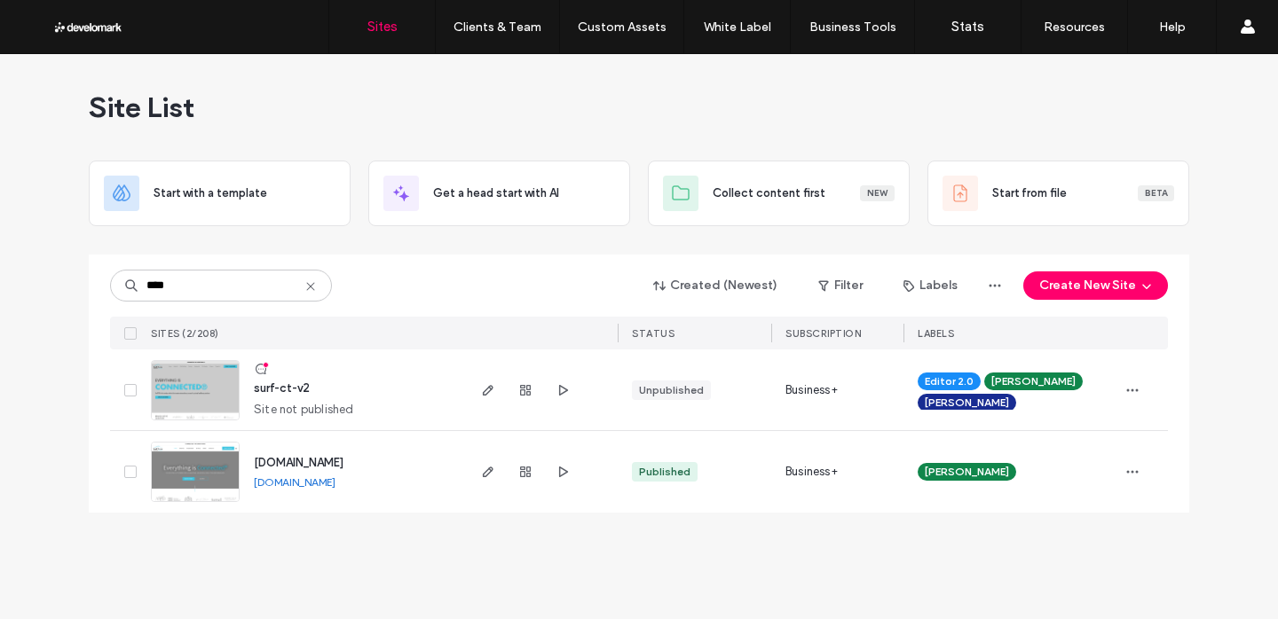
type input "****"
click at [327, 462] on span "[DOMAIN_NAME]" at bounding box center [299, 462] width 90 height 13
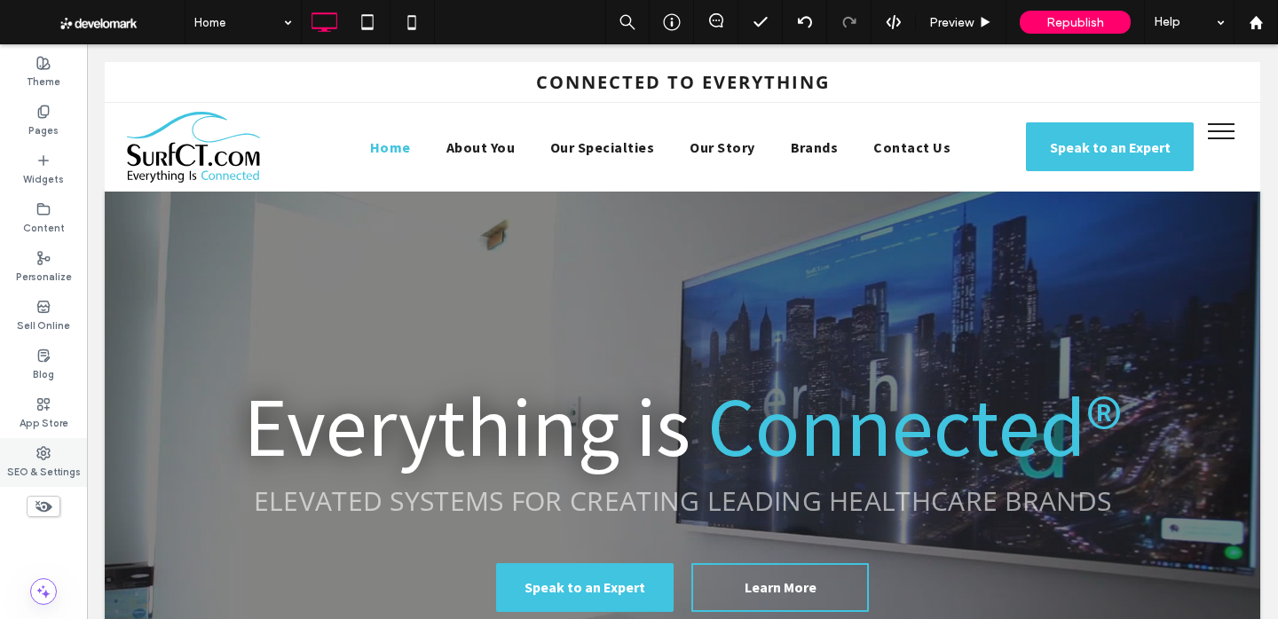
click at [46, 468] on label "SEO & Settings" at bounding box center [44, 471] width 74 height 20
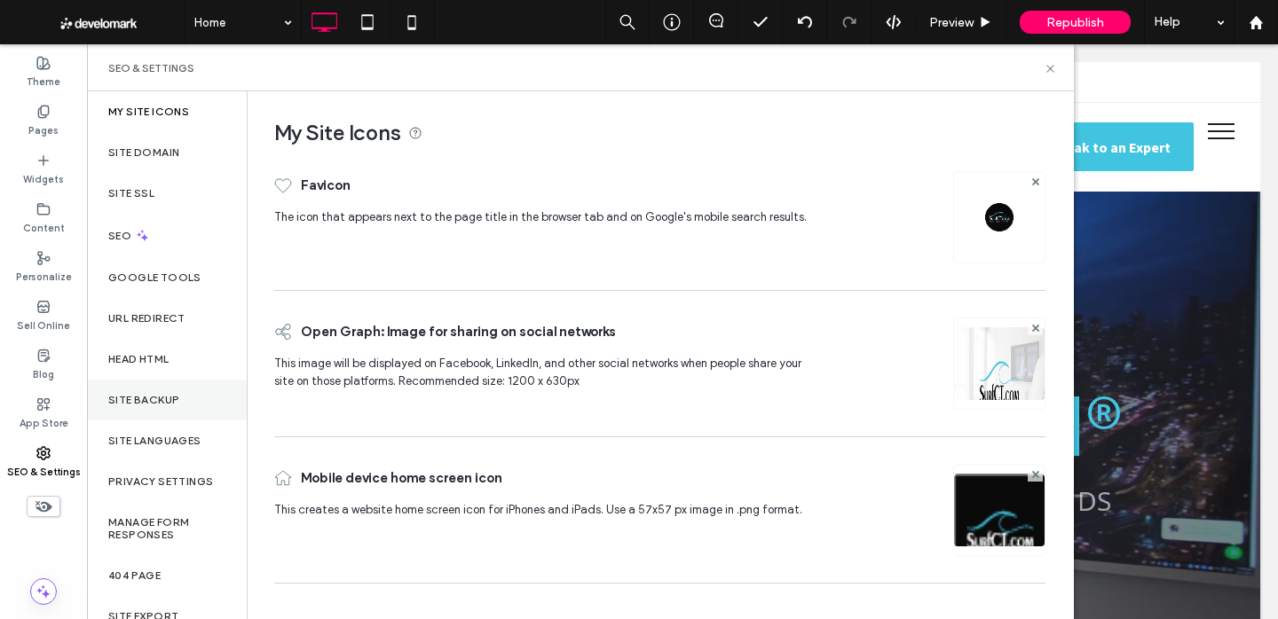
click at [158, 405] on label "Site Backup" at bounding box center [143, 400] width 71 height 12
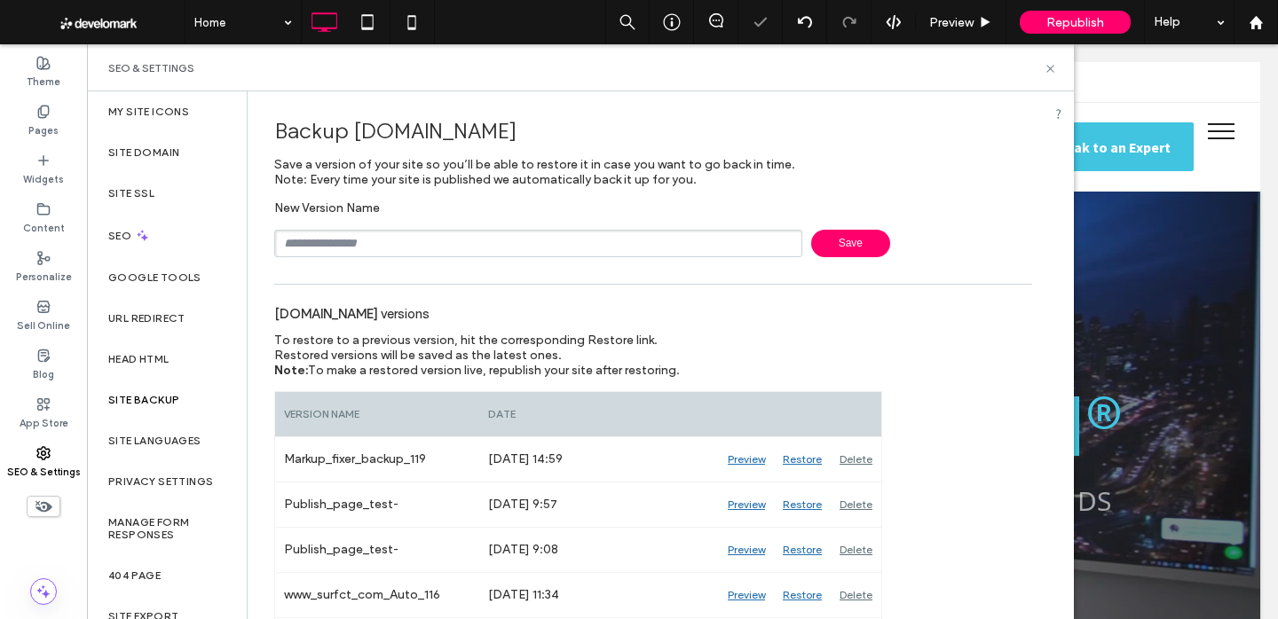
click at [862, 245] on span "Save" at bounding box center [850, 244] width 79 height 28
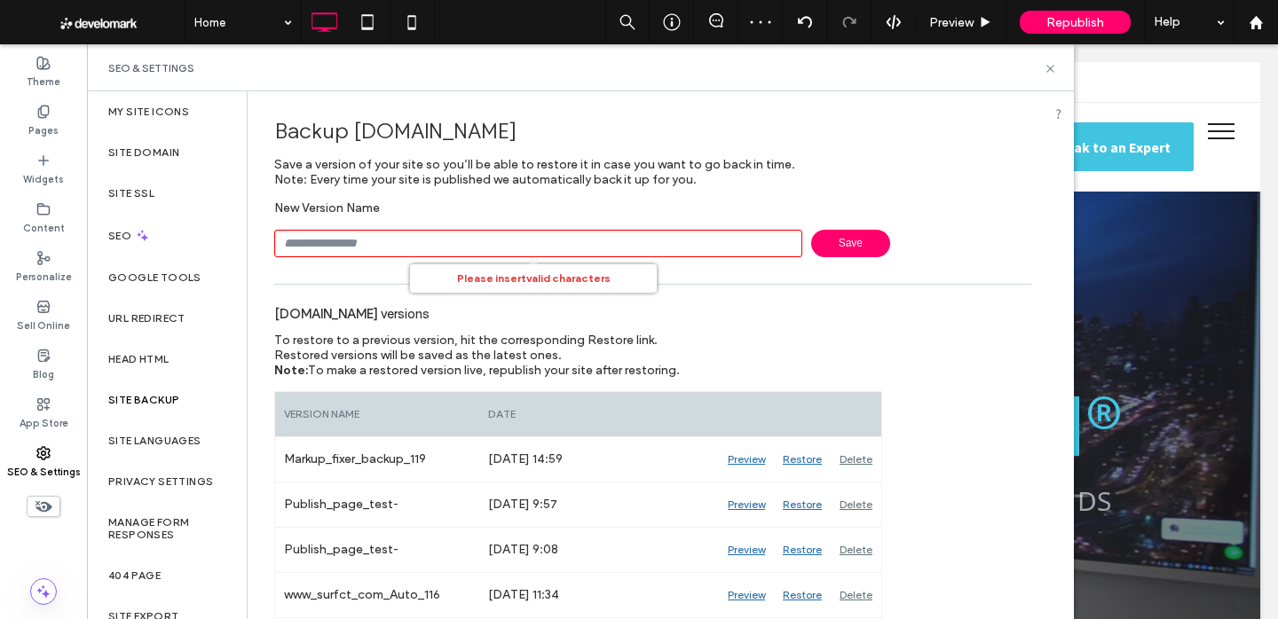
click at [652, 237] on input "text" at bounding box center [538, 244] width 528 height 28
drag, startPoint x: 866, startPoint y: 244, endPoint x: 888, endPoint y: 244, distance: 22.2
click at [865, 244] on span "Save" at bounding box center [850, 244] width 79 height 28
click at [605, 242] on input "text" at bounding box center [538, 244] width 528 height 28
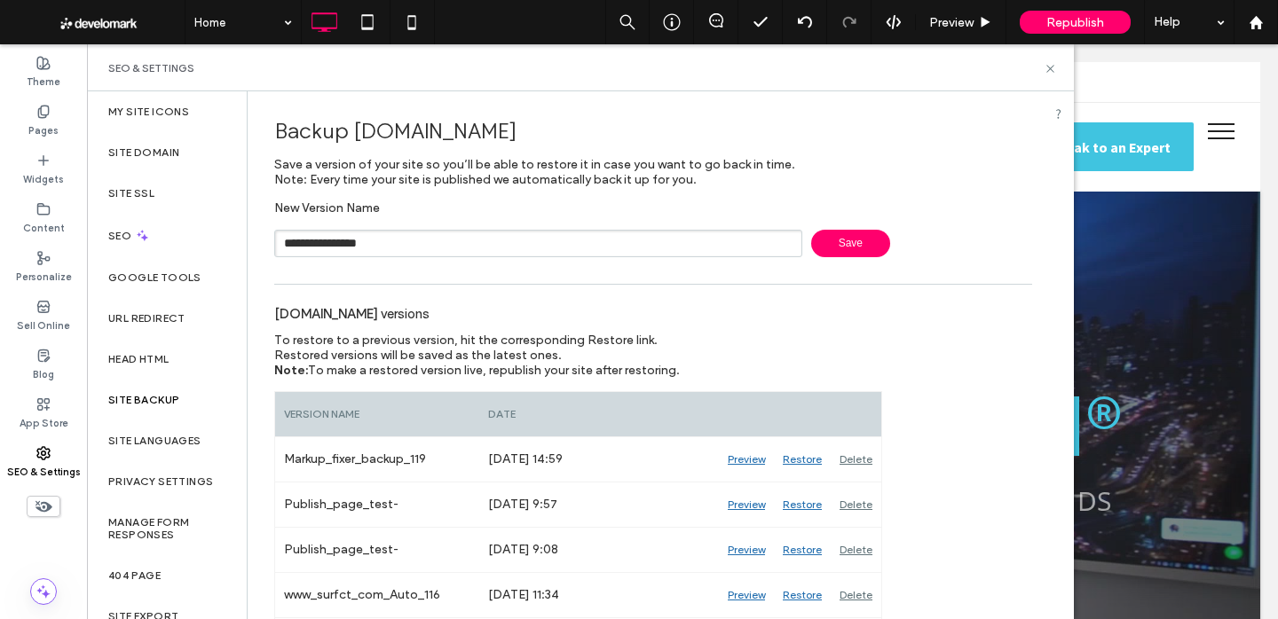
type input "**********"
click at [846, 240] on span "Save" at bounding box center [850, 244] width 79 height 28
click at [183, 146] on div "Site Domain" at bounding box center [167, 152] width 160 height 41
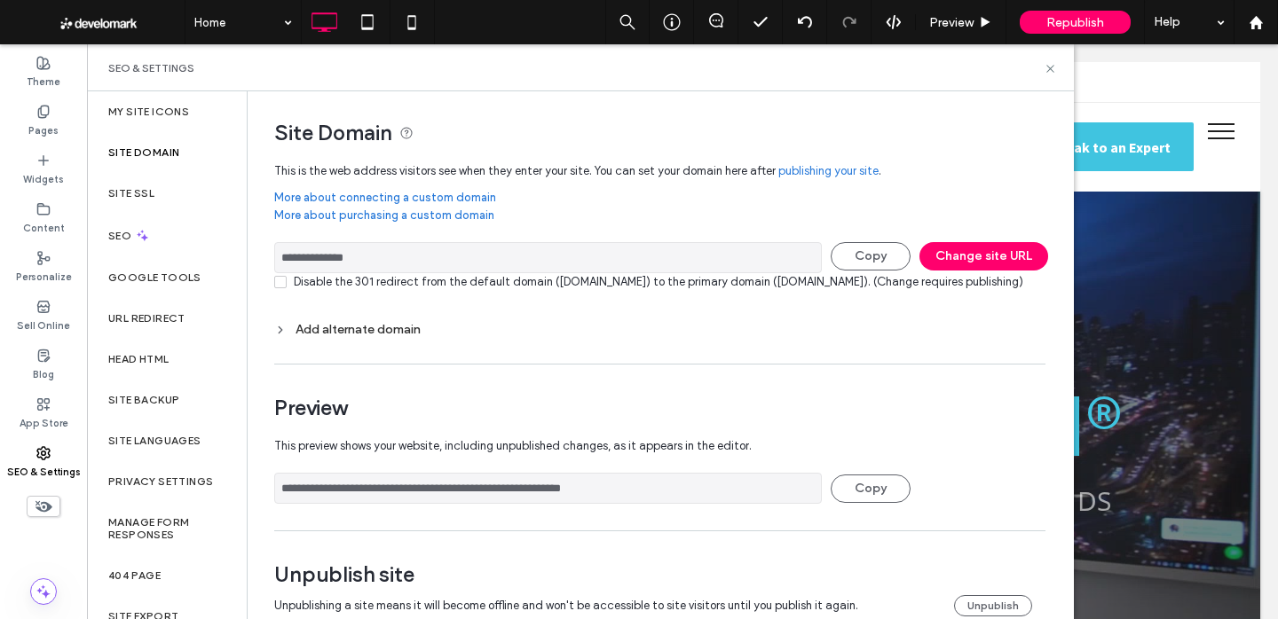
scroll to position [52, 0]
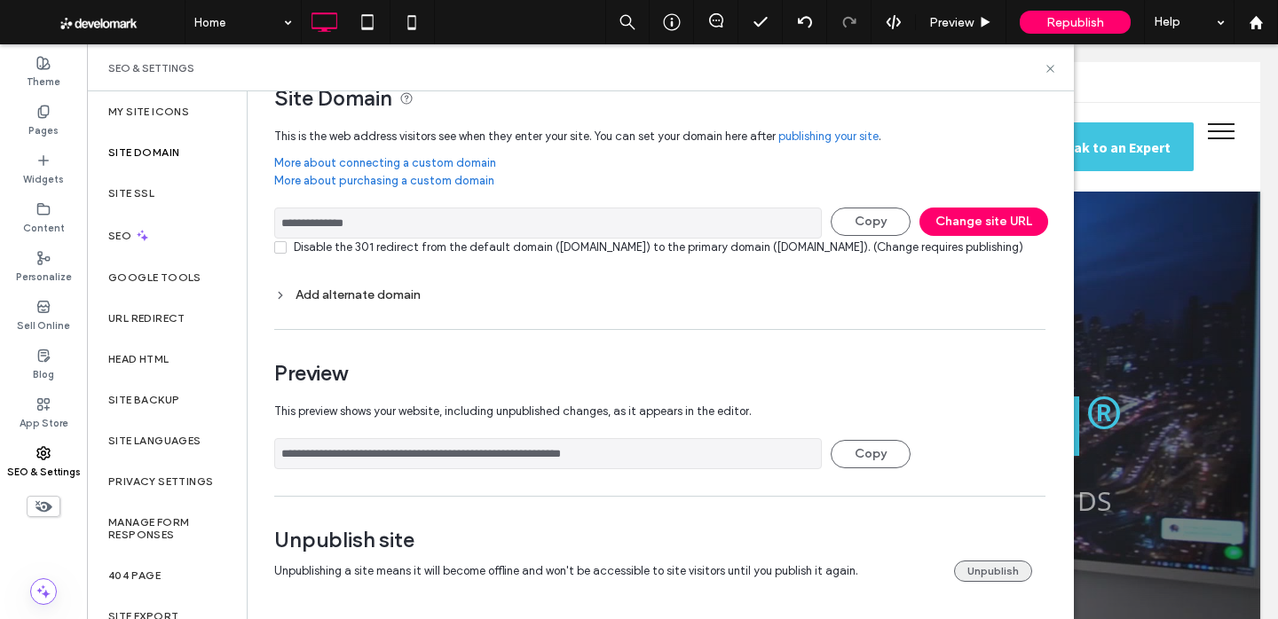
click at [991, 573] on button "Unpublish" at bounding box center [993, 571] width 78 height 21
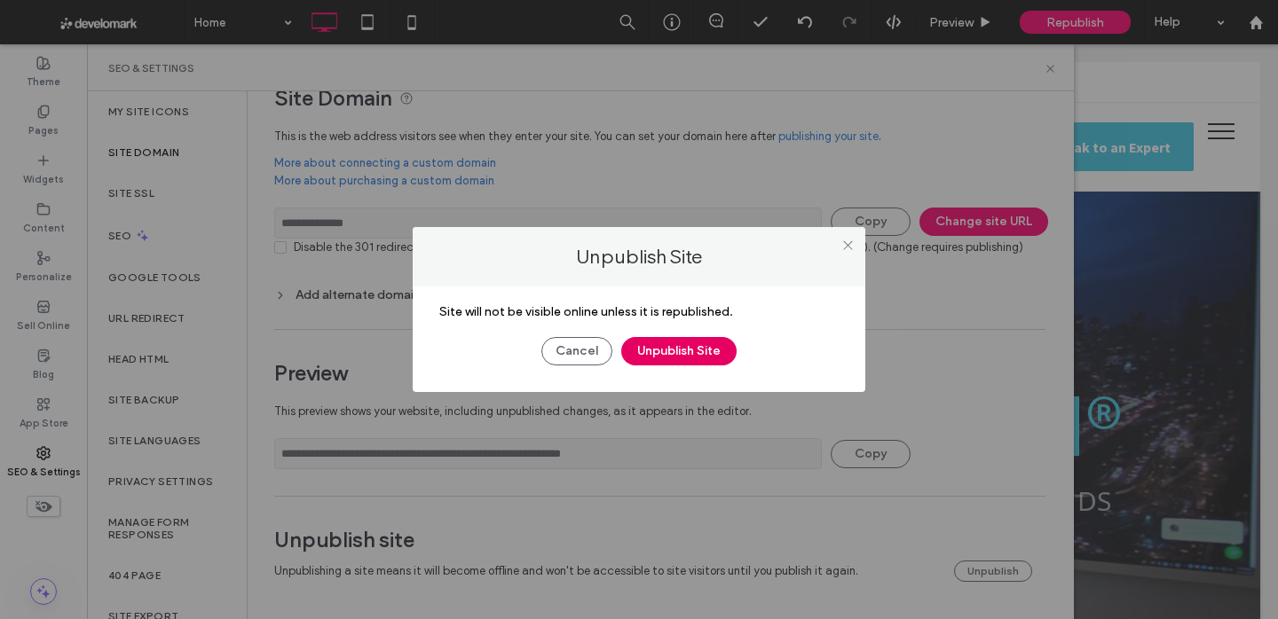
click at [677, 351] on button "Unpublish Site" at bounding box center [678, 351] width 115 height 28
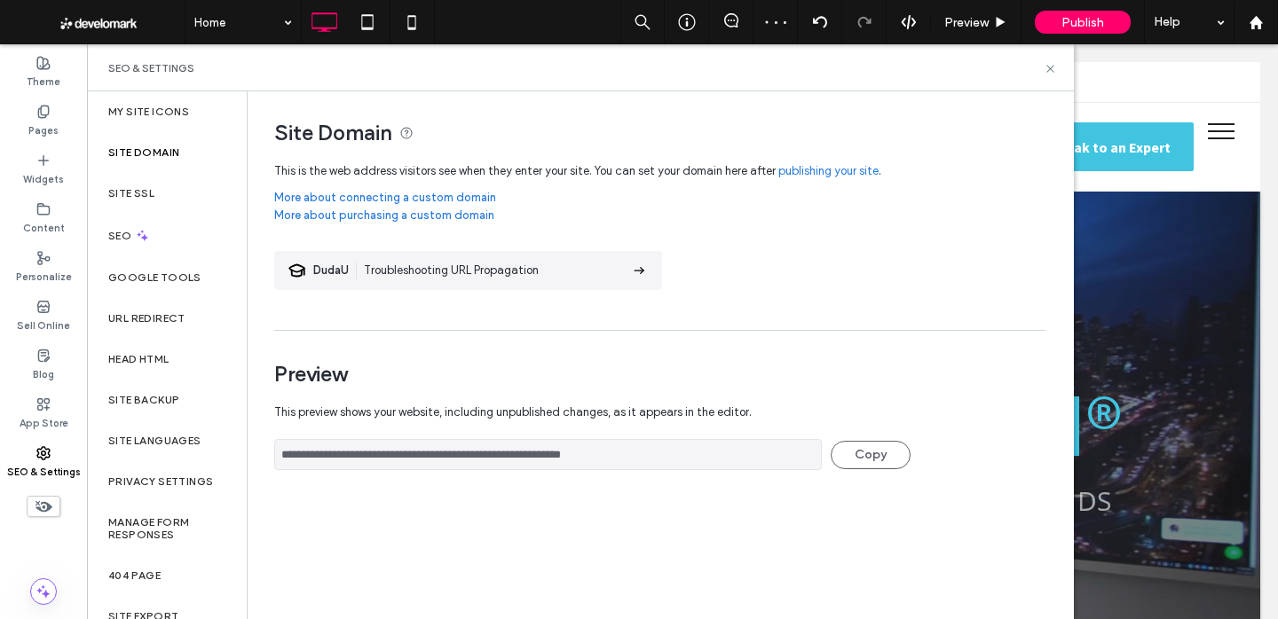
scroll to position [0, 0]
